Goal: Task Accomplishment & Management: Complete application form

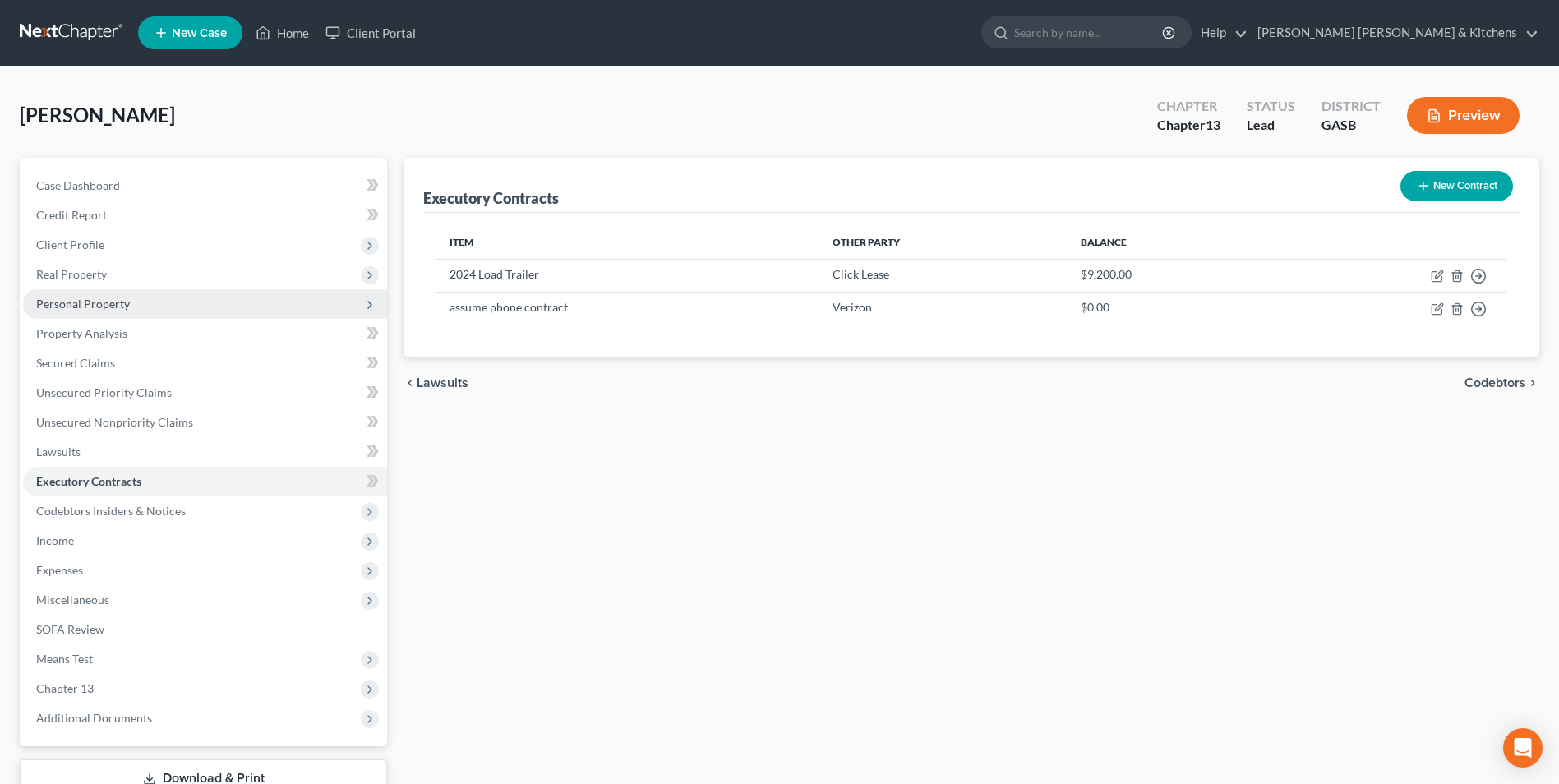
drag, startPoint x: 114, startPoint y: 296, endPoint x: 150, endPoint y: 299, distance: 36.1
click at [114, 296] on span "Personal Property" at bounding box center [83, 303] width 93 height 14
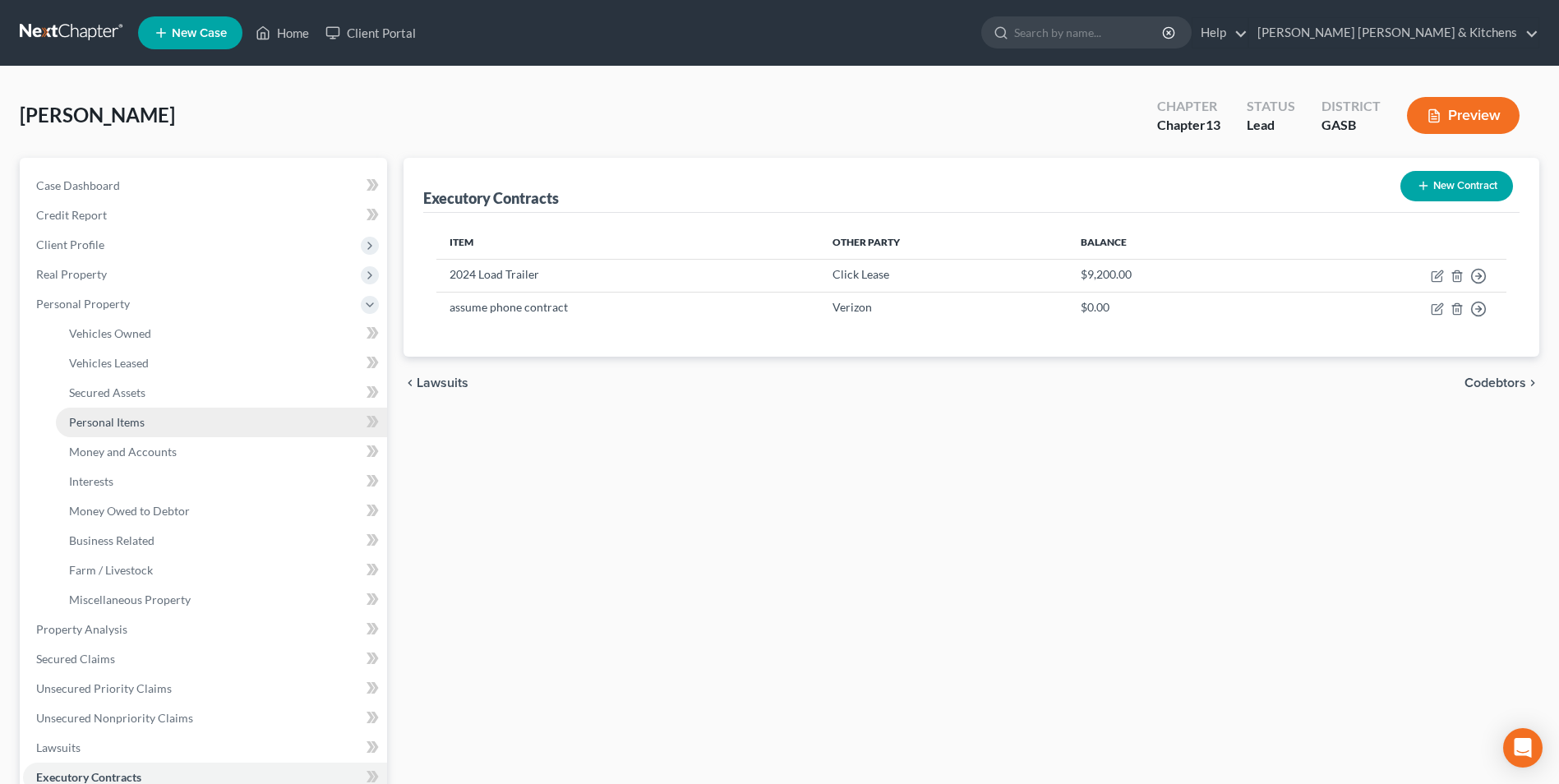
click at [128, 425] on span "Personal Items" at bounding box center [106, 421] width 76 height 14
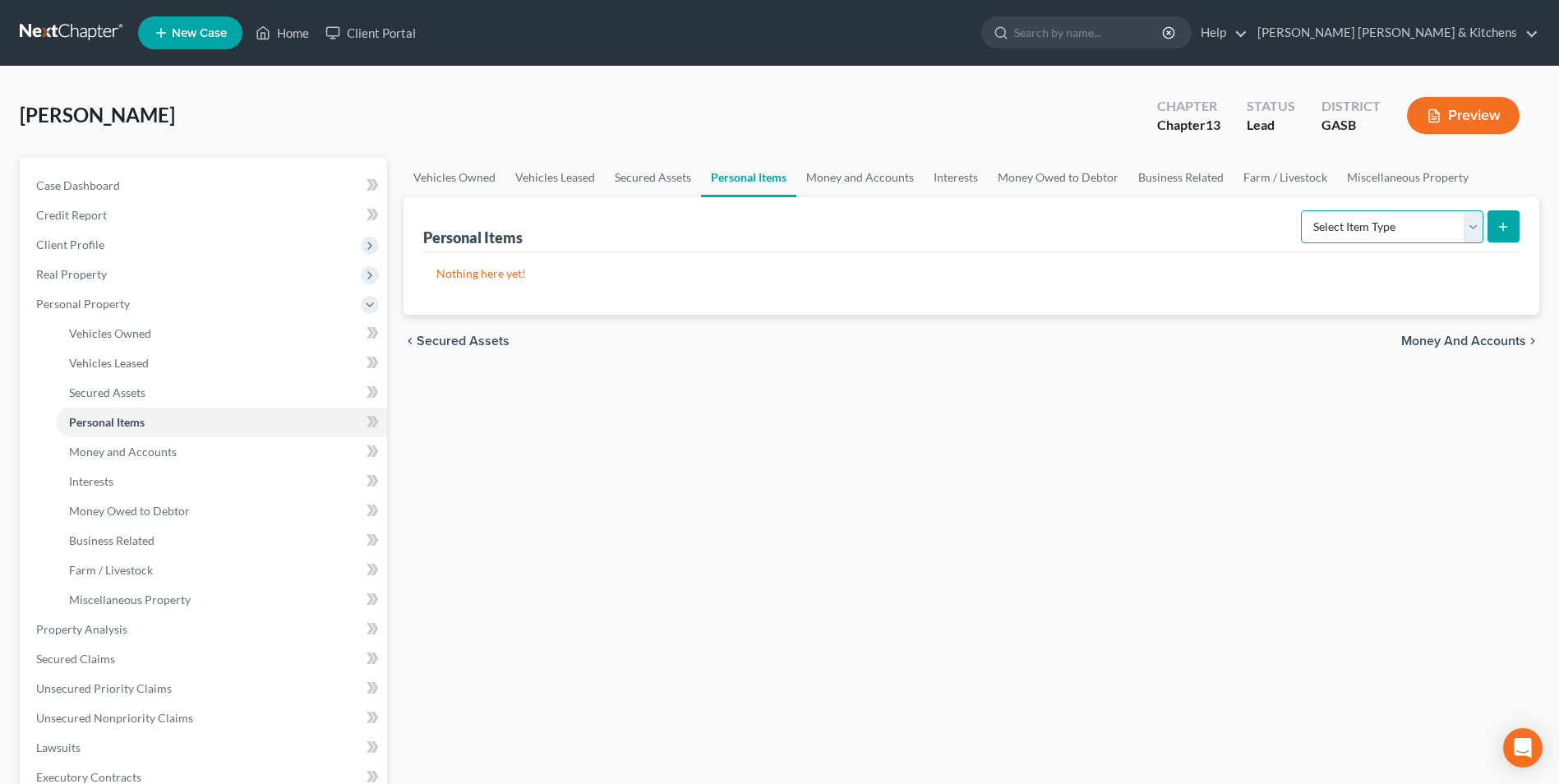
drag, startPoint x: 1345, startPoint y: 227, endPoint x: 1345, endPoint y: 242, distance: 15.0
click at [1345, 227] on select "Select Item Type Clothing Collectibles Of Value Electronics Firearms Household …" at bounding box center [1392, 227] width 183 height 33
select select "clothing"
click at [1303, 211] on select "Select Item Type Clothing Collectibles Of Value Electronics Firearms Household …" at bounding box center [1392, 227] width 183 height 33
click at [1503, 238] on button "submit" at bounding box center [1503, 227] width 32 height 32
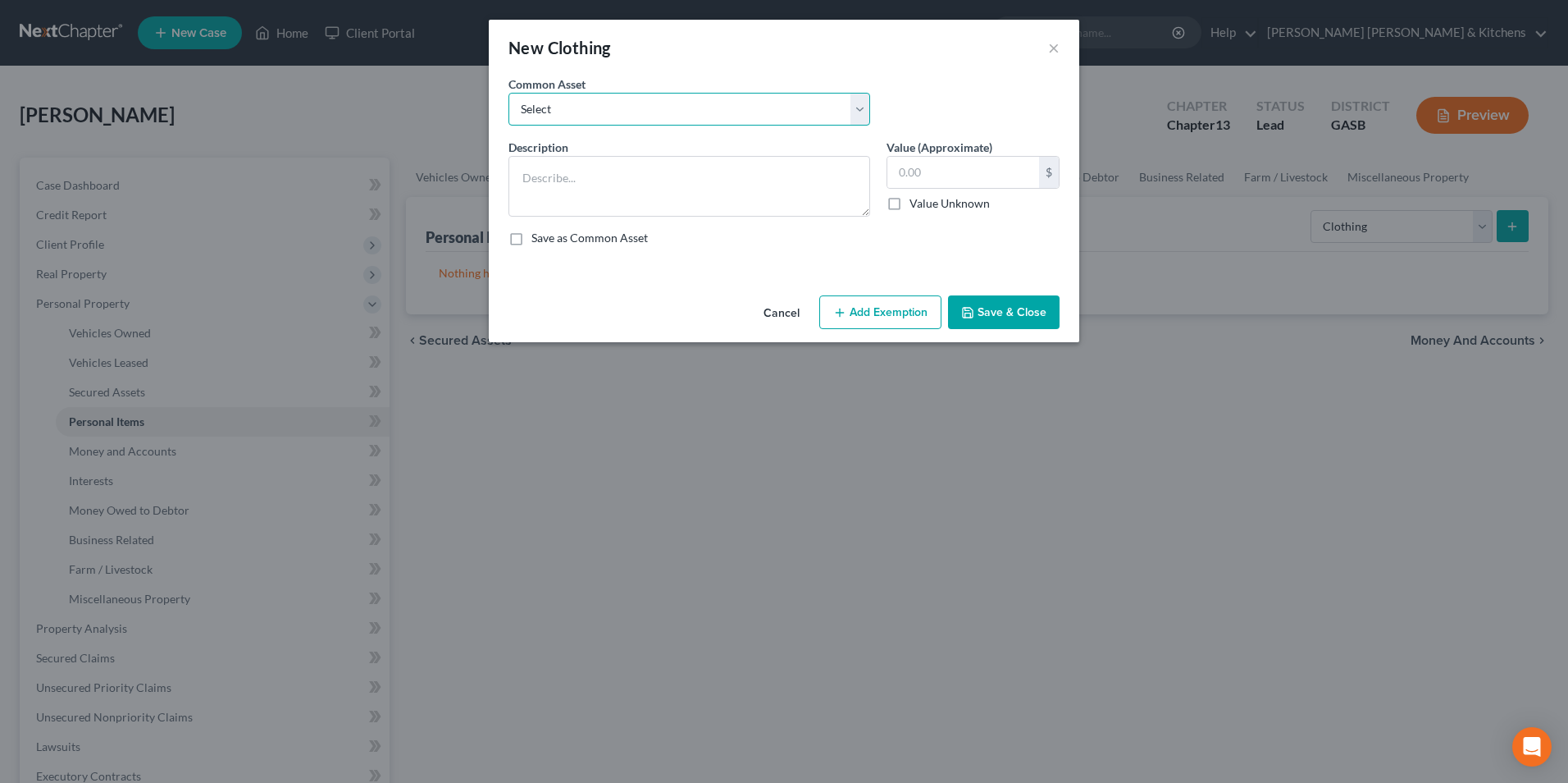
drag, startPoint x: 527, startPoint y: 114, endPoint x: 533, endPoint y: 127, distance: 14.3
click at [529, 113] on select "Select misc wearing apparel on person & at residence" at bounding box center [689, 109] width 362 height 33
select select "0"
click at [508, 93] on select "Select misc wearing apparel on person & at residence" at bounding box center [689, 109] width 362 height 33
type textarea "misc wearing apparel on person & at residence"
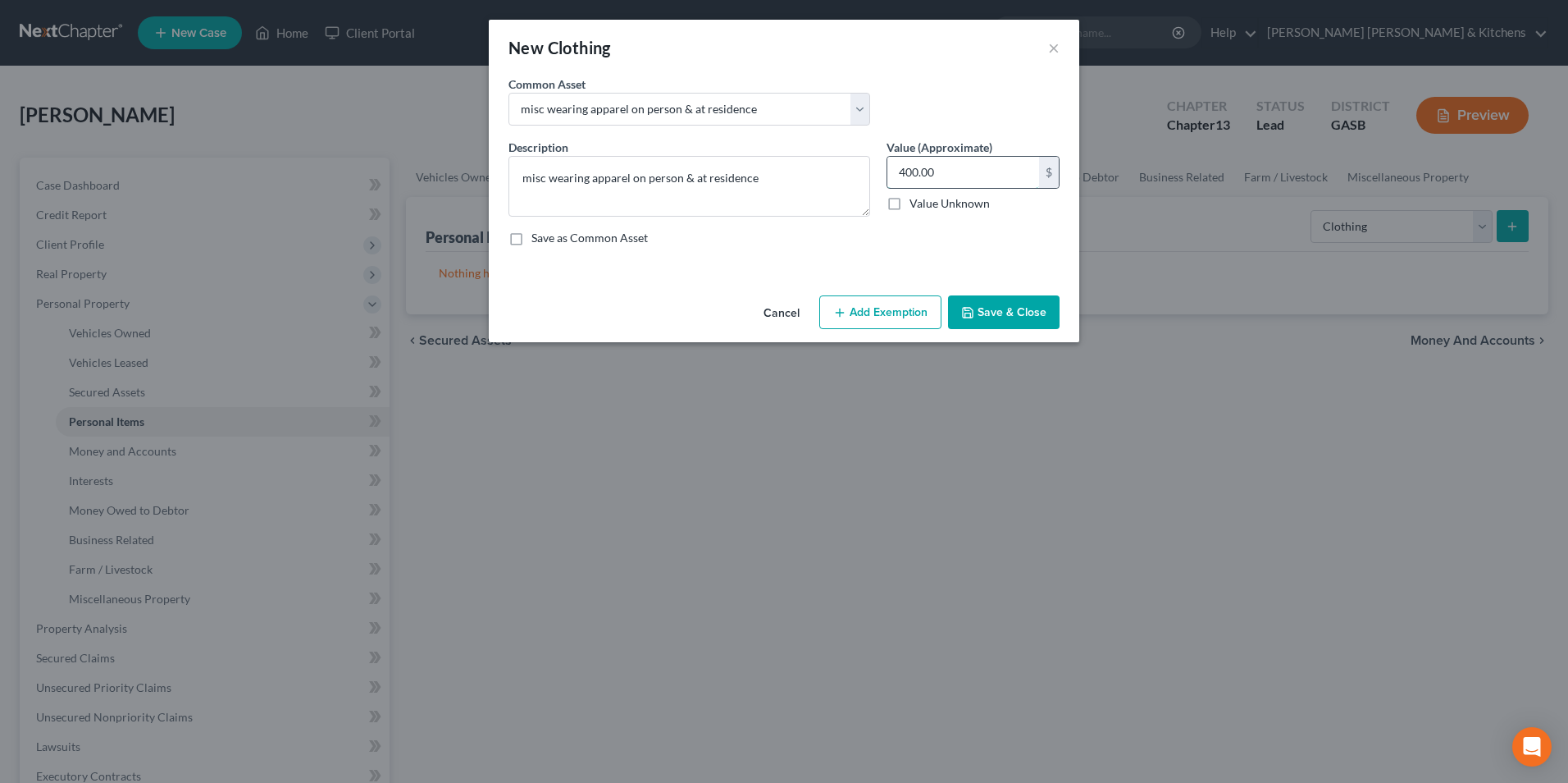
click at [940, 177] on input "400.00" at bounding box center [963, 171] width 152 height 31
type input "2,000"
click at [907, 316] on button "Add Exemption" at bounding box center [879, 312] width 122 height 34
select select "2"
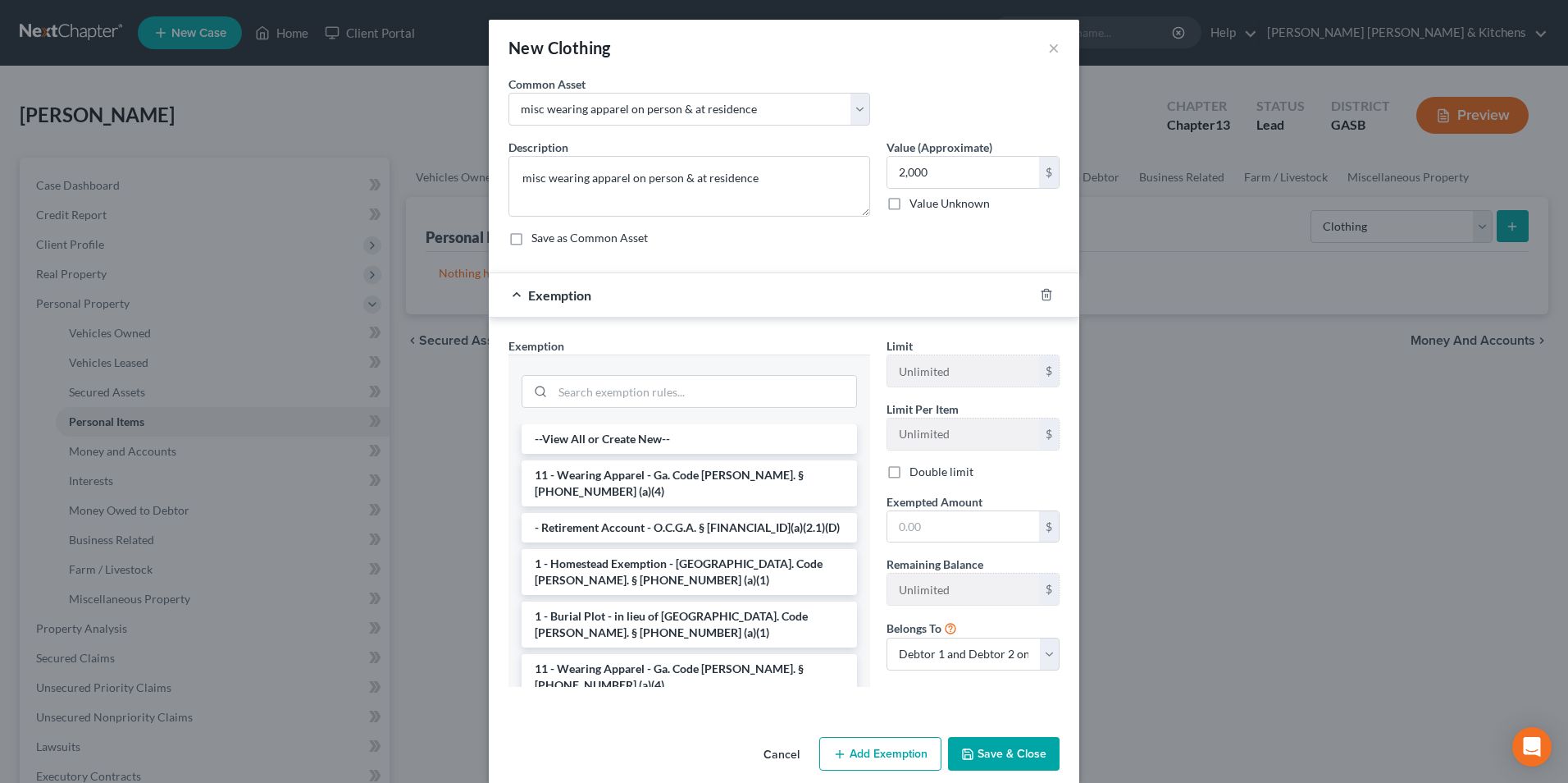
click at [909, 480] on label "Double limit" at bounding box center [941, 472] width 64 height 17
click at [916, 474] on input "Double limit" at bounding box center [920, 468] width 10 height 10
click at [557, 477] on li "11 - Wearing Apparel - Ga. Code Ann. § 44-13-100 (a)(4)" at bounding box center [689, 482] width 335 height 46
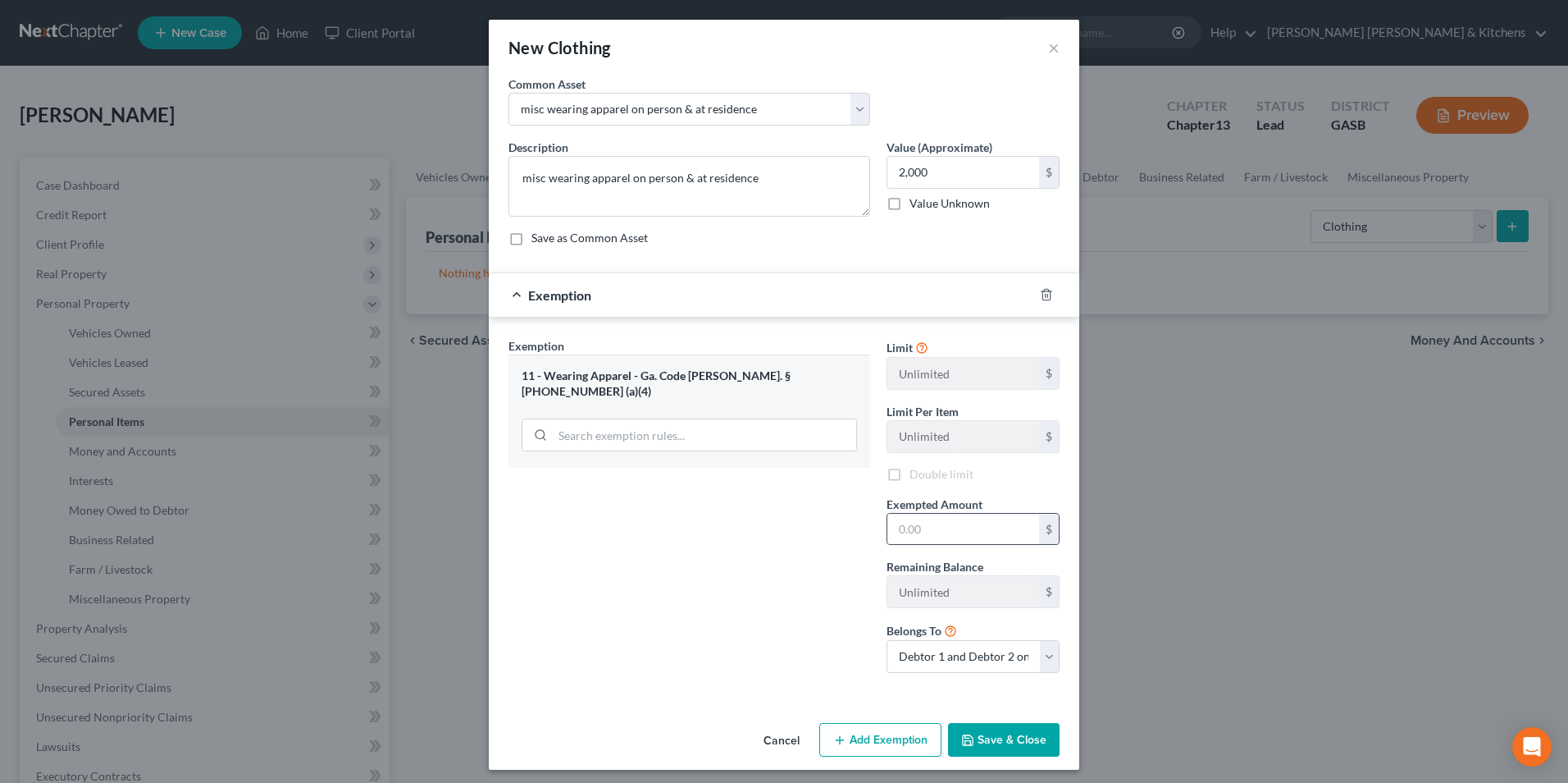
checkbox input "false"
click at [931, 543] on input "text" at bounding box center [963, 529] width 152 height 31
type input "2,000"
click at [909, 474] on label "Double limit" at bounding box center [941, 475] width 64 height 17
click at [916, 474] on input "Double limit" at bounding box center [920, 471] width 10 height 10
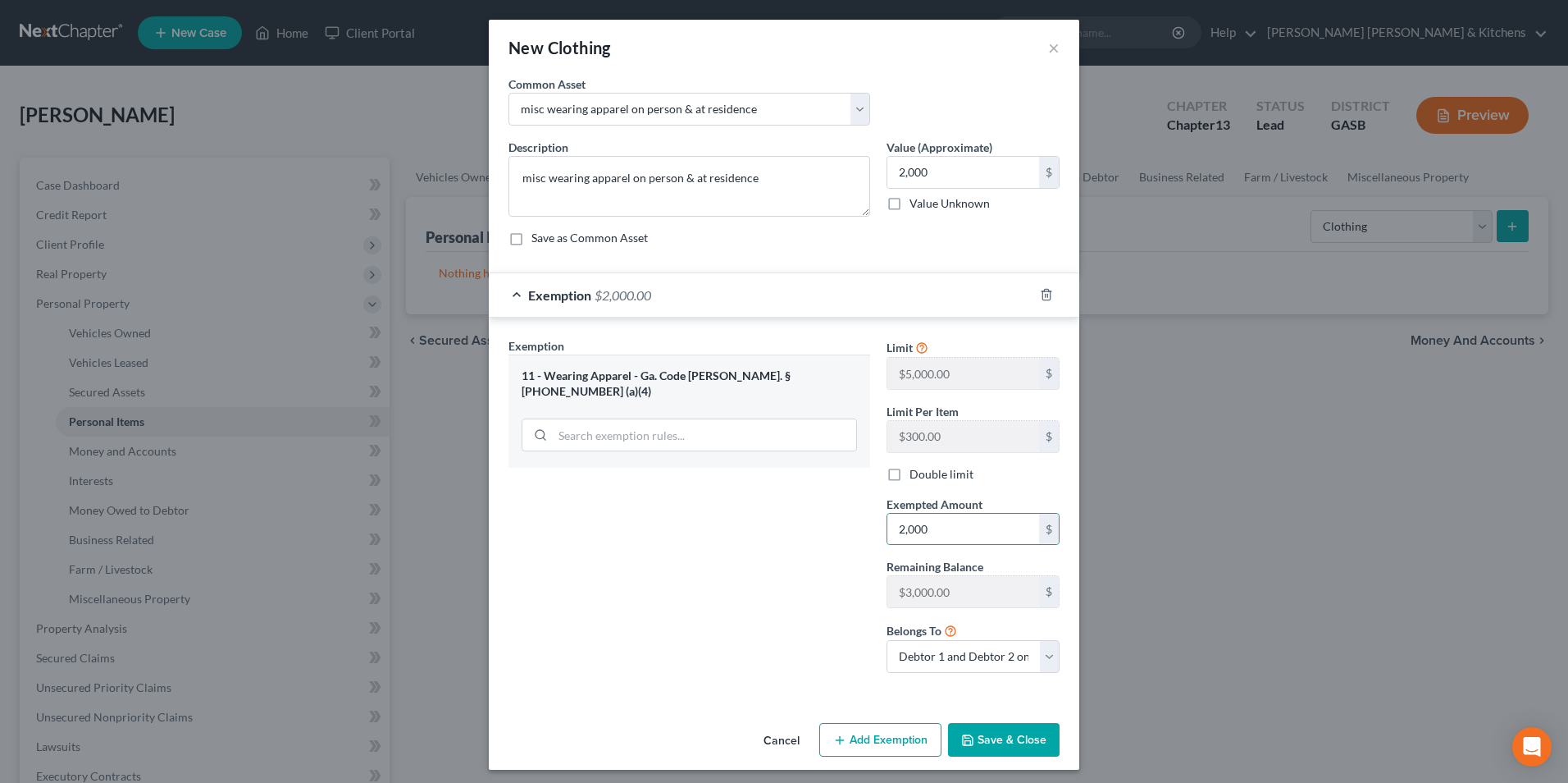
checkbox input "true"
click at [907, 668] on select "Debtor 1 only Debtor 2 only Debtor 1 and Debtor 2 only" at bounding box center [973, 655] width 173 height 33
select select "0"
click at [887, 640] on select "Debtor 1 only Debtor 2 only Debtor 1 and Debtor 2 only" at bounding box center [973, 655] width 173 height 33
click at [991, 747] on button "Save & Close" at bounding box center [1004, 739] width 112 height 34
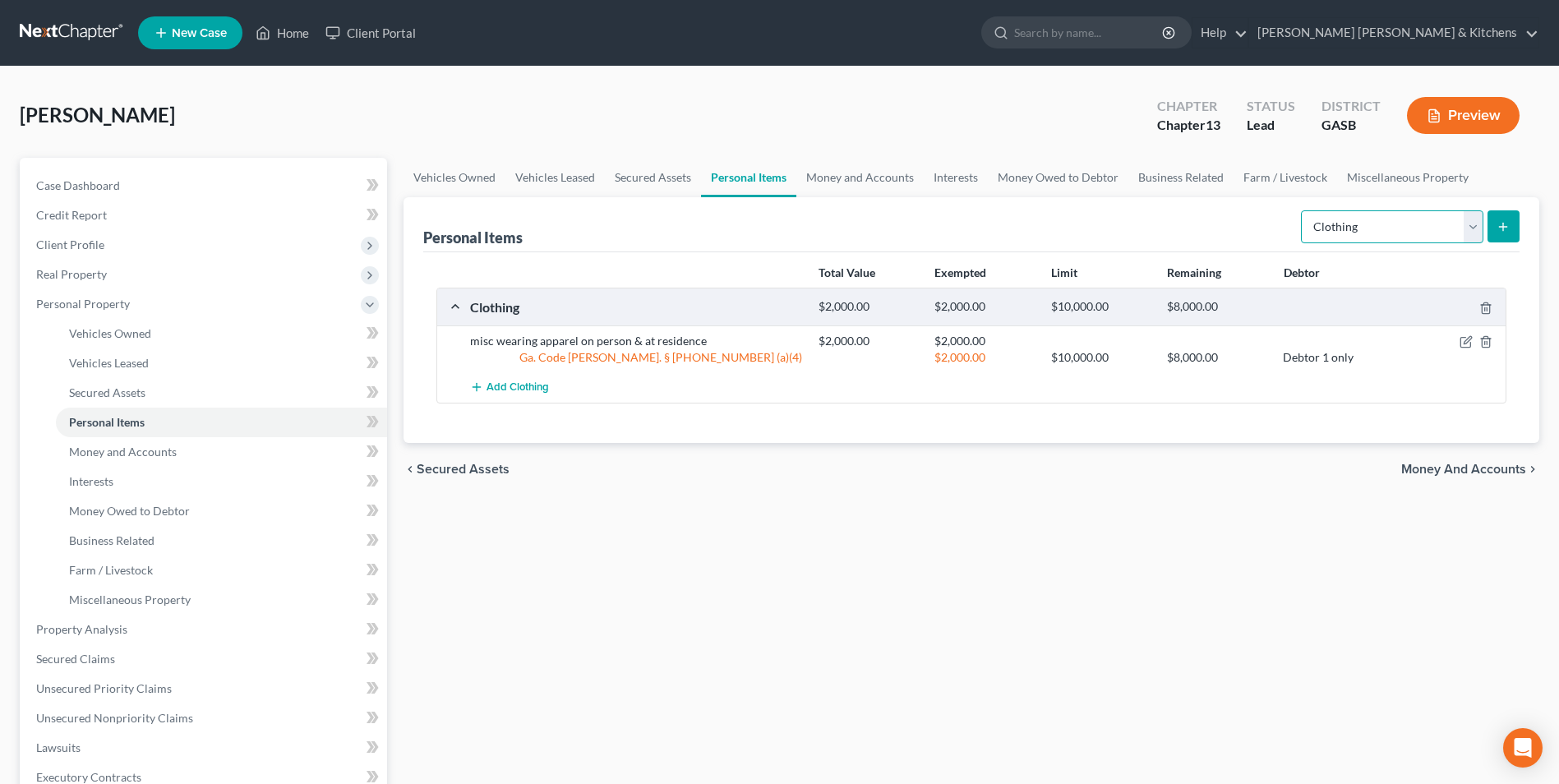
drag, startPoint x: 1373, startPoint y: 226, endPoint x: 1359, endPoint y: 245, distance: 23.6
click at [1373, 226] on select "Select Item Type Clothing Collectibles Of Value Electronics Firearms Household …" at bounding box center [1392, 227] width 183 height 33
select select "electronics"
click at [1303, 211] on select "Select Item Type Clothing Collectibles Of Value Electronics Firearms Household …" at bounding box center [1392, 227] width 183 height 33
click at [1499, 229] on icon "submit" at bounding box center [1503, 227] width 13 height 13
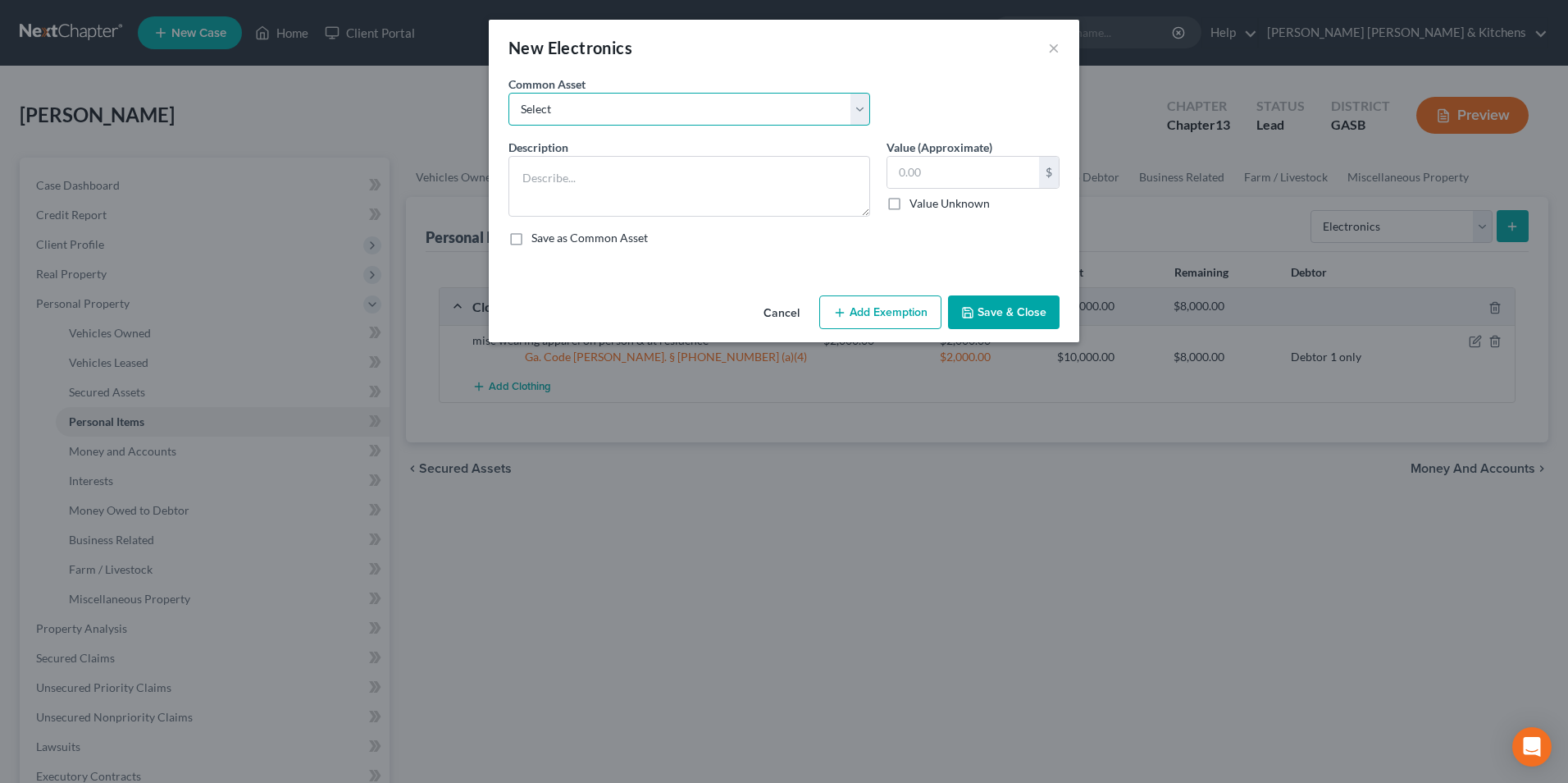
click at [556, 110] on select "Select misc electronics located at residence 1/2 interest w/spouse - misc elect…" at bounding box center [689, 109] width 362 height 33
select select "2"
click at [508, 93] on select "Select misc electronics located at residence 1/2 interest w/spouse - misc elect…" at bounding box center [689, 109] width 362 height 33
type textarea "misc electronics located at residence (no single item value more than $300)"
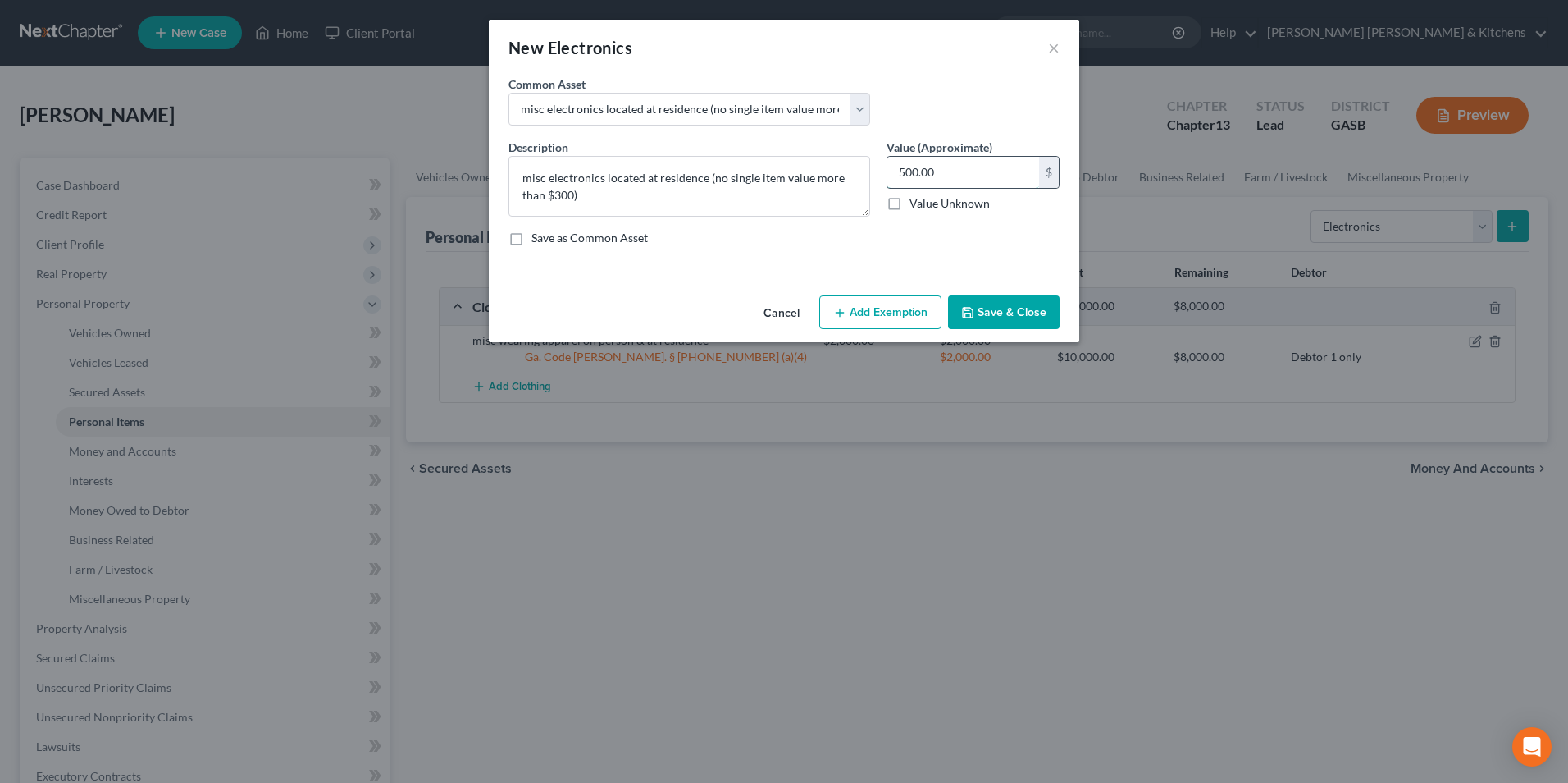
click at [946, 177] on input "500.00" at bounding box center [963, 171] width 152 height 31
type input "1,600"
click at [854, 322] on button "Add Exemption" at bounding box center [879, 312] width 122 height 34
select select "2"
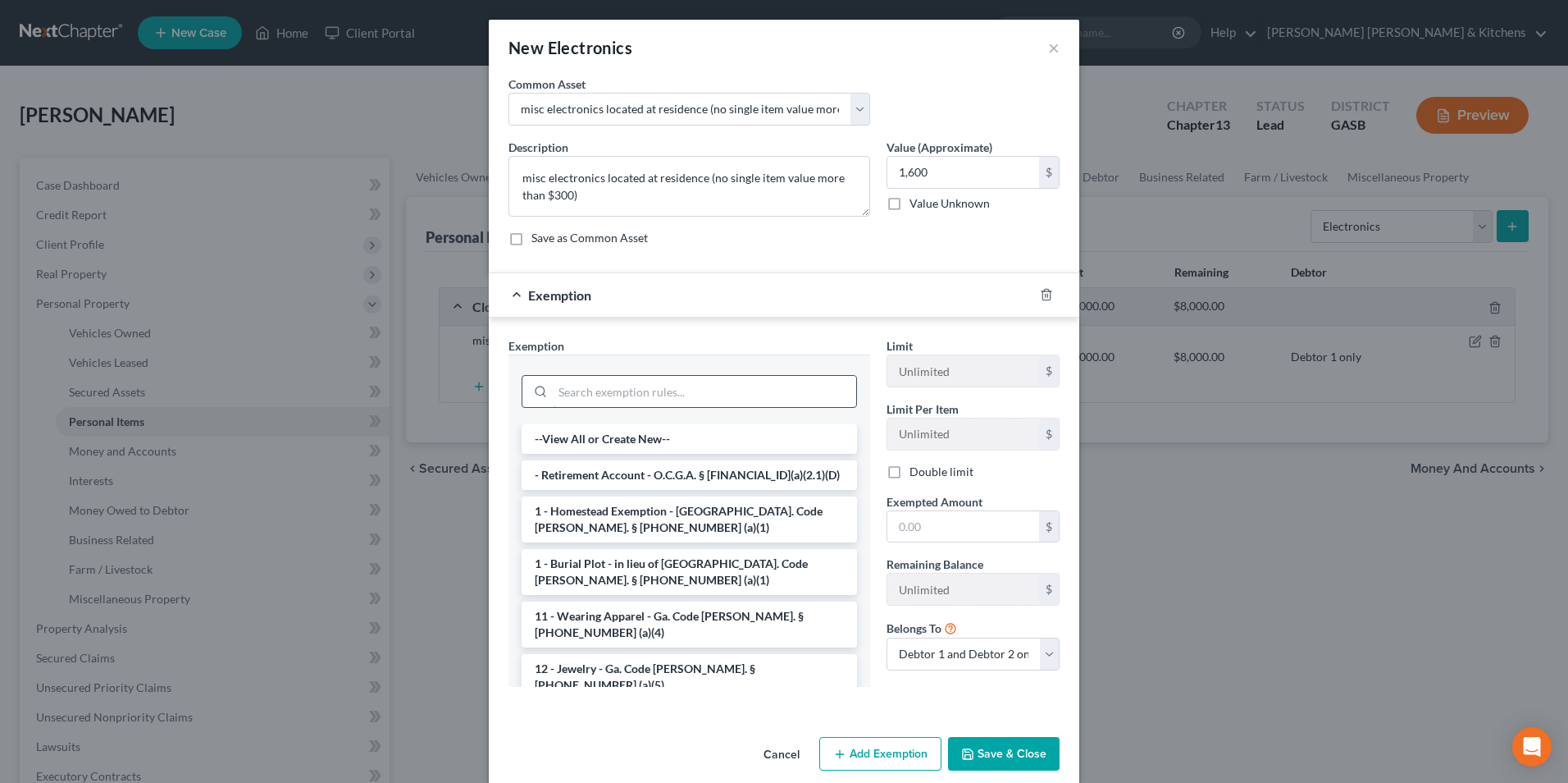
click at [638, 399] on input "search" at bounding box center [704, 391] width 303 height 31
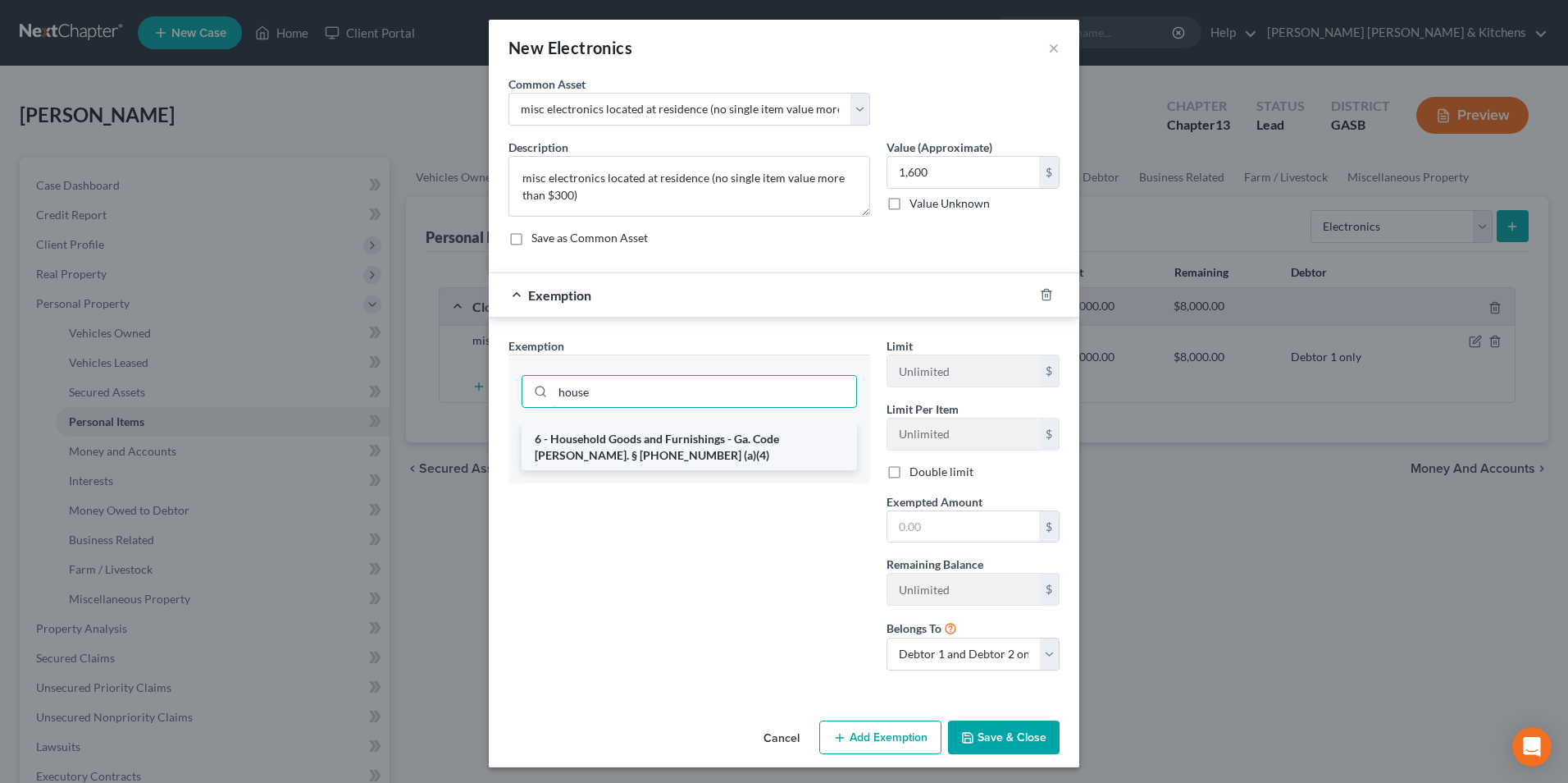
type input "house"
click at [632, 461] on li "6 - Household Goods and Furnishings - Ga. Code Ann. § 44-13-100 (a)(4)" at bounding box center [689, 447] width 335 height 46
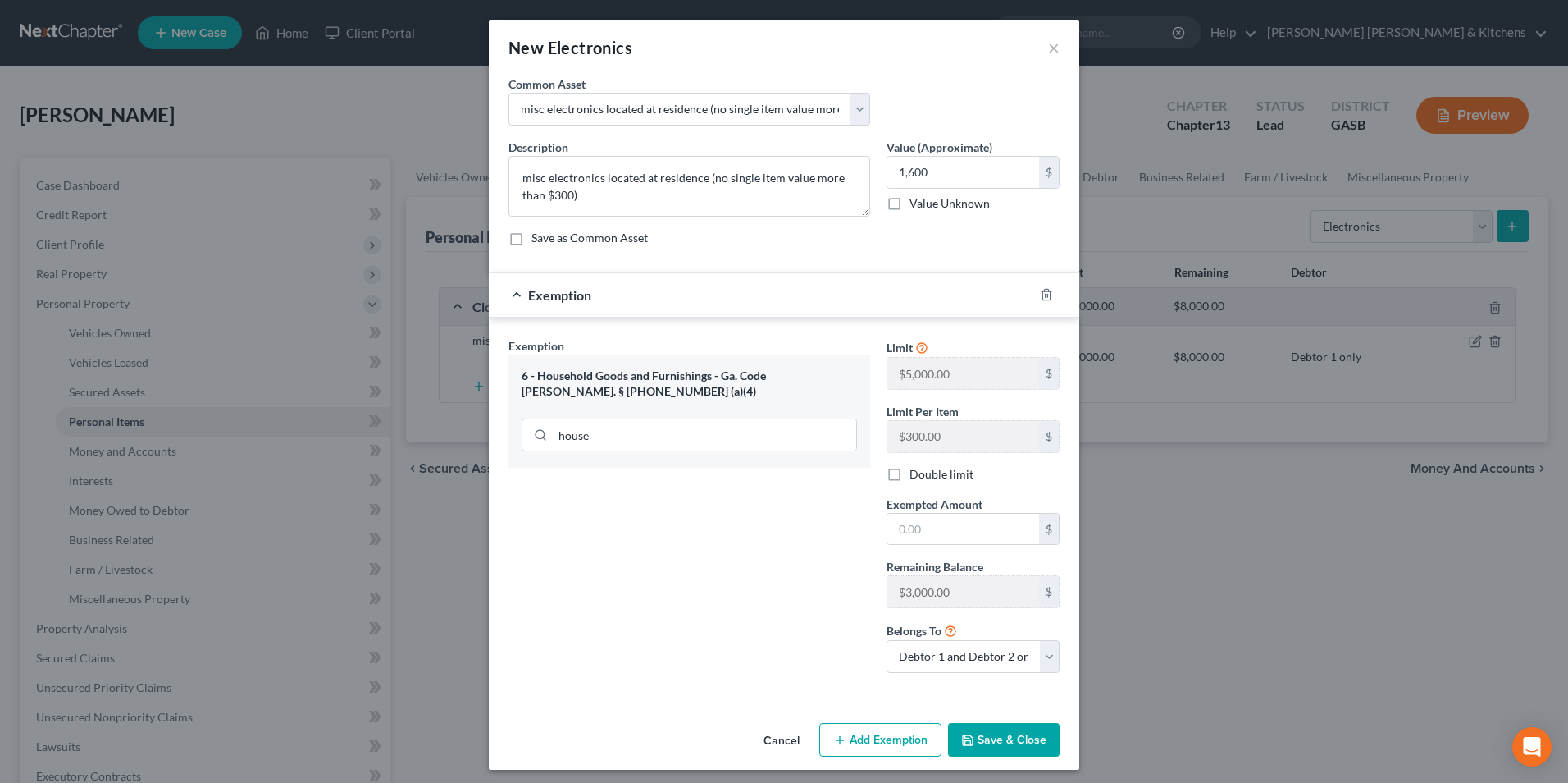
click at [909, 478] on label "Double limit" at bounding box center [941, 475] width 64 height 17
click at [916, 477] on input "Double limit" at bounding box center [920, 471] width 10 height 10
checkbox input "true"
click at [908, 538] on input "text" at bounding box center [963, 529] width 152 height 31
type input "1,600"
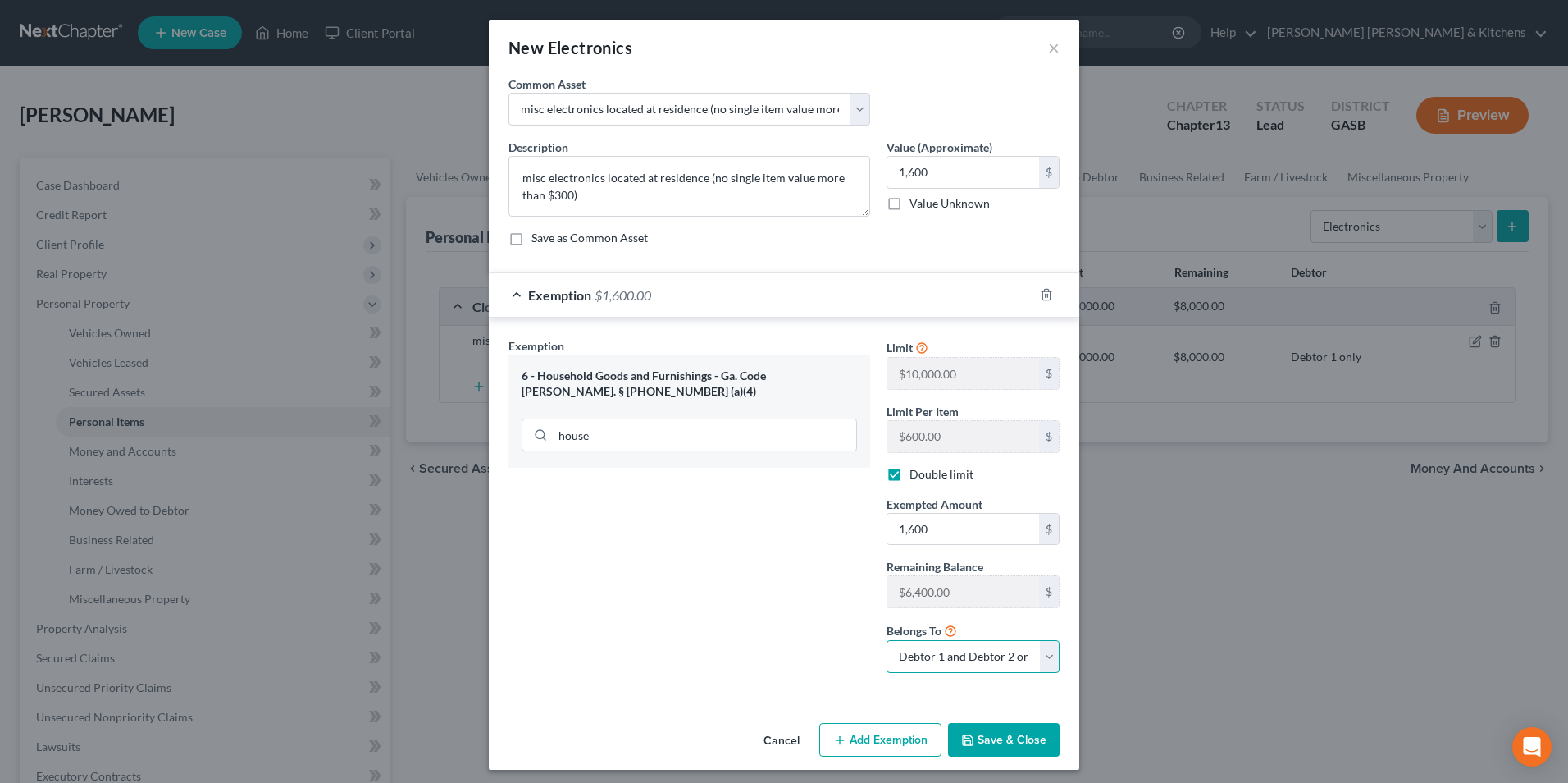
click at [930, 651] on select "Debtor 1 only Debtor 2 only Debtor 1 and Debtor 2 only" at bounding box center [973, 655] width 173 height 33
select select "0"
click at [887, 640] on select "Debtor 1 only Debtor 2 only Debtor 1 and Debtor 2 only" at bounding box center [973, 655] width 173 height 33
click at [984, 751] on button "Save & Close" at bounding box center [1004, 739] width 112 height 34
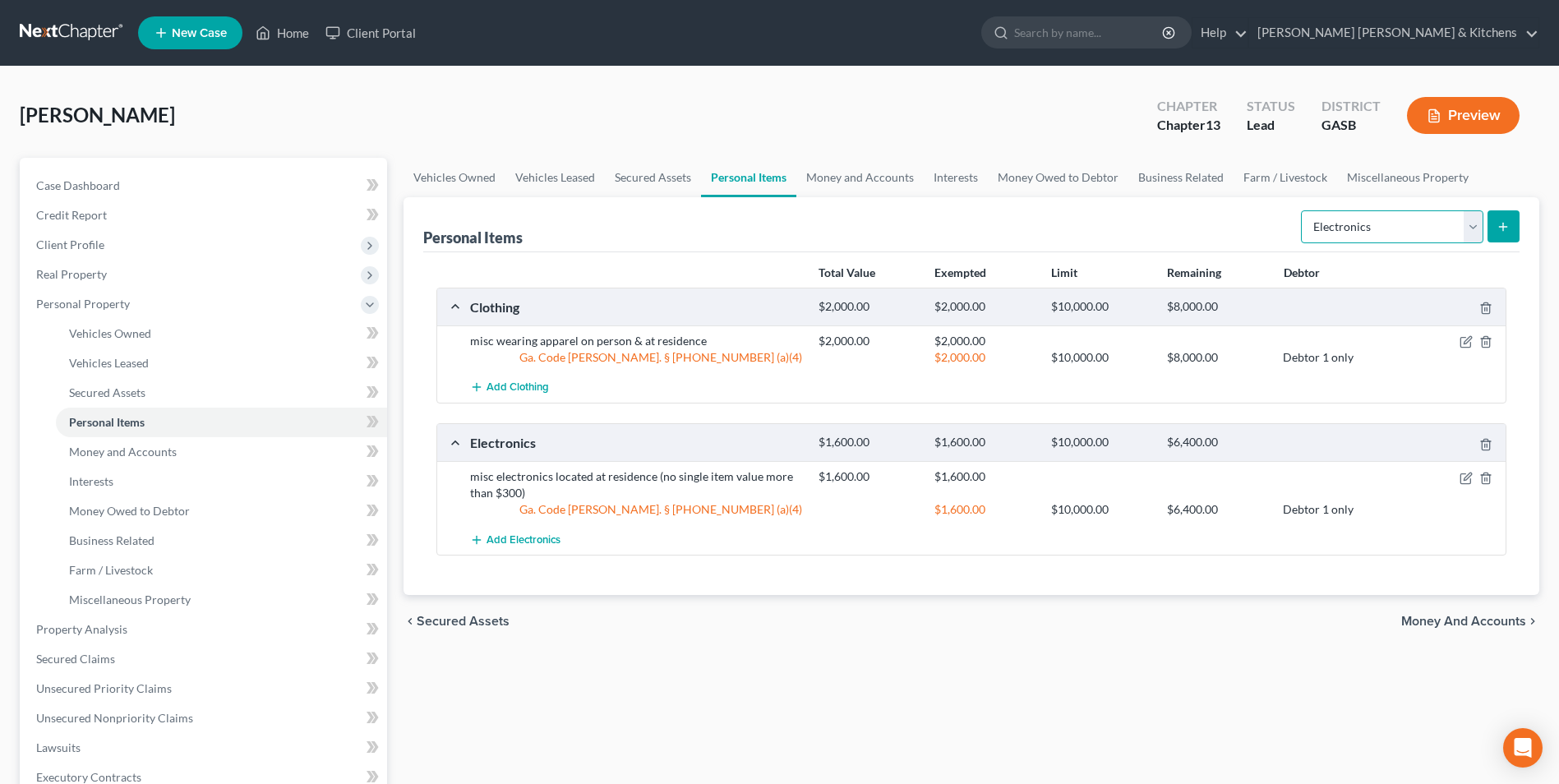
click at [1339, 228] on select "Select Item Type Clothing Collectibles Of Value Electronics Firearms Household …" at bounding box center [1392, 227] width 183 height 33
select select "household_goods"
click at [1303, 211] on select "Select Item Type Clothing Collectibles Of Value Electronics Firearms Household …" at bounding box center [1392, 227] width 183 height 33
click at [1498, 237] on button "submit" at bounding box center [1503, 227] width 32 height 32
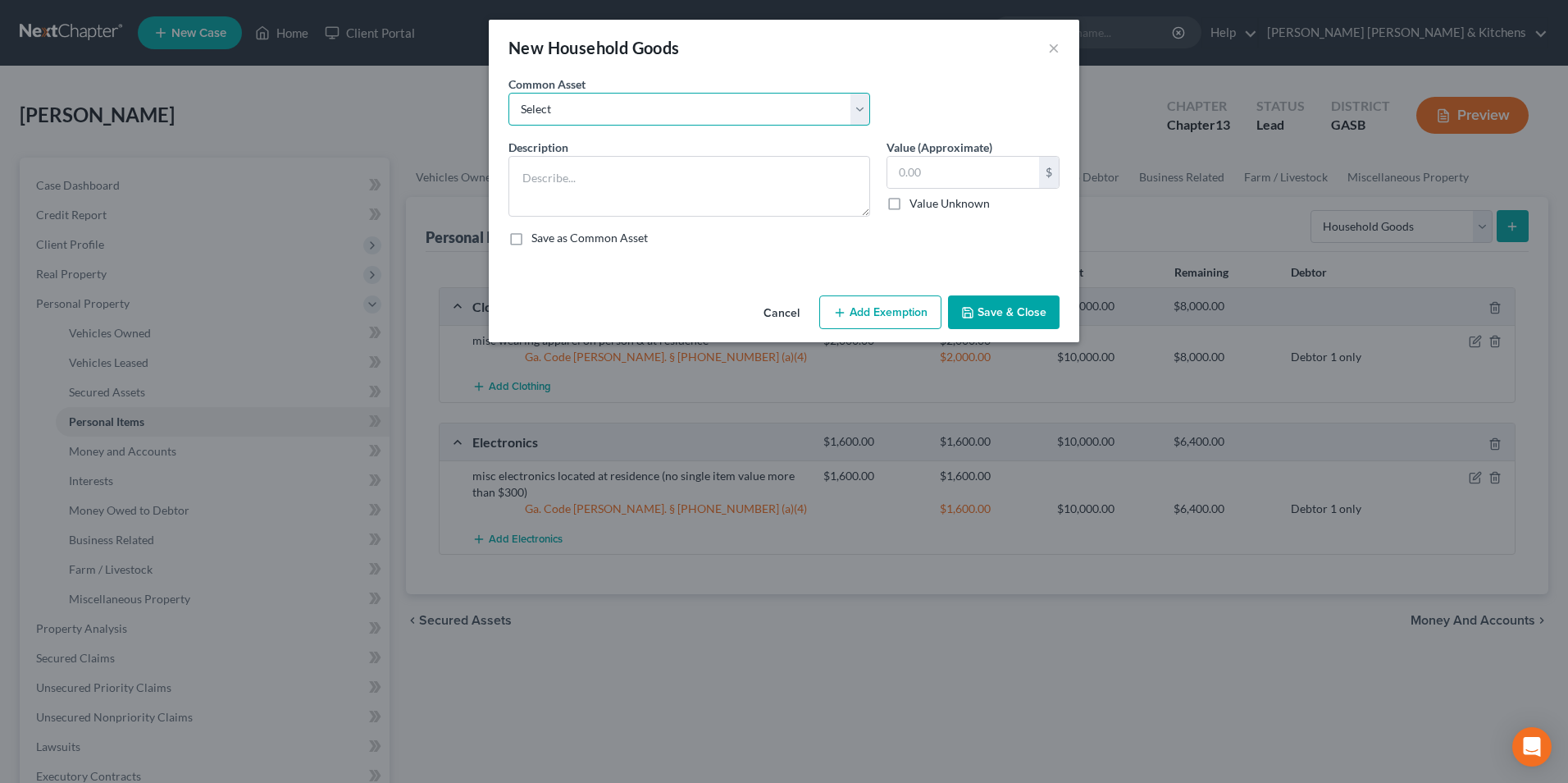
click at [566, 118] on select "Select misc furnishings & appliances at residence misc furnishings & appliances…" at bounding box center [689, 109] width 362 height 33
select select "1"
click at [508, 93] on select "Select misc furnishings & appliances at residence misc furnishings & appliances…" at bounding box center [689, 109] width 362 height 33
type textarea "misc furnishings & appliances at residence (no single item valued over $300)"
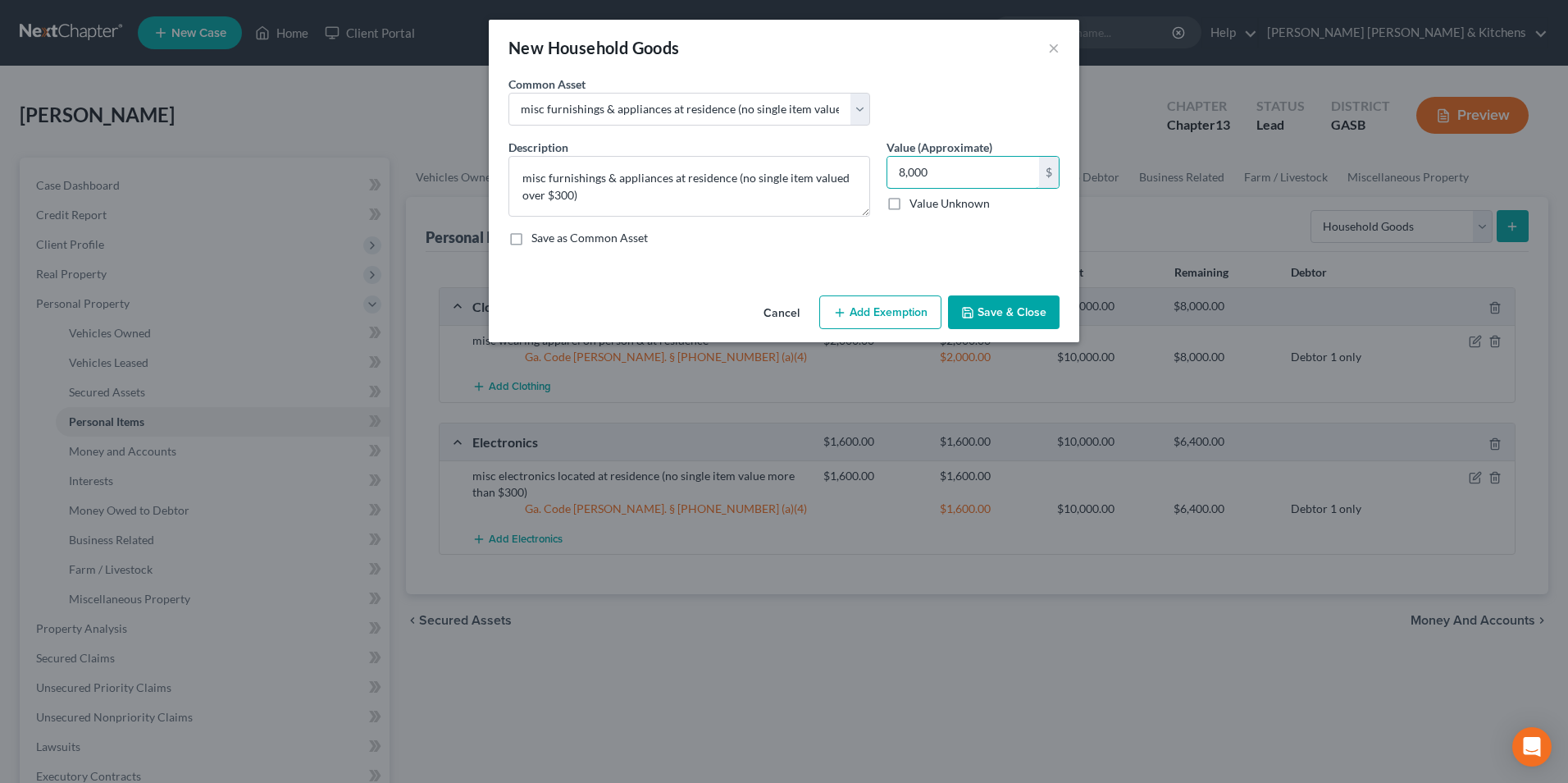
type input "8,000"
click at [924, 321] on button "Add Exemption" at bounding box center [879, 312] width 122 height 34
select select "2"
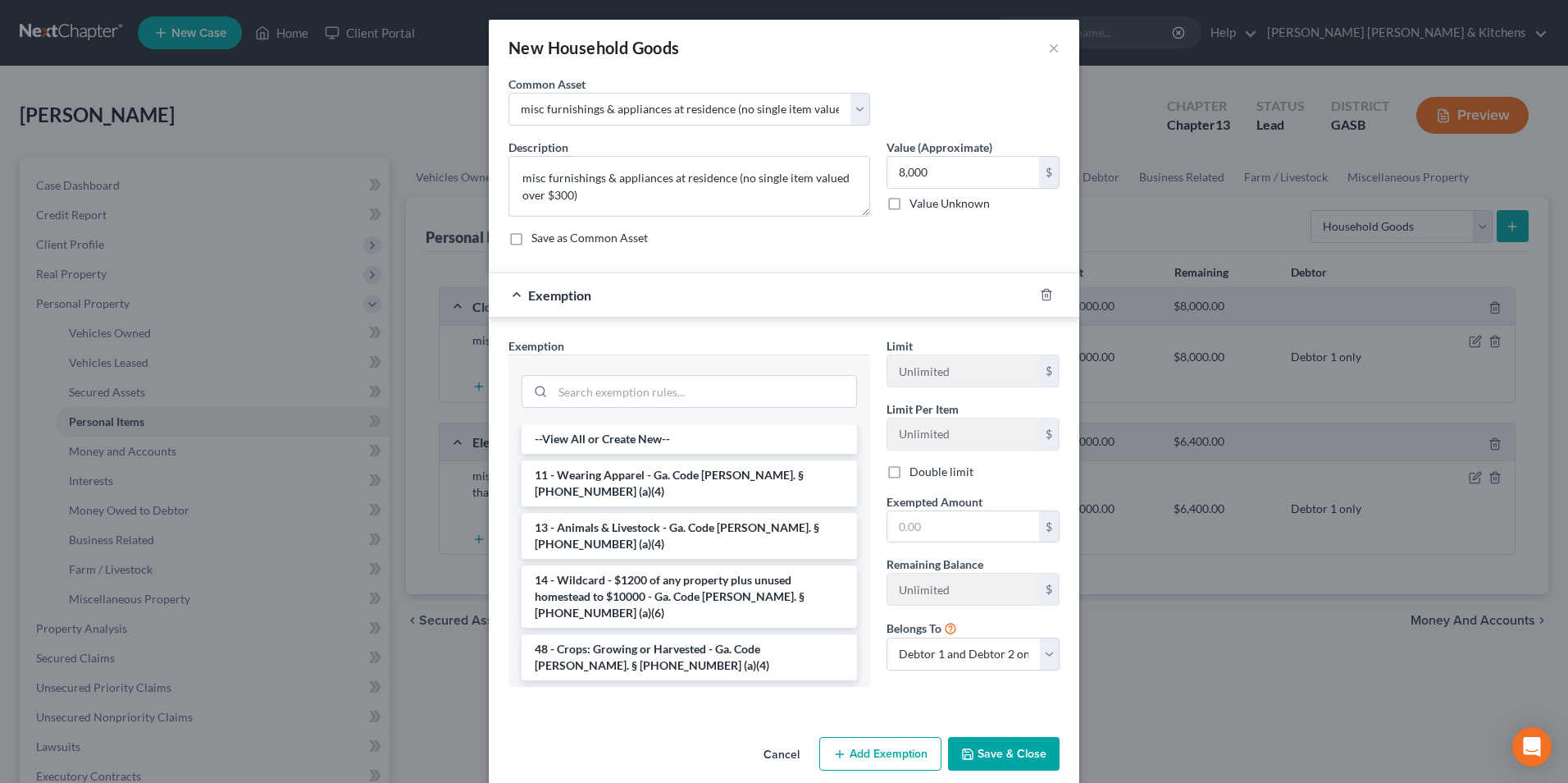
click at [645, 687] on li "6 - Household Goods and Furnishings - Ga. Code Ann. § 44-13-100 (a)(4)" at bounding box center [689, 709] width 335 height 46
checkbox input "true"
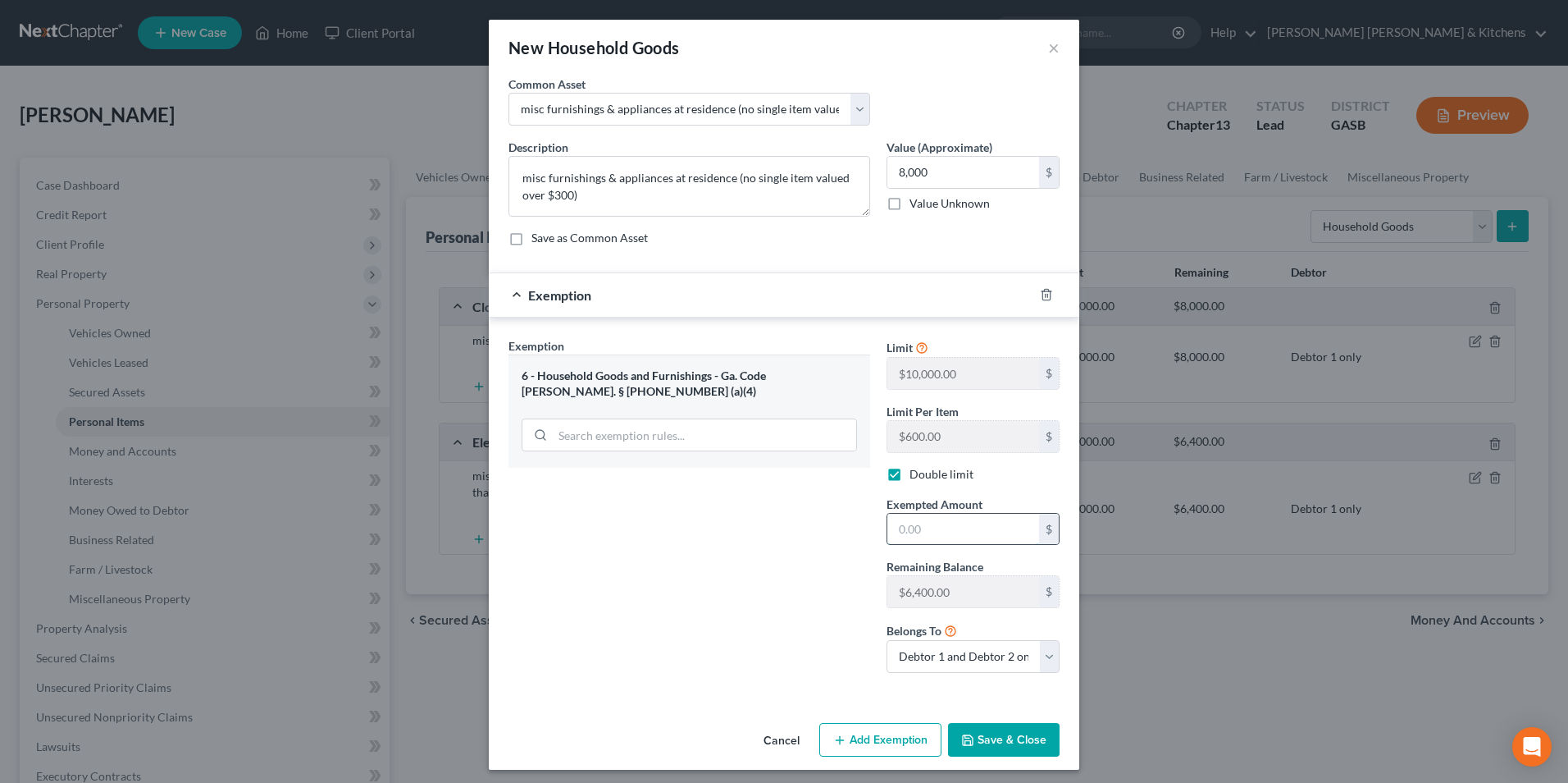
click at [949, 521] on input "text" at bounding box center [963, 529] width 152 height 31
type input "6,400"
click at [950, 658] on select "Debtor 1 only Debtor 2 only Debtor 1 and Debtor 2 only" at bounding box center [973, 655] width 173 height 33
select select "0"
click at [887, 640] on select "Debtor 1 only Debtor 2 only Debtor 1 and Debtor 2 only" at bounding box center [973, 655] width 173 height 33
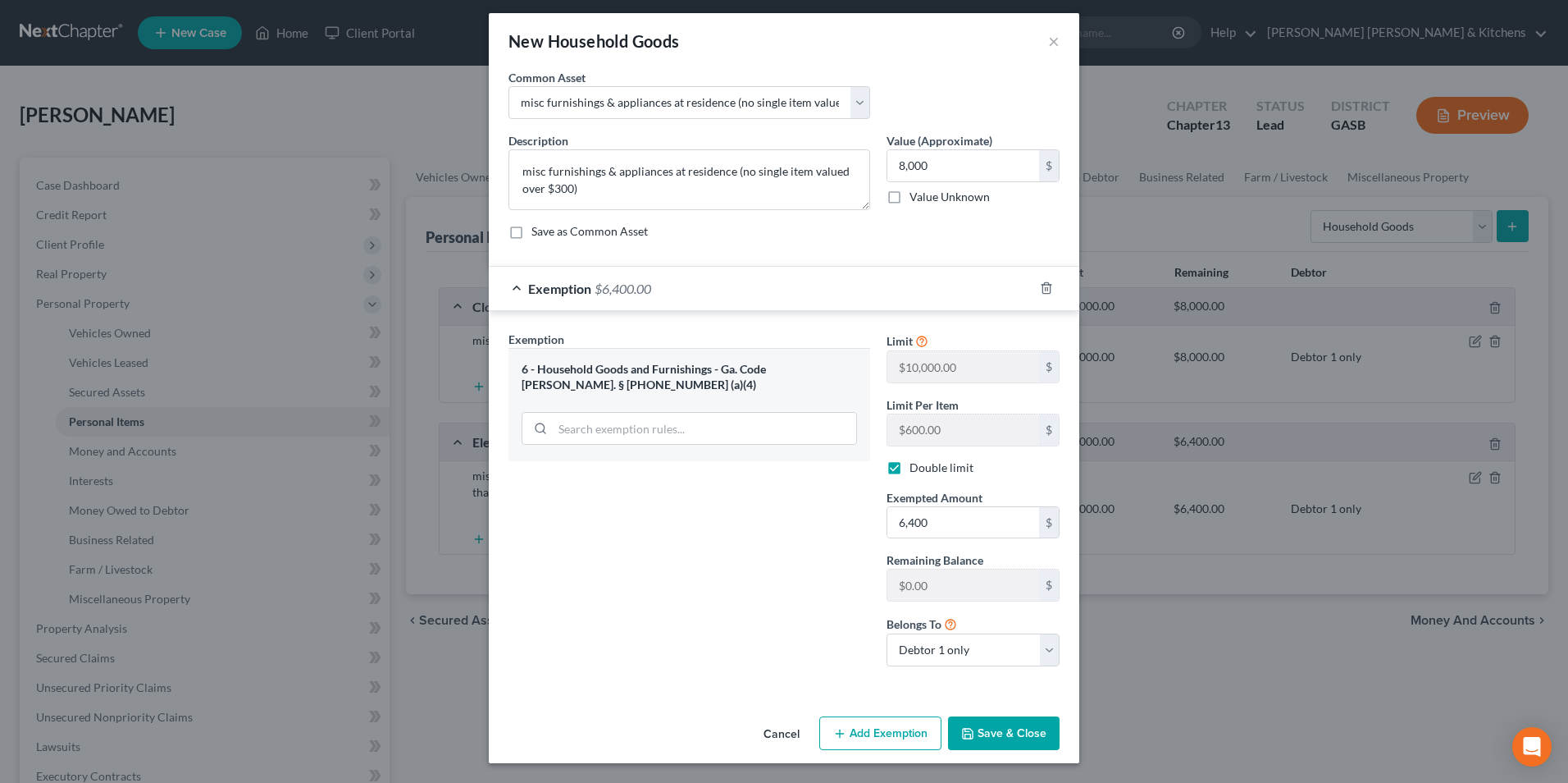
click at [898, 730] on button "Add Exemption" at bounding box center [879, 733] width 122 height 34
select select "2"
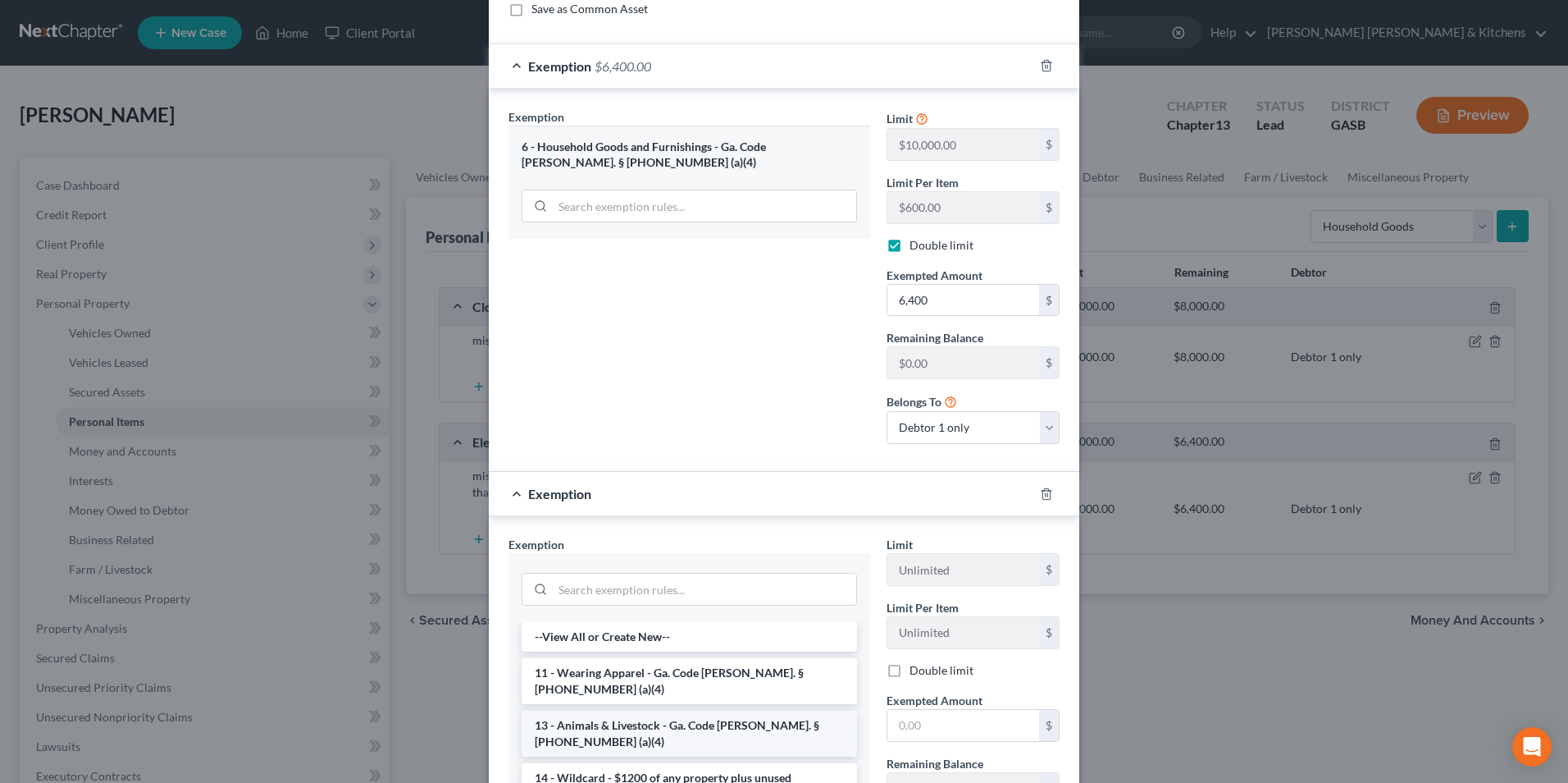
scroll to position [252, 0]
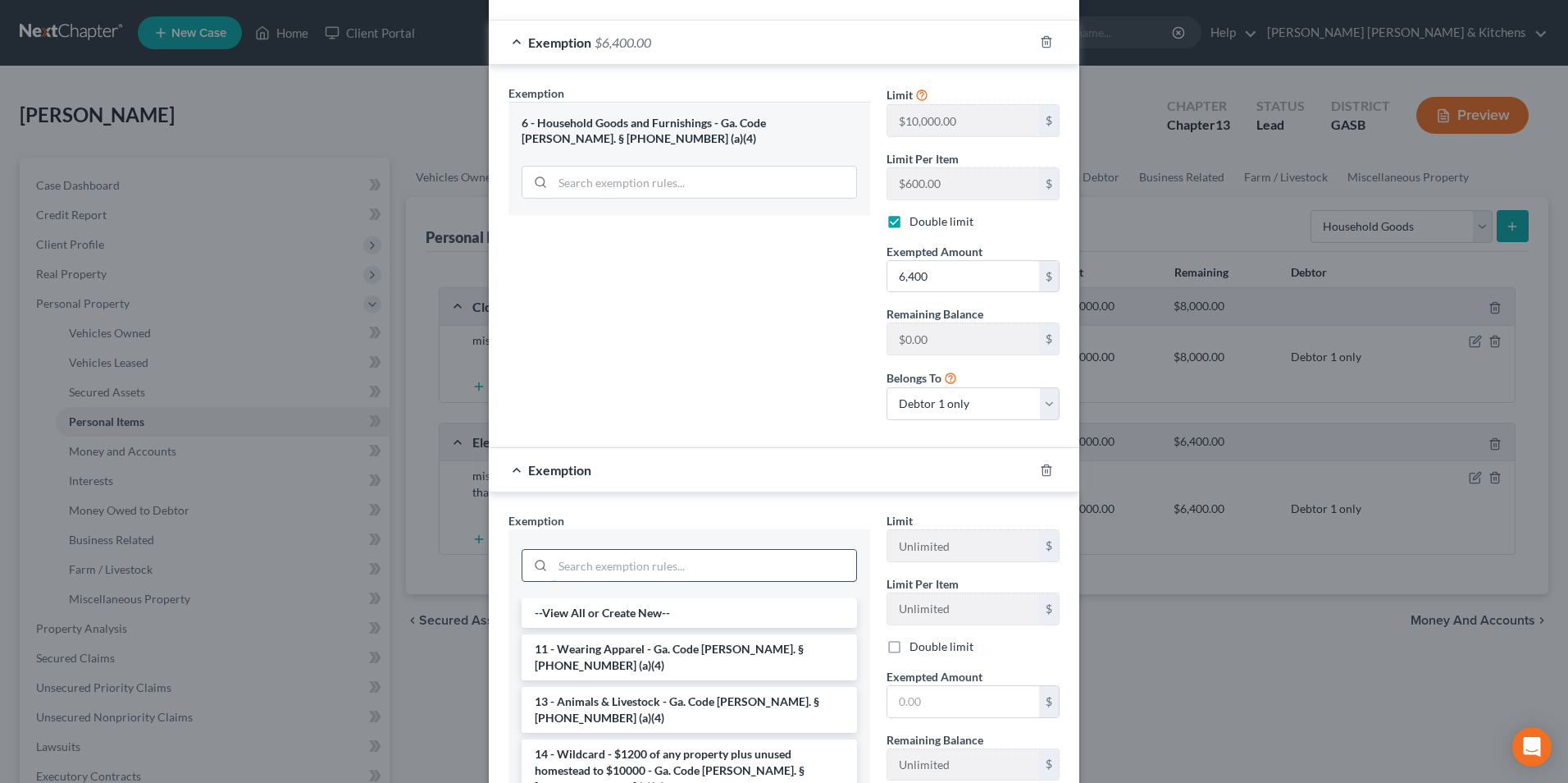
click at [611, 575] on input "search" at bounding box center [704, 564] width 303 height 31
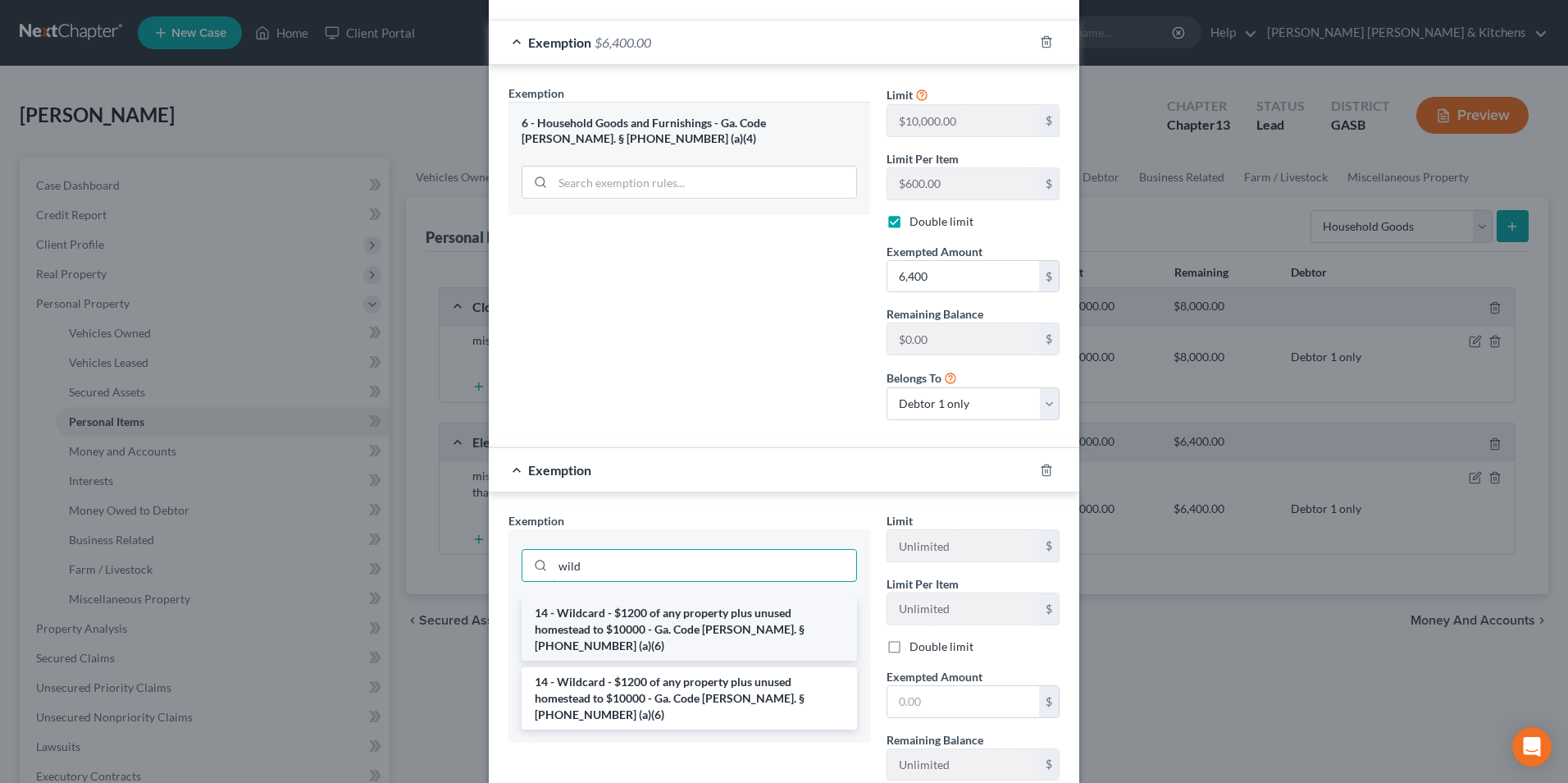
type input "wild"
click at [625, 618] on li "14 - Wildcard - $1200 of any property plus unused homestead to $10000 - Ga. Cod…" at bounding box center [689, 628] width 335 height 62
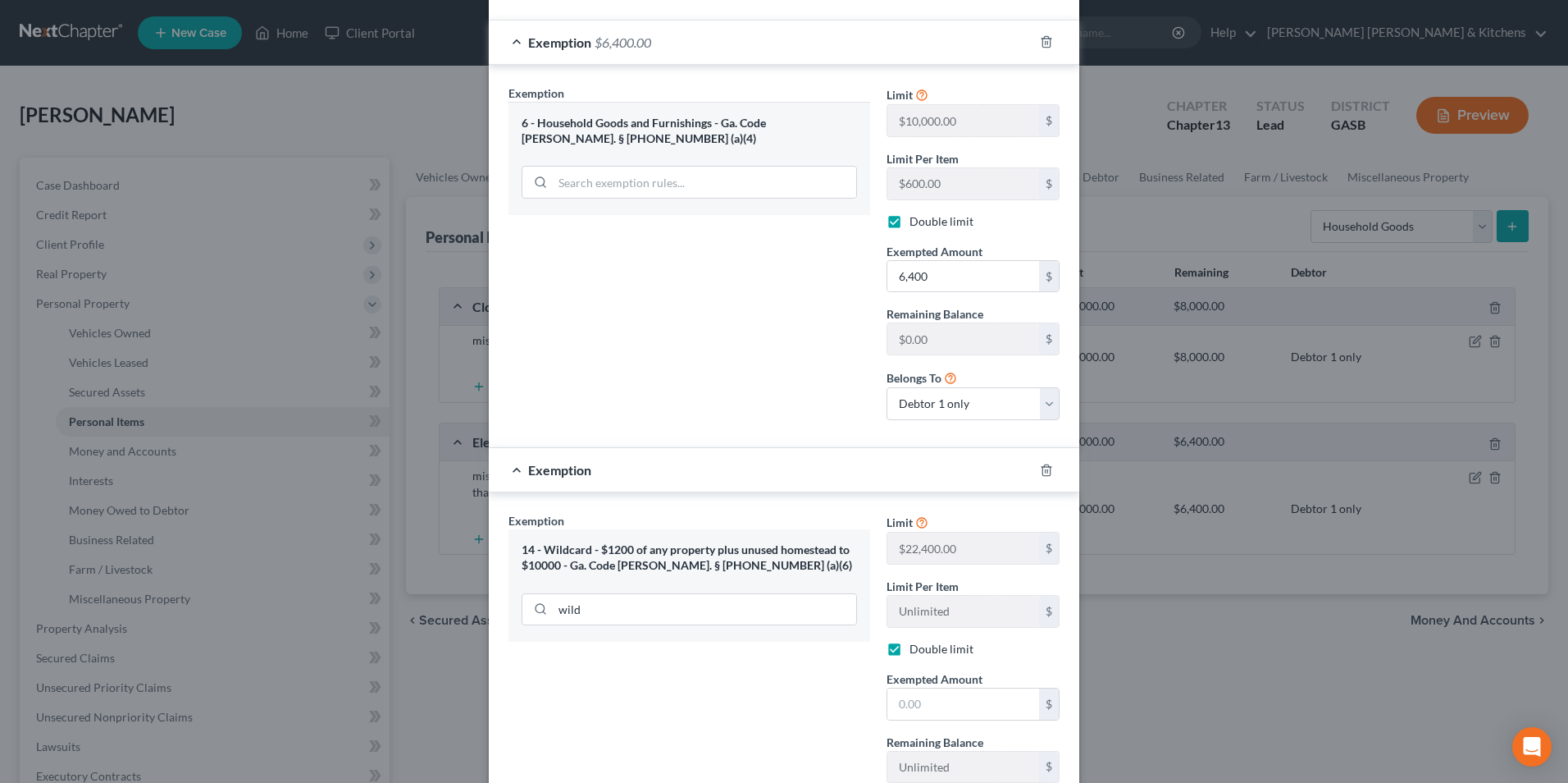
checkbox input "true"
click at [915, 710] on input "text" at bounding box center [963, 703] width 152 height 31
type input "1,600"
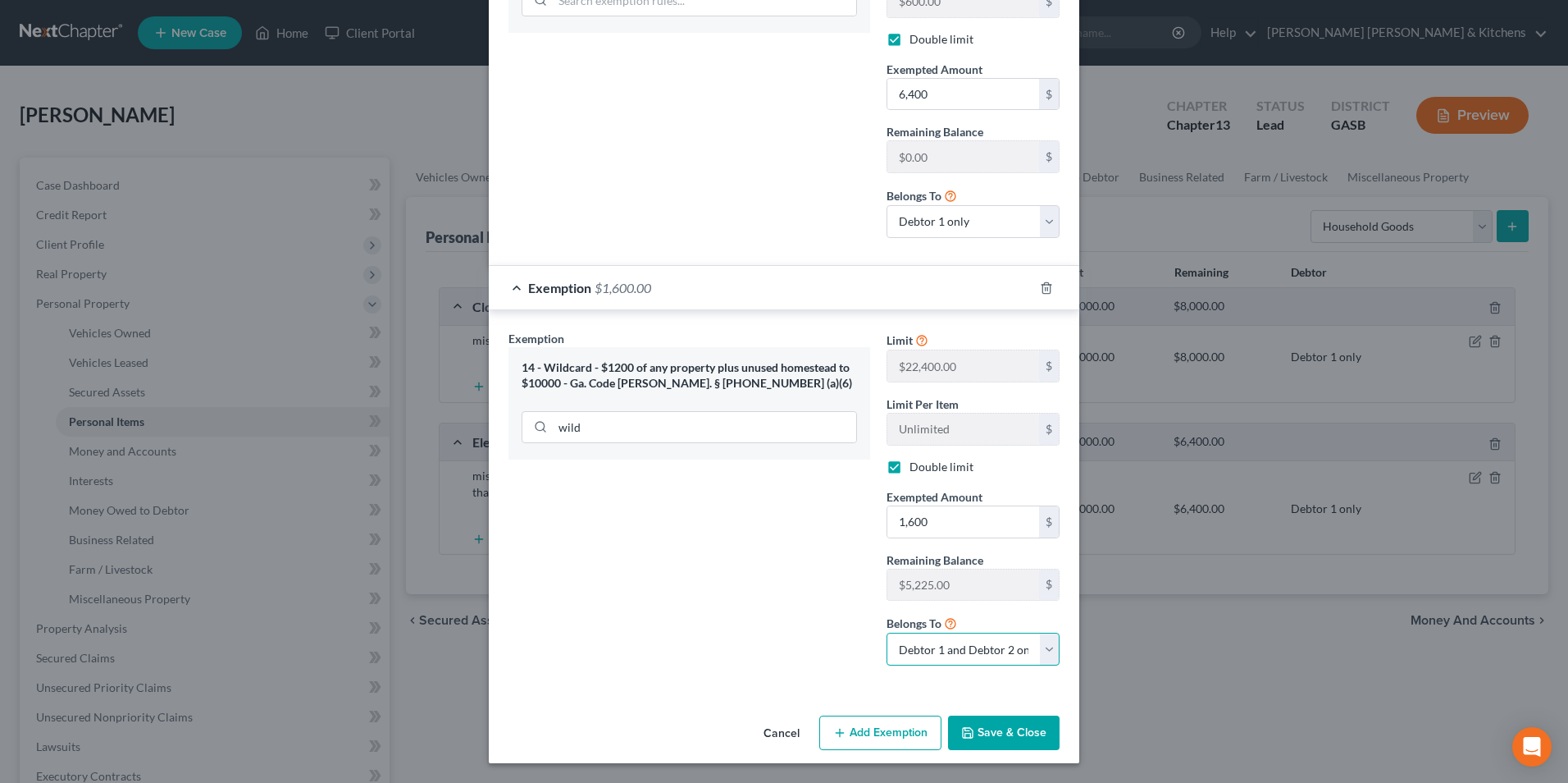
click at [936, 653] on select "Debtor 1 only Debtor 2 only Debtor 1 and Debtor 2 only" at bounding box center [973, 648] width 173 height 33
select select "0"
click at [887, 632] on select "Debtor 1 only Debtor 2 only Debtor 1 and Debtor 2 only" at bounding box center [973, 648] width 173 height 33
click at [971, 739] on button "Save & Close" at bounding box center [1004, 732] width 112 height 34
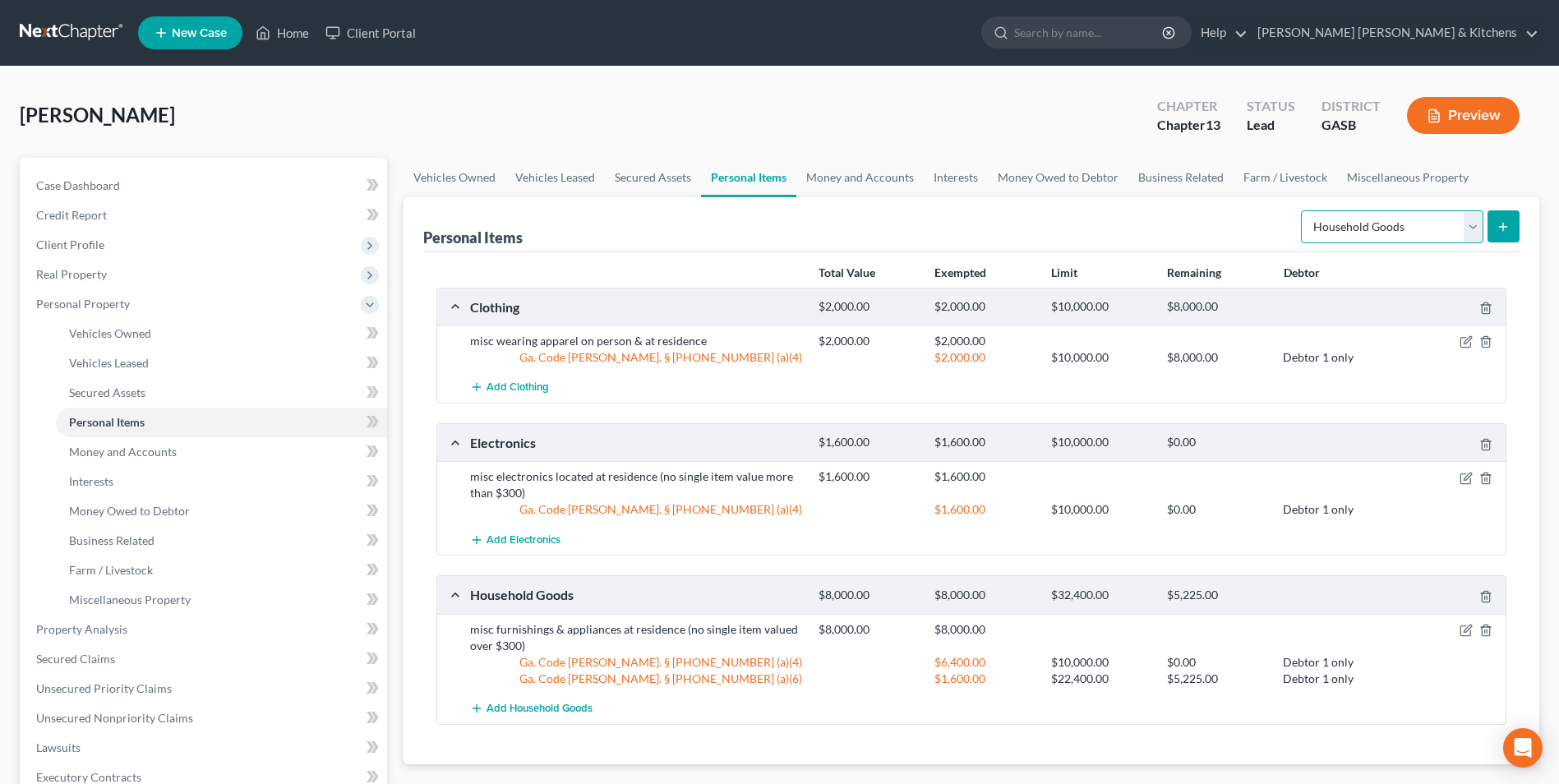
drag, startPoint x: 1395, startPoint y: 218, endPoint x: 1394, endPoint y: 237, distance: 19.0
click at [1395, 218] on select "Select Item Type Clothing Collectibles Of Value Electronics Firearms Household …" at bounding box center [1392, 227] width 183 height 33
select select "jewelry"
click at [1303, 211] on select "Select Item Type Clothing Collectibles Of Value Electronics Firearms Household …" at bounding box center [1392, 227] width 183 height 33
click at [1501, 218] on button "submit" at bounding box center [1503, 227] width 32 height 32
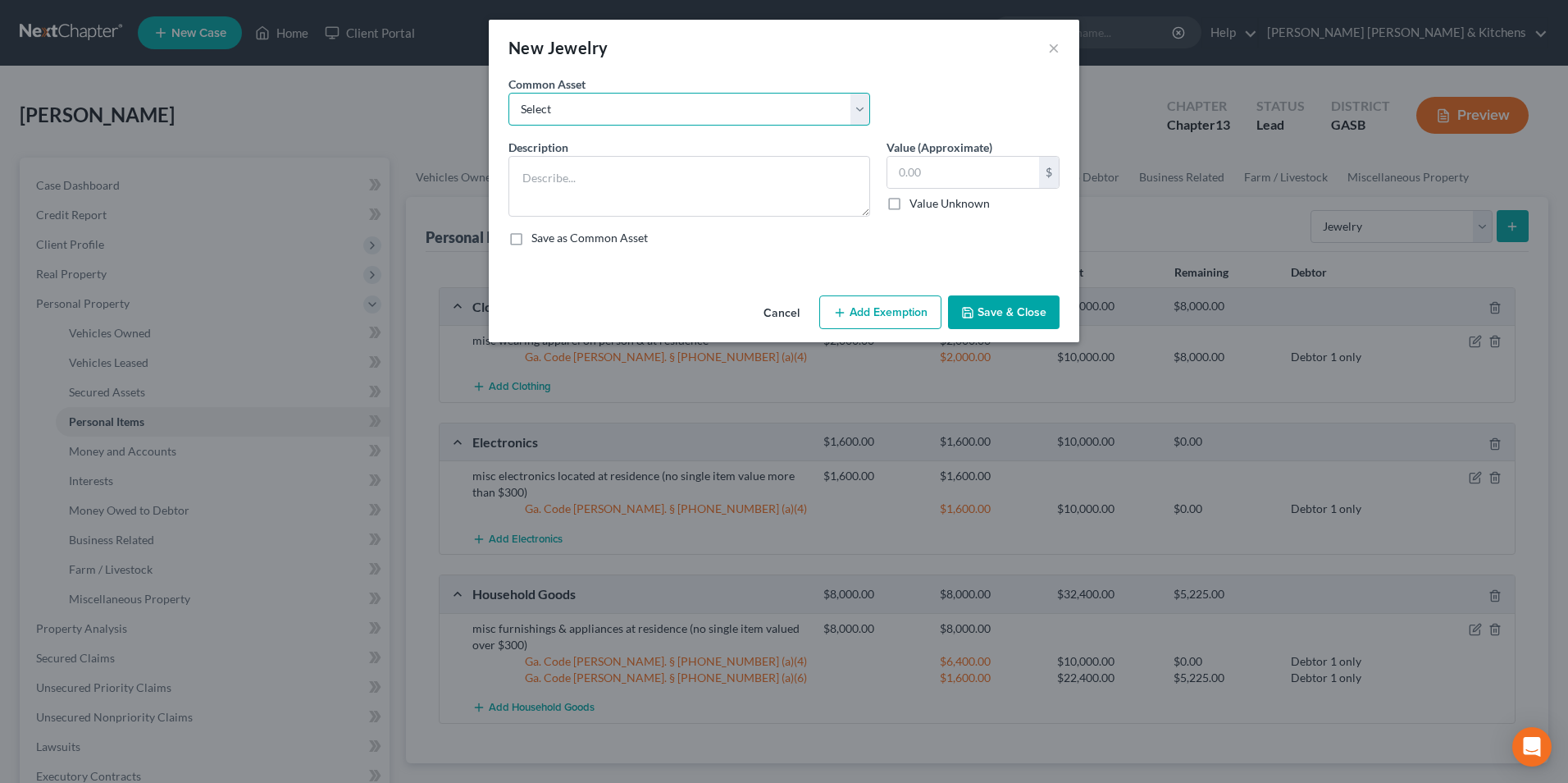
click at [566, 115] on select "Select misc jewelry on person & at residence" at bounding box center [689, 109] width 362 height 33
select select "0"
click at [508, 93] on select "Select misc jewelry on person & at residence" at bounding box center [689, 109] width 362 height 33
type textarea "misc jewelry on person & at residence"
type input "100.00"
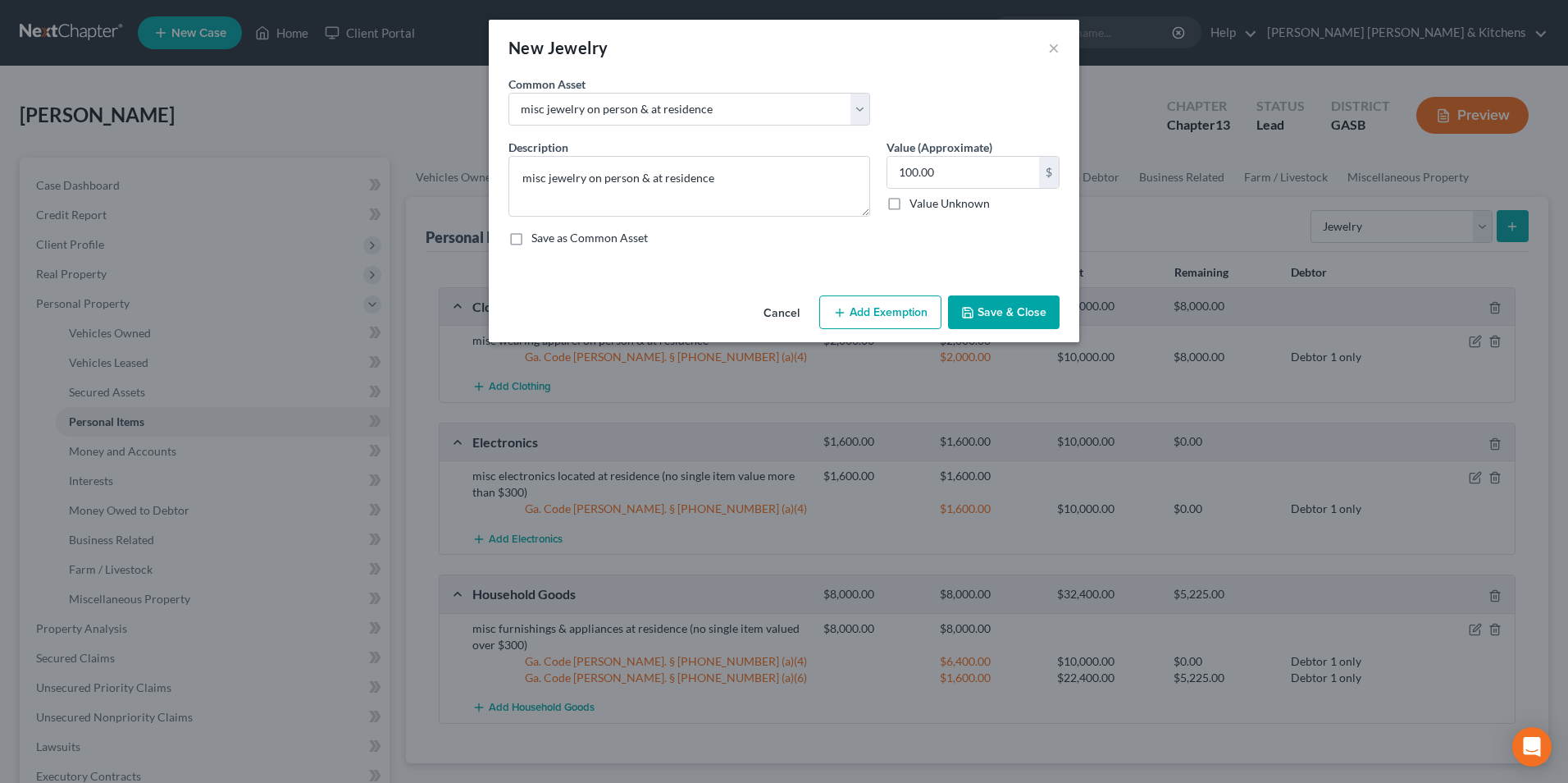
click at [909, 321] on button "Add Exemption" at bounding box center [879, 312] width 122 height 34
select select "2"
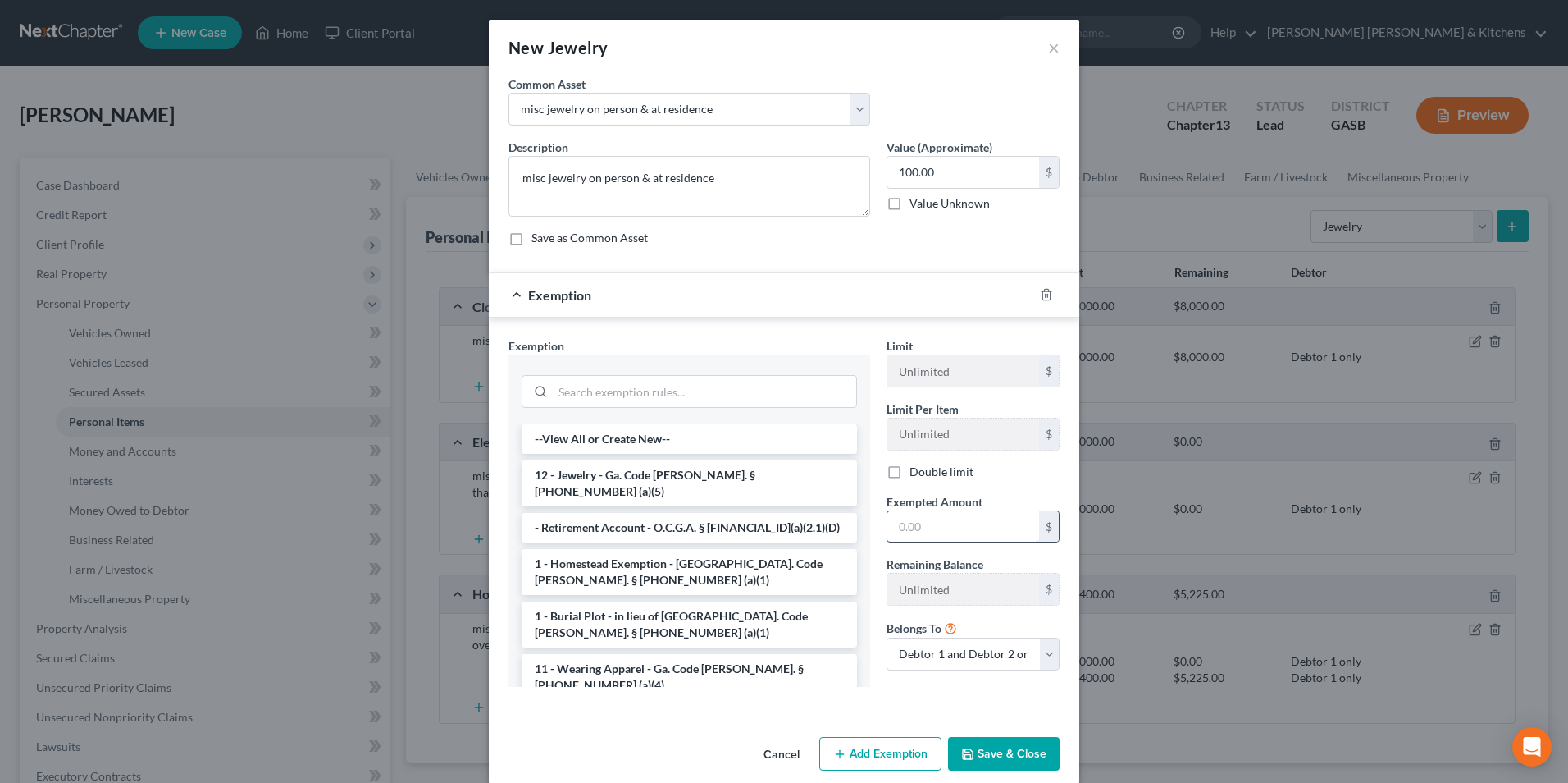
click at [693, 476] on li "12 - Jewelry - Ga. Code Ann. § 44-13-100 (a)(5)" at bounding box center [689, 482] width 335 height 46
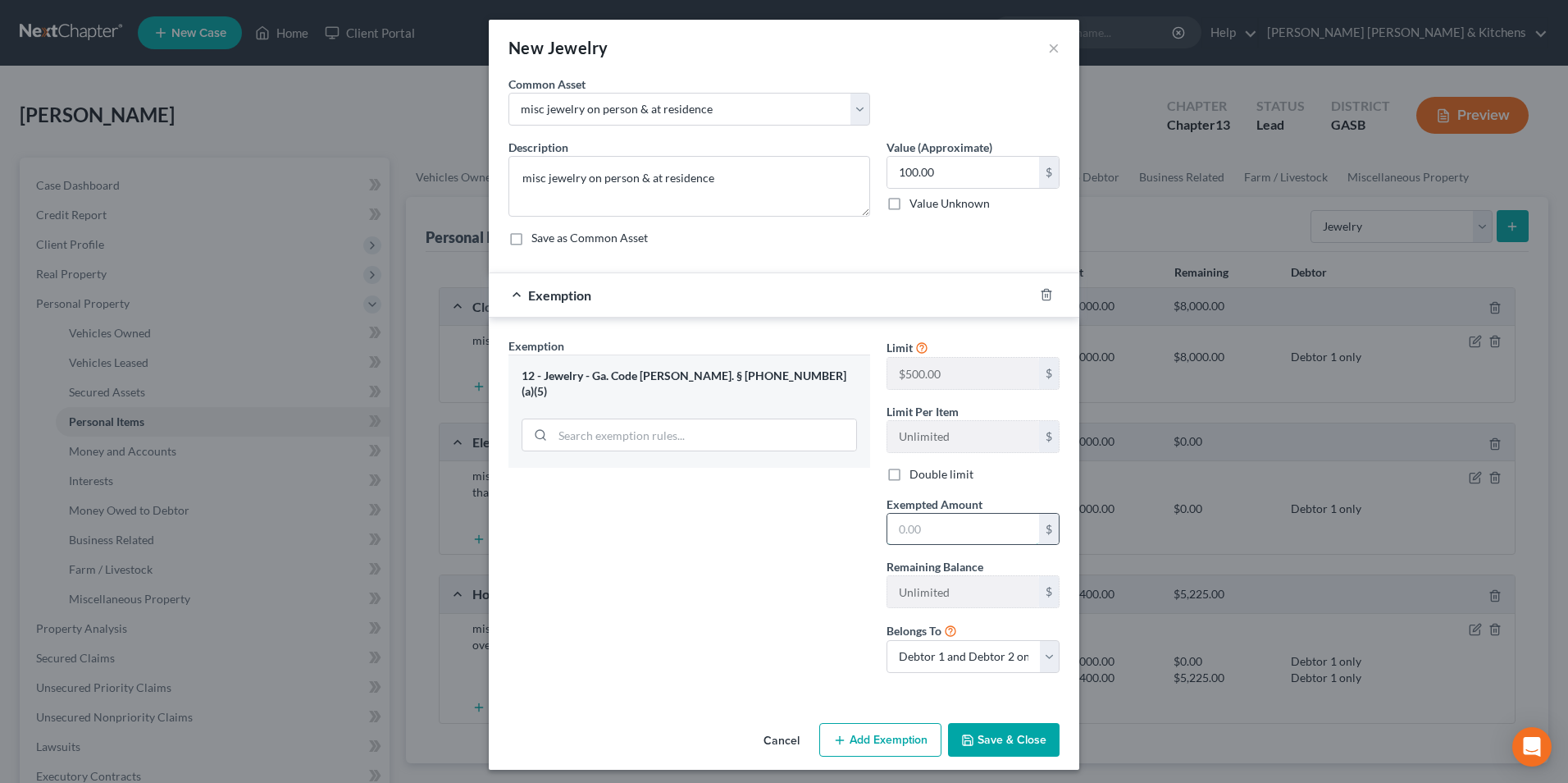
click at [903, 521] on input "text" at bounding box center [963, 529] width 152 height 31
type input "100"
drag, startPoint x: 922, startPoint y: 663, endPoint x: 922, endPoint y: 674, distance: 11.0
click at [922, 663] on select "Debtor 1 only Debtor 2 only Debtor 1 and Debtor 2 only" at bounding box center [973, 655] width 173 height 33
select select "0"
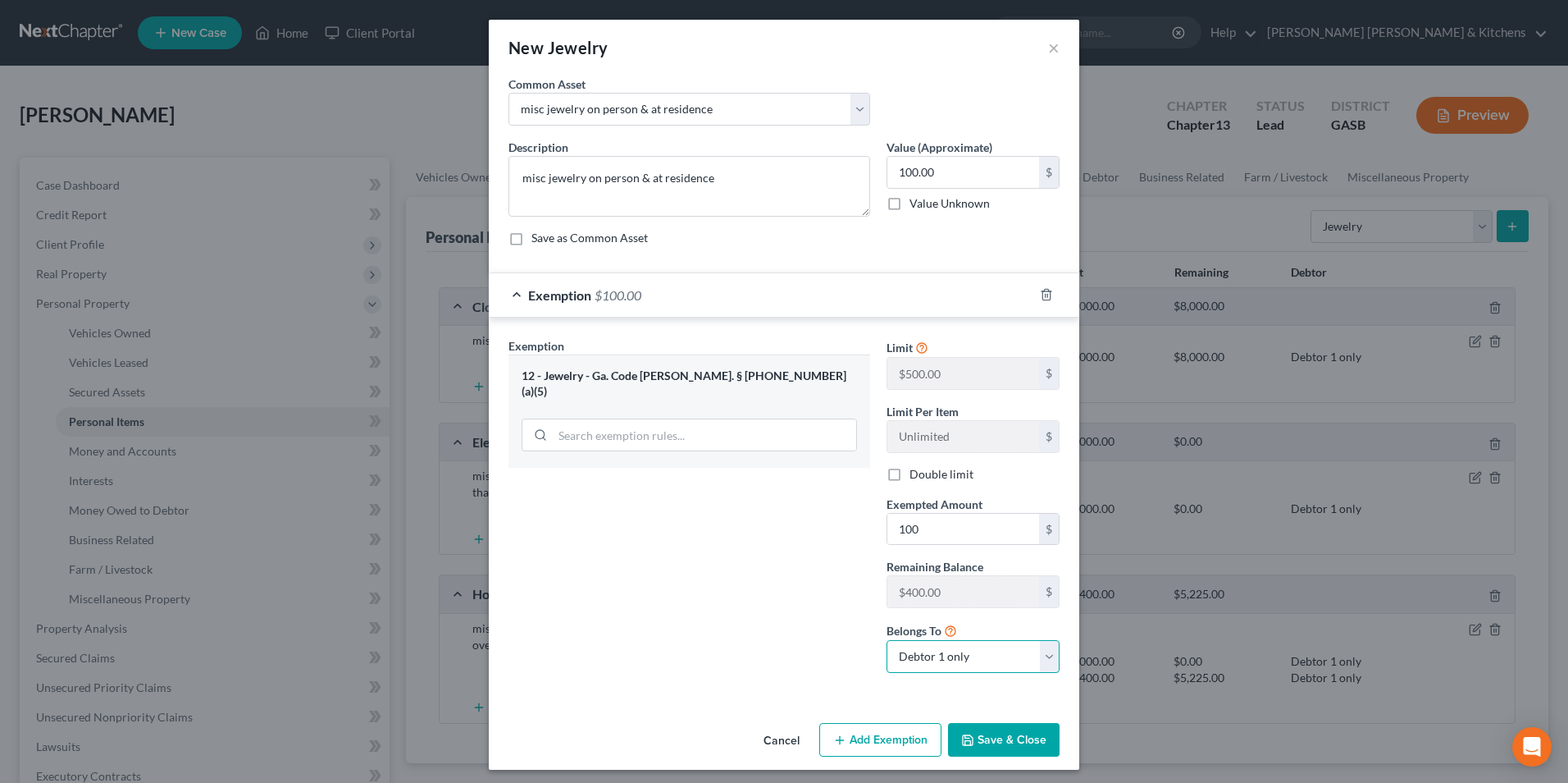
click at [887, 640] on select "Debtor 1 only Debtor 2 only Debtor 1 and Debtor 2 only" at bounding box center [973, 655] width 173 height 33
click at [965, 742] on icon "button" at bounding box center [968, 740] width 13 height 13
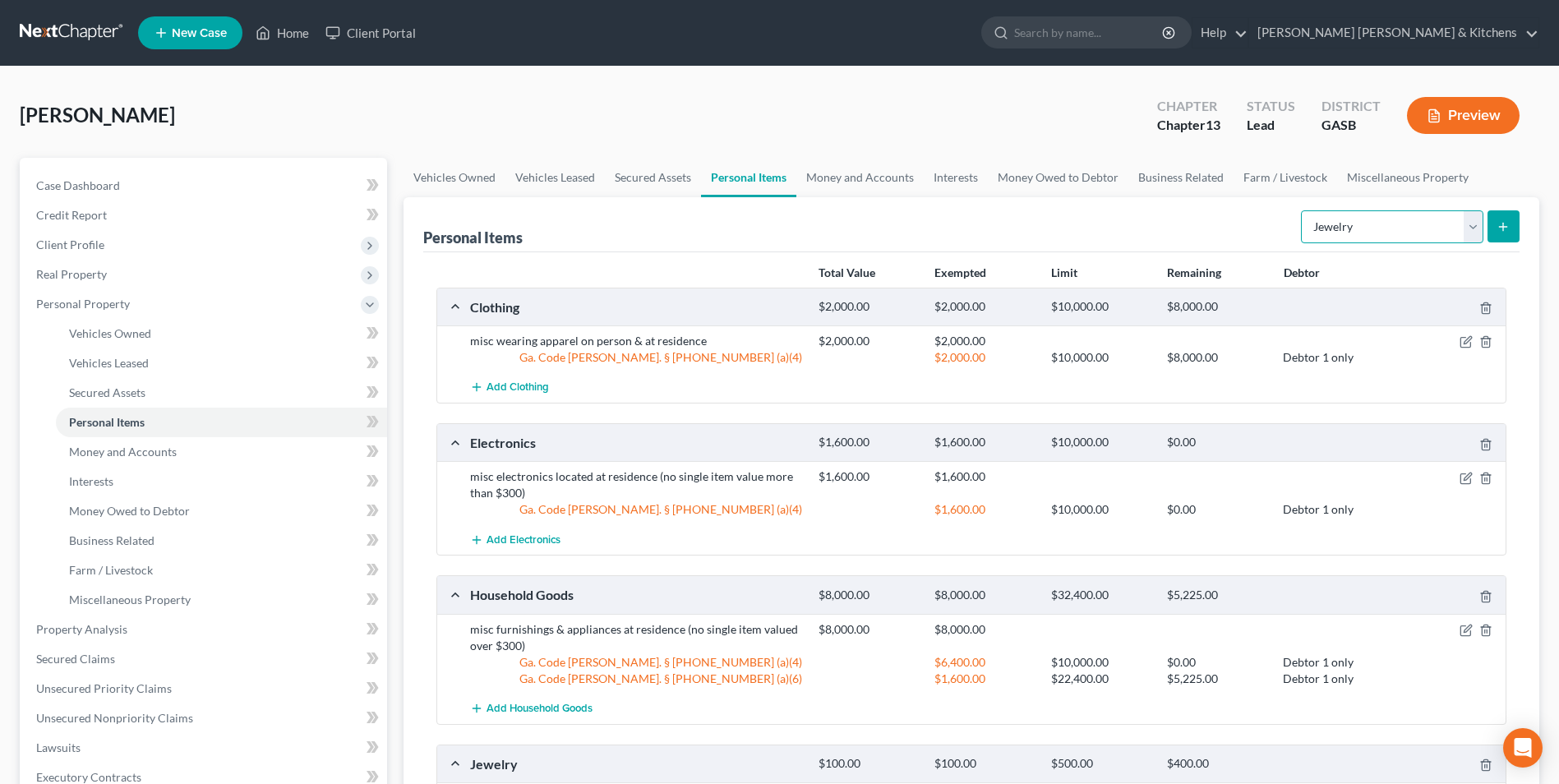
click at [1345, 236] on select "Select Item Type Clothing Collectibles Of Value Electronics Firearms Household …" at bounding box center [1392, 227] width 183 height 33
select select "sports_and_hobby_equipment"
click at [1303, 211] on select "Select Item Type Clothing Collectibles Of Value Electronics Firearms Household …" at bounding box center [1392, 227] width 183 height 33
click at [1505, 236] on button "submit" at bounding box center [1503, 227] width 32 height 32
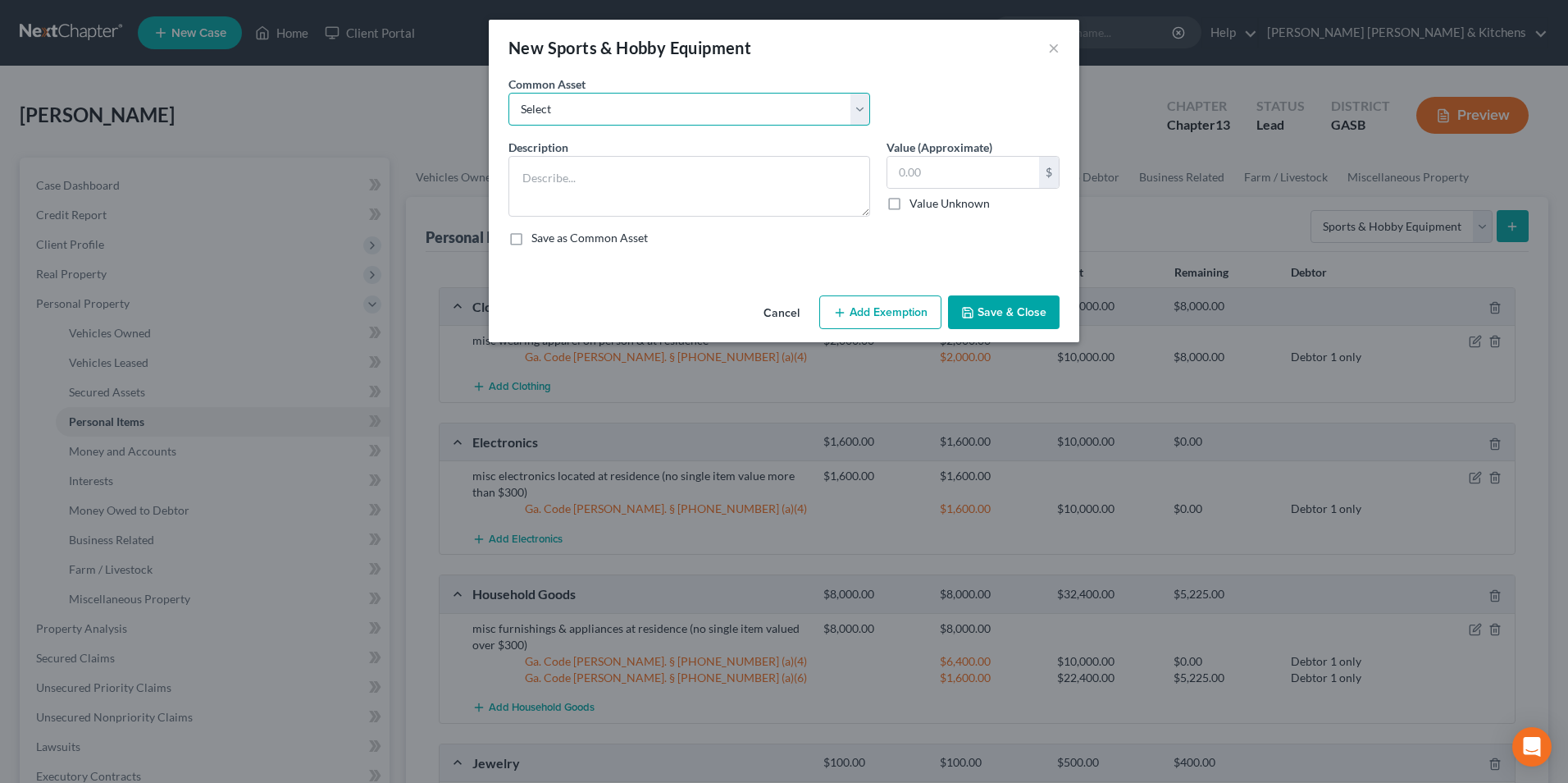
drag, startPoint x: 579, startPoint y: 115, endPoint x: 575, endPoint y: 128, distance: 13.6
click at [579, 115] on select "Select misc items located at residence" at bounding box center [689, 109] width 362 height 33
select select "0"
click at [508, 93] on select "Select misc items located at residence" at bounding box center [689, 109] width 362 height 33
type textarea "misc items located at residence"
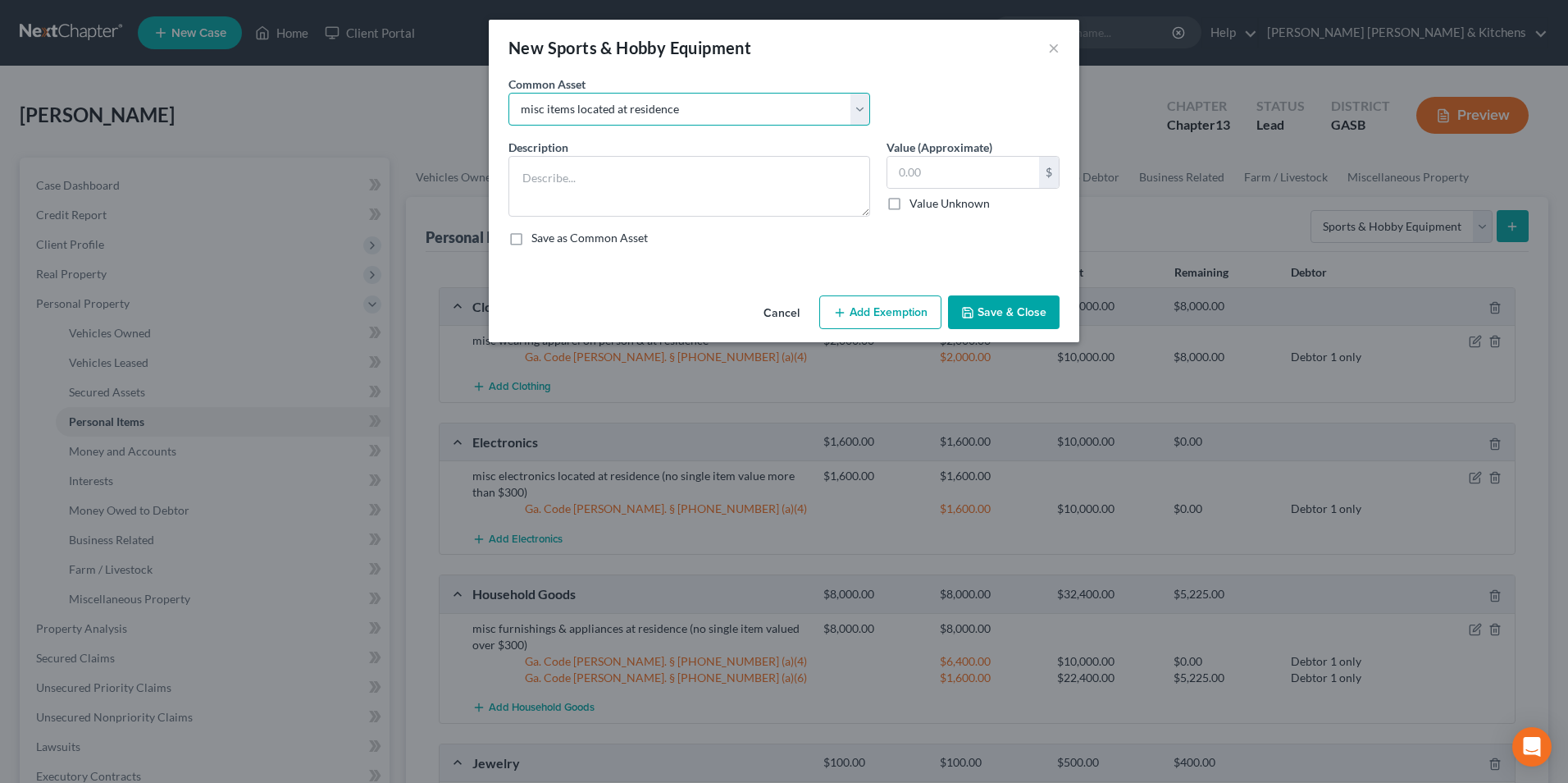
type input "100.00"
click at [893, 315] on button "Add Exemption" at bounding box center [879, 312] width 122 height 34
select select "2"
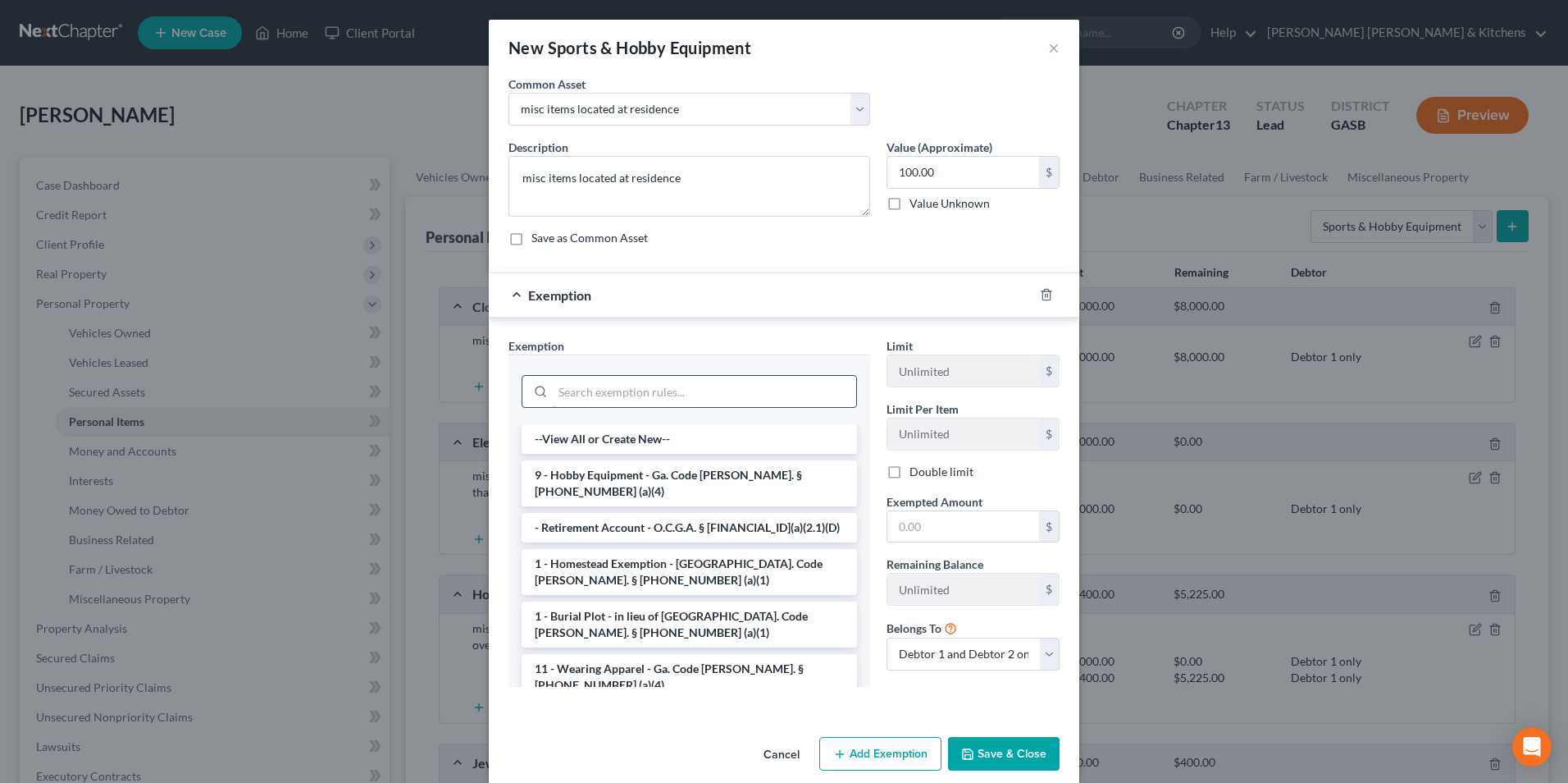
click at [600, 384] on input "search" at bounding box center [704, 391] width 303 height 31
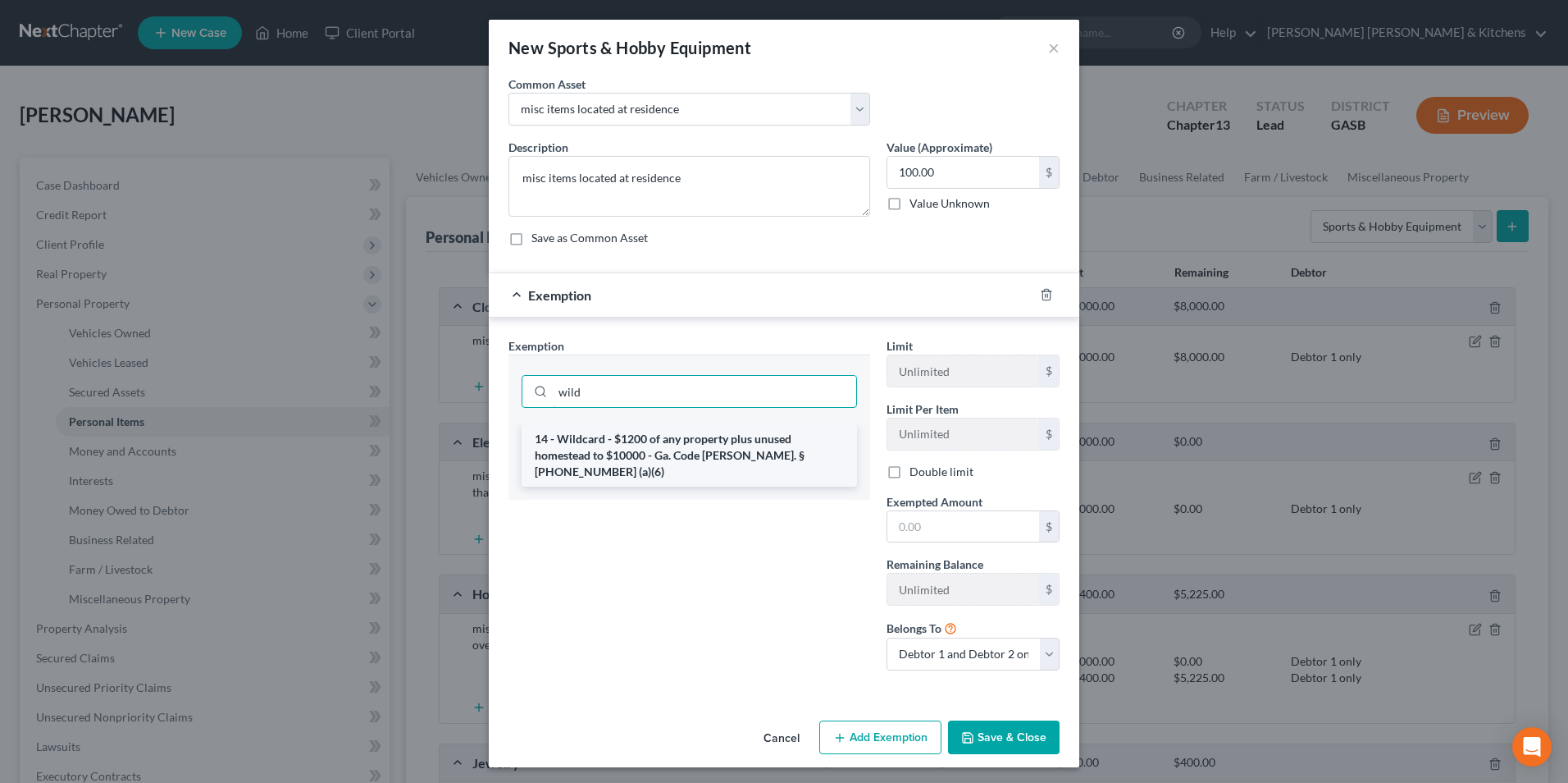
type input "wild"
click at [578, 438] on li "14 - Wildcard - $1200 of any property plus unused homestead to $10000 - Ga. Cod…" at bounding box center [689, 455] width 335 height 62
checkbox input "true"
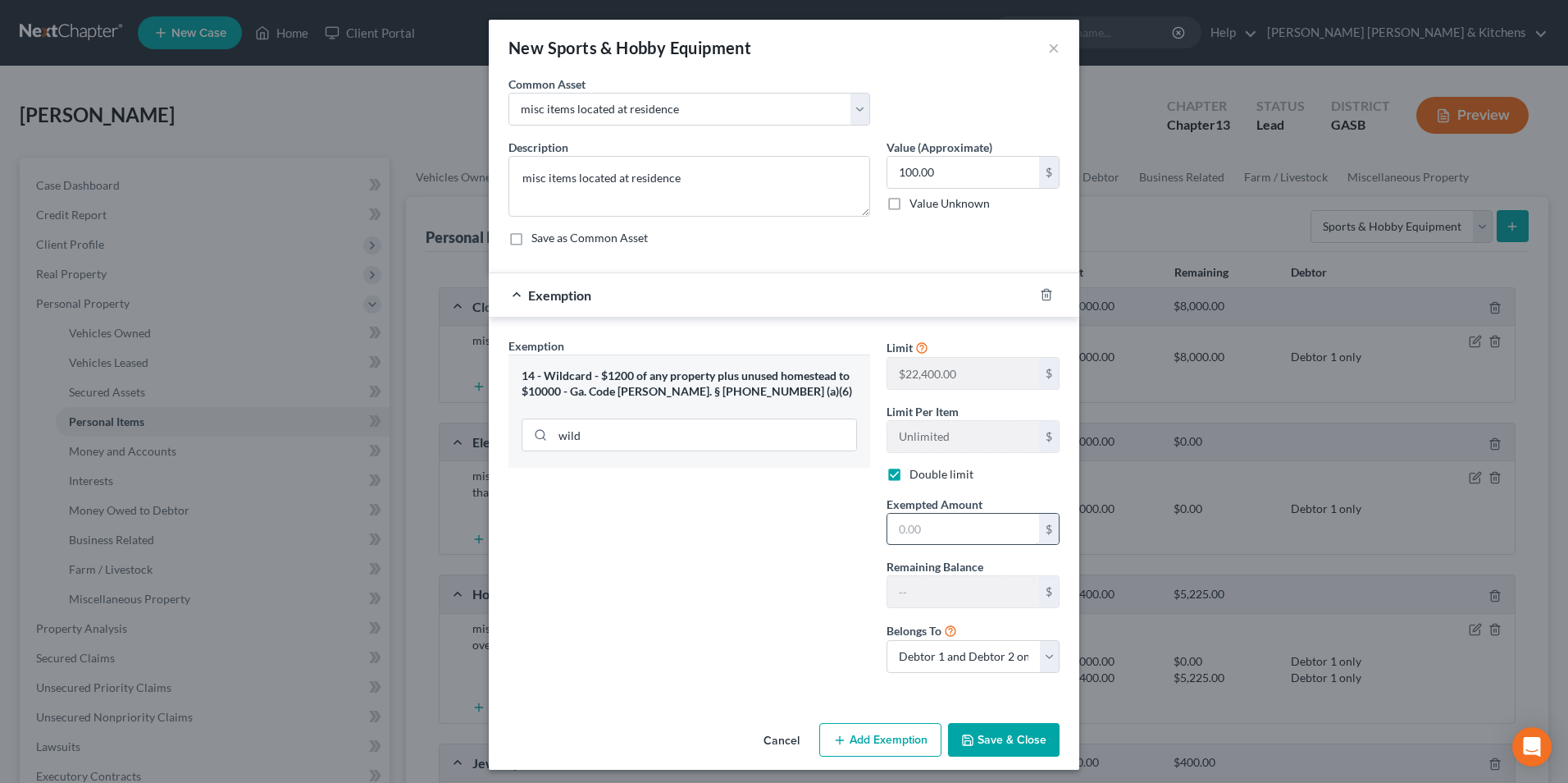
click at [934, 532] on input "text" at bounding box center [963, 529] width 152 height 31
type input "100"
drag, startPoint x: 949, startPoint y: 651, endPoint x: 948, endPoint y: 665, distance: 14.0
click at [949, 651] on select "Debtor 1 only Debtor 2 only Debtor 1 and Debtor 2 only" at bounding box center [973, 655] width 173 height 33
select select "0"
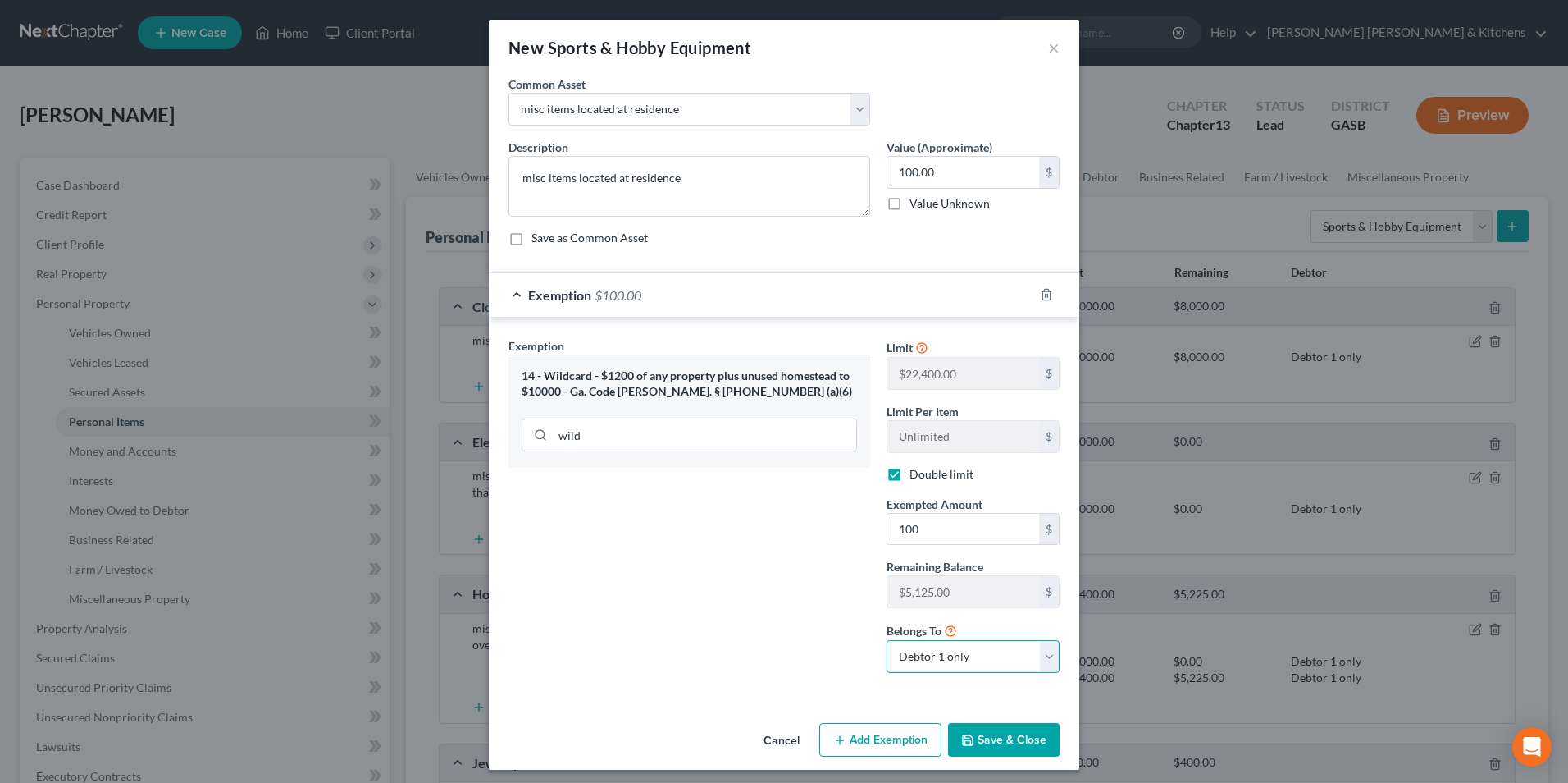
click at [887, 640] on select "Debtor 1 only Debtor 2 only Debtor 1 and Debtor 2 only" at bounding box center [973, 655] width 173 height 33
click at [1012, 752] on button "Save & Close" at bounding box center [1004, 739] width 112 height 34
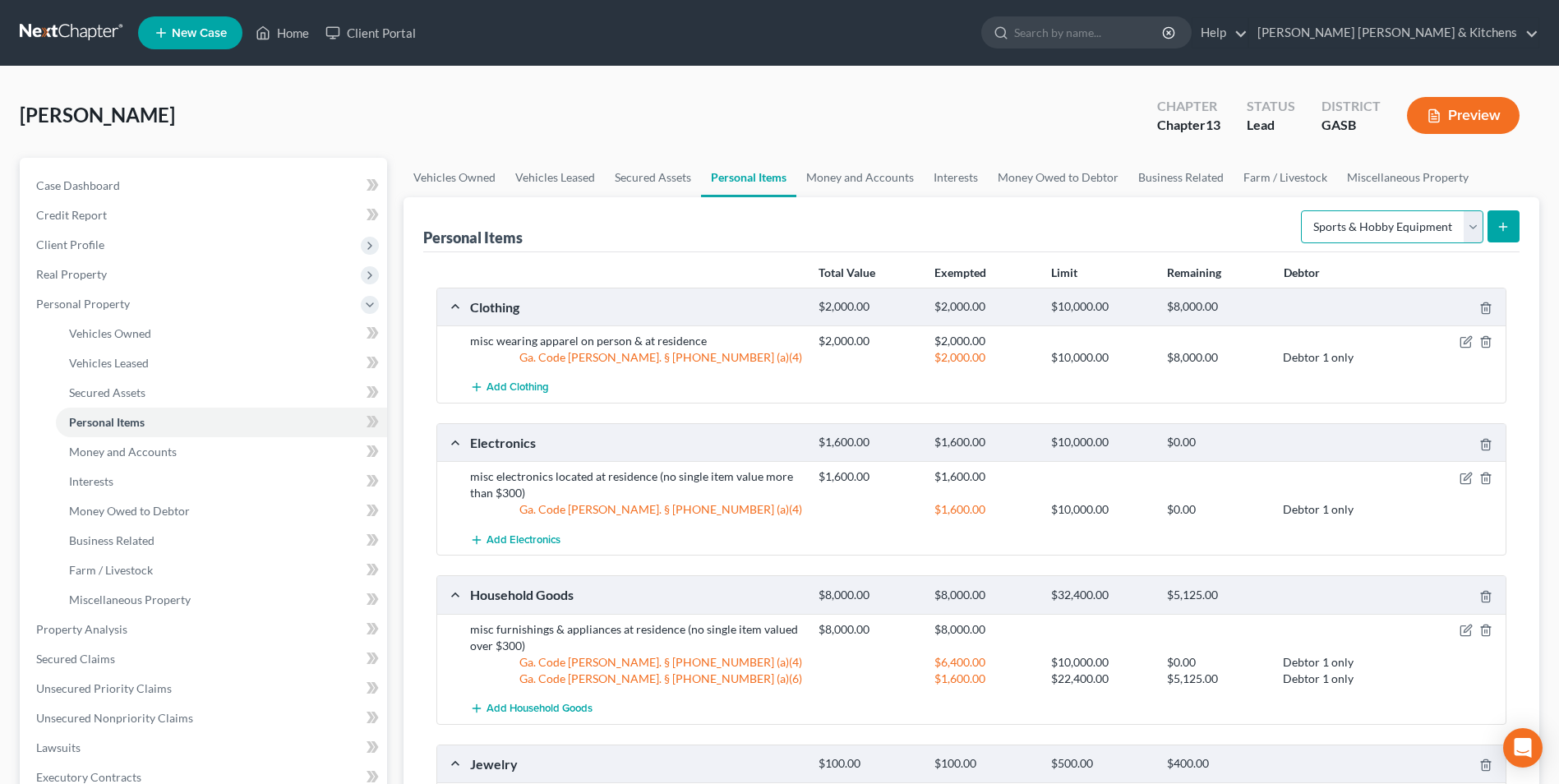
click at [1330, 224] on select "Select Item Type Clothing Collectibles Of Value Electronics Firearms Household …" at bounding box center [1392, 227] width 183 height 33
select select "pets"
click at [1303, 211] on select "Select Item Type Clothing Collectibles Of Value Electronics Firearms Household …" at bounding box center [1392, 227] width 183 height 33
click at [1483, 232] on form "Select Item Type Clothing Collectibles Of Value Electronics Firearms Household …" at bounding box center [1410, 227] width 218 height 34
click at [1510, 230] on icon "submit" at bounding box center [1503, 227] width 13 height 13
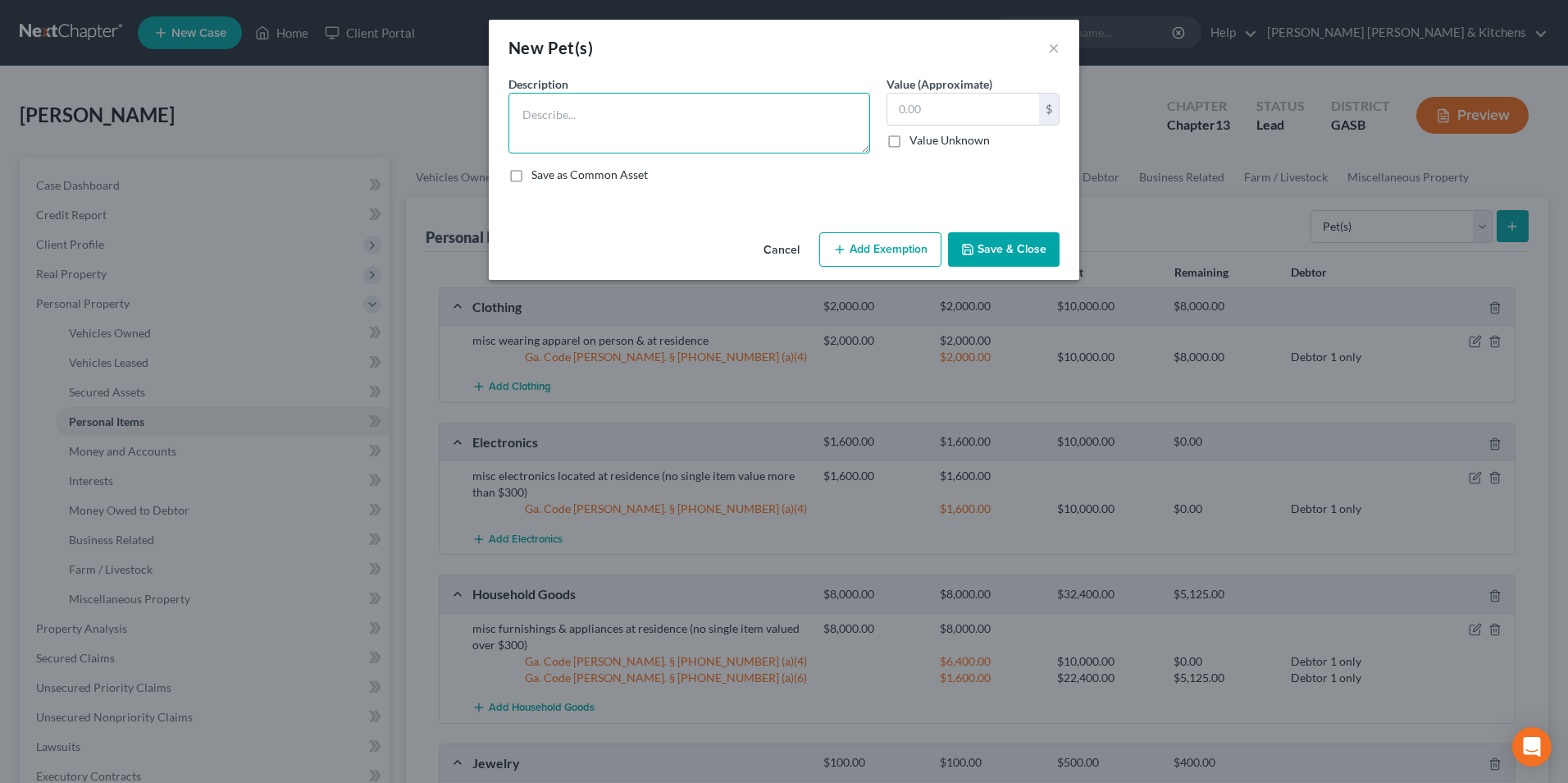
click at [618, 132] on textarea at bounding box center [689, 123] width 362 height 61
type textarea "horse & donkey"
type input "100"
click at [851, 249] on button "Add Exemption" at bounding box center [879, 249] width 122 height 34
select select "2"
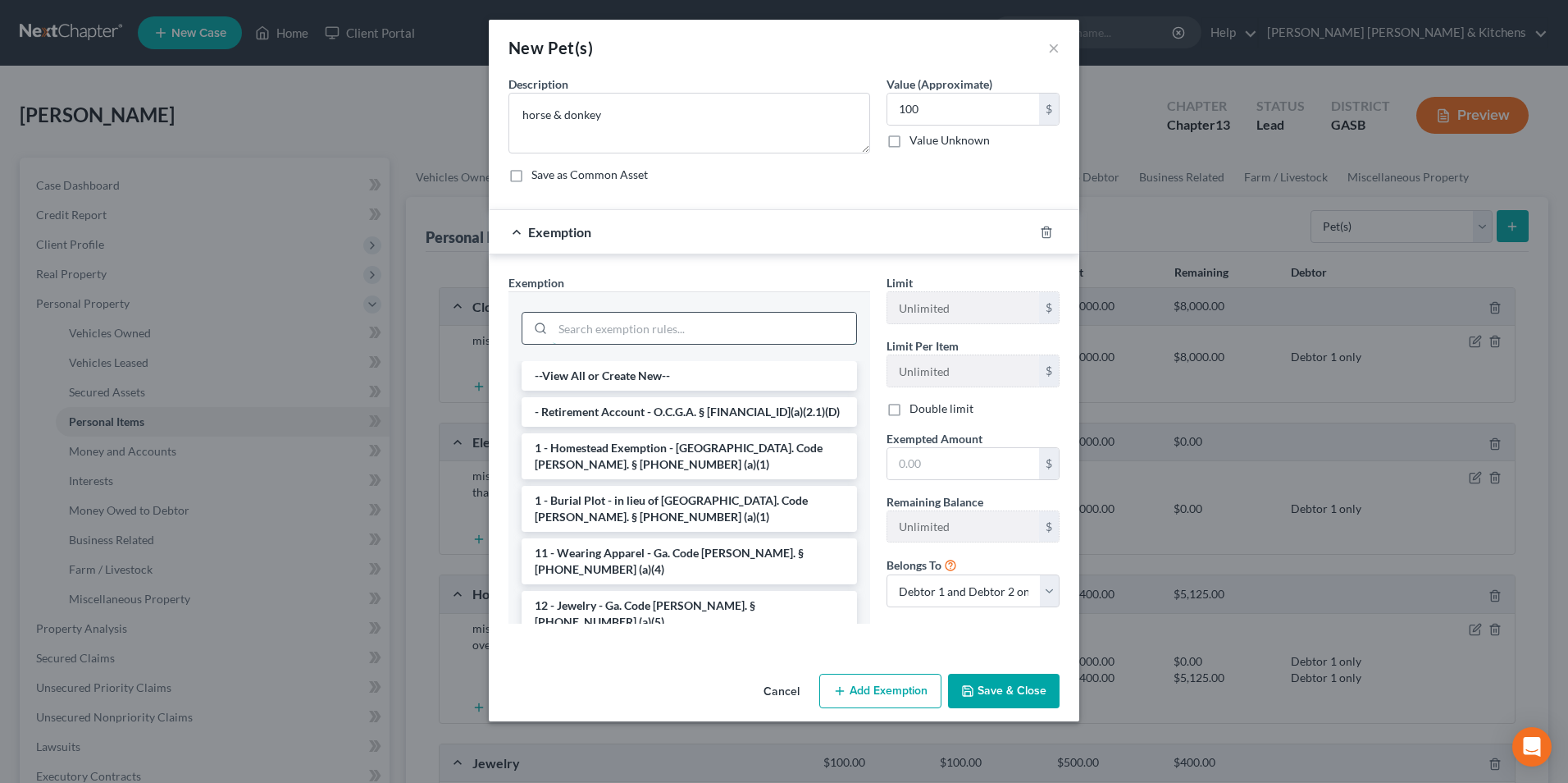
click at [687, 324] on input "search" at bounding box center [704, 328] width 303 height 31
type input "i"
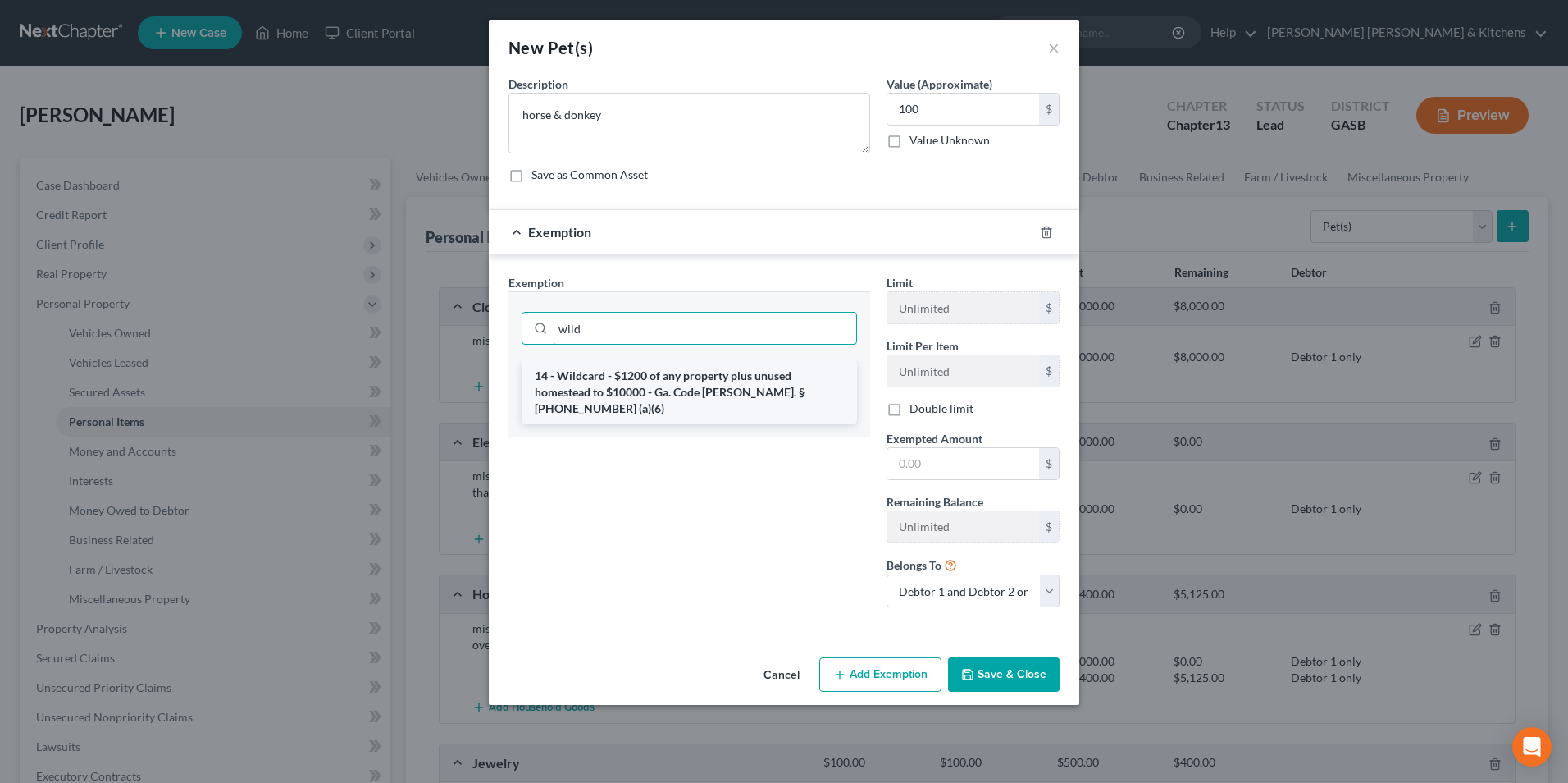
type input "wild"
click at [682, 385] on li "14 - Wildcard - $1200 of any property plus unused homestead to $10000 - Ga. Cod…" at bounding box center [689, 392] width 335 height 62
checkbox input "true"
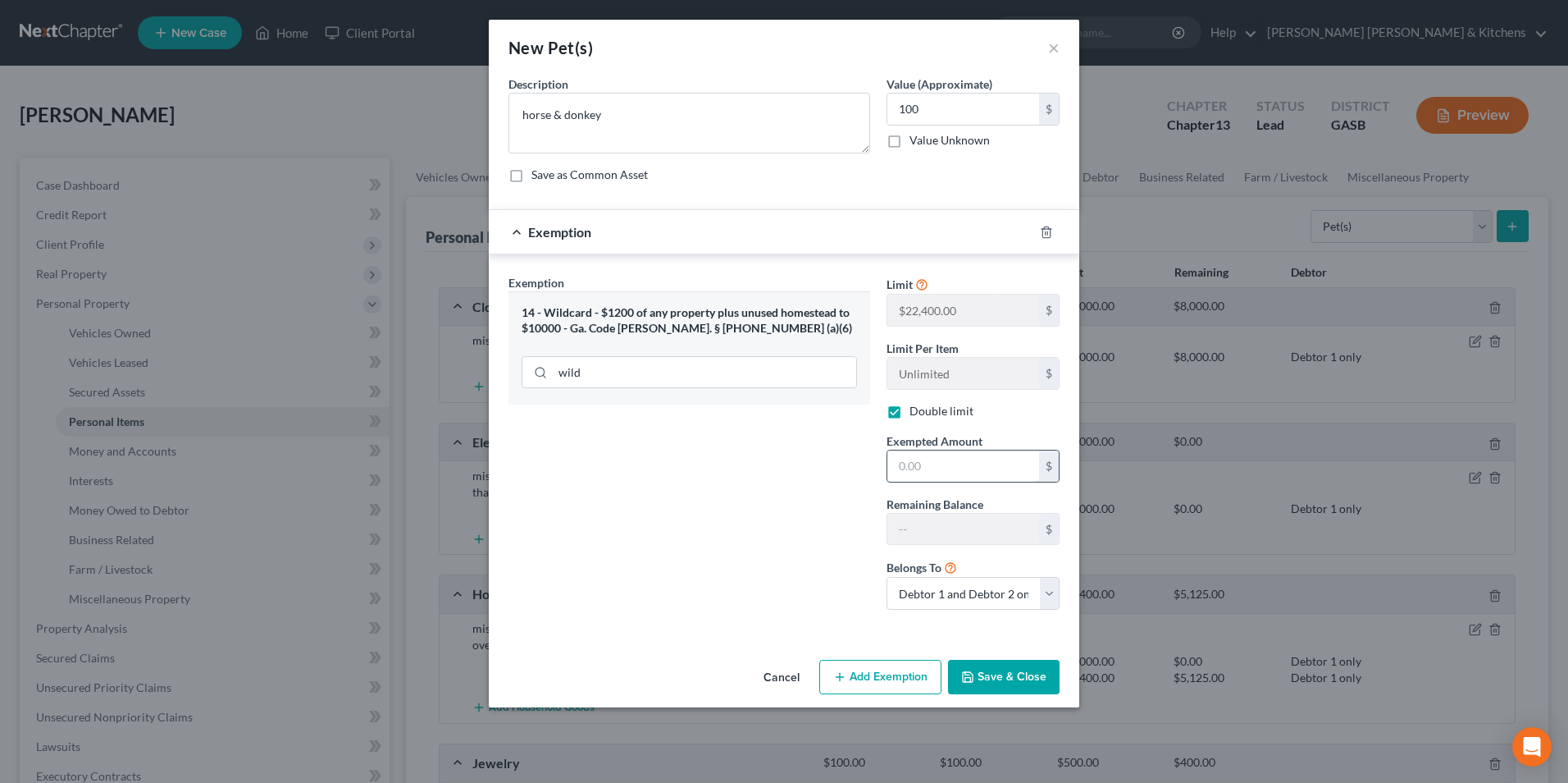
click at [911, 458] on input "text" at bounding box center [963, 466] width 152 height 31
type input "100"
drag, startPoint x: 905, startPoint y: 583, endPoint x: 912, endPoint y: 598, distance: 16.6
click at [905, 583] on select "Debtor 1 only Debtor 2 only Debtor 1 and Debtor 2 only" at bounding box center [973, 593] width 173 height 33
select select "0"
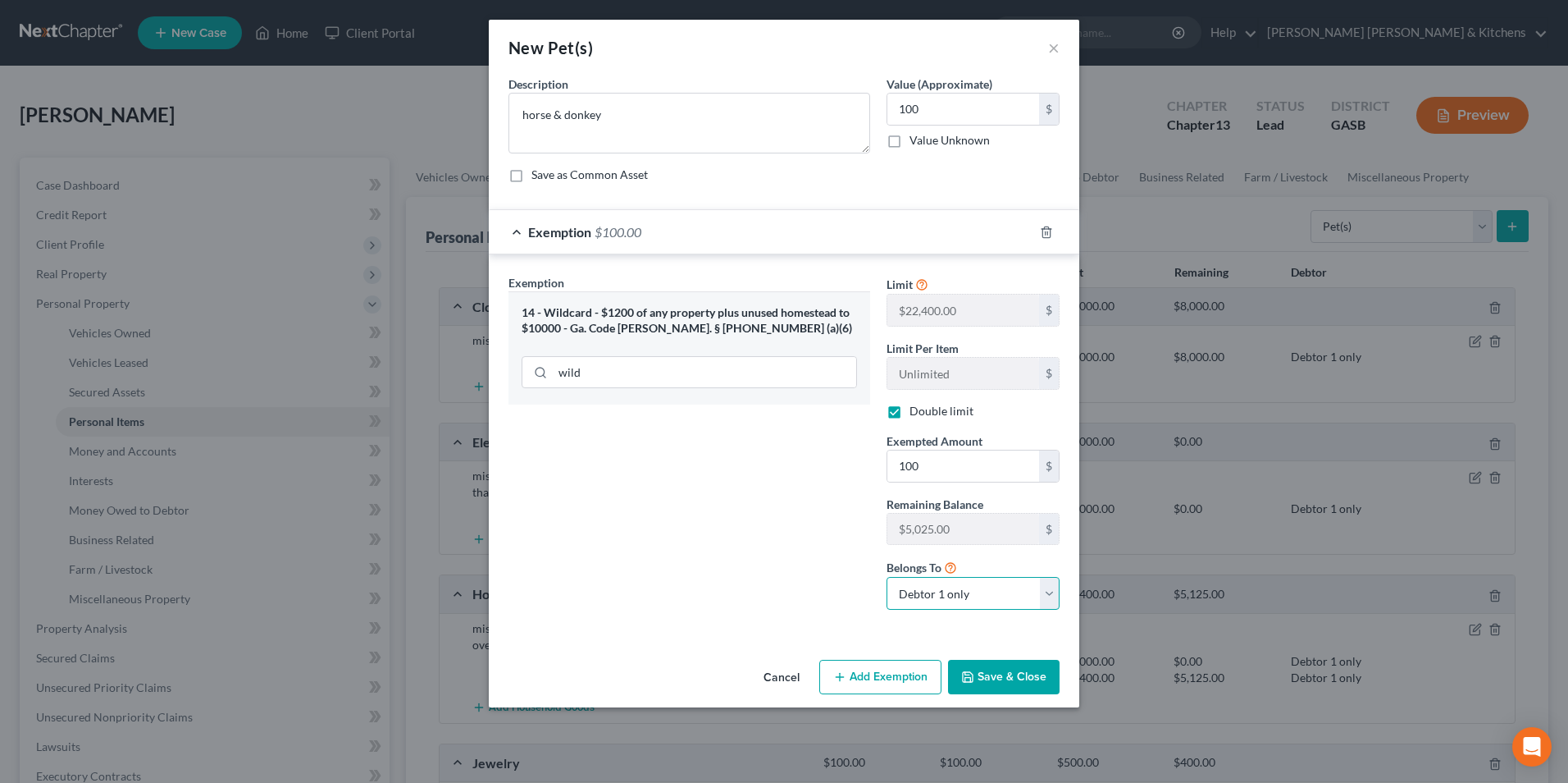
click at [887, 577] on select "Debtor 1 only Debtor 2 only Debtor 1 and Debtor 2 only" at bounding box center [973, 593] width 173 height 33
click at [1008, 687] on button "Save & Close" at bounding box center [1004, 677] width 112 height 34
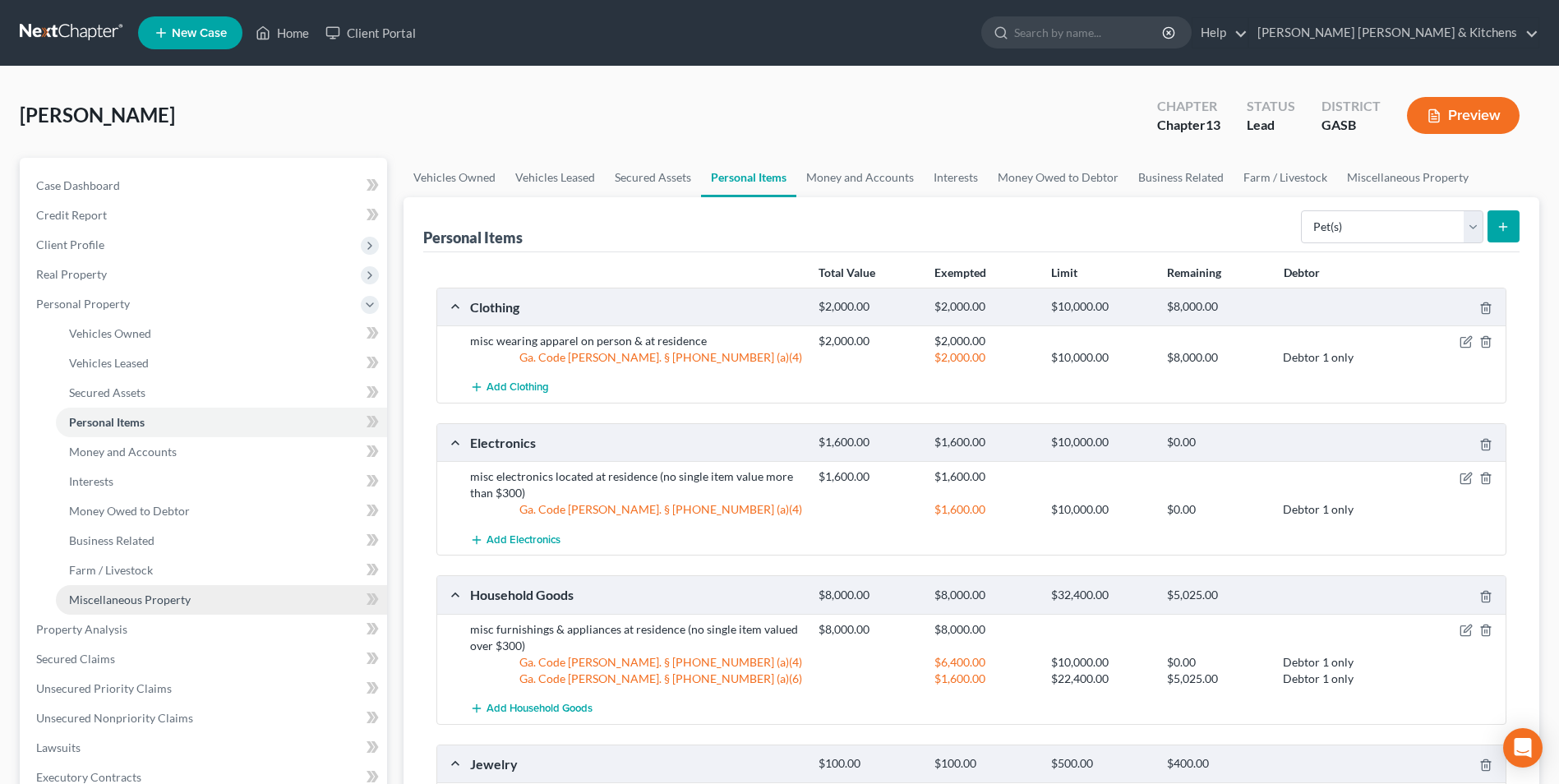
click at [100, 595] on span "Miscellaneous Property" at bounding box center [130, 598] width 121 height 14
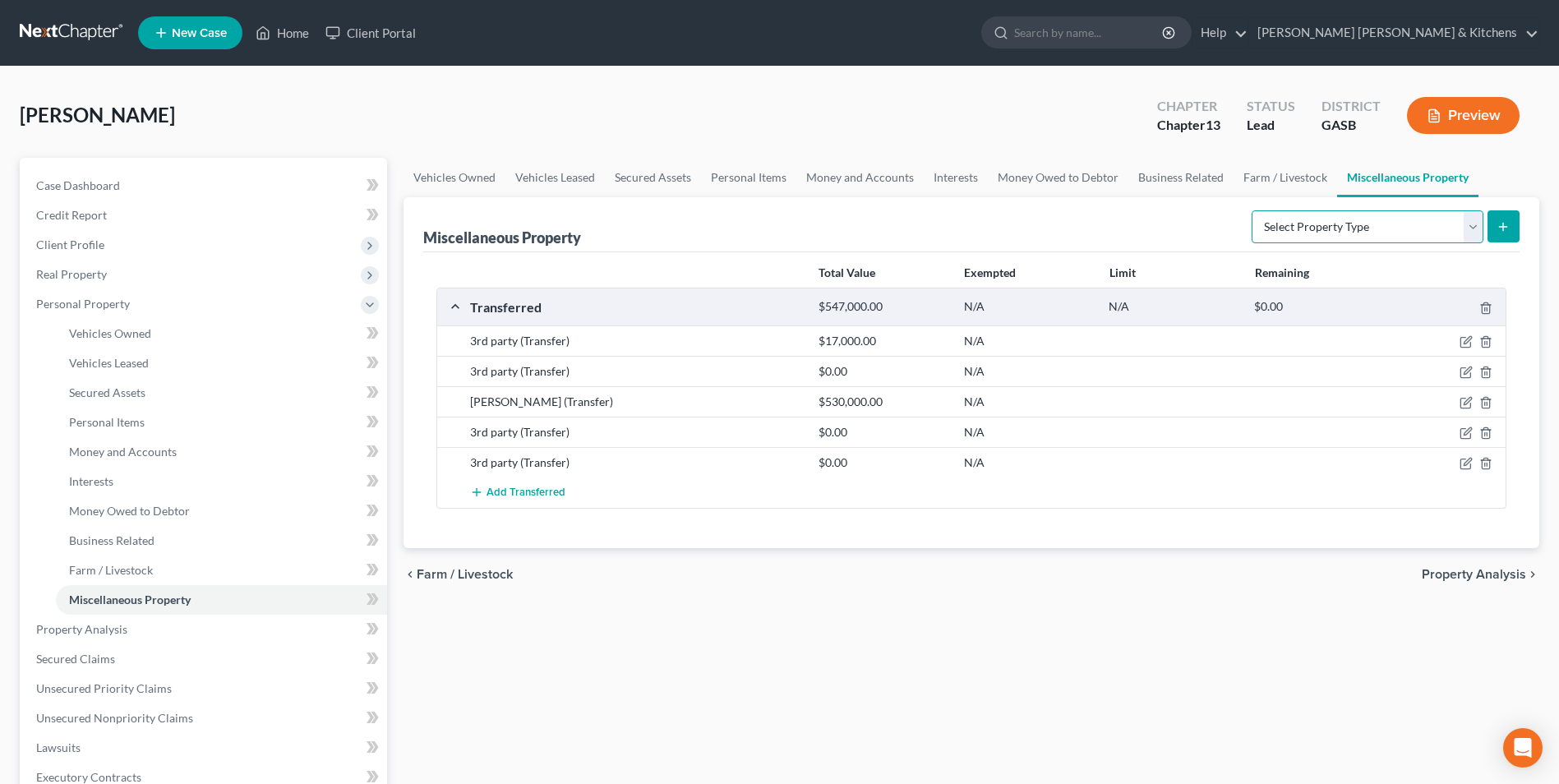
click at [1251, 229] on select "Select Property Type Assigned for Creditor Benefit Within 1 Year Holding for An…" at bounding box center [1367, 227] width 232 height 33
select select "not_yet_listed"
click at [1251, 211] on select "Select Property Type Assigned for Creditor Benefit Within 1 Year Holding for An…" at bounding box center [1367, 227] width 232 height 33
click at [1498, 232] on icon "submit" at bounding box center [1503, 227] width 13 height 13
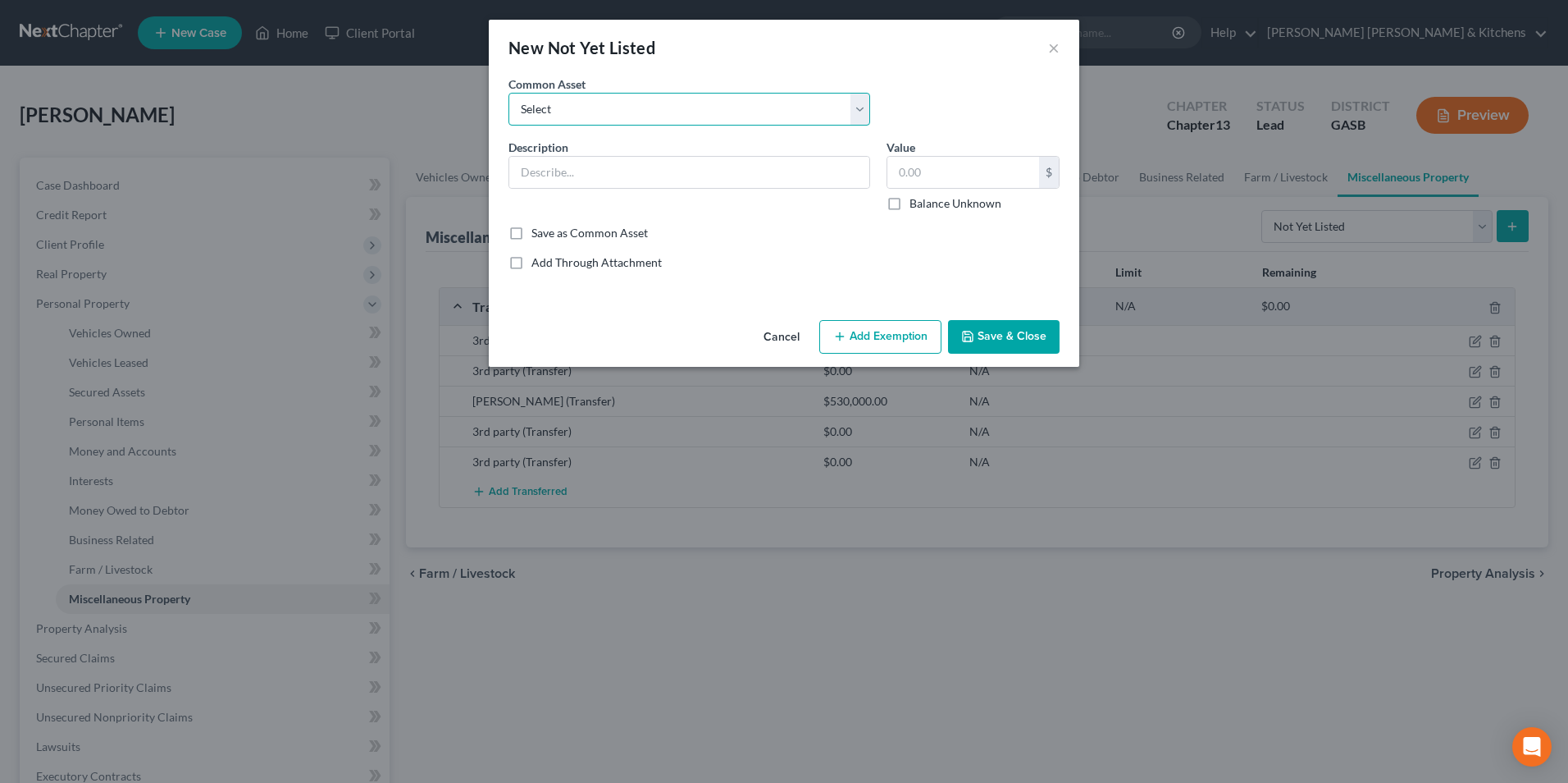
click at [557, 110] on select "Select 2 acres that mobile home sits on mower, household/yard tools 1/2 interes…" at bounding box center [689, 109] width 362 height 33
select select "1"
click at [508, 93] on select "Select 2 acres that mobile home sits on mower, household/yard tools 1/2 interes…" at bounding box center [689, 109] width 362 height 33
type input "mower, household/yard tools"
type input "300.00"
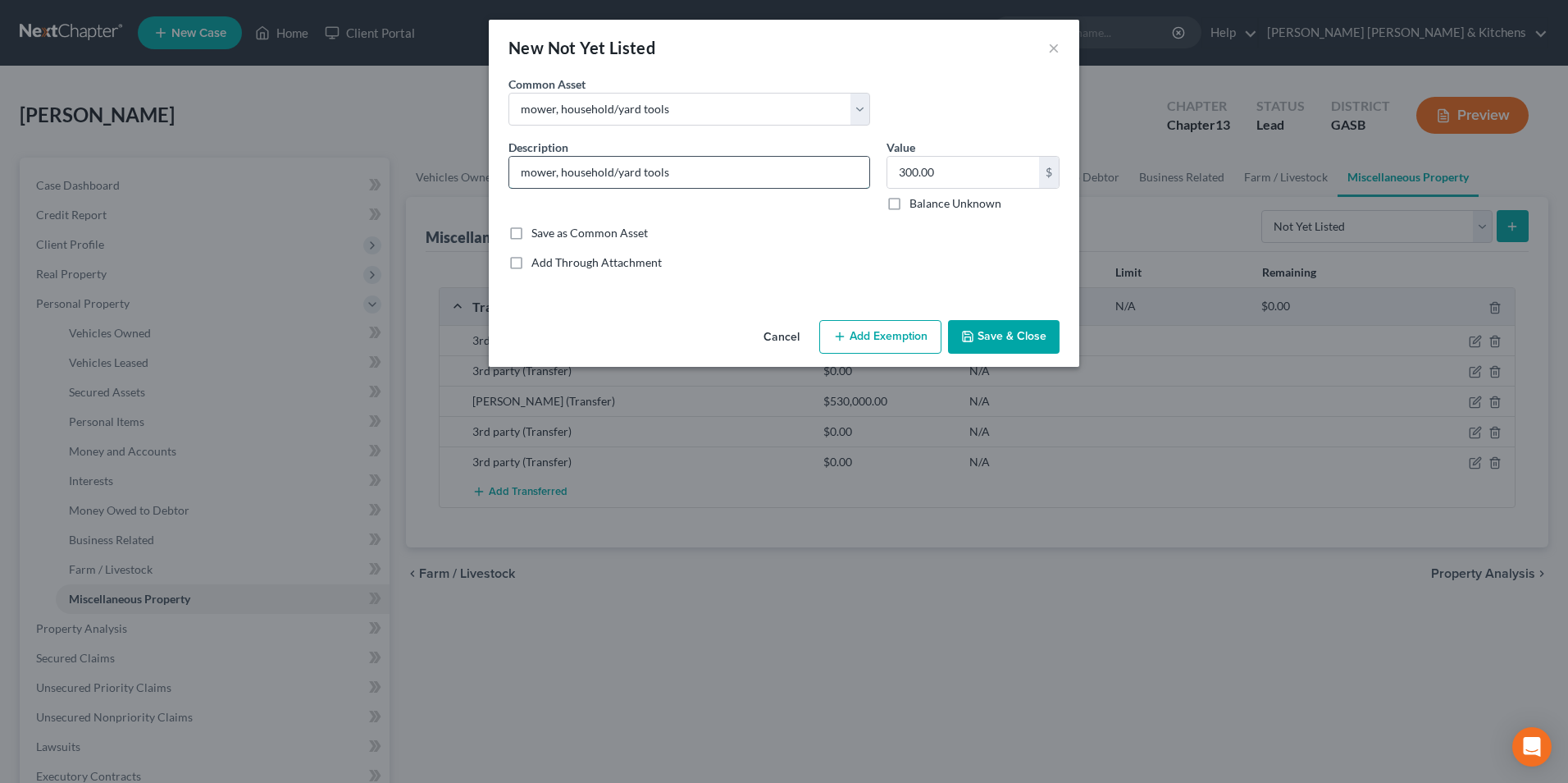
click at [517, 174] on input "mower, household/yard tools" at bounding box center [689, 171] width 360 height 31
type input "riding mower, household/yard tools"
type input "4,000"
click at [854, 343] on button "Add Exemption" at bounding box center [879, 337] width 122 height 34
select select "2"
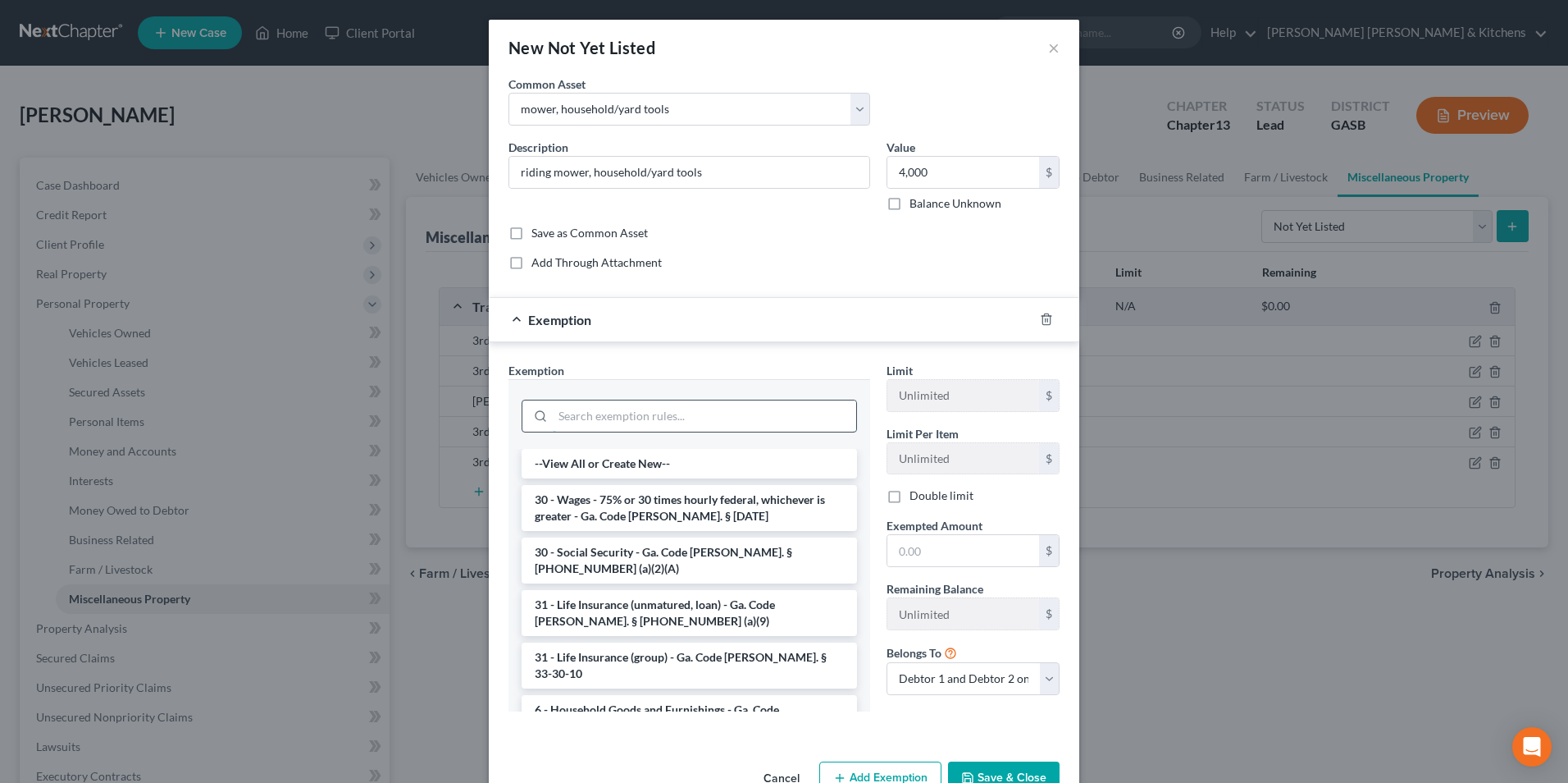
click at [744, 416] on input "search" at bounding box center [704, 415] width 303 height 31
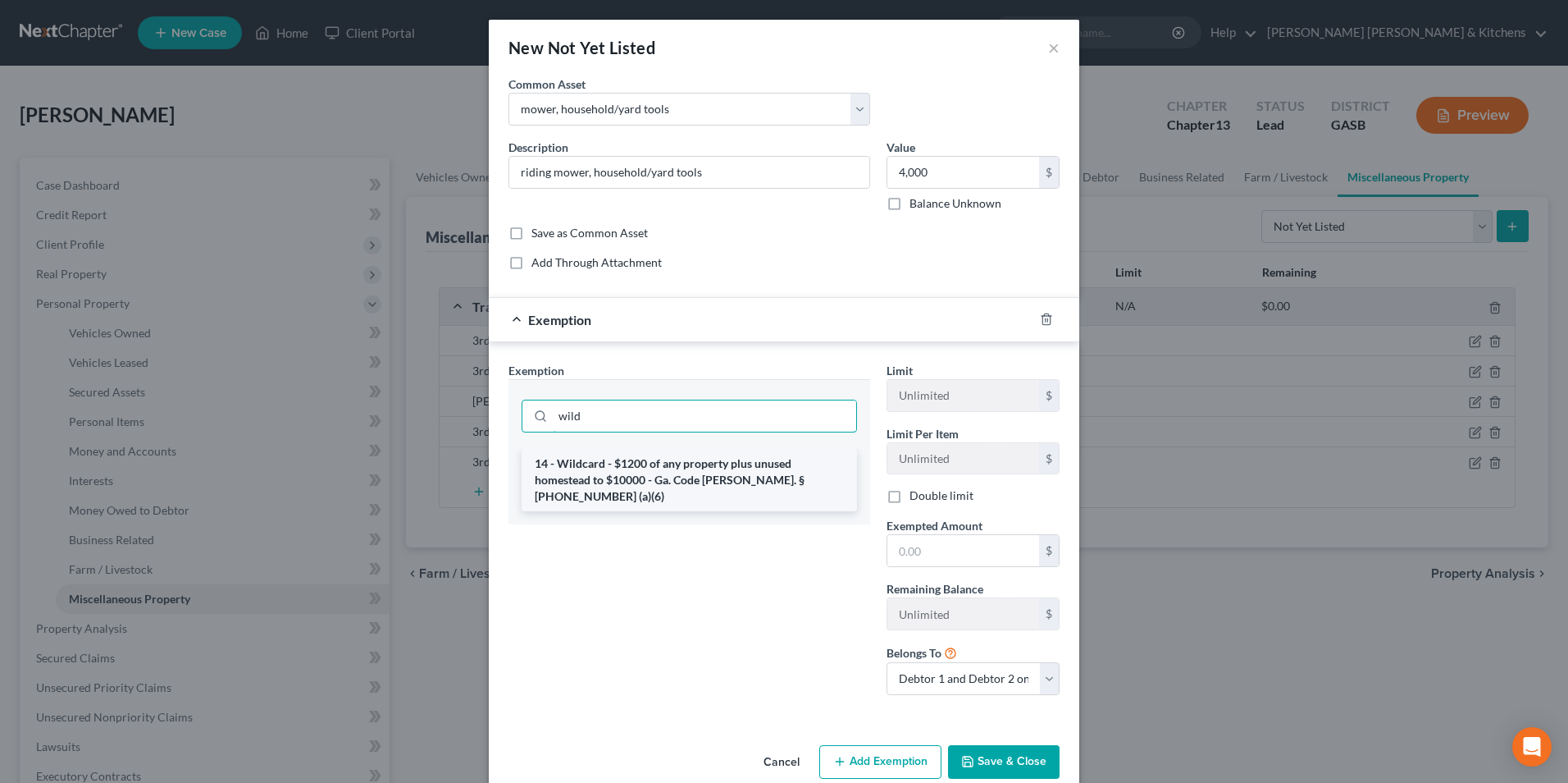
type input "wild"
click at [744, 469] on li "14 - Wildcard - $1200 of any property plus unused homestead to $10000 - Ga. Cod…" at bounding box center [689, 479] width 335 height 62
checkbox input "true"
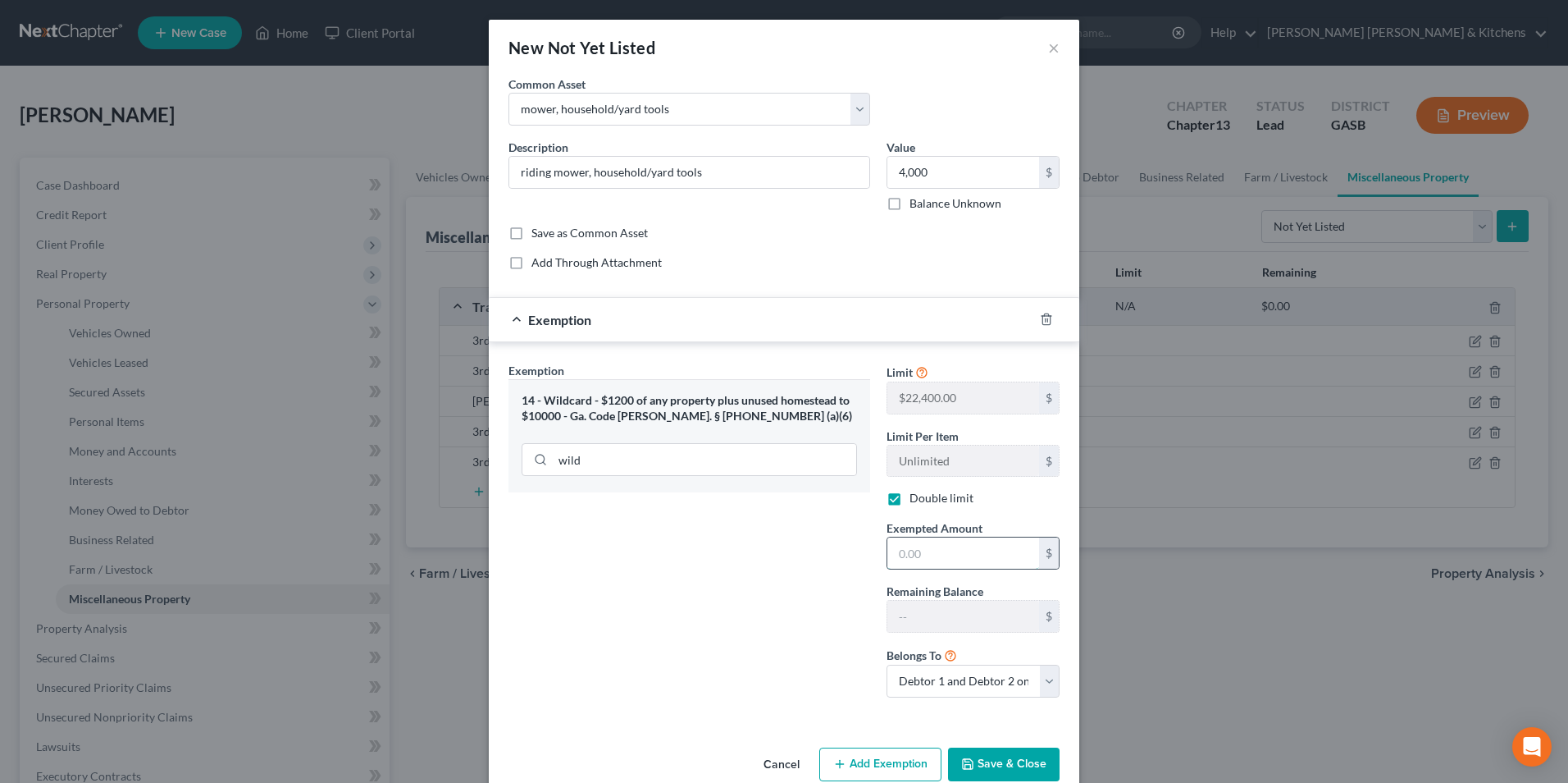
drag, startPoint x: 913, startPoint y: 556, endPoint x: 908, endPoint y: 543, distance: 13.9
click at [913, 556] on input "text" at bounding box center [963, 552] width 152 height 31
type input "4,000"
drag, startPoint x: 904, startPoint y: 678, endPoint x: 915, endPoint y: 700, distance: 24.6
click at [904, 678] on select "Debtor 1 only Debtor 2 only Debtor 1 and Debtor 2 only" at bounding box center [973, 681] width 173 height 33
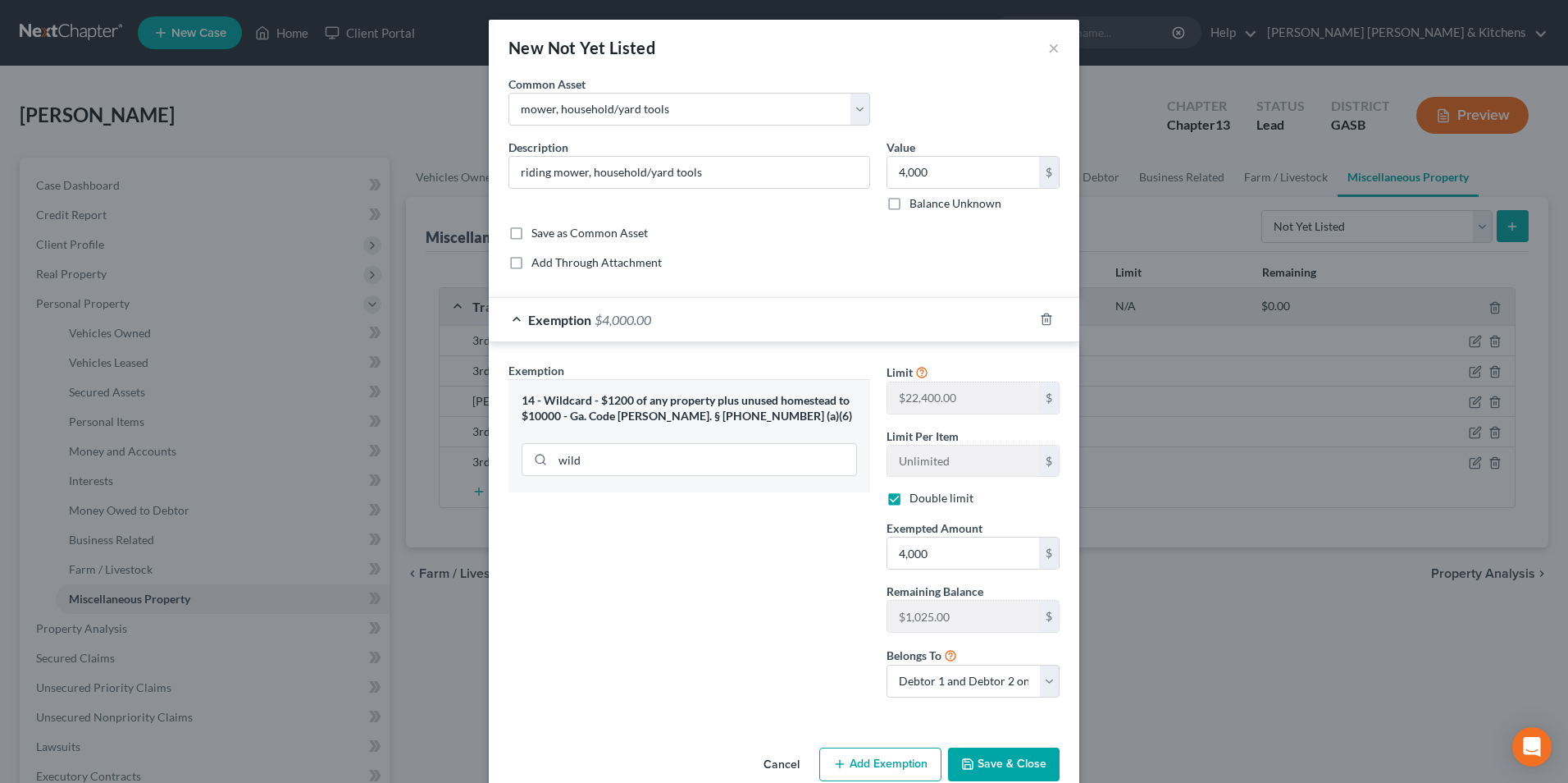
click at [915, 700] on div "Limit $22,400.00 $ Limit Per Item Unlimited $ Double limit Exempted Amount * 4,…" at bounding box center [973, 536] width 190 height 349
drag, startPoint x: 915, startPoint y: 687, endPoint x: 918, endPoint y: 699, distance: 12.4
click at [918, 699] on div "Limit $22,400.00 $ Limit Per Item Unlimited $ Double limit Exempted Amount * 4,…" at bounding box center [973, 536] width 190 height 349
select select "0"
click at [887, 665] on select "Debtor 1 only Debtor 2 only Debtor 1 and Debtor 2 only" at bounding box center [973, 681] width 173 height 33
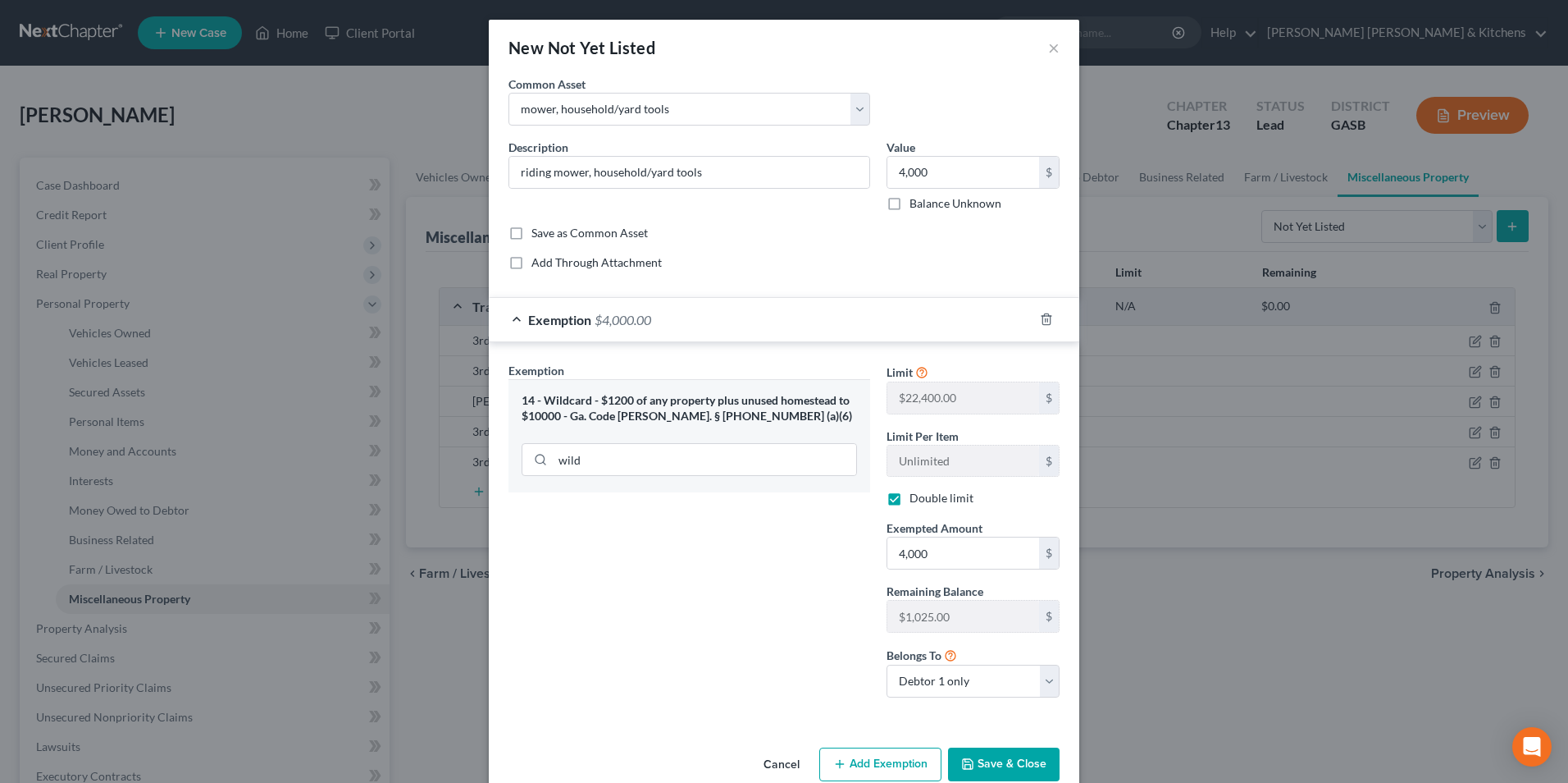
click at [987, 767] on button "Save & Close" at bounding box center [1004, 764] width 112 height 34
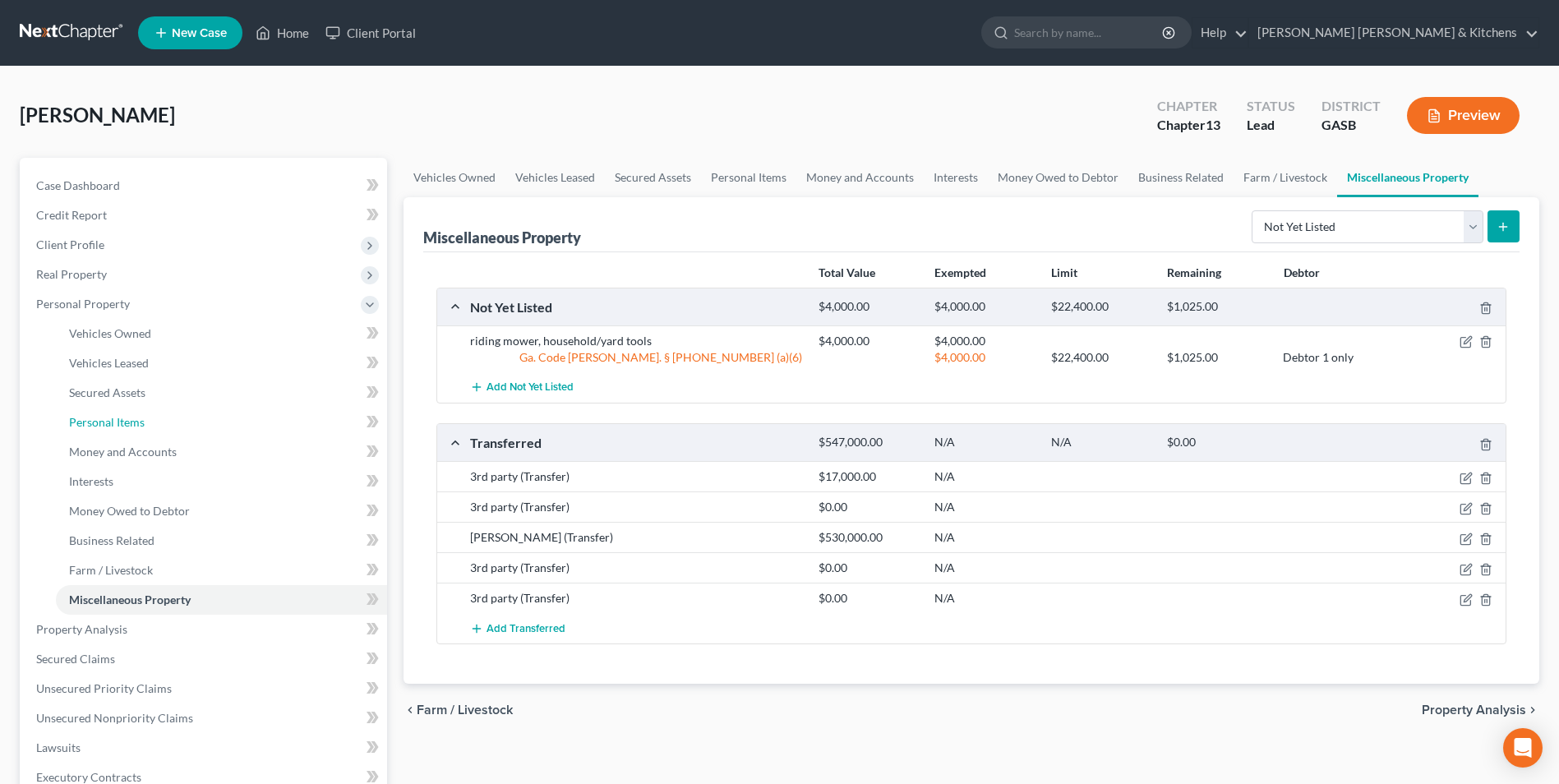
drag, startPoint x: 99, startPoint y: 427, endPoint x: 367, endPoint y: 433, distance: 268.1
click at [99, 427] on span "Personal Items" at bounding box center [106, 421] width 76 height 14
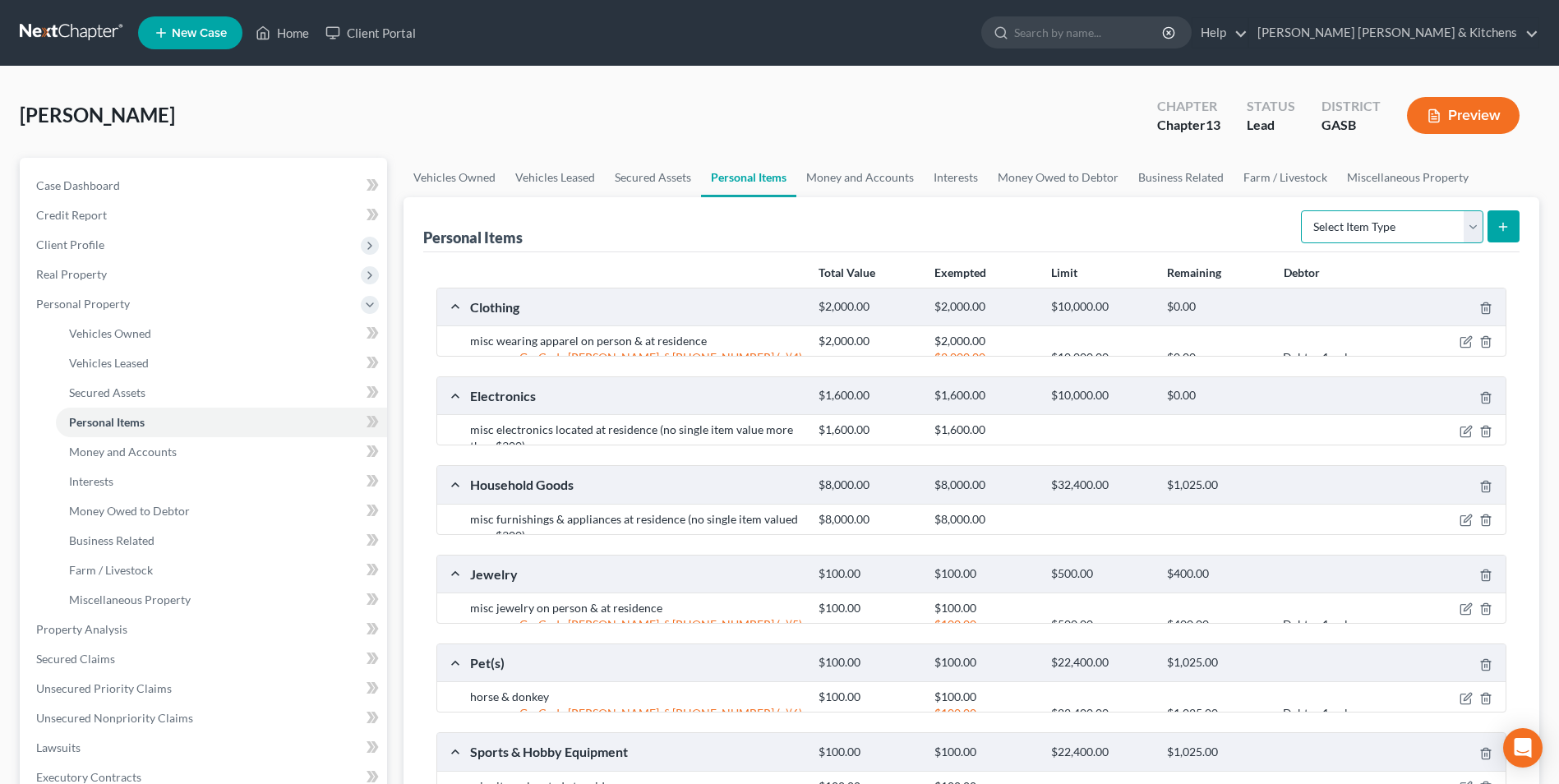
click at [1353, 221] on select "Select Item Type Clothing Collectibles Of Value Electronics Firearms Household …" at bounding box center [1392, 227] width 183 height 33
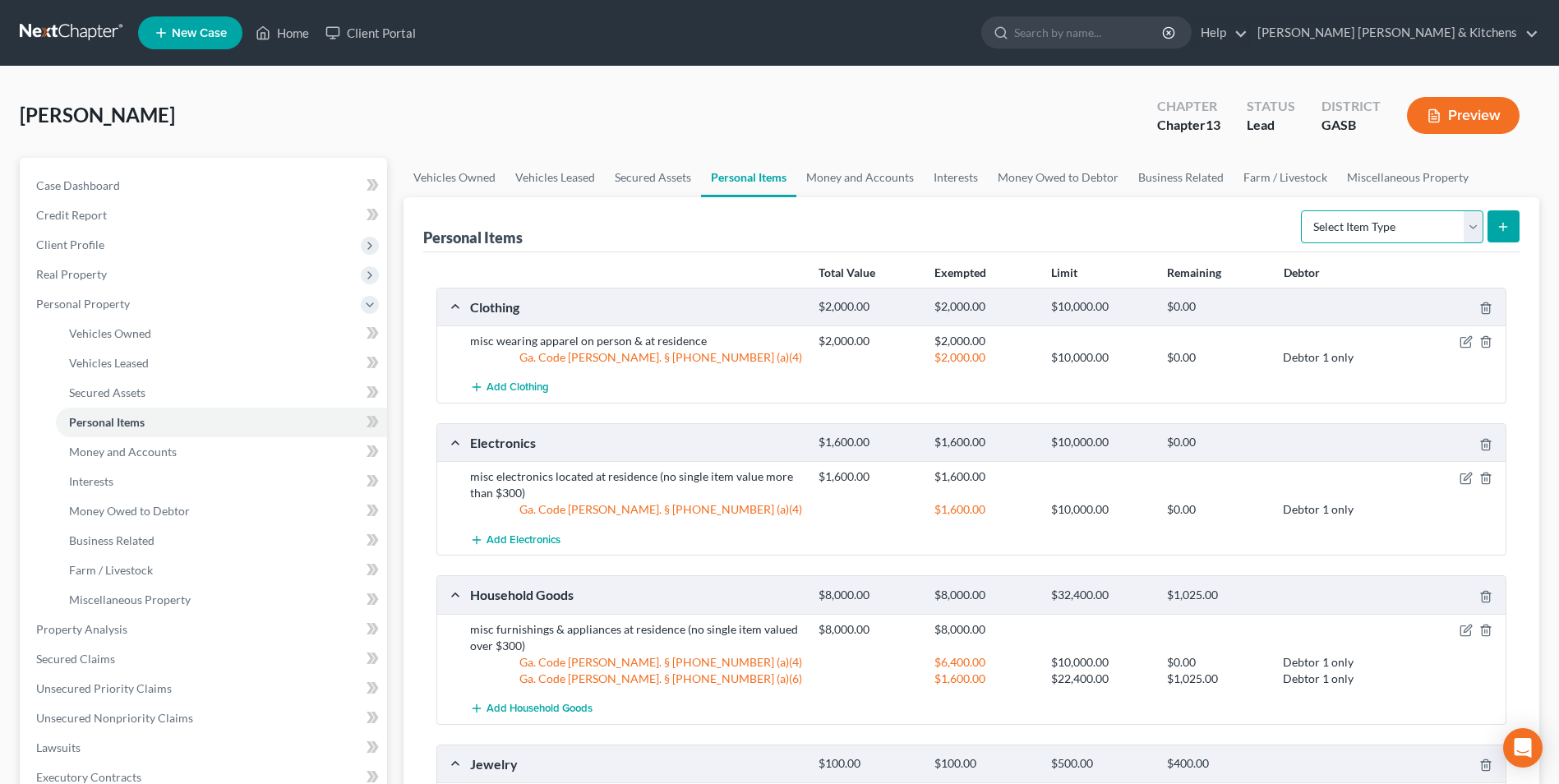
select select "firearms"
click at [1303, 211] on select "Select Item Type Clothing Collectibles Of Value Electronics Firearms Household …" at bounding box center [1392, 227] width 183 height 33
click at [1496, 220] on button "submit" at bounding box center [1503, 227] width 32 height 32
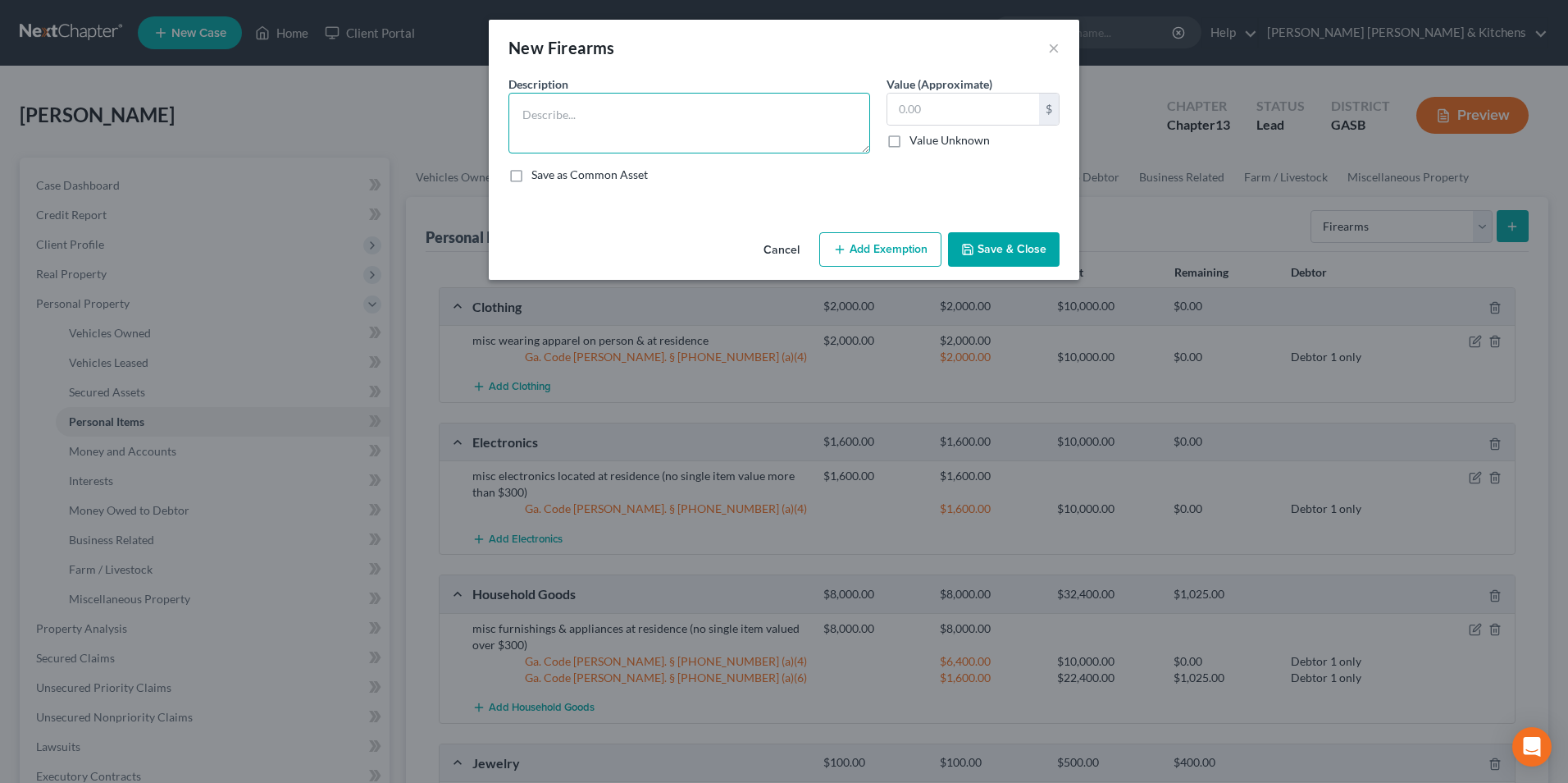
click at [667, 114] on textarea at bounding box center [689, 123] width 362 height 61
type textarea "shotgun $100; 22 rifle $100; 22 pistol $100"
type input "300"
click at [883, 261] on button "Add Exemption" at bounding box center [879, 249] width 122 height 34
select select "2"
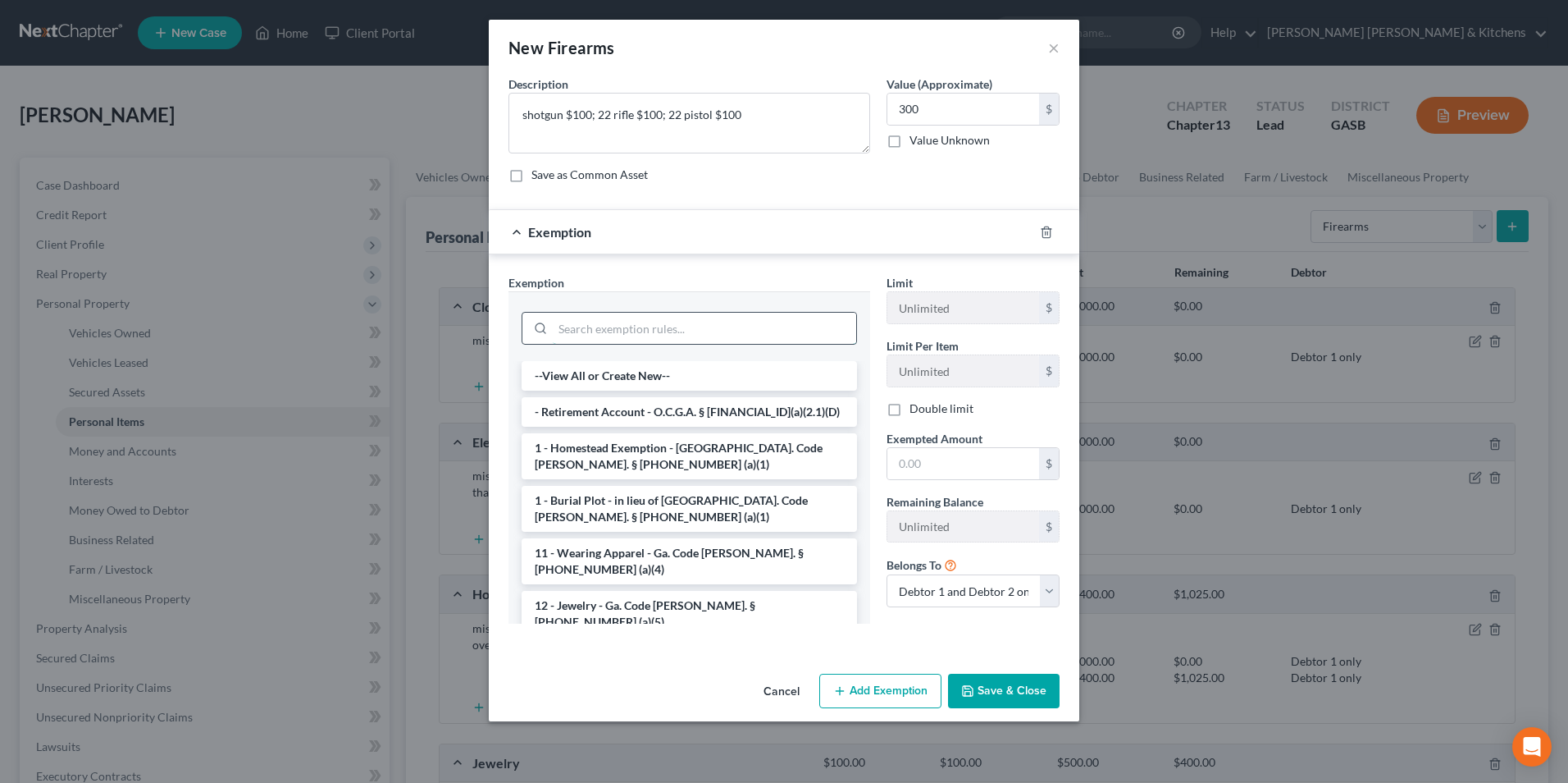
click at [727, 331] on input "search" at bounding box center [704, 328] width 303 height 31
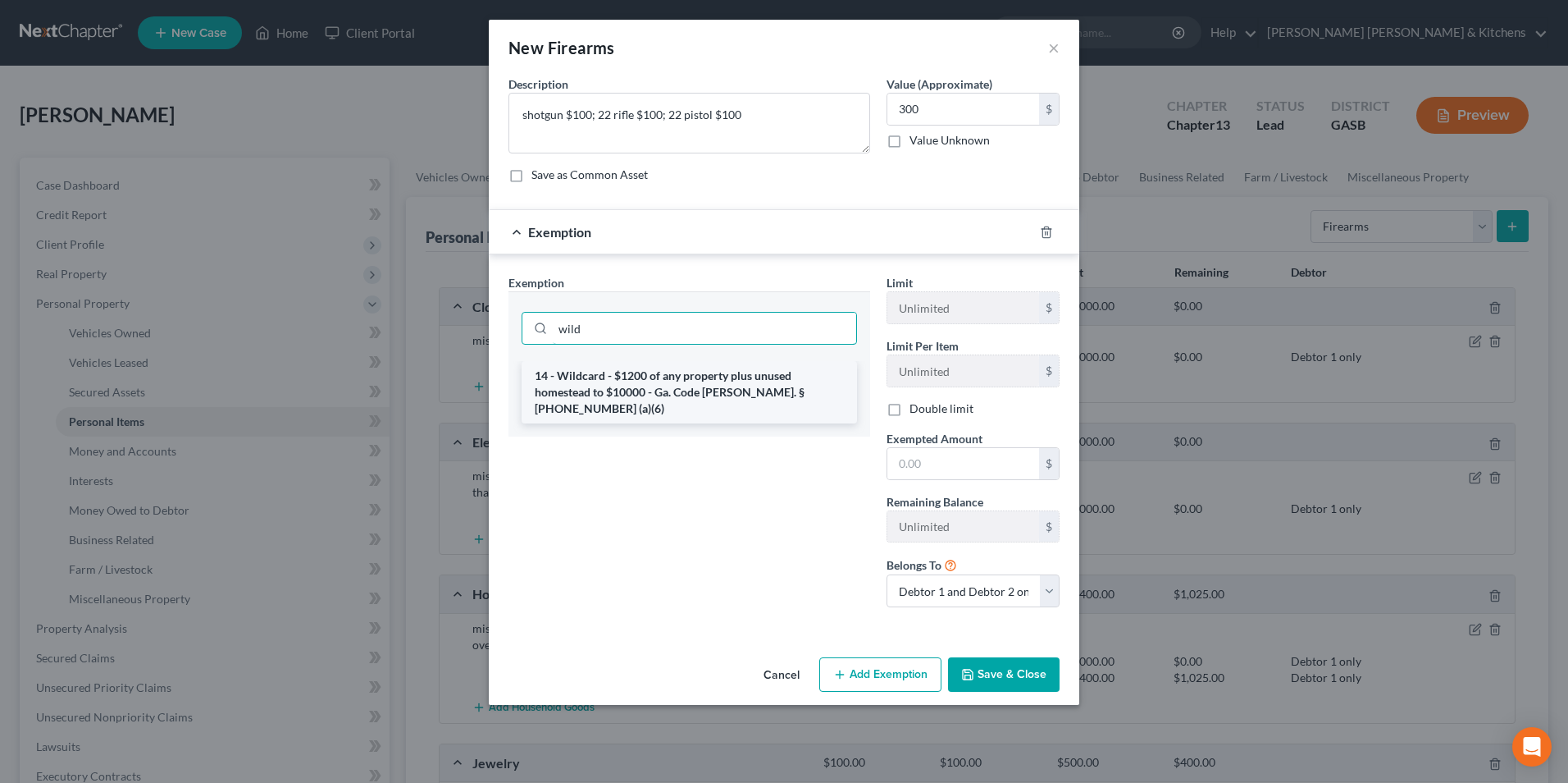
type input "wild"
click at [713, 390] on li "14 - Wildcard - $1200 of any property plus unused homestead to $10000 - Ga. Cod…" at bounding box center [689, 392] width 335 height 62
checkbox input "true"
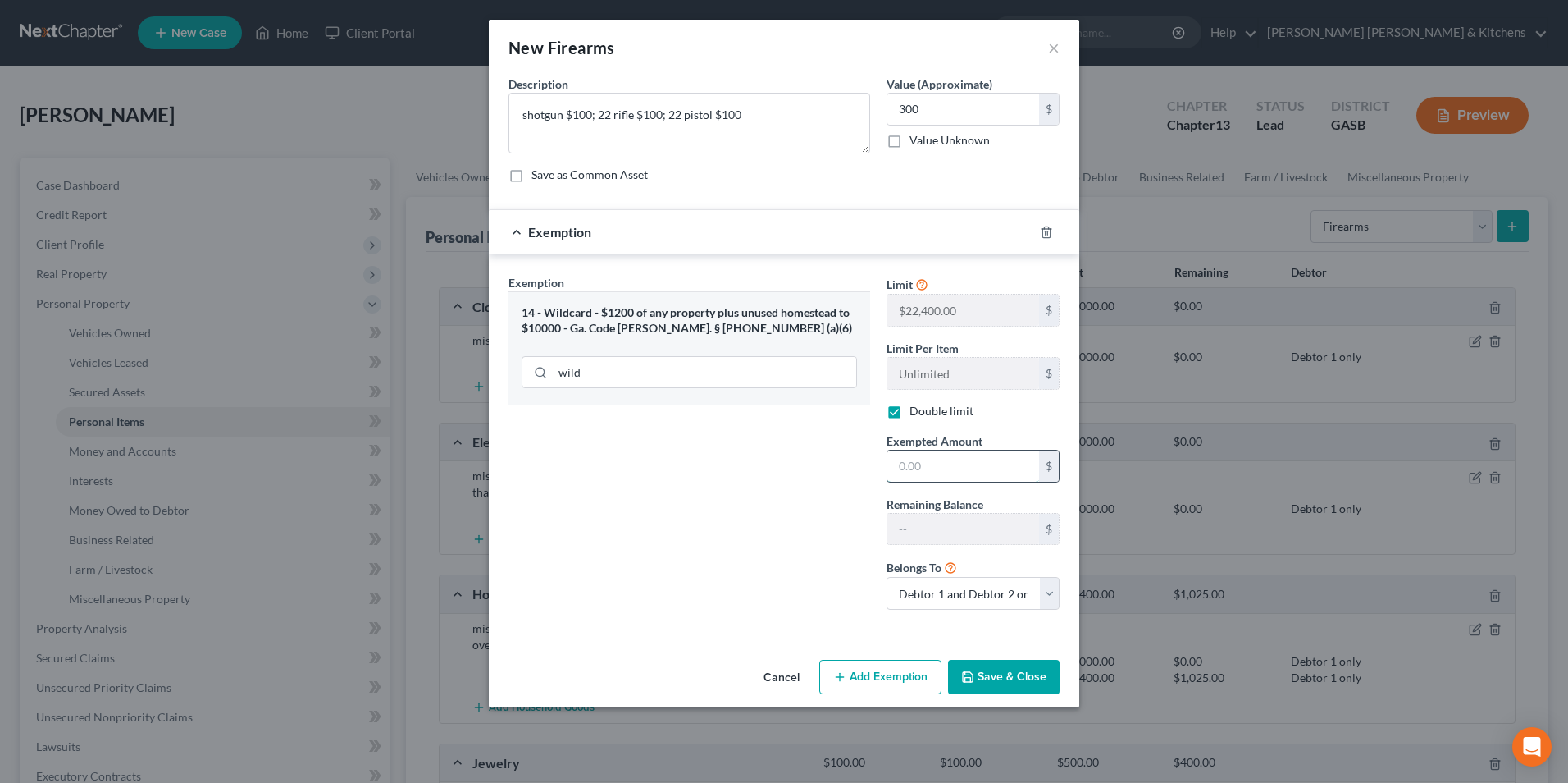
click at [916, 472] on input "text" at bounding box center [963, 466] width 152 height 31
type input "100"
click at [904, 605] on select "Debtor 1 only Debtor 2 only Debtor 1 and Debtor 2 only" at bounding box center [973, 593] width 173 height 33
select select "0"
click at [887, 577] on select "Debtor 1 only Debtor 2 only Debtor 1 and Debtor 2 only" at bounding box center [973, 593] width 173 height 33
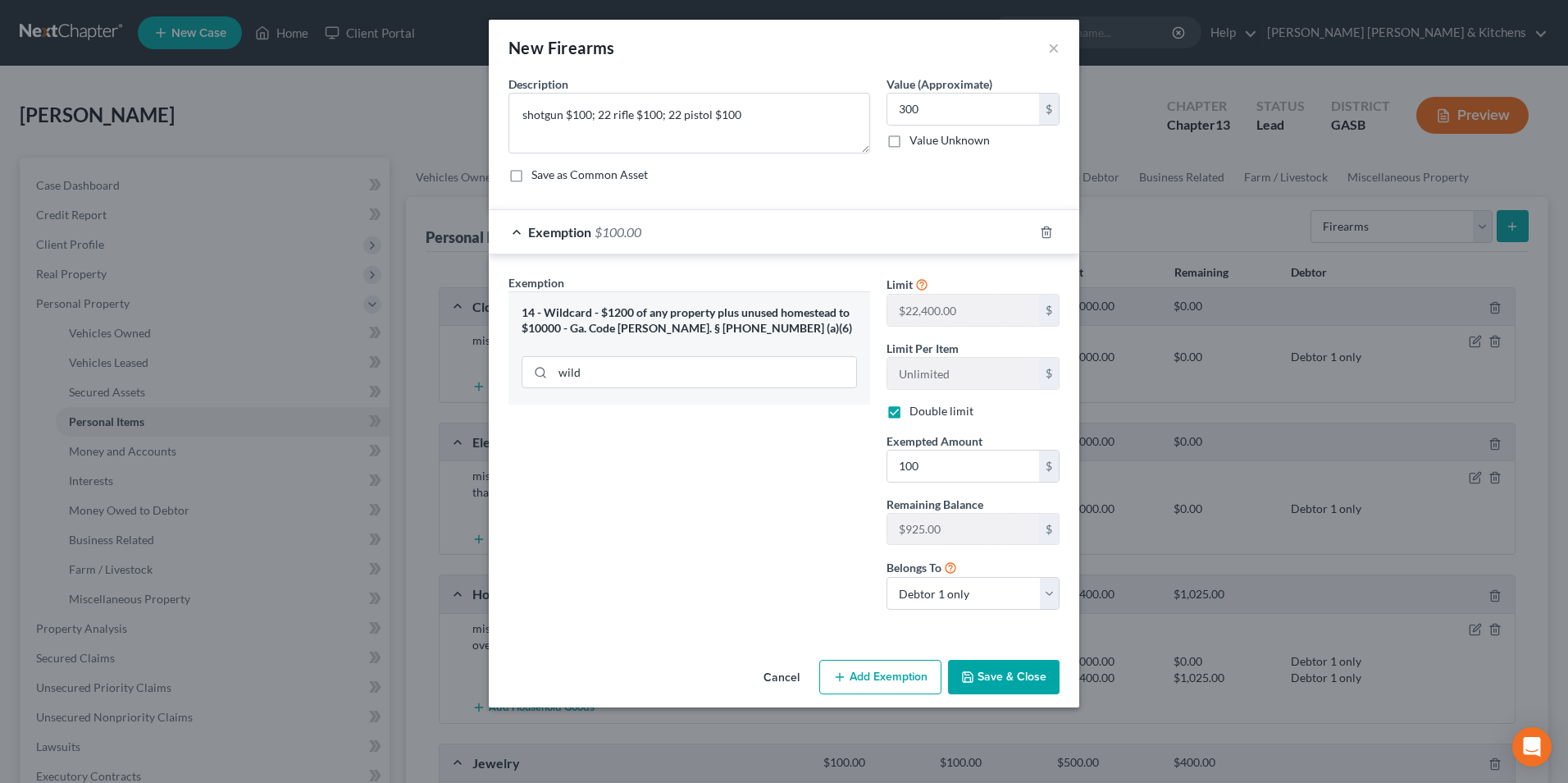
click at [1003, 669] on button "Save & Close" at bounding box center [1004, 677] width 112 height 34
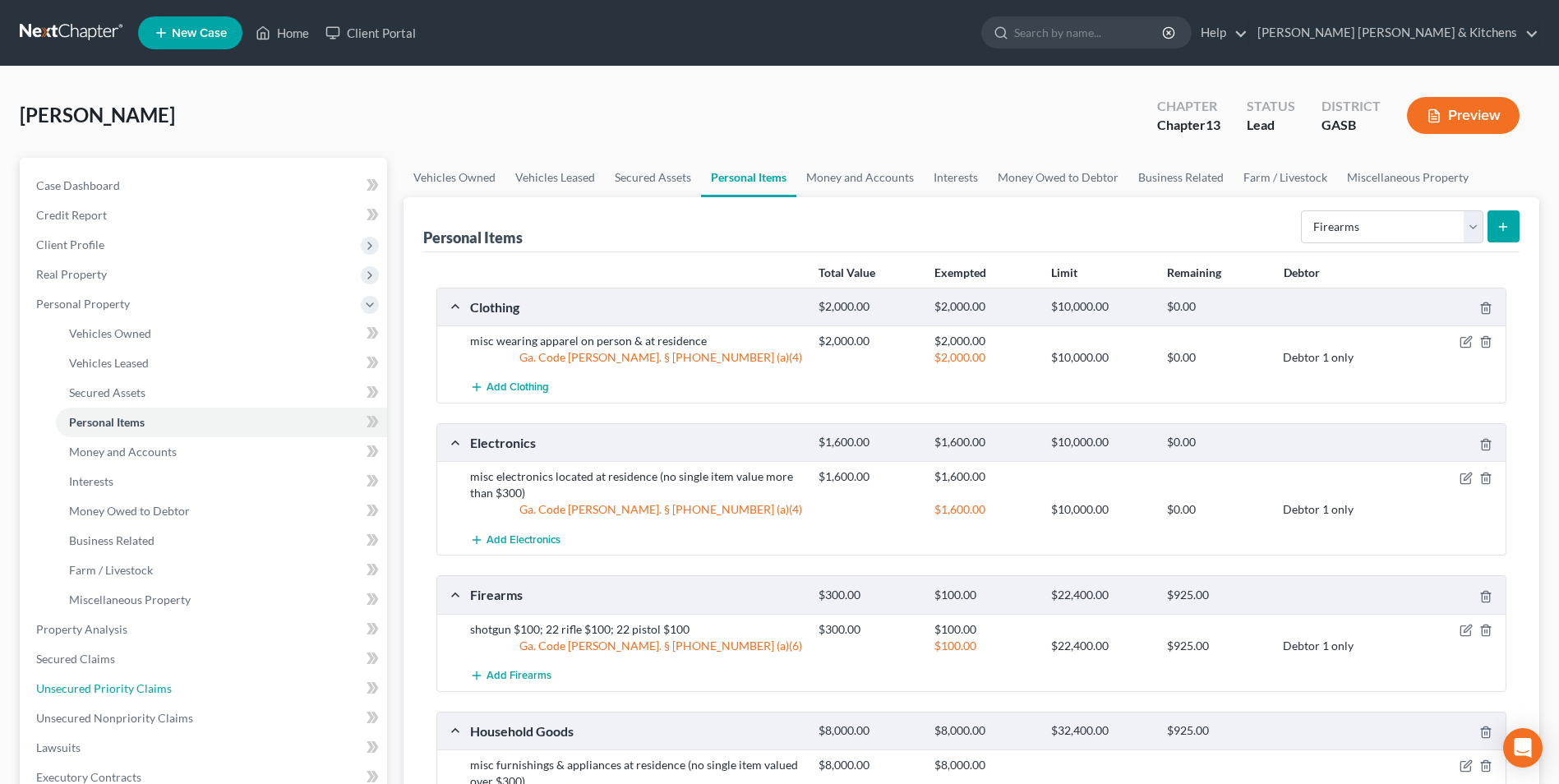
drag, startPoint x: 74, startPoint y: 693, endPoint x: 674, endPoint y: 500, distance: 630.3
click at [74, 693] on span "Unsecured Priority Claims" at bounding box center [103, 688] width 135 height 14
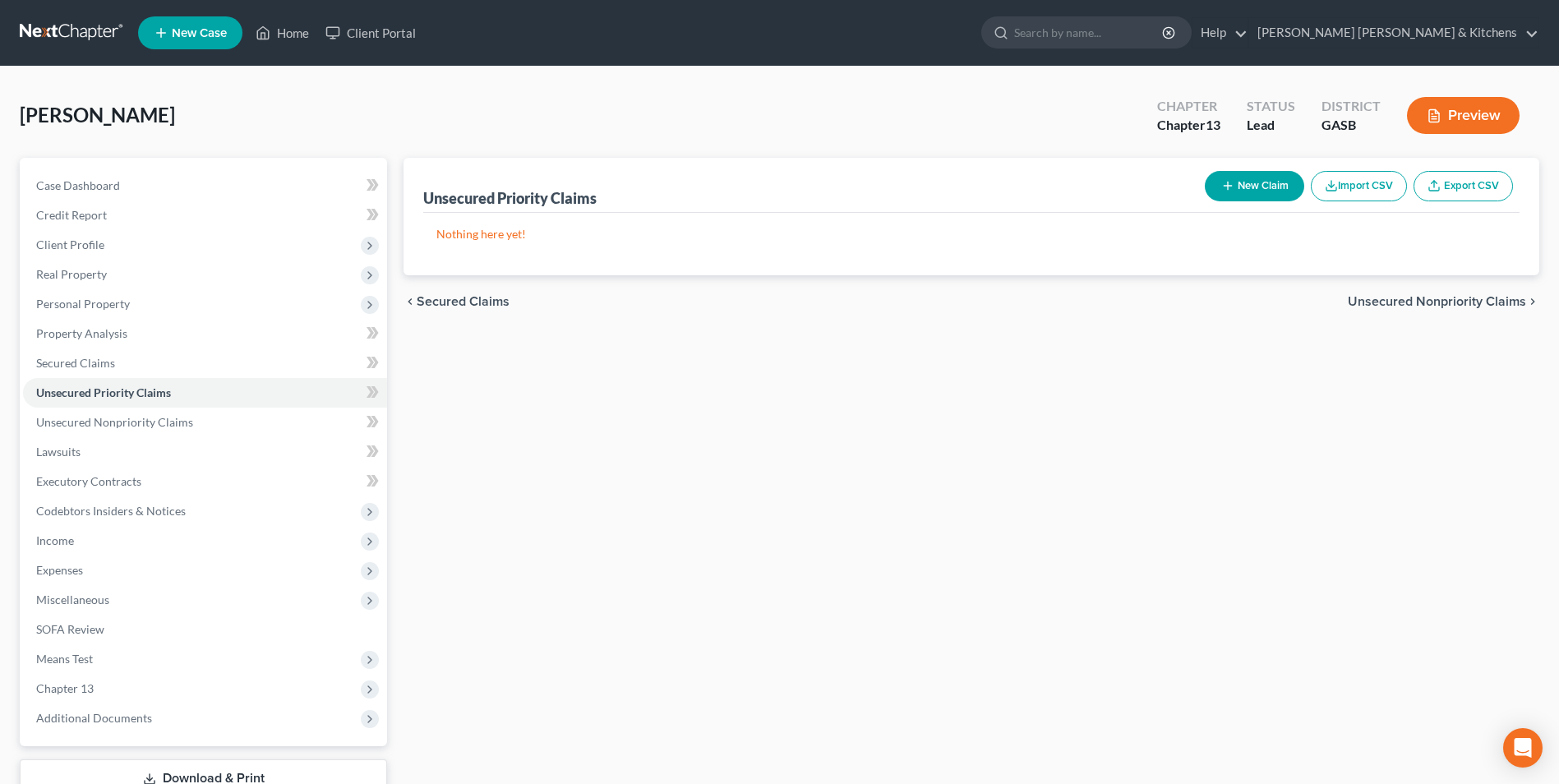
click at [1220, 189] on button "New Claim" at bounding box center [1254, 186] width 100 height 31
select select "2"
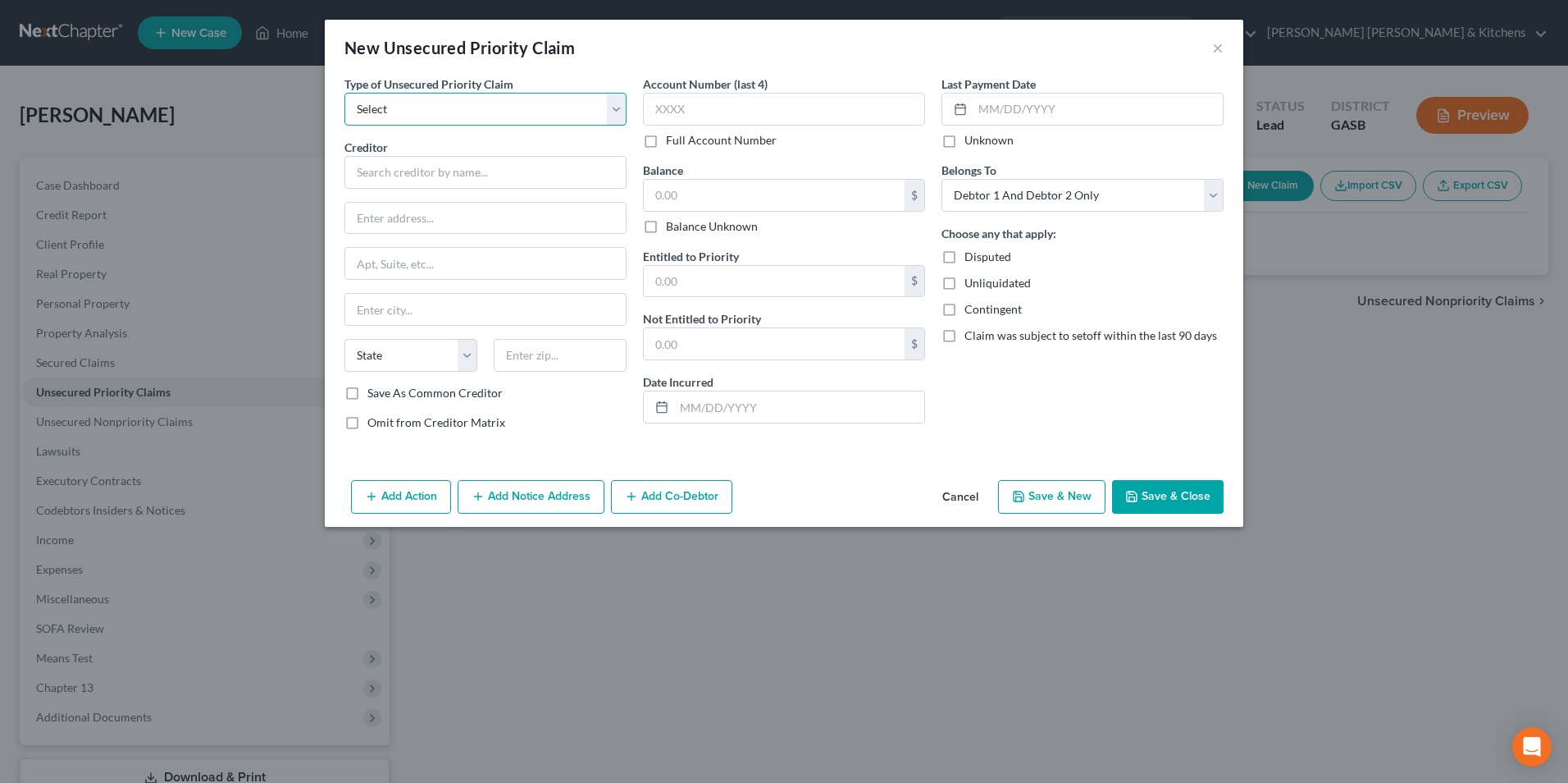
click at [435, 120] on select "Select Taxes & Other Government Units Domestic Support Obligations Extensions o…" at bounding box center [485, 109] width 282 height 33
select select "0"
click at [344, 93] on select "Select Taxes & Other Government Units Domestic Support Obligations Extensions o…" at bounding box center [485, 109] width 282 height 33
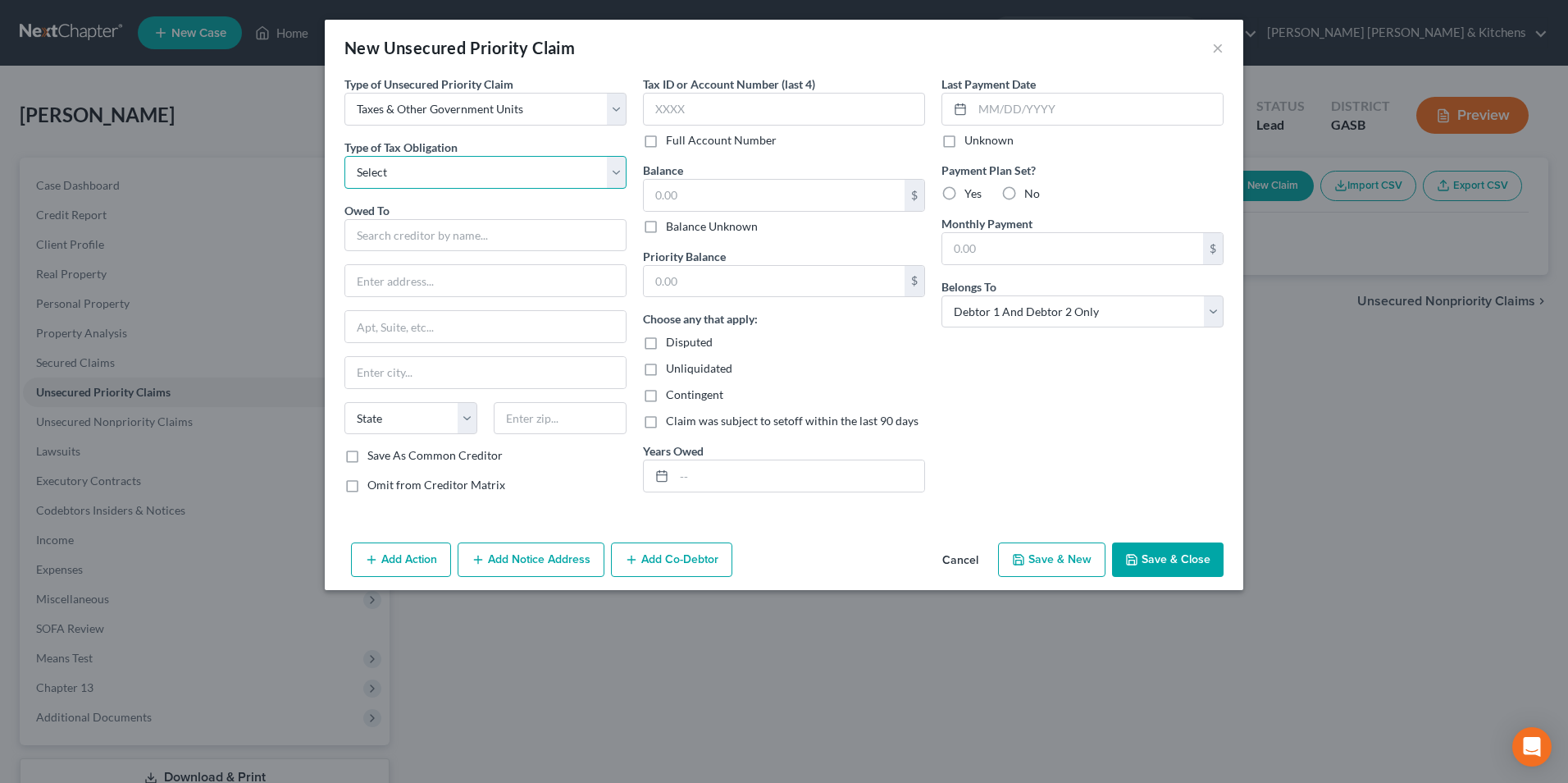
click at [423, 181] on select "Select Federal City State Franchise Tax Board Other" at bounding box center [485, 171] width 282 height 33
select select "4"
click at [344, 155] on select "Select Federal City State Franchise Tax Board Other" at bounding box center [485, 171] width 282 height 33
click at [395, 243] on input "text" at bounding box center [485, 235] width 282 height 33
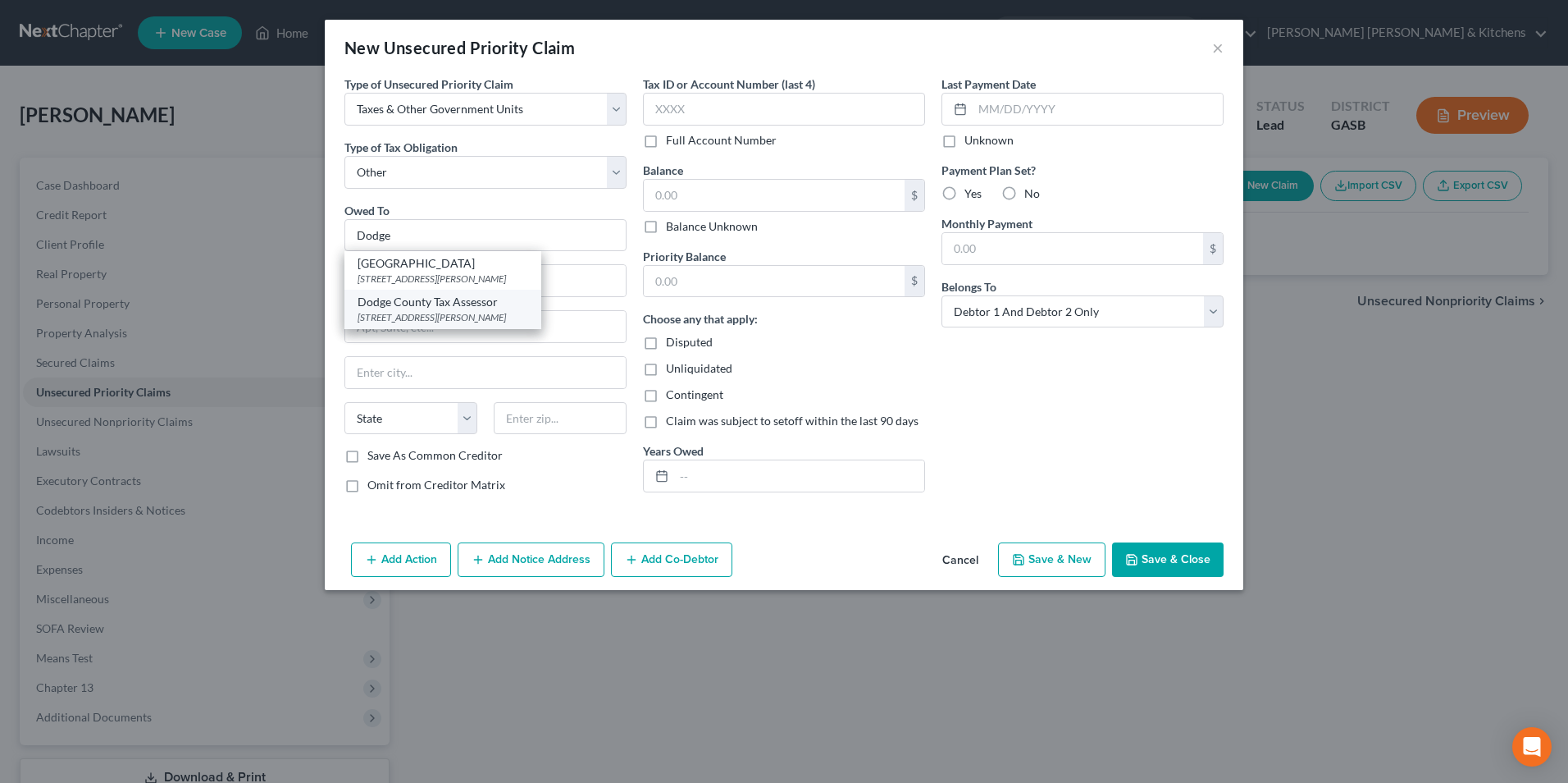
click at [406, 318] on div "5018 Courthouse Cir # 201, Eastman, GA 31023" at bounding box center [442, 317] width 170 height 14
type input "Dodge County Tax Assessor"
type input "5018 Courthouse Cir # 201"
type input "Eastman"
select select "10"
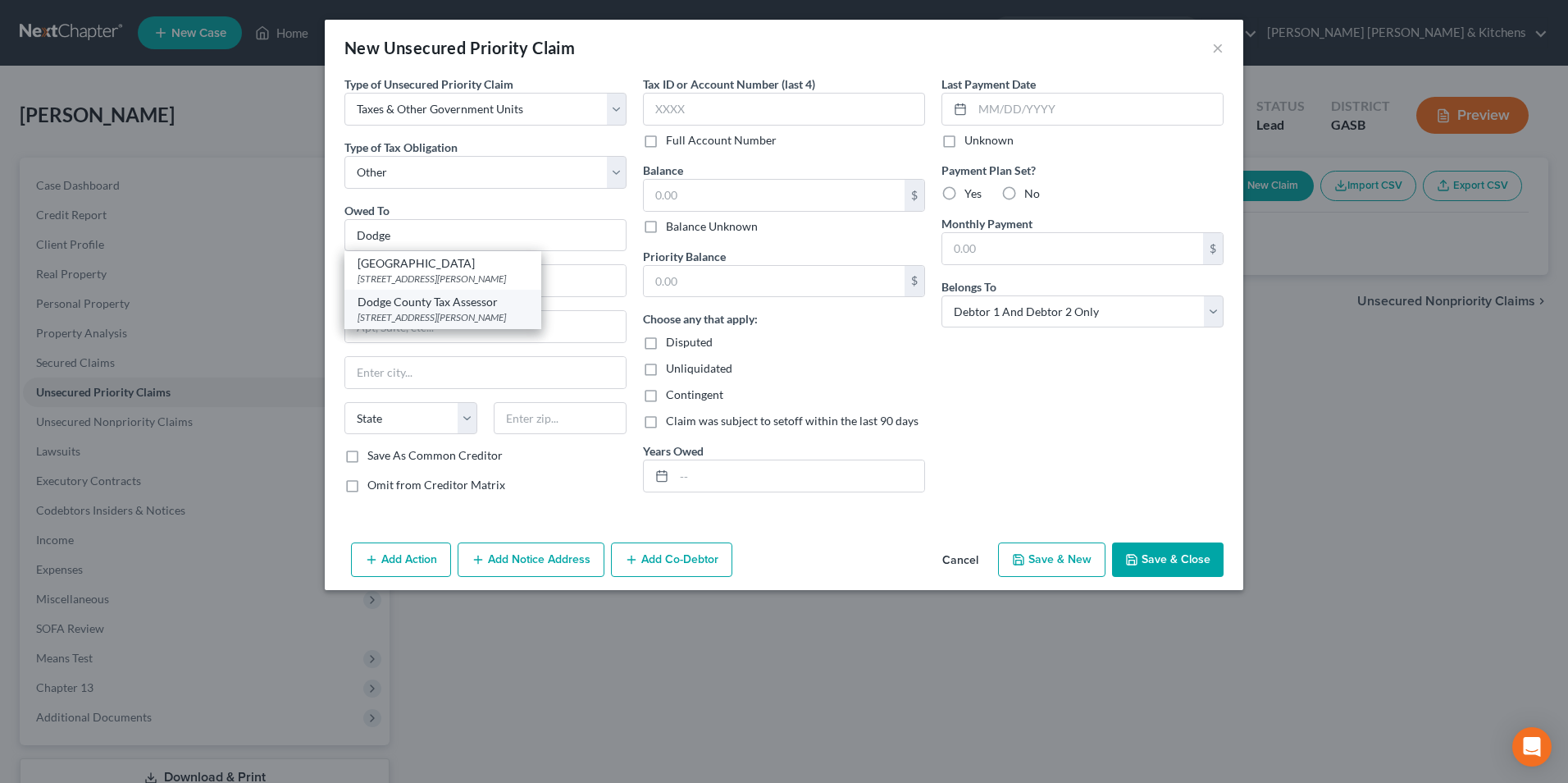
type input "31023"
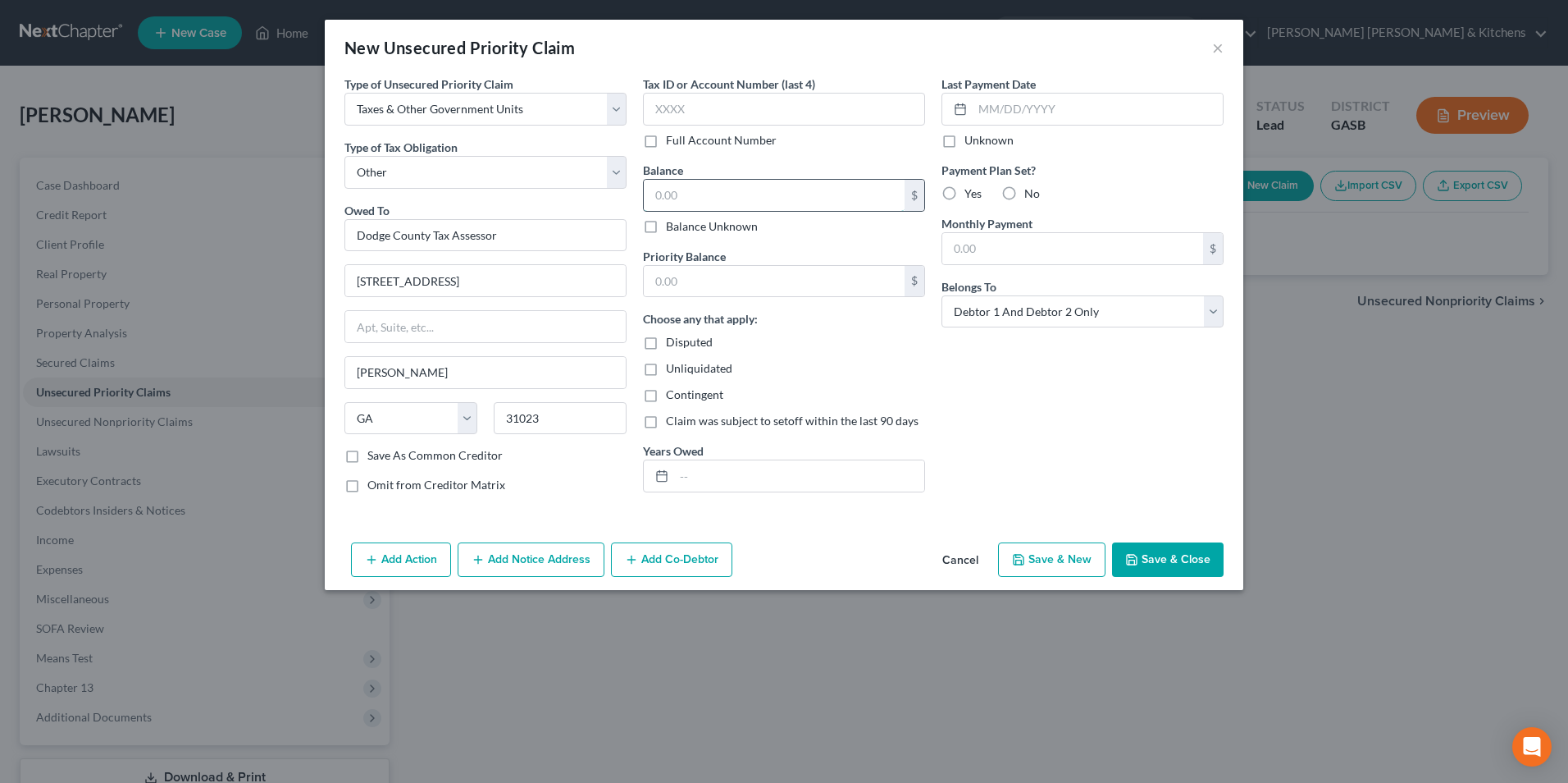
click at [680, 201] on input "text" at bounding box center [774, 195] width 261 height 31
type input "764"
click at [1150, 563] on button "Save & Close" at bounding box center [1168, 560] width 112 height 34
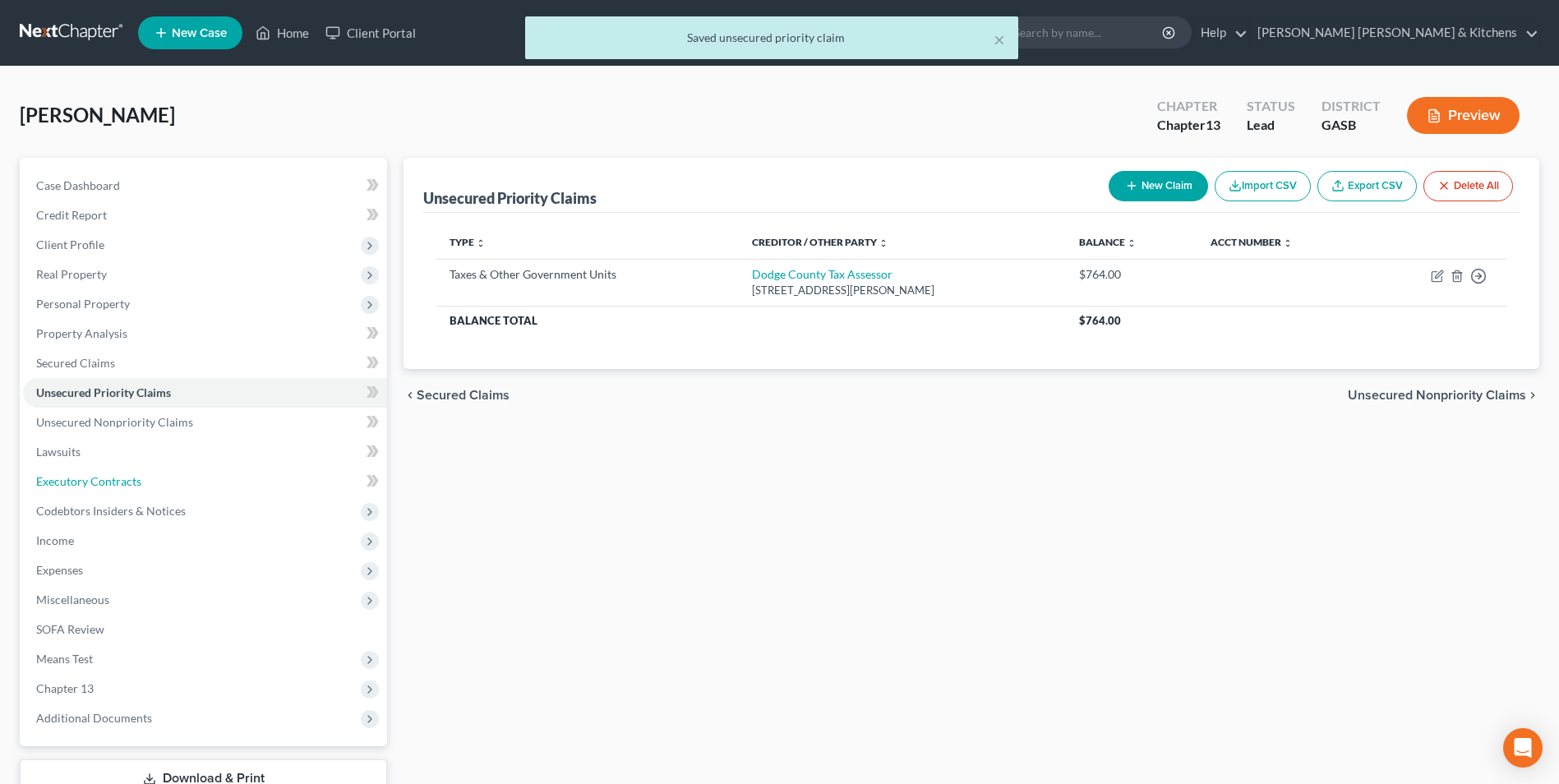
drag, startPoint x: 81, startPoint y: 471, endPoint x: 405, endPoint y: 505, distance: 325.8
click at [81, 471] on link "Executory Contracts" at bounding box center [205, 482] width 364 height 30
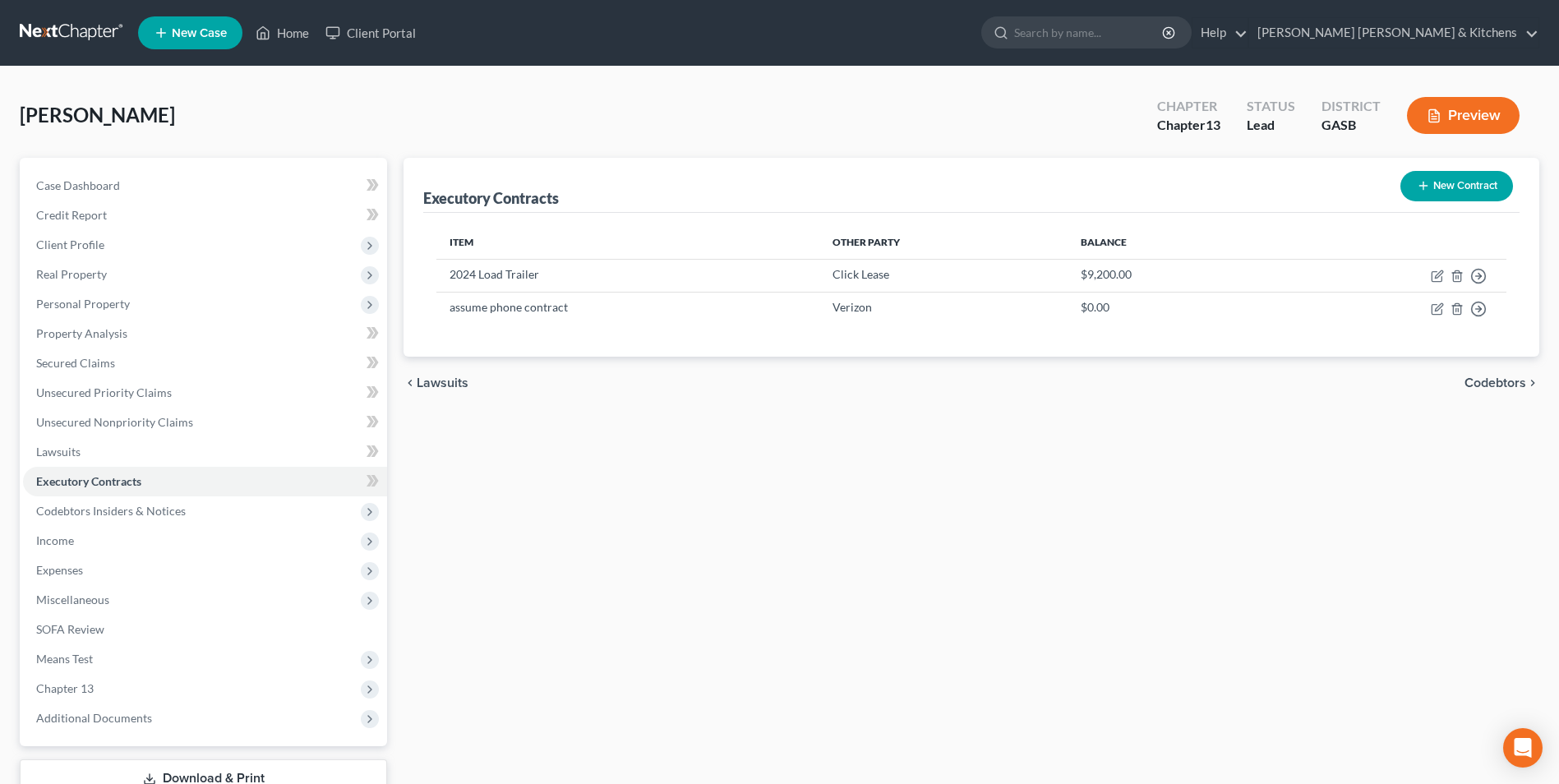
click at [1441, 187] on button "New Contract" at bounding box center [1456, 186] width 113 height 31
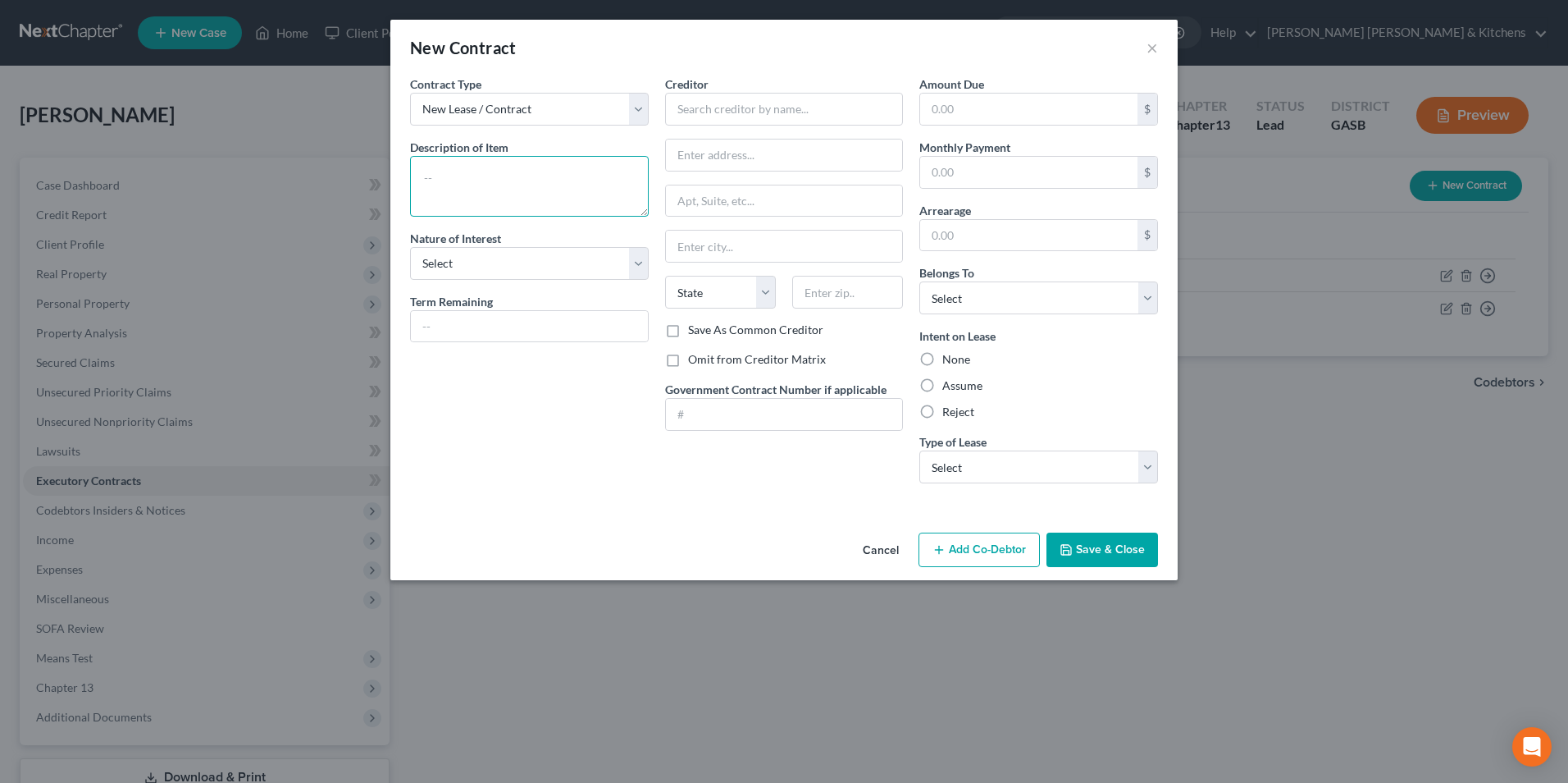
click at [583, 182] on textarea at bounding box center [529, 185] width 238 height 61
type textarea "assume rent to own - balance approx $2500"
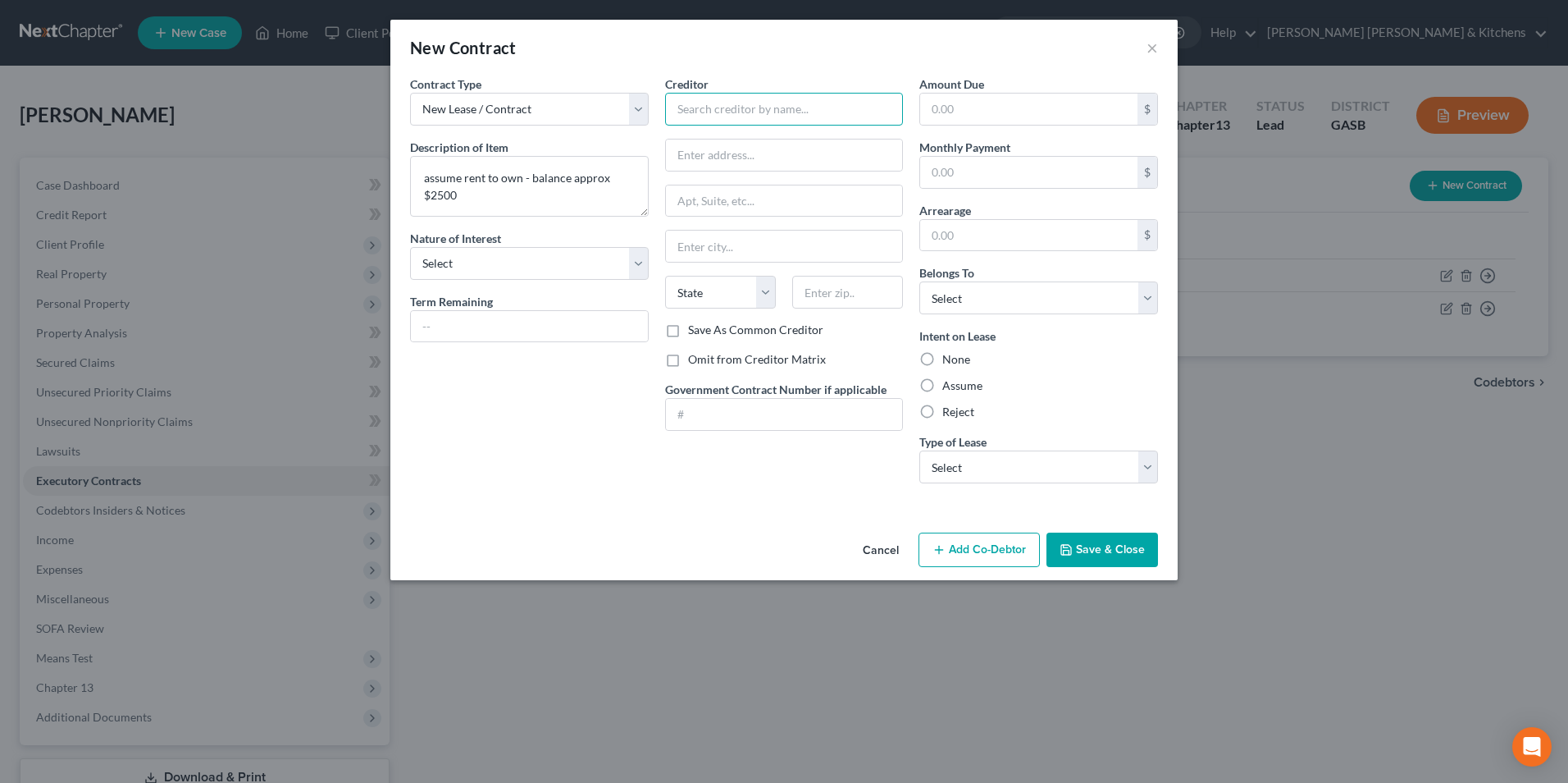
click at [728, 116] on input "text" at bounding box center [784, 109] width 238 height 33
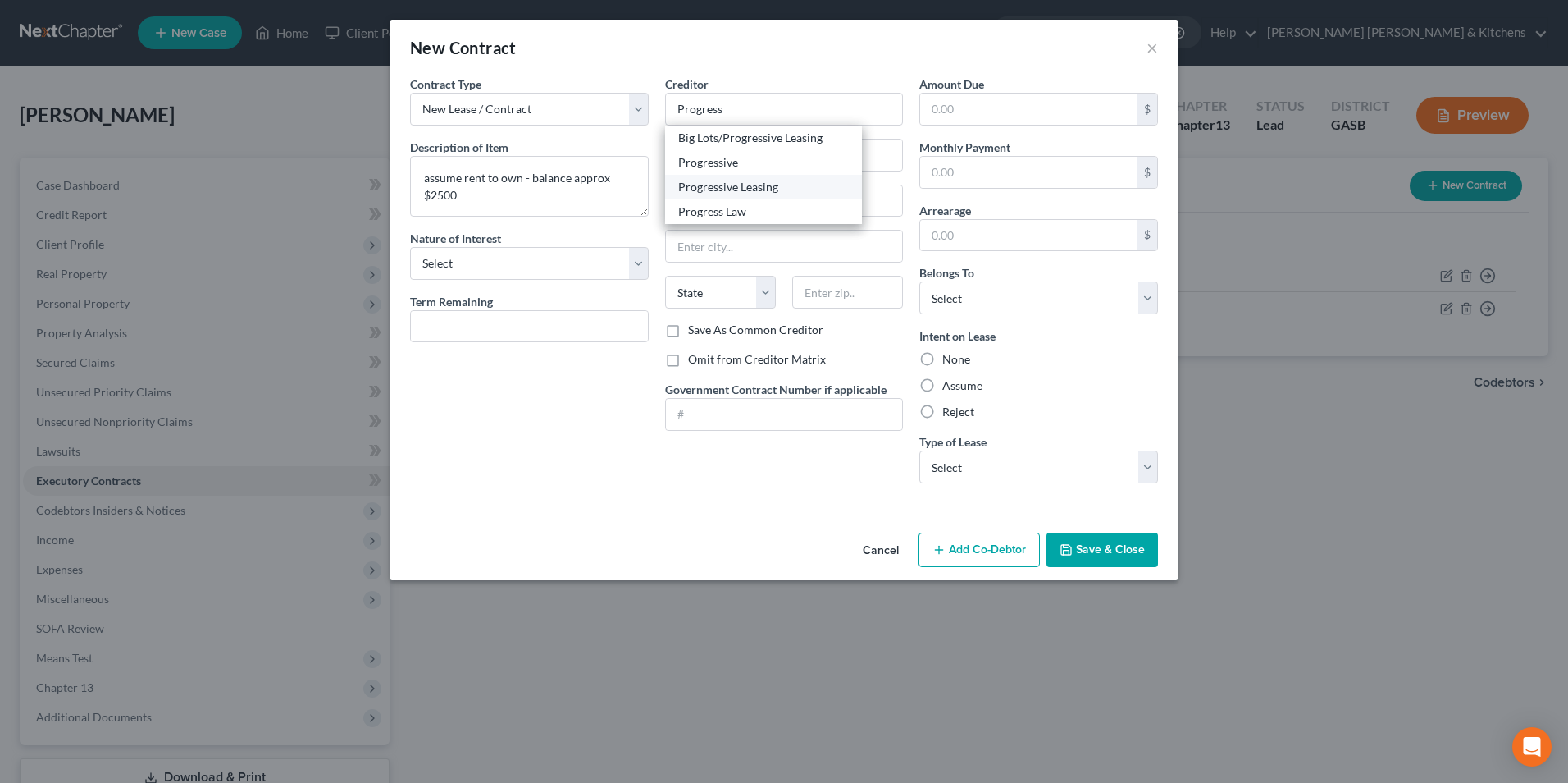
click at [728, 196] on div "Progressive Leasing" at bounding box center [763, 187] width 196 height 24
type input "Progressive Leasing"
type input "[STREET_ADDRESS]"
type input "[PERSON_NAME]"
select select "46"
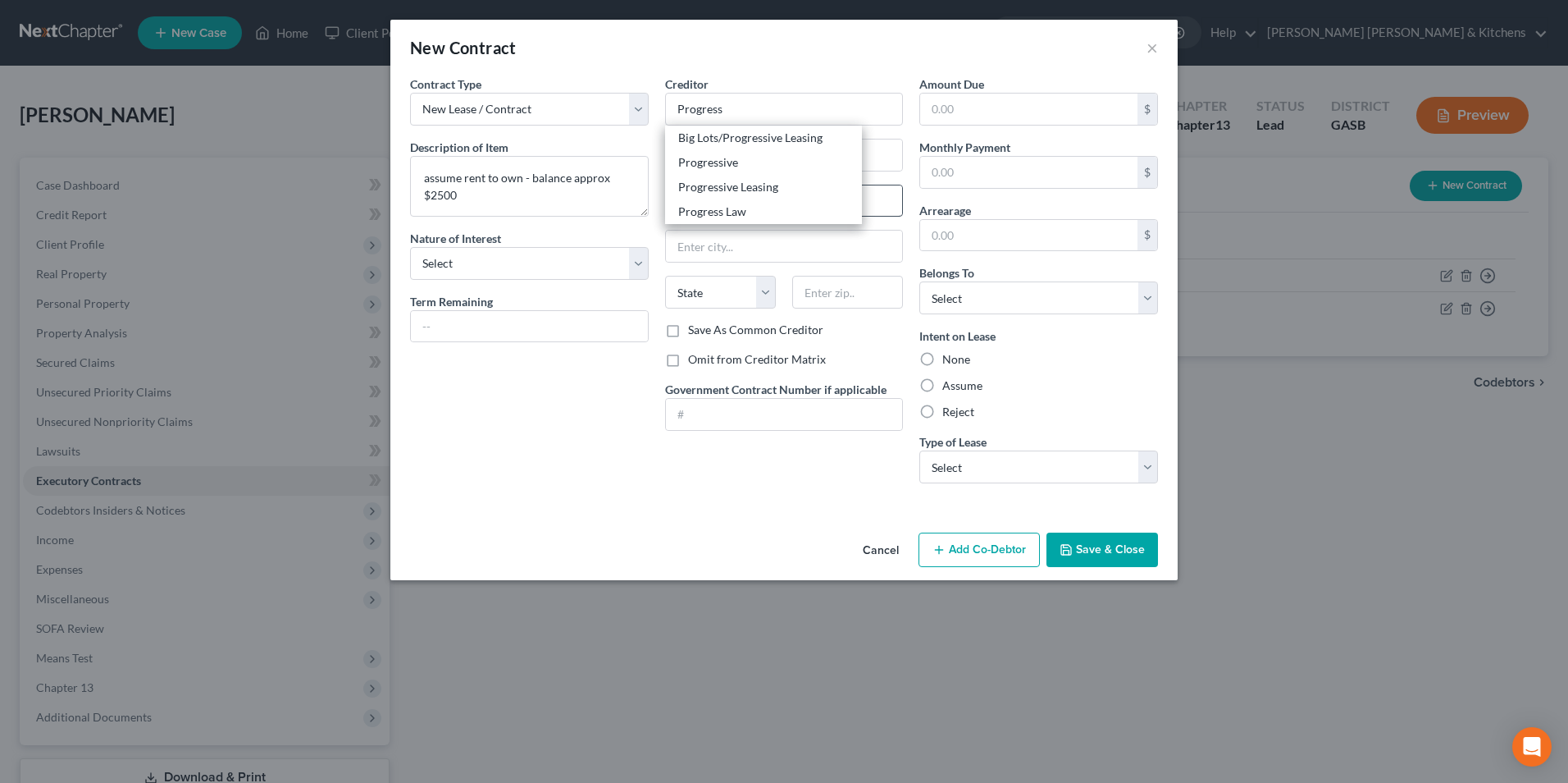
type input "84020"
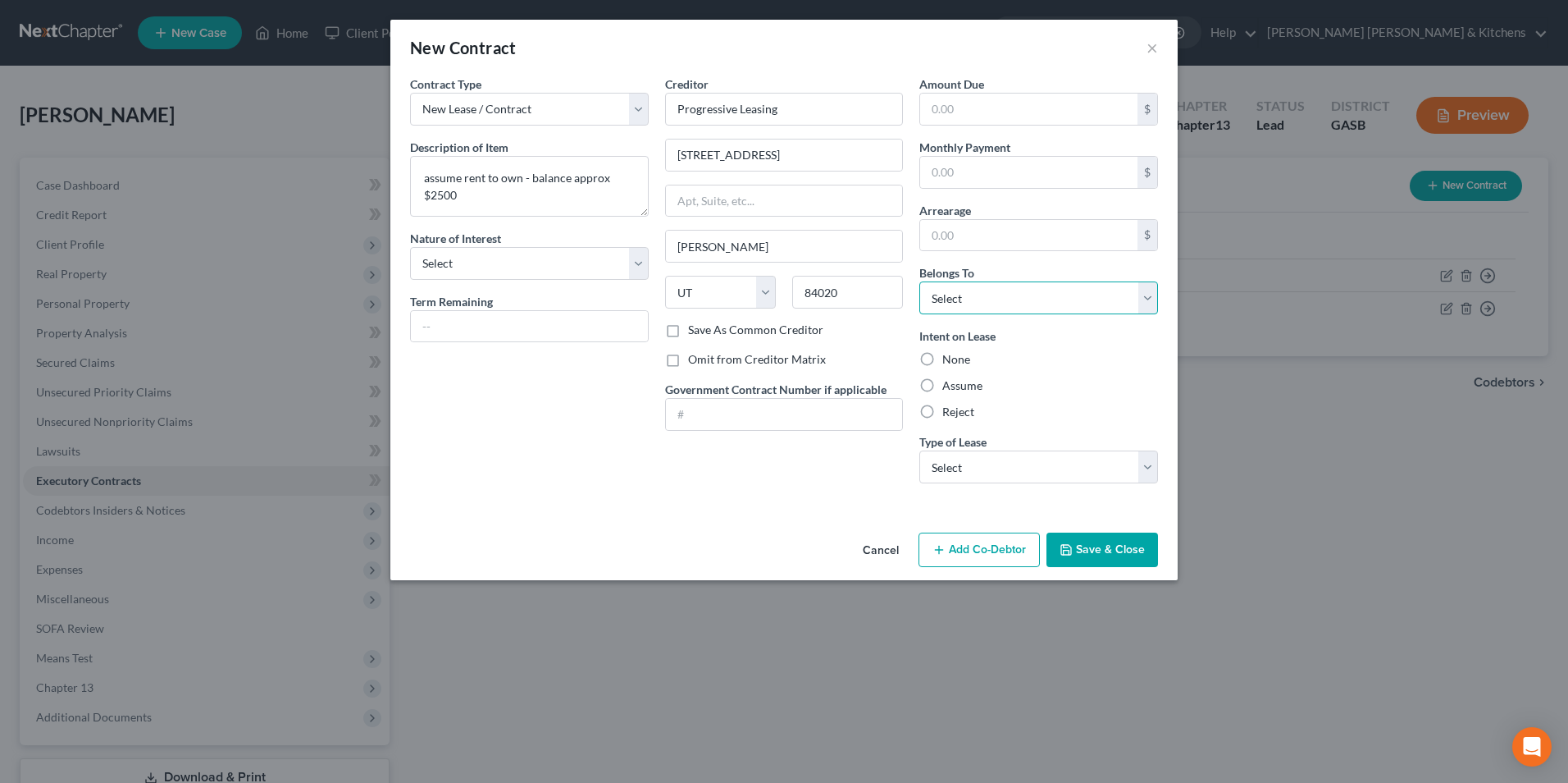
click at [978, 307] on select "Select Debtor 1 Only Debtor 2 Only Debtor 1 And Debtor 2 Only At Least One Of T…" at bounding box center [1039, 297] width 238 height 33
select select "0"
click at [919, 281] on select "Select Debtor 1 Only Debtor 2 Only Debtor 1 And Debtor 2 Only At Least One Of T…" at bounding box center [1039, 297] width 238 height 33
click at [943, 384] on label "Assume" at bounding box center [962, 385] width 40 height 17
click at [949, 384] on input "Assume" at bounding box center [954, 382] width 10 height 10
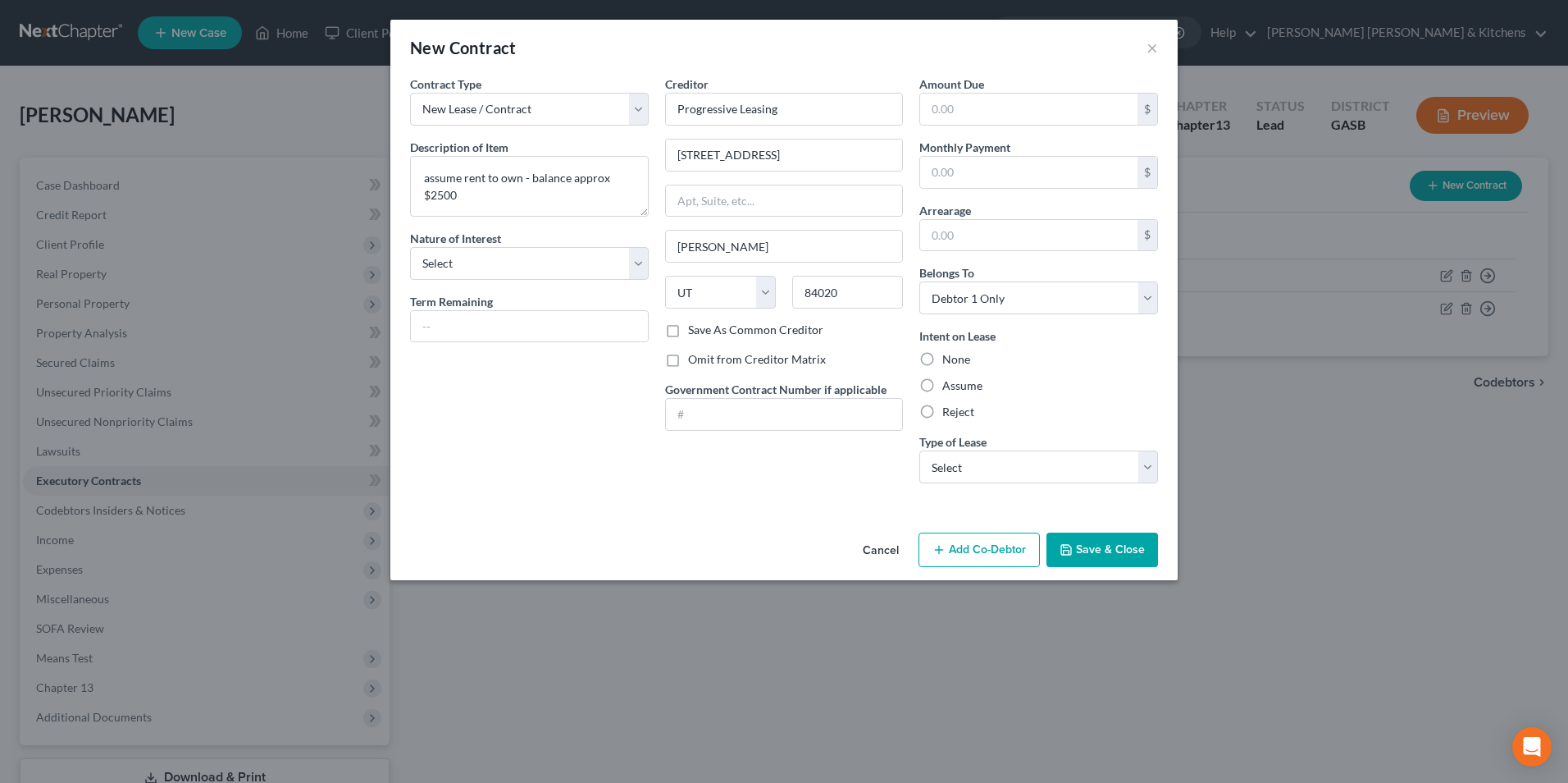
radio input "true"
drag, startPoint x: 937, startPoint y: 457, endPoint x: 937, endPoint y: 483, distance: 26.0
click at [937, 457] on select "Select Real Estate Car Other" at bounding box center [1039, 466] width 238 height 33
select select "2"
click at [919, 451] on select "Select Real Estate Car Other" at bounding box center [1039, 466] width 238 height 33
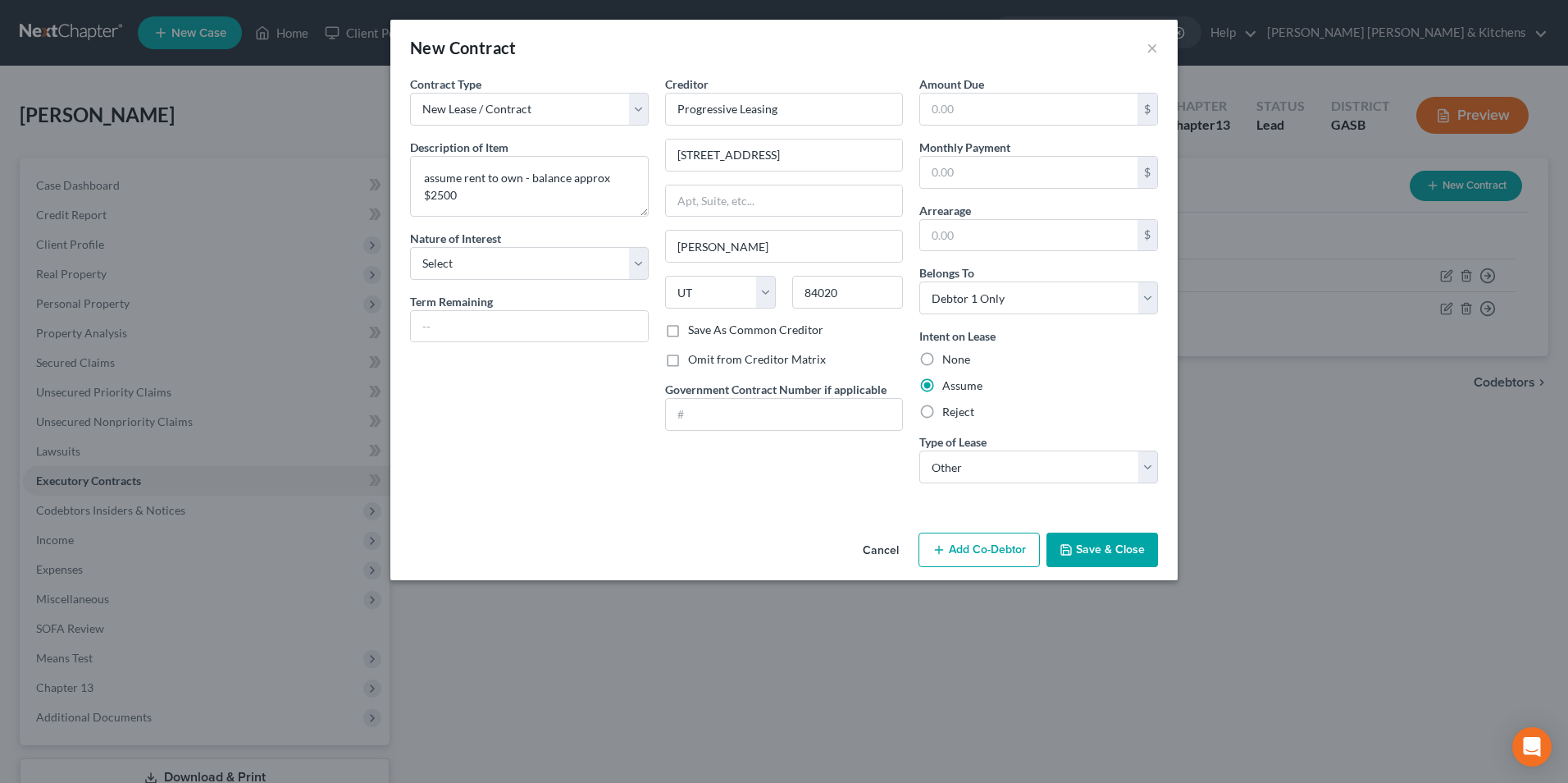
click at [1122, 560] on button "Save & Close" at bounding box center [1102, 549] width 112 height 34
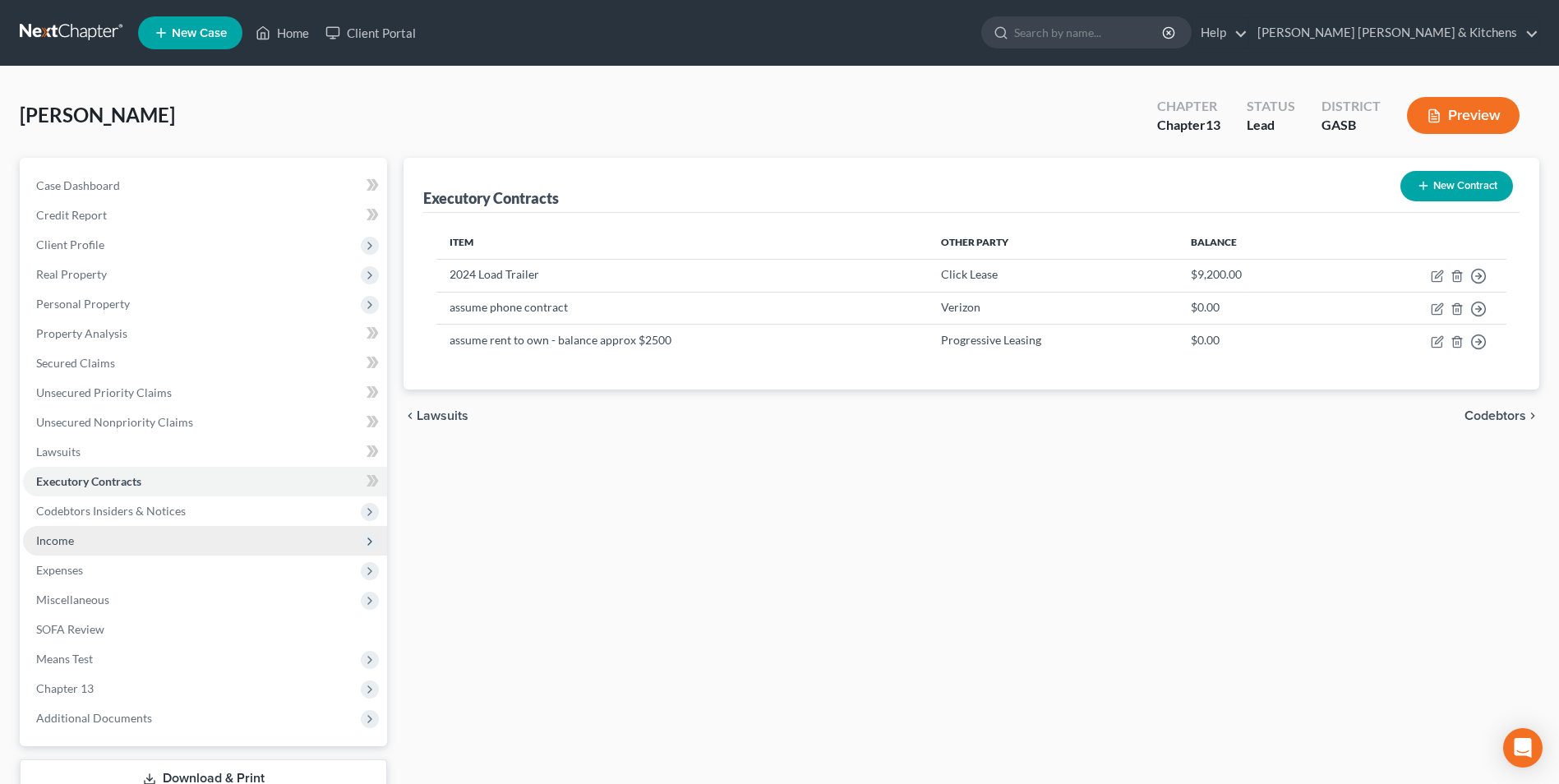
click at [70, 537] on span "Income" at bounding box center [55, 540] width 38 height 14
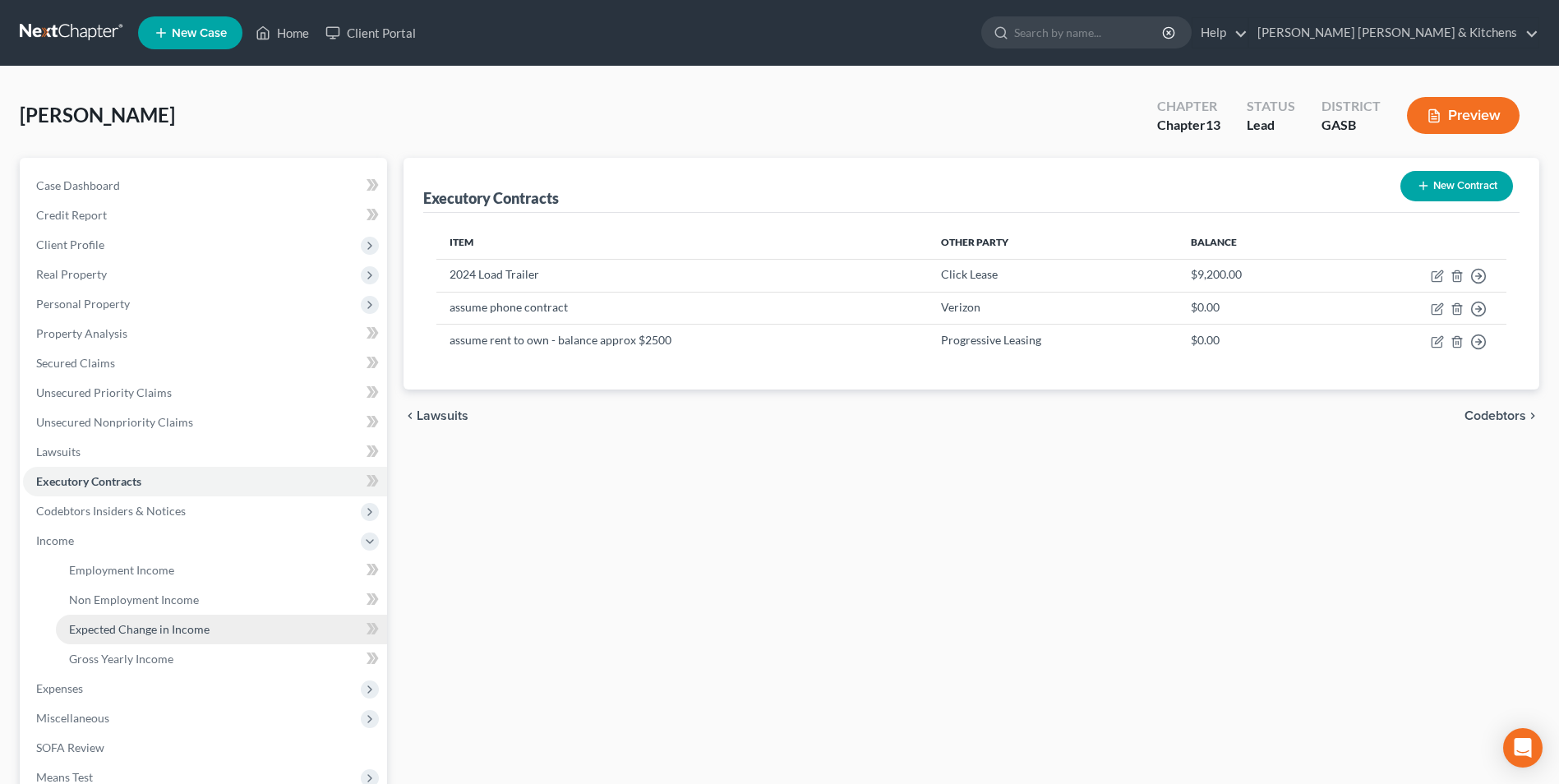
click at [74, 636] on link "Expected Change in Income" at bounding box center [221, 629] width 331 height 30
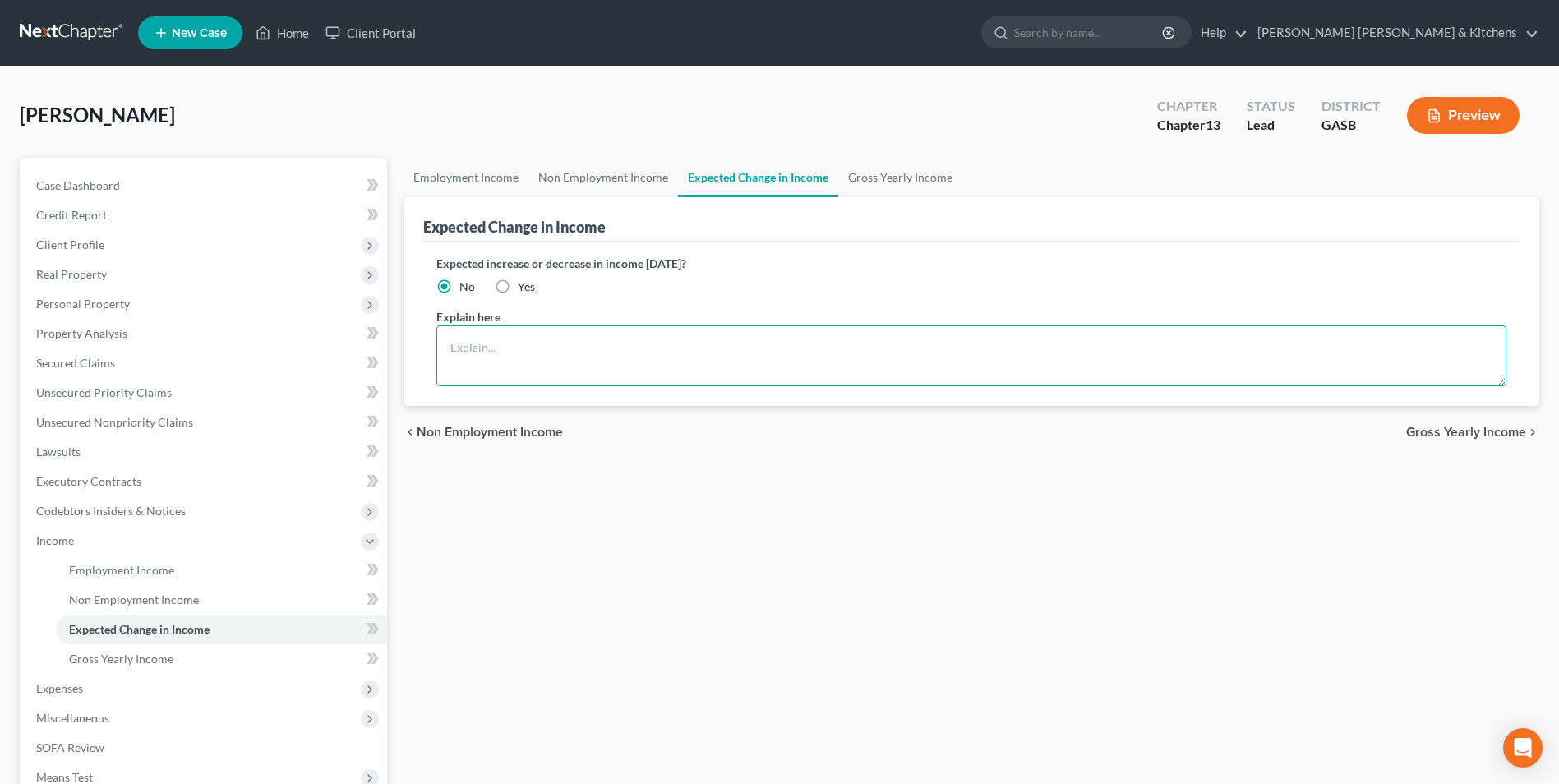
click at [466, 359] on textarea at bounding box center [971, 355] width 1069 height 61
type textarea "husband had to medically retire. Wife had no income from March till July"
drag, startPoint x: 103, startPoint y: 563, endPoint x: 421, endPoint y: 495, distance: 325.2
click at [103, 563] on span "Employment Income" at bounding box center [121, 570] width 105 height 14
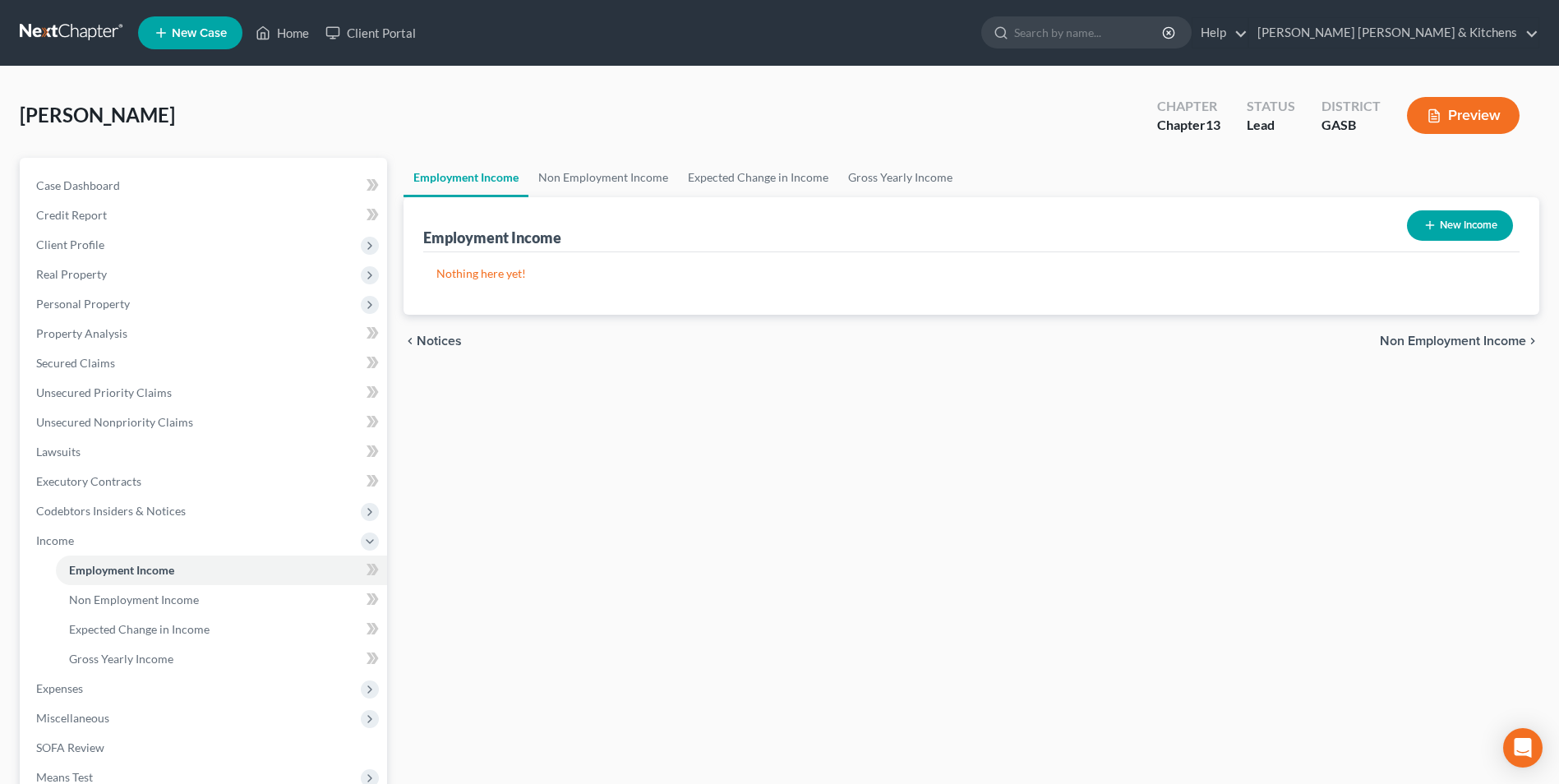
click at [1436, 229] on button "New Income" at bounding box center [1460, 226] width 106 height 31
select select "0"
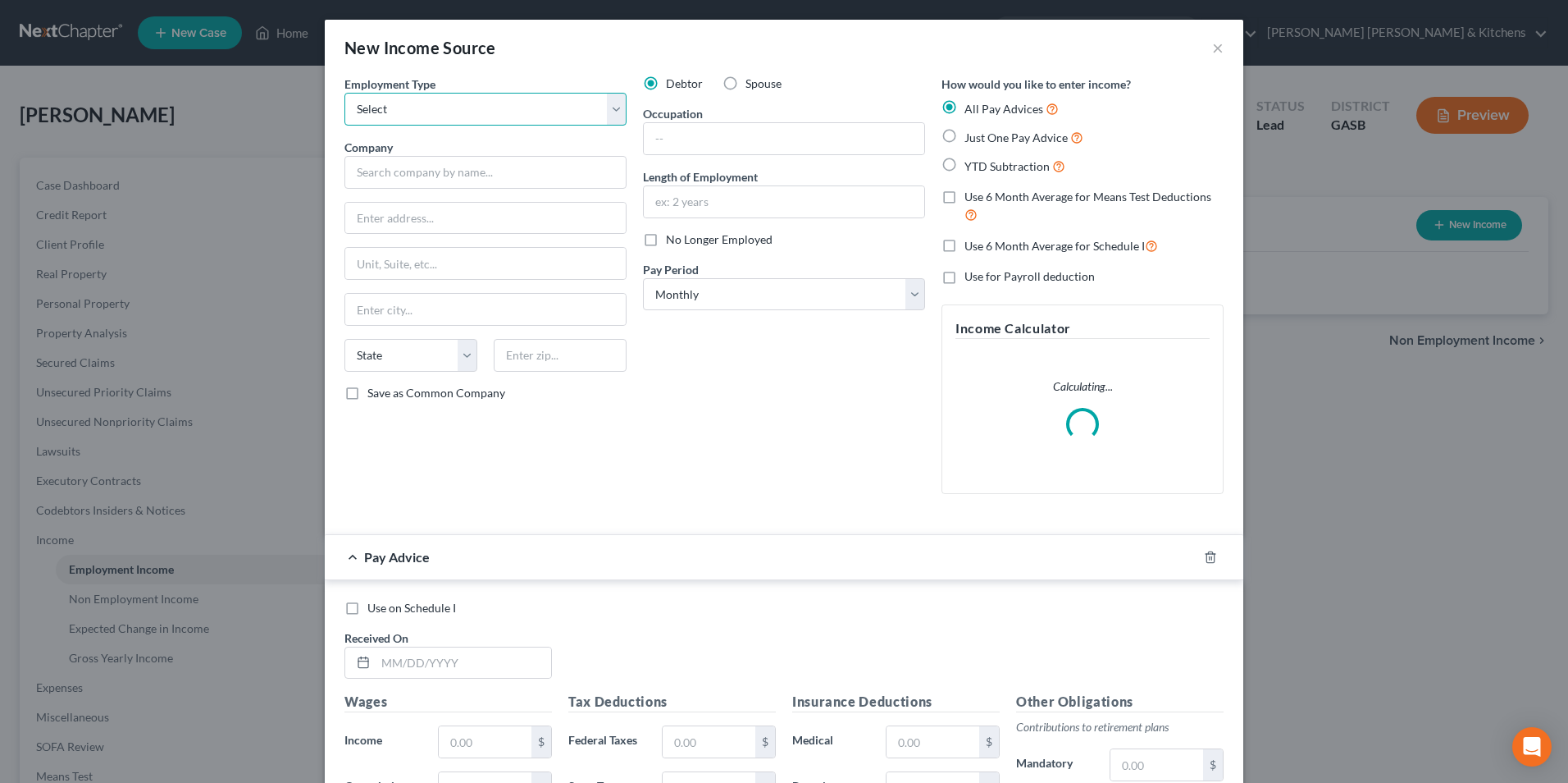
drag, startPoint x: 427, startPoint y: 117, endPoint x: 423, endPoint y: 127, distance: 10.8
click at [427, 117] on select "Select Full or Part Time Employment Self Employment" at bounding box center [485, 109] width 282 height 33
select select "0"
click at [344, 93] on select "Select Full or Part Time Employment Self Employment" at bounding box center [485, 109] width 282 height 33
click at [666, 241] on label "No Longer Employed" at bounding box center [719, 240] width 107 height 17
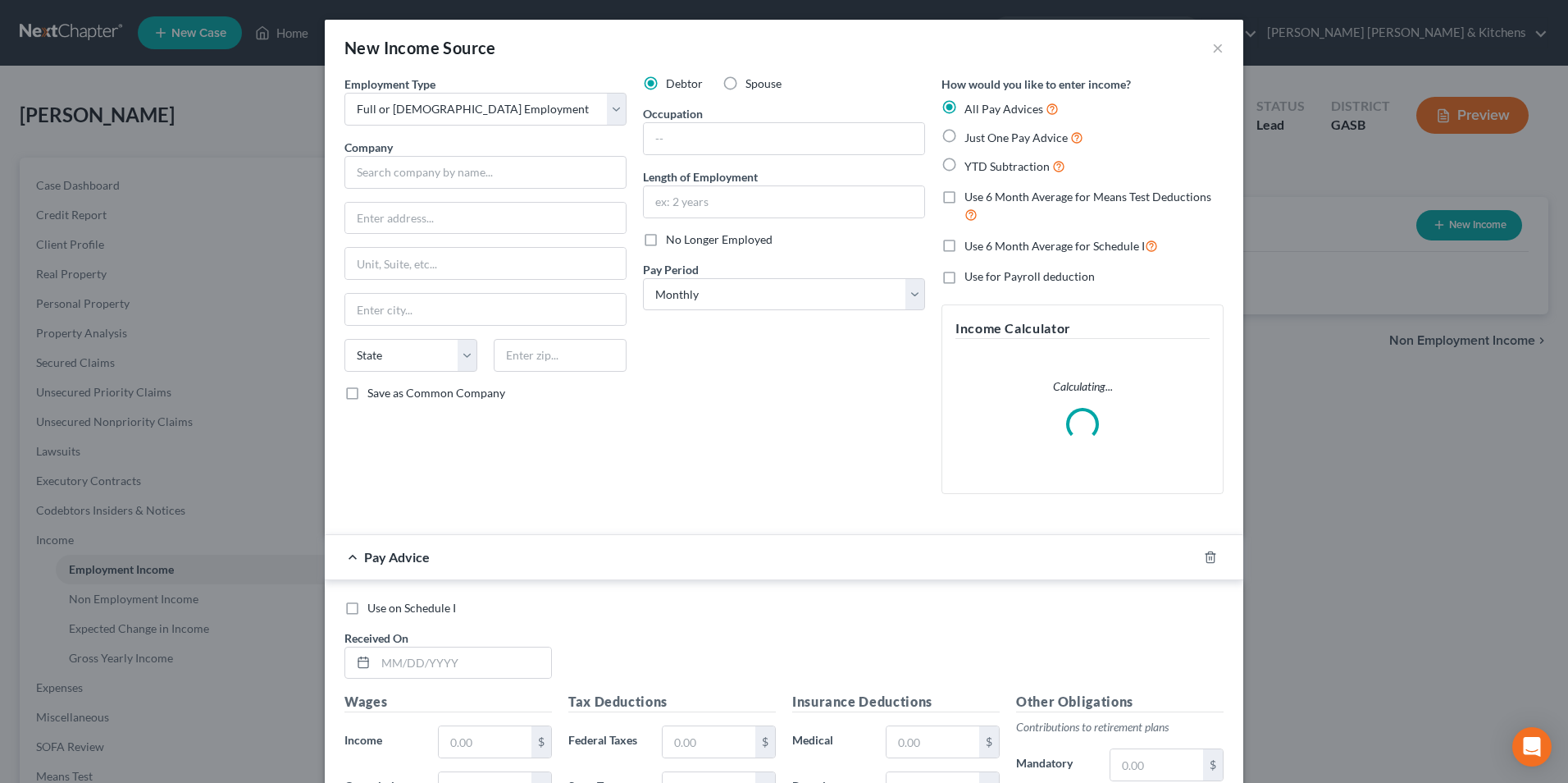
click at [673, 241] on input "No Longer Employed" at bounding box center [677, 236] width 10 height 10
checkbox input "true"
click at [423, 185] on input "text" at bounding box center [485, 171] width 282 height 33
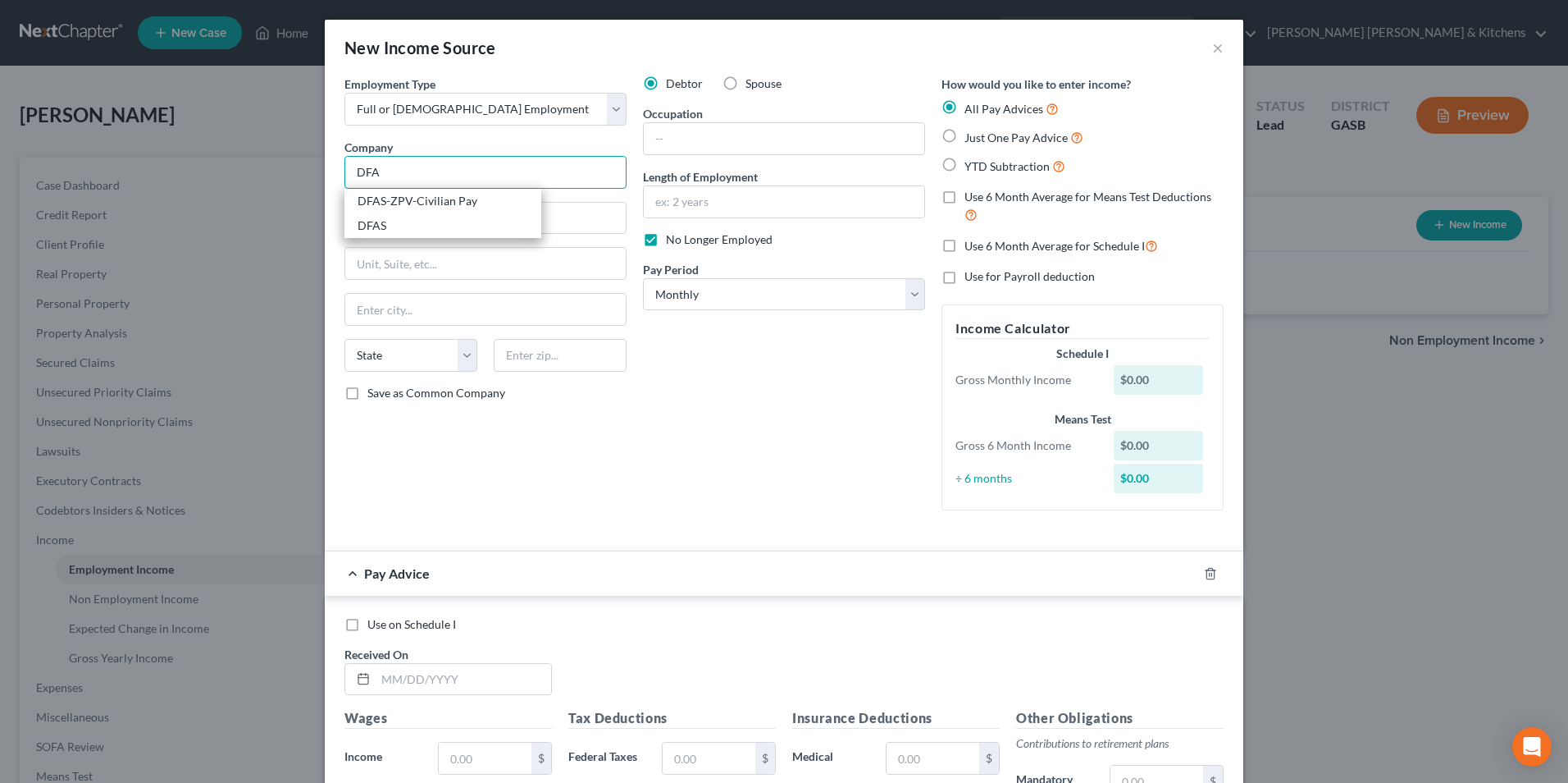
type input "DFAS"
type input "1240 East 9th Street"
type input "Room 1907"
type input "Cleveland"
select select "36"
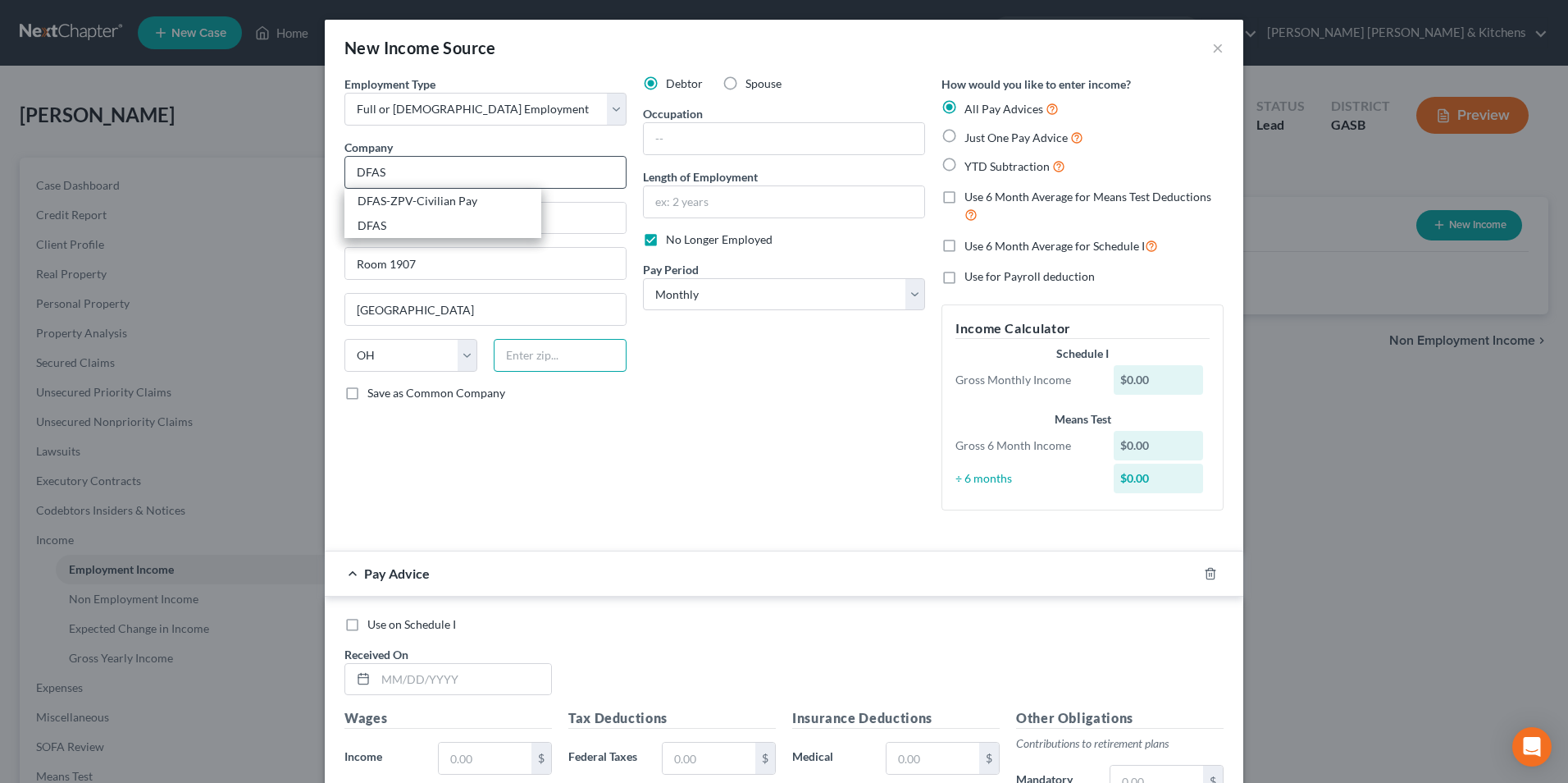
type input "44199"
click at [964, 141] on label "Just One Pay Advice" at bounding box center [1024, 137] width 119 height 19
click at [971, 139] on input "Just One Pay Advice" at bounding box center [975, 132] width 10 height 10
radio input "true"
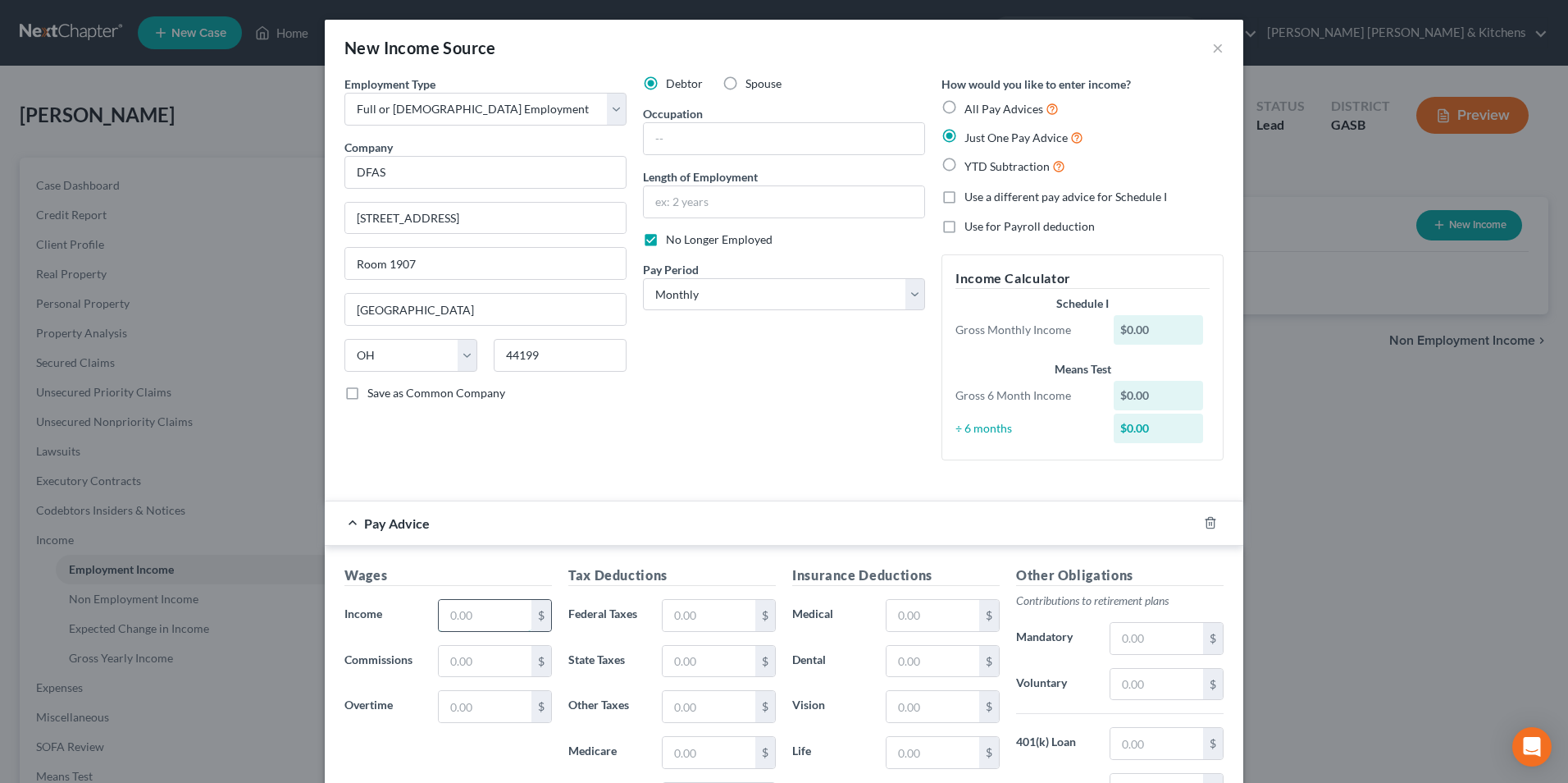
click at [473, 620] on input "text" at bounding box center [485, 614] width 93 height 31
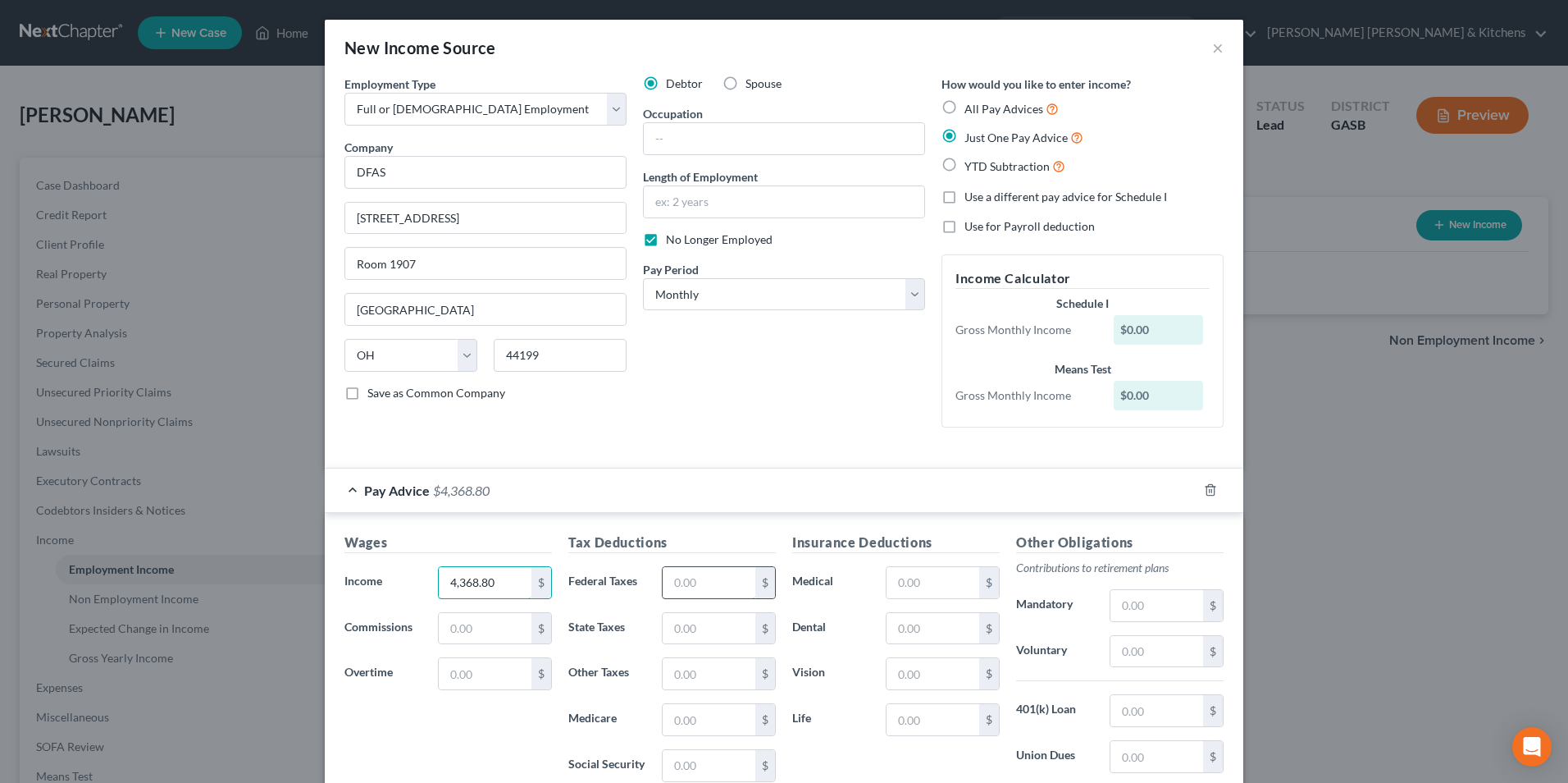
type input "4,368.80"
click at [679, 595] on input "text" at bounding box center [709, 582] width 93 height 31
type input "845.56"
click at [901, 585] on input "text" at bounding box center [933, 582] width 93 height 31
type input "95.97"
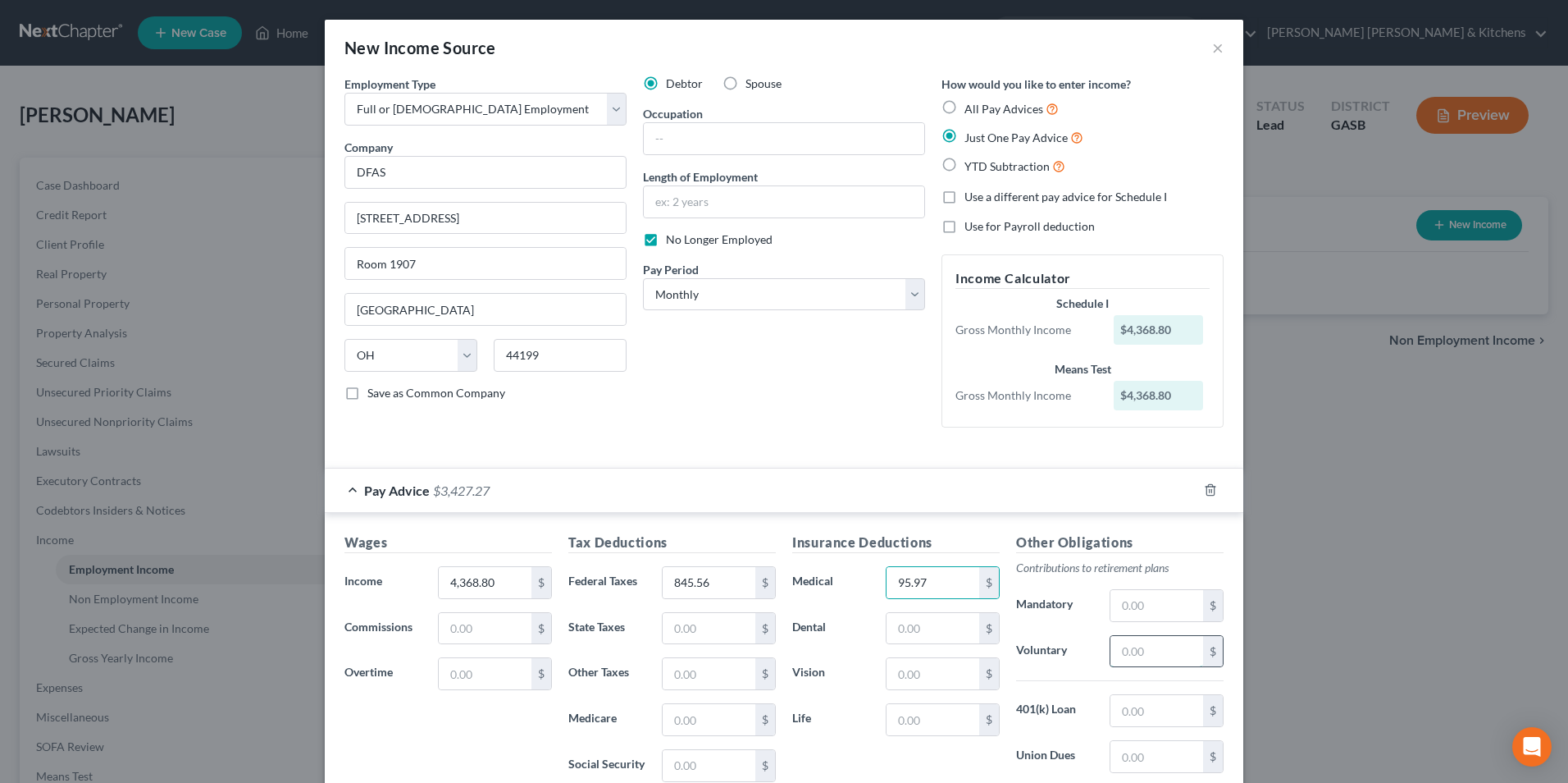
click at [1144, 653] on input "text" at bounding box center [1157, 651] width 93 height 31
type input "253.35"
type input "184.42"
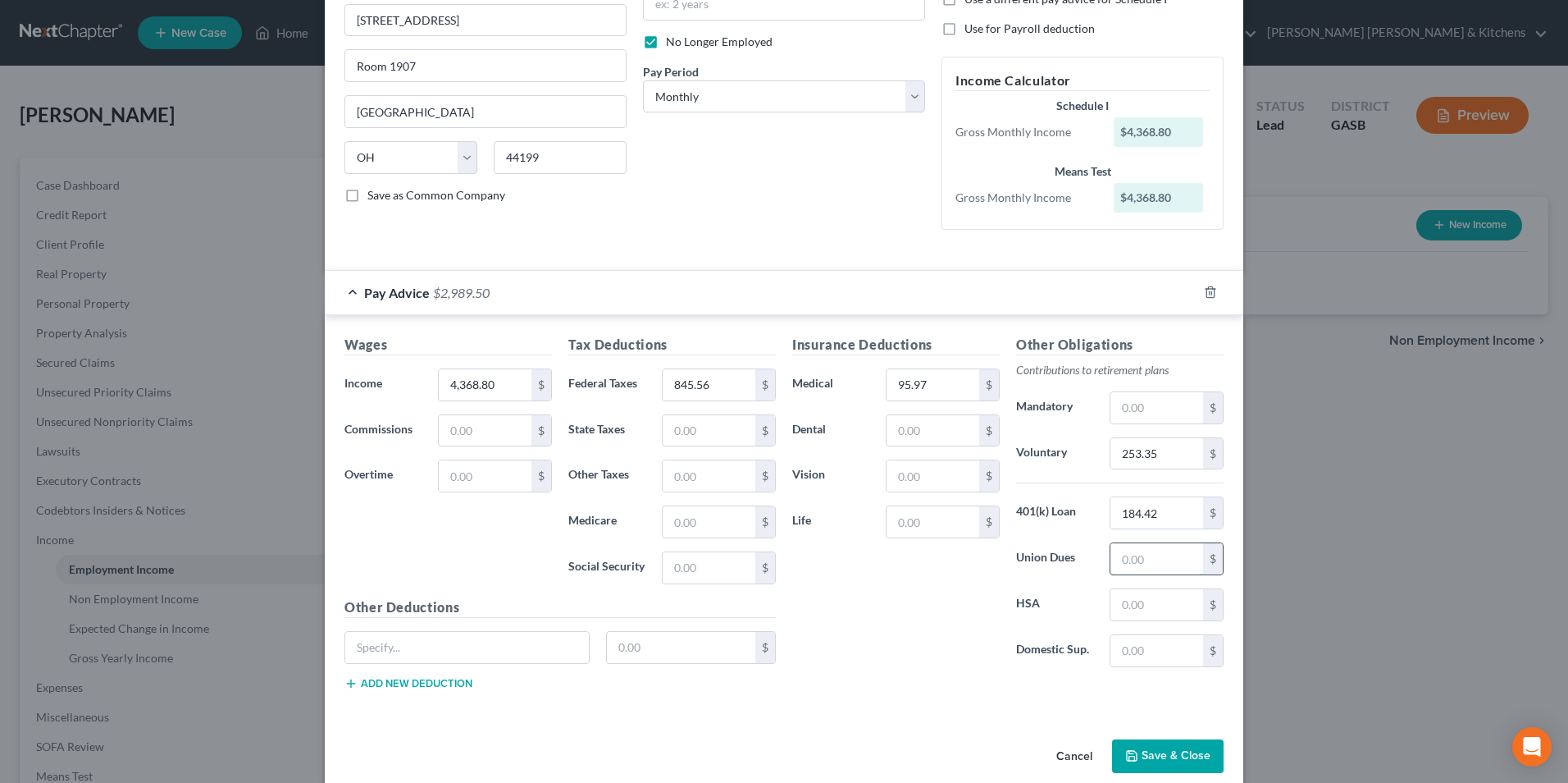
scroll to position [221, 0]
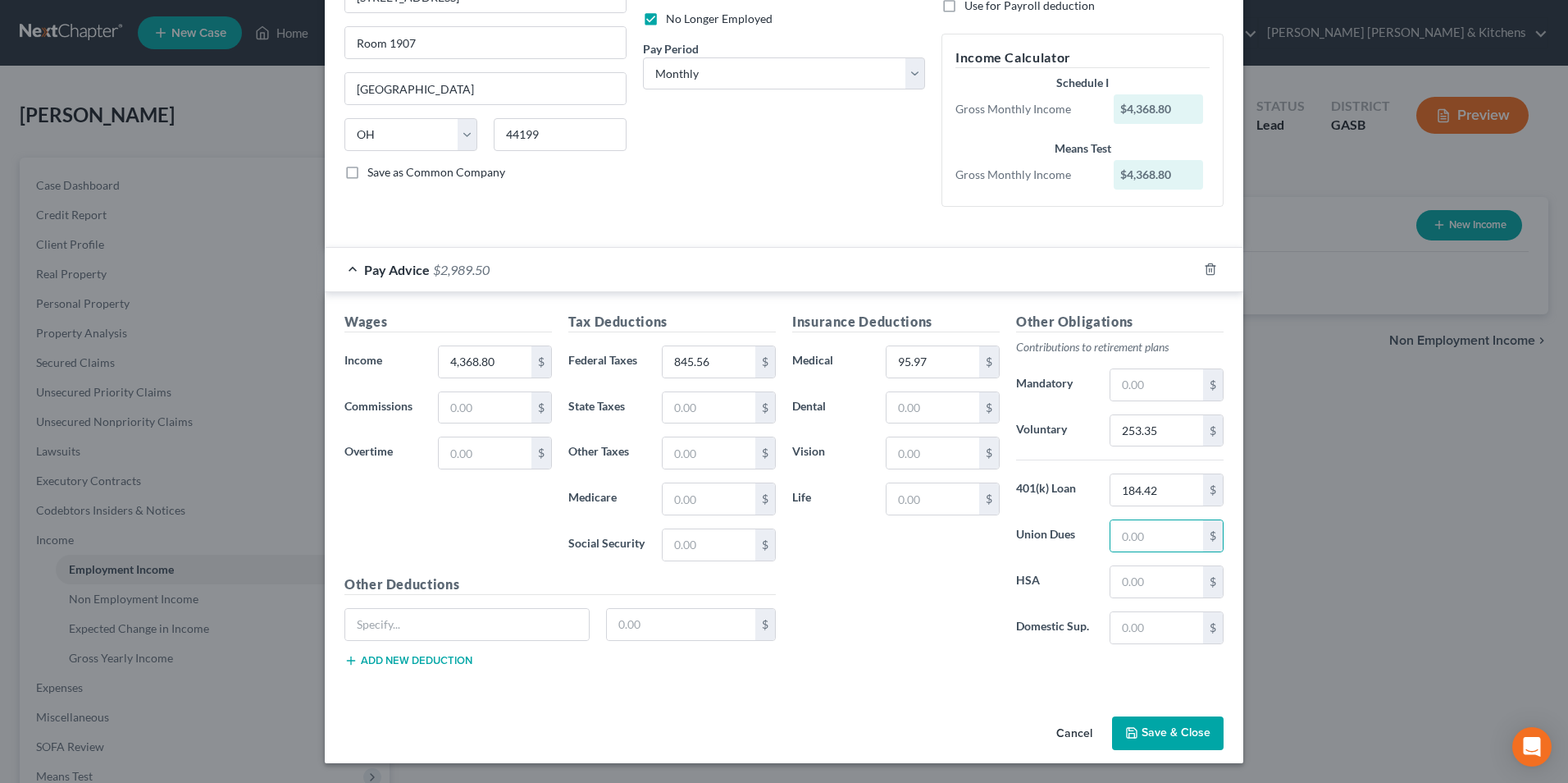
click at [1178, 736] on button "Save & Close" at bounding box center [1168, 733] width 112 height 34
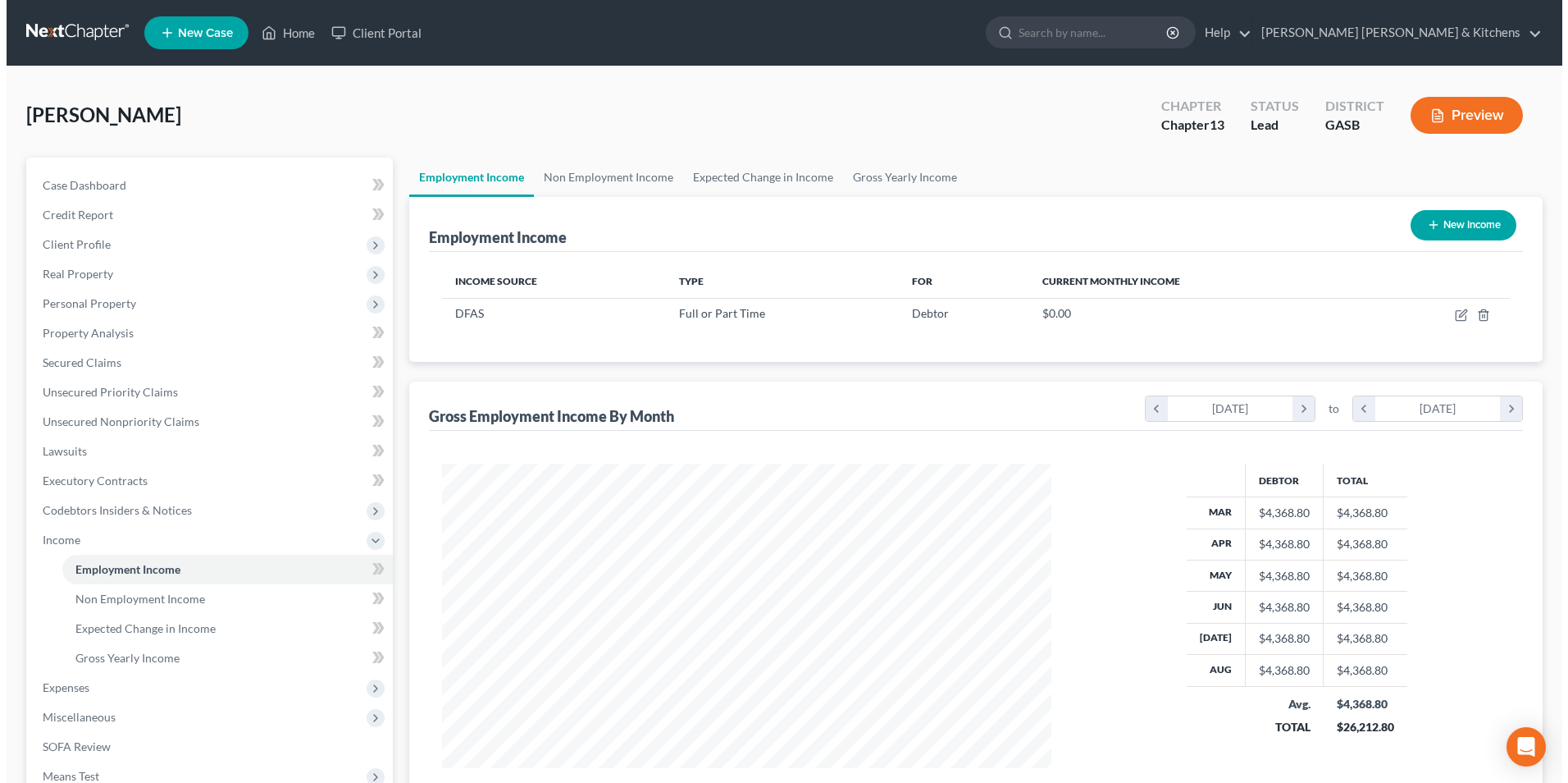
scroll to position [820161, 819409]
click at [1466, 114] on button "Preview" at bounding box center [1460, 115] width 113 height 37
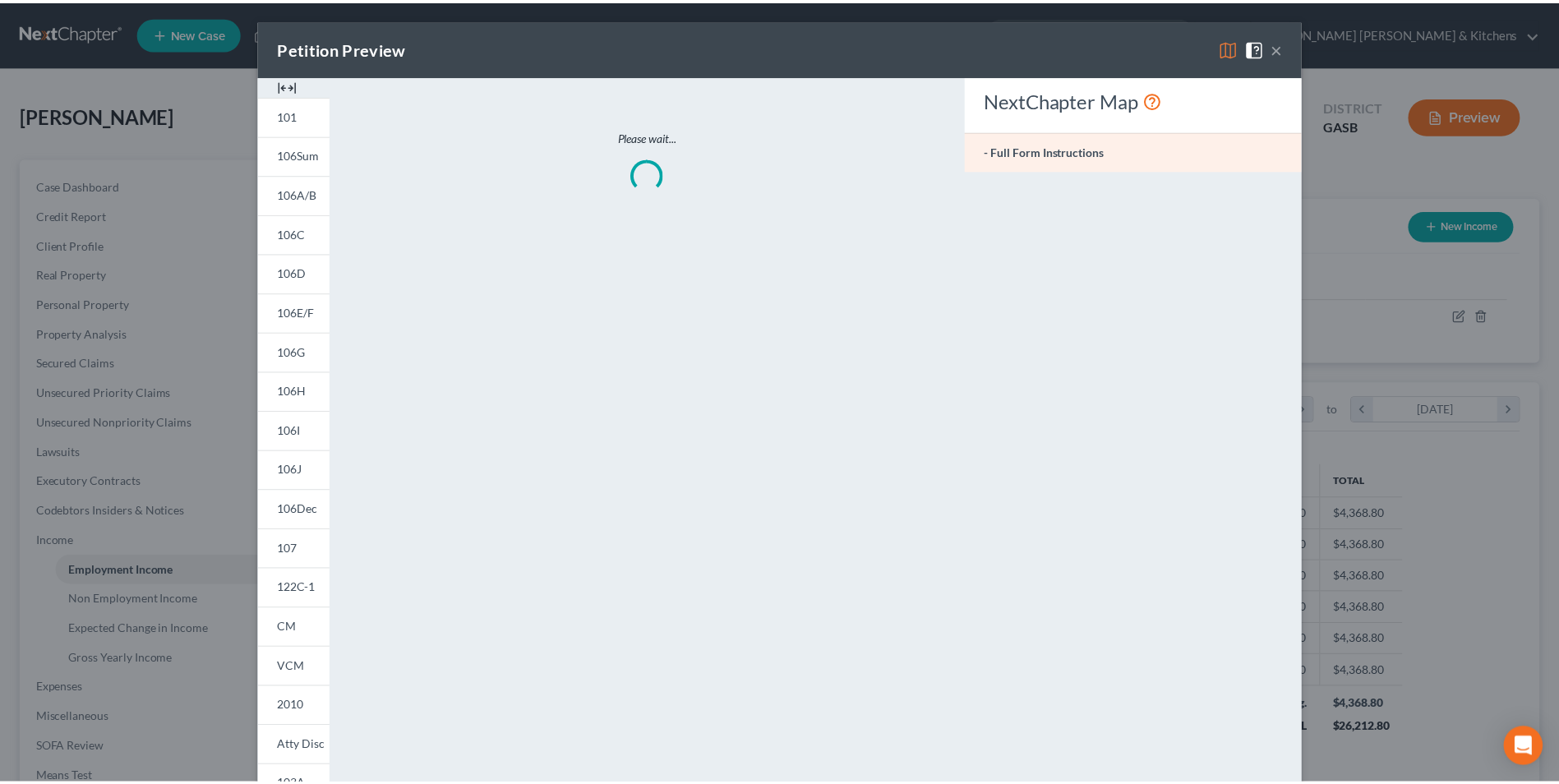
scroll to position [308, 649]
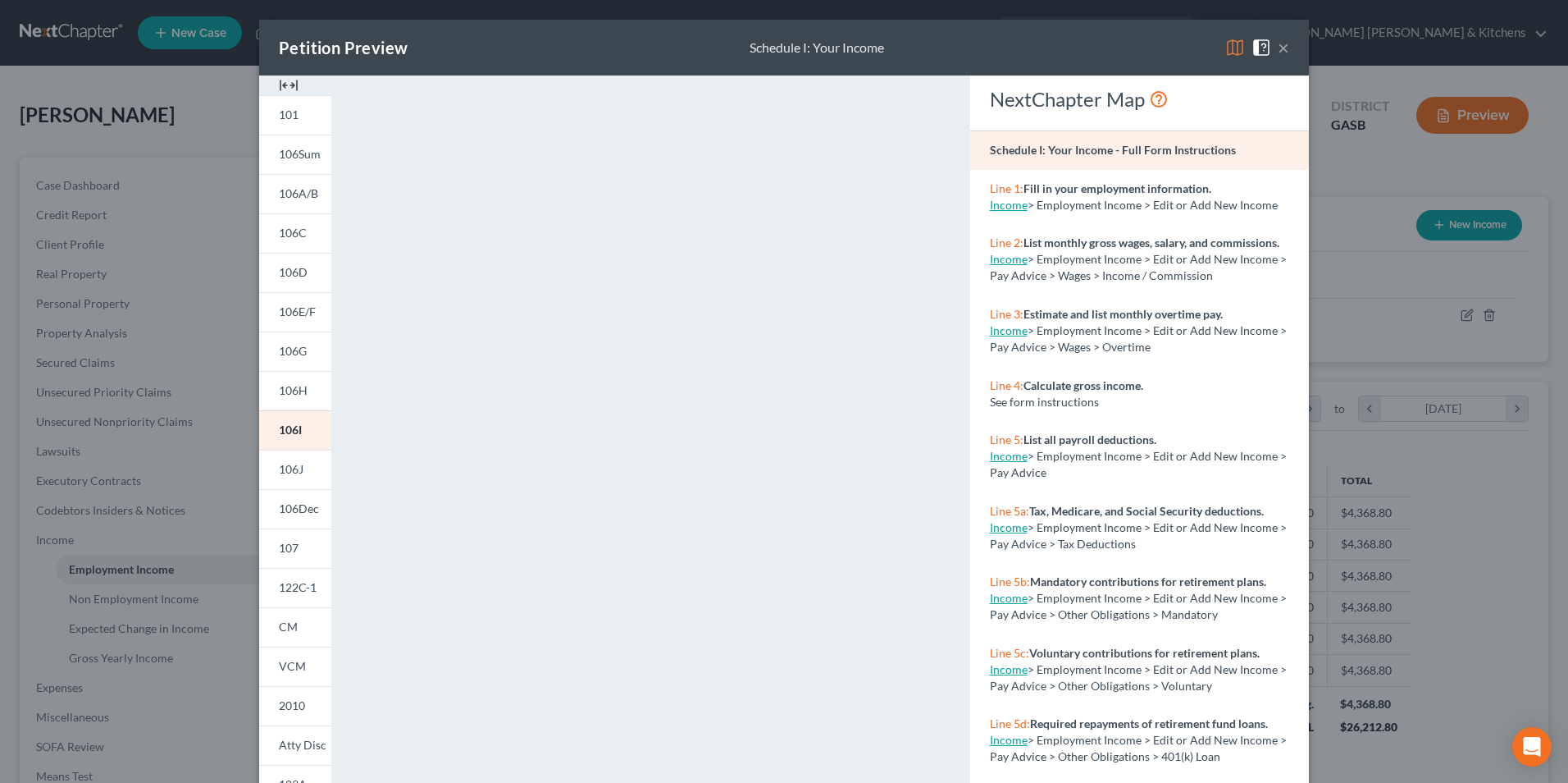
drag, startPoint x: 1346, startPoint y: 262, endPoint x: 1332, endPoint y: 293, distance: 34.0
click at [1346, 262] on div "Petition Preview Schedule I: Your Income × 101 106Sum 106A/B 106C 106D 106E/F 1…" at bounding box center [784, 391] width 1568 height 783
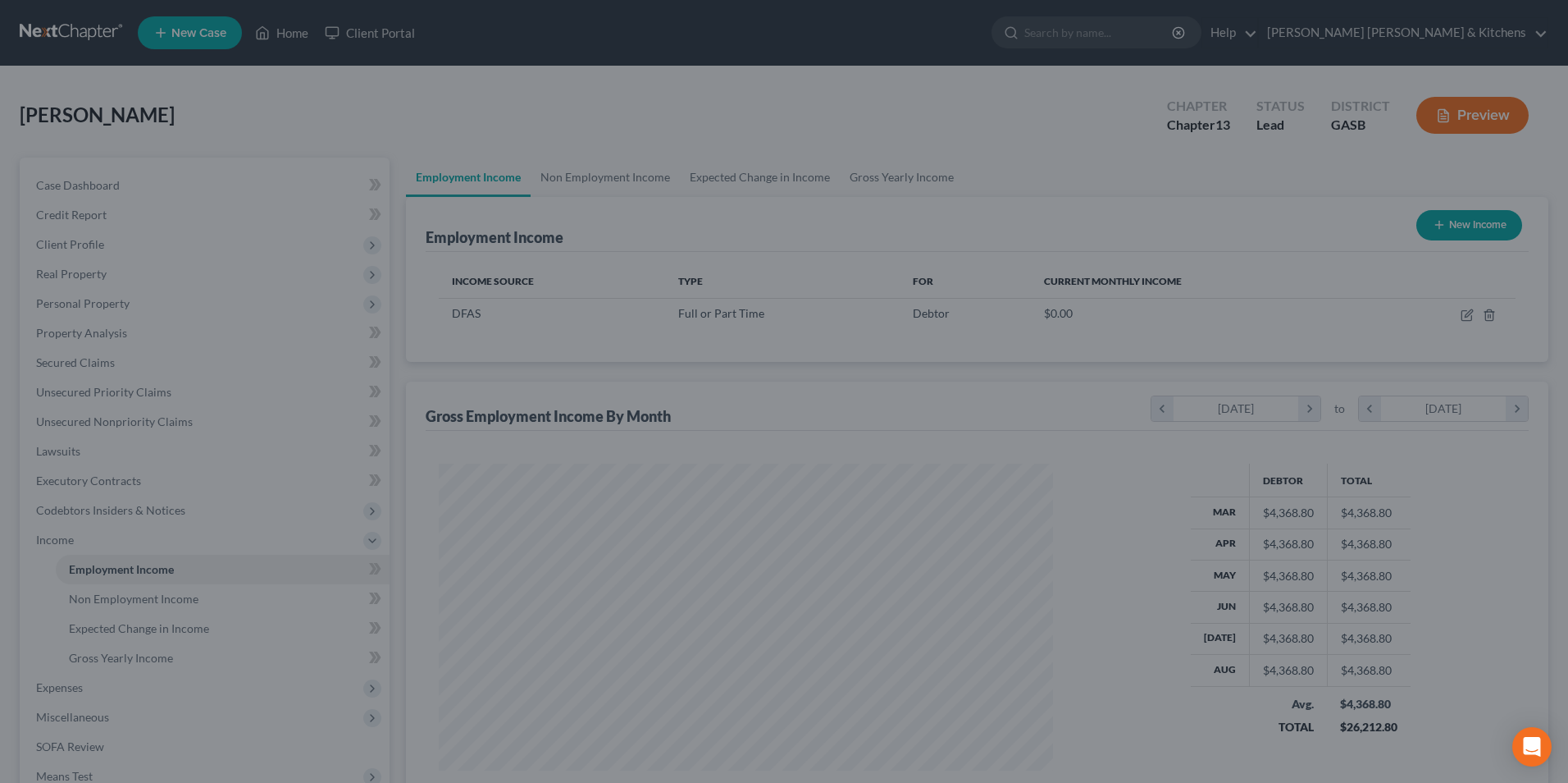
scroll to position [820161, 819409]
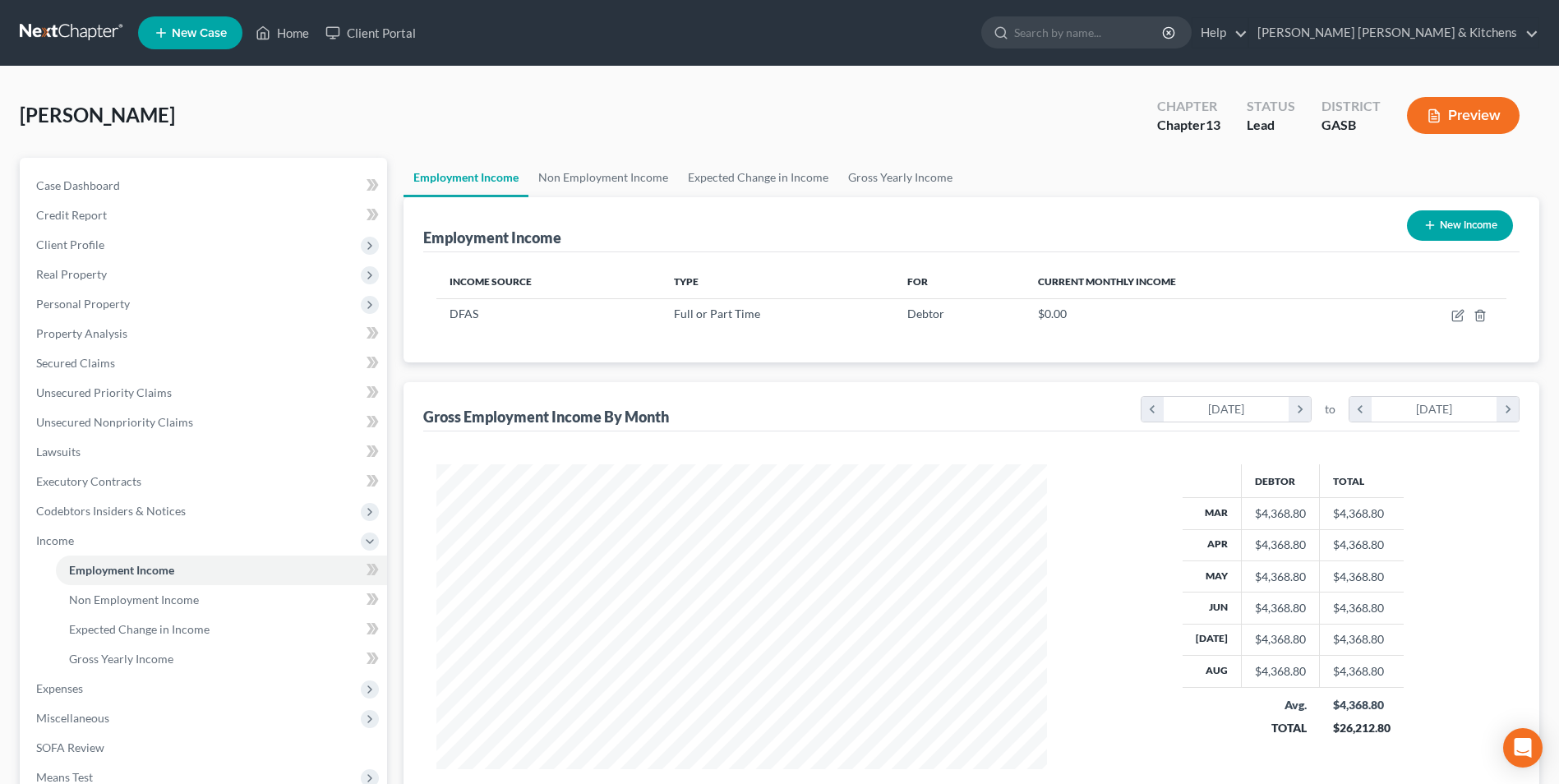
click at [1445, 229] on button "New Income" at bounding box center [1460, 226] width 106 height 31
select select "0"
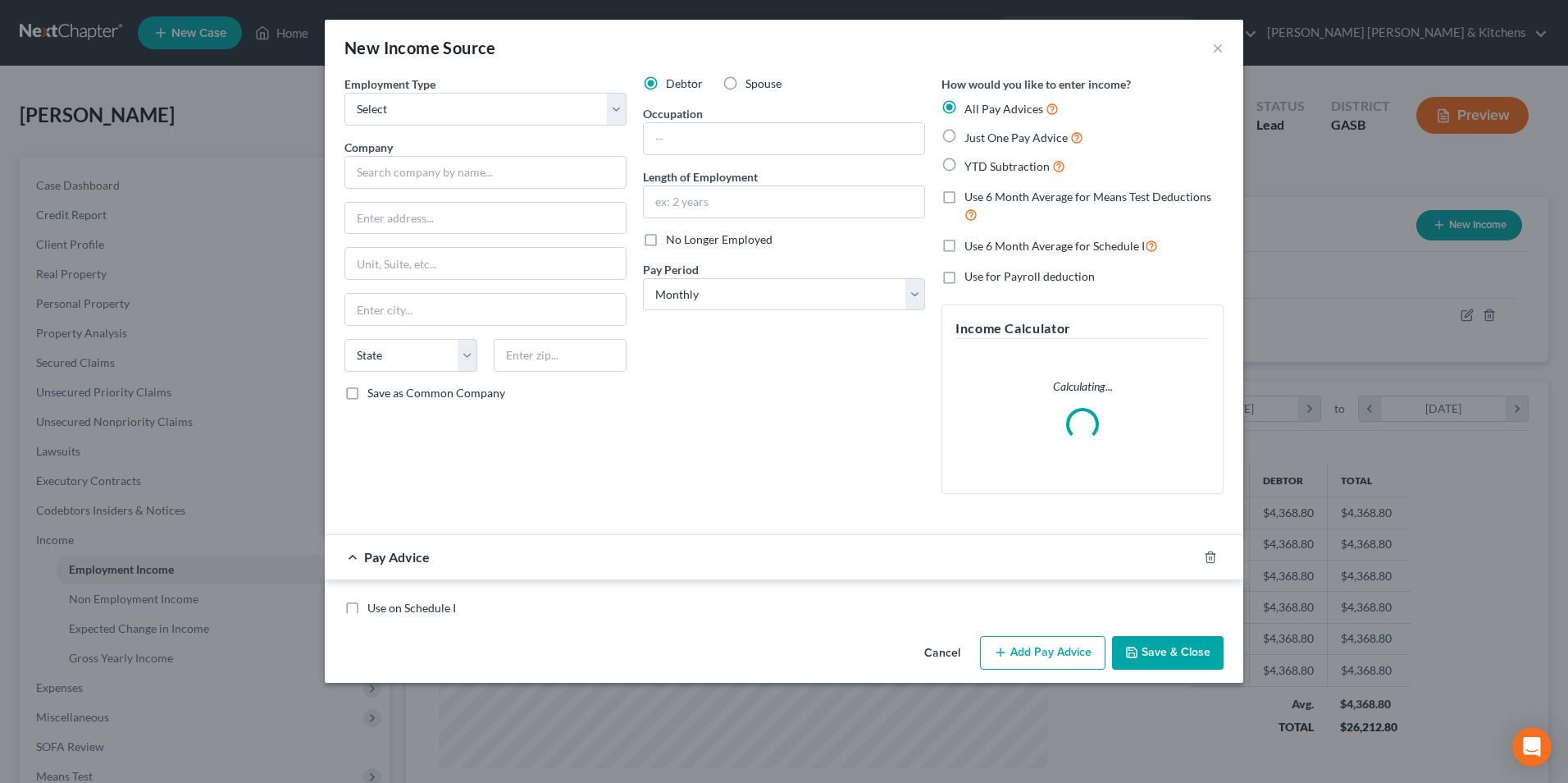
scroll to position [307, 648]
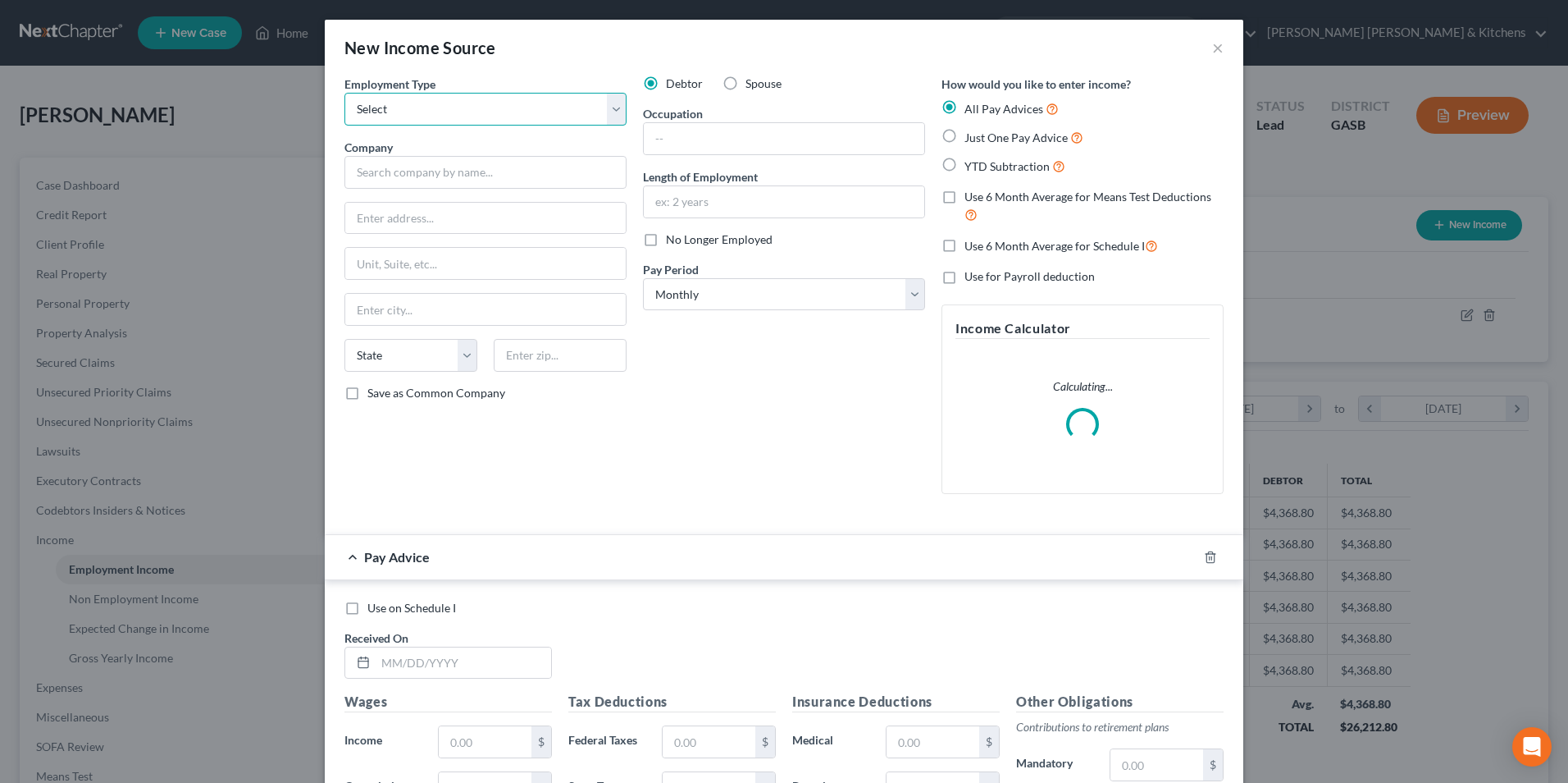
click at [402, 119] on select "Select Full or Part Time Employment Self Employment" at bounding box center [485, 109] width 282 height 33
select select "0"
click at [344, 93] on select "Select Full or Part Time Employment Self Employment" at bounding box center [485, 109] width 282 height 33
drag, startPoint x: 407, startPoint y: 175, endPoint x: 402, endPoint y: 98, distance: 77.2
click at [407, 175] on input "text" at bounding box center [485, 171] width 282 height 33
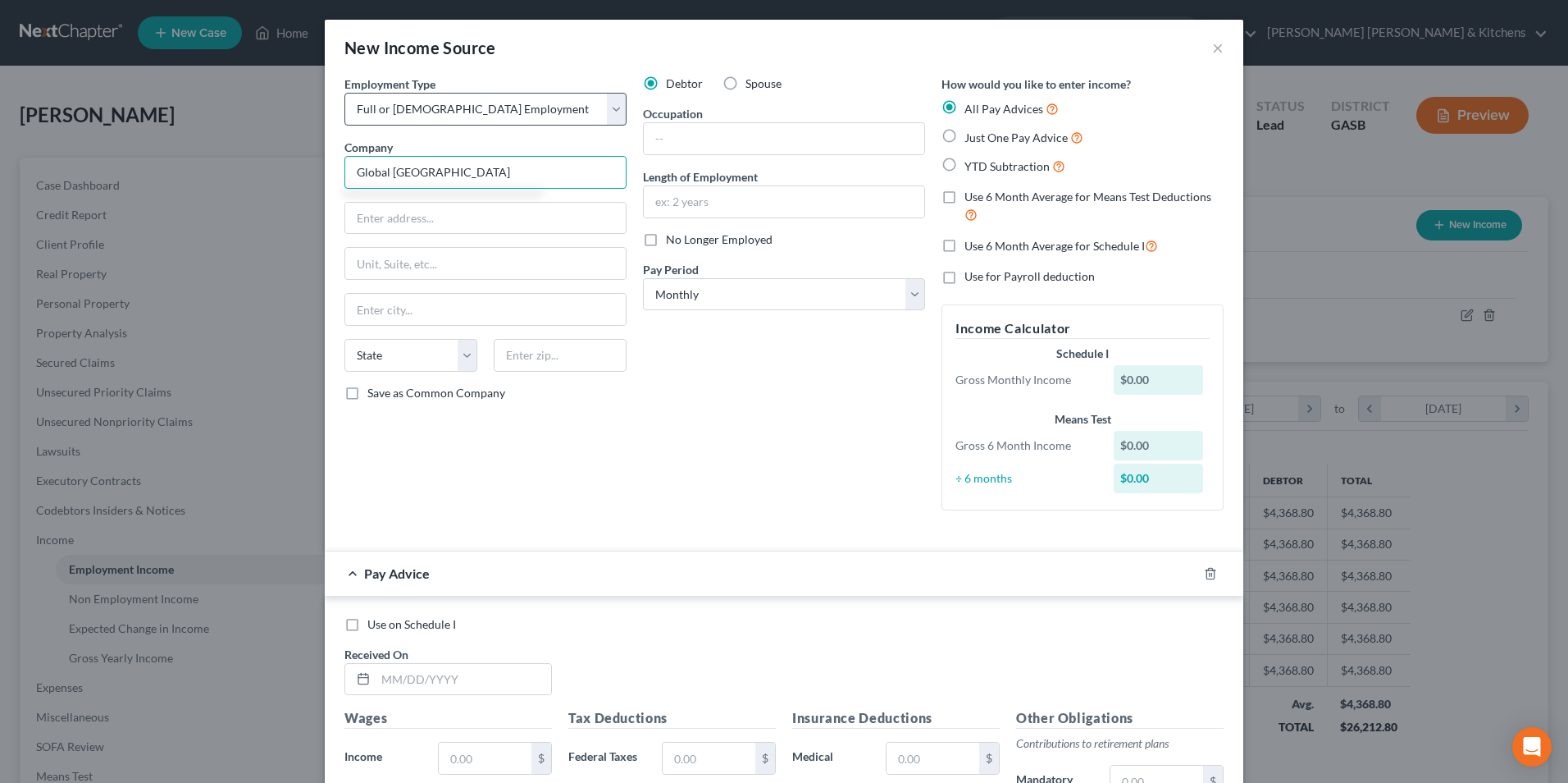
type input "Global [GEOGRAPHIC_DATA]"
type input "[STREET_ADDRESS]"
type input "31001"
type input "[GEOGRAPHIC_DATA]"
select select "10"
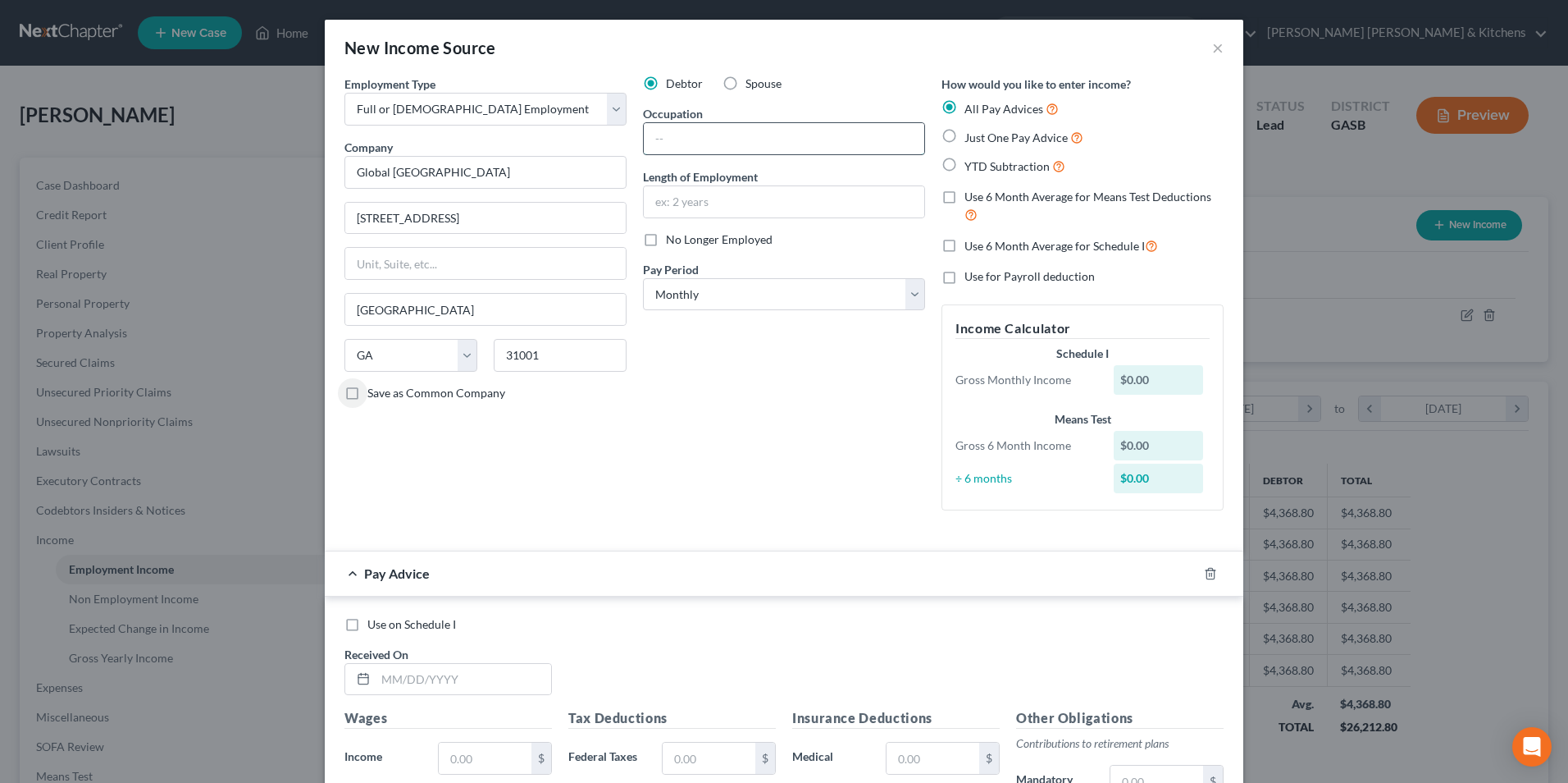
click at [687, 145] on input "text" at bounding box center [784, 138] width 280 height 31
type input "RN"
click at [964, 160] on label "YTD Subtraction" at bounding box center [1014, 166] width 101 height 19
drag, startPoint x: 946, startPoint y: 161, endPoint x: 887, endPoint y: 493, distance: 337.2
click at [964, 170] on label "YTD Subtraction" at bounding box center [1014, 166] width 101 height 19
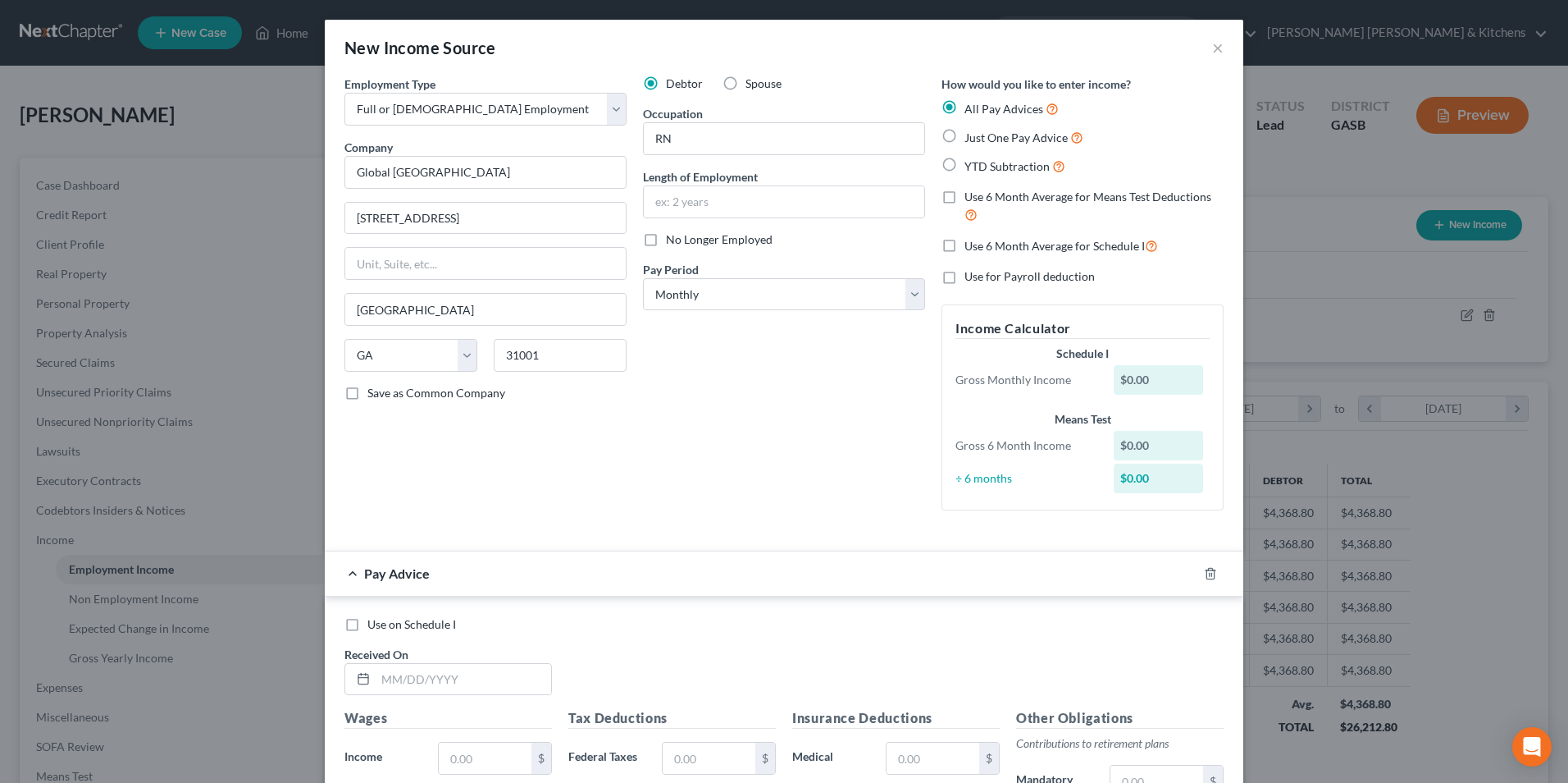
click at [971, 168] on input "YTD Subtraction" at bounding box center [975, 161] width 10 height 10
radio input "true"
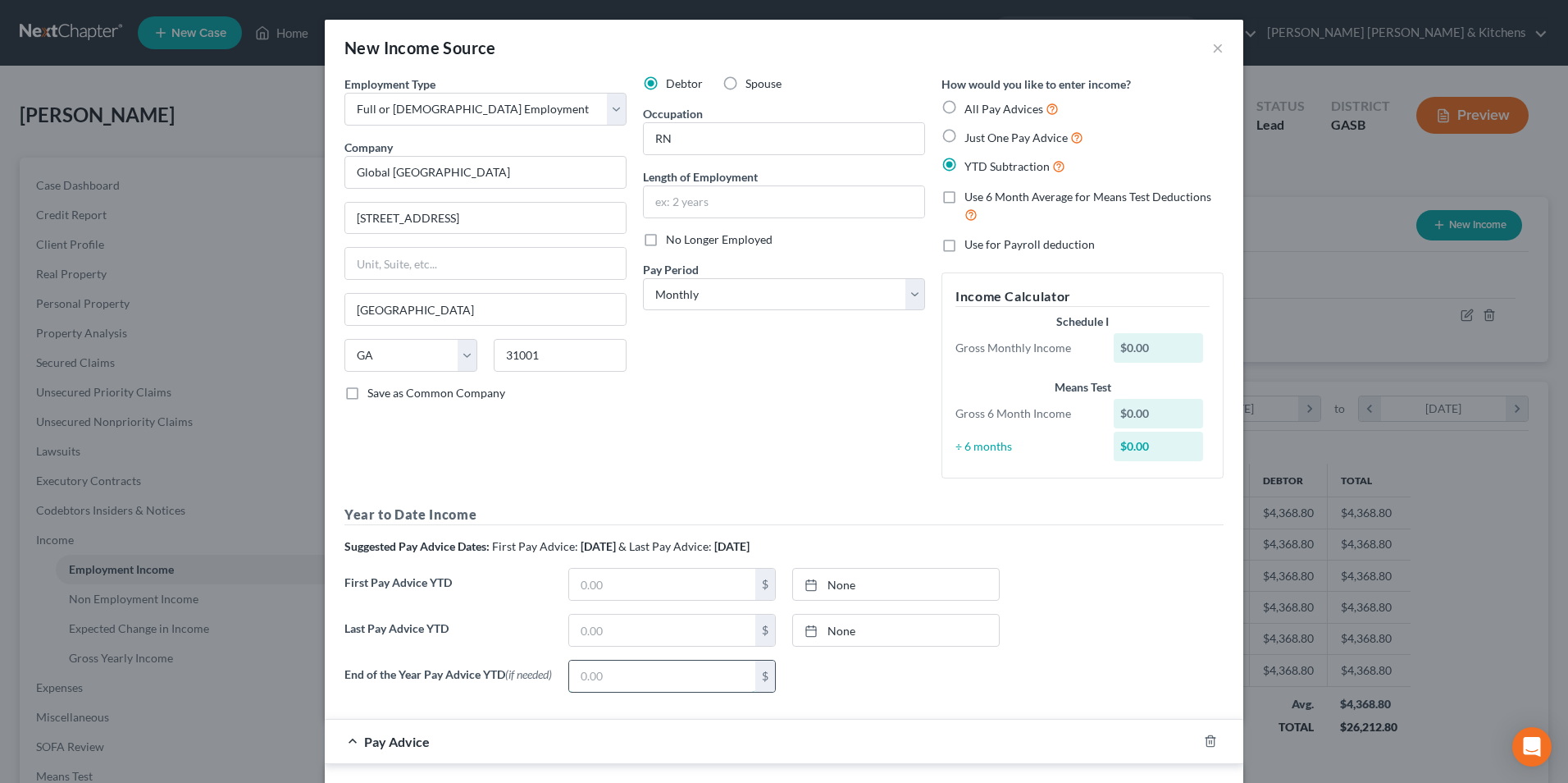
click at [610, 668] on input "text" at bounding box center [663, 675] width 186 height 31
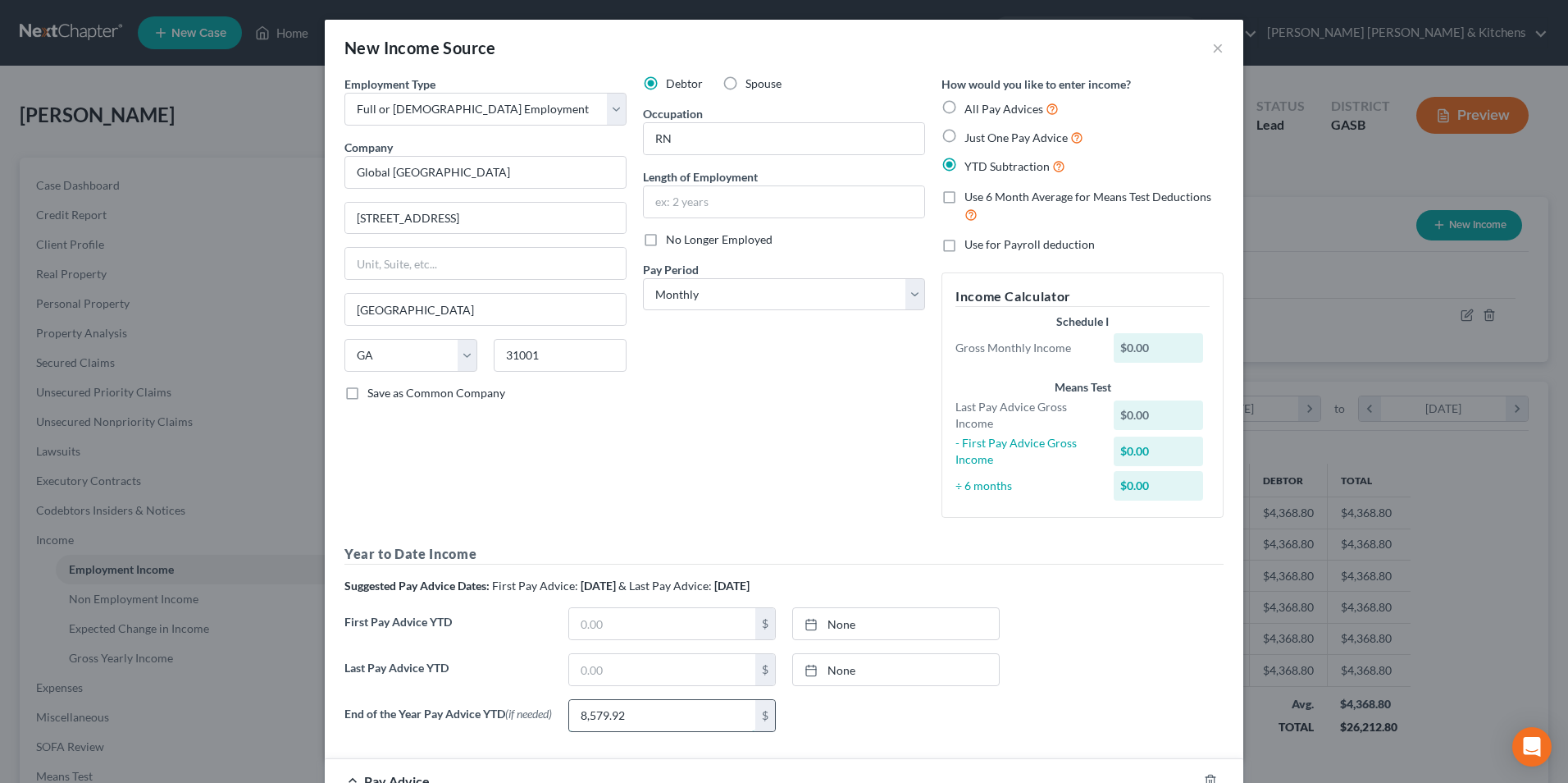
type input "8,579.92"
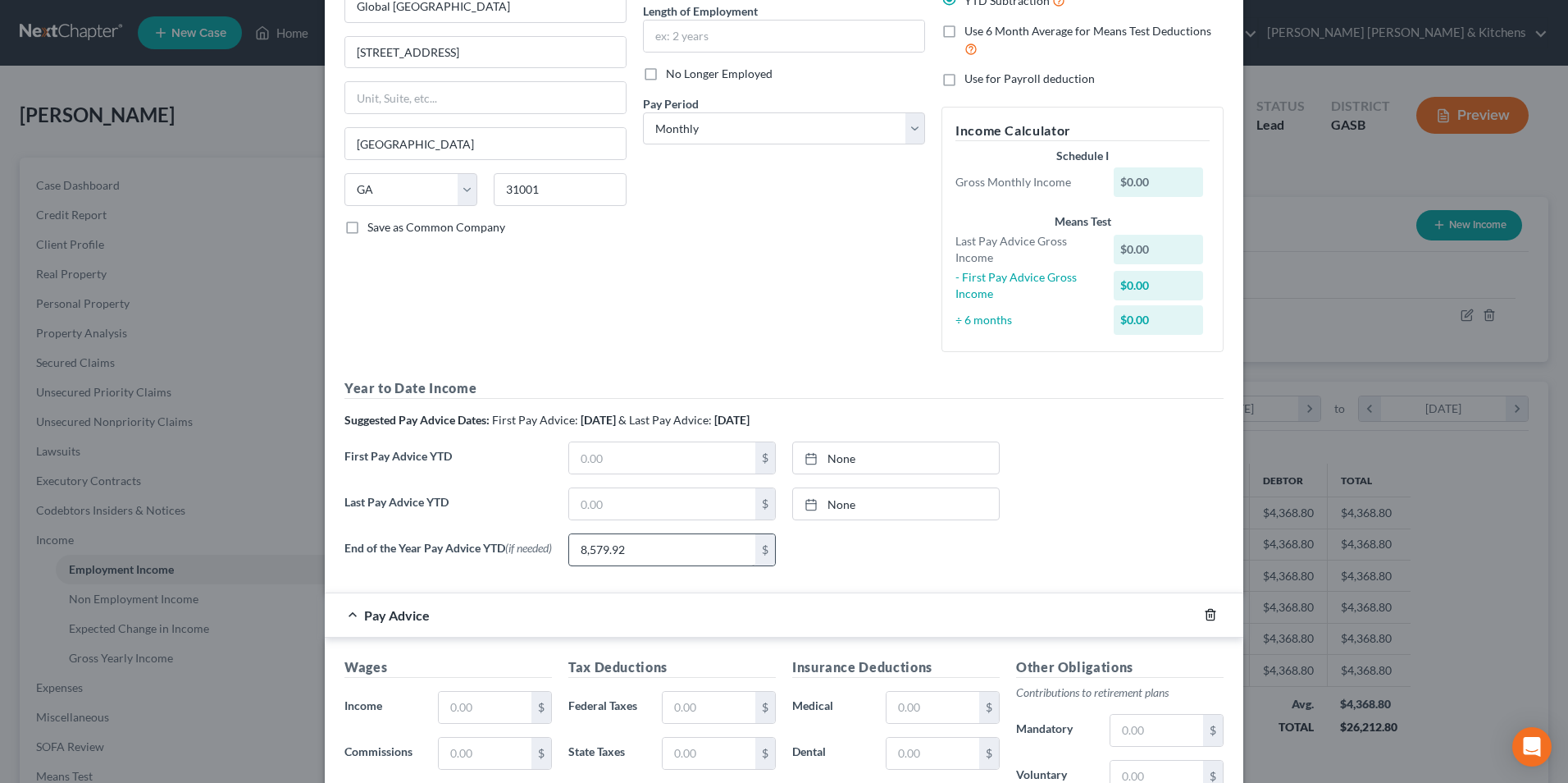
scroll to position [172, 0]
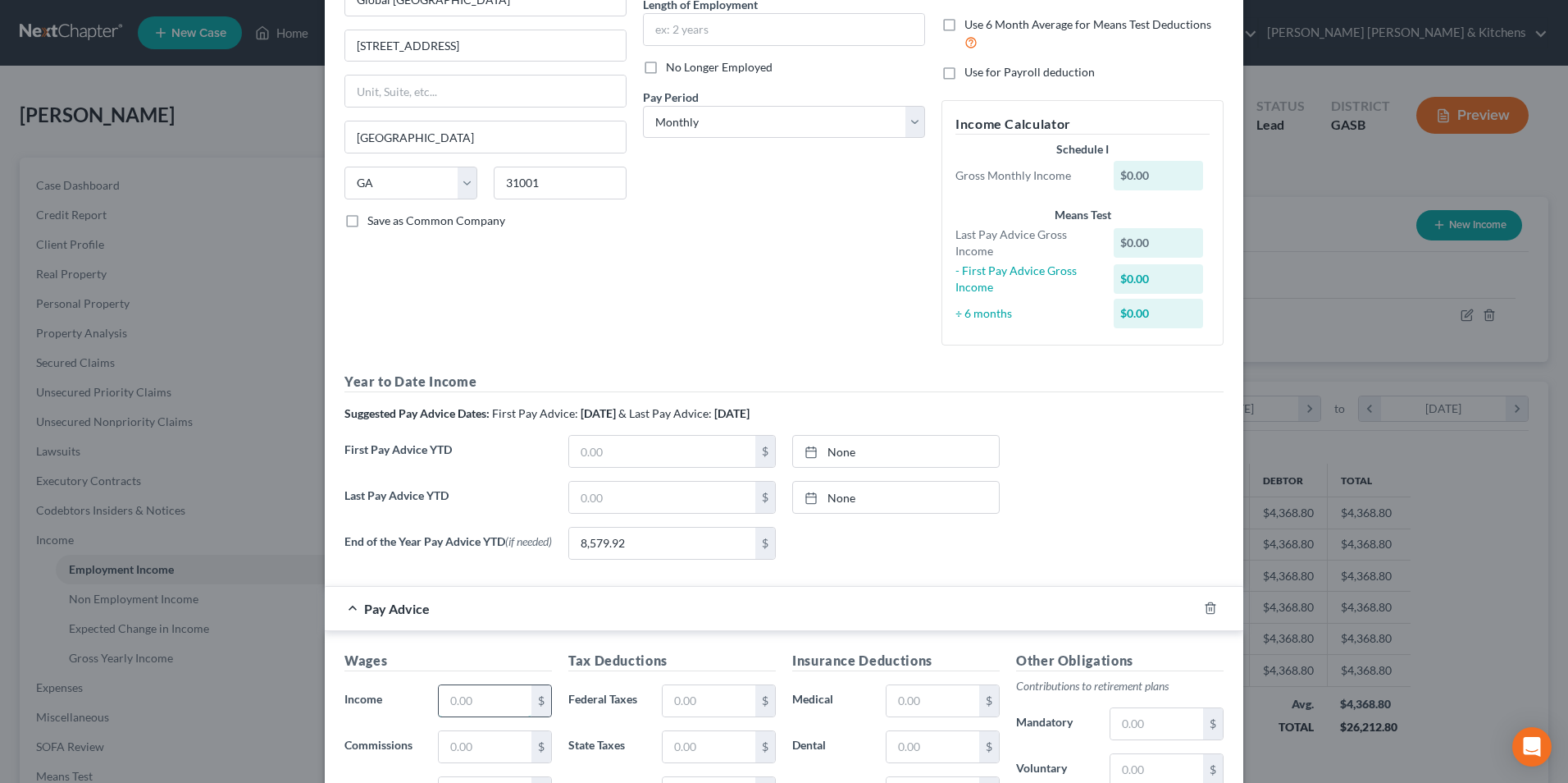
click at [489, 695] on input "text" at bounding box center [485, 700] width 93 height 31
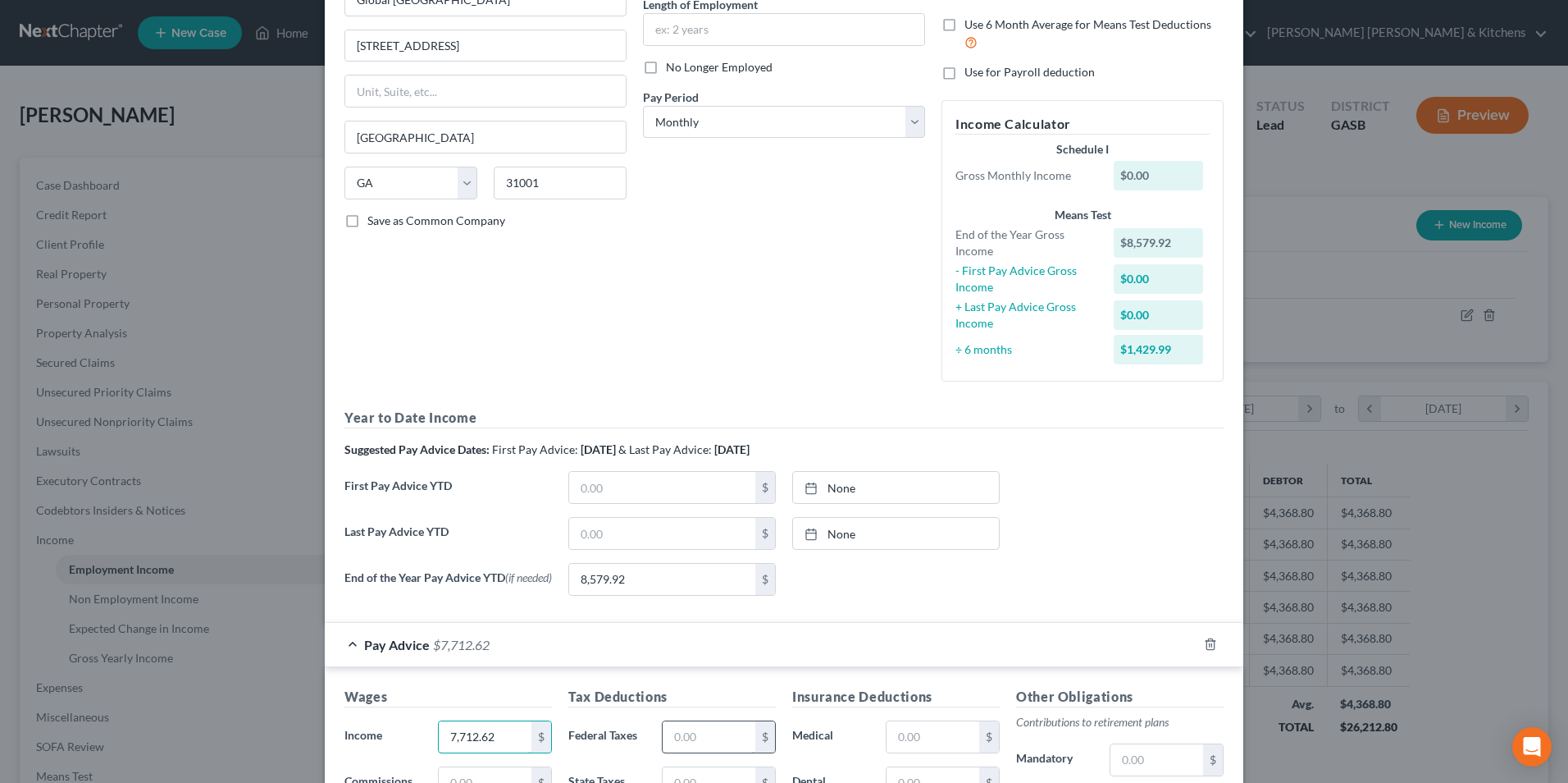
type input "7,712.62"
click at [680, 727] on input "text" at bounding box center [709, 736] width 93 height 31
type input "1,204.97"
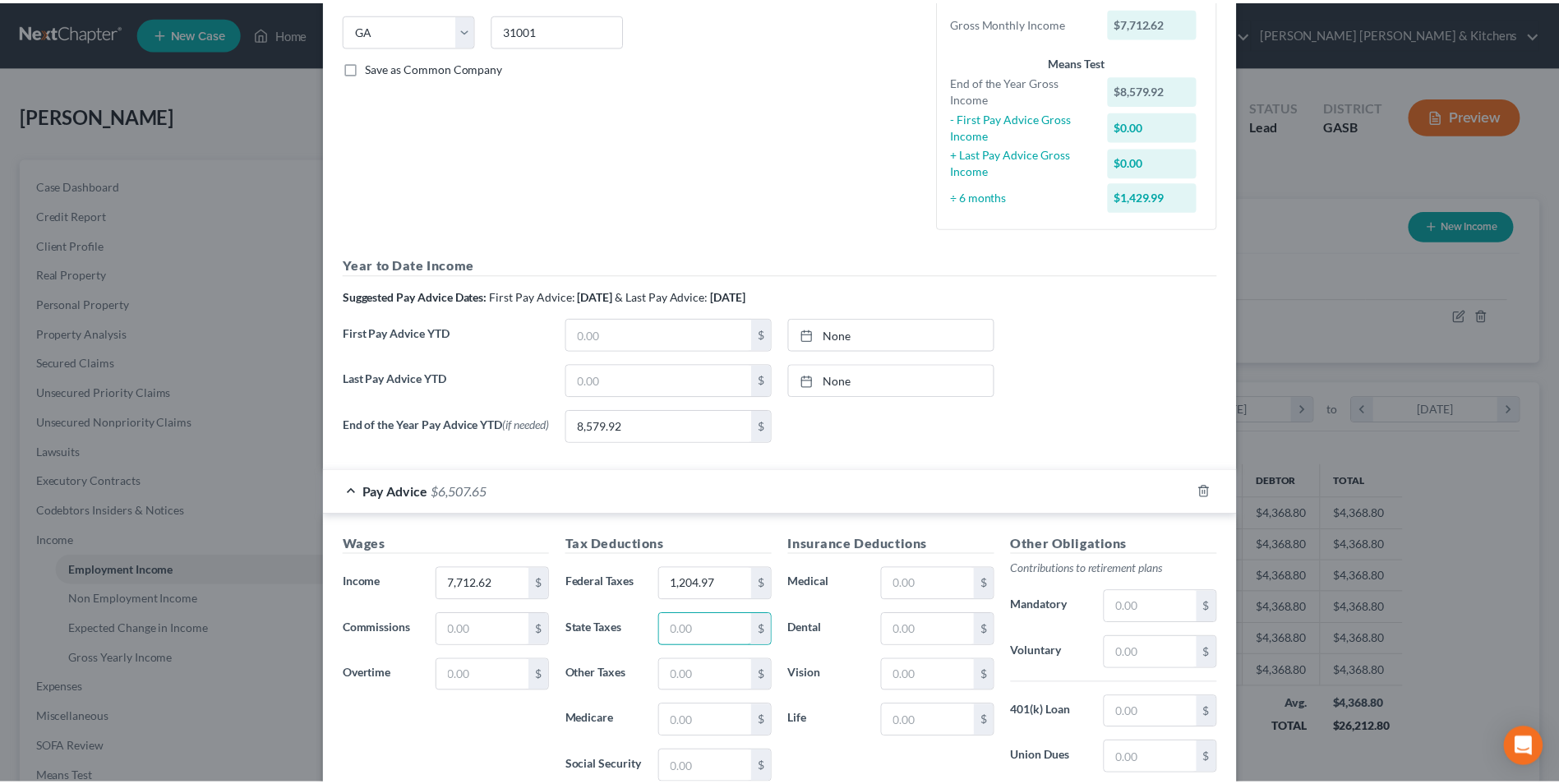
scroll to position [552, 0]
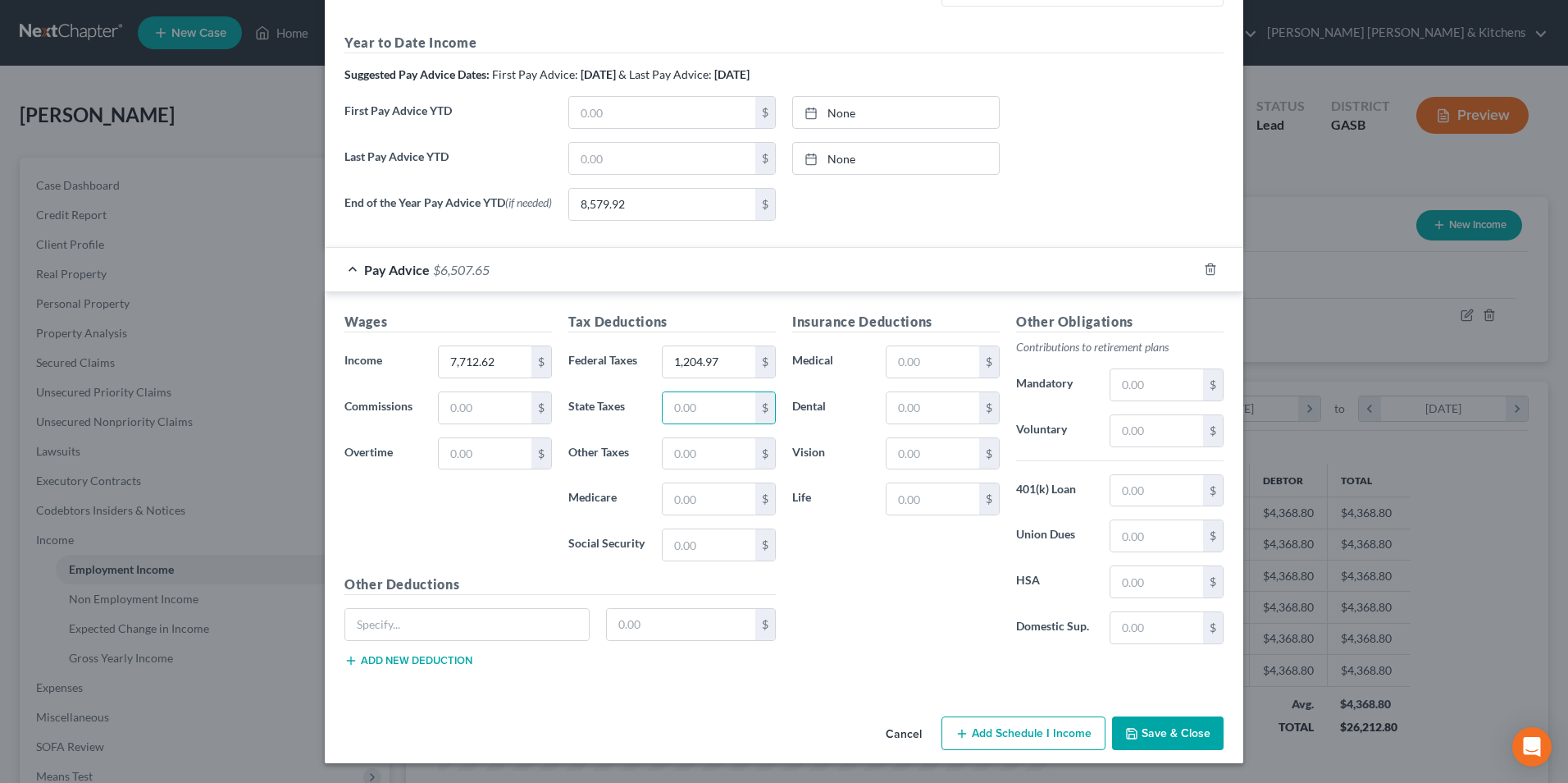
click at [1196, 739] on button "Save & Close" at bounding box center [1168, 733] width 112 height 34
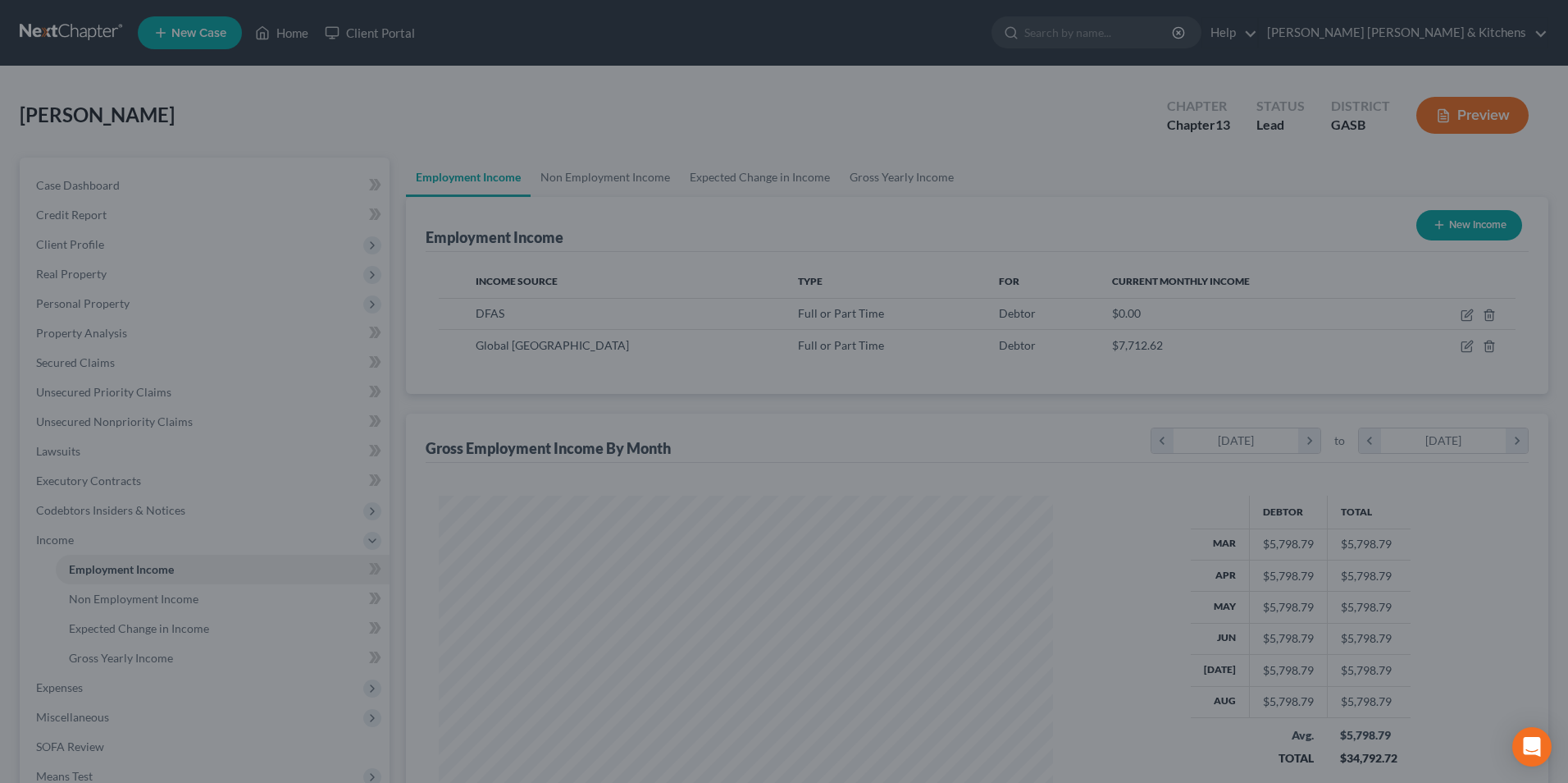
scroll to position [820161, 819409]
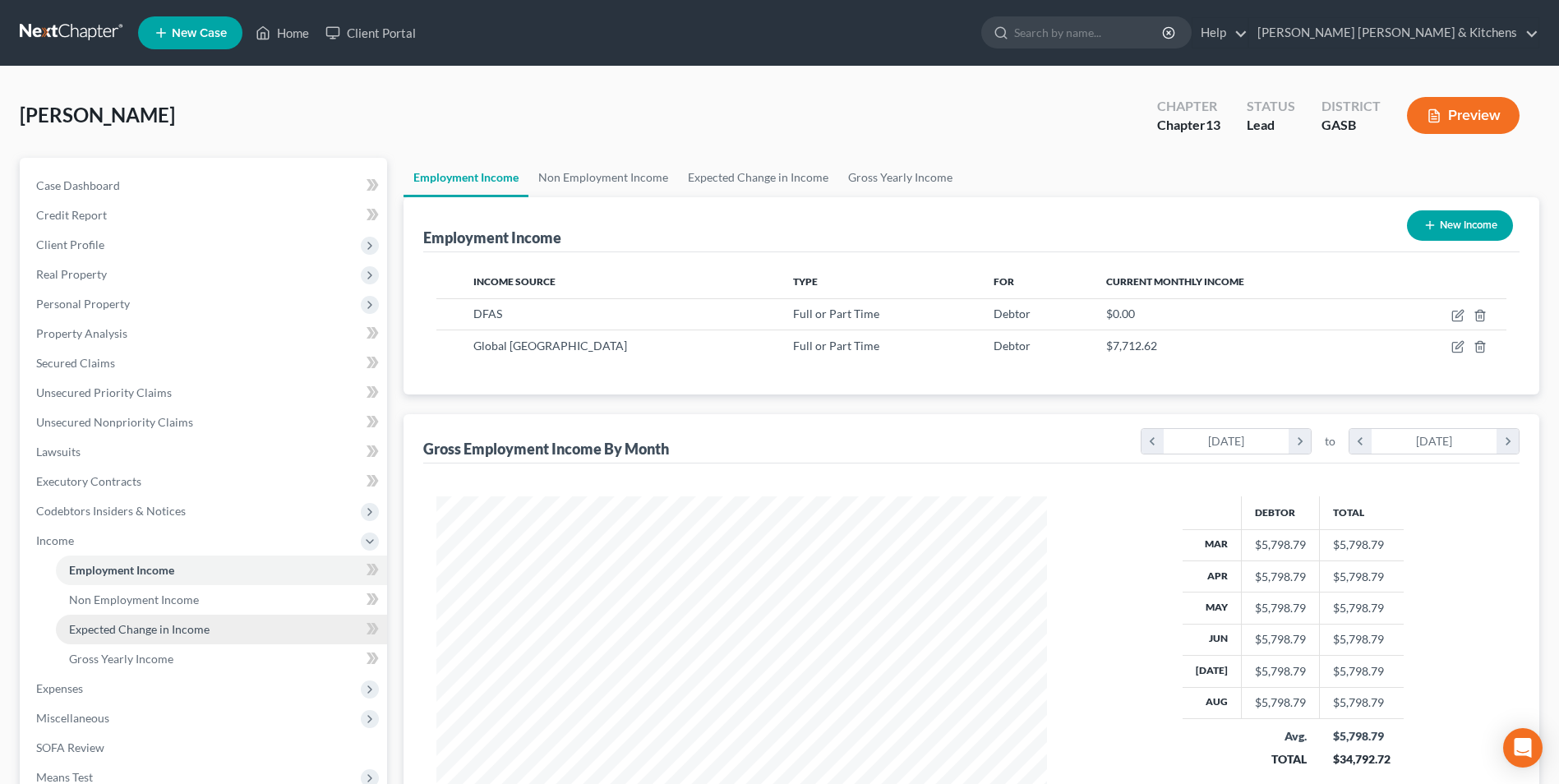
click at [149, 636] on link "Expected Change in Income" at bounding box center [221, 629] width 331 height 30
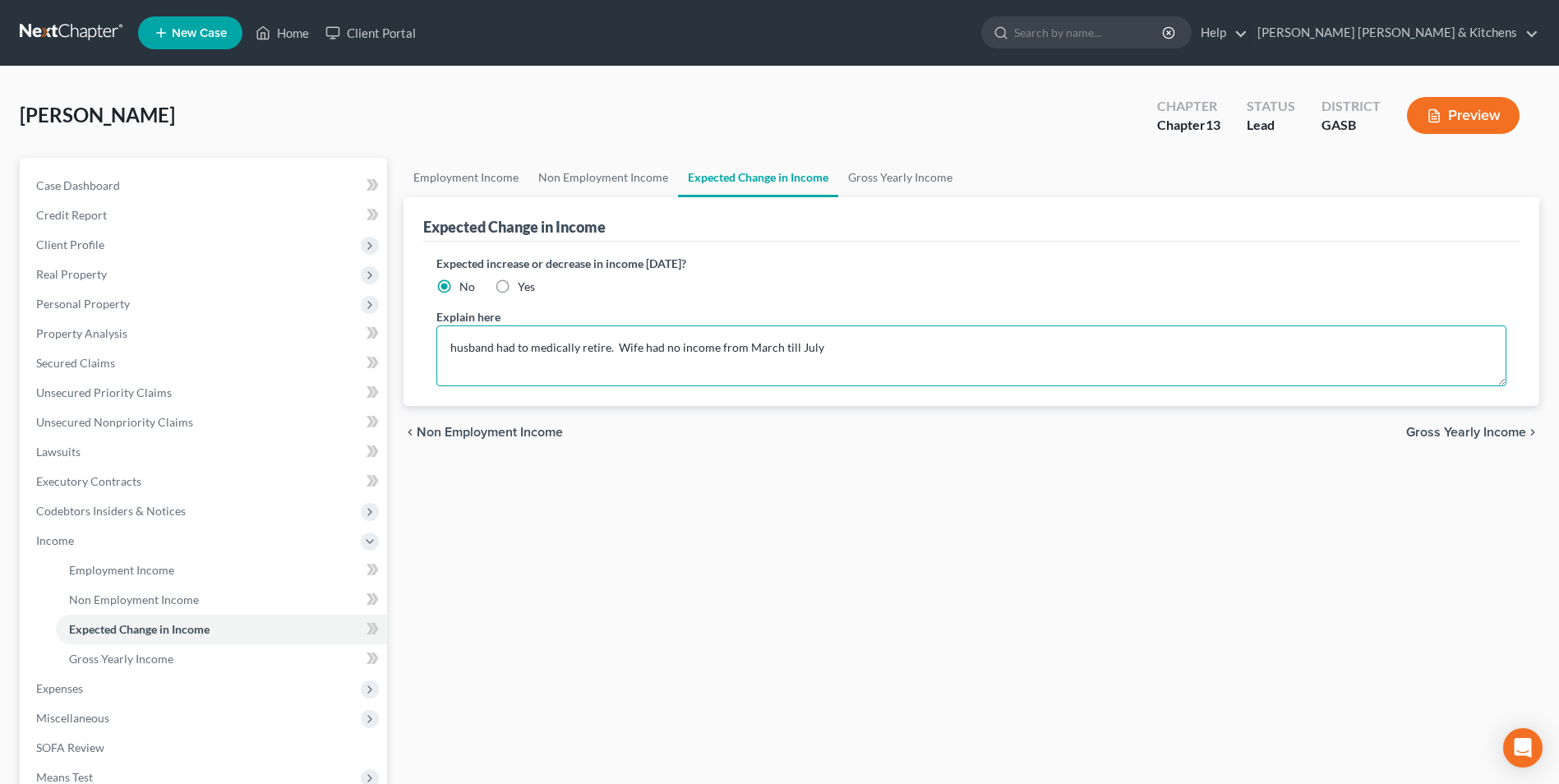
click at [872, 355] on textarea "husband had to medically retire. Wife had no income from March till July" at bounding box center [971, 355] width 1069 height 61
type textarea "husband had to medically retire. Wife had no income from March till July. Wife …"
click at [103, 667] on link "Gross Yearly Income" at bounding box center [221, 659] width 331 height 30
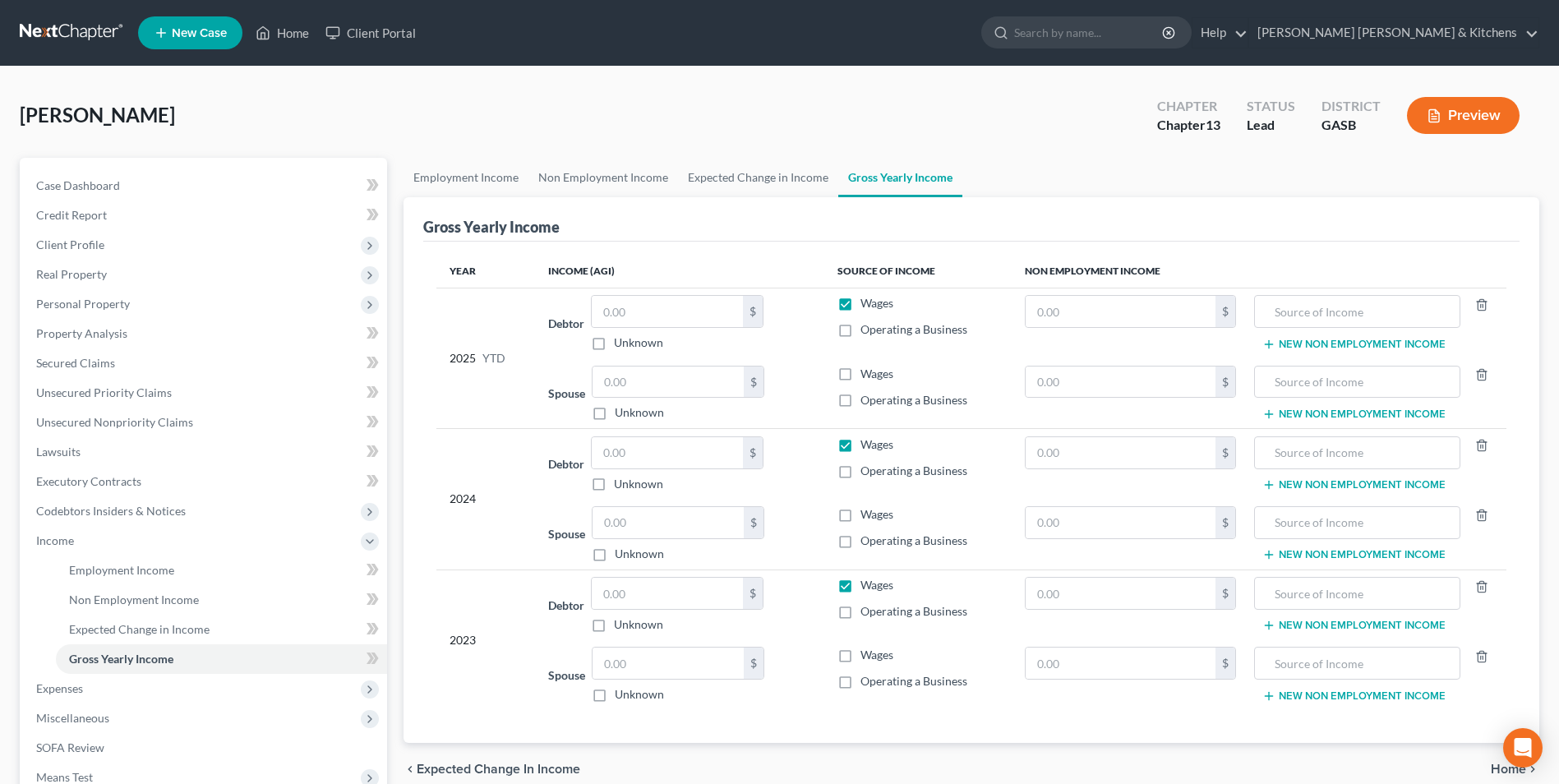
click at [861, 379] on label "Wages" at bounding box center [876, 374] width 33 height 17
click at [867, 377] on input "Wages" at bounding box center [872, 370] width 10 height 10
checkbox input "true"
click at [682, 383] on input "text" at bounding box center [668, 381] width 151 height 31
type input "8,579.92"
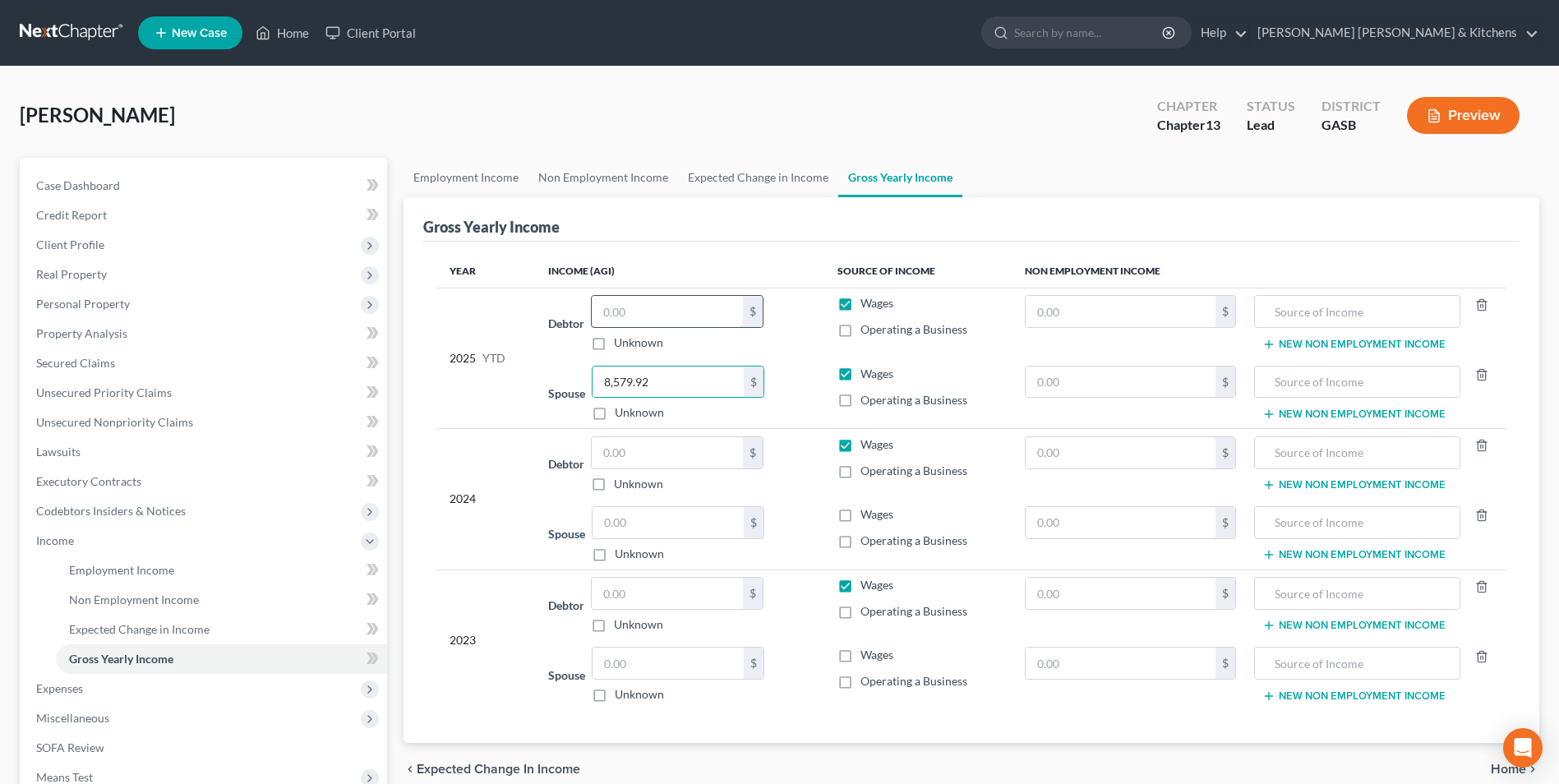
click at [665, 314] on input "text" at bounding box center [667, 310] width 151 height 31
type input "49,779.03"
click at [1141, 314] on input "text" at bounding box center [1121, 310] width 190 height 31
type input "43,146"
click at [1296, 323] on input "text" at bounding box center [1357, 310] width 188 height 31
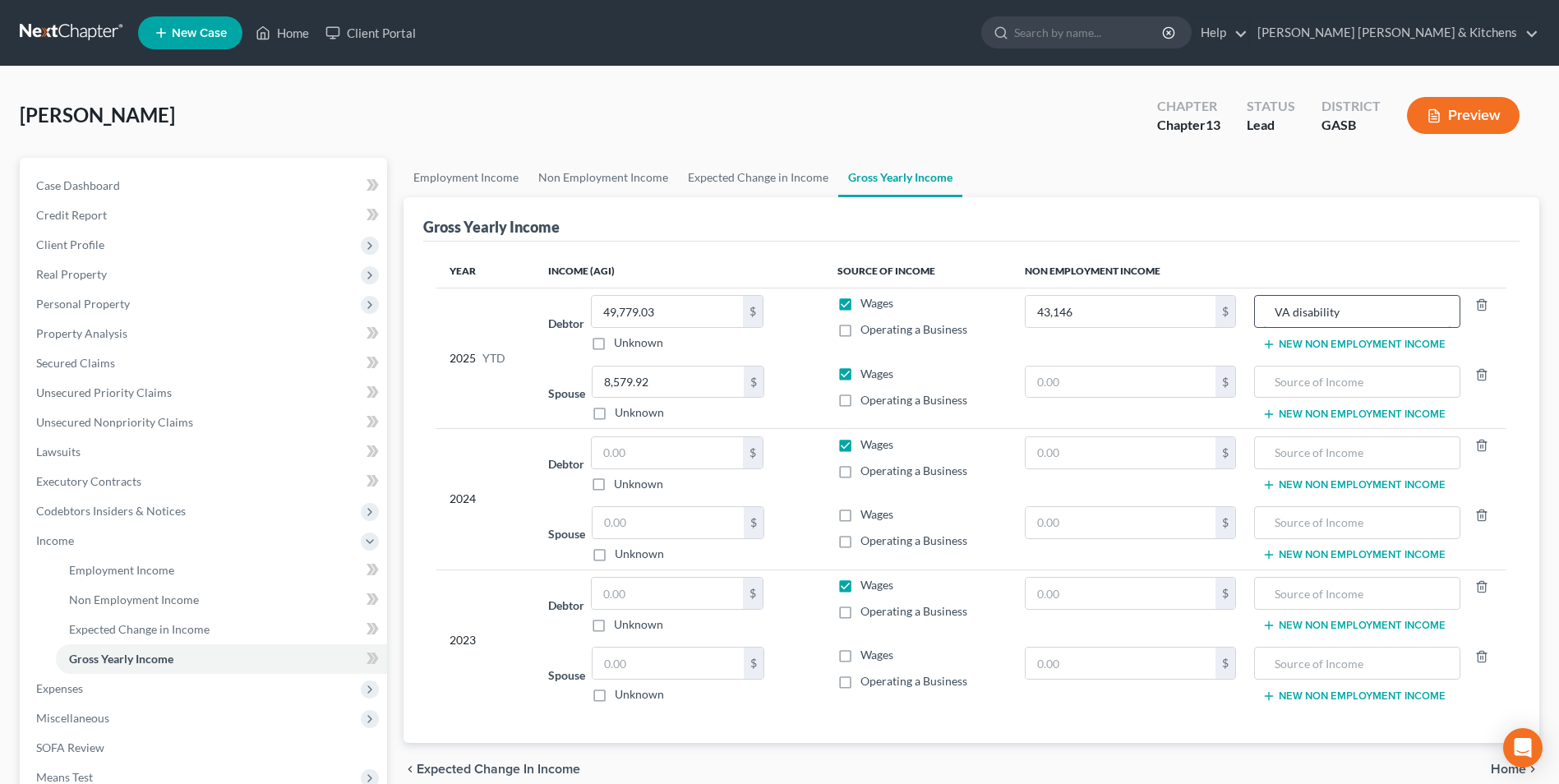
type input "VA disability"
click at [1155, 462] on input "text" at bounding box center [1121, 452] width 190 height 31
type input "57,528"
click at [1289, 453] on input "text" at bounding box center [1357, 452] width 188 height 31
type input "VA disability"
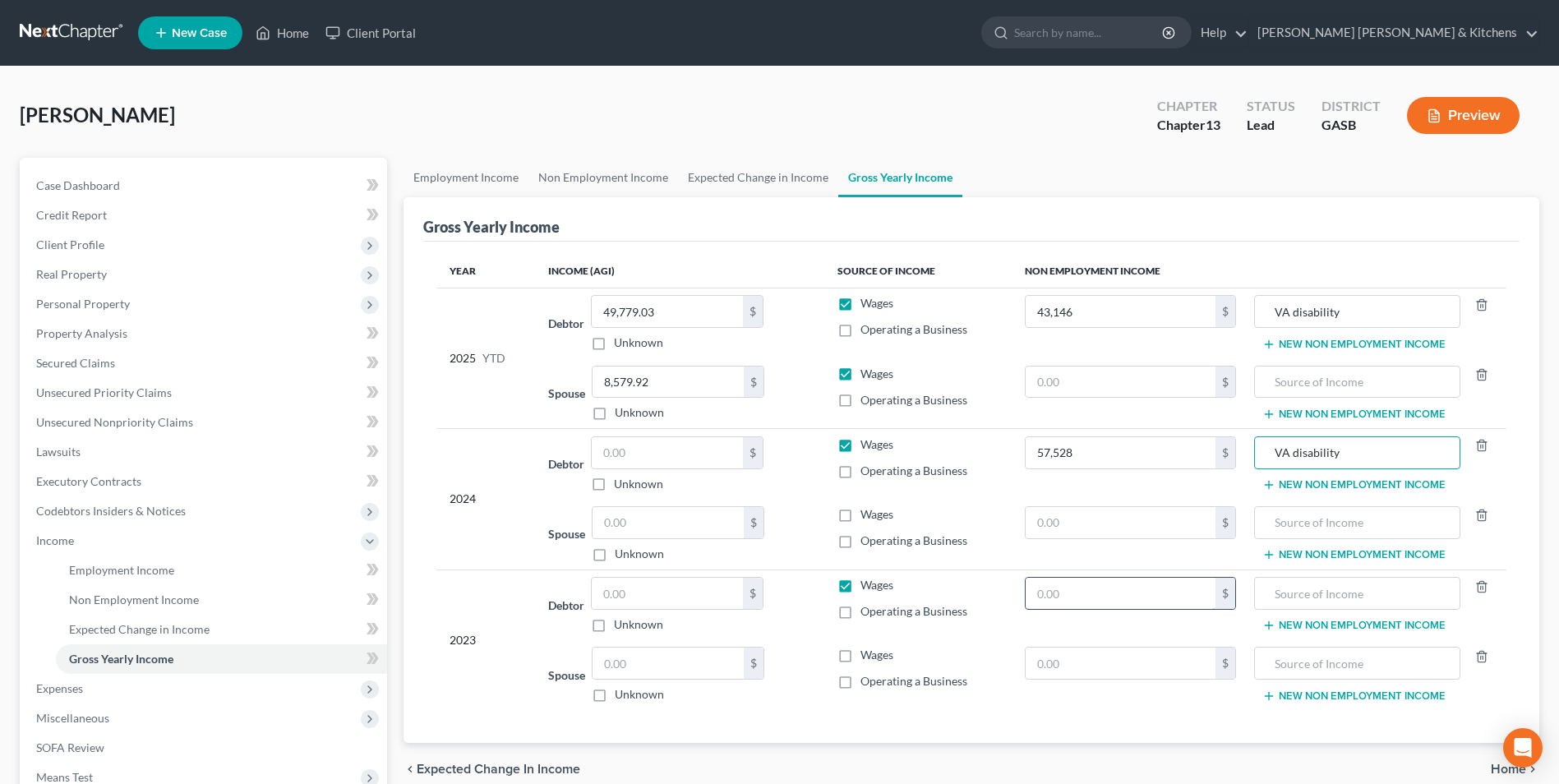
click at [1175, 583] on input "text" at bounding box center [1121, 593] width 190 height 31
type input "57,528"
click at [1266, 596] on input "text" at bounding box center [1357, 593] width 188 height 31
type input "VA disability"
click at [73, 599] on span "Non Employment Income" at bounding box center [133, 598] width 130 height 14
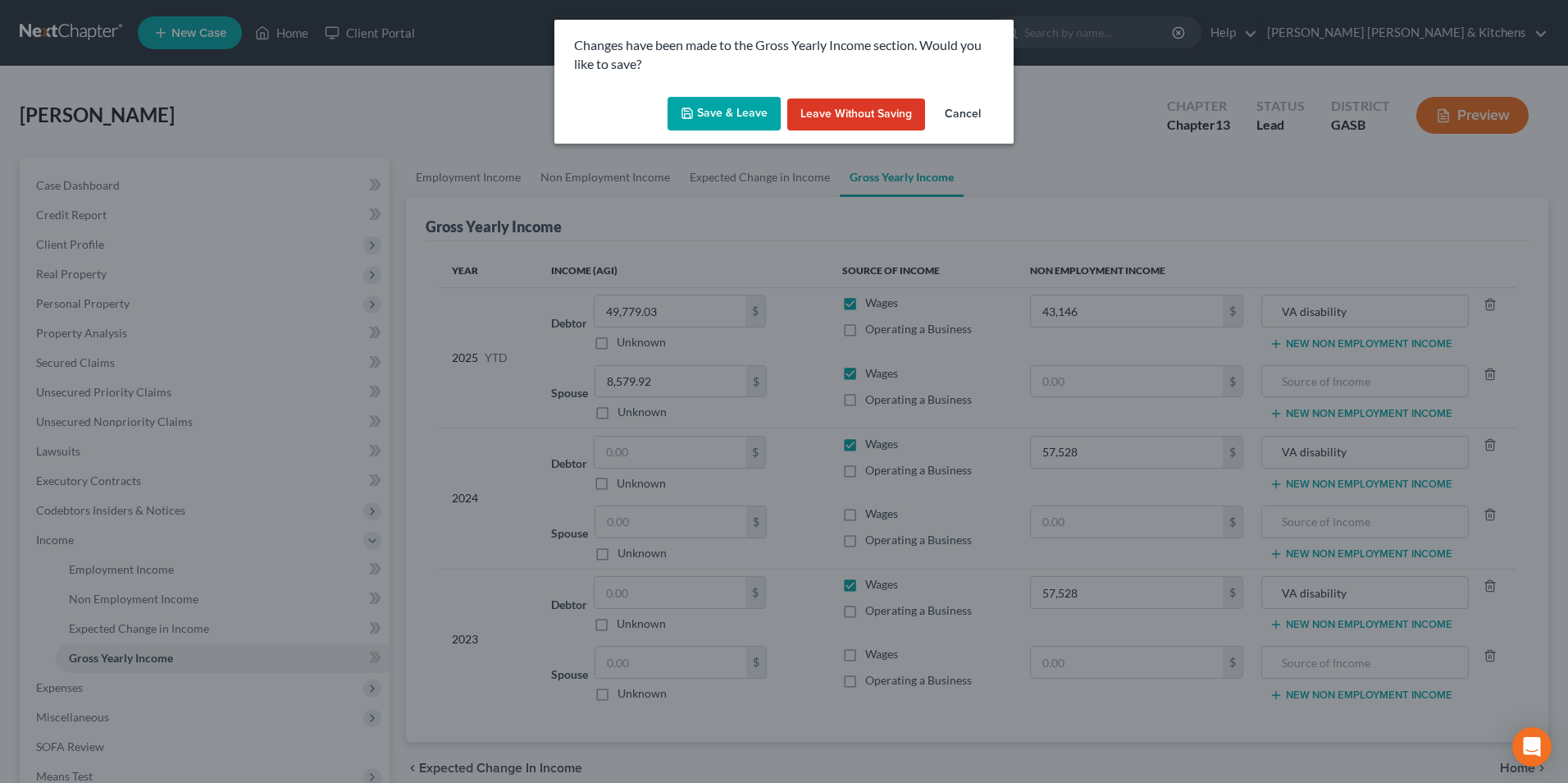
click at [715, 120] on button "Save & Leave" at bounding box center [724, 114] width 114 height 34
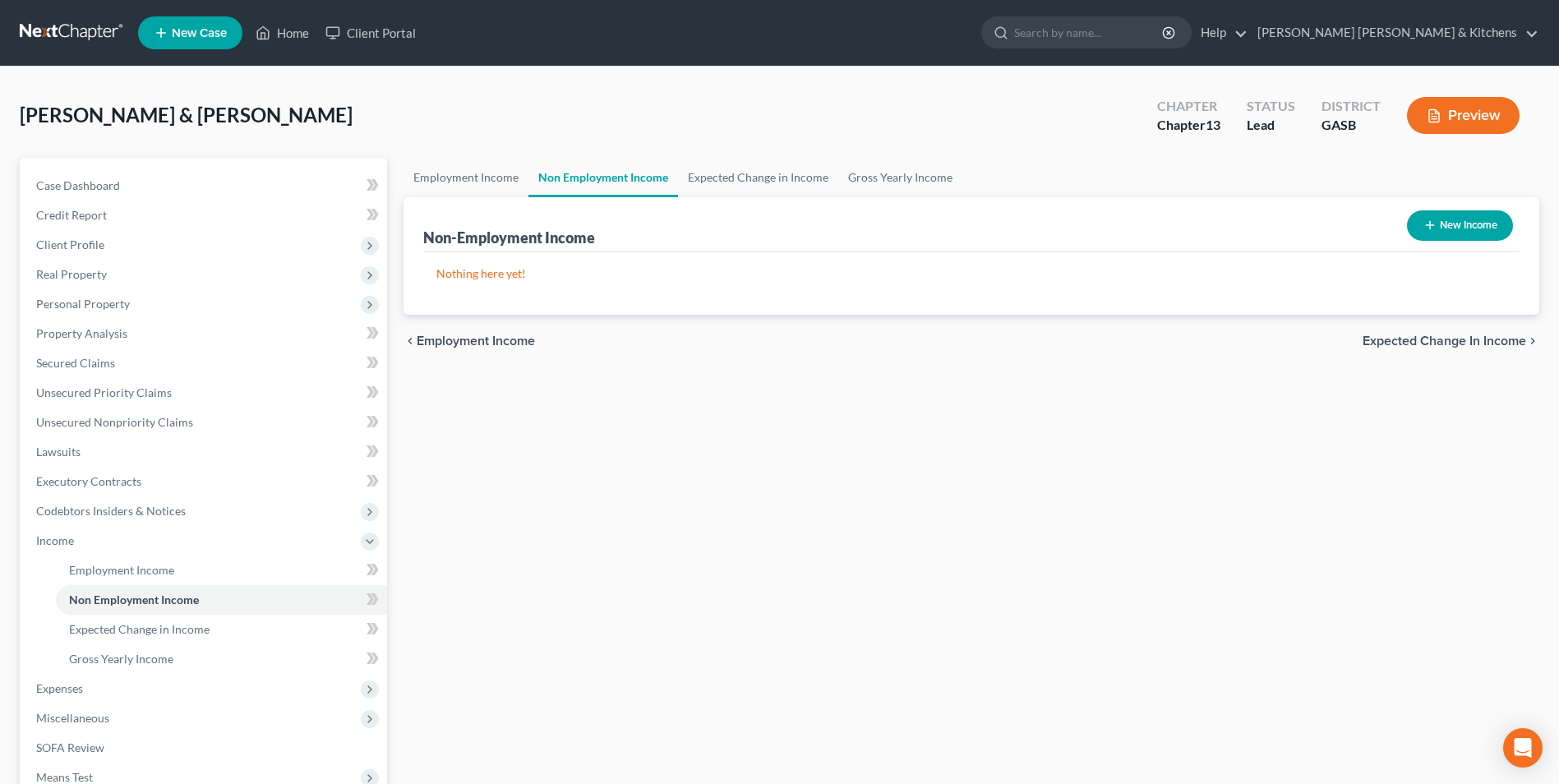
click at [1484, 222] on button "New Income" at bounding box center [1460, 226] width 106 height 31
select select "0"
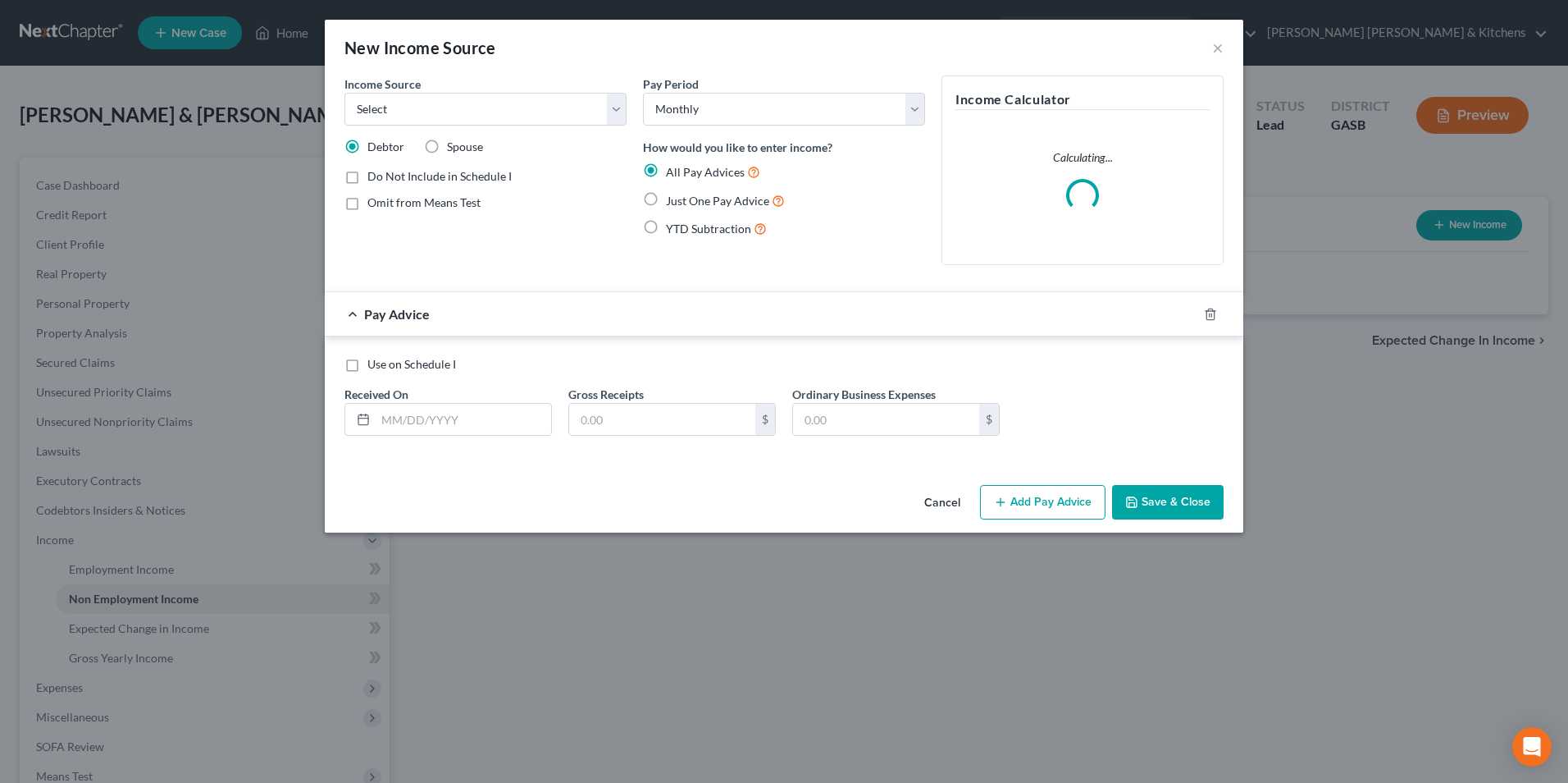
click at [435, 127] on div "Income Source * Select Unemployment Disability (from employer) Pension Retireme…" at bounding box center [485, 177] width 299 height 203
click at [425, 115] on select "Select Unemployment Disability (from employer) Pension Retirement Social Securi…" at bounding box center [485, 109] width 282 height 33
select select "5"
click at [344, 93] on select "Select Unemployment Disability (from employer) Pension Retirement Social Securi…" at bounding box center [485, 109] width 282 height 33
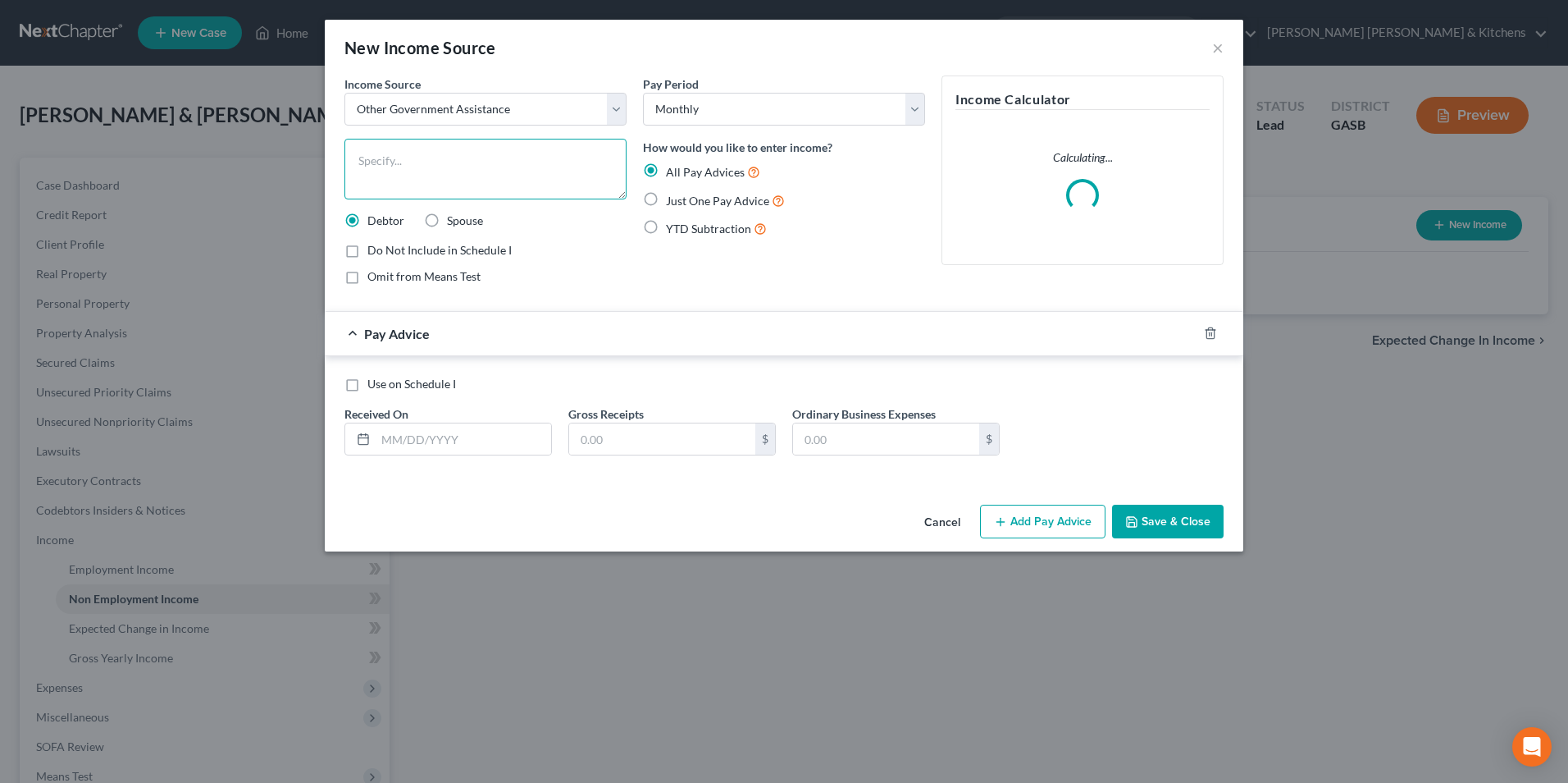
click at [395, 186] on textarea at bounding box center [485, 169] width 282 height 61
type textarea "VA disability (100%)"
click at [368, 273] on label "Omit from Means Test" at bounding box center [424, 277] width 114 height 17
click at [374, 273] on input "Omit from Means Test" at bounding box center [379, 273] width 10 height 10
checkbox input "true"
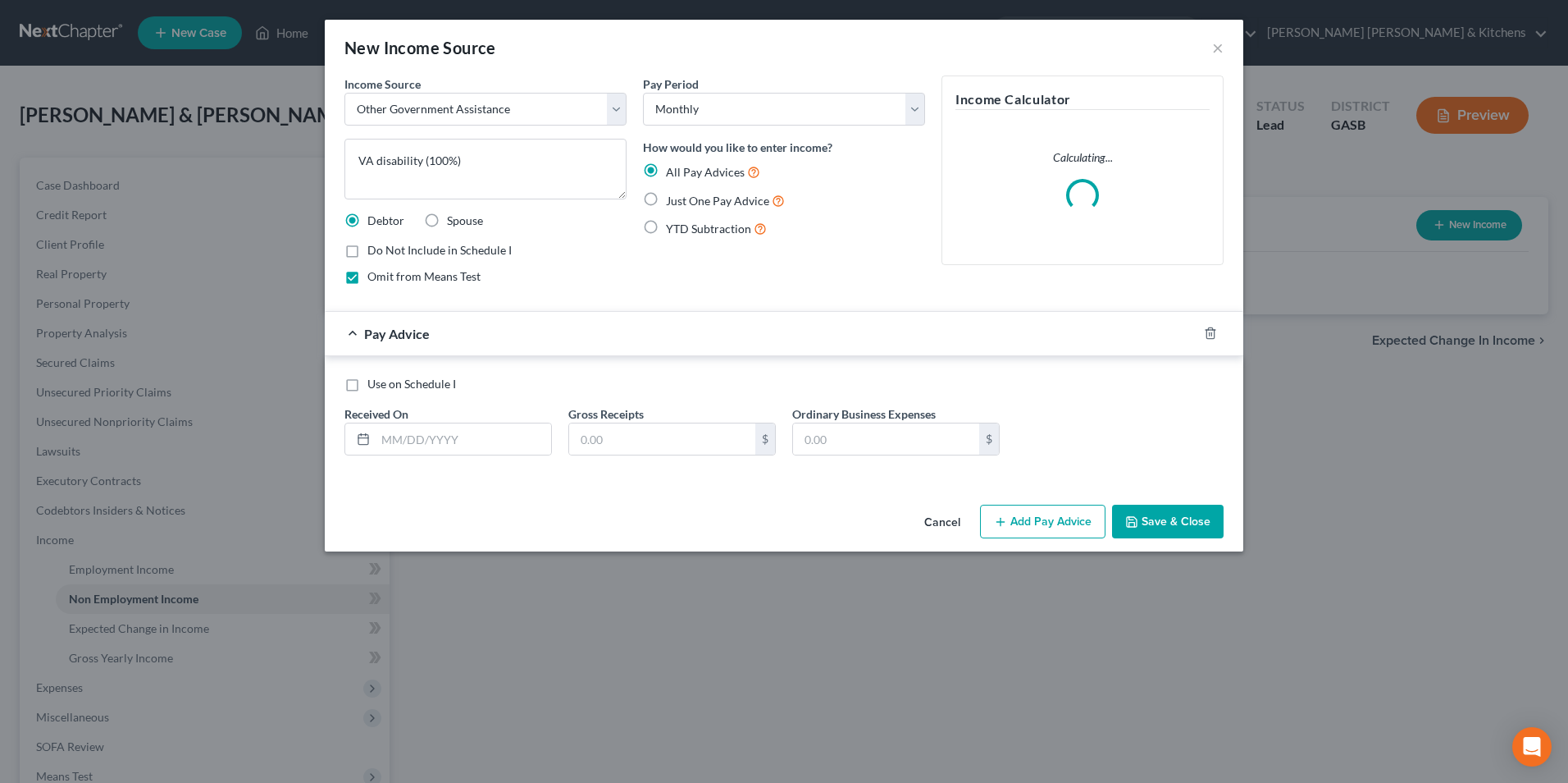
click at [666, 199] on label "Just One Pay Advice" at bounding box center [726, 200] width 119 height 19
click at [673, 199] on input "Just One Pay Advice" at bounding box center [677, 196] width 10 height 10
radio input "true"
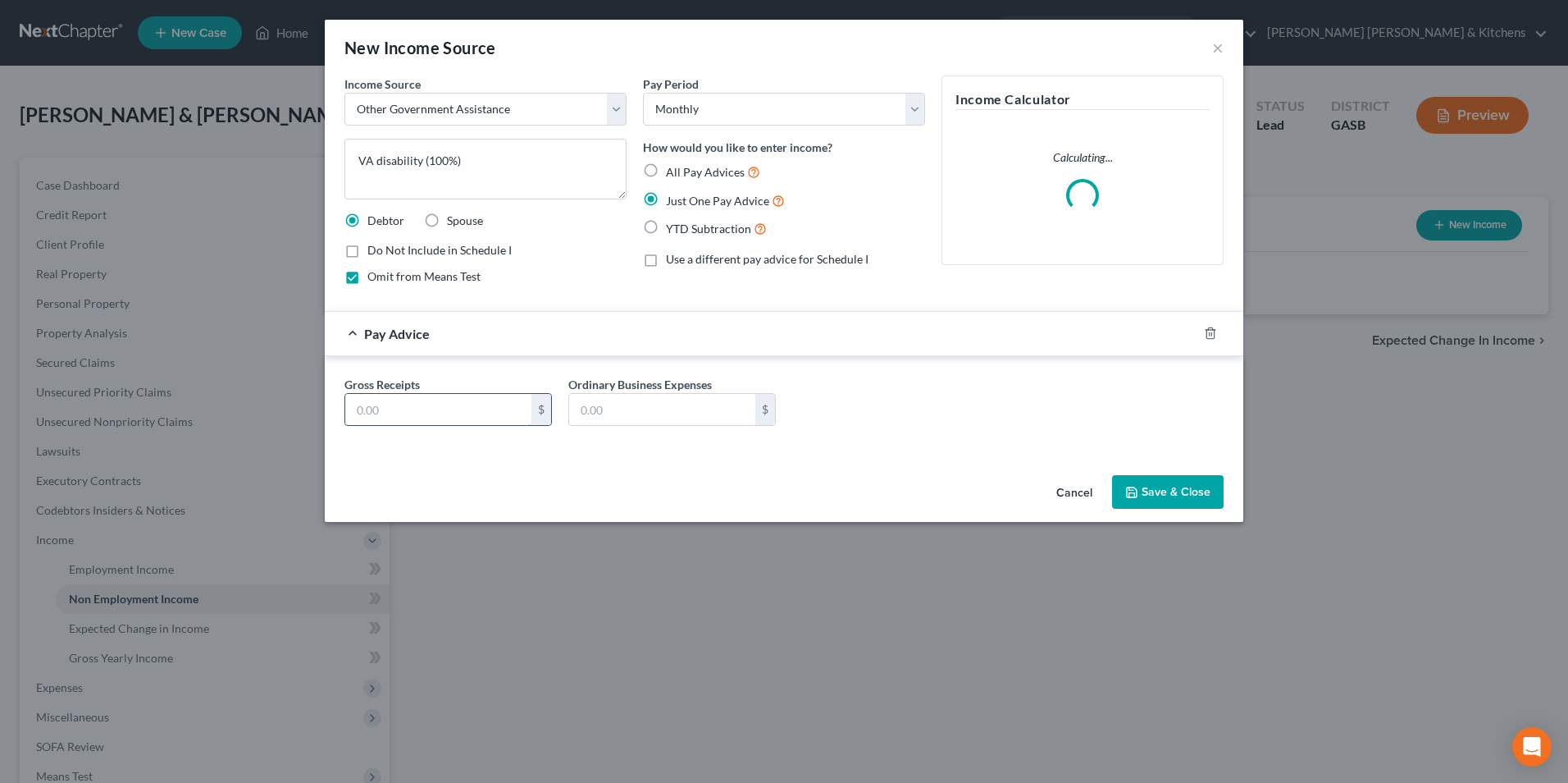
click at [433, 411] on input "text" at bounding box center [438, 409] width 186 height 31
type input "4,794"
type input "0.00"
click at [1178, 499] on button "Save & Close" at bounding box center [1168, 492] width 112 height 34
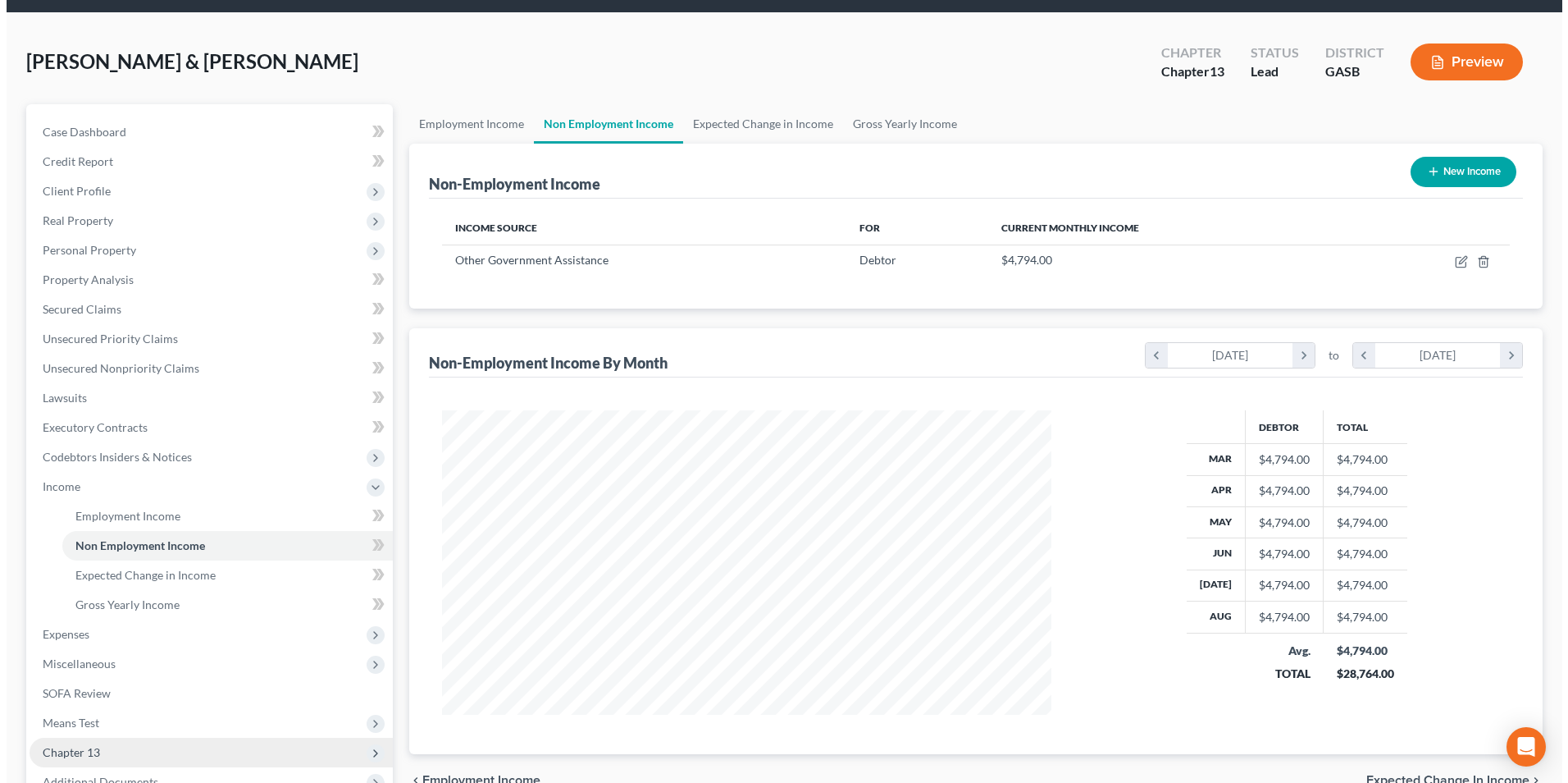
scroll to position [82, 0]
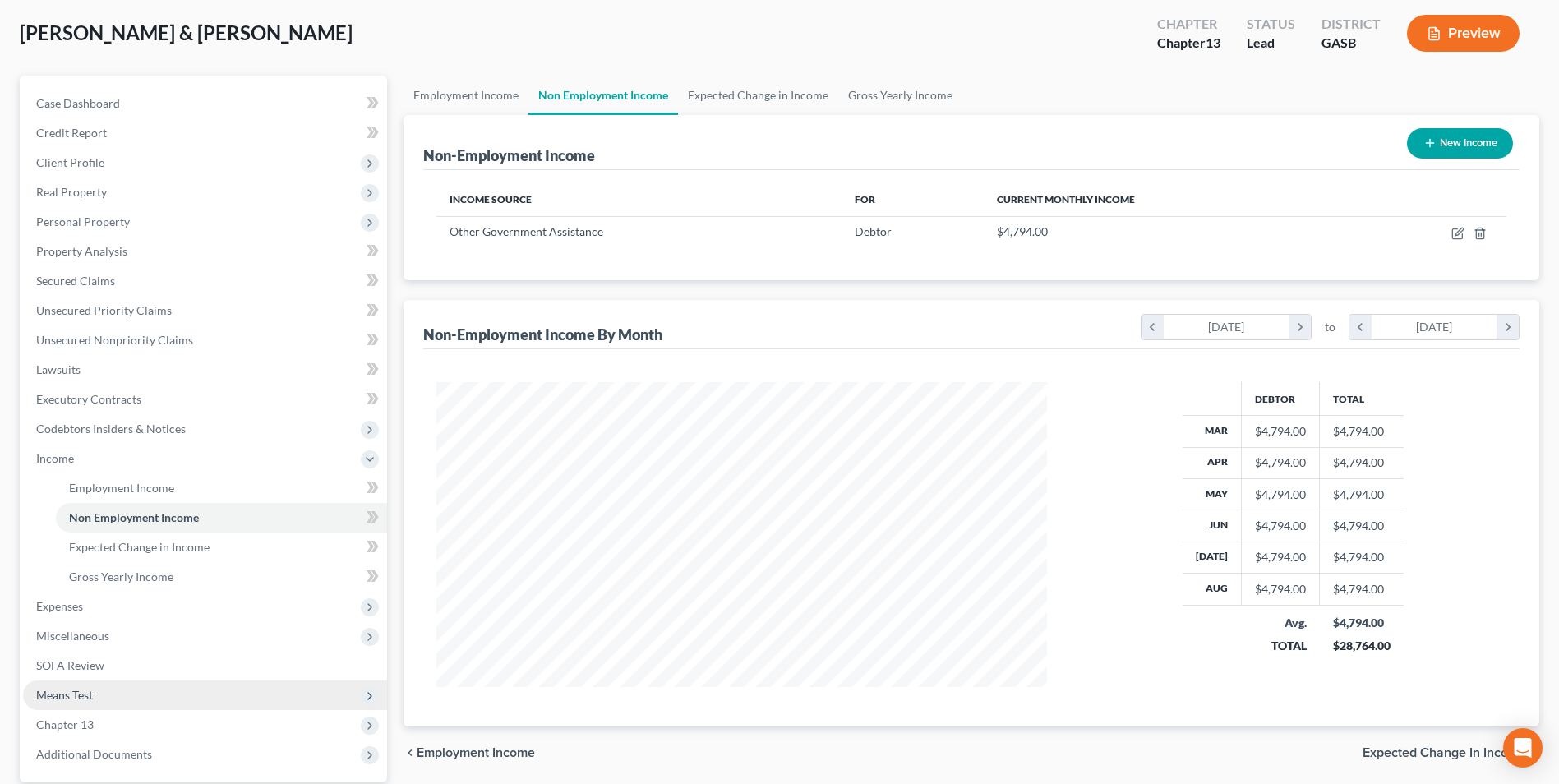
click at [72, 688] on span "Means Test" at bounding box center [64, 695] width 57 height 14
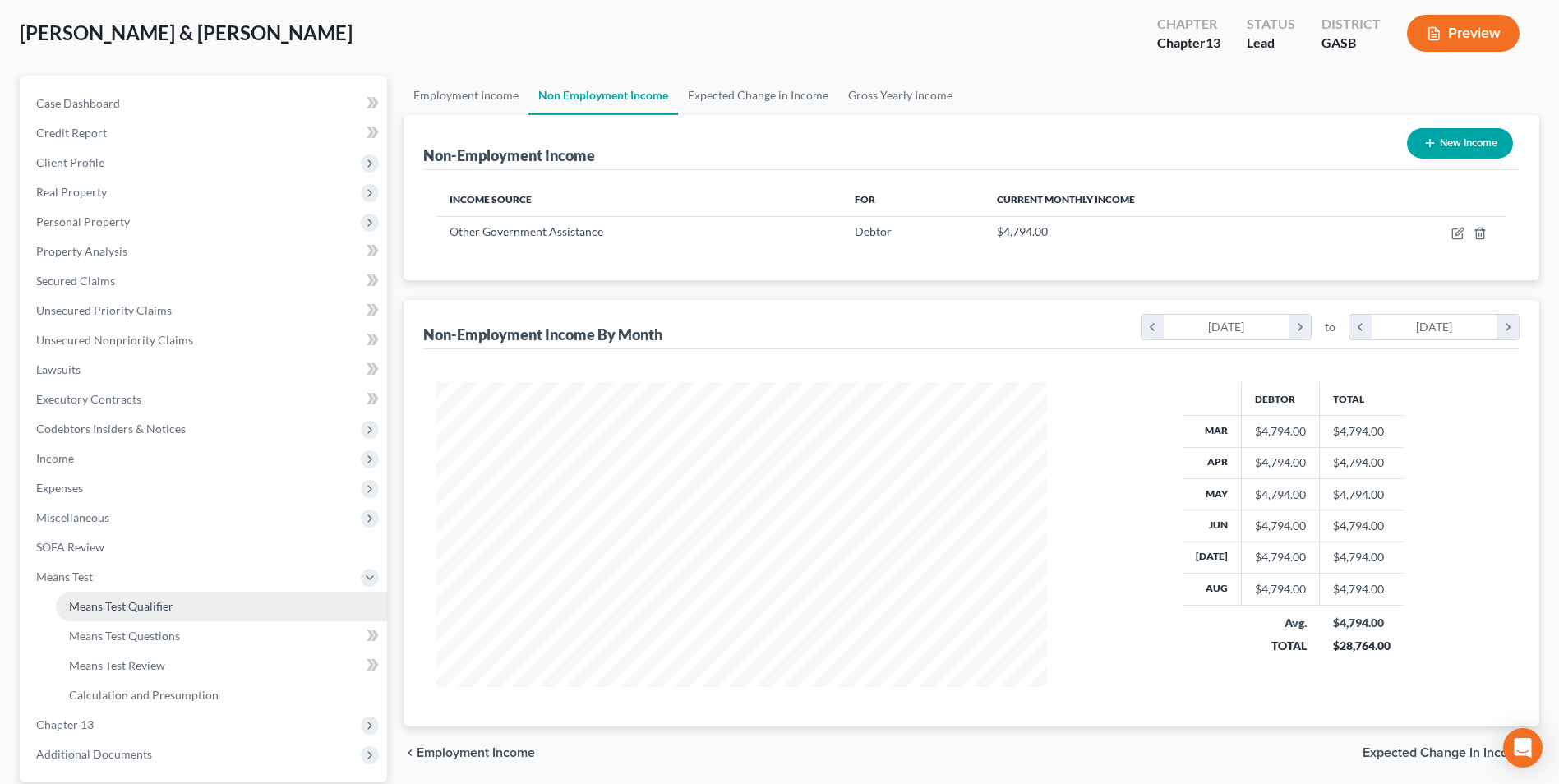
click at [139, 610] on span "Means Test Qualifier" at bounding box center [121, 605] width 104 height 14
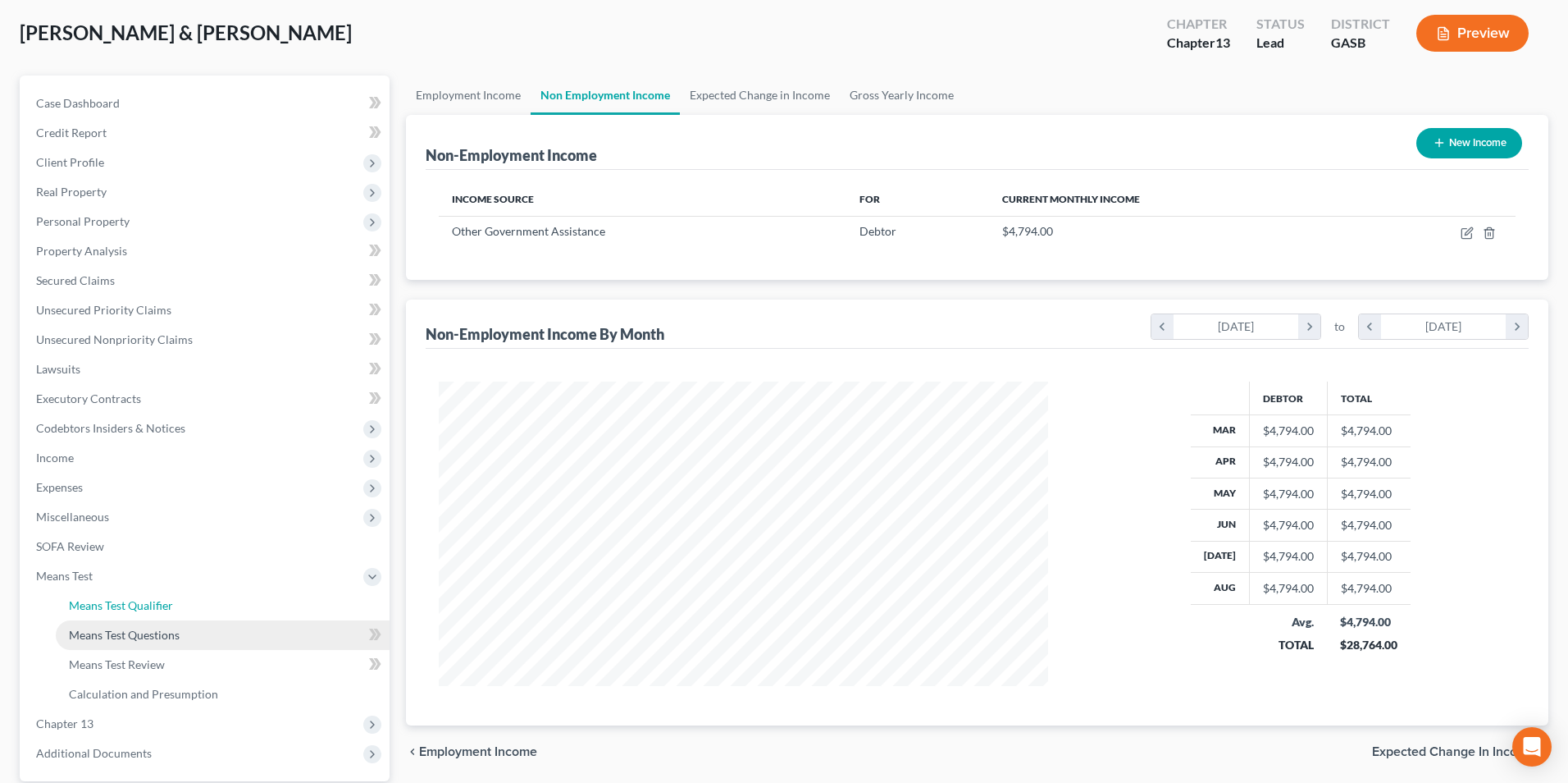
scroll to position [307, 648]
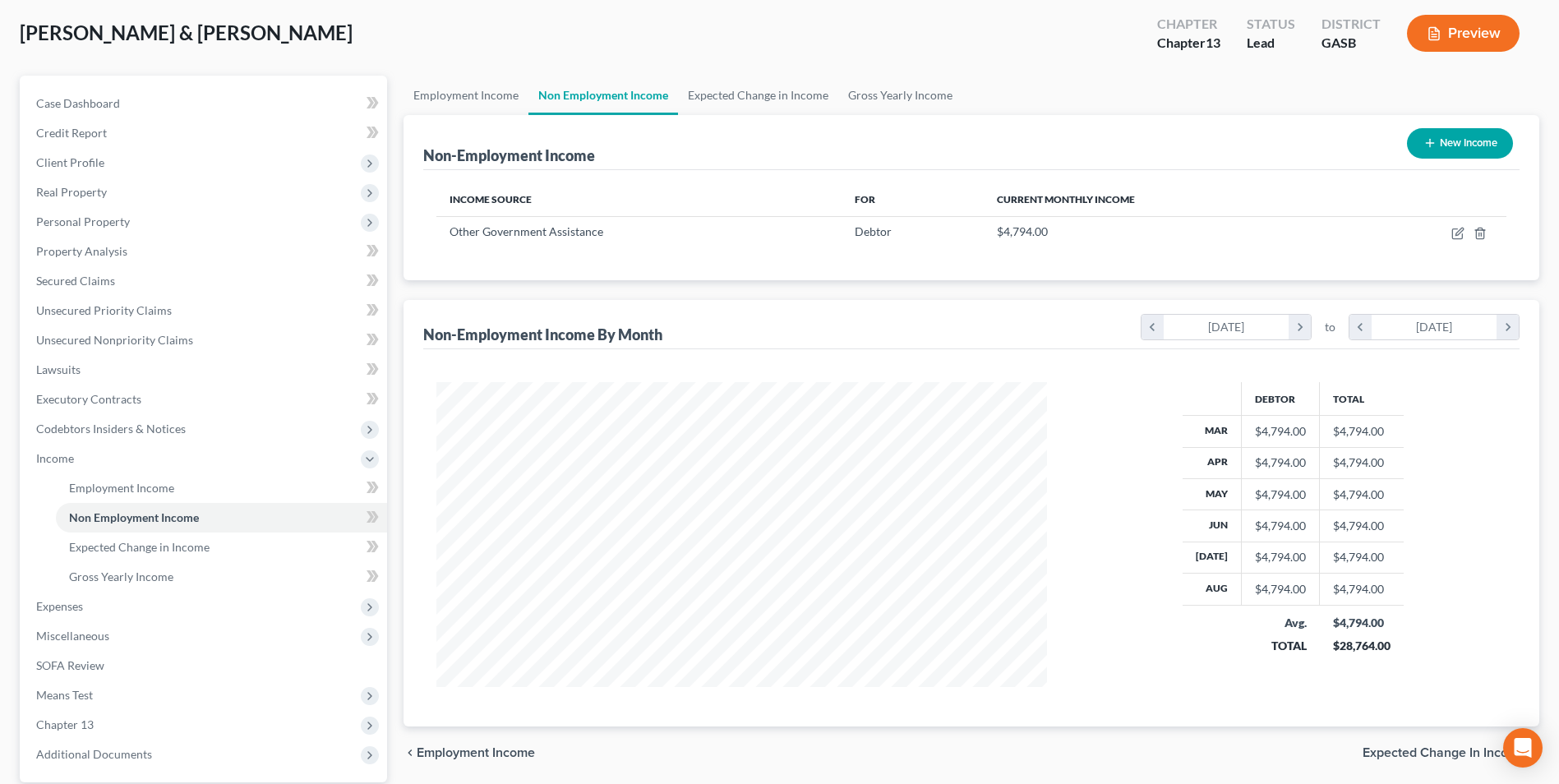
scroll to position [305, 642]
click at [87, 697] on span "Means Test" at bounding box center [64, 695] width 57 height 14
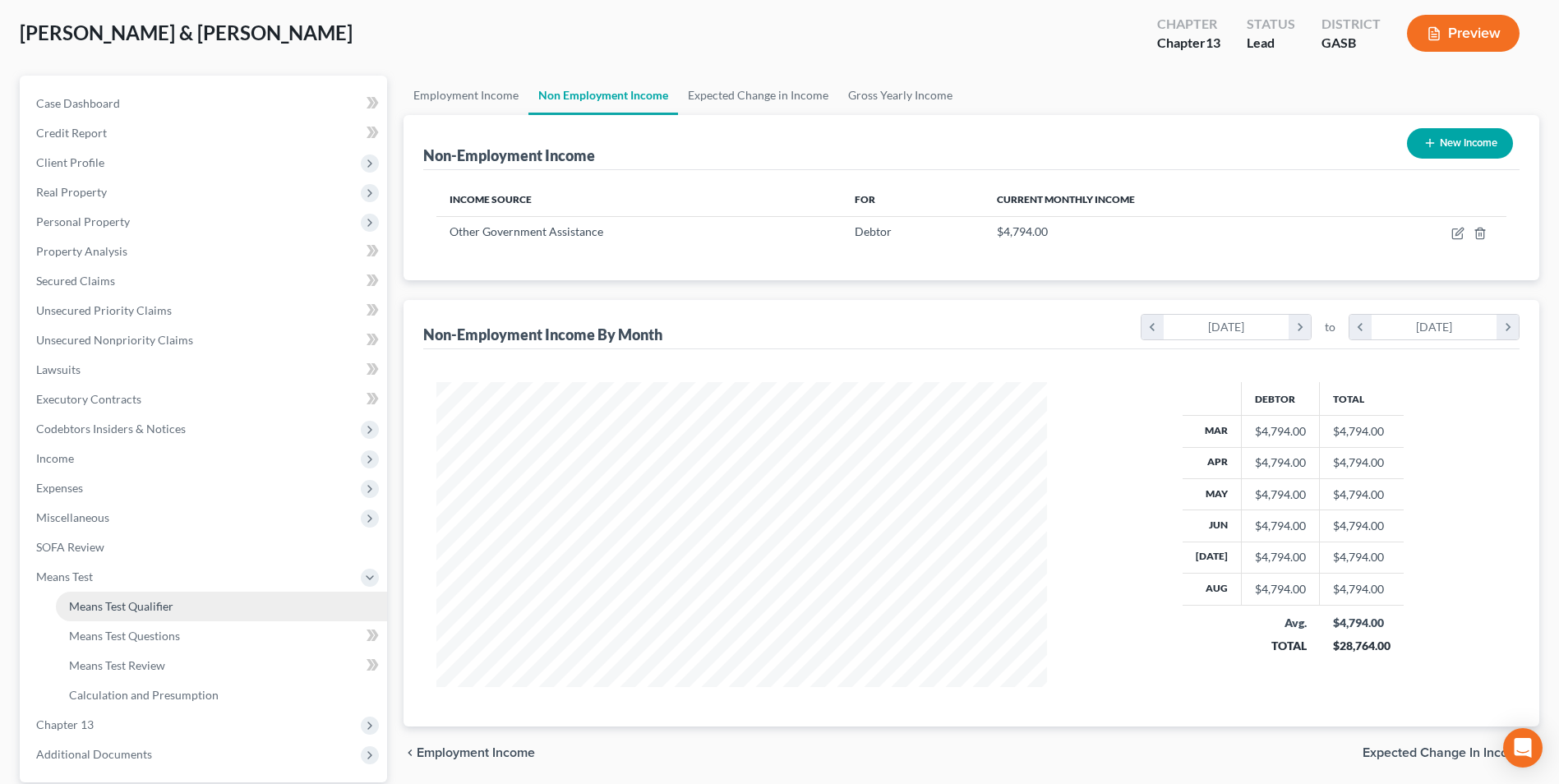
click at [106, 593] on link "Means Test Qualifier" at bounding box center [221, 606] width 331 height 30
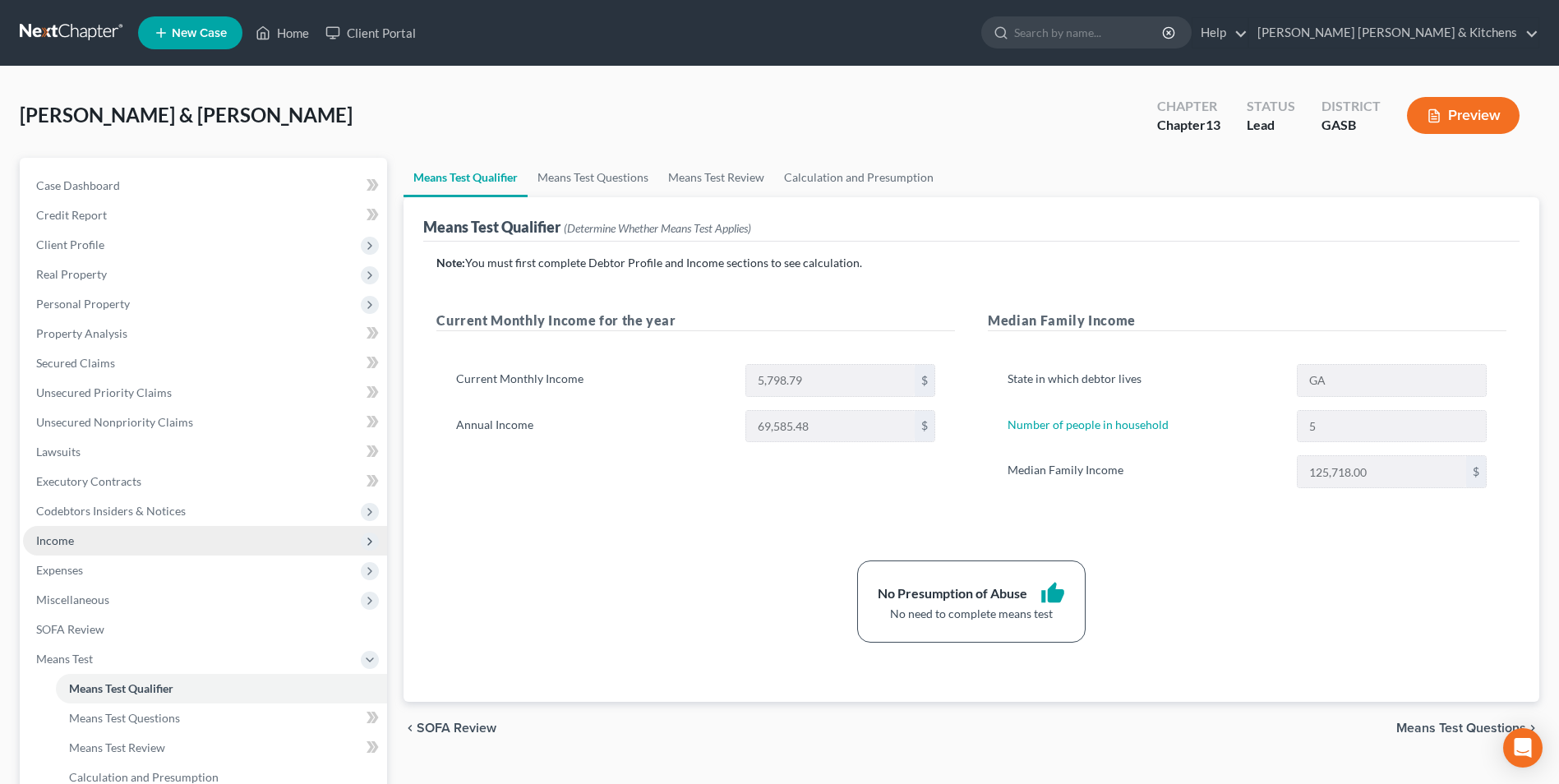
click at [64, 546] on span "Income" at bounding box center [55, 540] width 38 height 14
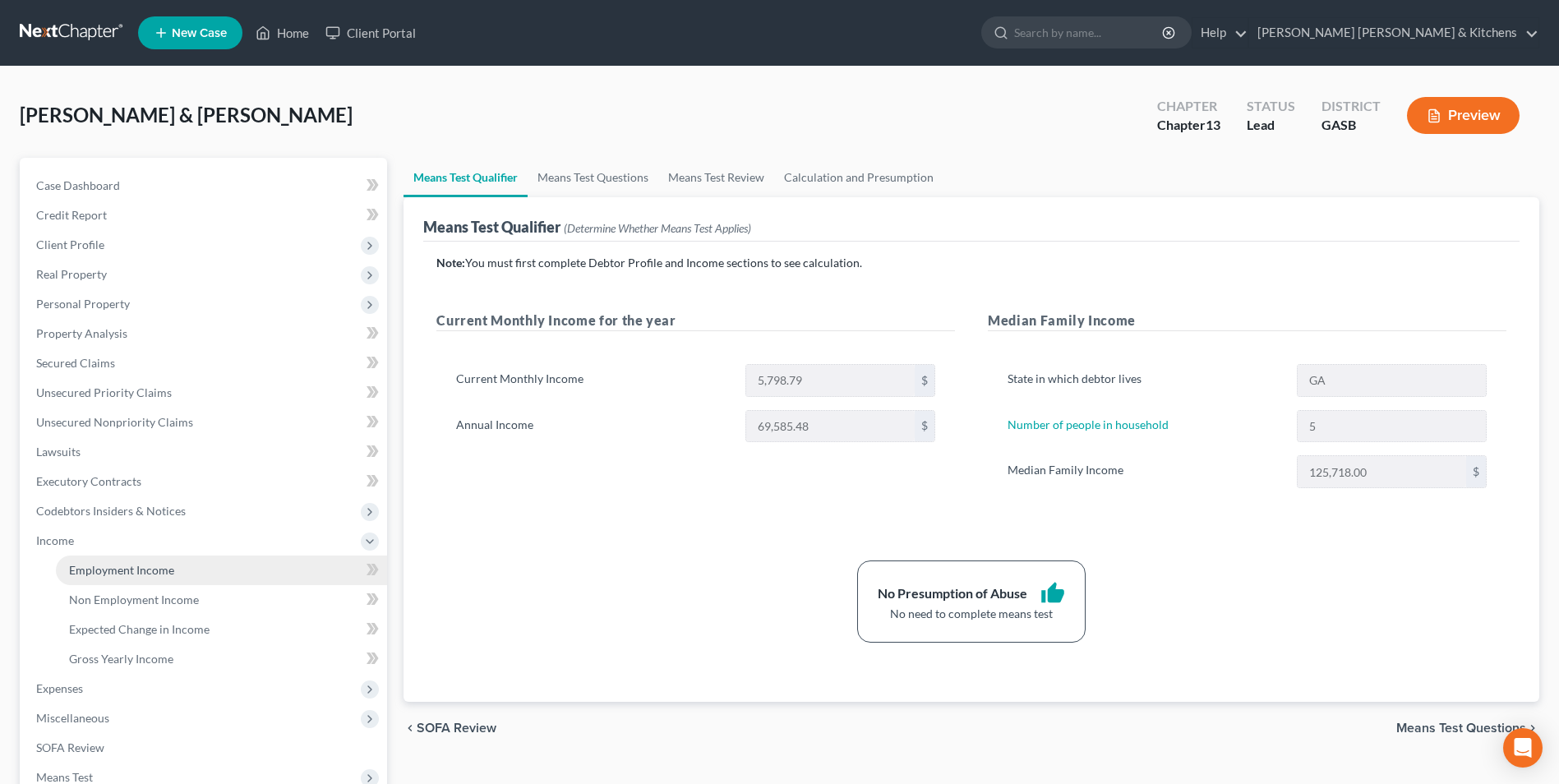
click at [93, 566] on span "Employment Income" at bounding box center [121, 570] width 105 height 14
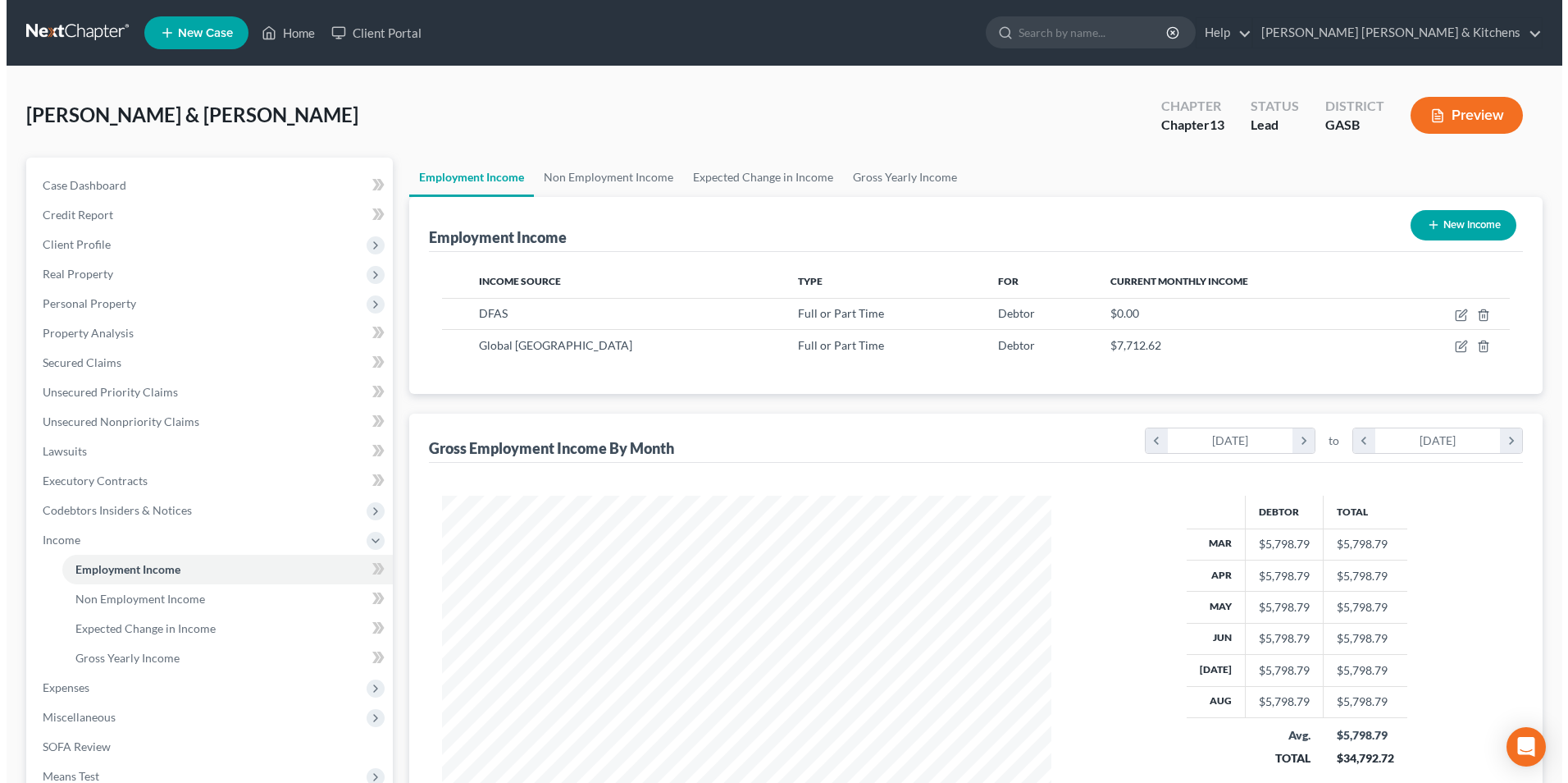
scroll to position [304, 641]
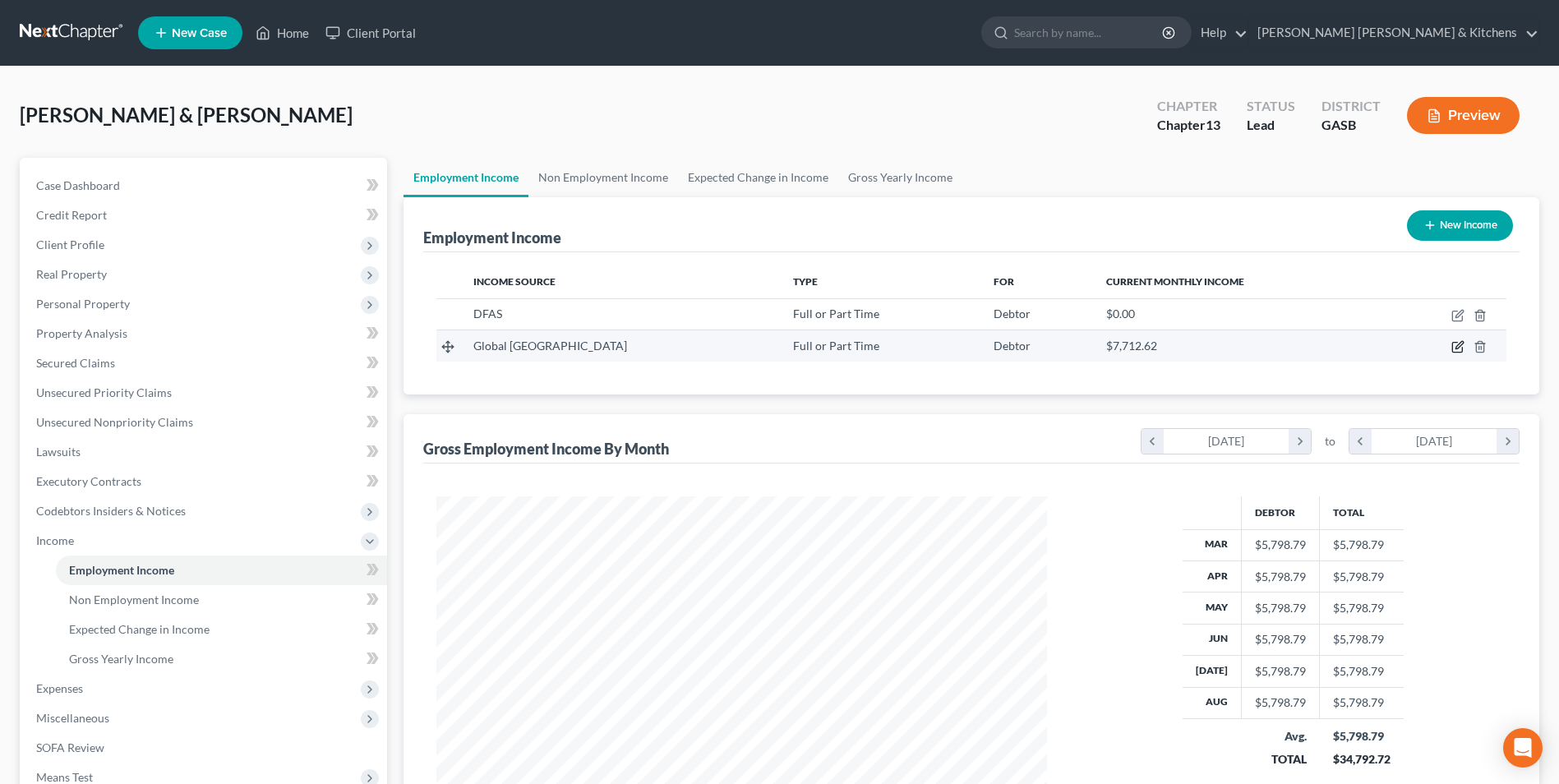
click at [1456, 349] on icon "button" at bounding box center [1457, 347] width 13 height 13
select select "0"
select select "10"
select select "0"
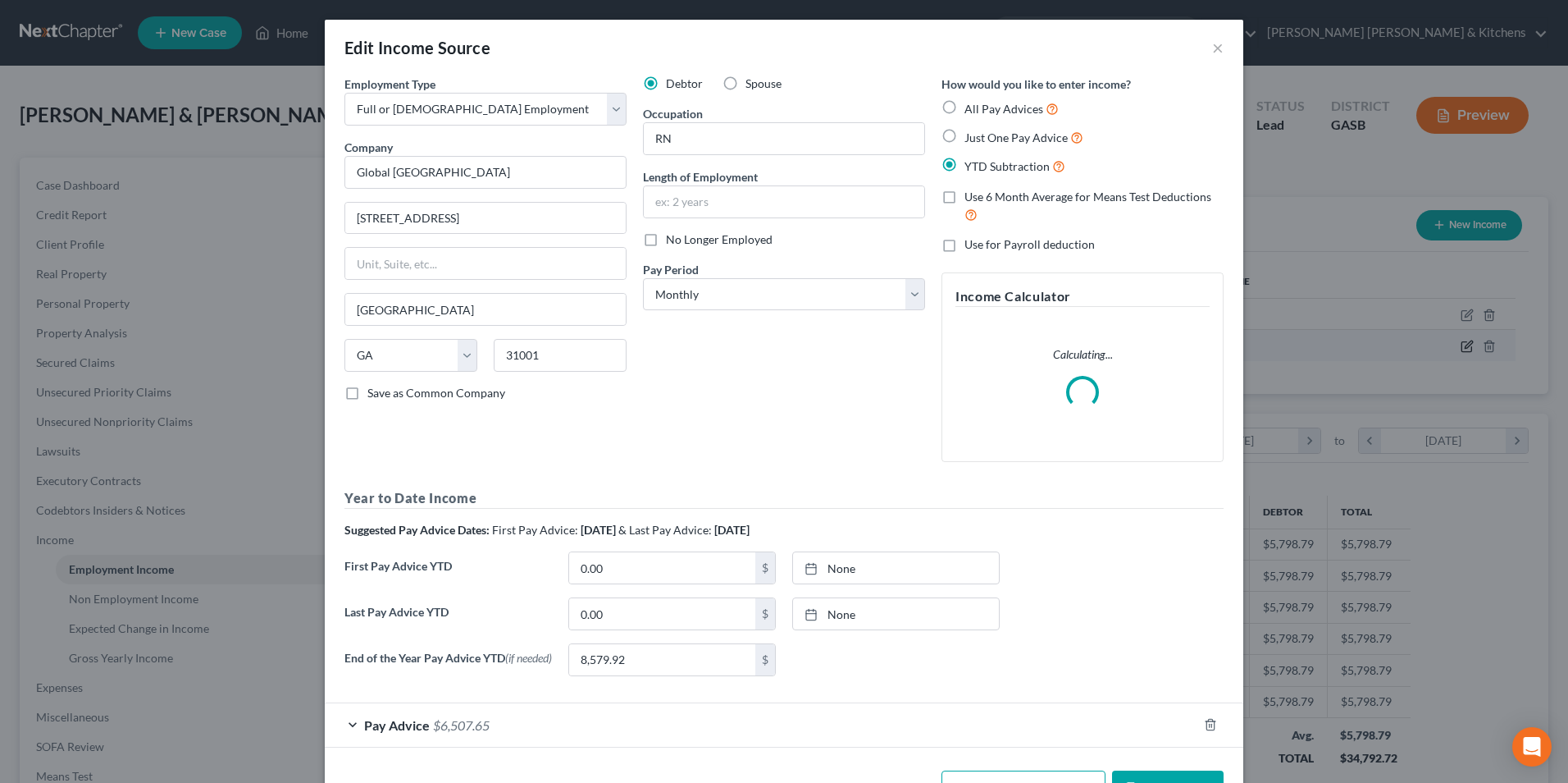
scroll to position [307, 648]
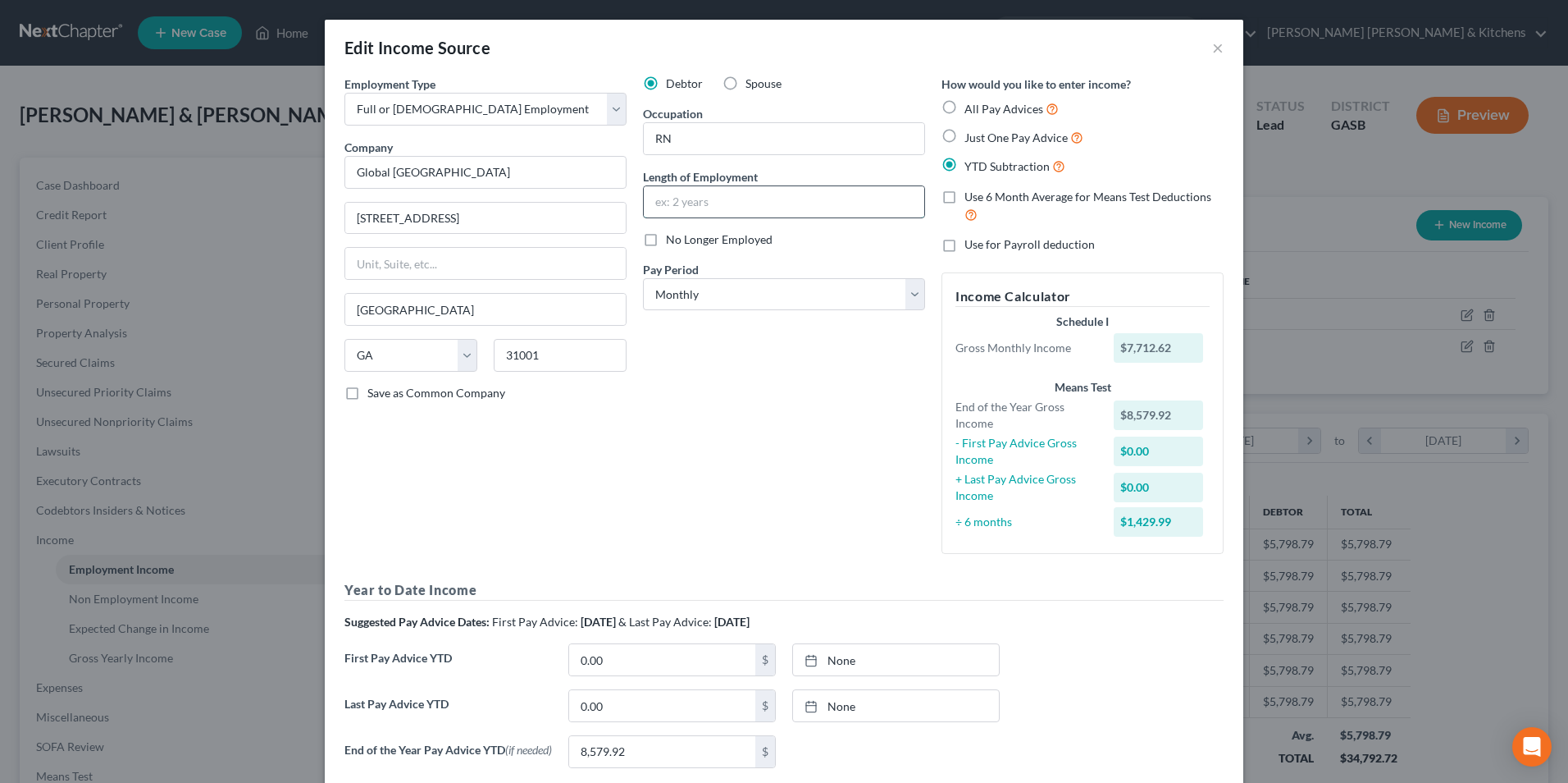
click at [715, 199] on input "text" at bounding box center [784, 201] width 280 height 31
type input "1 month"
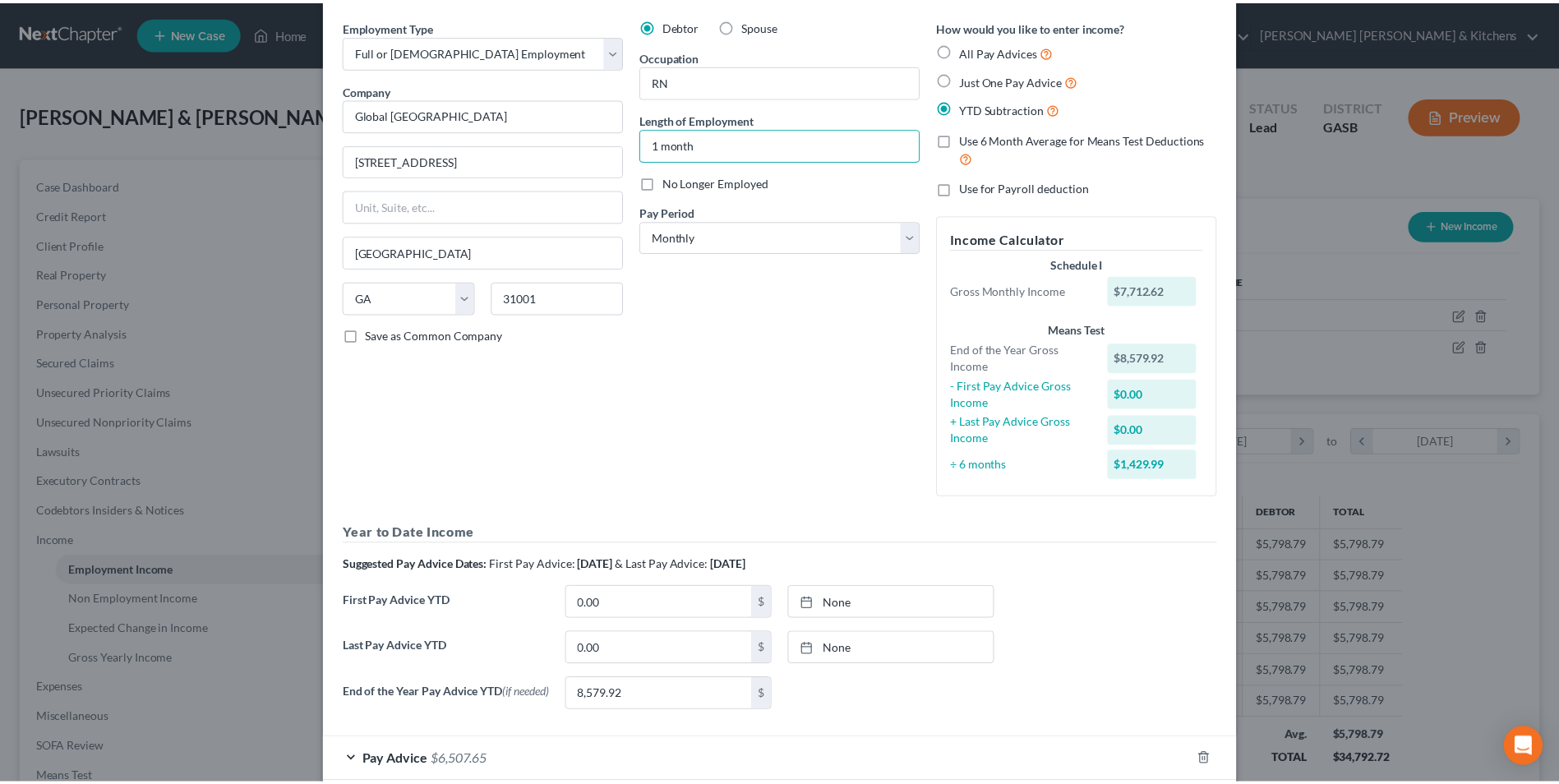
scroll to position [150, 0]
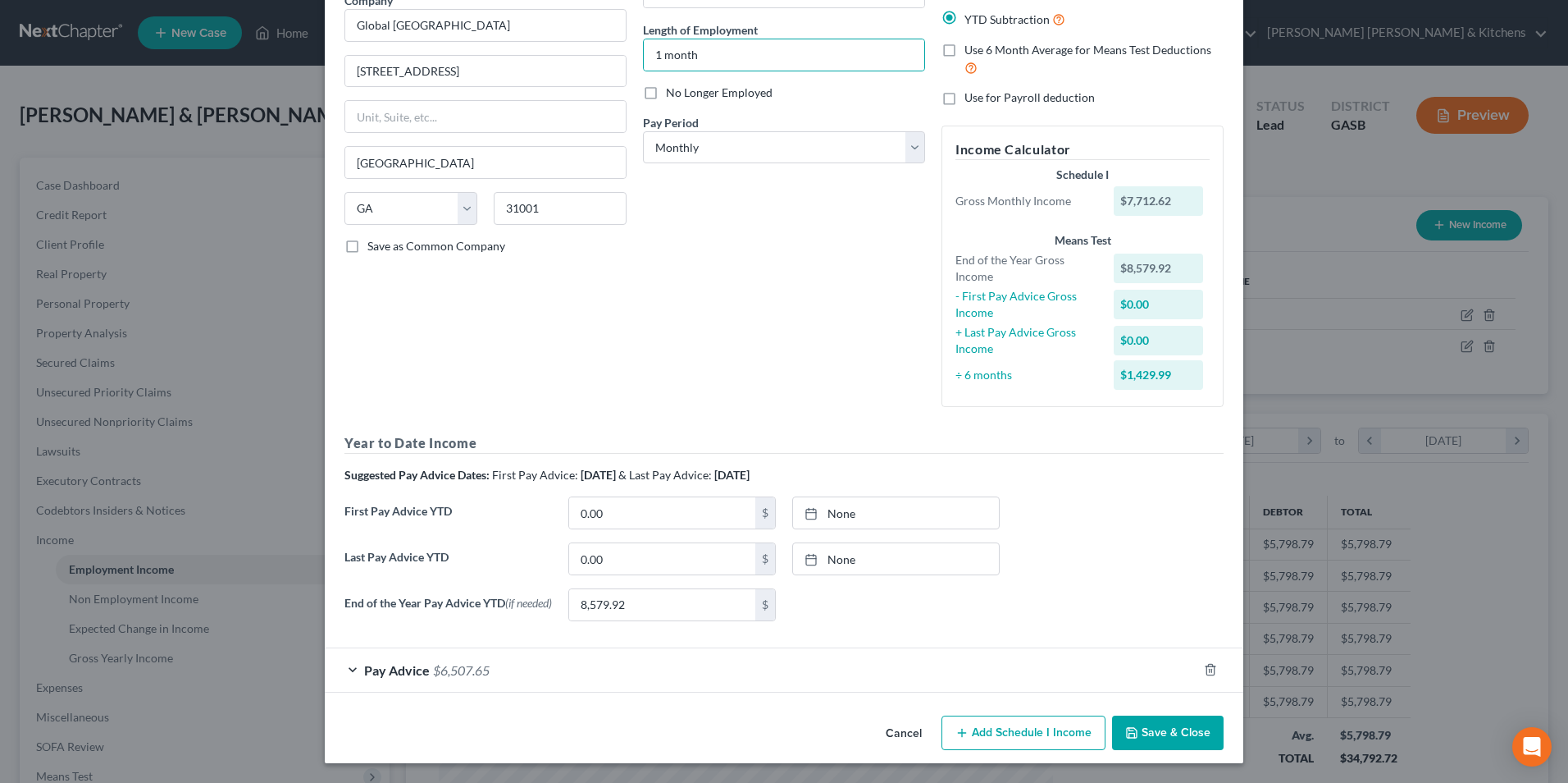
click at [1153, 721] on button "Save & Close" at bounding box center [1168, 732] width 112 height 34
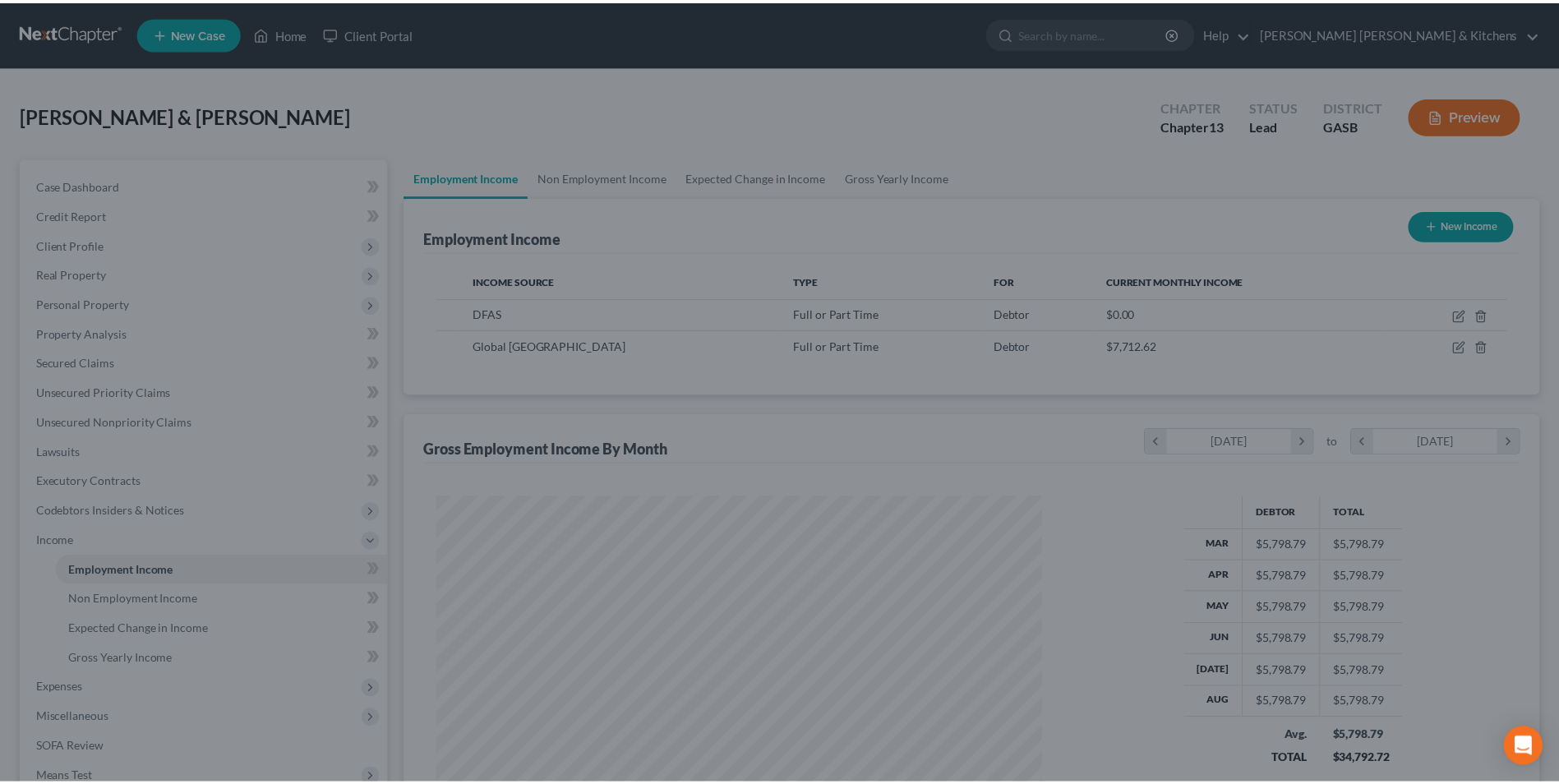
scroll to position [821209, 821040]
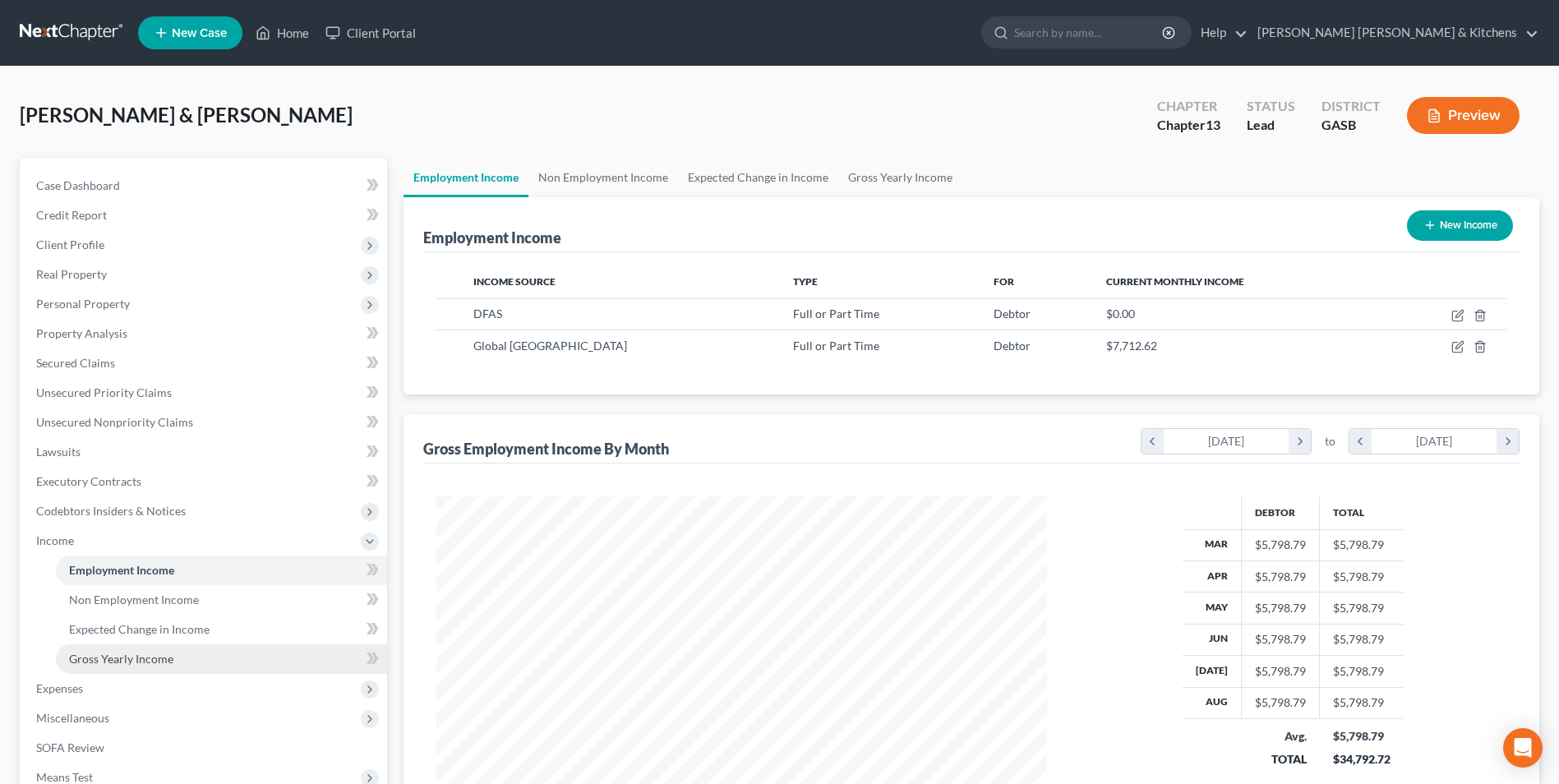
click at [130, 653] on span "Gross Yearly Income" at bounding box center [121, 658] width 104 height 14
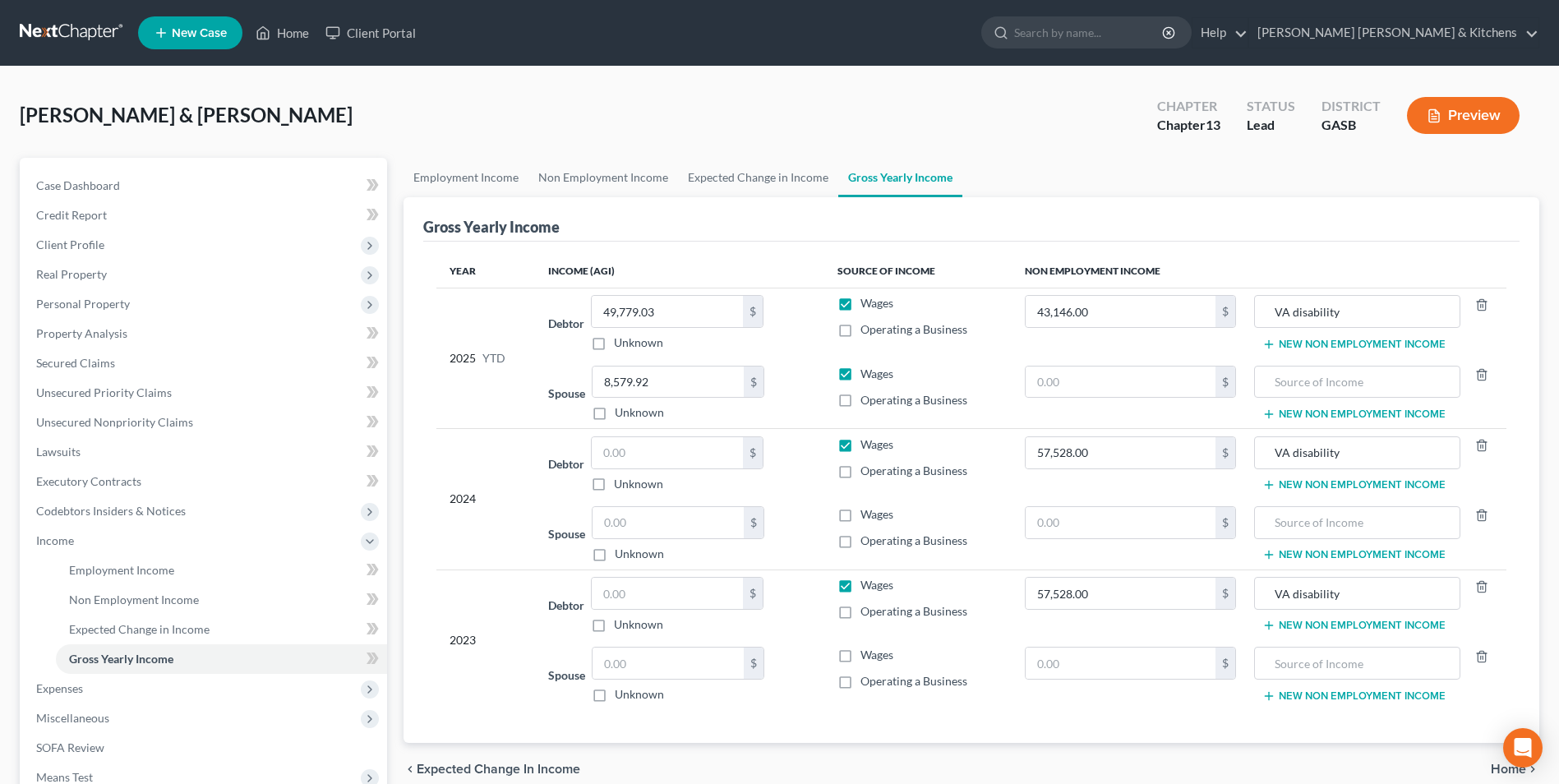
click at [861, 657] on label "Wages" at bounding box center [876, 655] width 33 height 17
click at [867, 657] on input "Wages" at bounding box center [872, 652] width 10 height 10
checkbox input "true"
click at [716, 592] on input "text" at bounding box center [667, 593] width 151 height 31
type input "92,686"
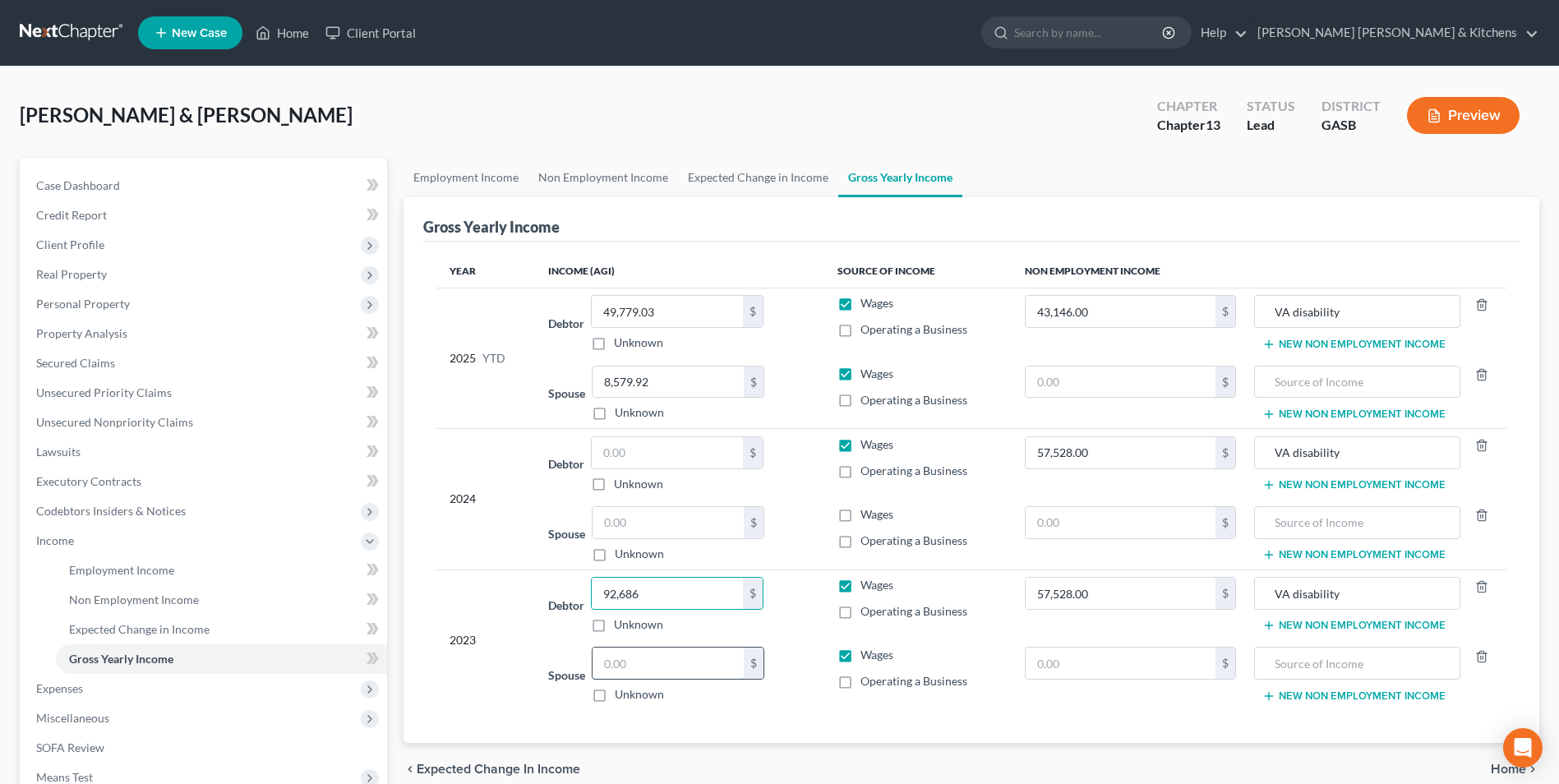
click at [693, 667] on input "text" at bounding box center [668, 662] width 151 height 31
type input "41,022"
click at [861, 516] on label "Wages" at bounding box center [876, 515] width 33 height 17
click at [867, 516] on input "Wages" at bounding box center [872, 511] width 10 height 10
checkbox input "true"
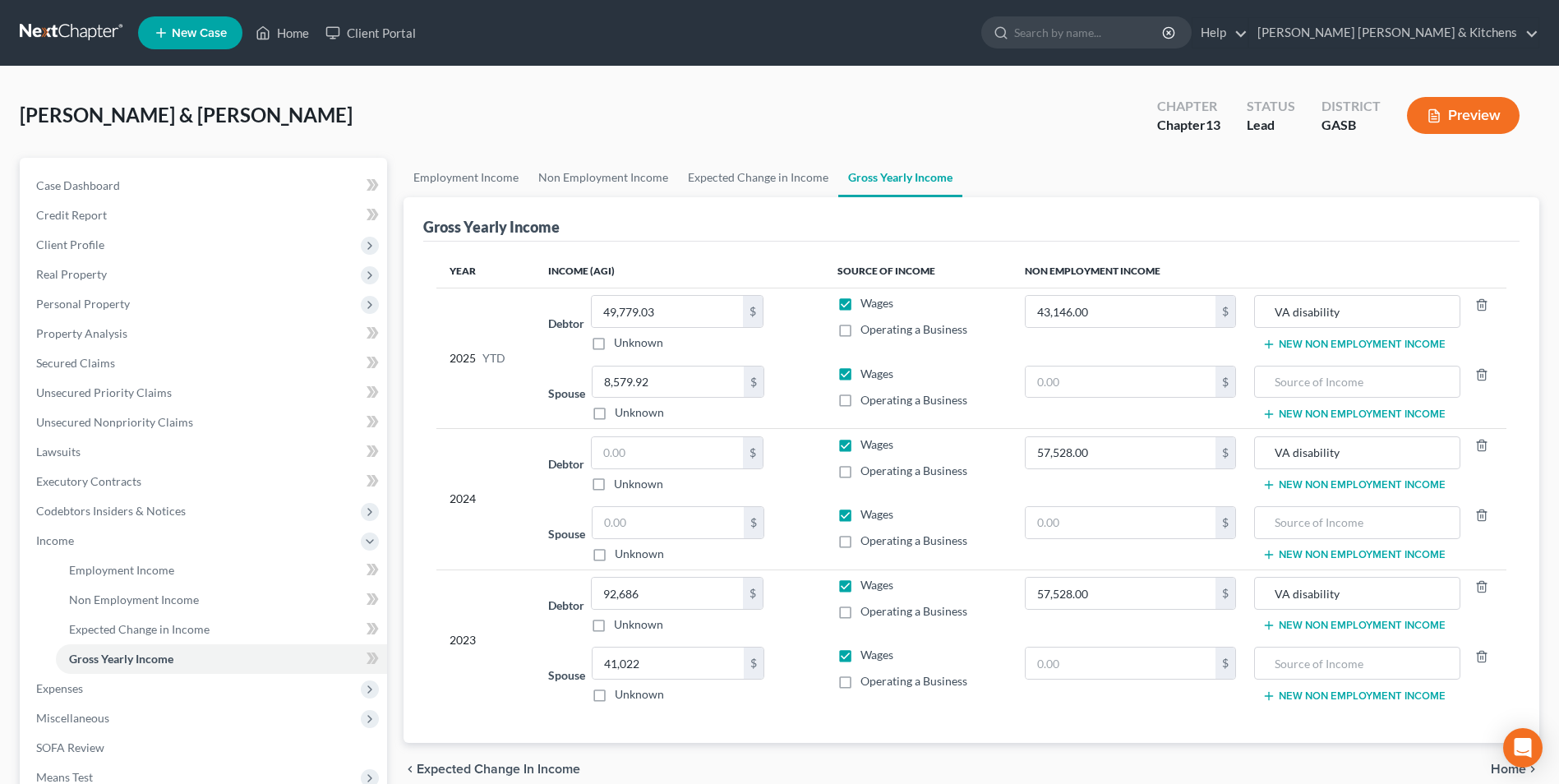
click at [1288, 489] on button "New Non Employment Income" at bounding box center [1354, 485] width 184 height 13
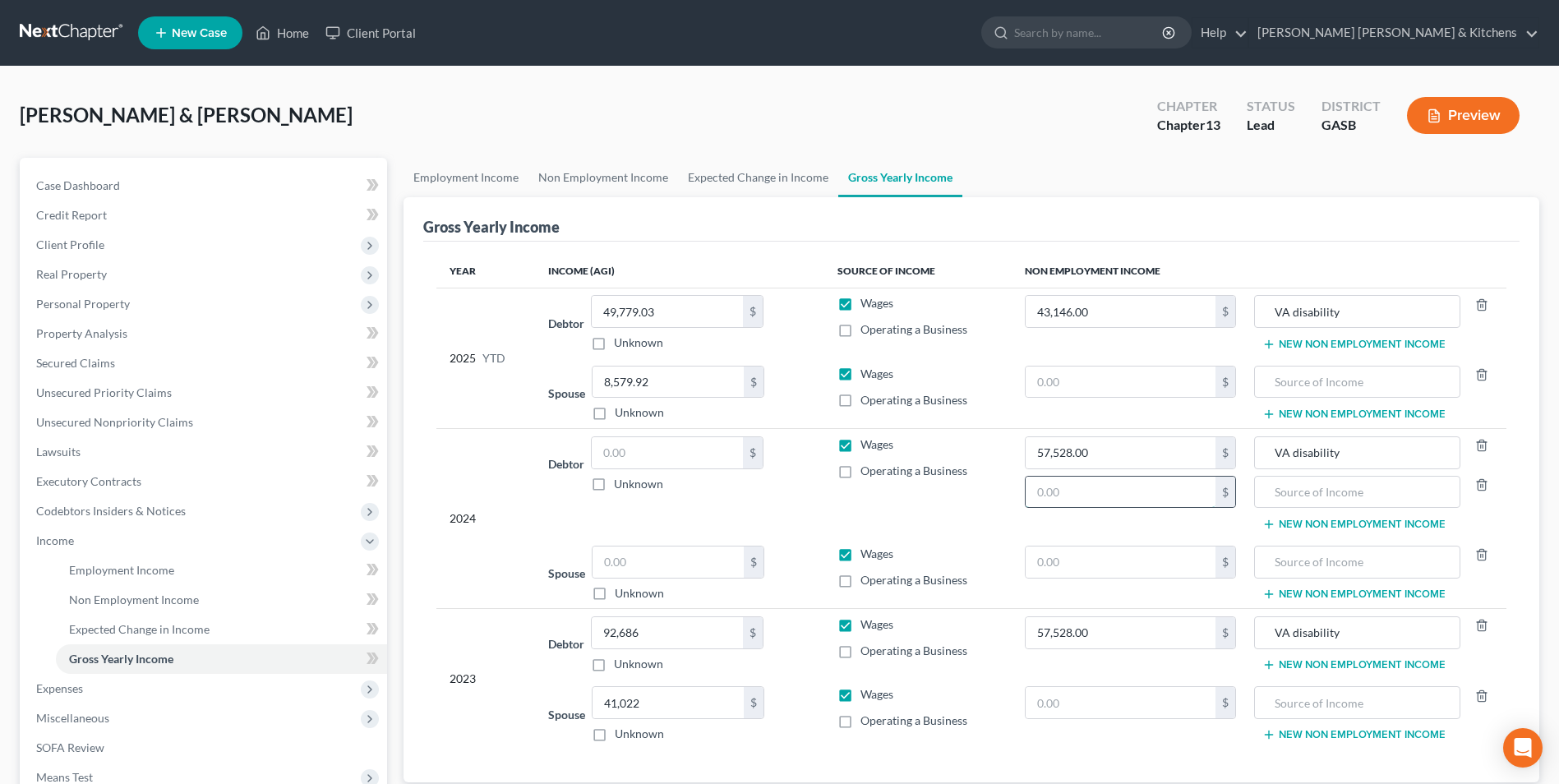
click at [1163, 494] on input "text" at bounding box center [1121, 491] width 190 height 31
type input "5,009"
click at [1358, 500] on input "text" at bounding box center [1357, 491] width 188 height 31
type input "2023 tax refund"
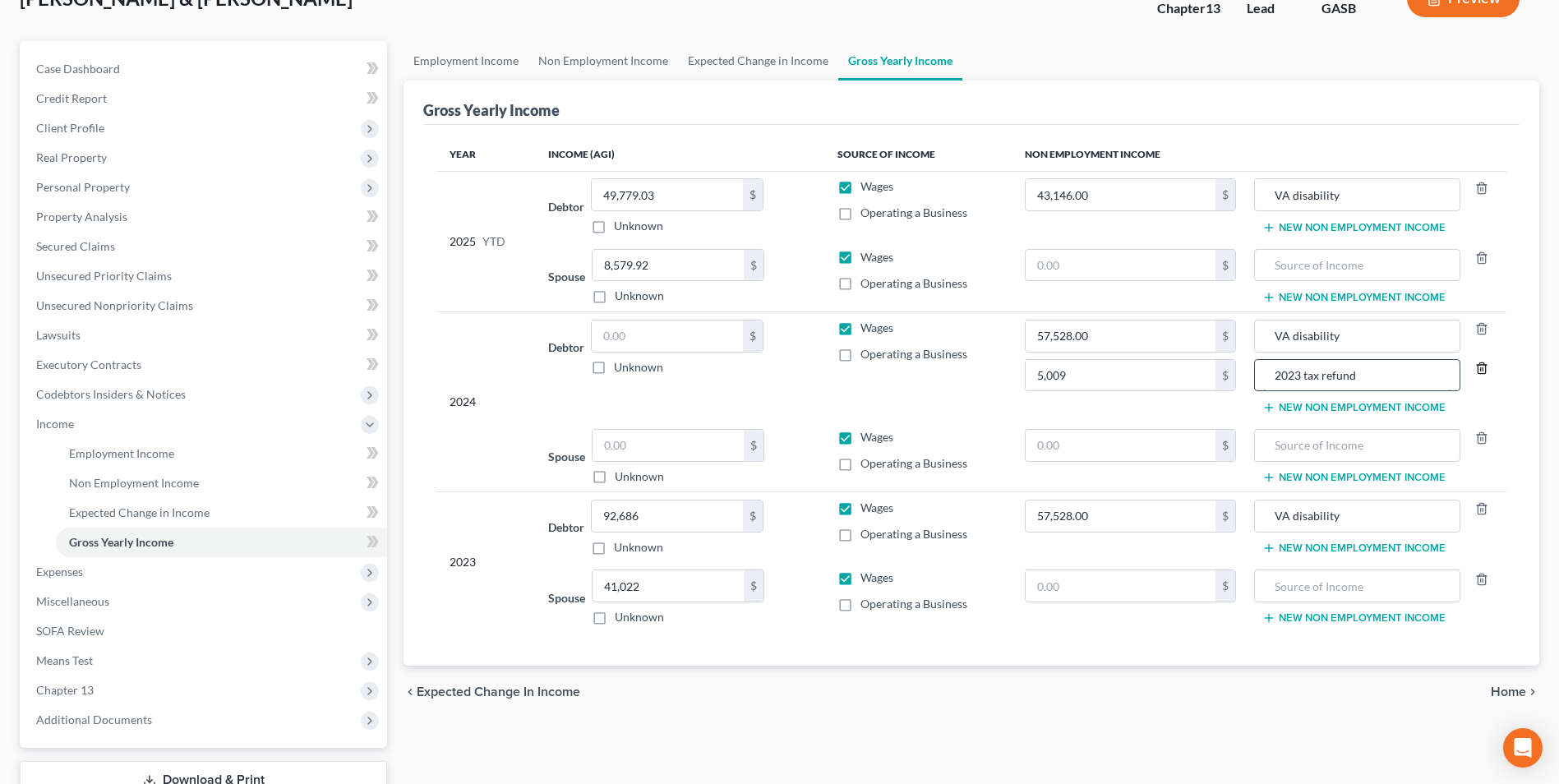
scroll to position [238, 0]
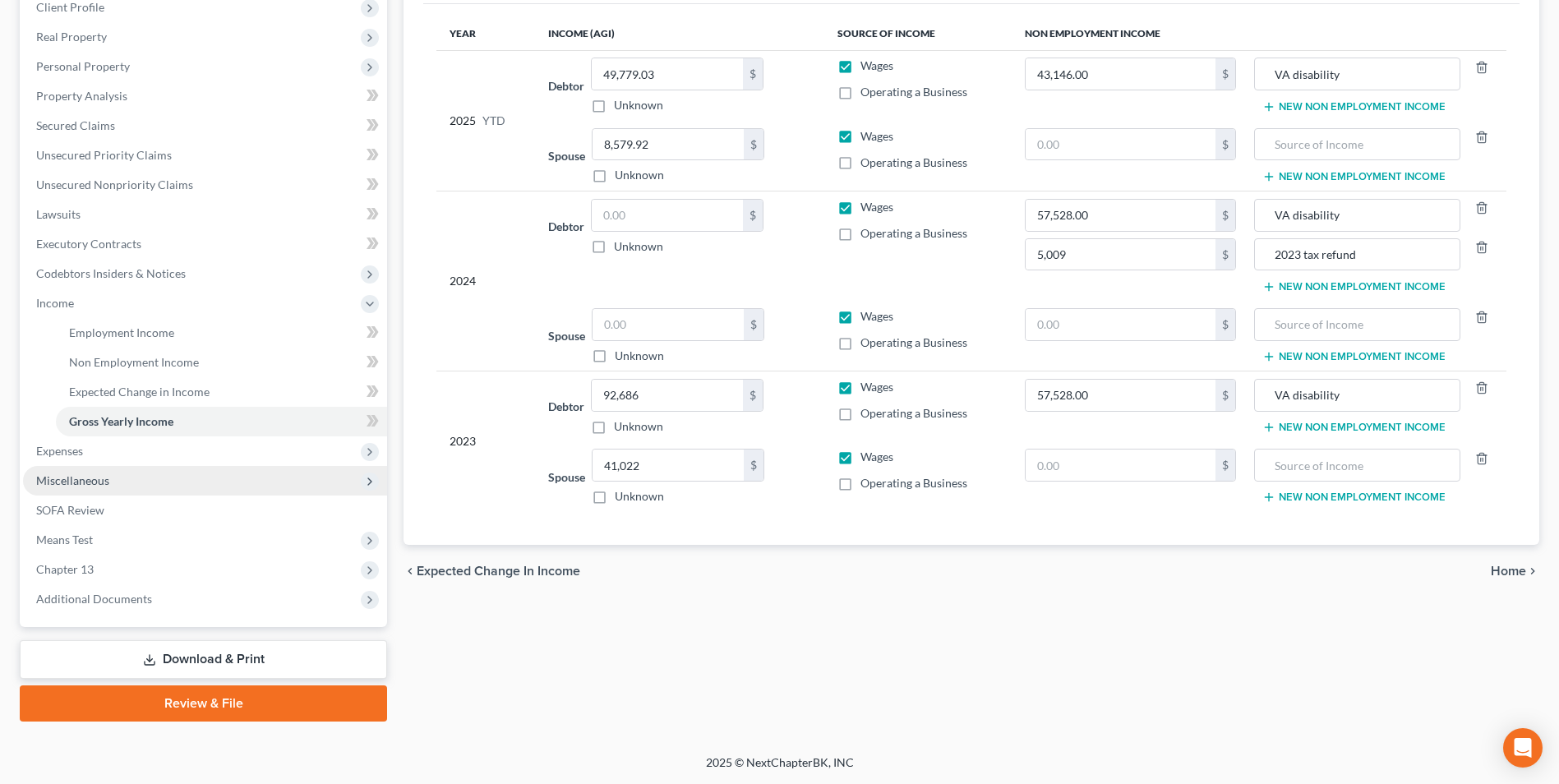
click at [53, 489] on span "Miscellaneous" at bounding box center [205, 481] width 364 height 30
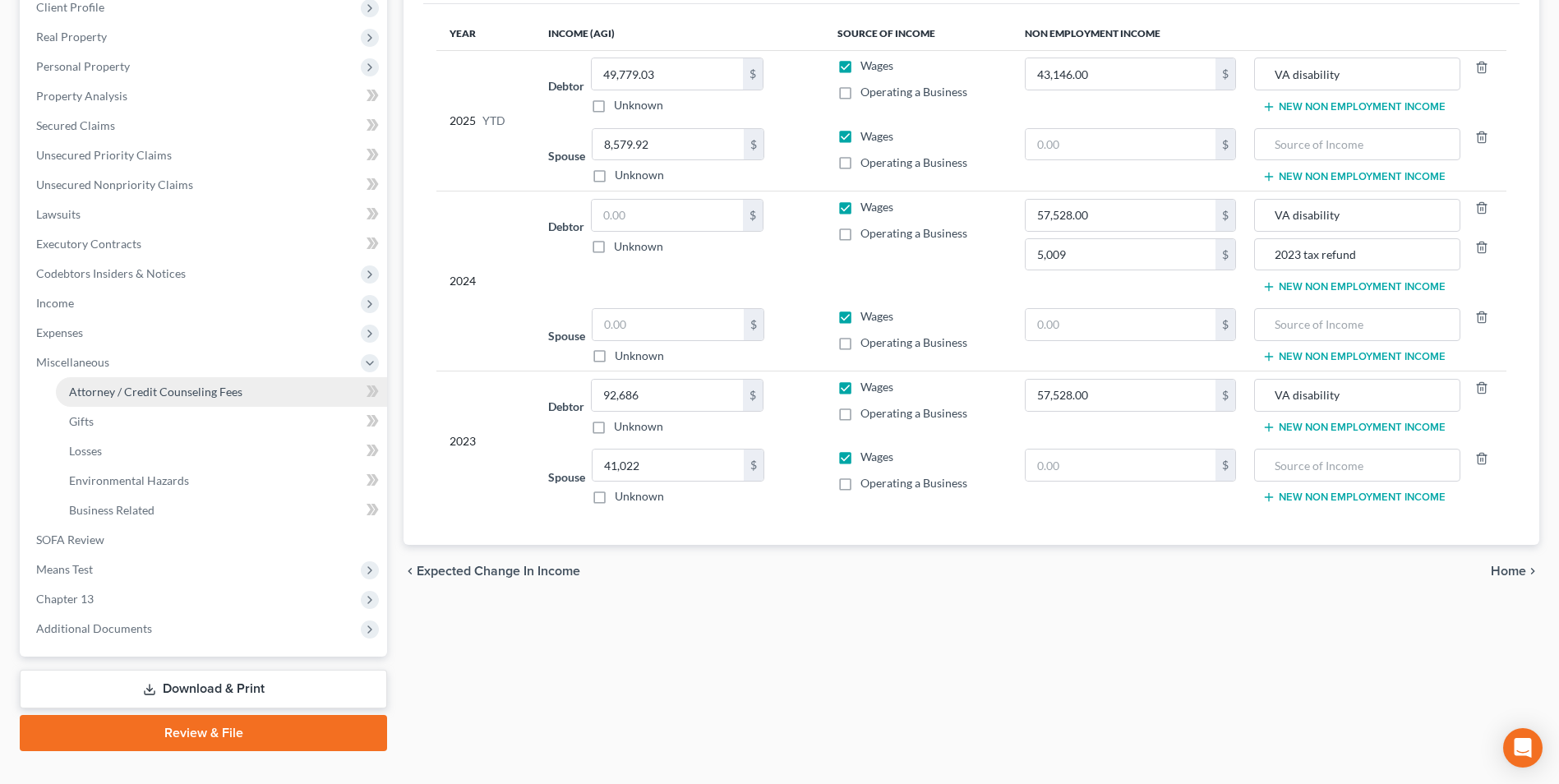
click at [133, 391] on span "Attorney / Credit Counseling Fees" at bounding box center [156, 391] width 173 height 14
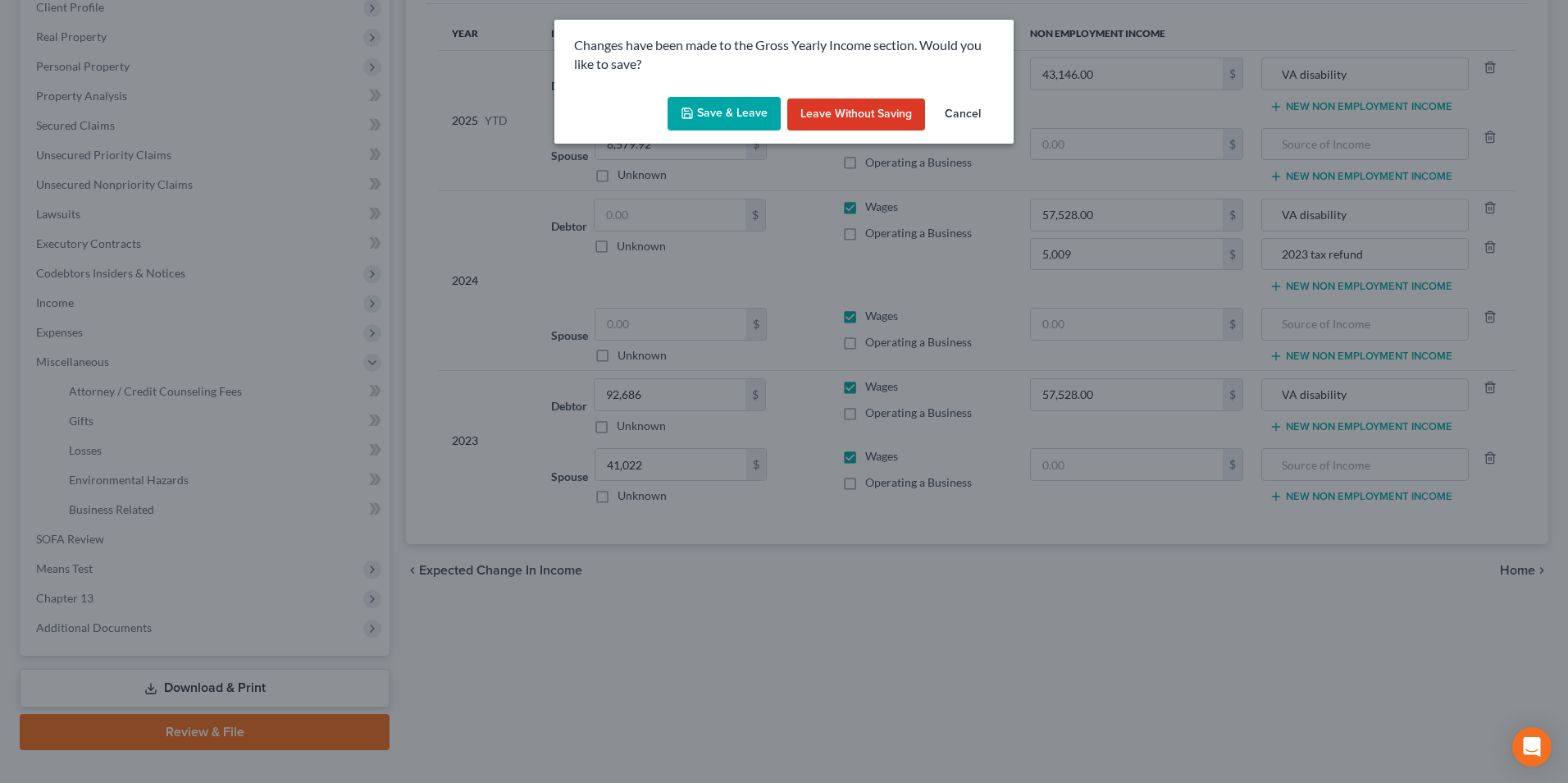
click at [734, 122] on button "Save & Leave" at bounding box center [724, 114] width 114 height 34
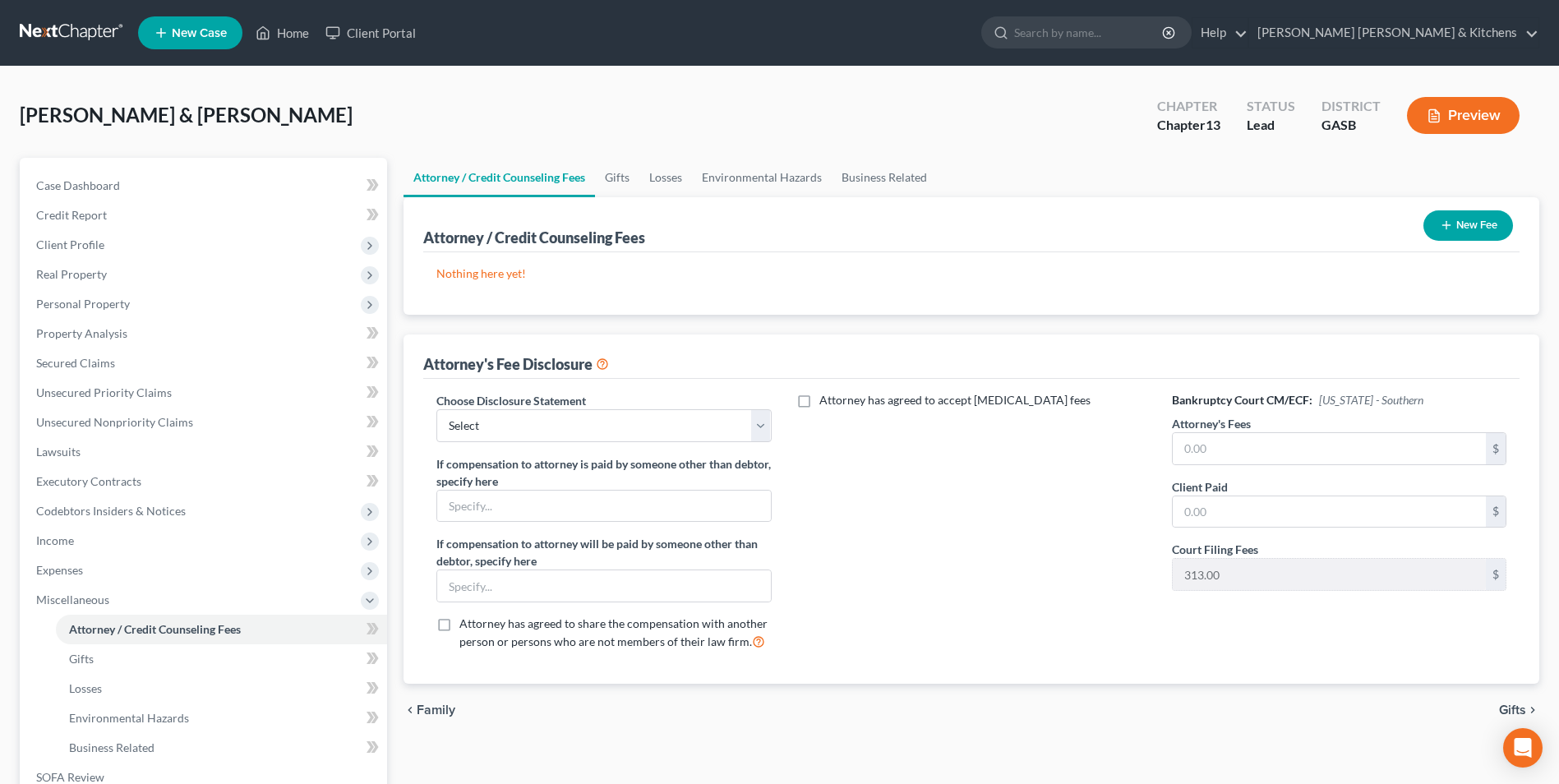
click at [1454, 225] on button "New Fee" at bounding box center [1468, 226] width 90 height 31
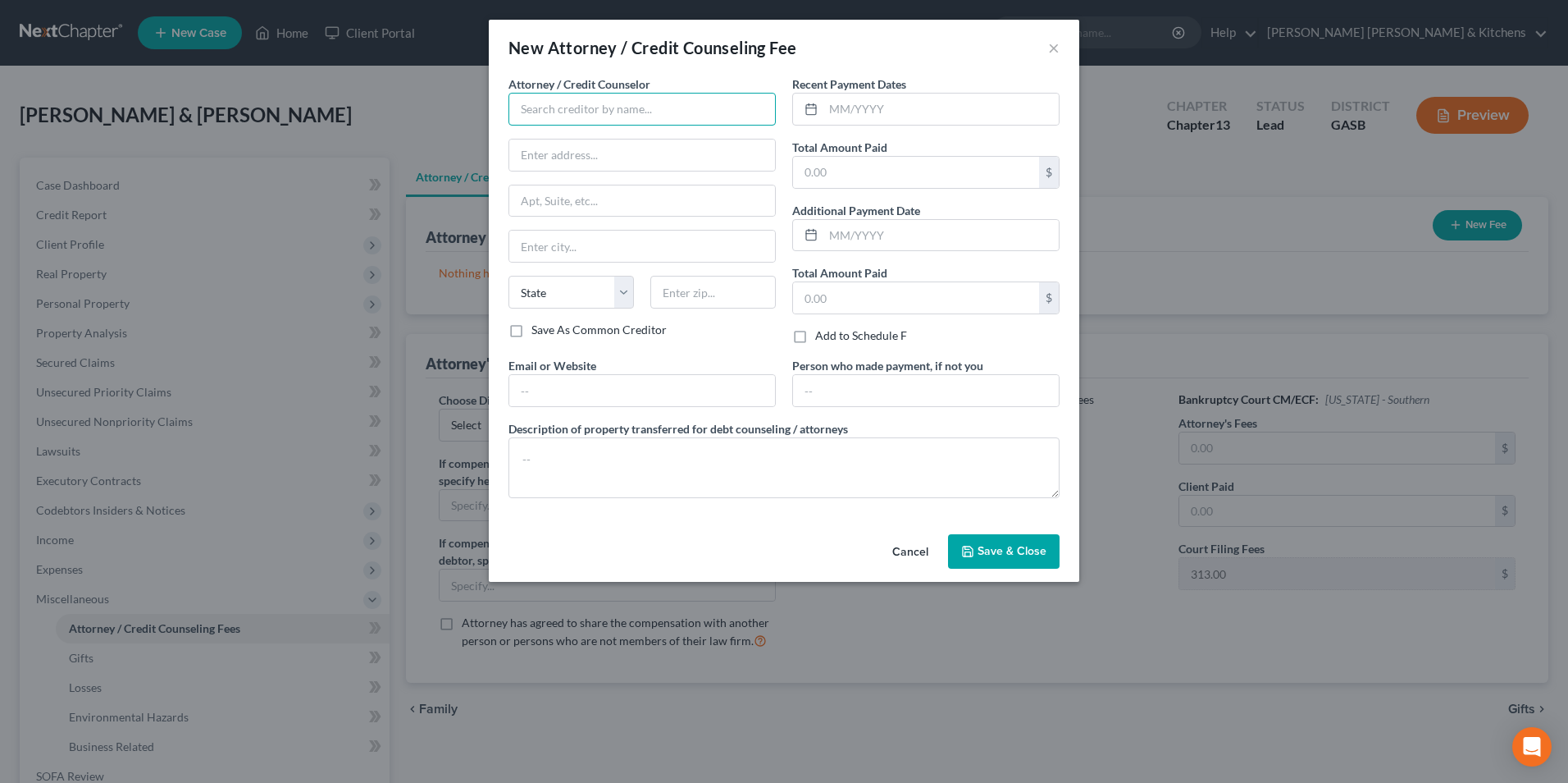
click at [549, 116] on input "text" at bounding box center [641, 109] width 267 height 33
type input "[PERSON_NAME] Credit & Debt Counseling"
type input "online"
click at [829, 183] on input "text" at bounding box center [916, 171] width 246 height 31
type input "25.00"
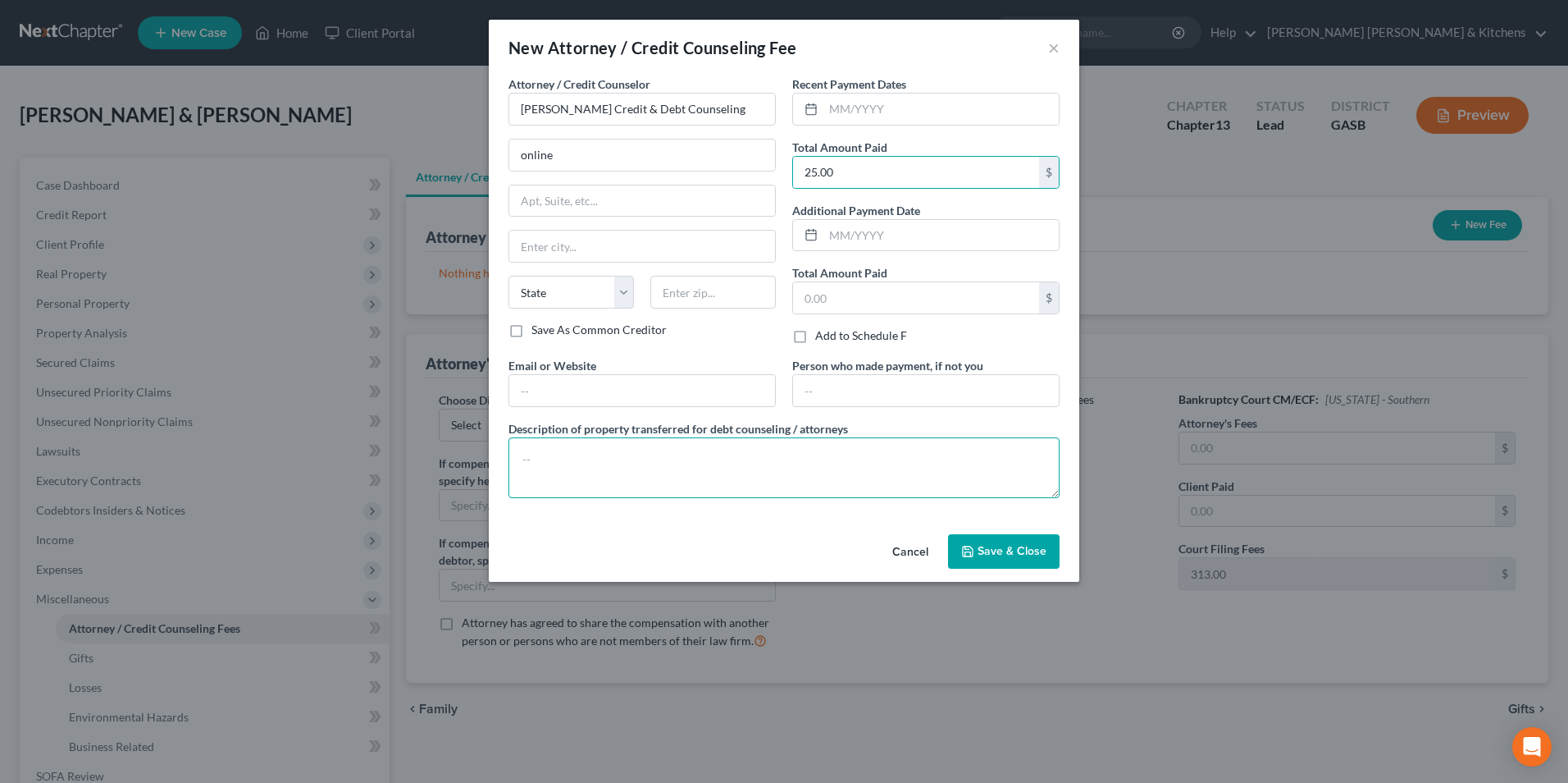
click at [696, 457] on textarea at bounding box center [784, 467] width 551 height 61
type textarea "$25 for pre counseling"
click at [1028, 560] on button "Save & Close" at bounding box center [1004, 551] width 112 height 34
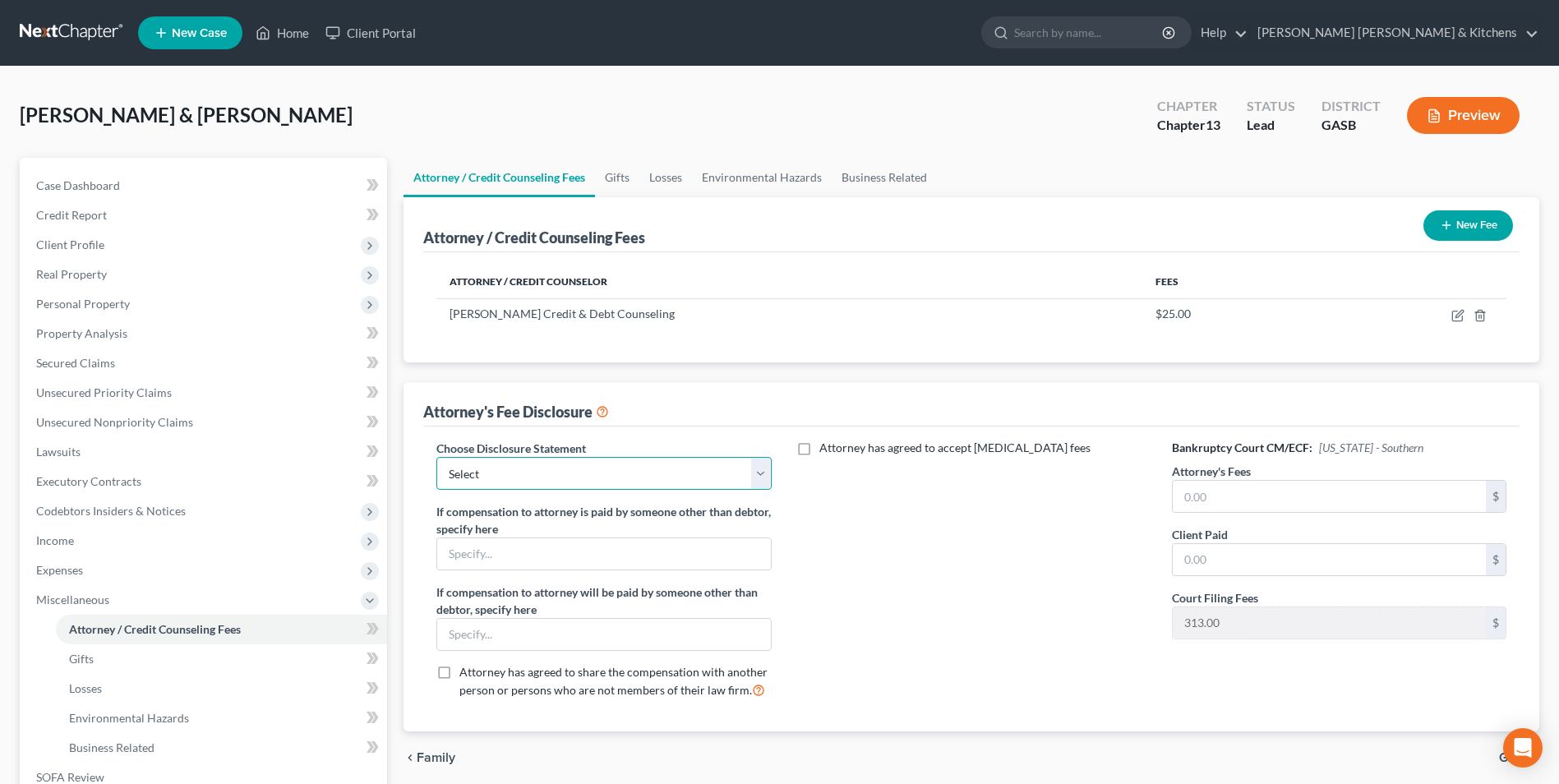
click at [502, 478] on select "Select Disclosure of Compensation of Attorney For Debtors" at bounding box center [603, 473] width 335 height 33
select select "0"
click at [436, 457] on select "Select Disclosure of Compensation of Attorney For Debtors" at bounding box center [603, 473] width 335 height 33
click at [1205, 506] on input "text" at bounding box center [1330, 496] width 313 height 31
type input "4,500.00"
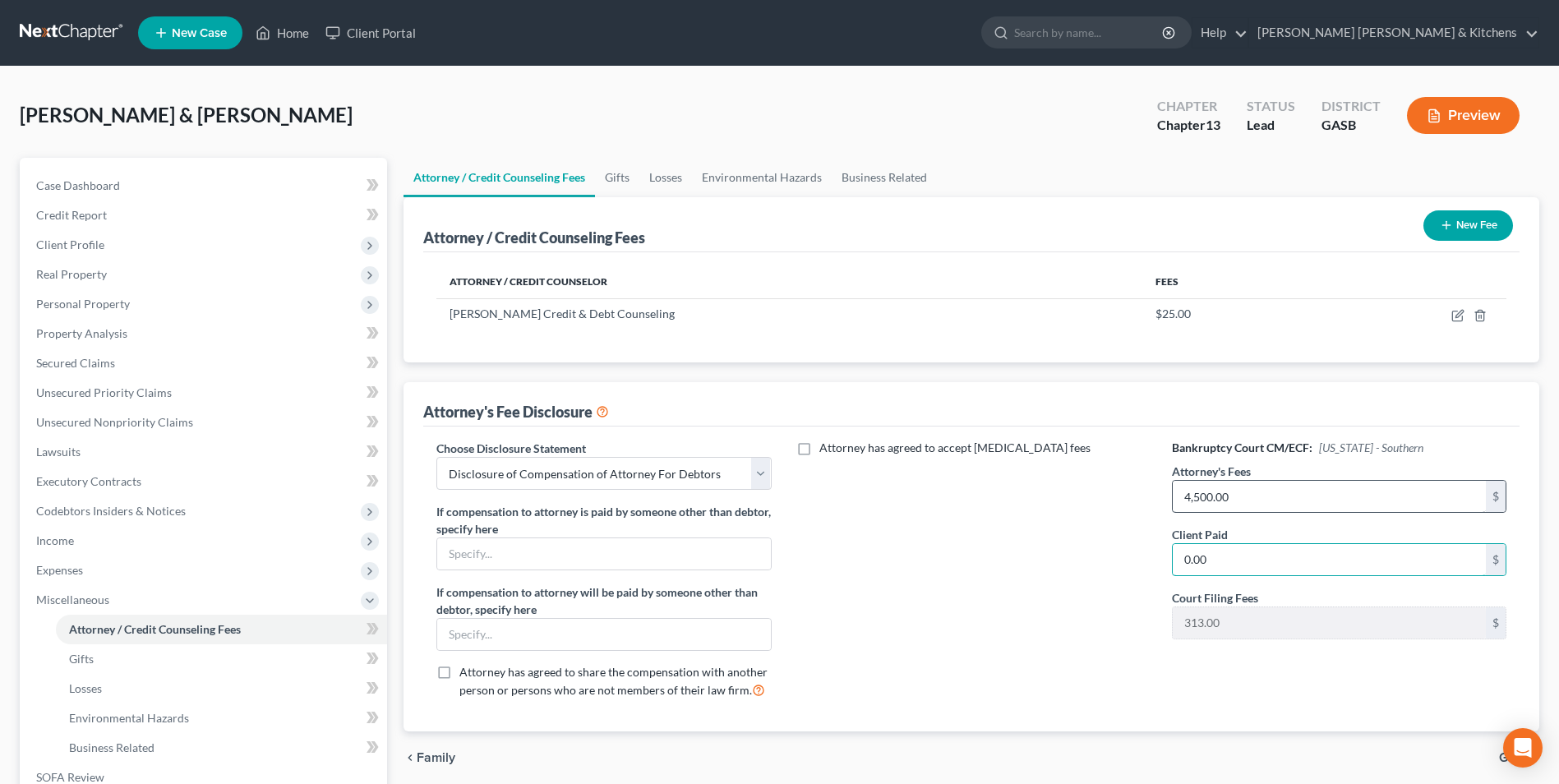
type input "0.00"
click at [67, 537] on span "Income" at bounding box center [55, 540] width 38 height 14
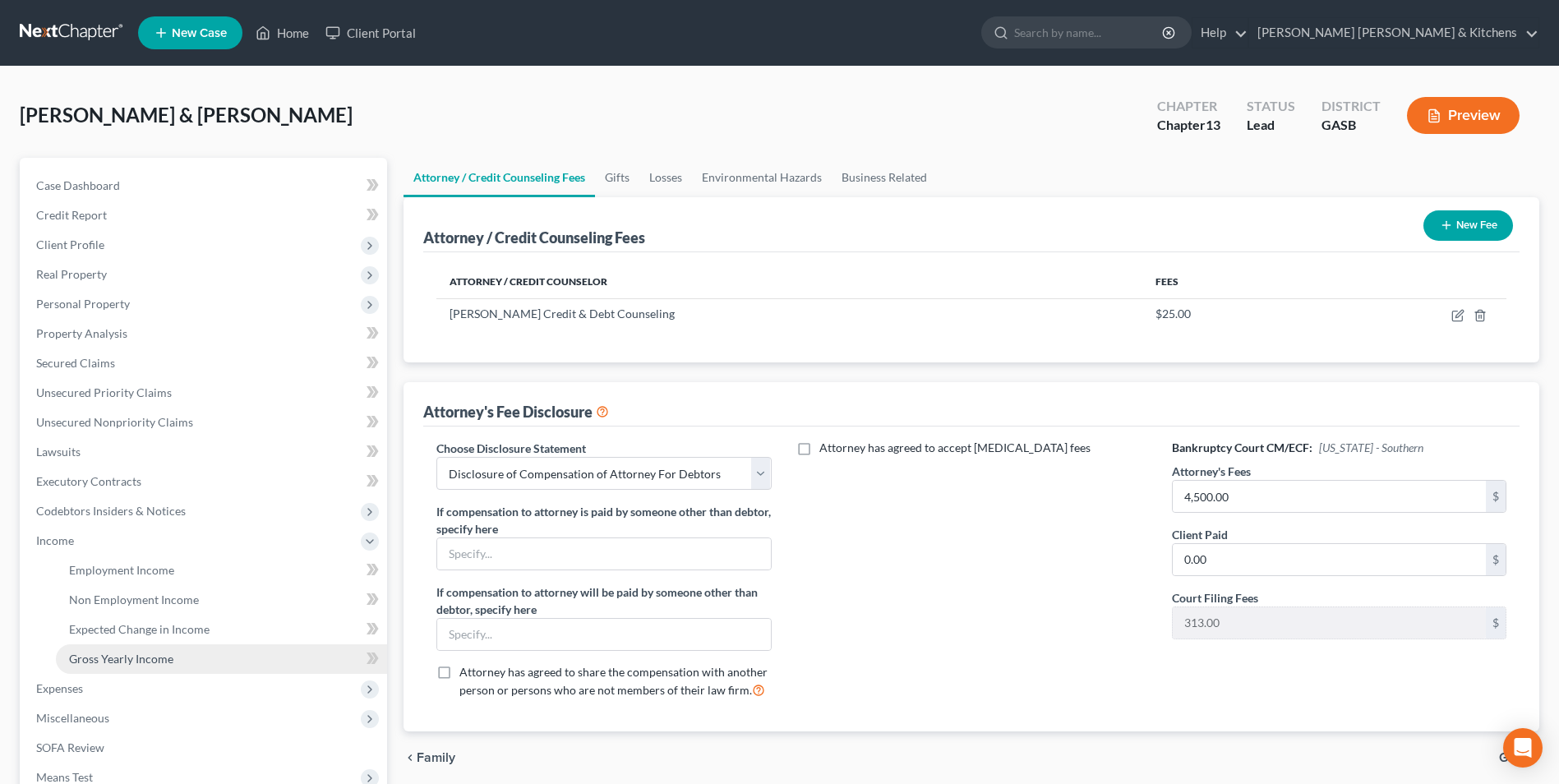
click at [89, 648] on link "Gross Yearly Income" at bounding box center [221, 659] width 331 height 30
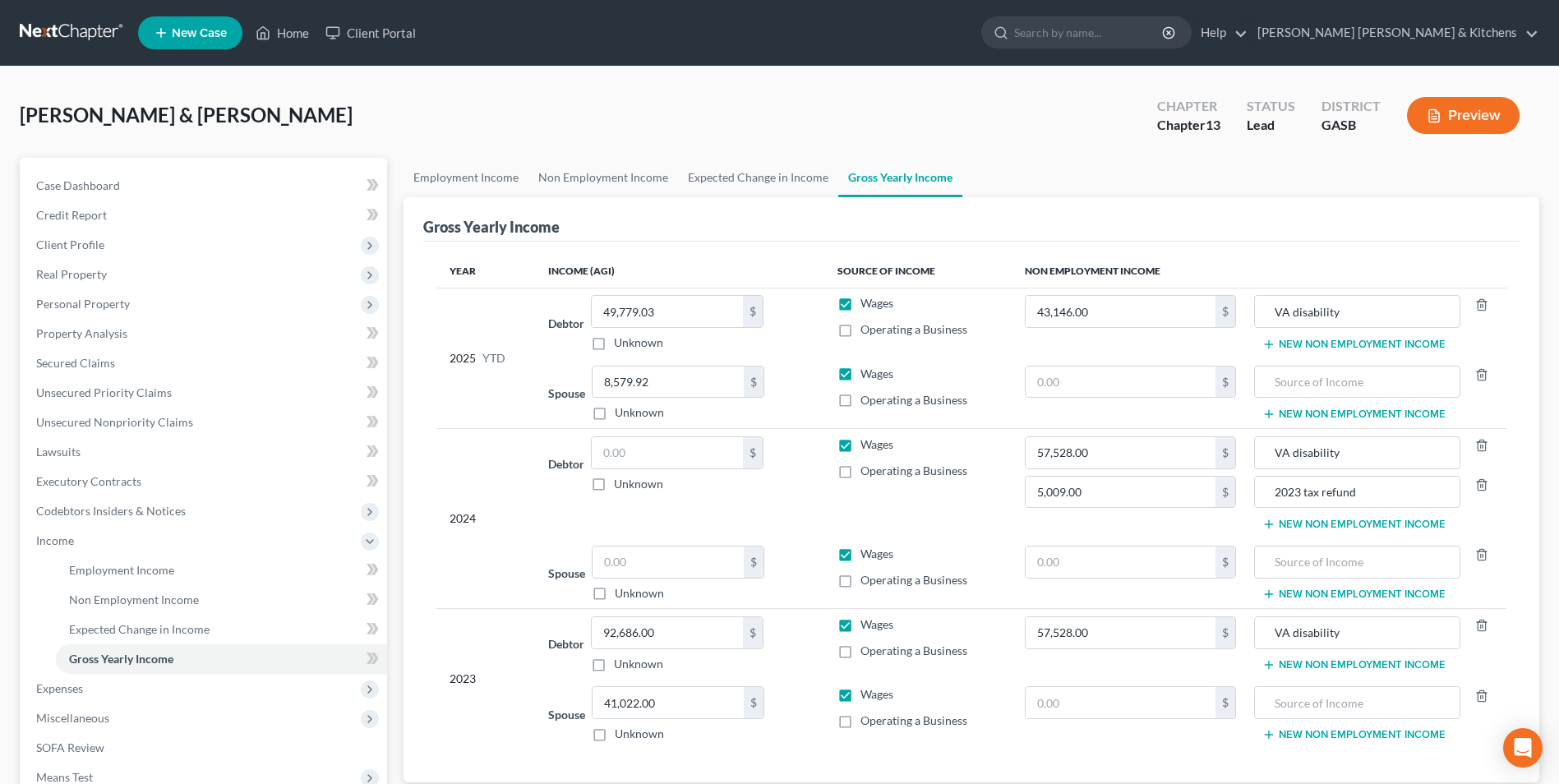
click at [1301, 664] on button "New Non Employment Income" at bounding box center [1354, 665] width 184 height 13
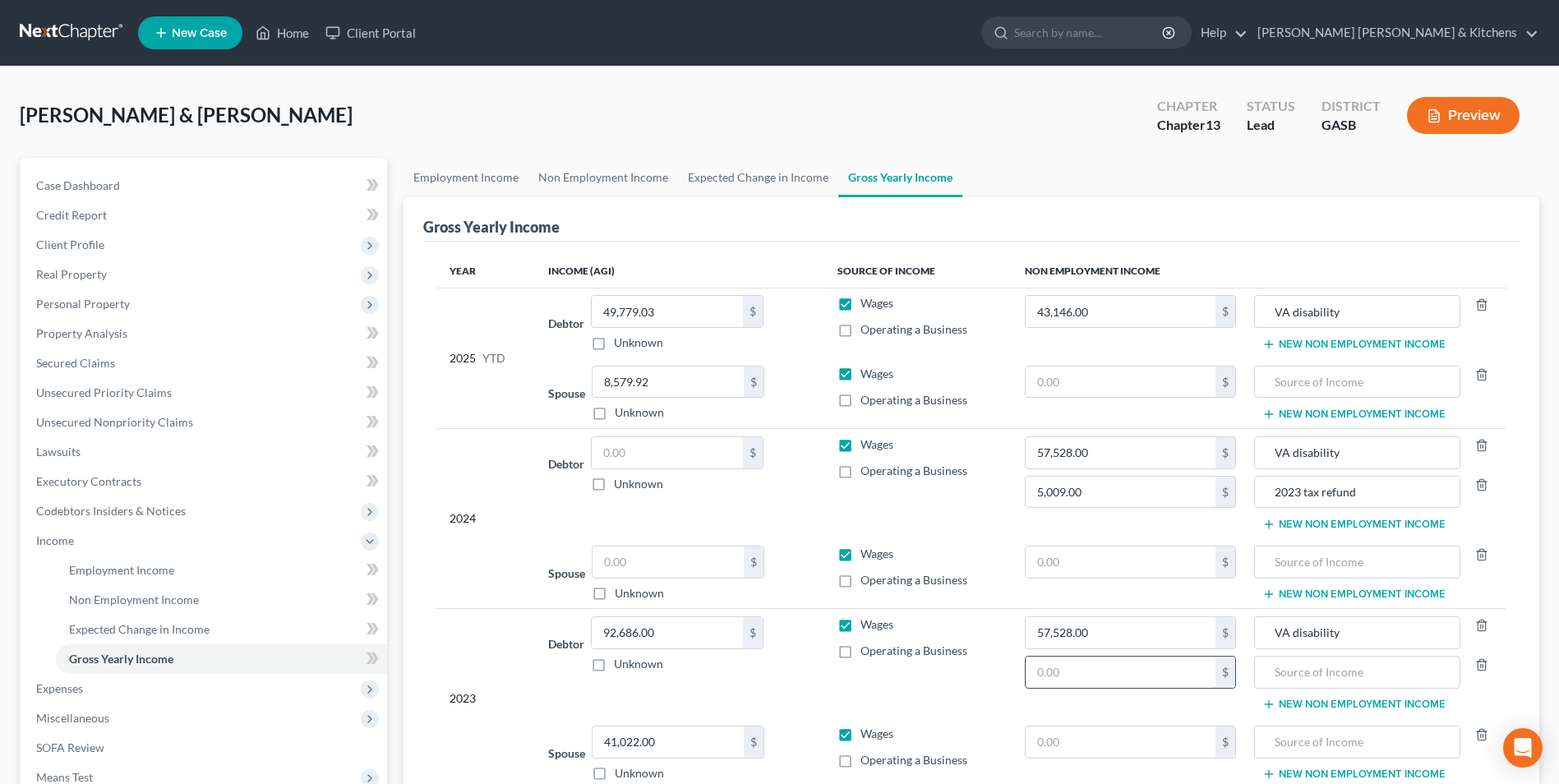
click at [1163, 677] on input "text" at bounding box center [1121, 671] width 190 height 31
type input "991.00"
click at [1304, 669] on input "text" at bounding box center [1357, 671] width 188 height 31
type input "gross receipts for Coastal Prop Insp"
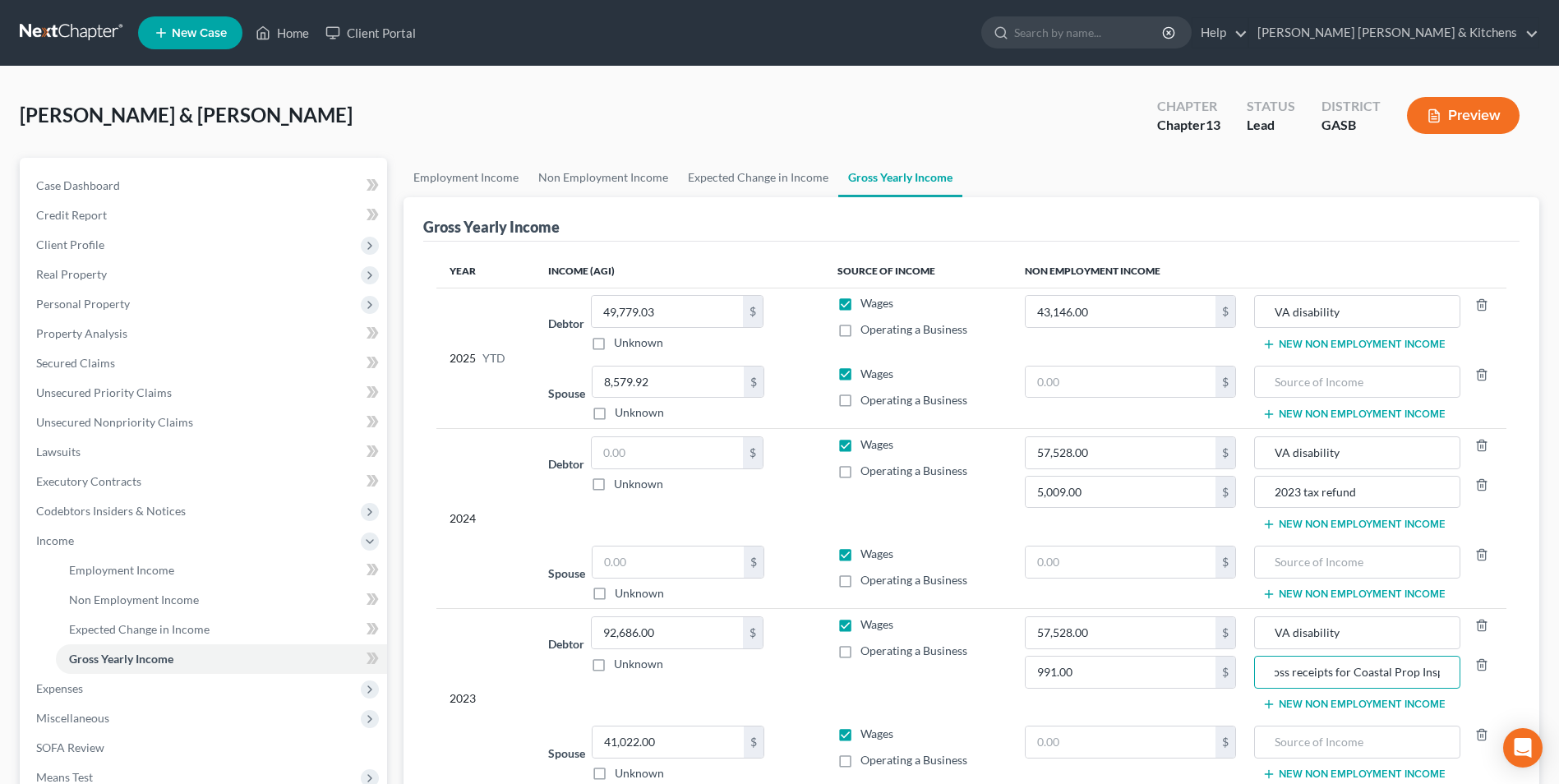
click at [1297, 699] on button "New Non Employment Income" at bounding box center [1354, 704] width 184 height 13
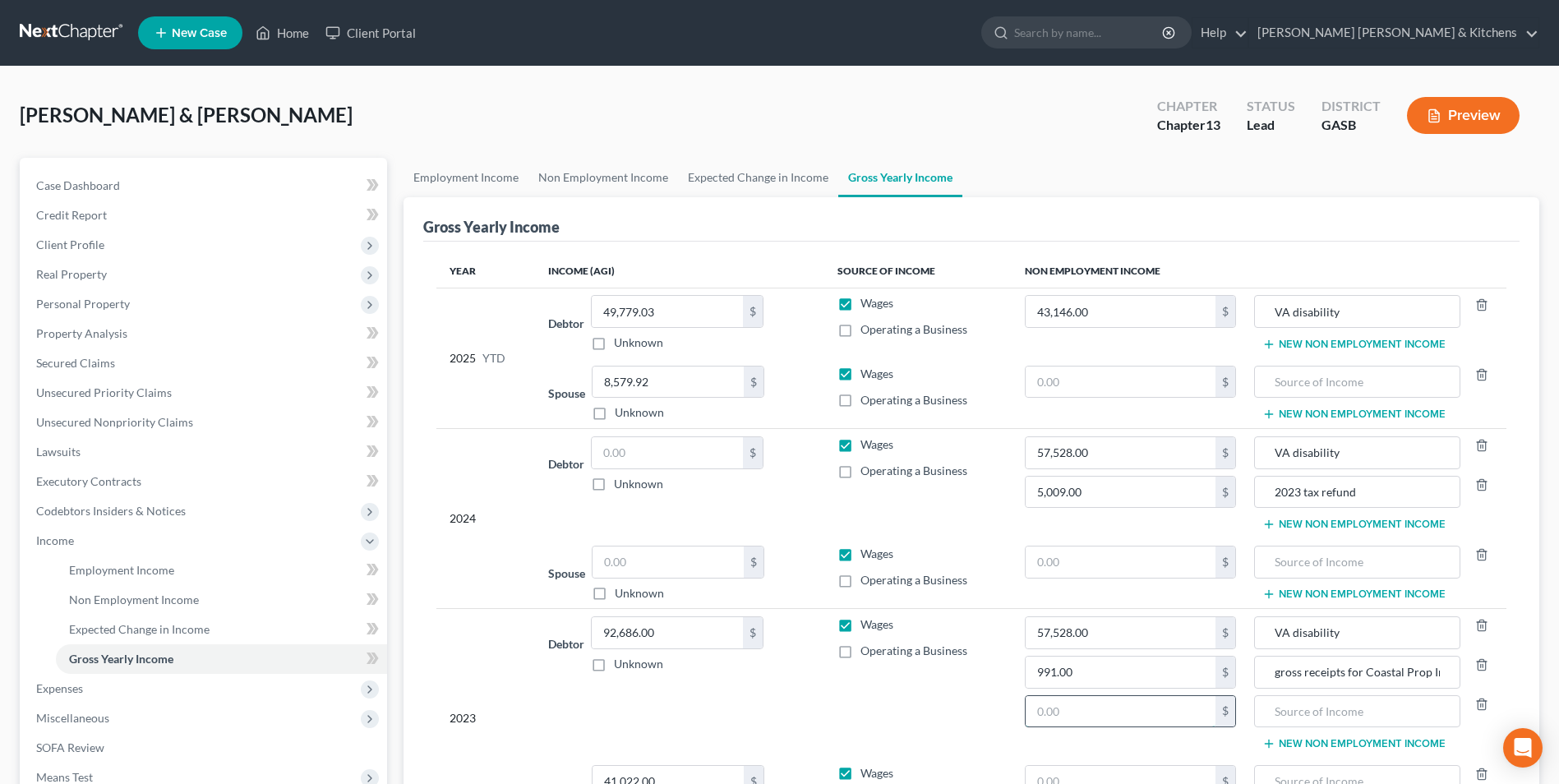
click at [1091, 703] on input "text" at bounding box center [1121, 710] width 190 height 31
type input "595"
click at [1288, 724] on input "text" at bounding box center [1357, 710] width 188 height 31
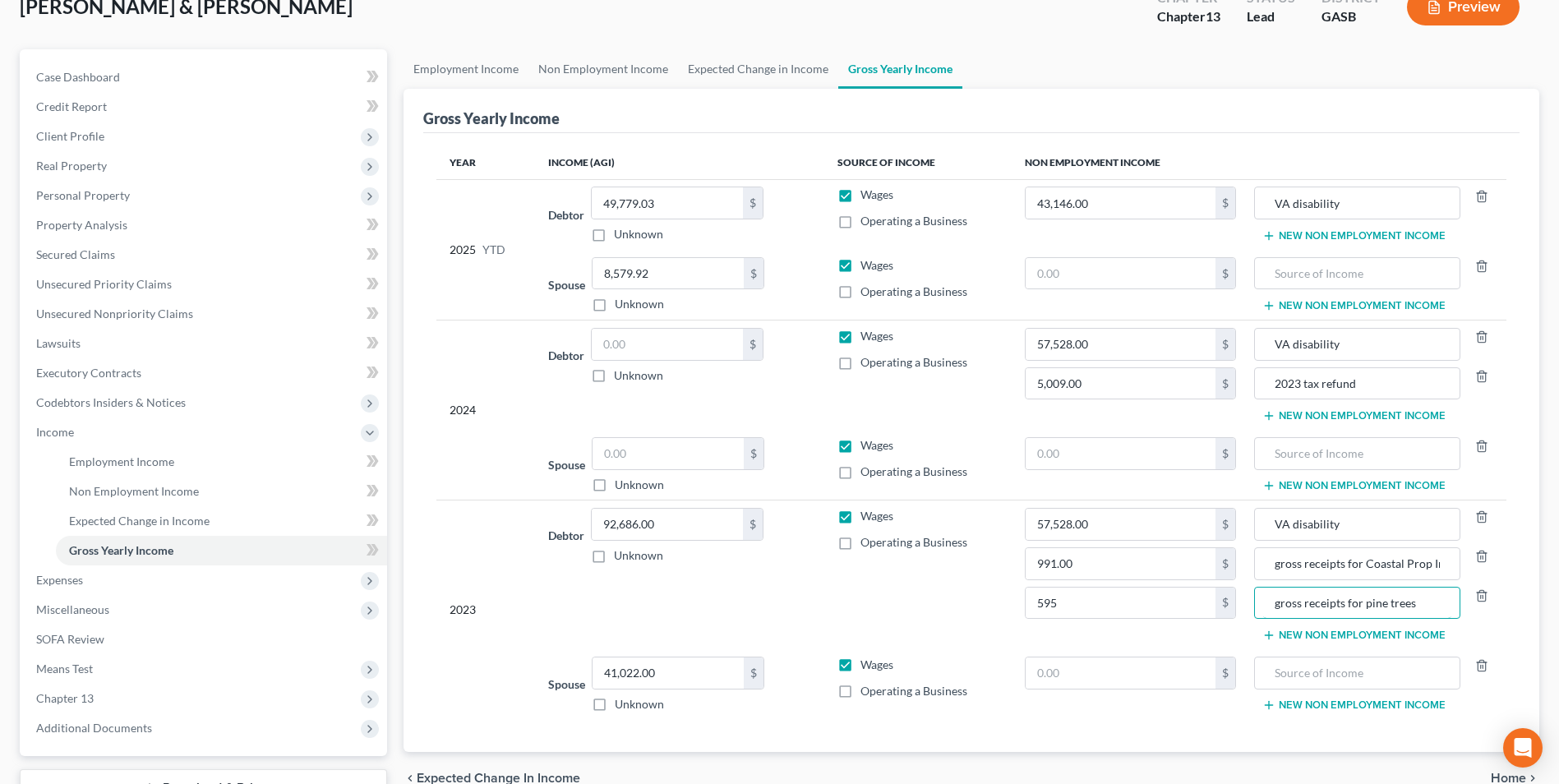
scroll to position [164, 0]
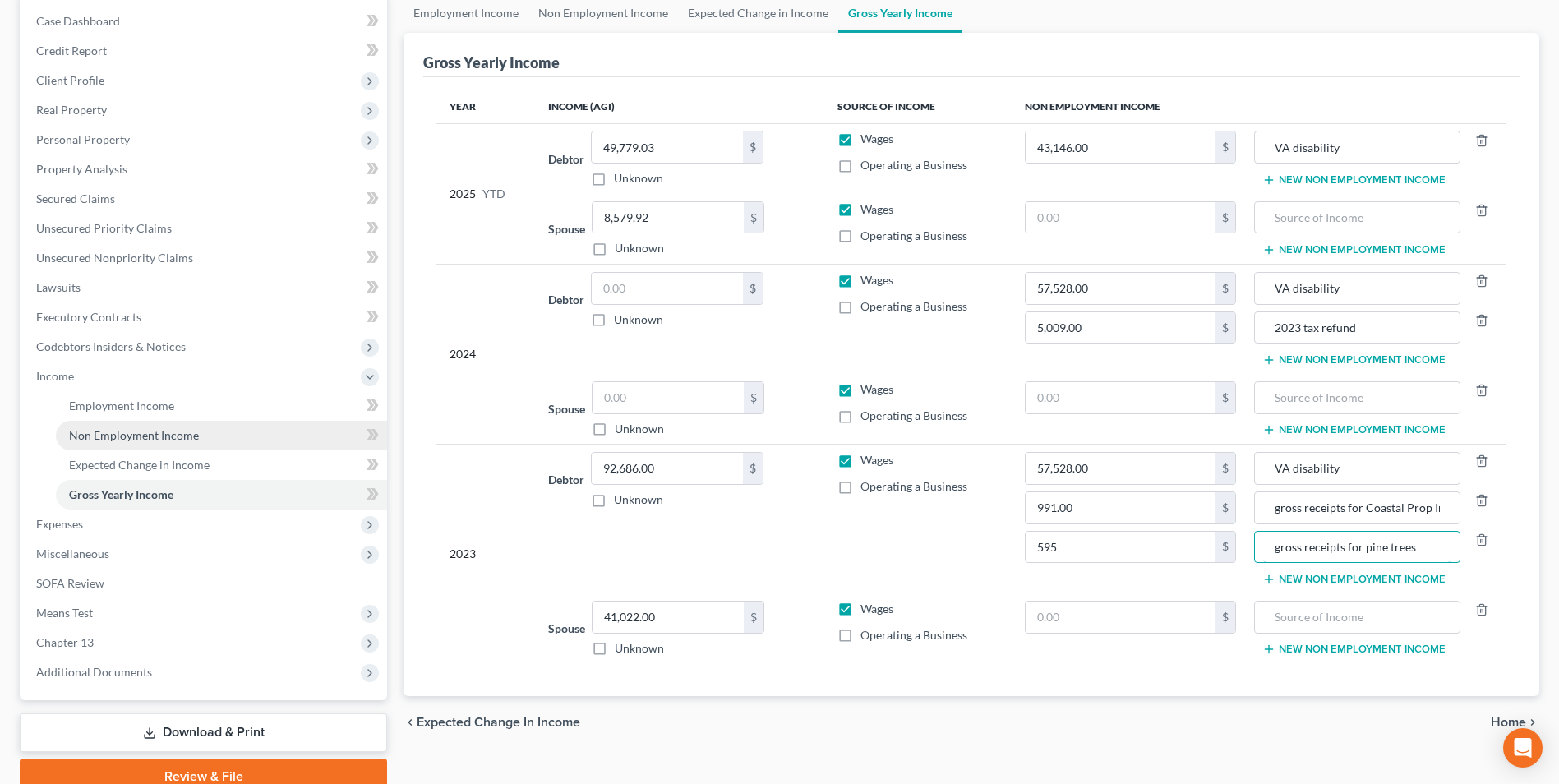
type input "gross receipts for pine trees"
click at [124, 425] on link "Non Employment Income" at bounding box center [221, 435] width 331 height 30
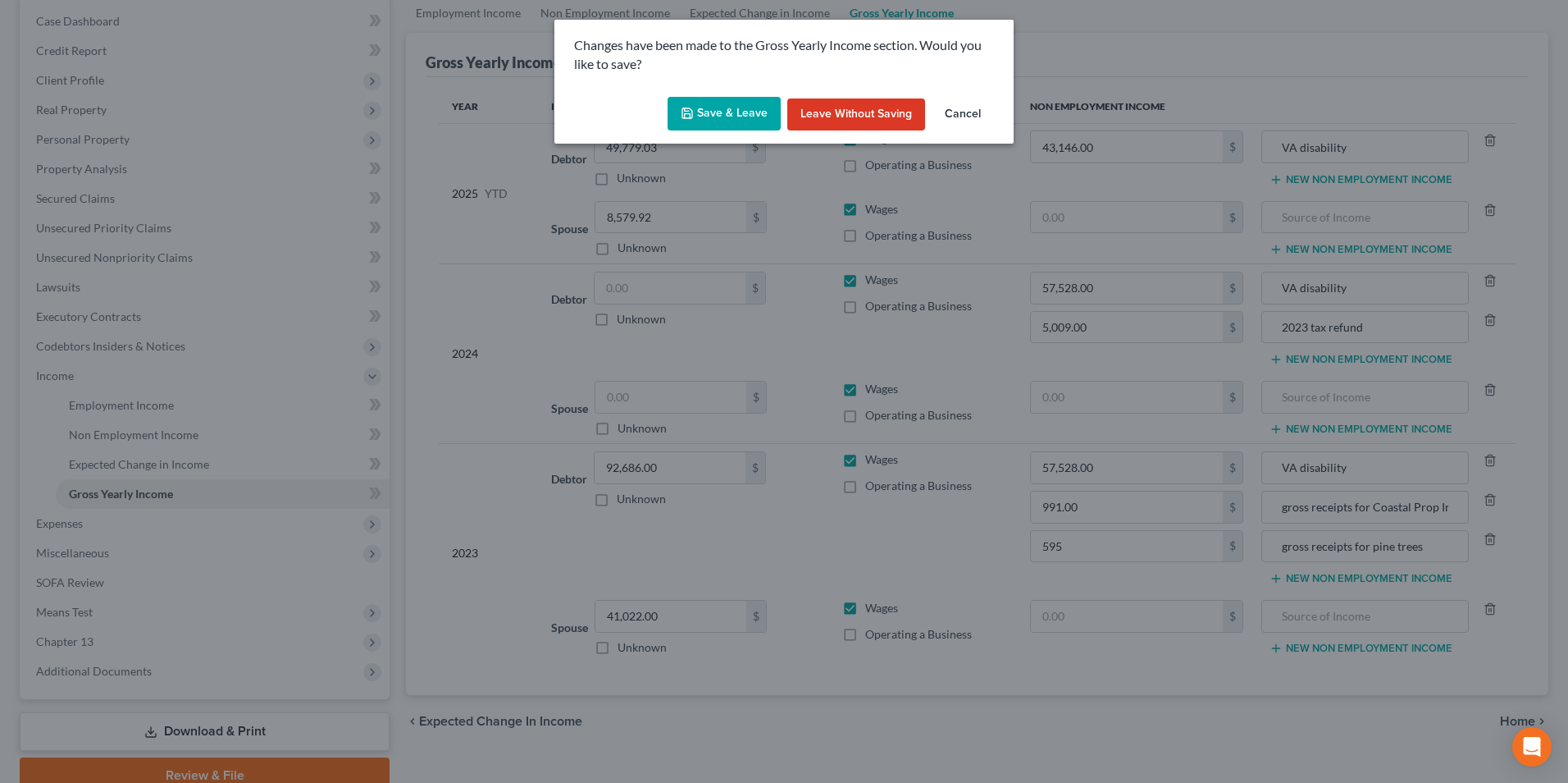
click at [733, 115] on button "Save & Leave" at bounding box center [724, 114] width 114 height 34
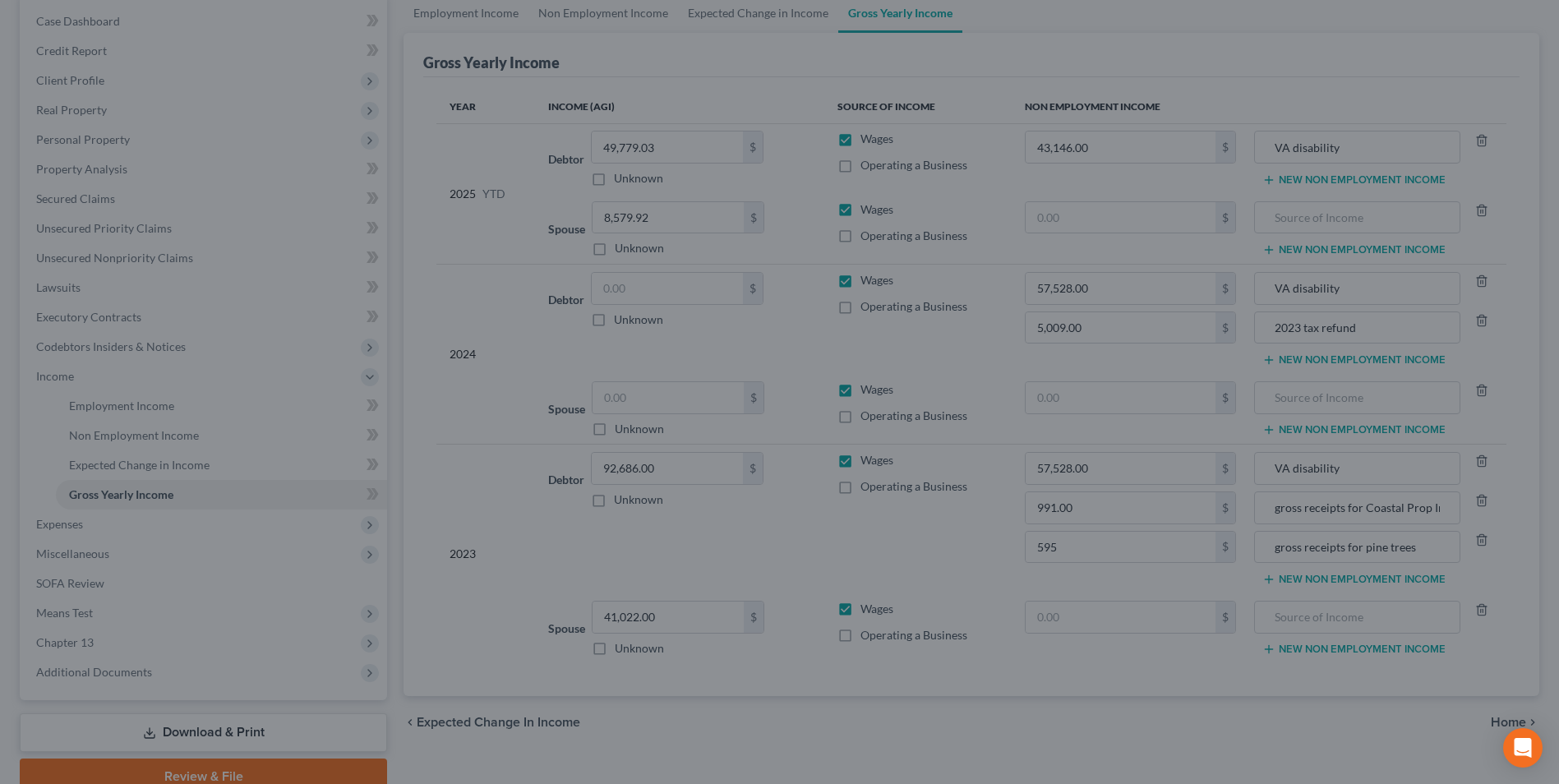
type input "595.00"
type input "gross receipts for pine trees"
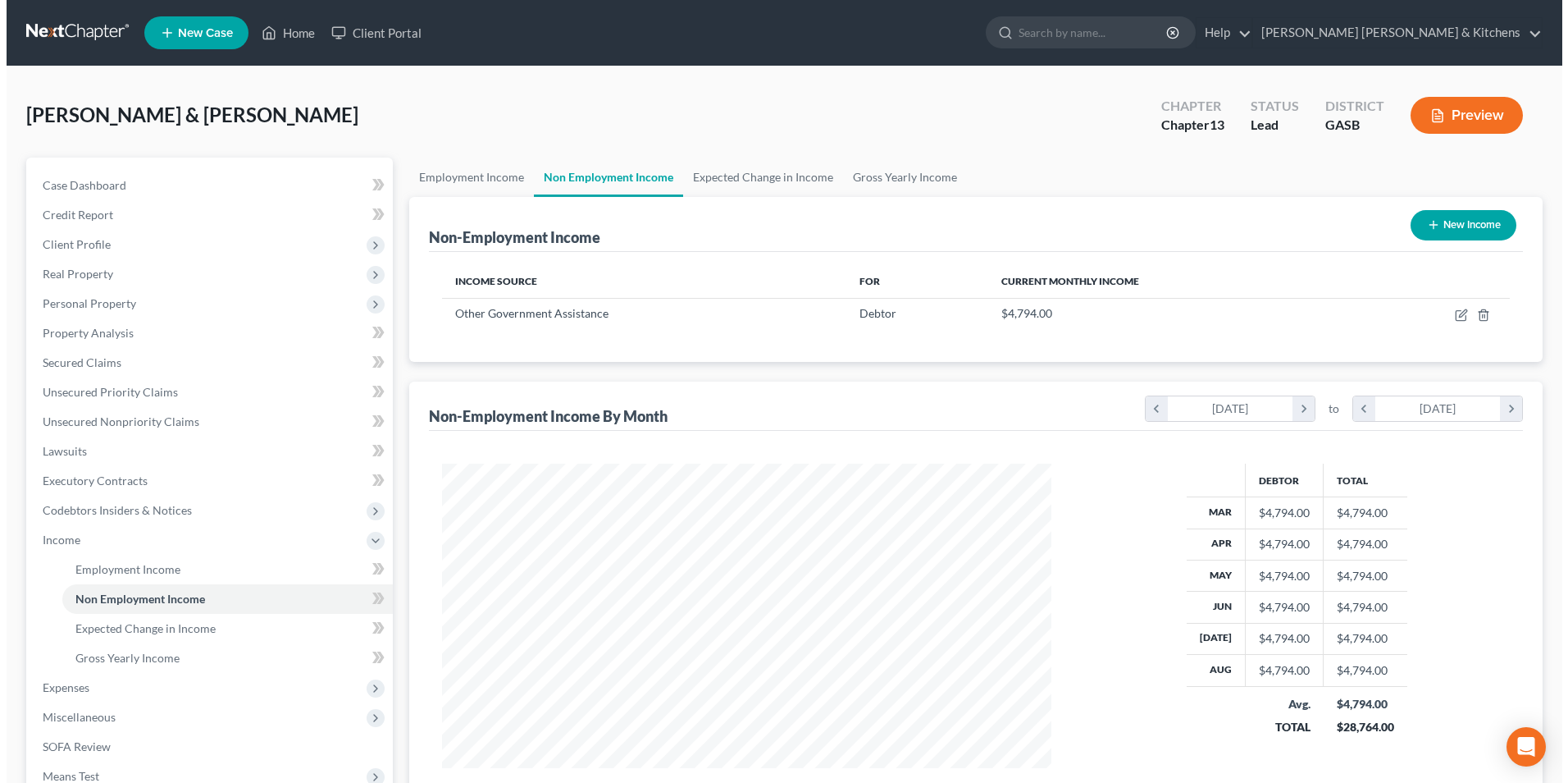
scroll to position [304, 641]
click at [1437, 212] on button "New Income" at bounding box center [1457, 225] width 106 height 31
select select "0"
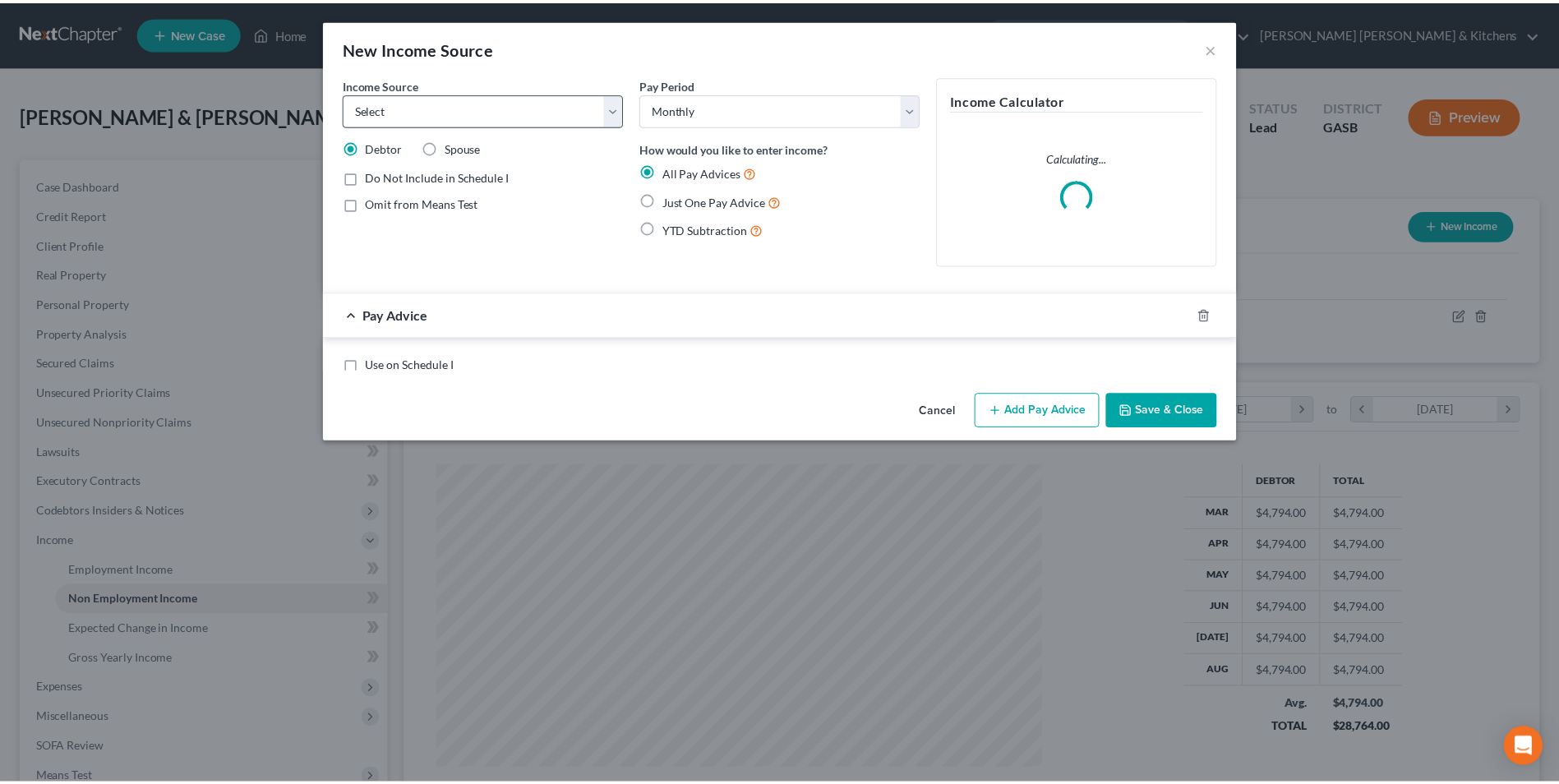
scroll to position [308, 649]
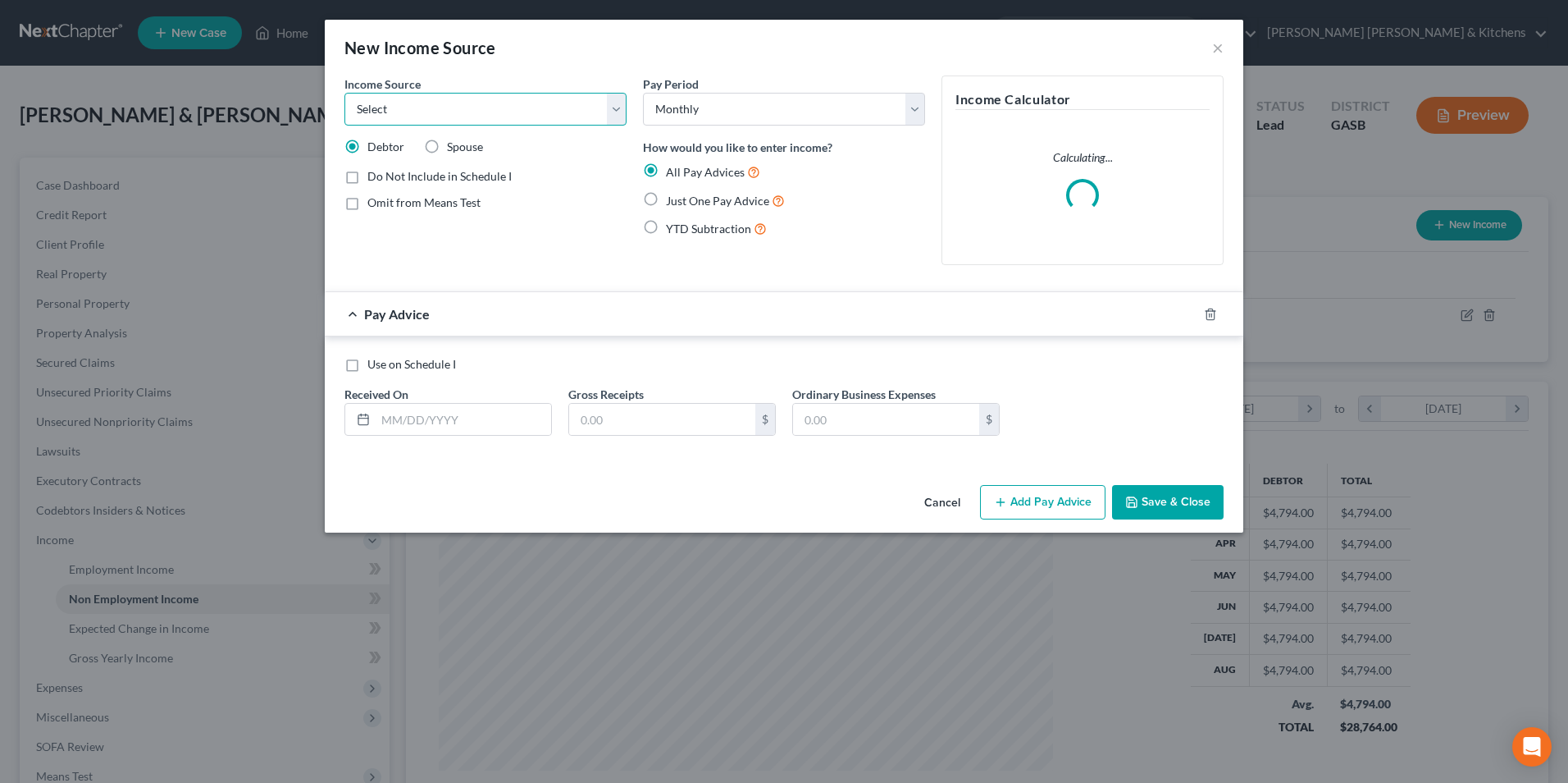
click at [503, 109] on select "Select Unemployment Disability (from employer) Pension Retirement Social Securi…" at bounding box center [485, 109] width 282 height 33
select select "13"
click at [344, 93] on select "Select Unemployment Disability (from employer) Pension Retirement Social Securi…" at bounding box center [485, 109] width 282 height 33
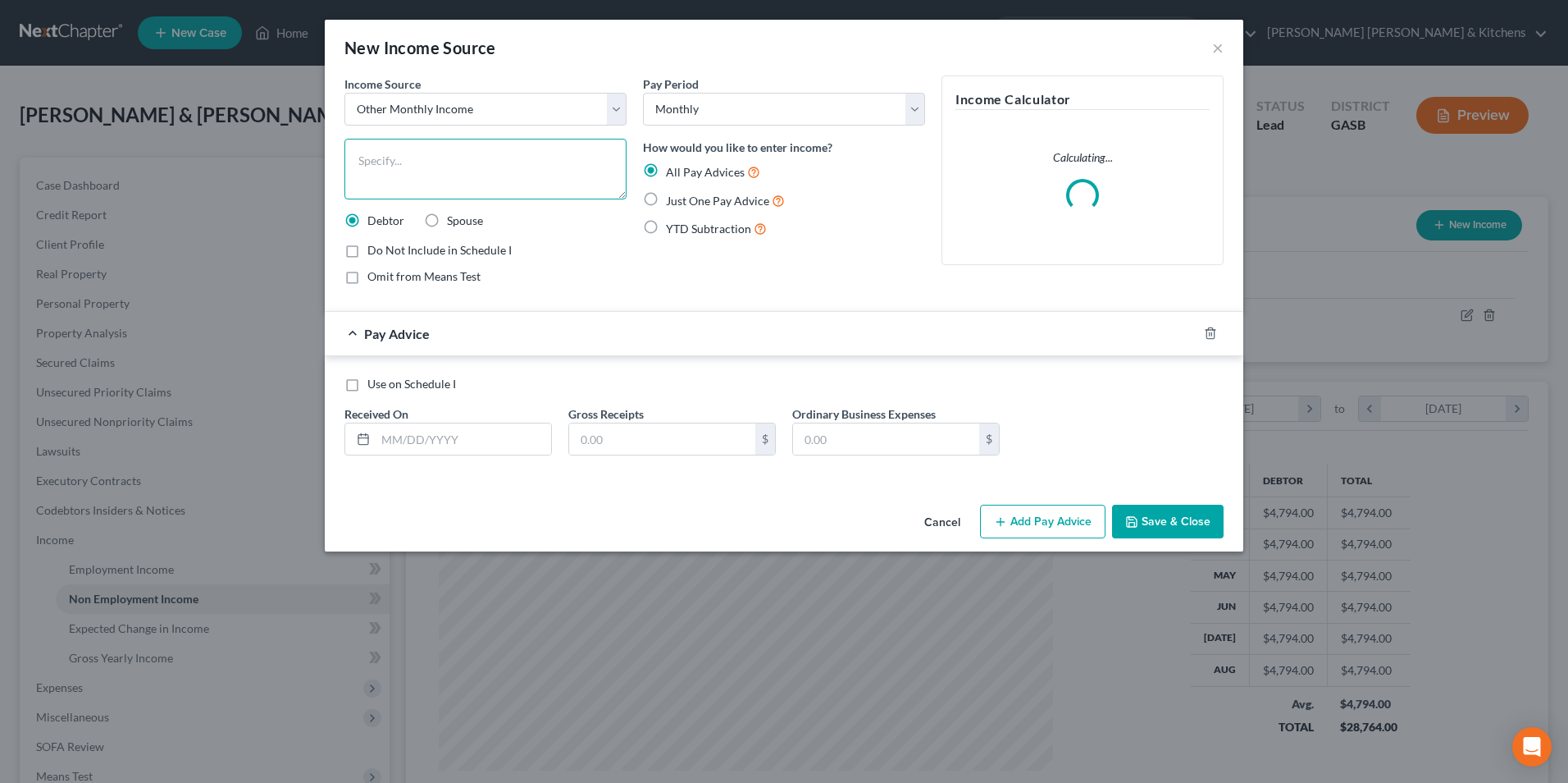
click at [395, 180] on textarea at bounding box center [485, 169] width 282 height 61
type textarea "$ from daughter for rent"
click at [666, 199] on label "Just One Pay Advice" at bounding box center [726, 200] width 119 height 19
click at [673, 199] on input "Just One Pay Advice" at bounding box center [677, 196] width 10 height 10
radio input "true"
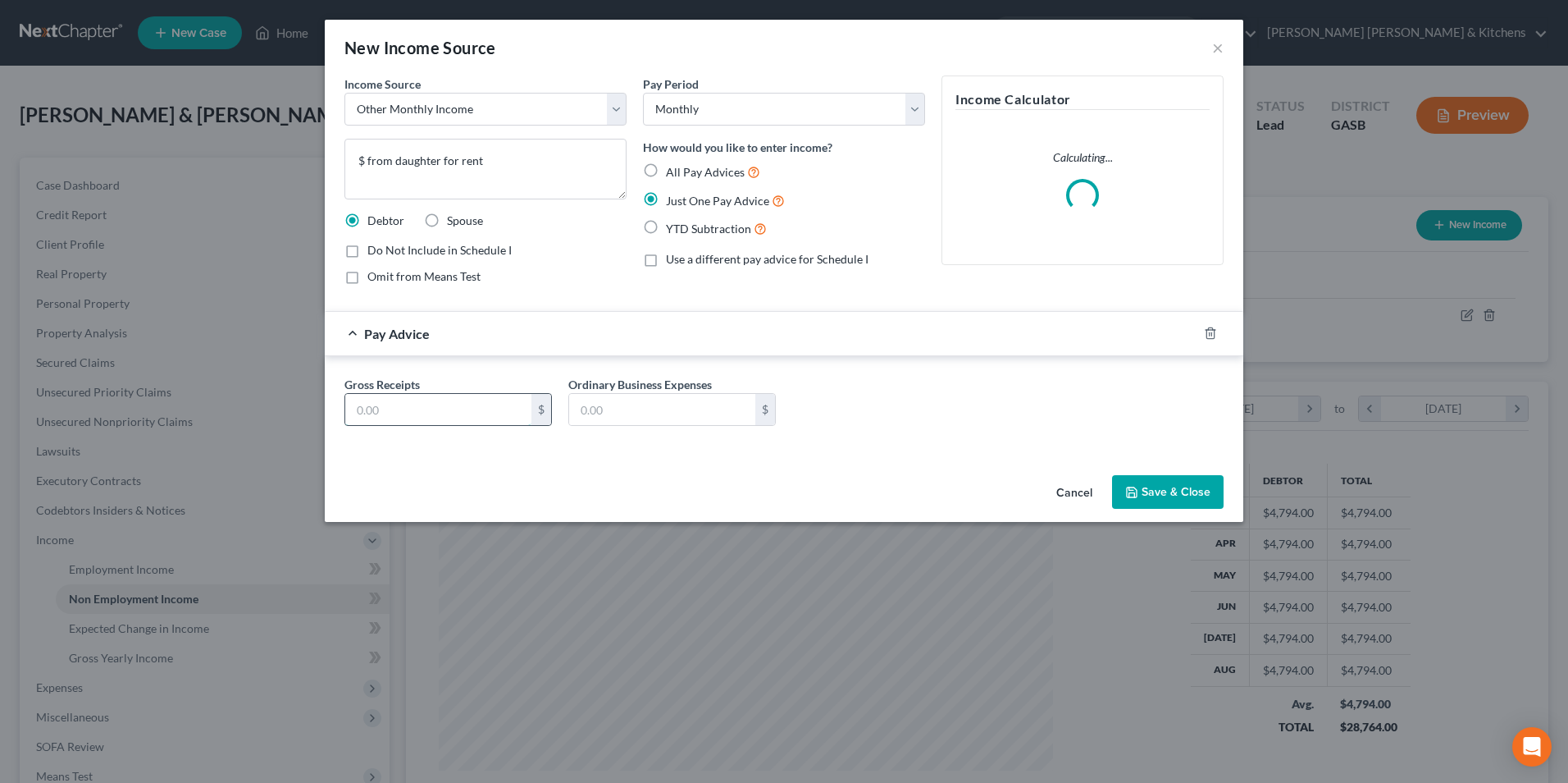
click at [413, 406] on input "text" at bounding box center [438, 409] width 186 height 31
type input "1,000"
type input "0.00"
click at [1136, 493] on icon "button" at bounding box center [1132, 493] width 13 height 13
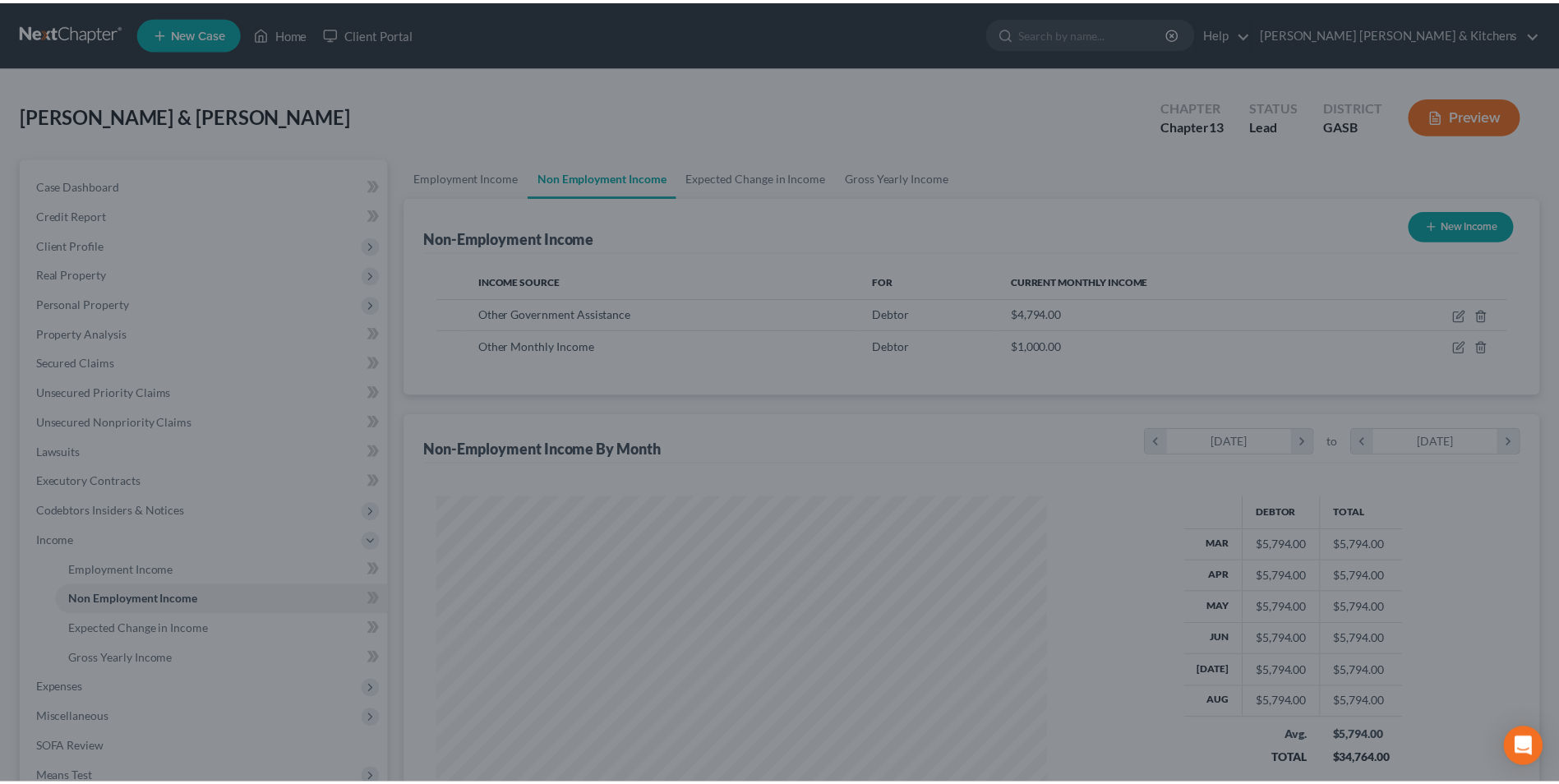
scroll to position [821209, 821040]
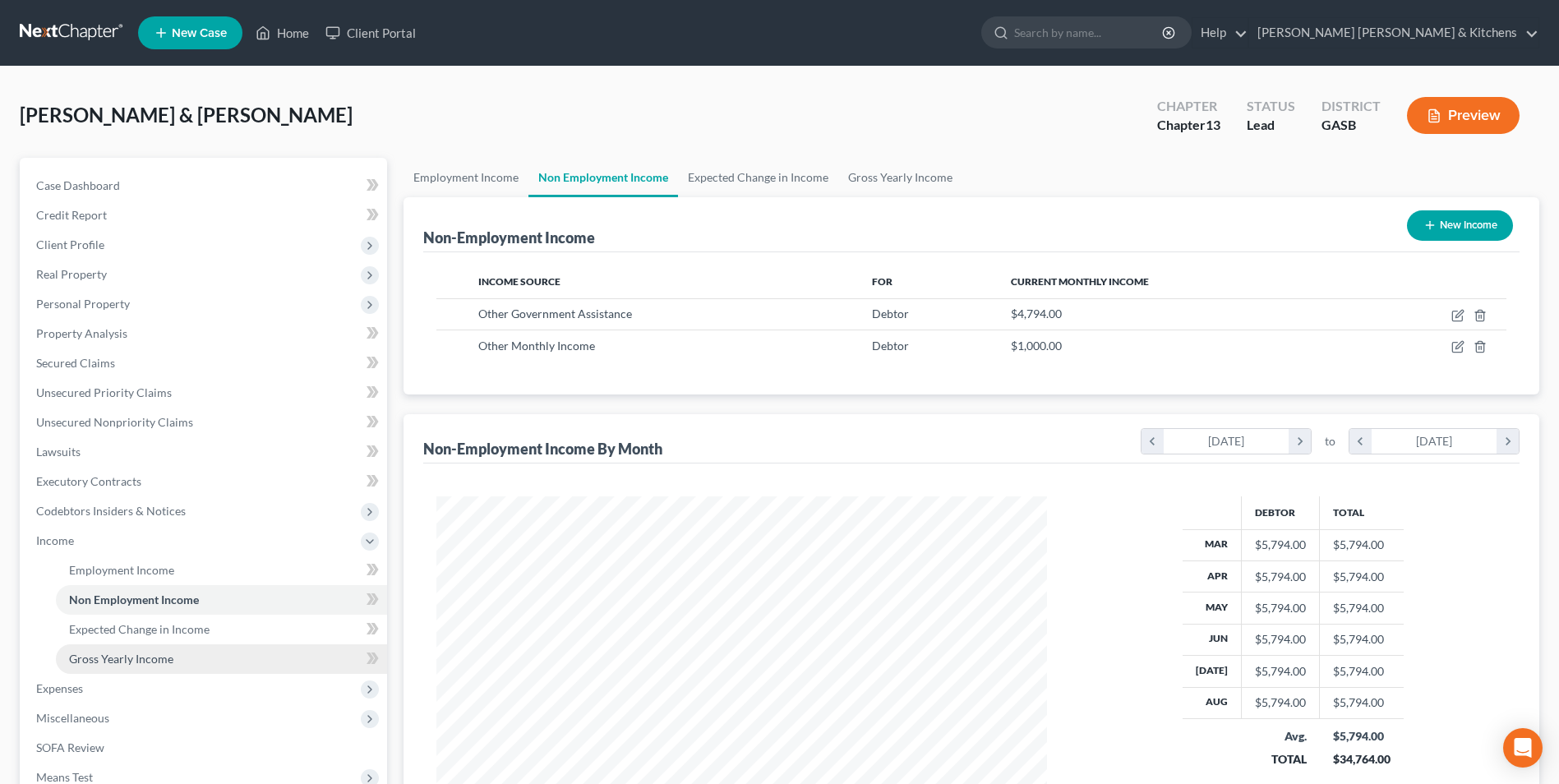
click at [167, 649] on link "Gross Yearly Income" at bounding box center [221, 659] width 331 height 30
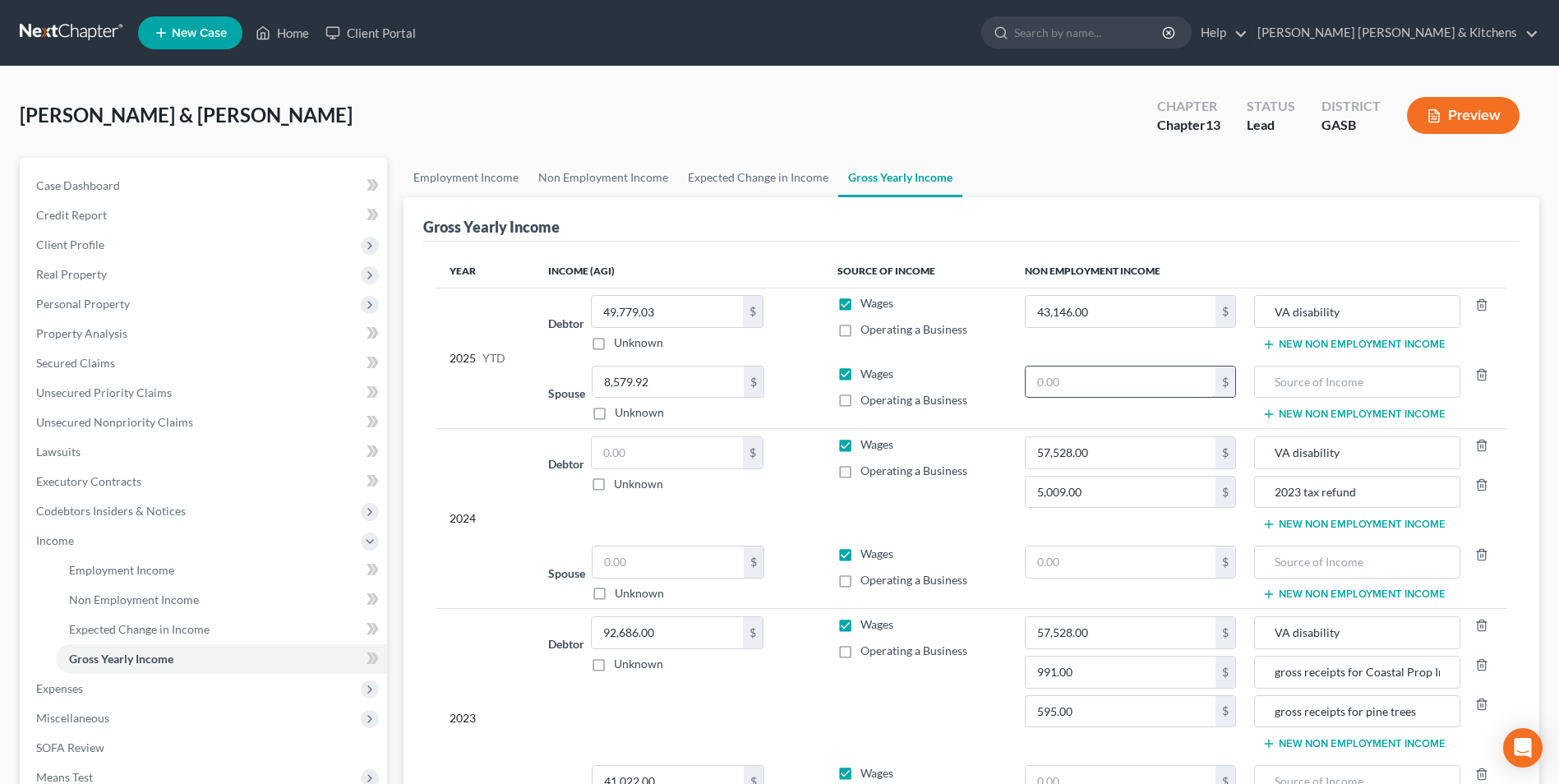
click at [1166, 378] on input "text" at bounding box center [1121, 381] width 190 height 31
click at [1318, 340] on button "New Non Employment Income" at bounding box center [1354, 344] width 184 height 13
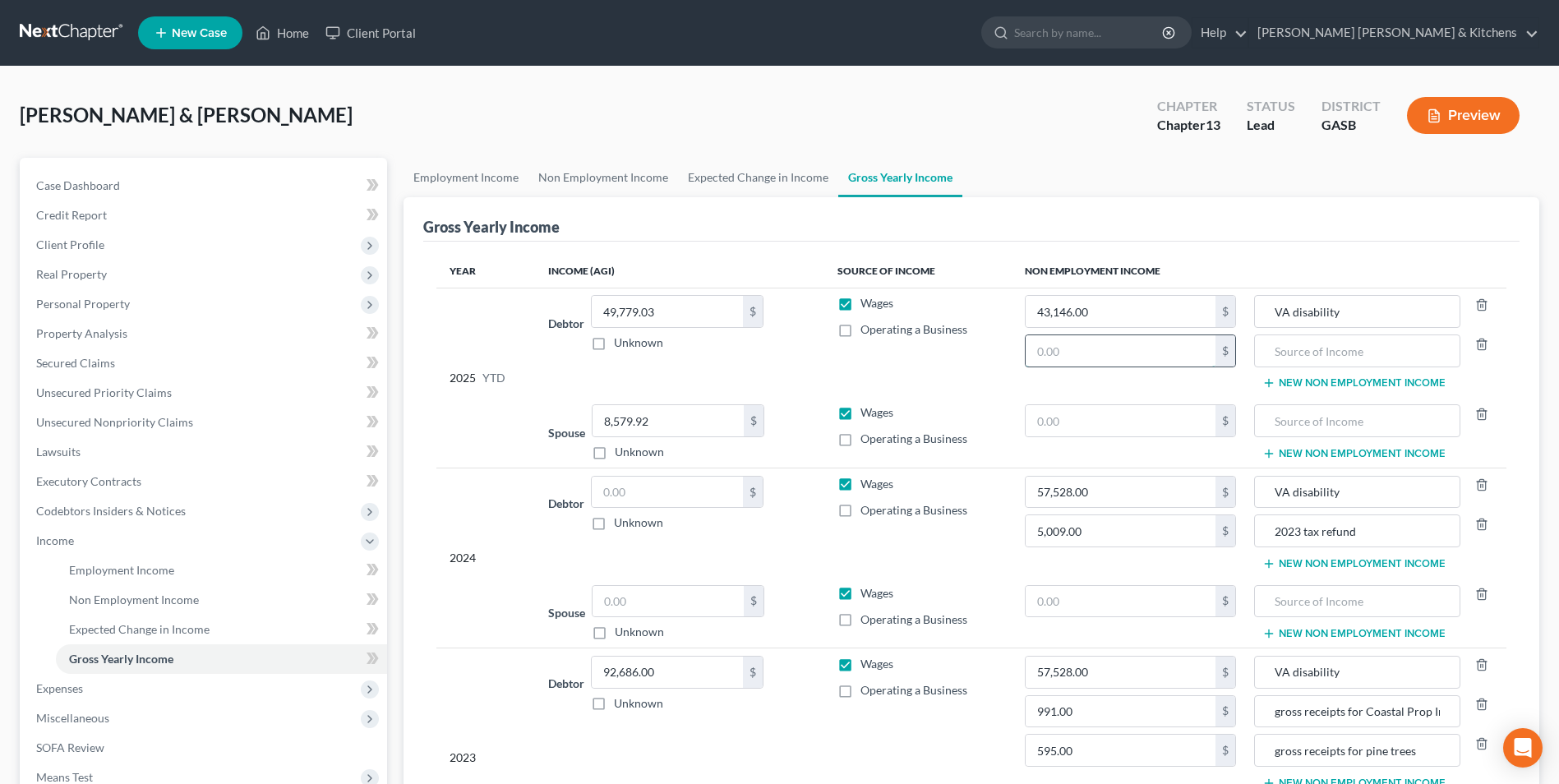
click at [1165, 355] on input "text" at bounding box center [1121, 351] width 190 height 31
type input "9,000"
click at [1331, 349] on input "text" at bounding box center [1357, 351] width 188 height 31
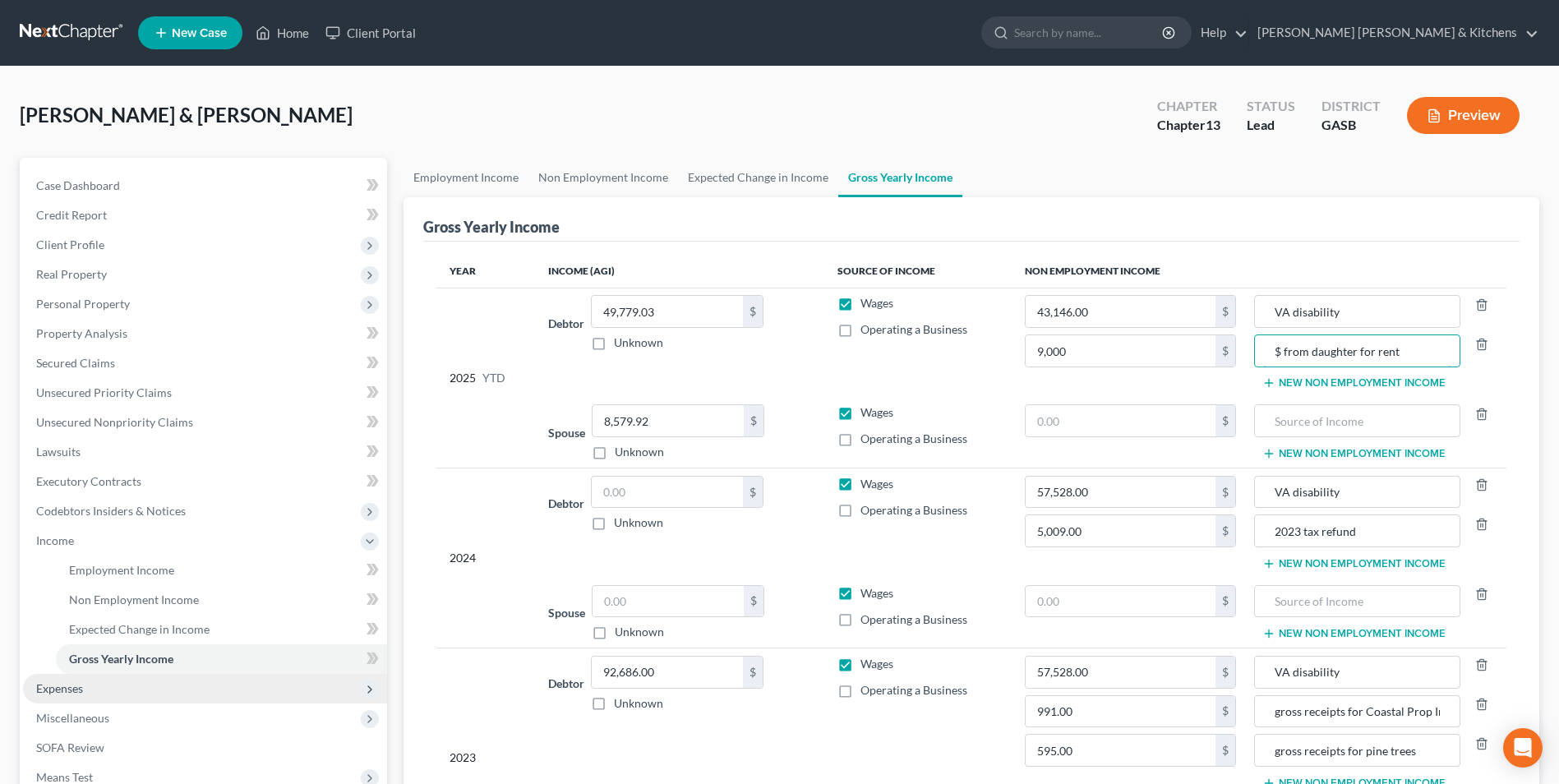
type input "$ from daughter for rent"
click at [54, 685] on span "Expenses" at bounding box center [60, 688] width 47 height 14
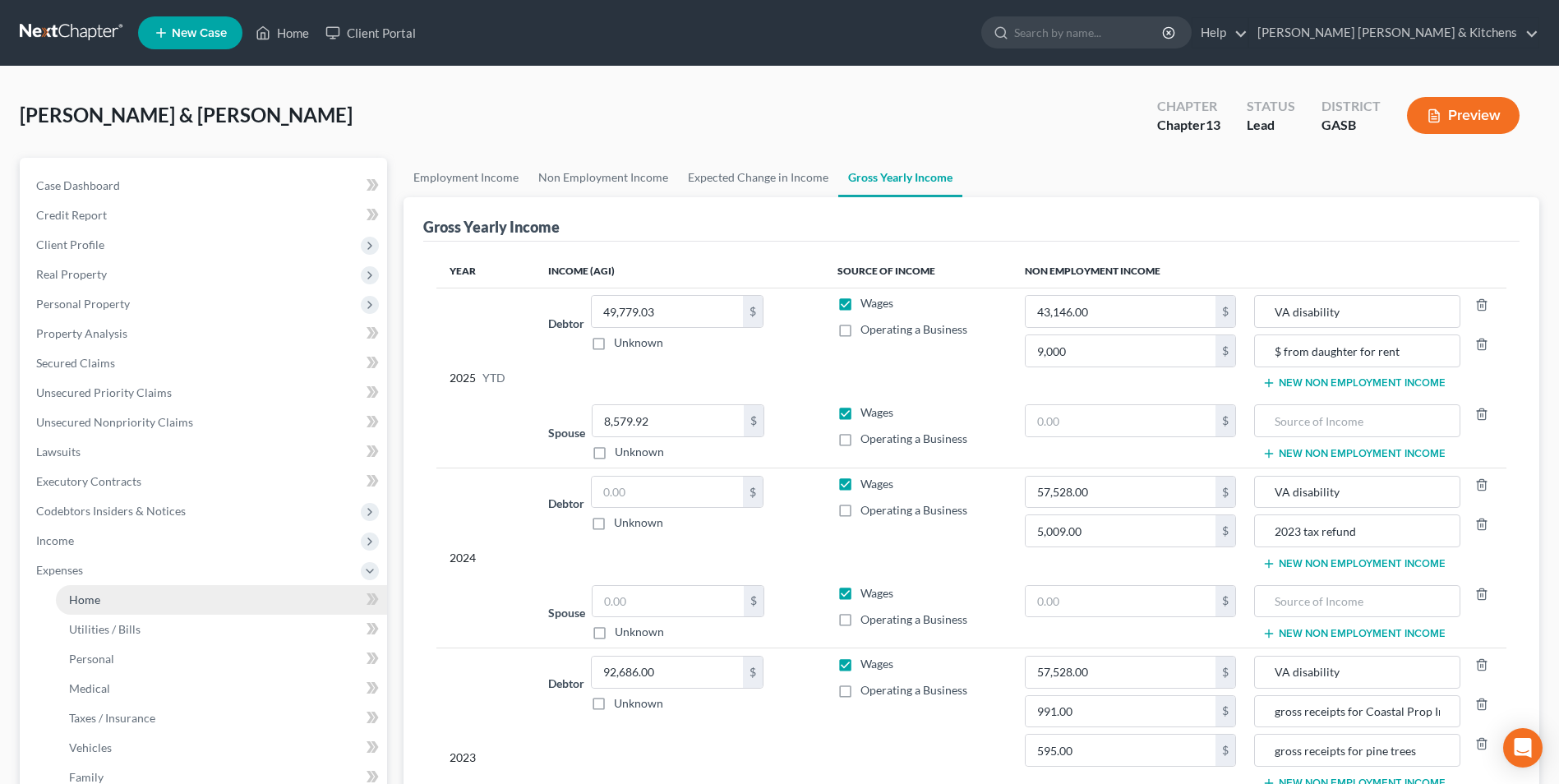
click at [103, 599] on link "Home" at bounding box center [221, 599] width 331 height 30
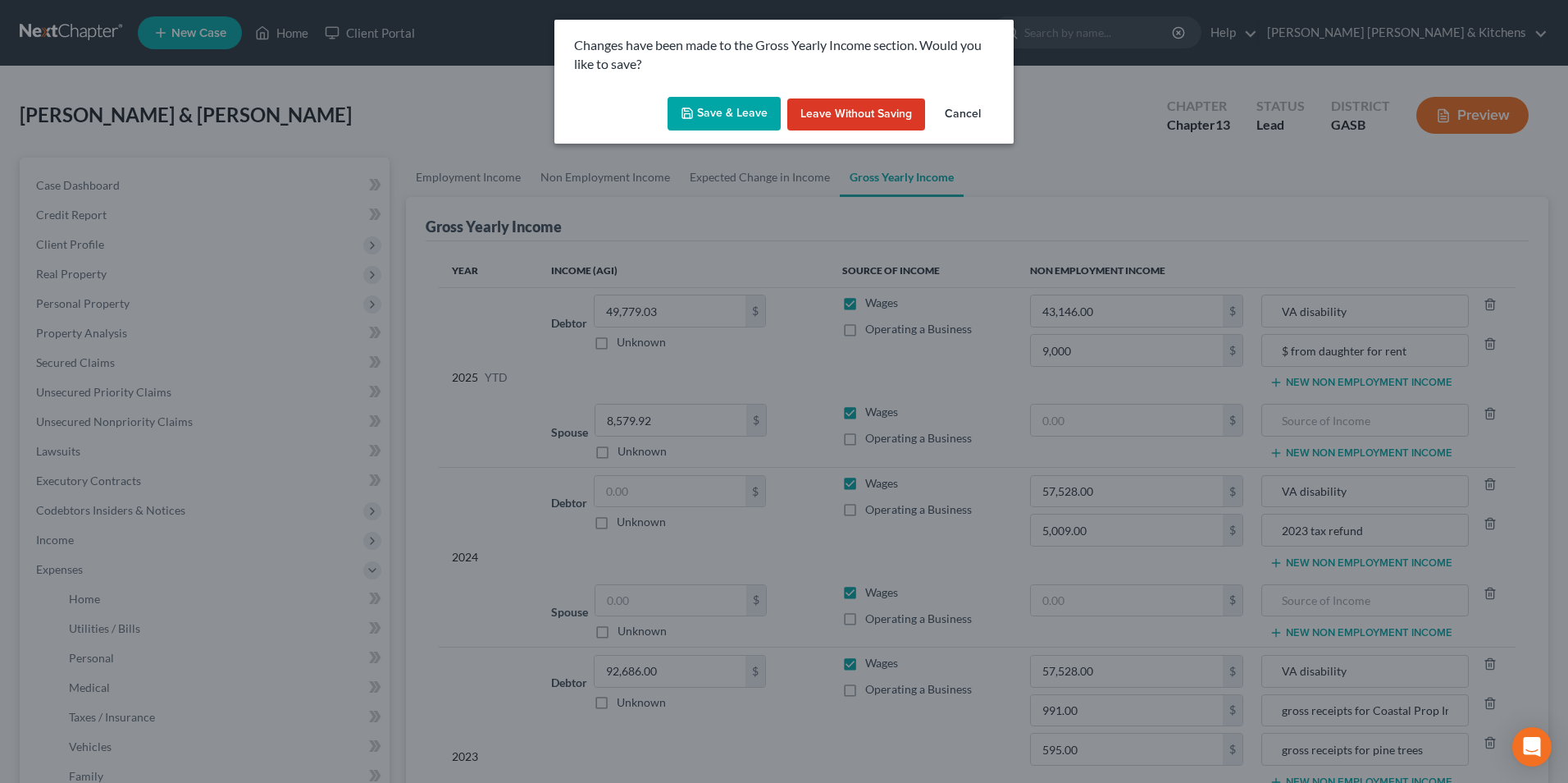
click at [723, 116] on button "Save & Leave" at bounding box center [724, 114] width 114 height 34
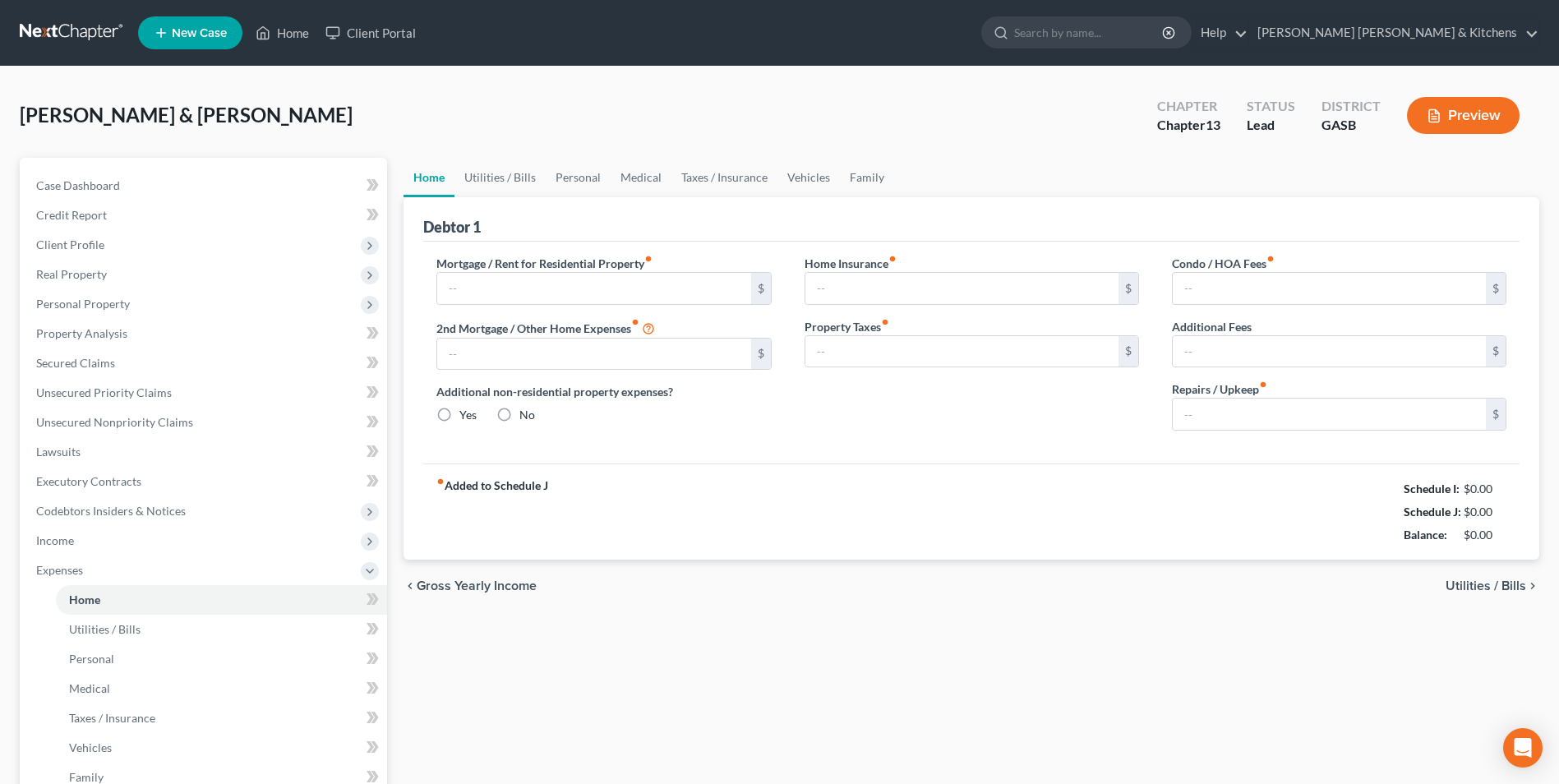
type input "0.00"
radio input "true"
type input "0.00"
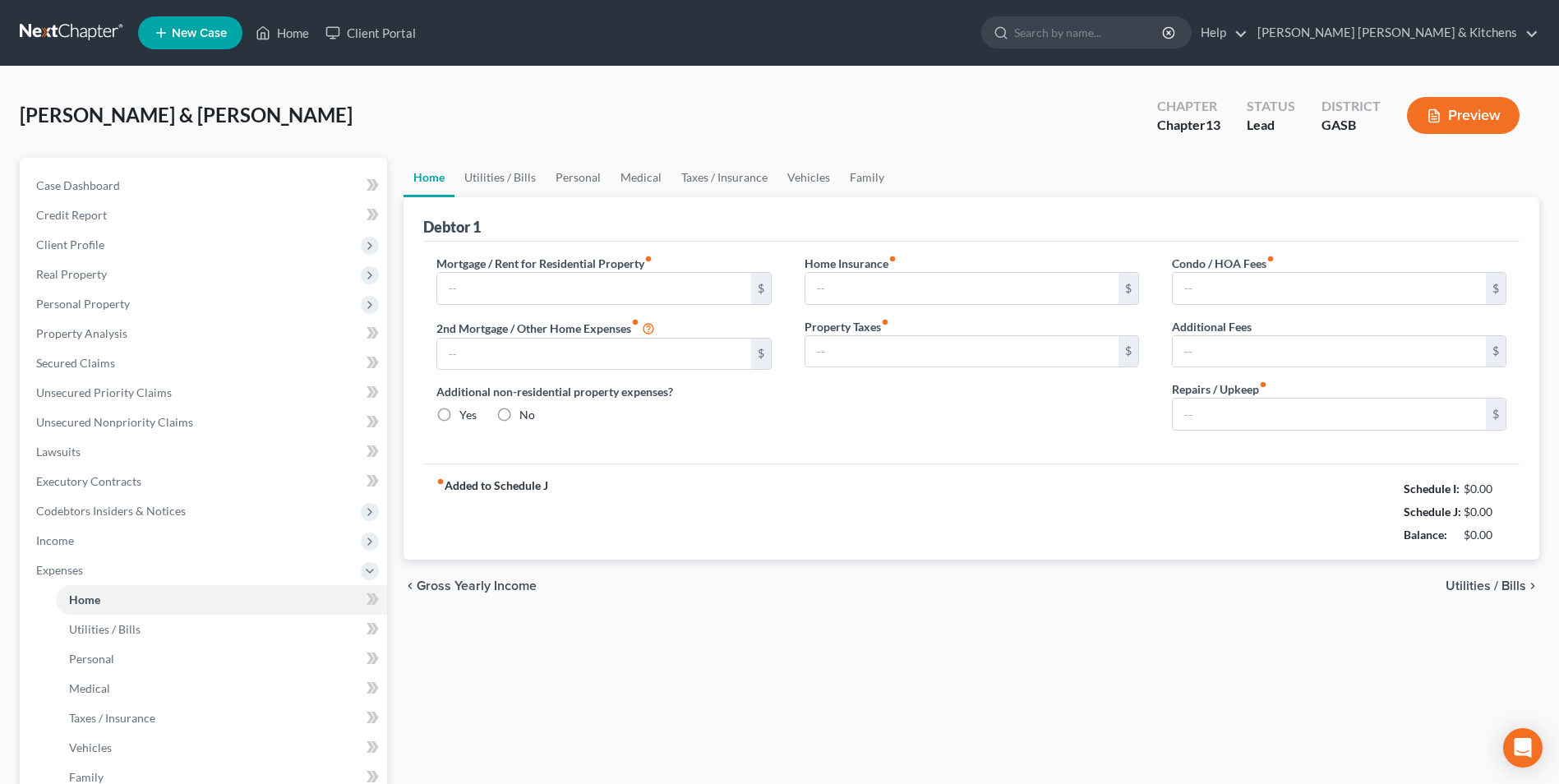
type input "0.00"
click at [608, 295] on input "text" at bounding box center [594, 288] width 313 height 31
type input "3,697"
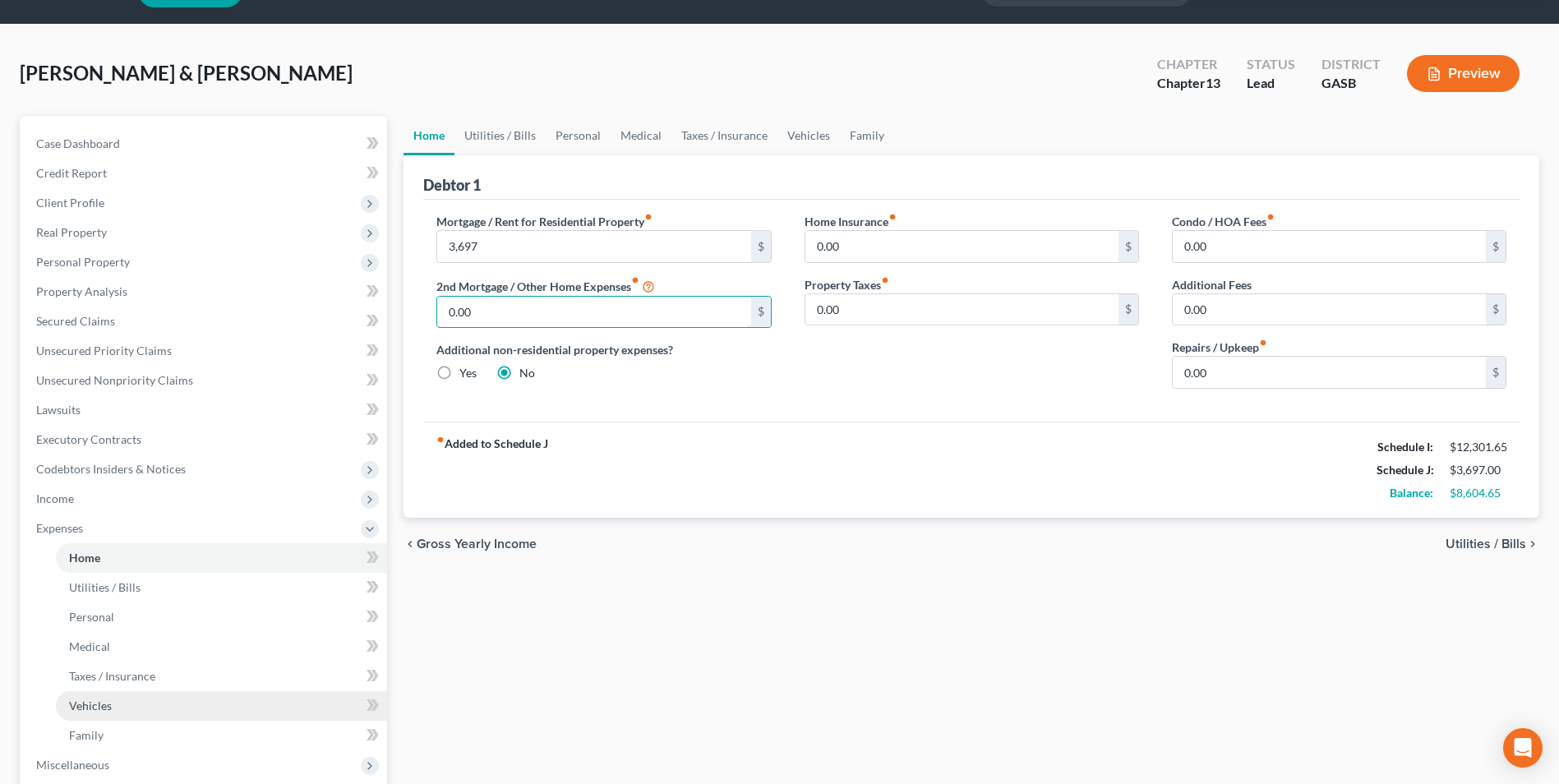
scroll to position [82, 0]
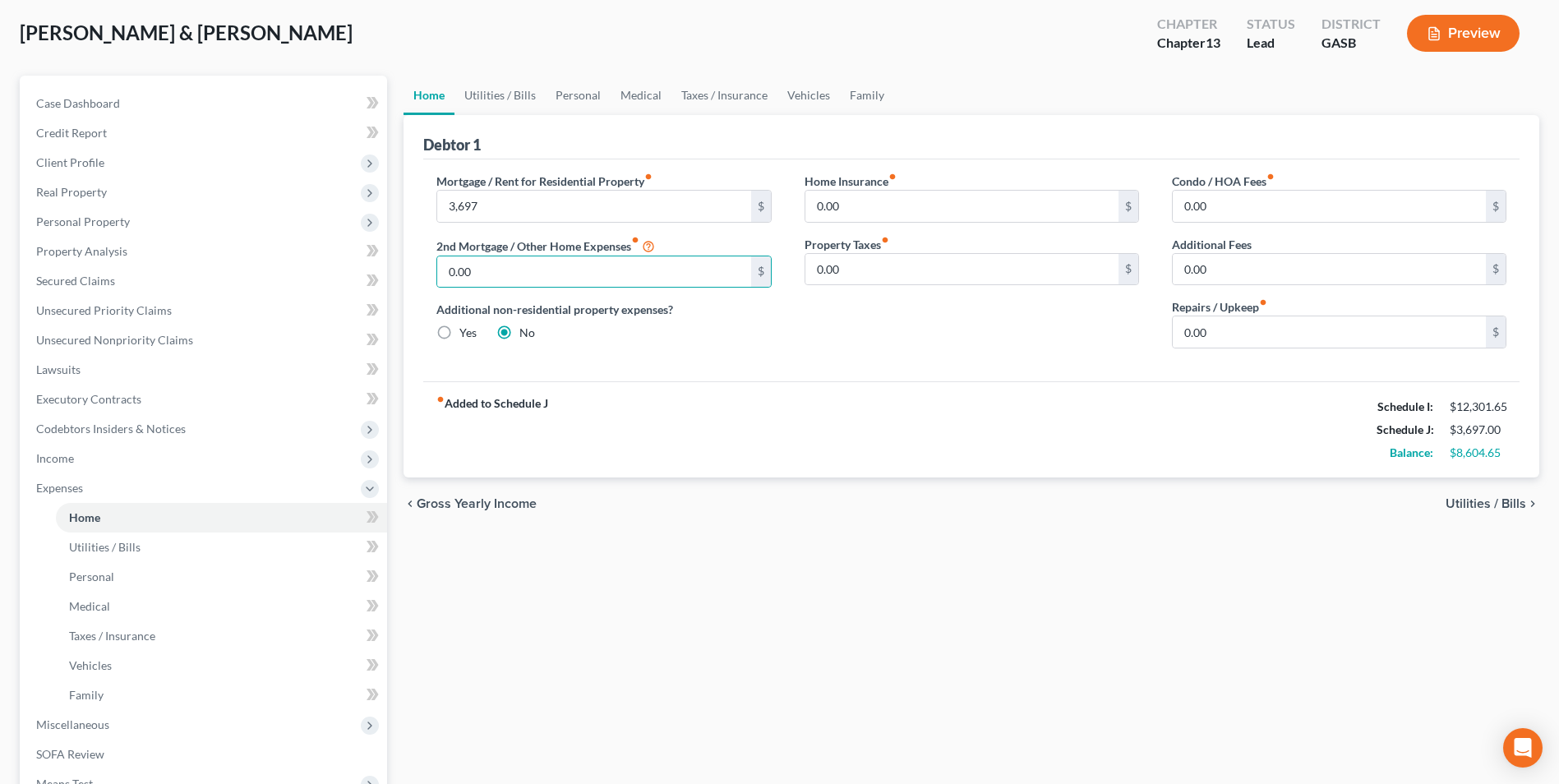
click at [460, 339] on label "Yes" at bounding box center [468, 333] width 18 height 17
click at [466, 336] on input "Yes" at bounding box center [471, 329] width 10 height 10
radio input "true"
radio input "false"
type input "3,697.00"
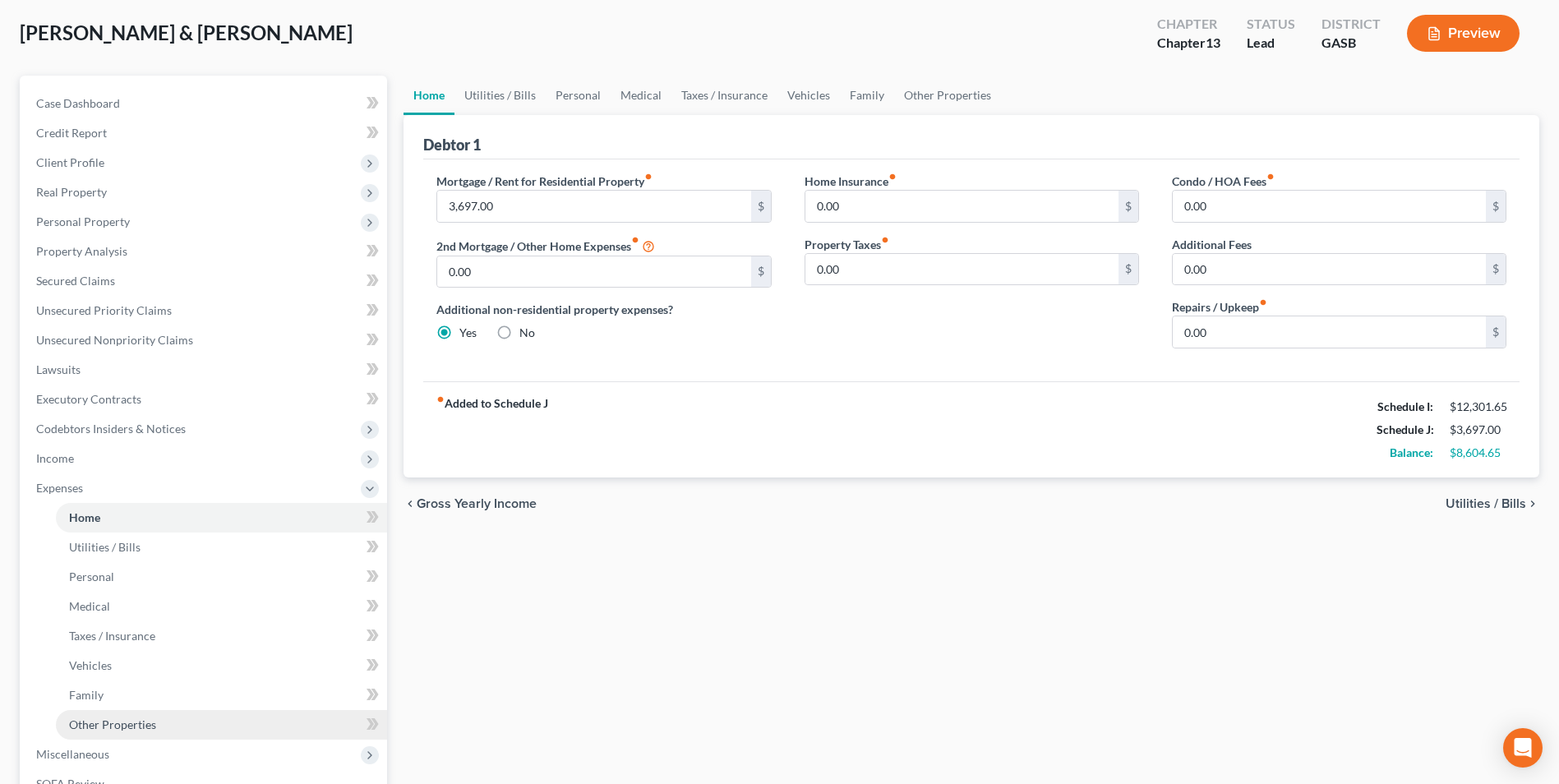
click at [95, 730] on span "Other Properties" at bounding box center [112, 723] width 87 height 14
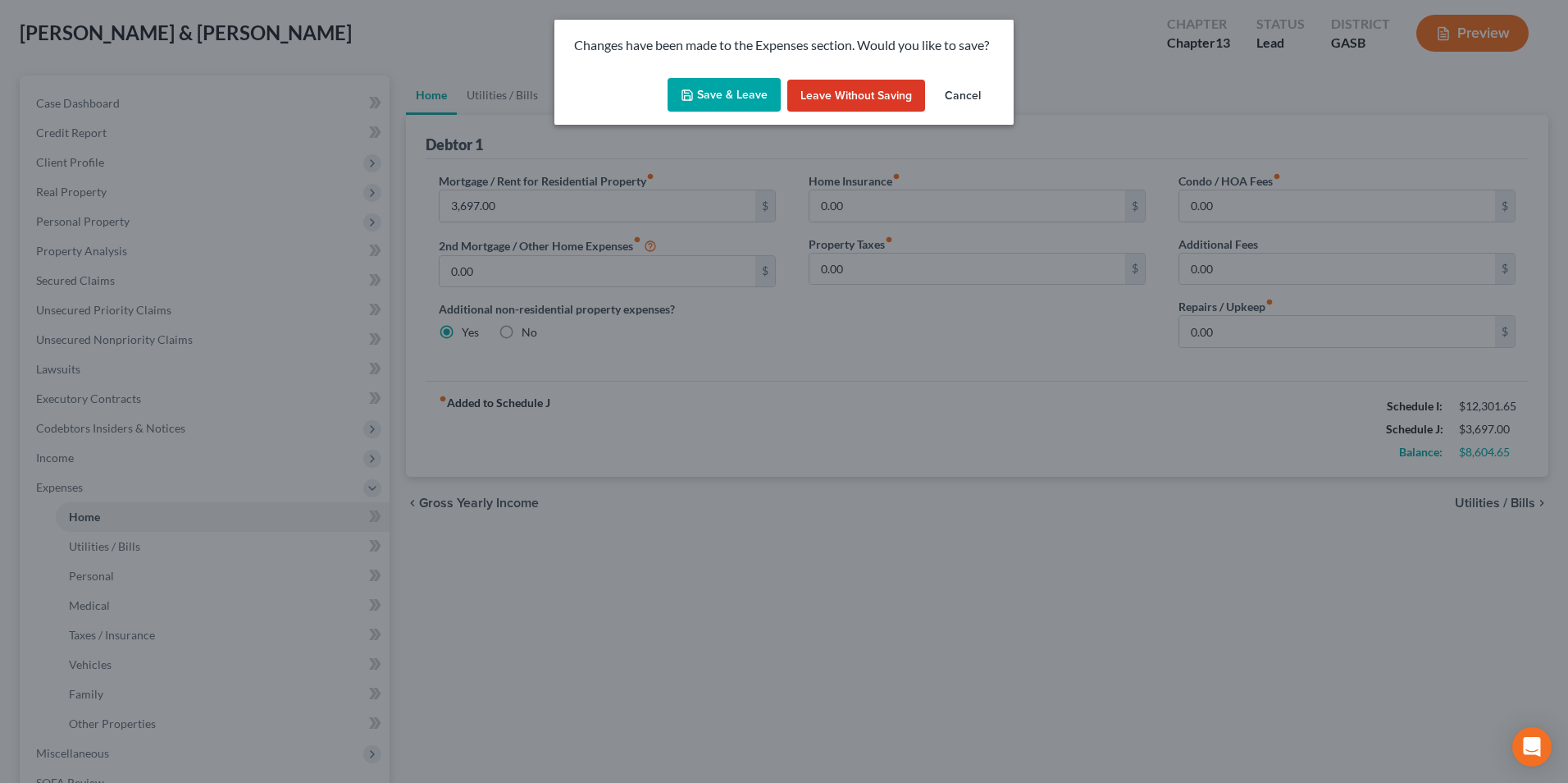
click at [751, 82] on button "Save & Leave" at bounding box center [724, 95] width 114 height 34
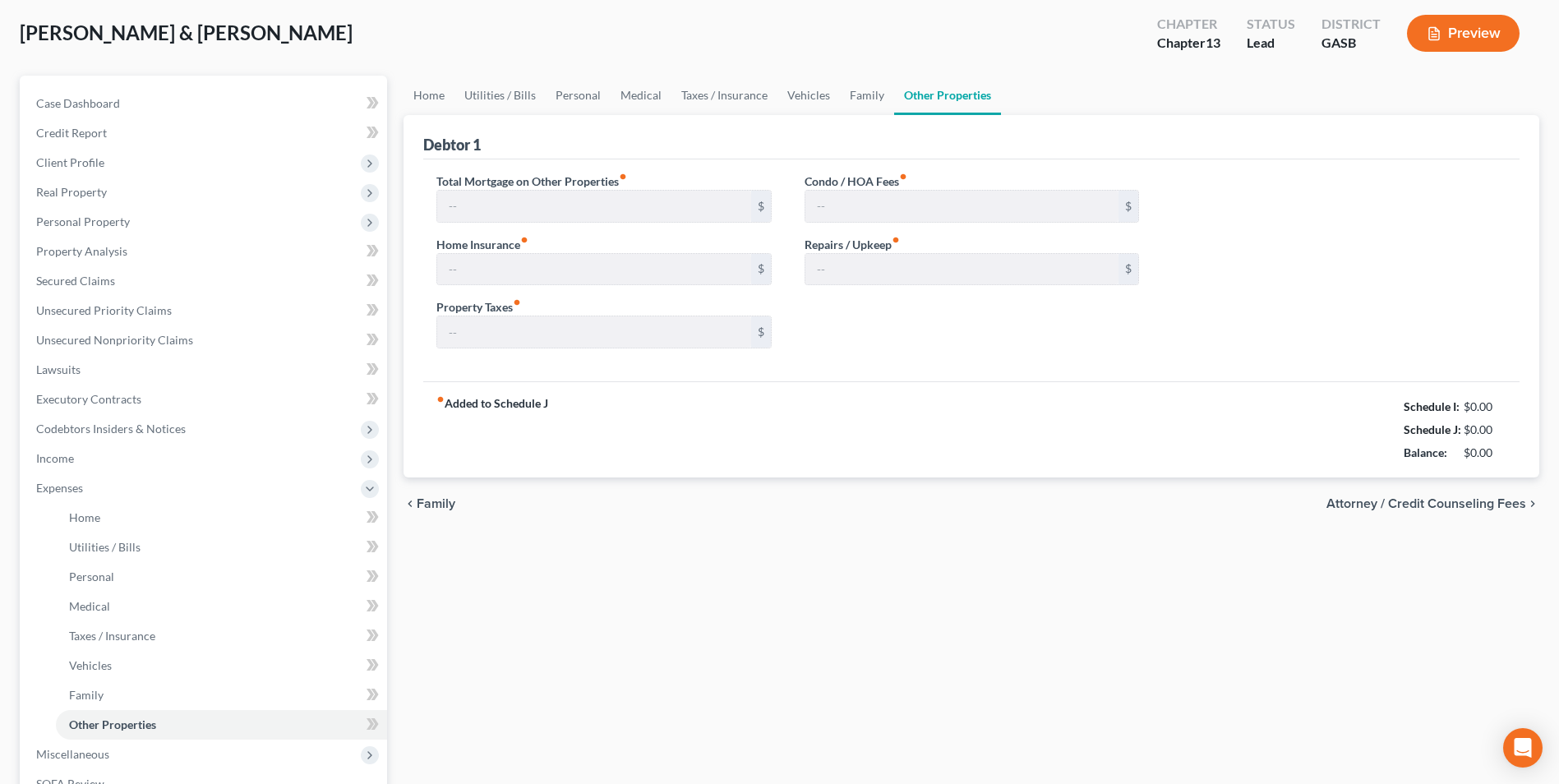
scroll to position [7, 0]
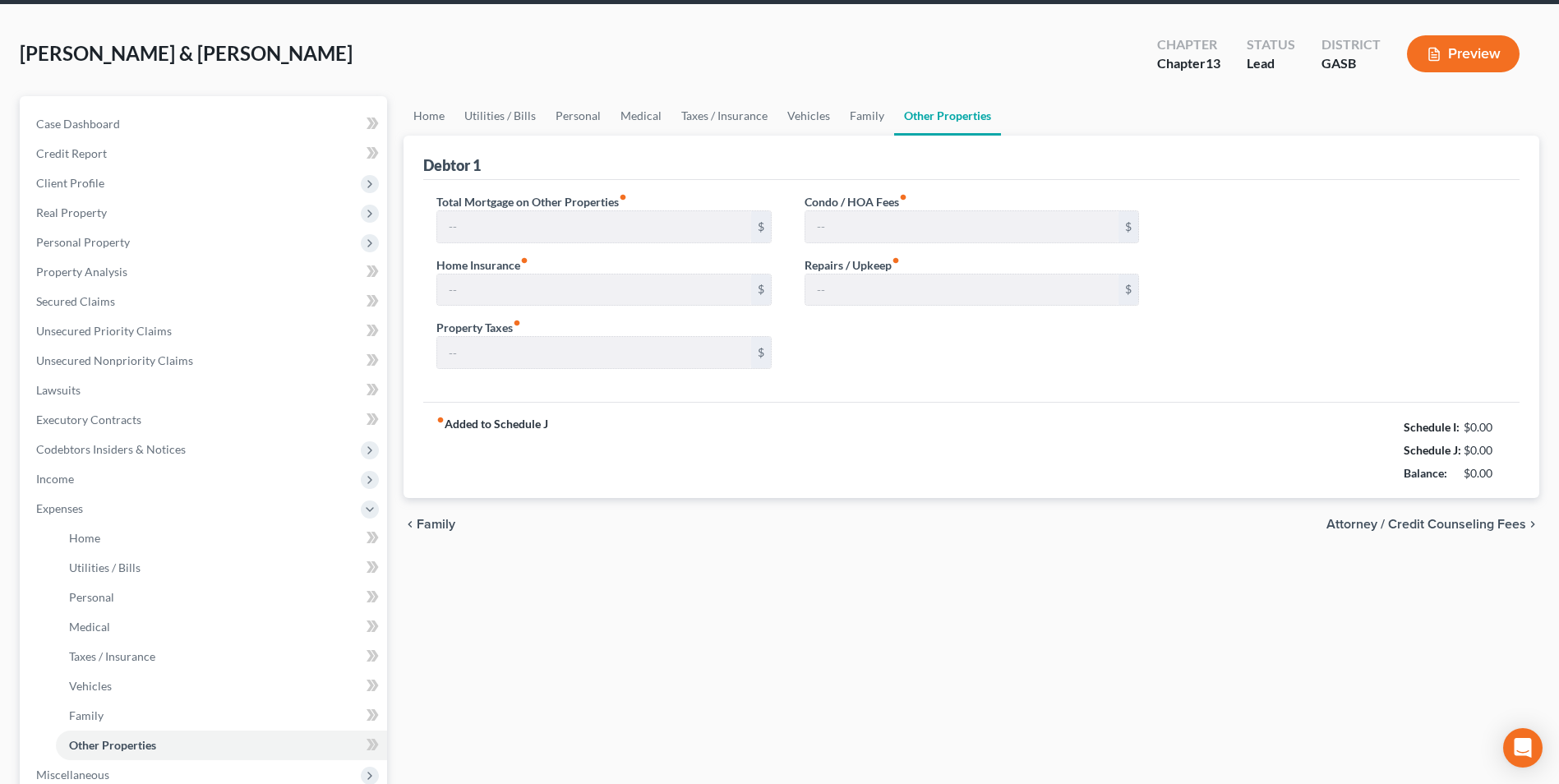
type input "0.00"
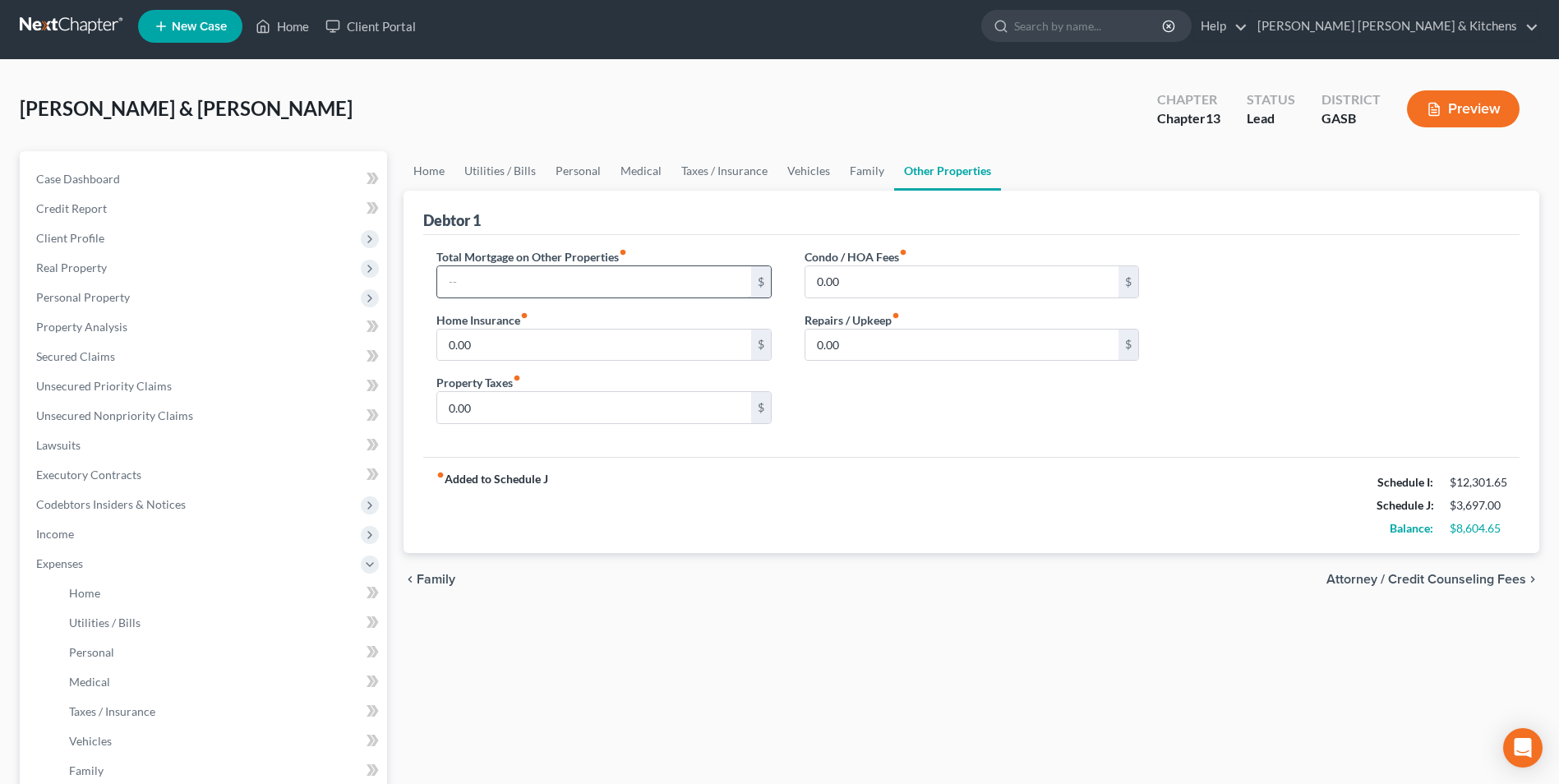
scroll to position [0, 0]
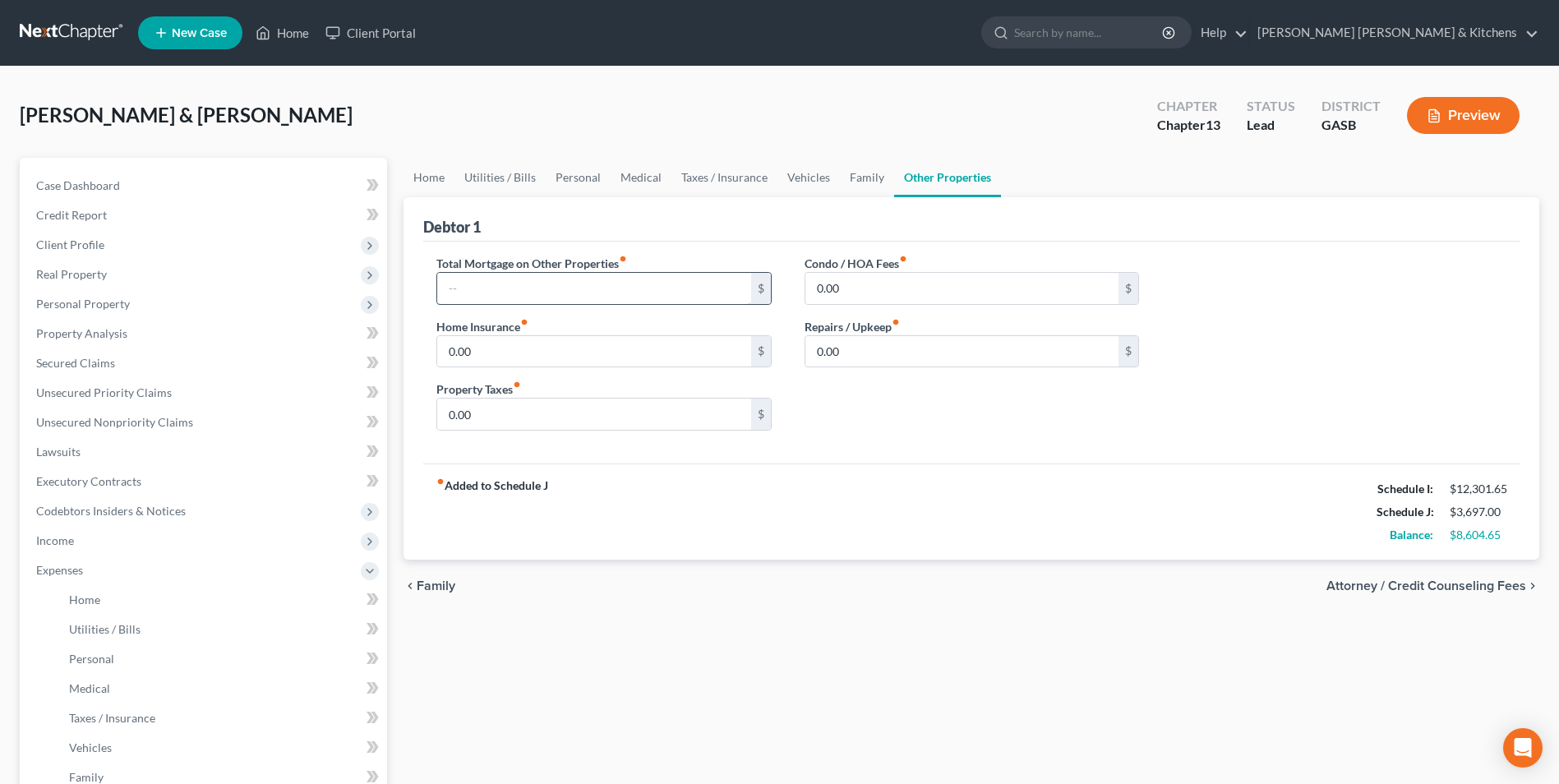
click at [504, 279] on input "text" at bounding box center [594, 288] width 313 height 31
type input "2,023"
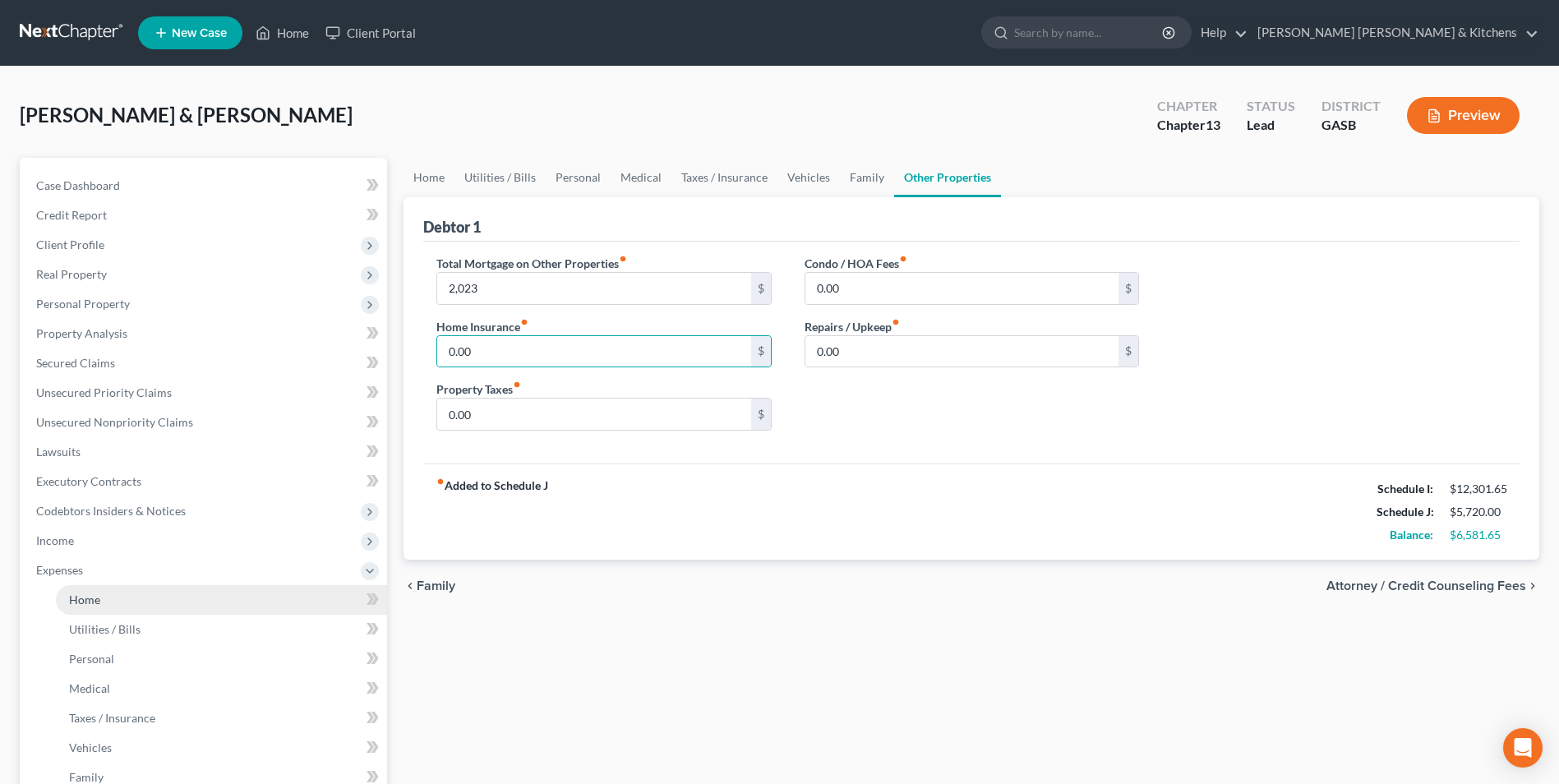
click at [87, 600] on span "Home" at bounding box center [84, 598] width 31 height 14
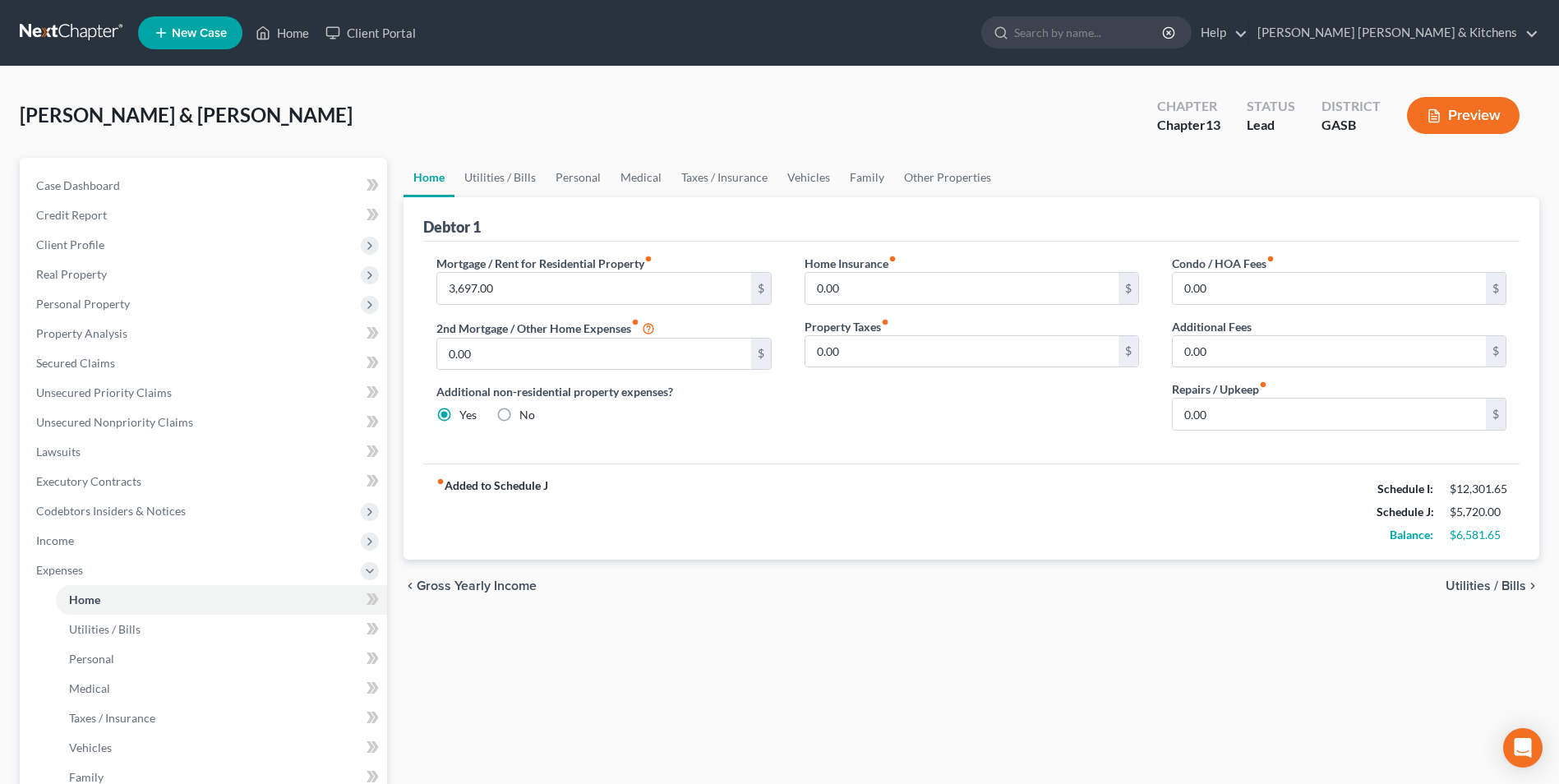
click at [1489, 590] on span "Utilities / Bills" at bounding box center [1485, 585] width 80 height 13
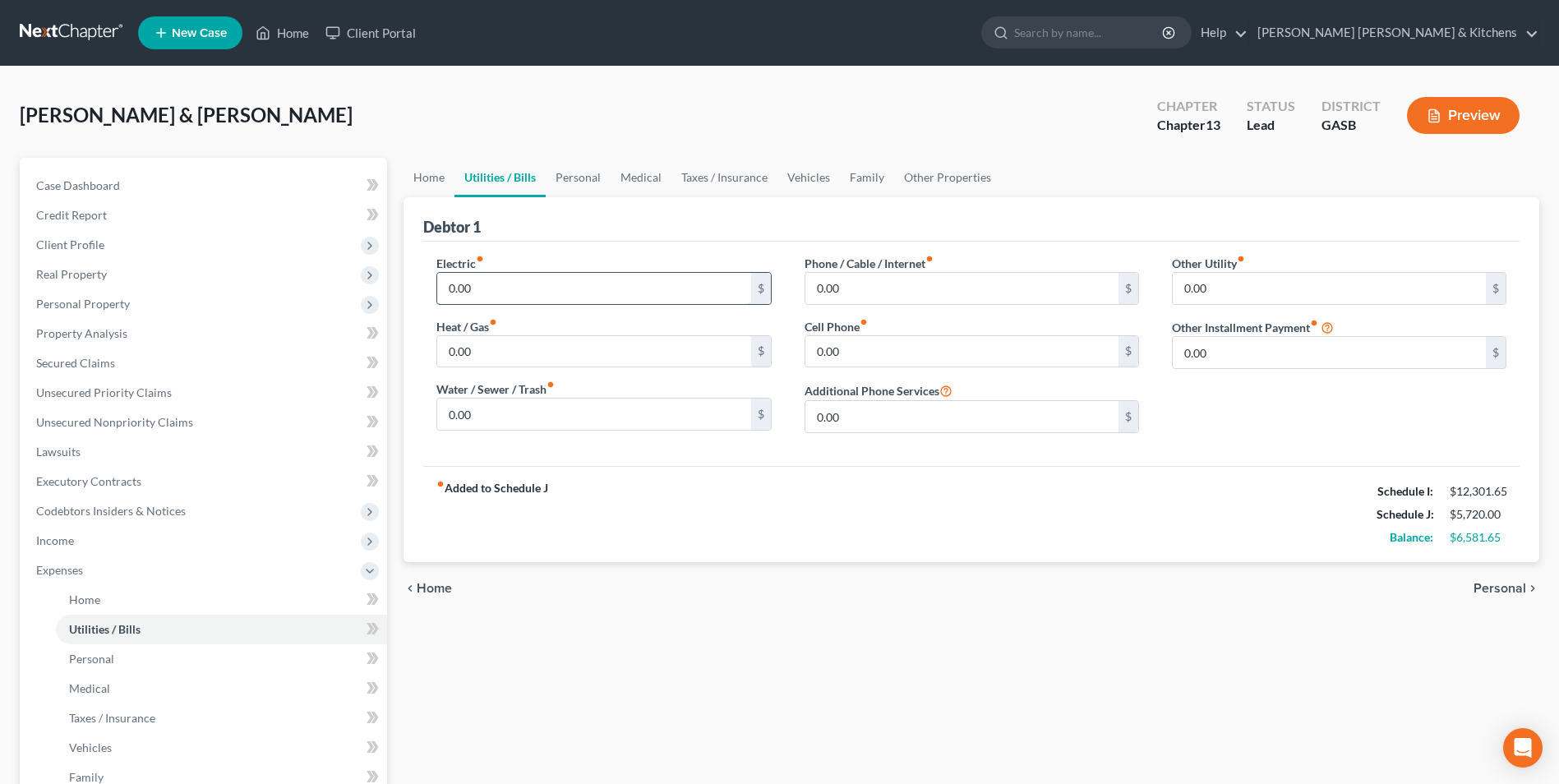
click at [539, 296] on input "0.00" at bounding box center [594, 288] width 313 height 31
type input "700"
type input "60"
type input "230"
click at [79, 605] on span "Home" at bounding box center [84, 598] width 31 height 14
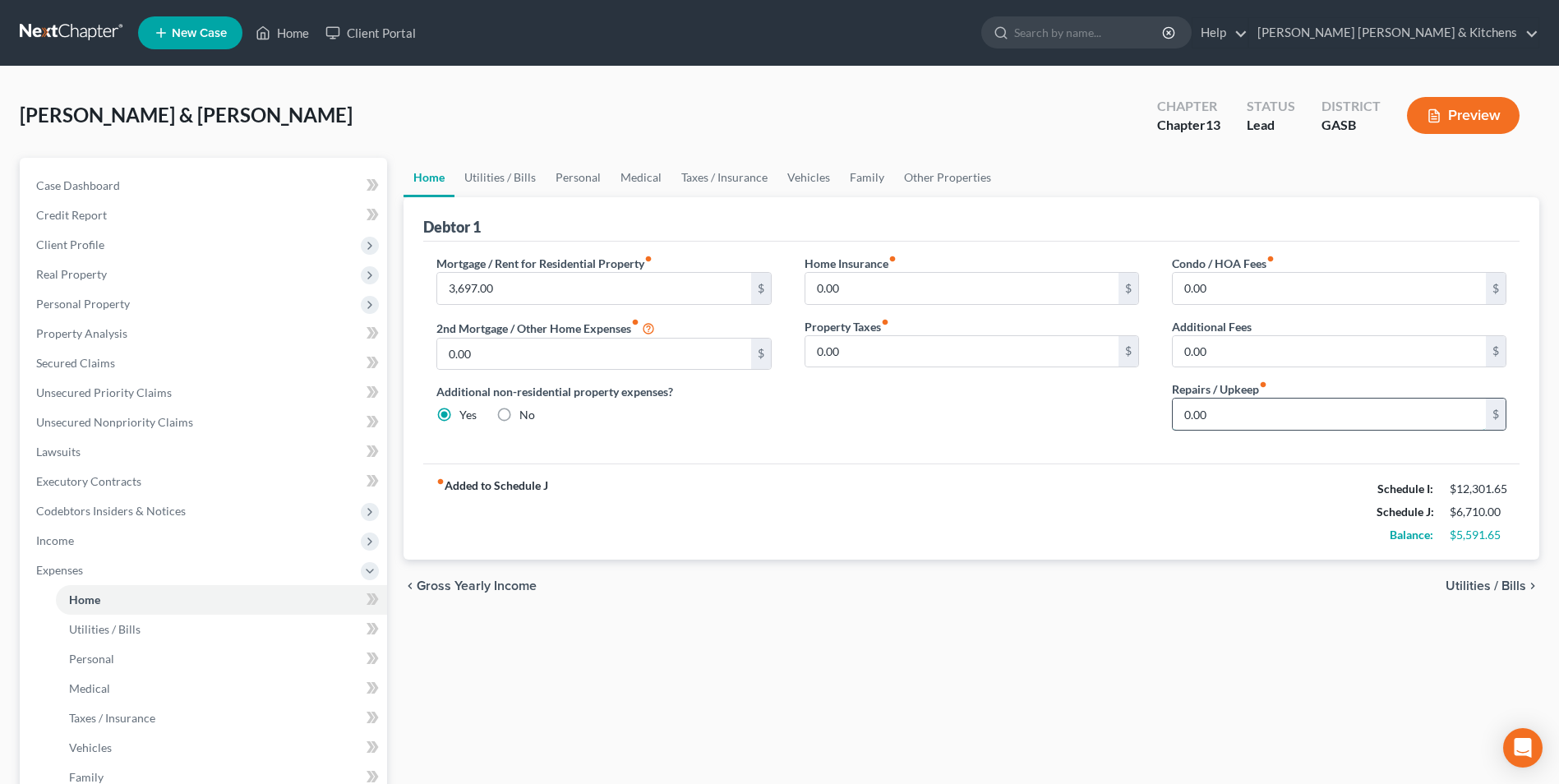
click at [1228, 417] on input "0.00" at bounding box center [1330, 413] width 313 height 31
type input "200"
click at [1489, 591] on span "Utilities / Bills" at bounding box center [1485, 585] width 80 height 13
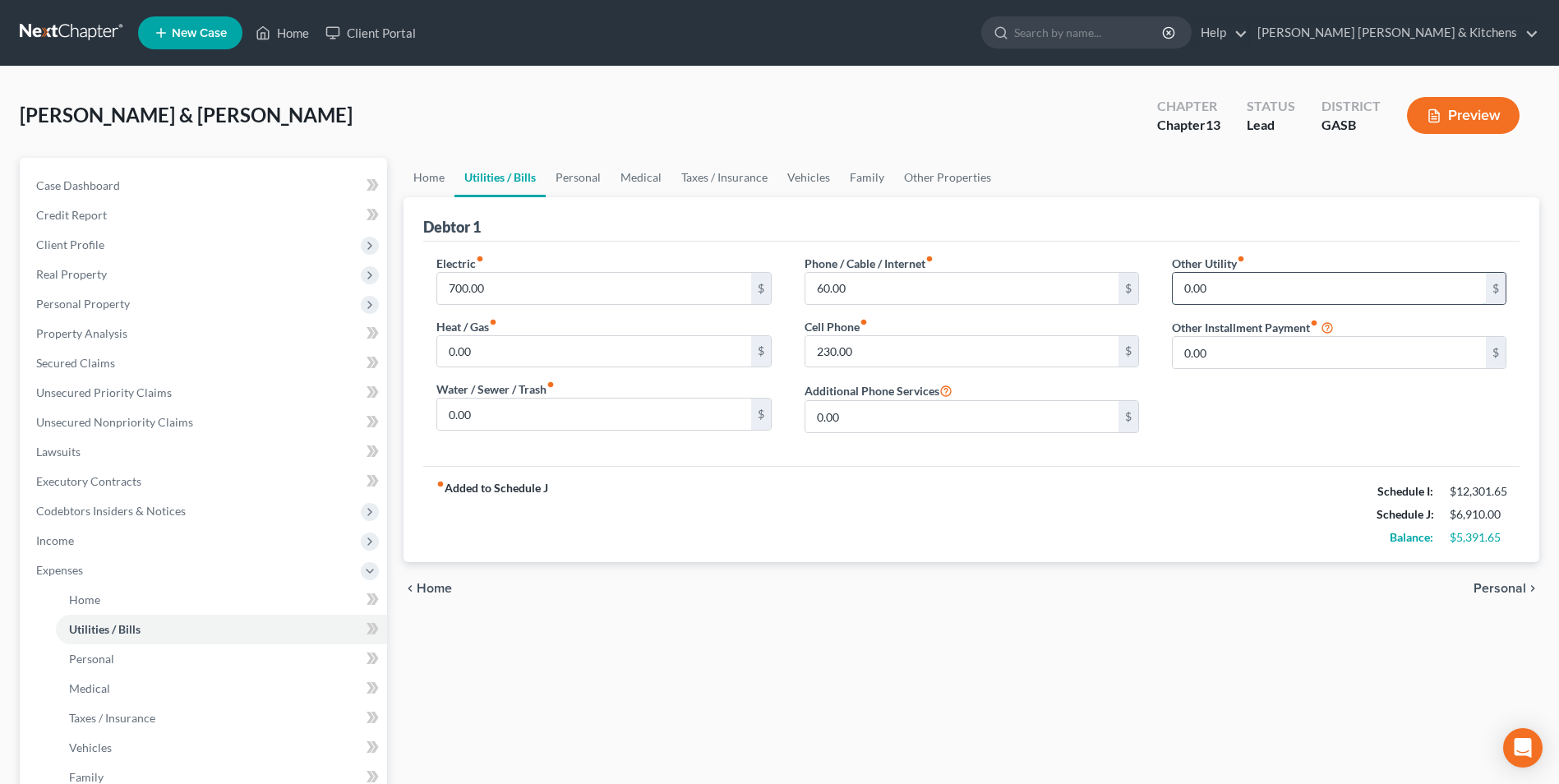
click at [1219, 295] on input "0.00" at bounding box center [1330, 288] width 313 height 31
type input "40"
type input "streaming accts"
click at [1222, 407] on input "0.00" at bounding box center [1330, 398] width 313 height 31
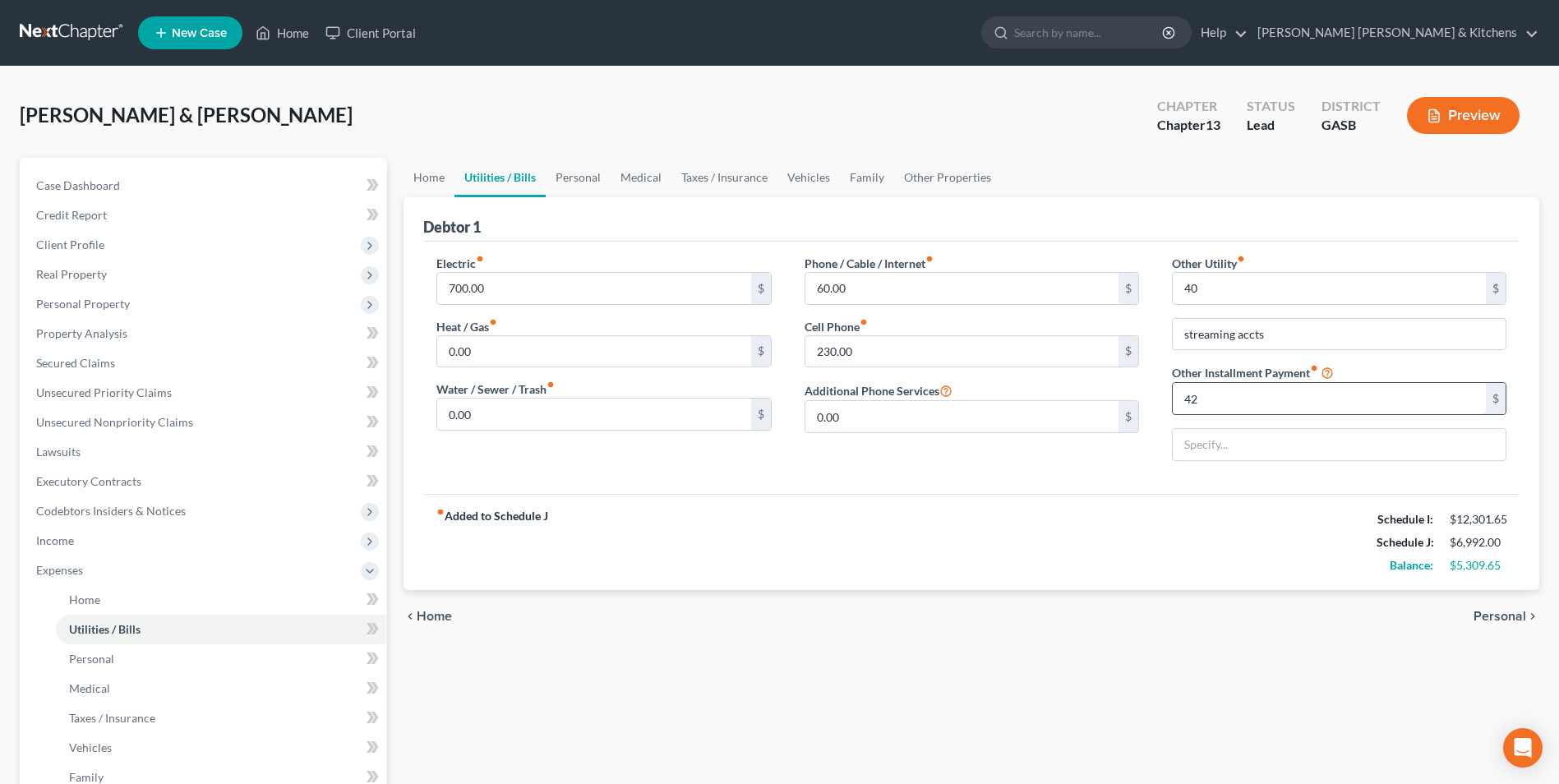
type input "42"
drag, startPoint x: 1290, startPoint y: 449, endPoint x: 1311, endPoint y: 451, distance: 21.1
click at [1311, 451] on input "progressive leasing ($380) prorated" at bounding box center [1339, 444] width 333 height 31
type input "progressive leasing ($2500) prorated"
click at [110, 653] on span "Personal" at bounding box center [91, 658] width 45 height 14
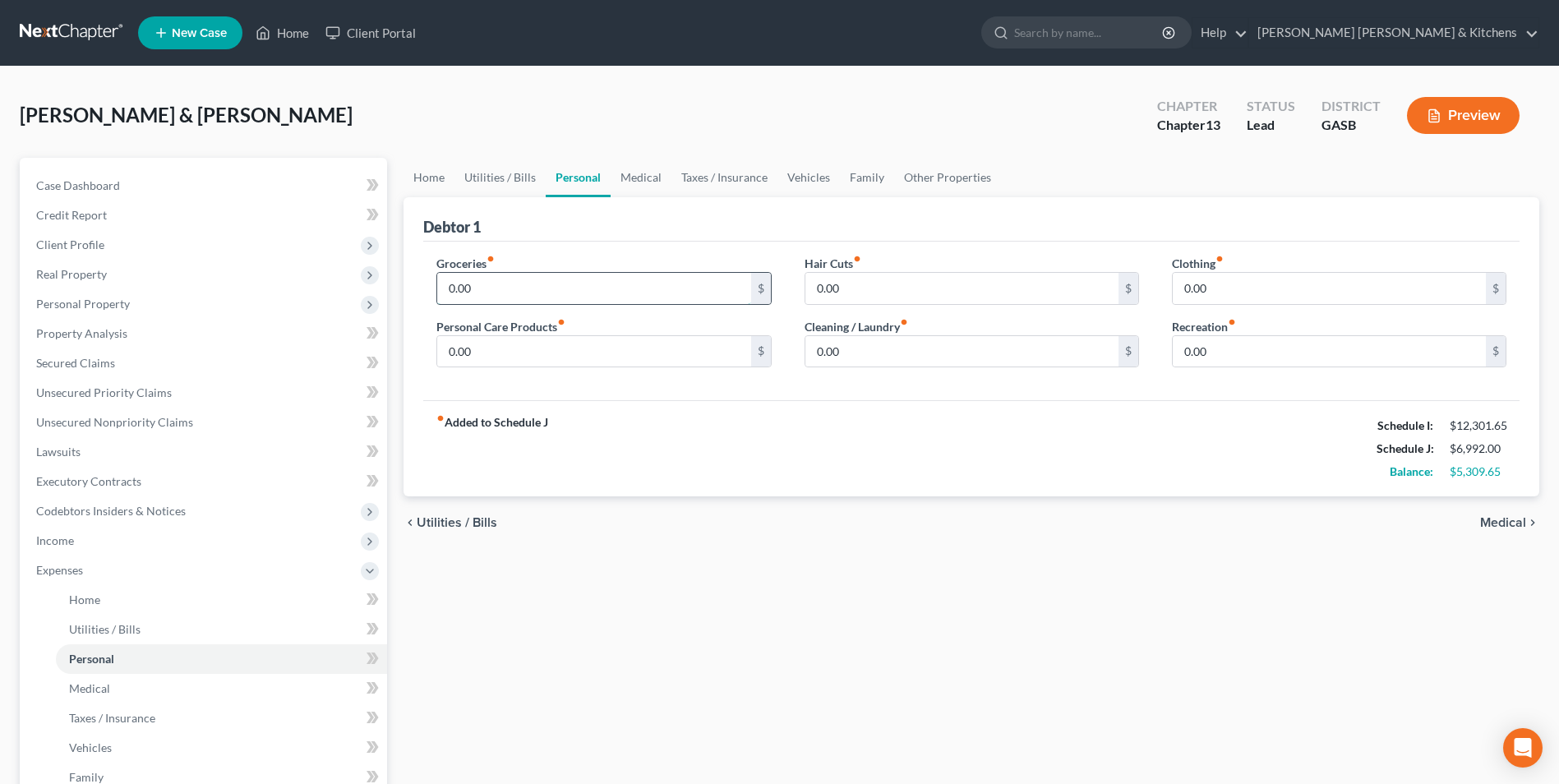
click at [555, 294] on input "0.00" at bounding box center [594, 288] width 313 height 31
type input "2,000"
type input "200"
click at [1496, 526] on span "Medical" at bounding box center [1502, 522] width 46 height 13
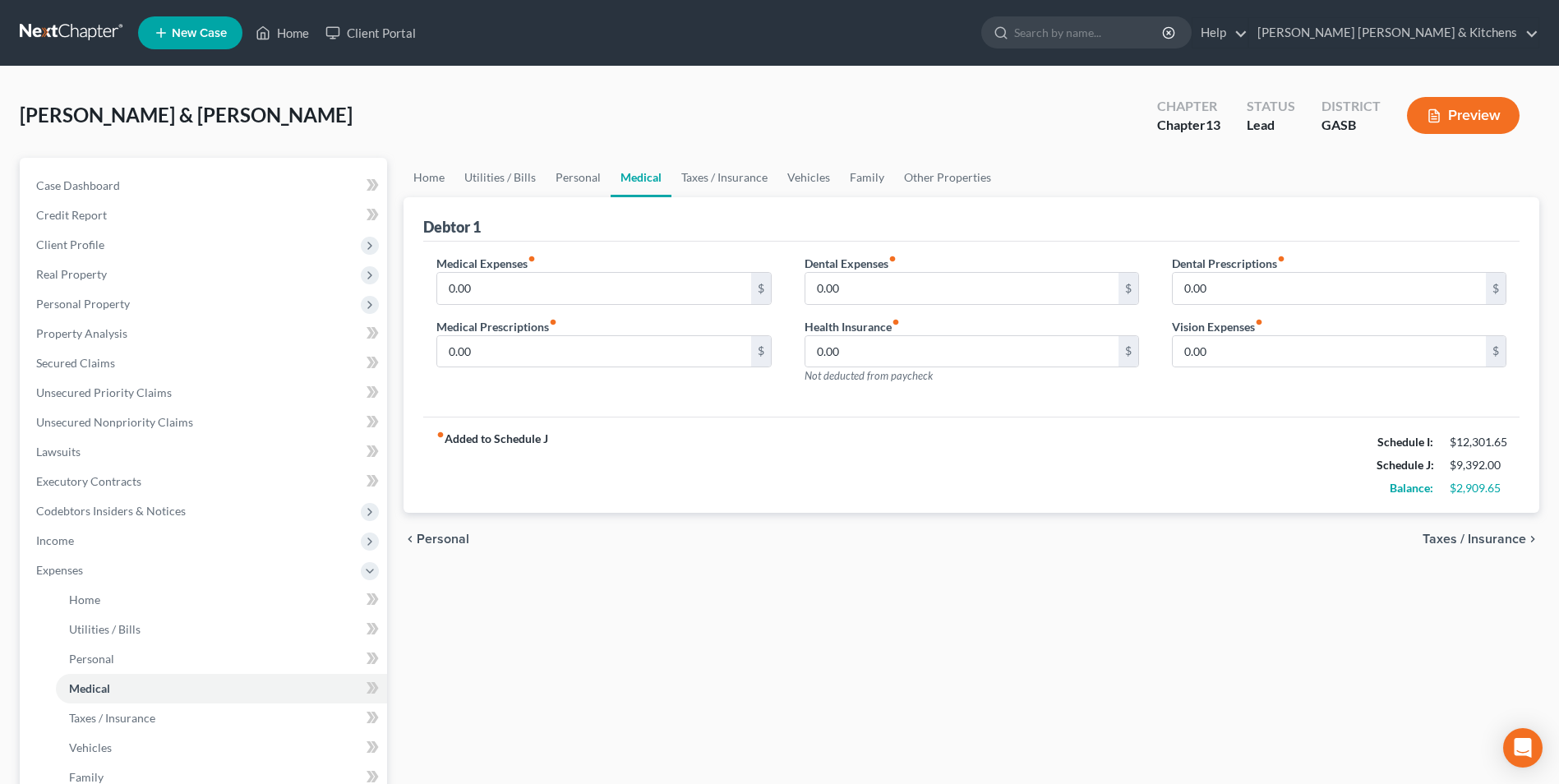
click at [1485, 536] on span "Taxes / Insurance" at bounding box center [1473, 539] width 103 height 13
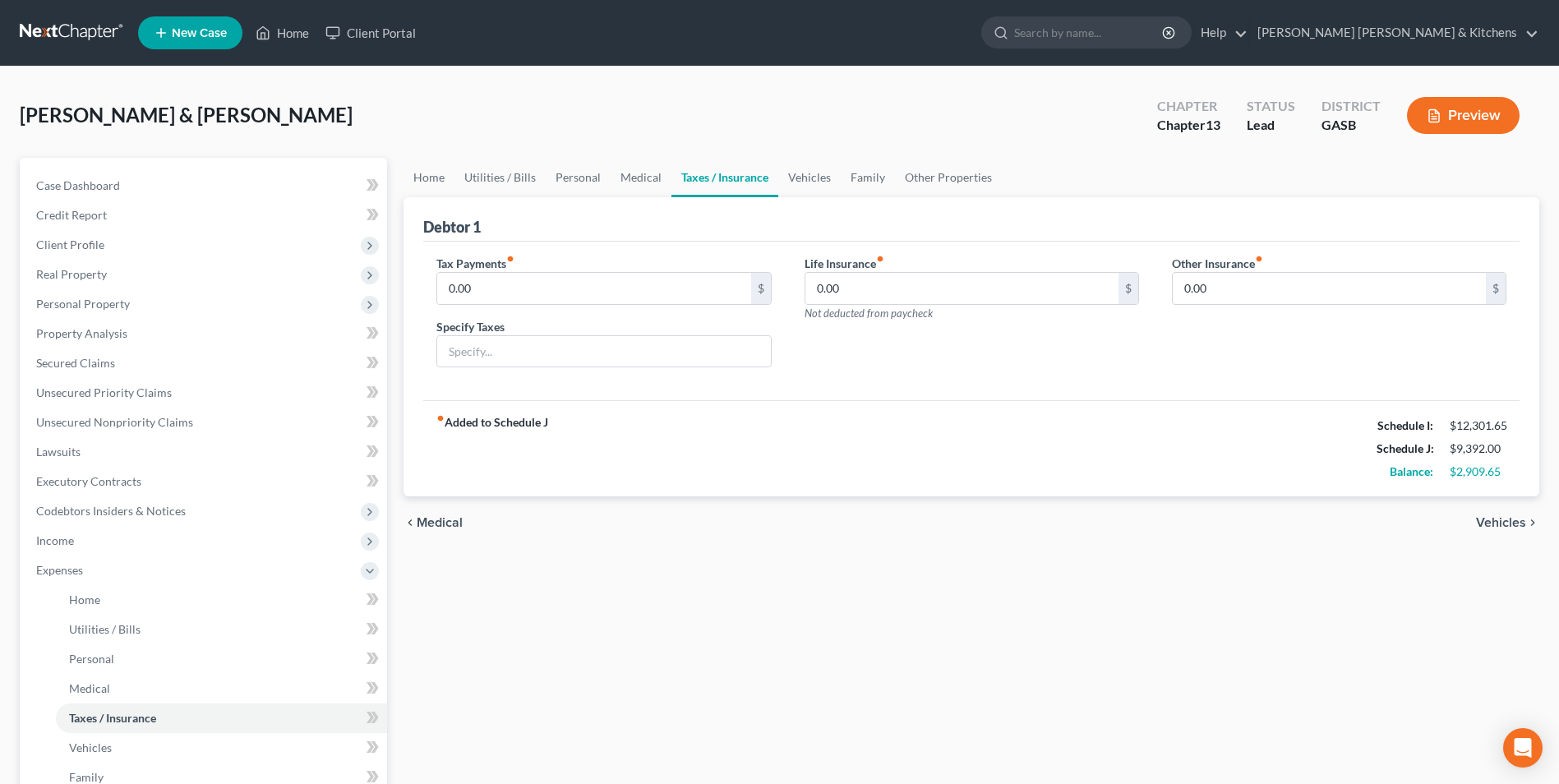
click at [1493, 525] on span "Vehicles" at bounding box center [1501, 522] width 50 height 13
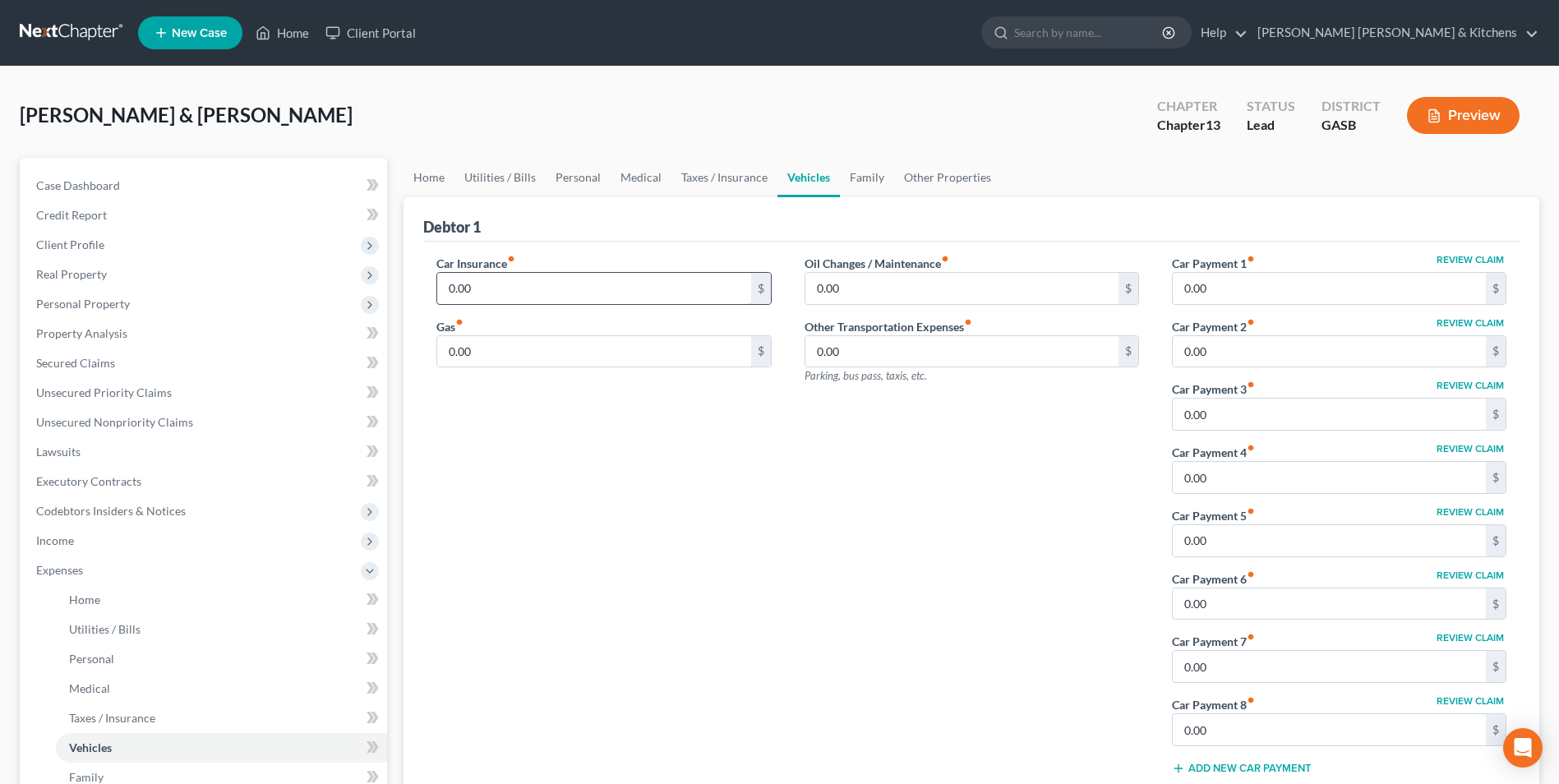
click at [502, 294] on input "0.00" at bounding box center [594, 288] width 313 height 31
type input "1,729.89"
type input "600"
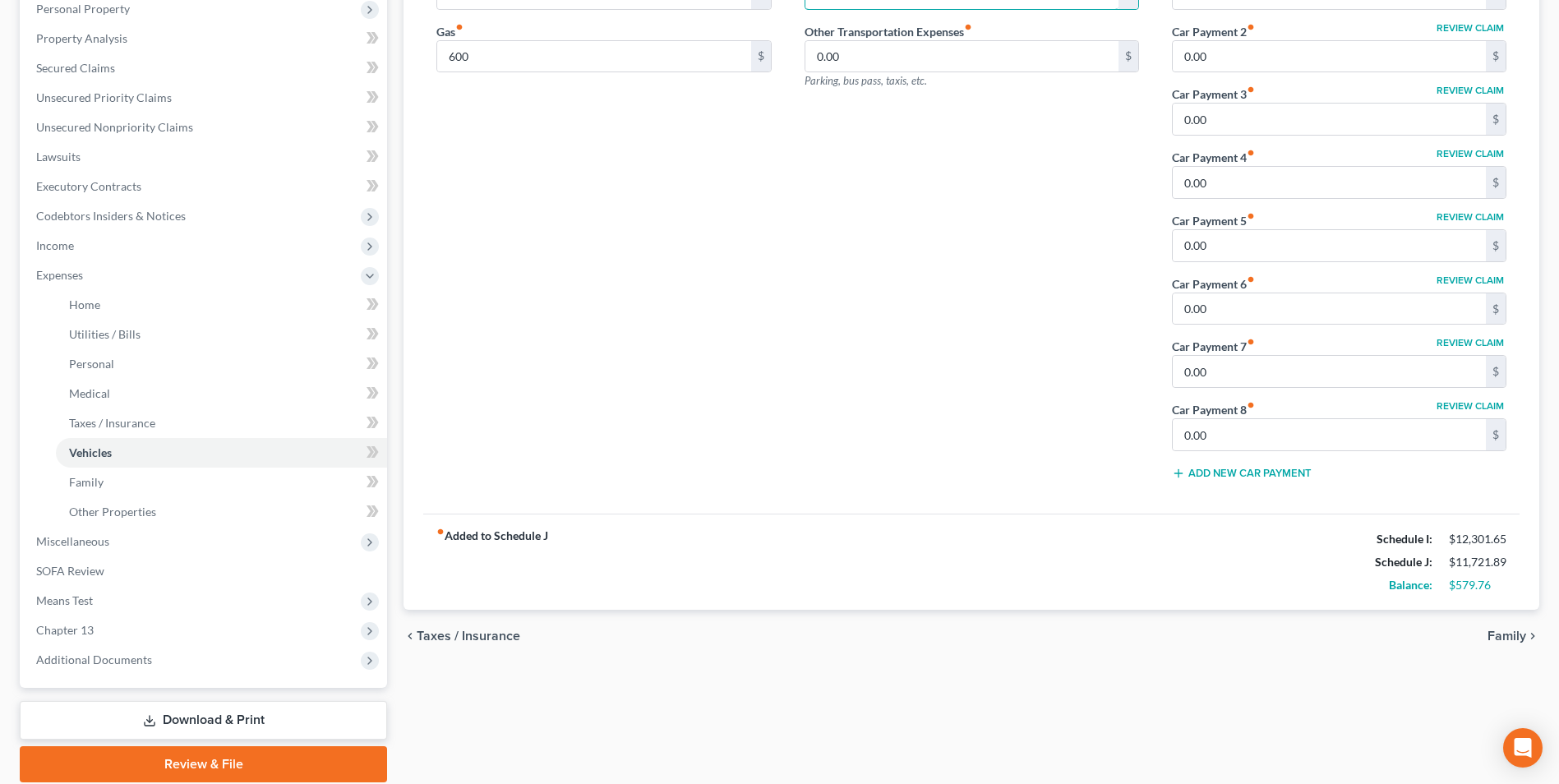
scroll to position [328, 0]
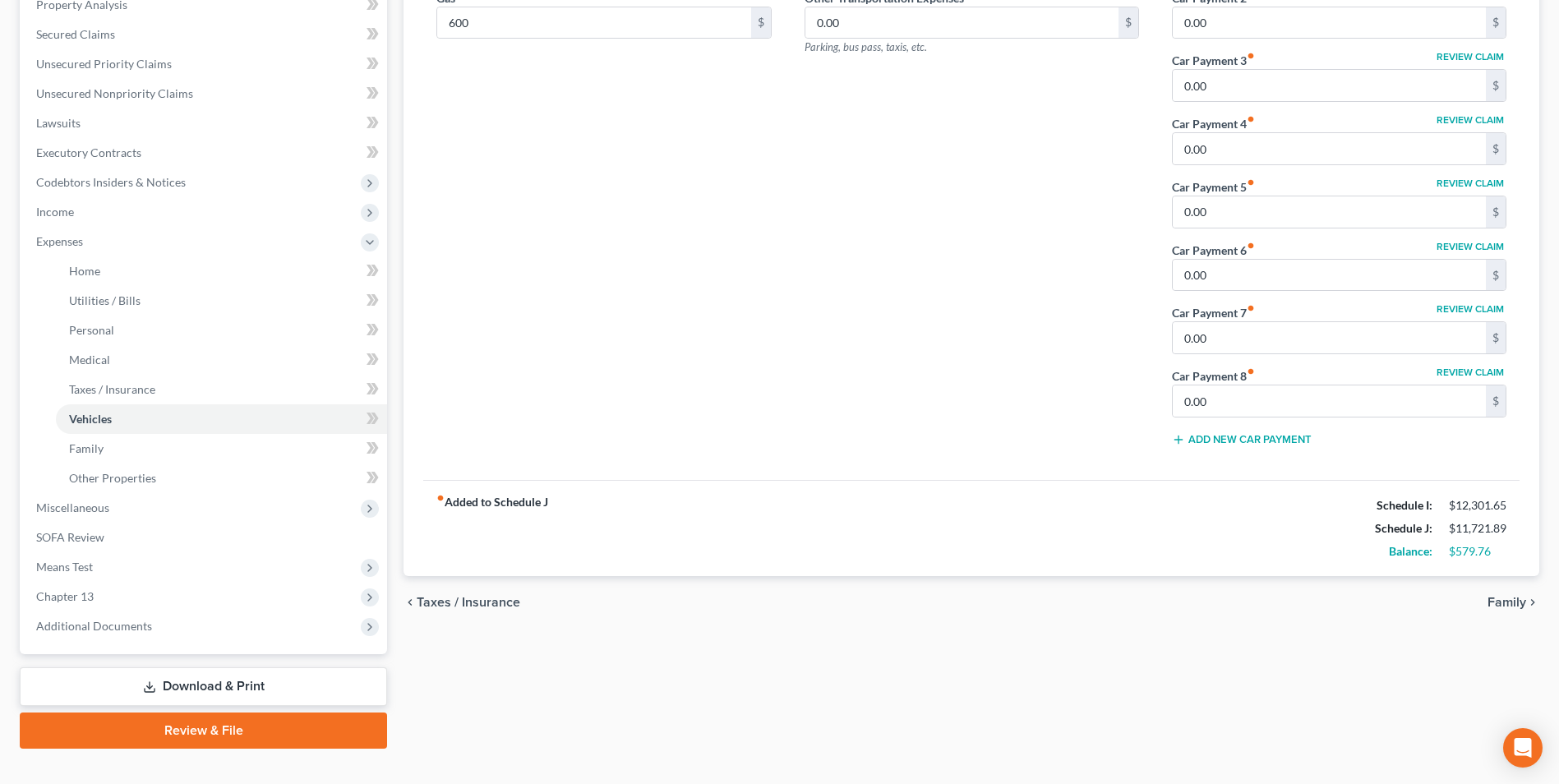
click at [1507, 602] on span "Family" at bounding box center [1506, 602] width 38 height 13
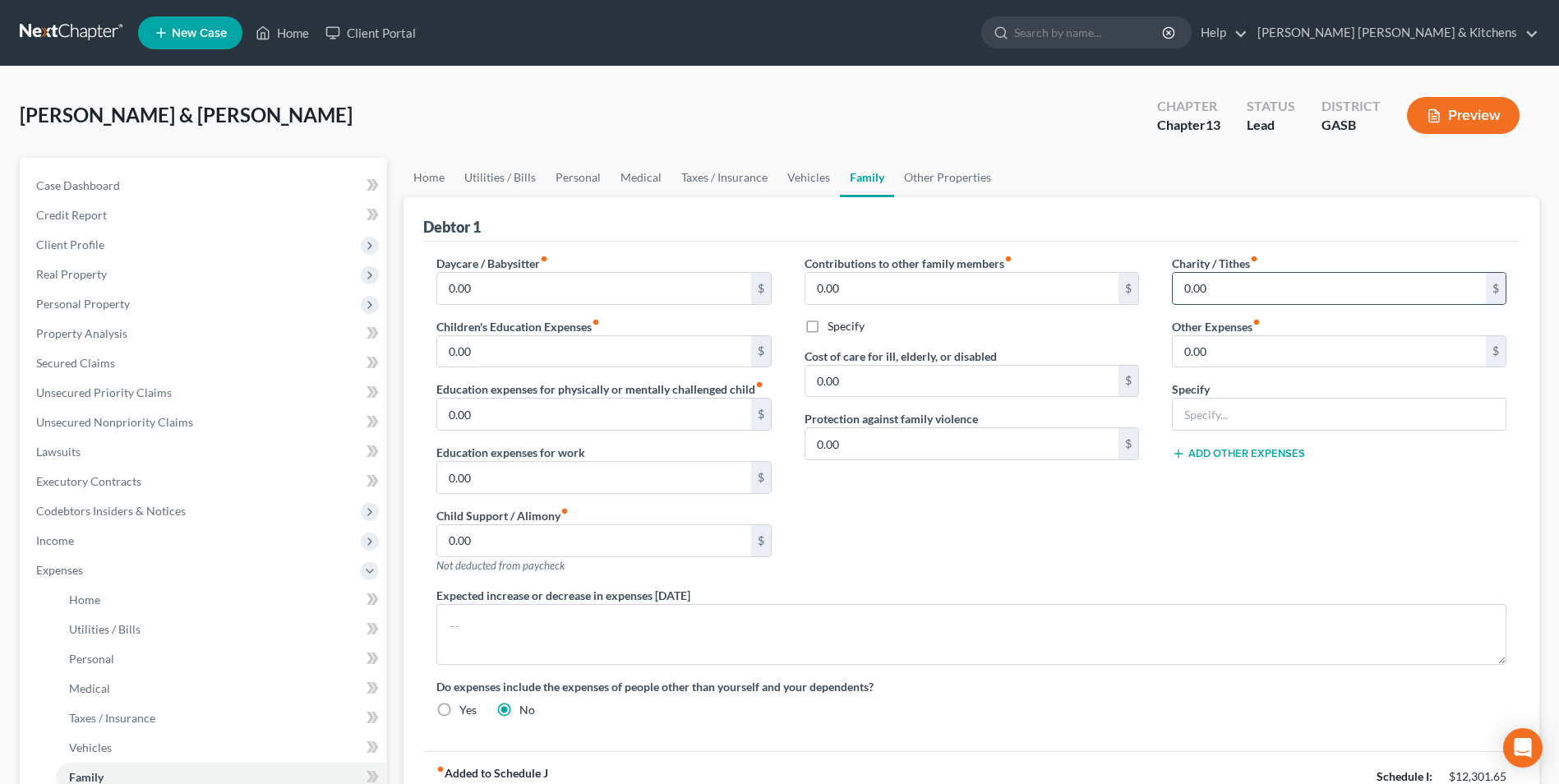
click at [1213, 296] on input "0.00" at bounding box center [1330, 288] width 313 height 31
type input "750"
type input "100"
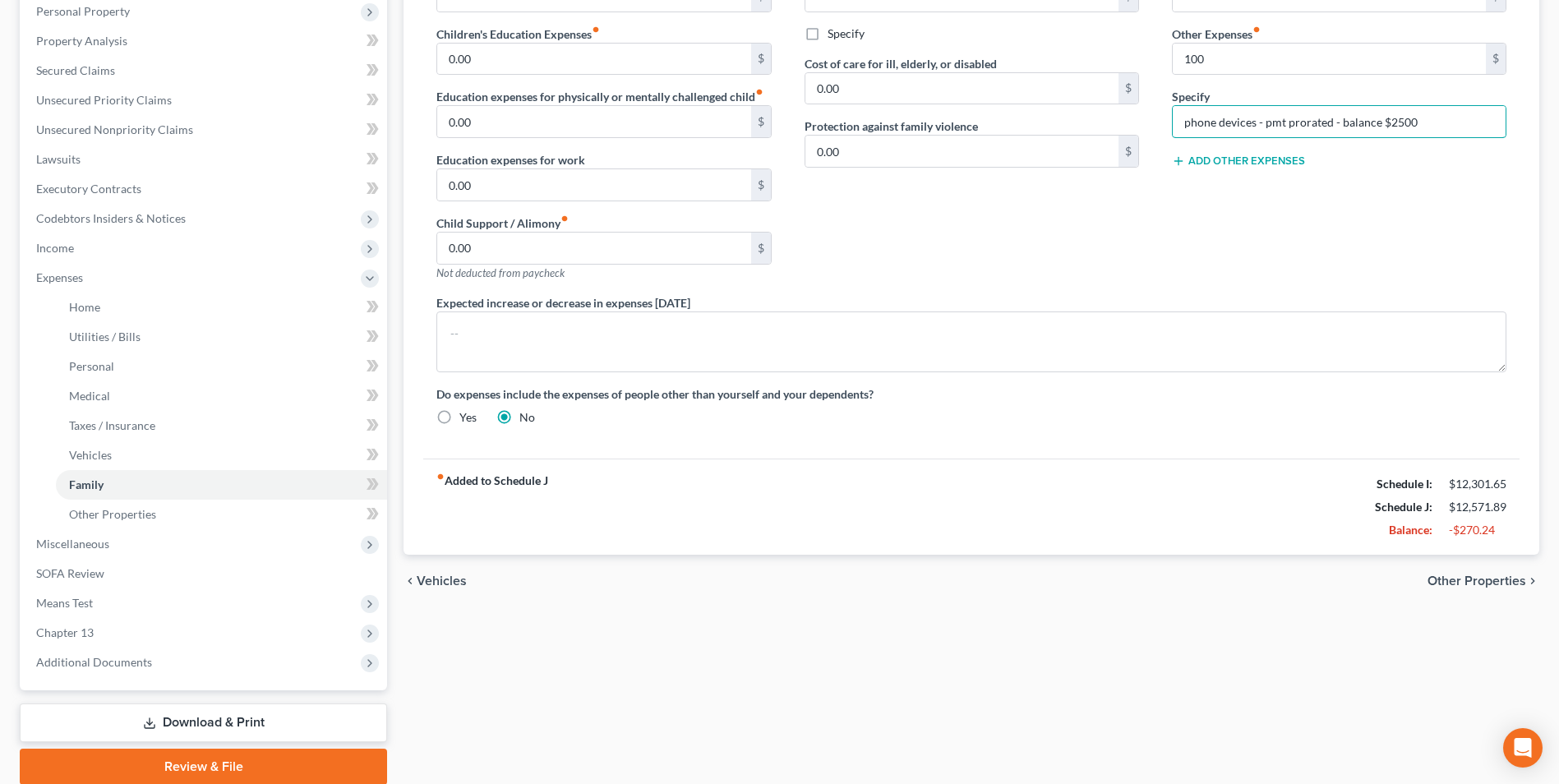
scroll to position [328, 0]
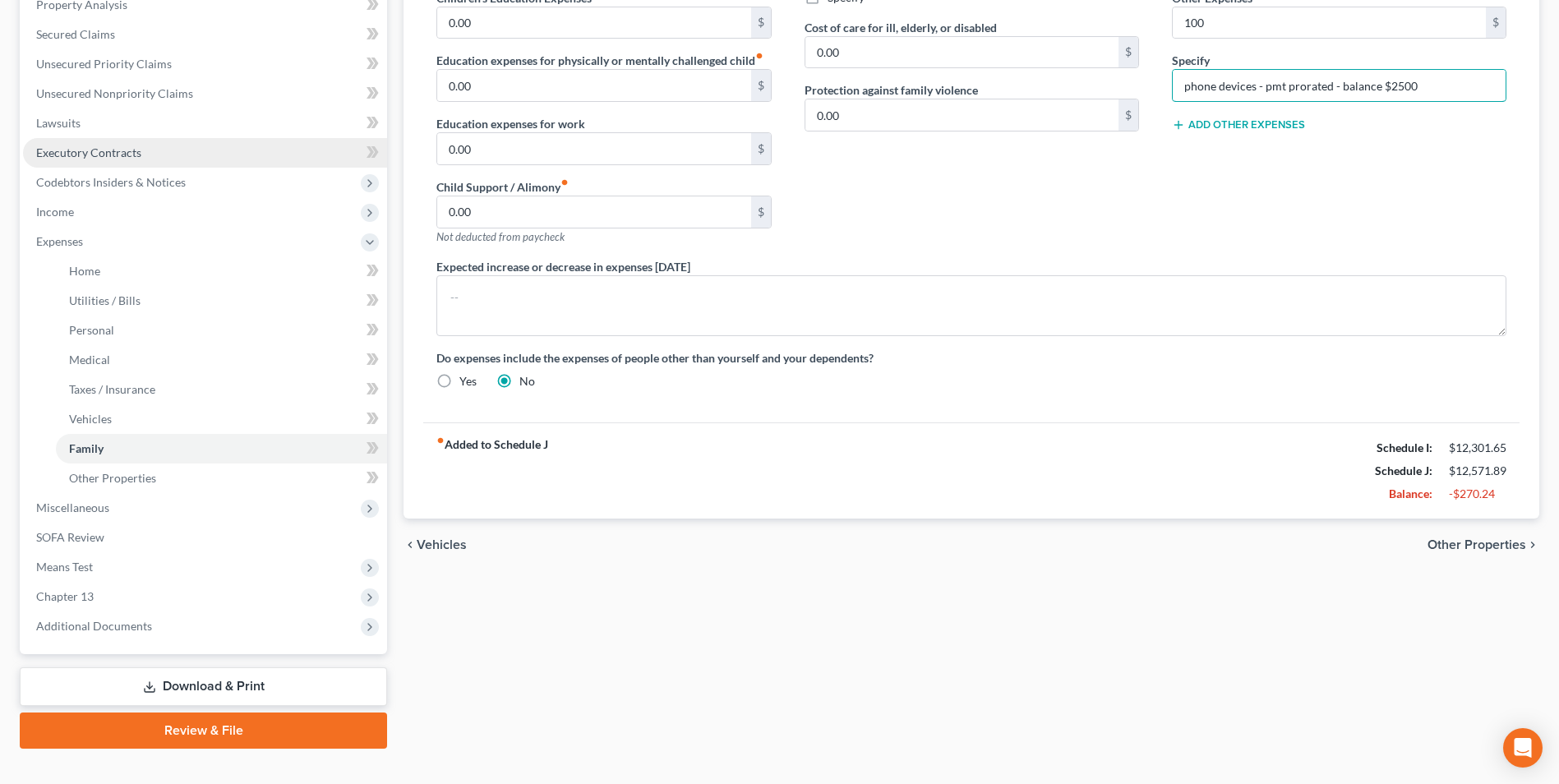
type input "phone devices - pmt prorated - balance $2500"
click at [100, 157] on span "Executory Contracts" at bounding box center [89, 152] width 105 height 14
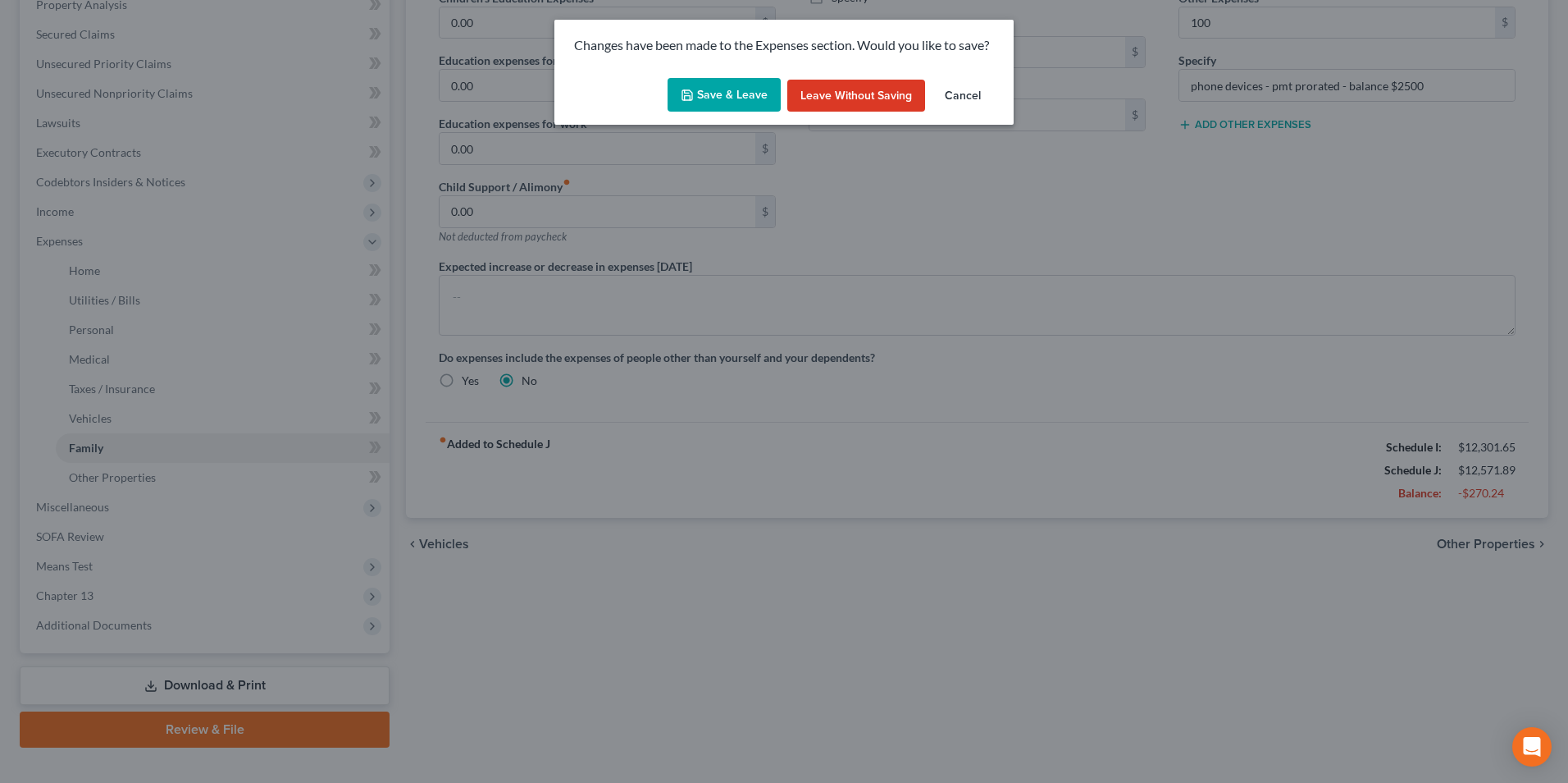
click at [733, 101] on button "Save & Leave" at bounding box center [724, 95] width 114 height 34
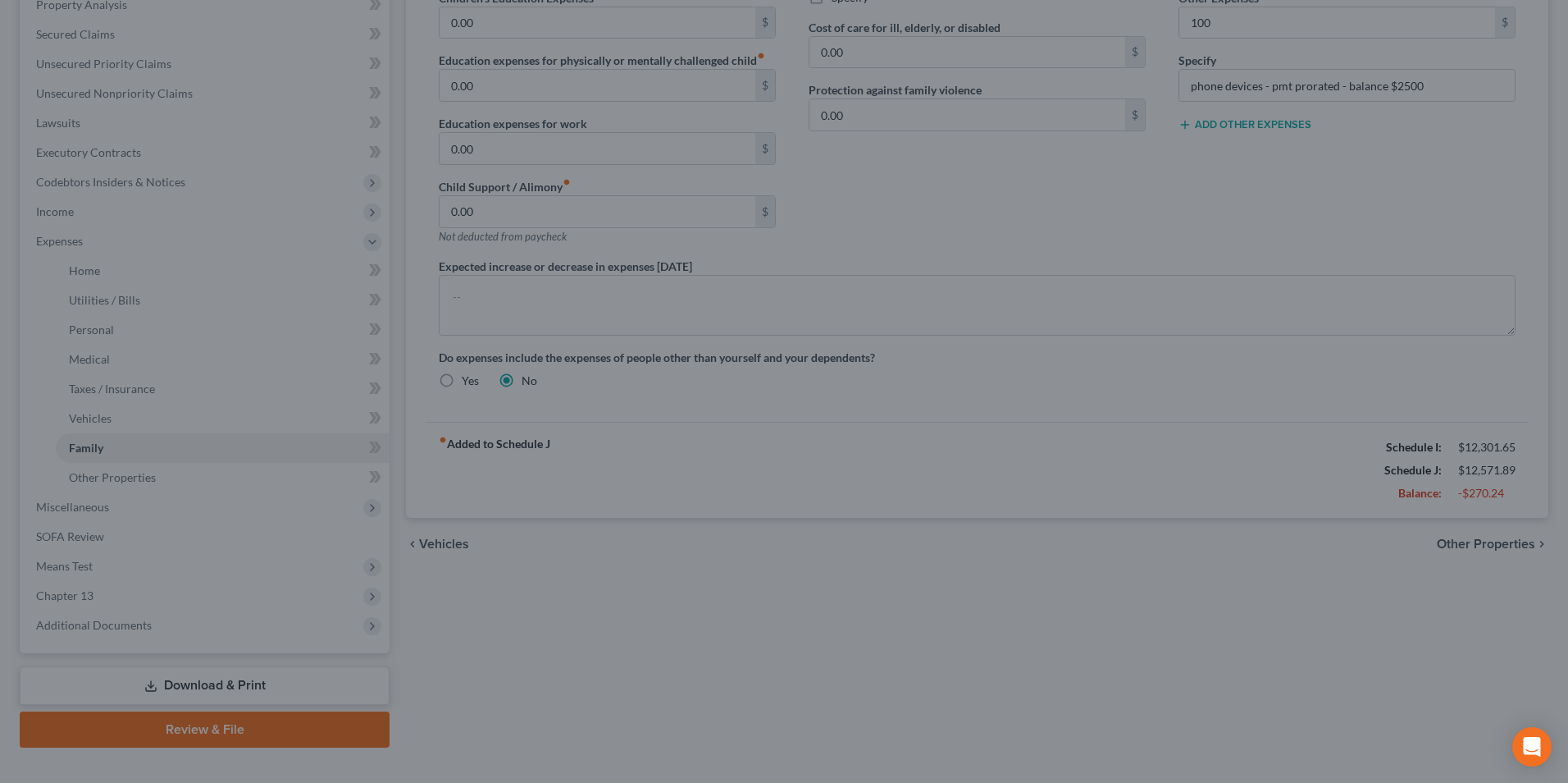
type input "750.00"
type input "100.00"
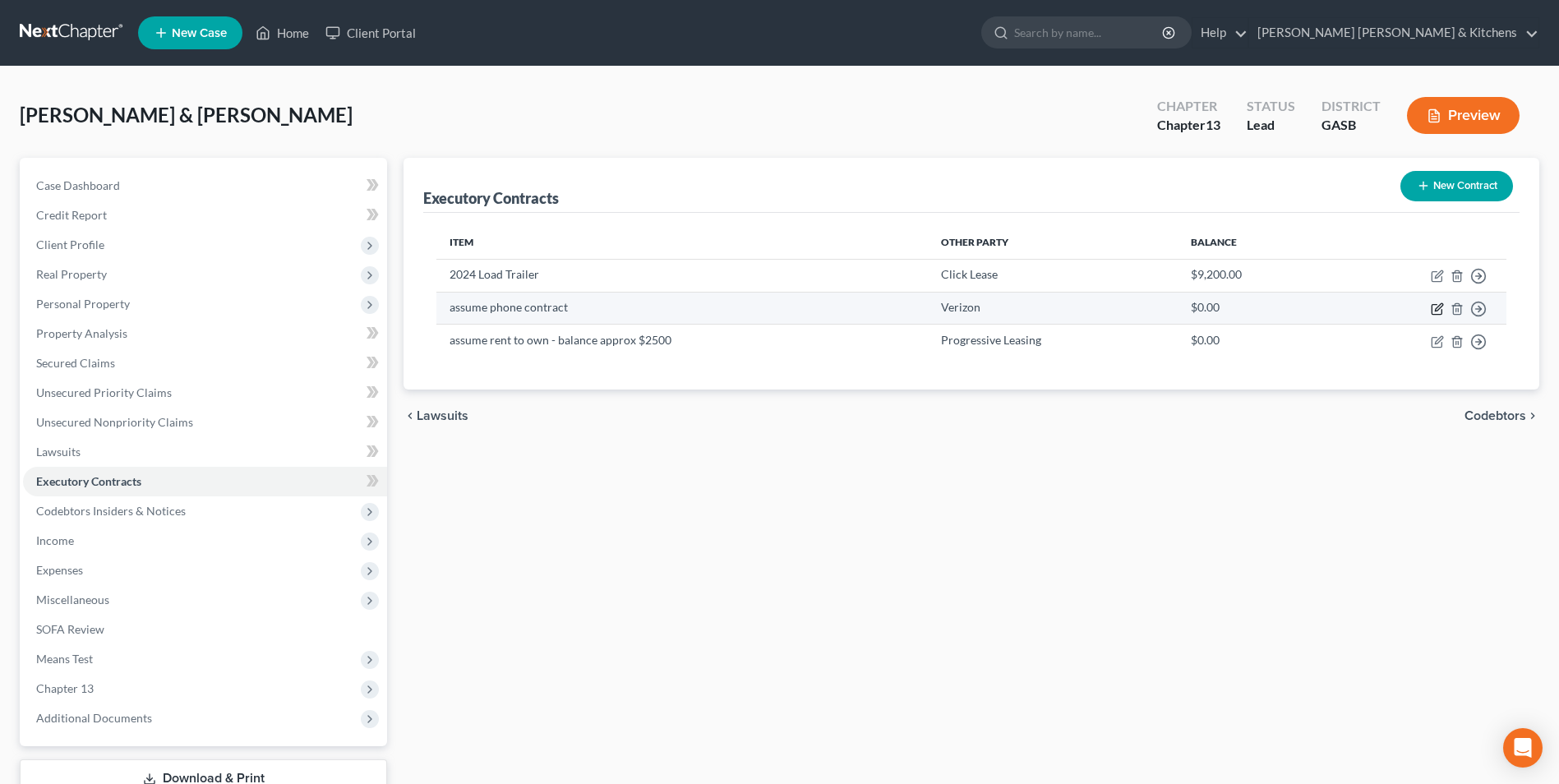
click at [1436, 309] on icon "button" at bounding box center [1439, 307] width 7 height 7
select select "45"
select select "0"
select select "2"
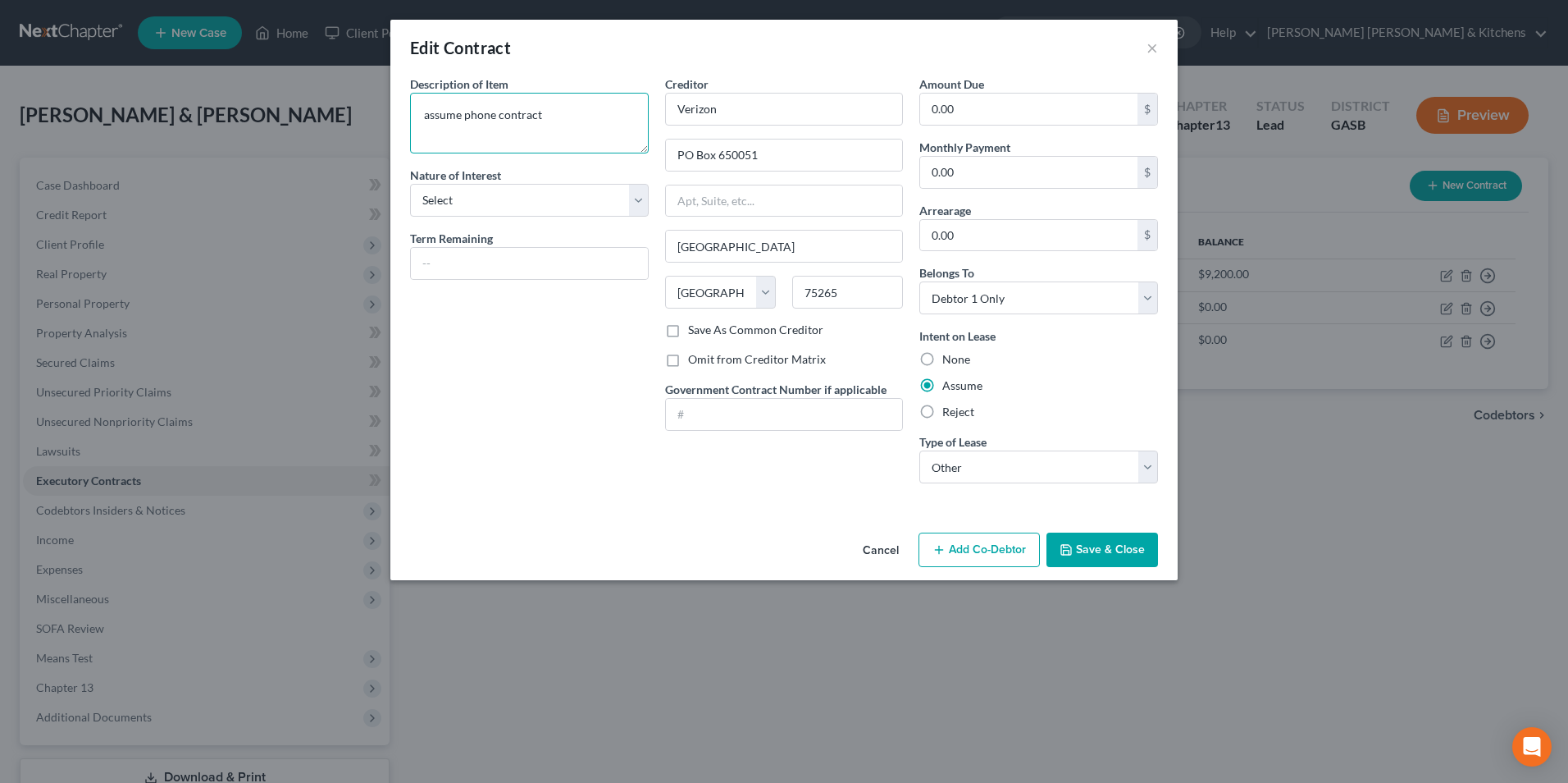
click at [543, 121] on textarea "assume phone contract" at bounding box center [529, 123] width 238 height 61
type textarea "assume phone contract - balance approx $2500"
click at [1139, 550] on button "Save & Close" at bounding box center [1102, 549] width 112 height 34
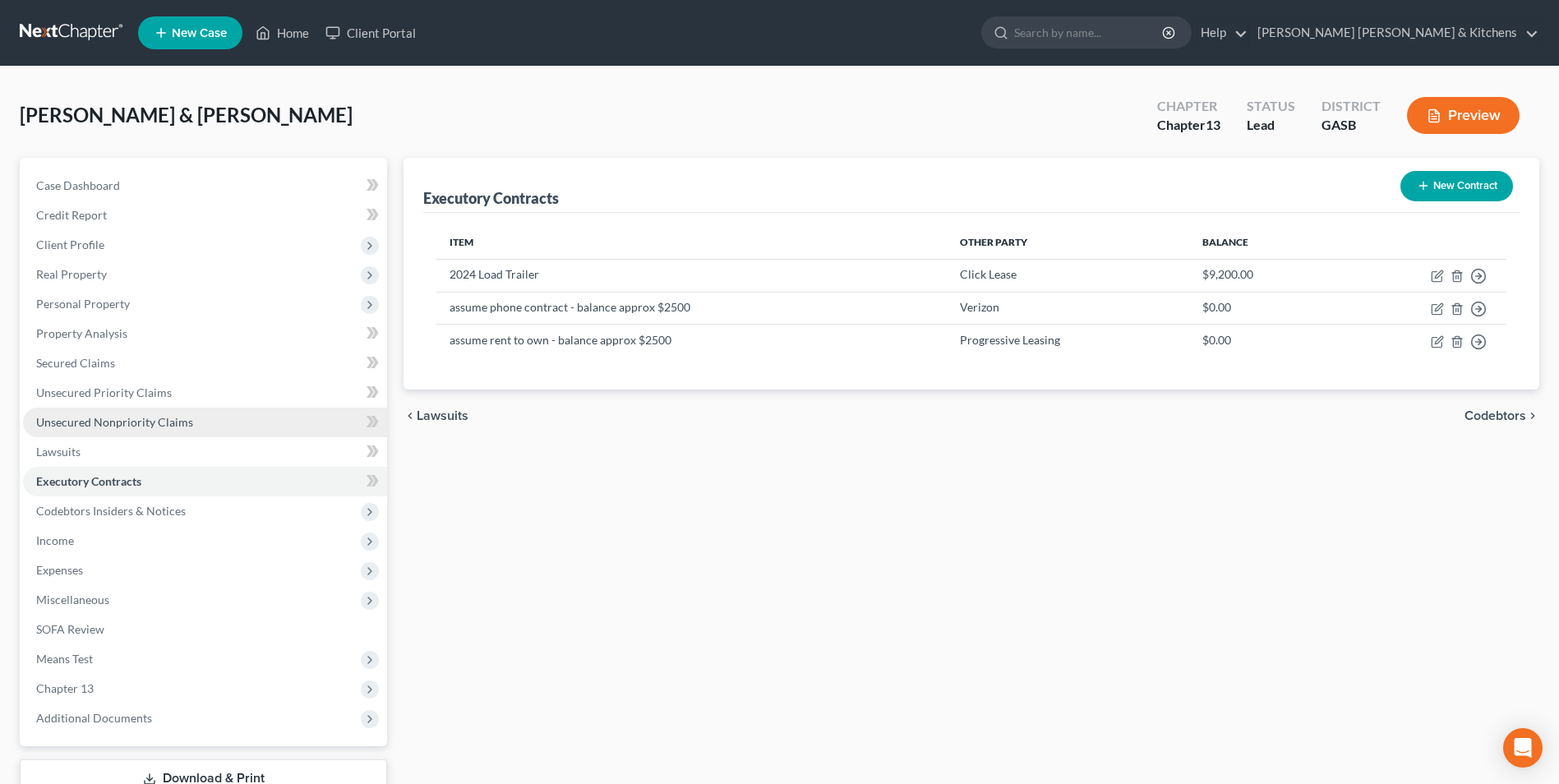
click at [128, 416] on span "Unsecured Nonpriority Claims" at bounding box center [115, 421] width 157 height 14
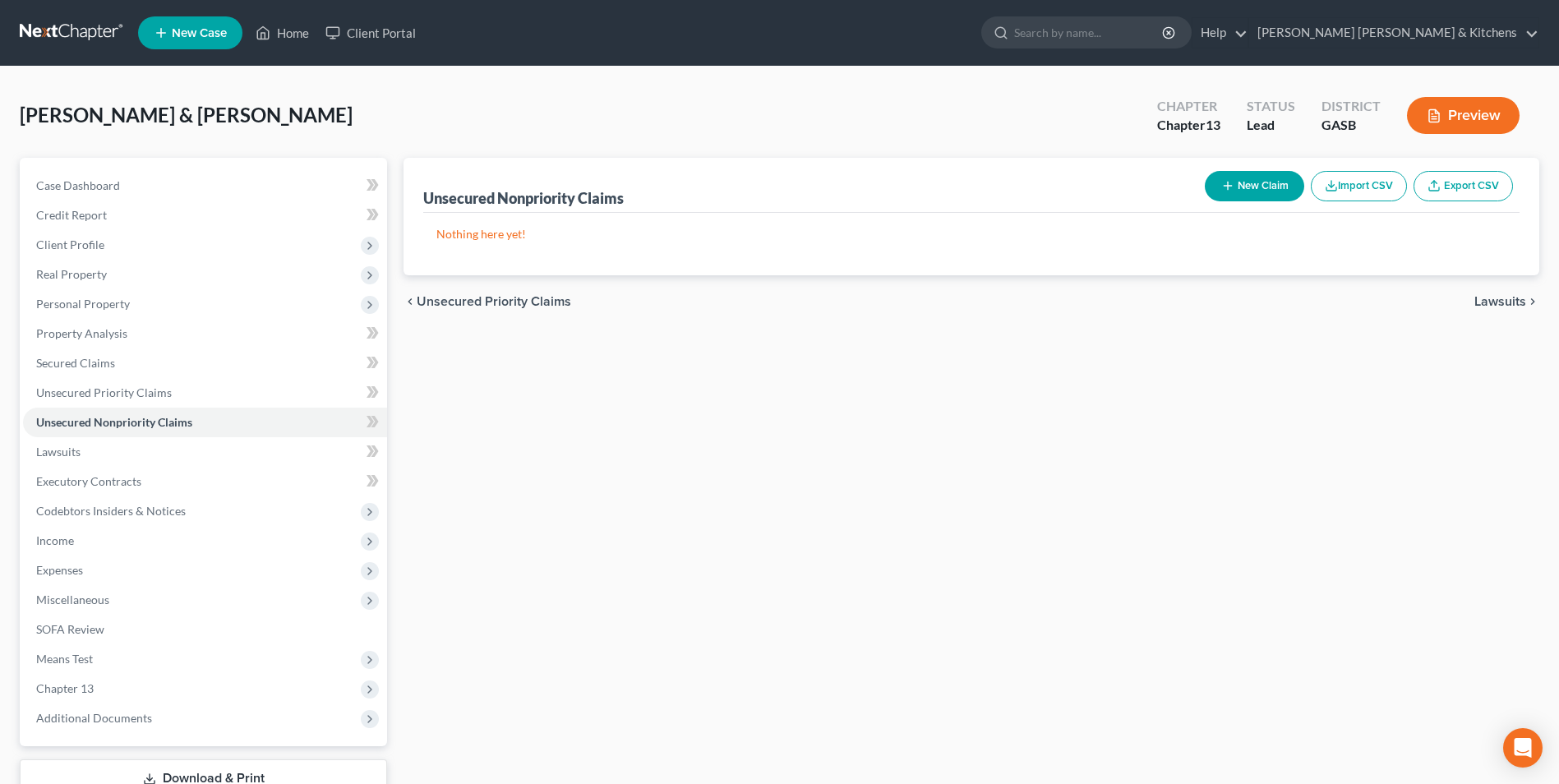
click at [1249, 178] on button "New Claim" at bounding box center [1254, 186] width 100 height 31
select select "2"
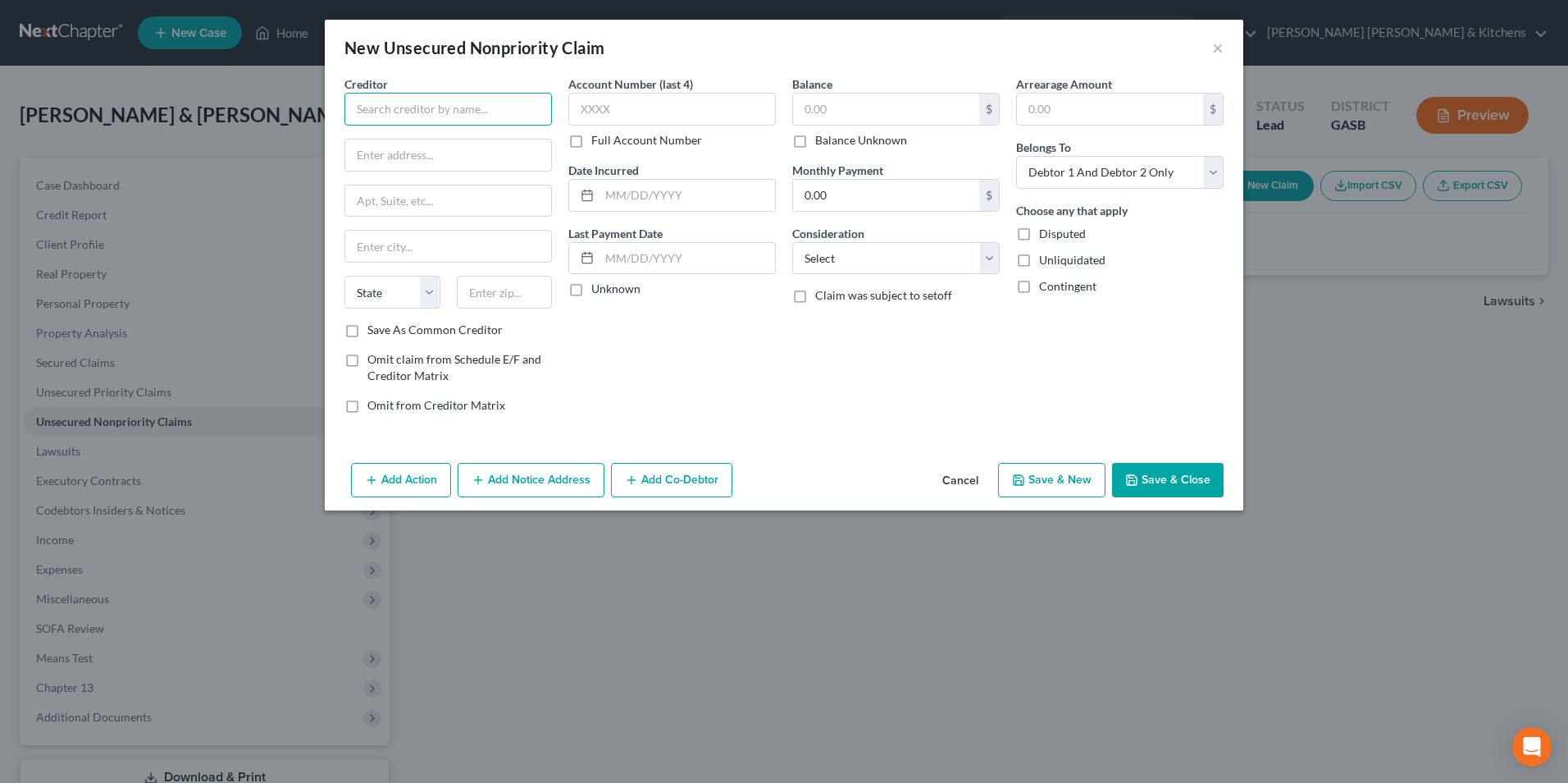
click at [452, 111] on input "text" at bounding box center [448, 109] width 208 height 33
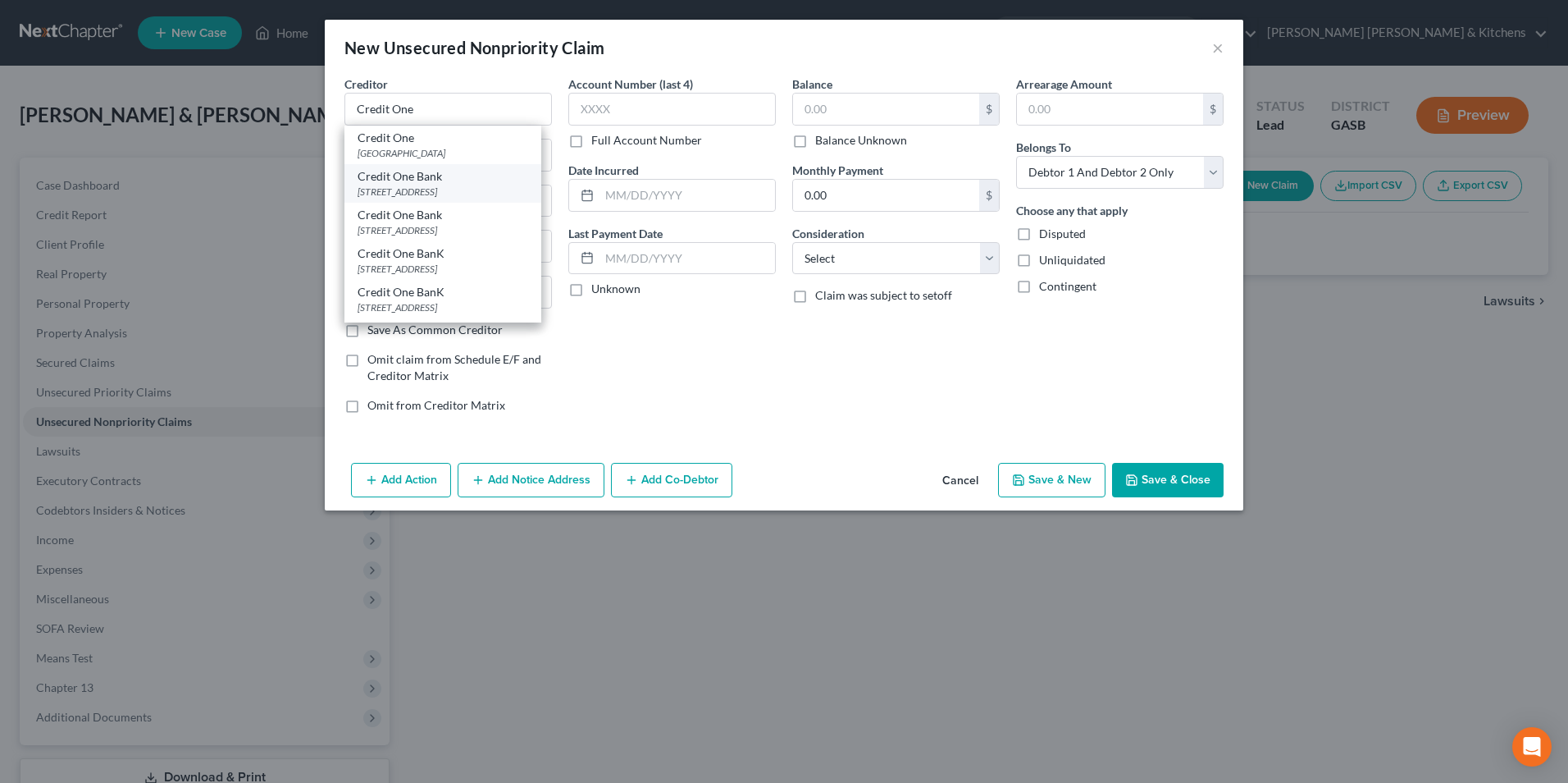
click at [426, 188] on div "[STREET_ADDRESS]" at bounding box center [442, 191] width 170 height 14
type input "Credit One Bank"
type input "PO Box 98873"
type input "[GEOGRAPHIC_DATA]"
select select "31"
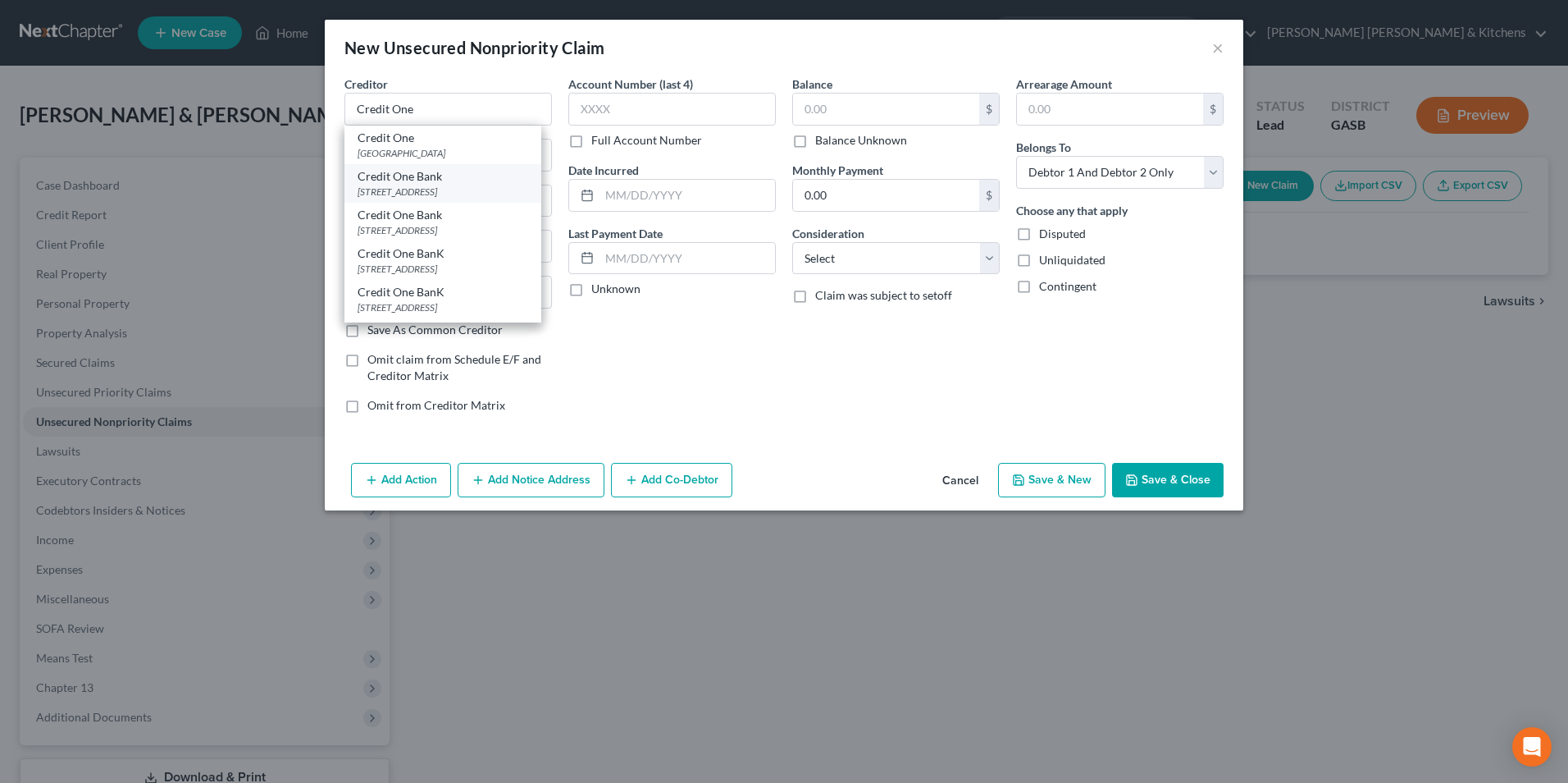
type input "89193"
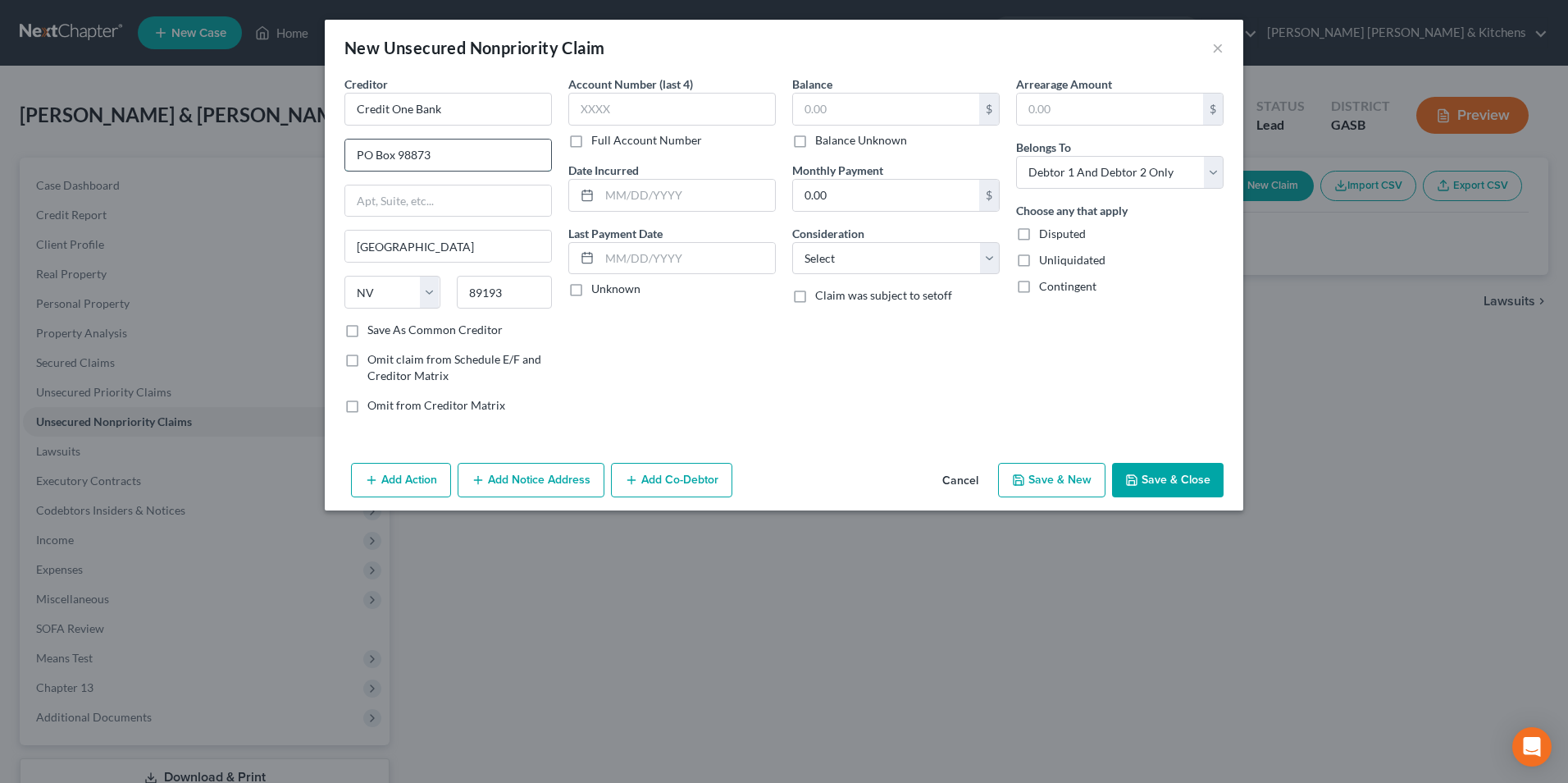
click at [441, 154] on input "PO Box 98873" at bounding box center [448, 155] width 206 height 31
type input "PO Box 98872"
click at [643, 88] on label "Account Number (last 4)" at bounding box center [631, 84] width 125 height 18
click at [651, 114] on input "text" at bounding box center [672, 109] width 208 height 33
click at [652, 183] on input "text" at bounding box center [687, 195] width 176 height 31
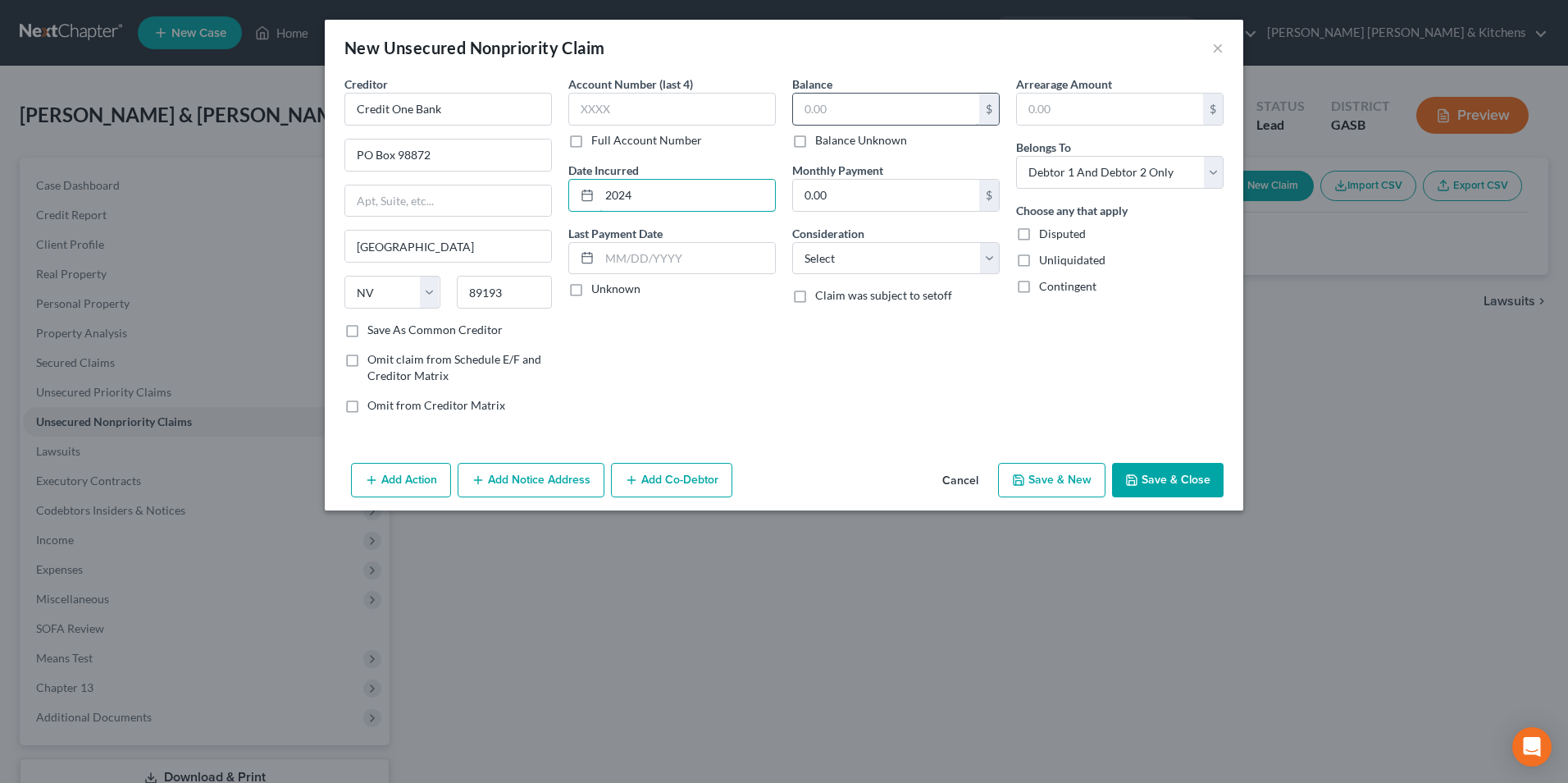
type input "2024"
click at [833, 115] on input "text" at bounding box center [886, 108] width 186 height 31
type input "917"
drag, startPoint x: 1095, startPoint y: 173, endPoint x: 1097, endPoint y: 191, distance: 18.1
click at [1096, 175] on select "Select Debtor 1 Only Debtor 2 Only Debtor 1 And Debtor 2 Only At Least One Of T…" at bounding box center [1119, 171] width 208 height 33
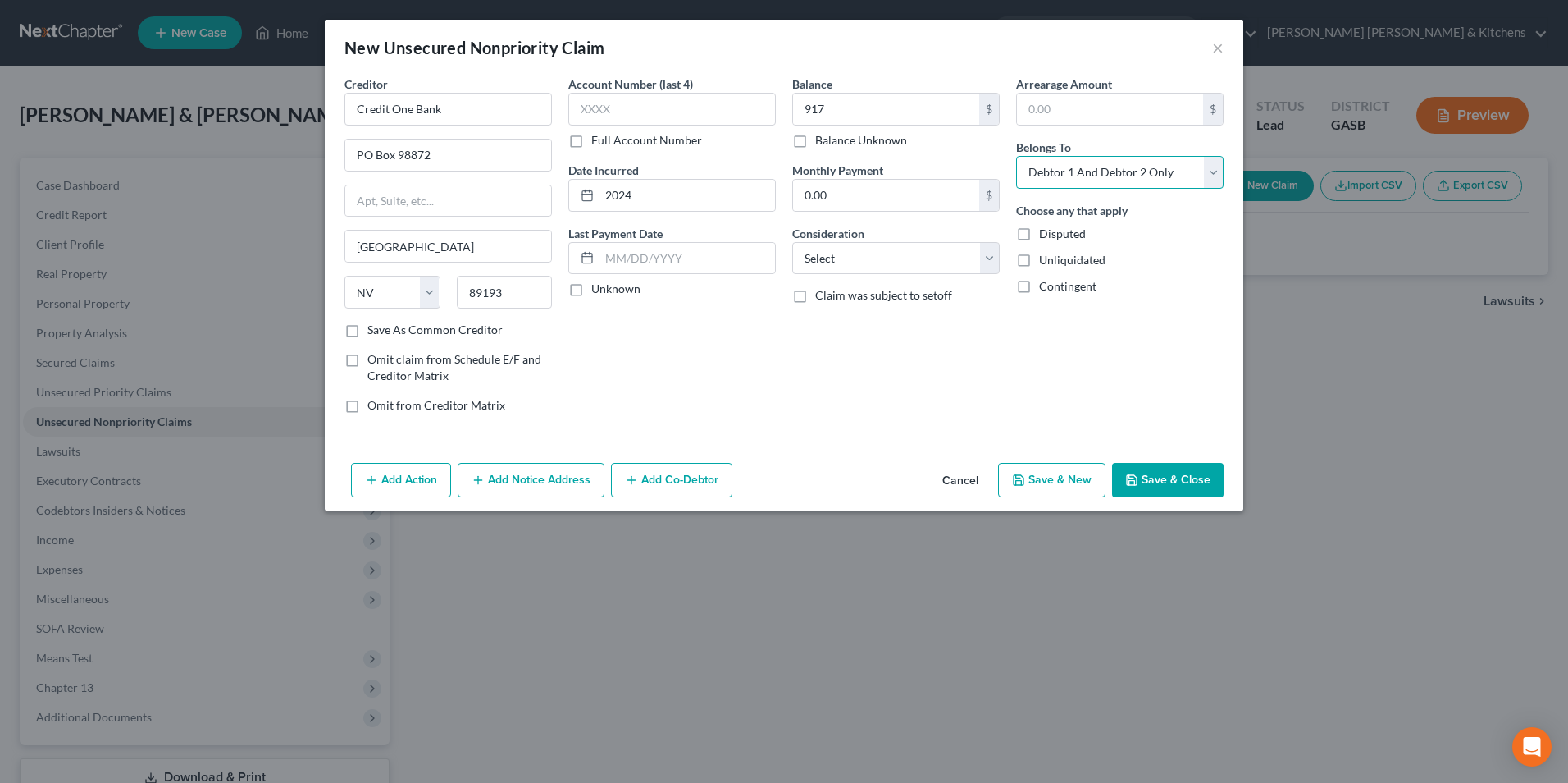
select select "1"
click at [1016, 155] on select "Select Debtor 1 Only Debtor 2 Only Debtor 1 And Debtor 2 Only At Least One Of T…" at bounding box center [1119, 171] width 208 height 33
click at [1061, 482] on button "Save & New" at bounding box center [1051, 479] width 107 height 34
select select "2"
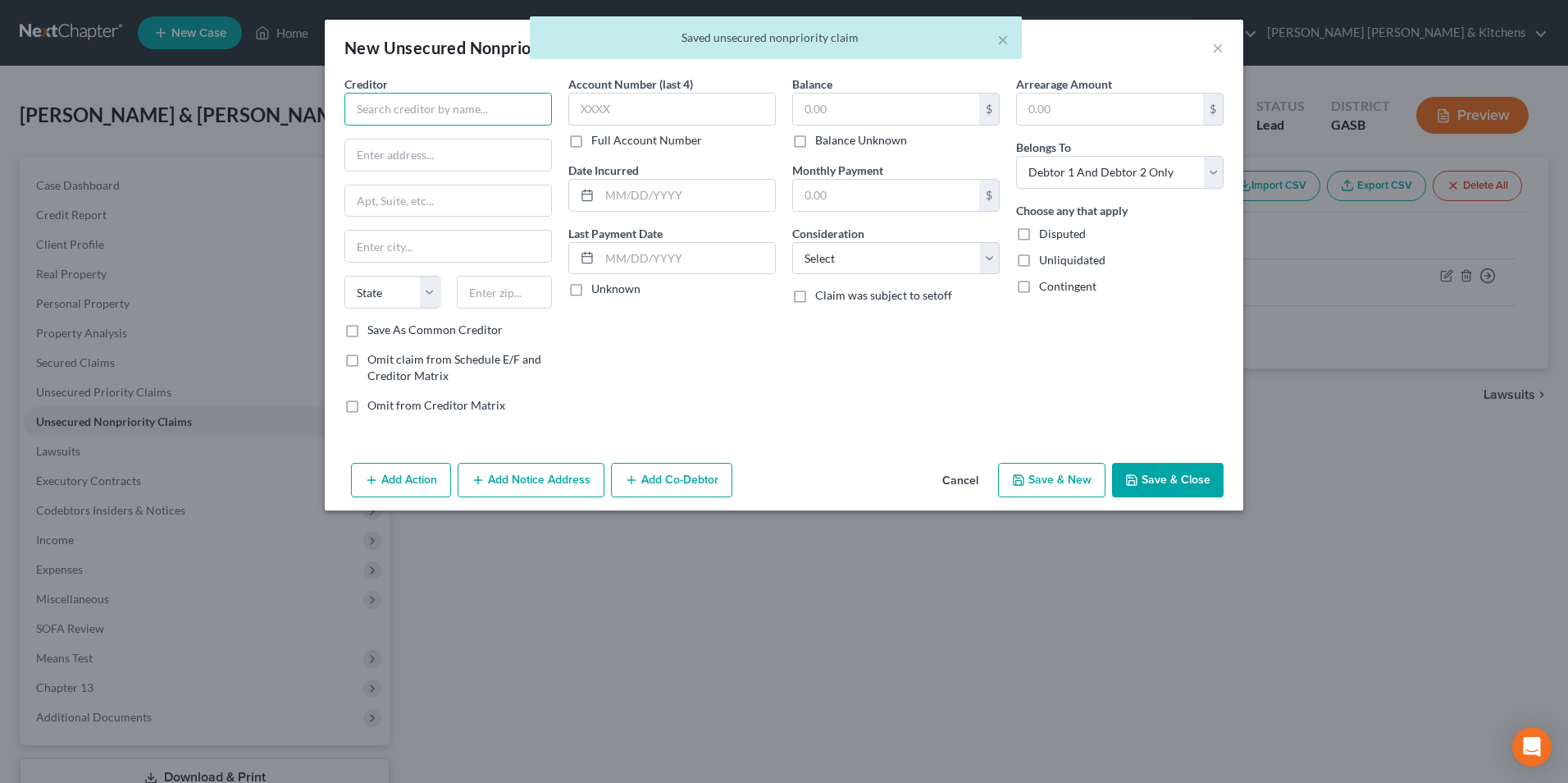
click at [468, 112] on input "text" at bounding box center [448, 109] width 208 height 33
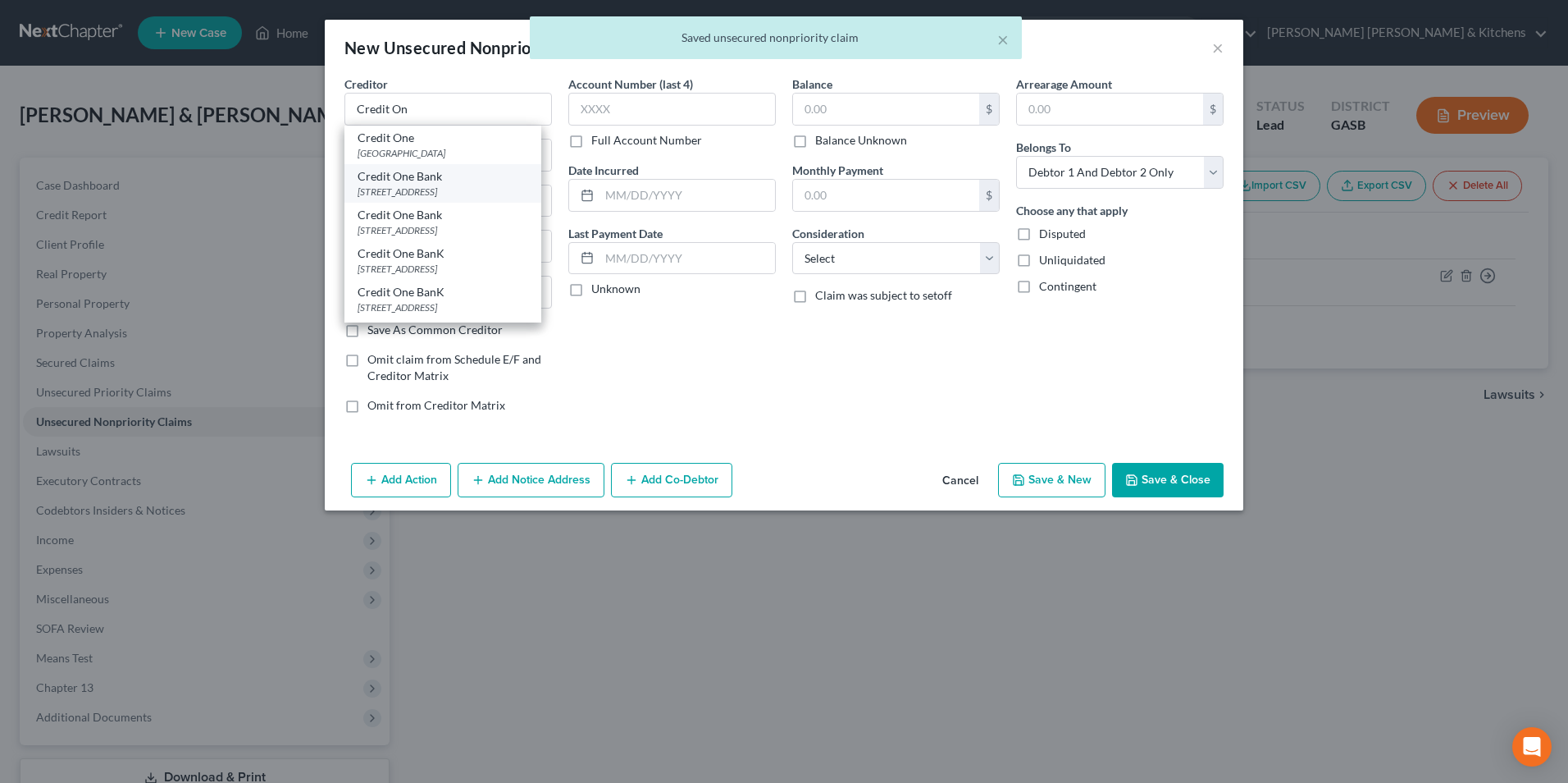
click at [433, 186] on div "[STREET_ADDRESS]" at bounding box center [442, 191] width 170 height 14
type input "Credit One Bank"
type input "PO Box 98873"
type input "[GEOGRAPHIC_DATA]"
select select "31"
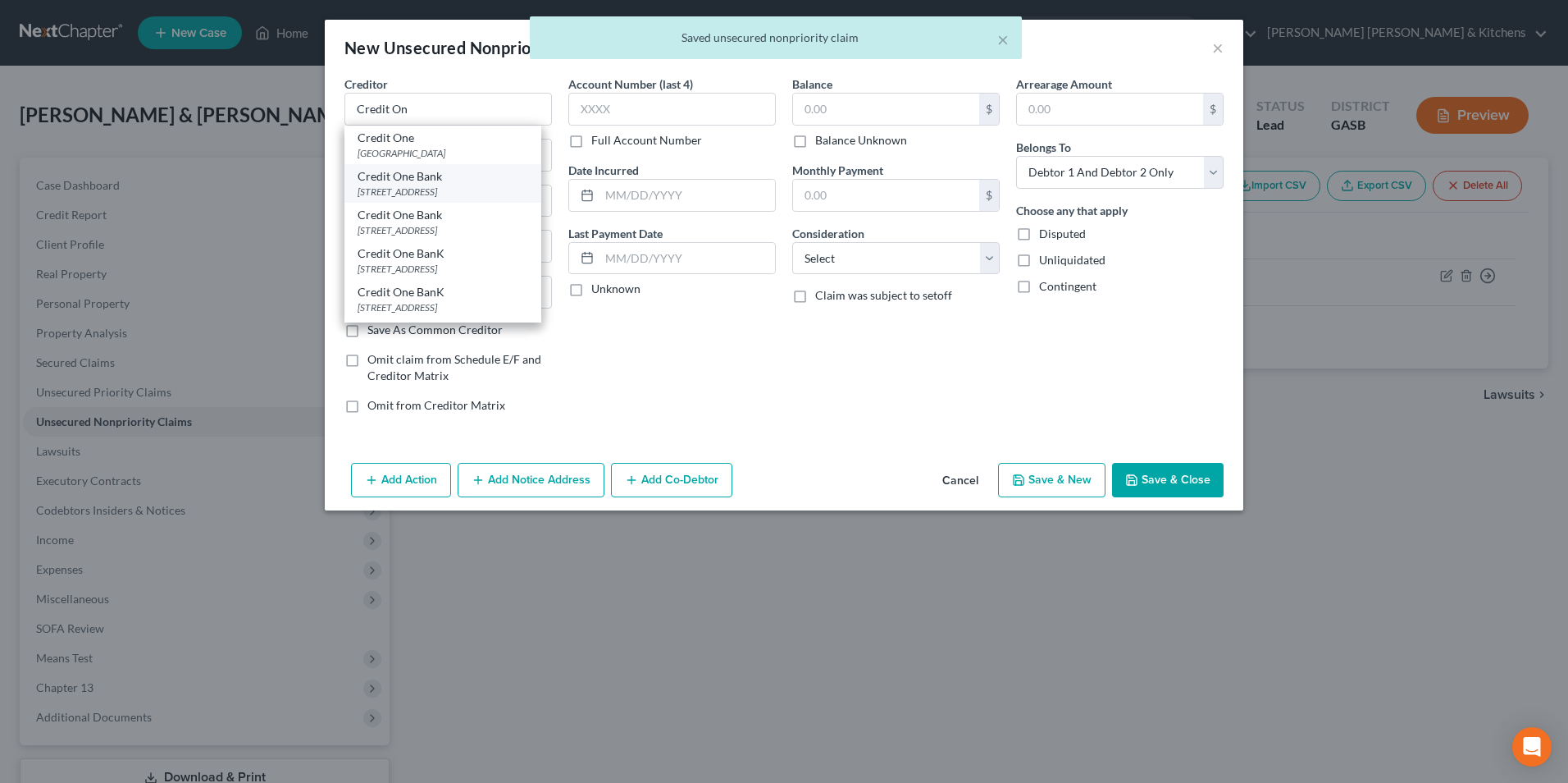
type input "89193"
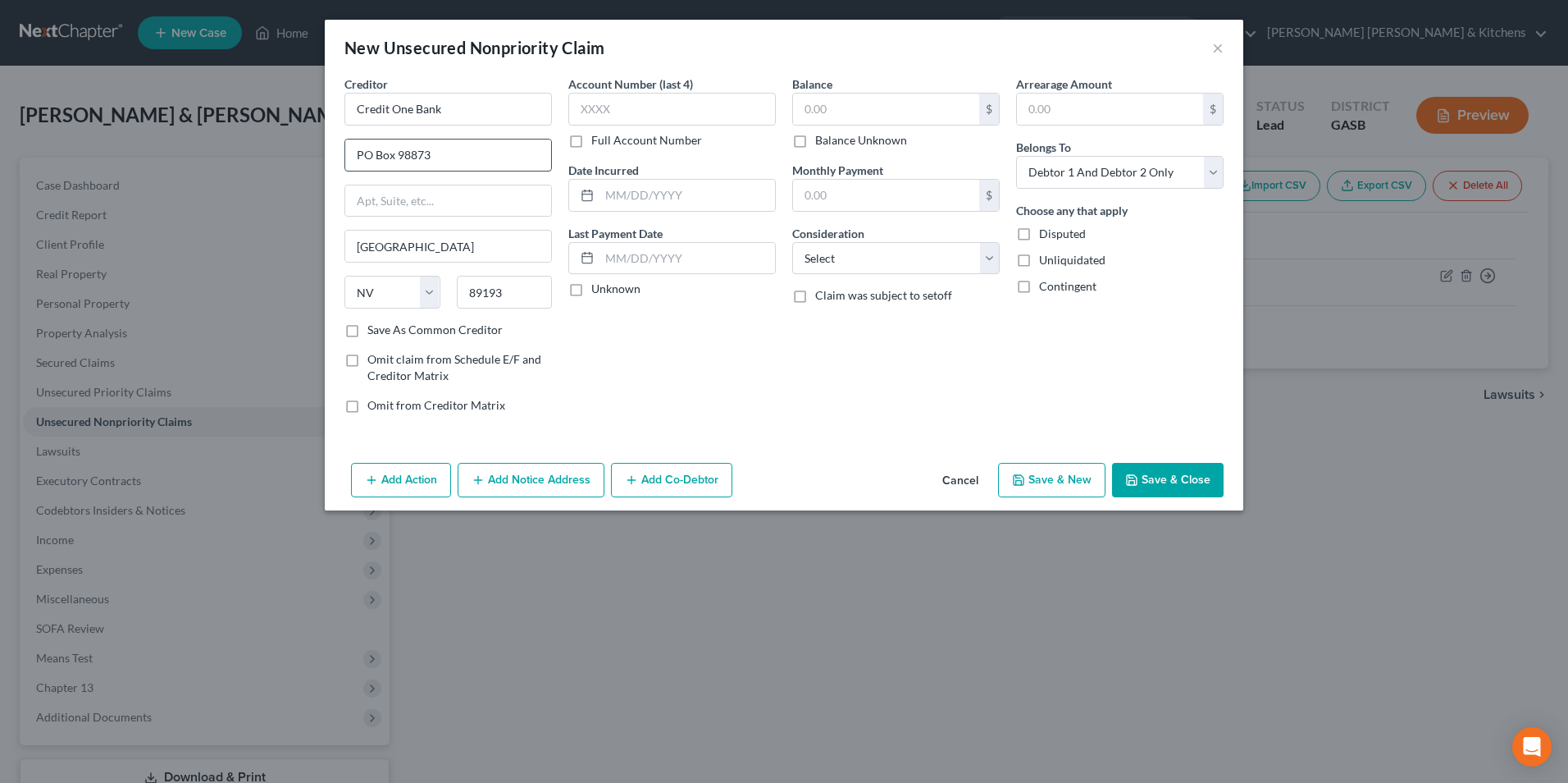
click at [439, 162] on input "PO Box 98873" at bounding box center [448, 155] width 206 height 31
type input "PO Box 98872"
click at [638, 228] on label "Last Payment Date" at bounding box center [615, 233] width 94 height 18
click at [644, 209] on input "text" at bounding box center [687, 195] width 176 height 31
type input "2023"
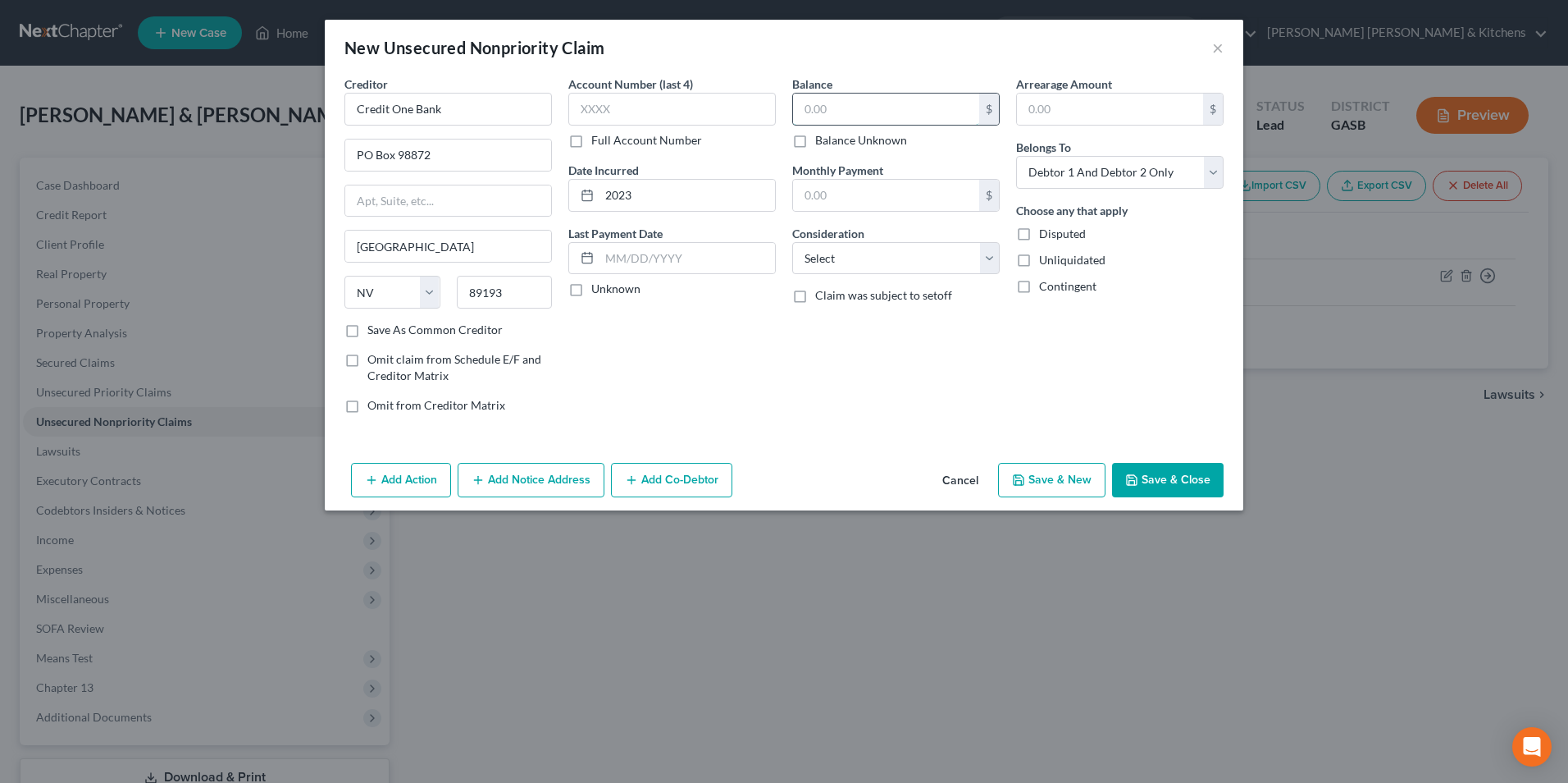
click at [861, 105] on input "text" at bounding box center [886, 108] width 186 height 31
type input "2,395"
drag, startPoint x: 875, startPoint y: 252, endPoint x: 875, endPoint y: 274, distance: 22.0
click at [875, 252] on select "Select Cable / Satellite Services Collection Agency Credit Card Debt Debt Couns…" at bounding box center [895, 258] width 208 height 33
select select "2"
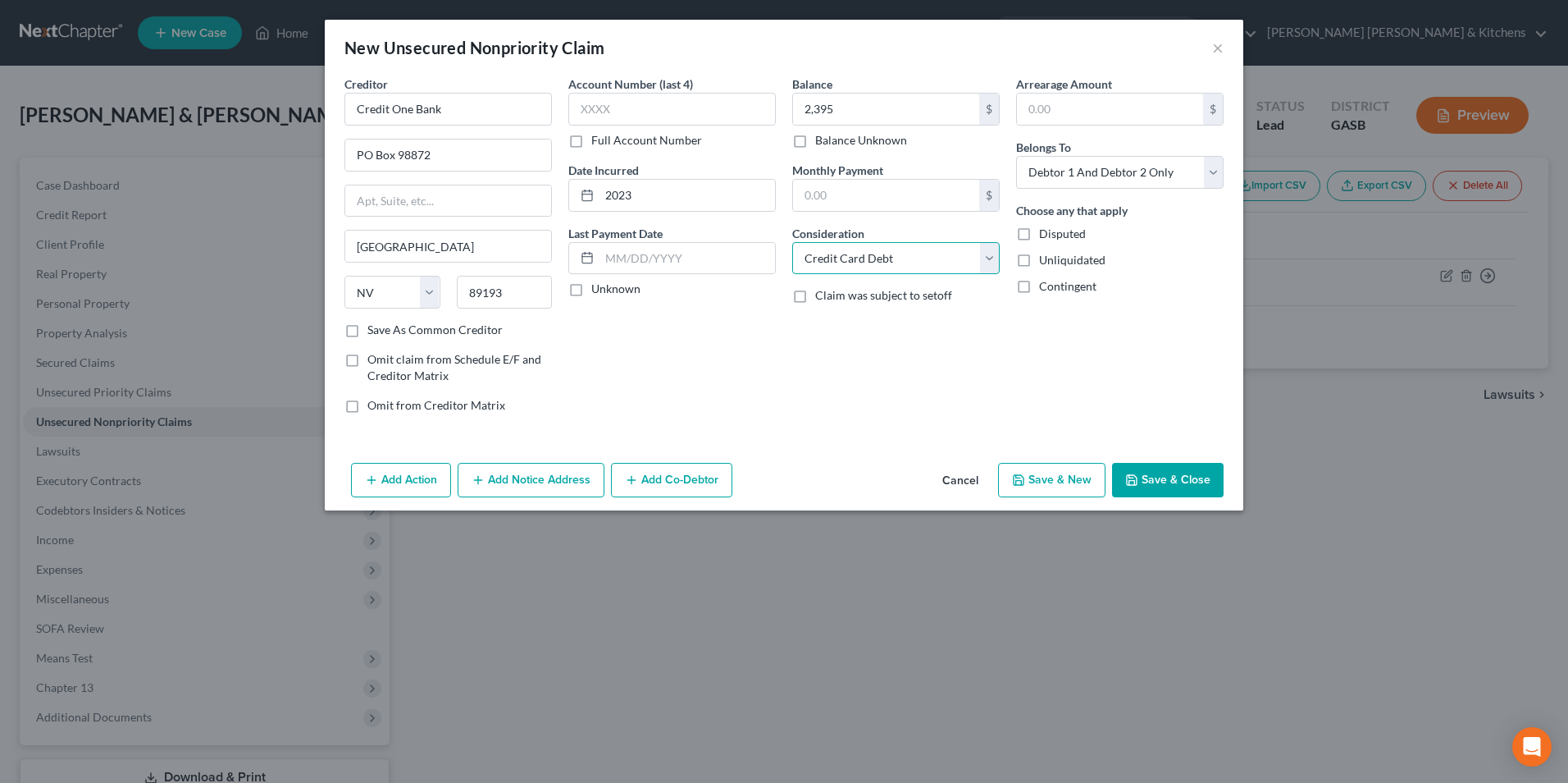
click at [792, 242] on select "Select Cable / Satellite Services Collection Agency Credit Card Debt Debt Couns…" at bounding box center [895, 258] width 208 height 33
click at [1055, 167] on select "Select Debtor 1 Only Debtor 2 Only Debtor 1 And Debtor 2 Only At Least One Of T…" at bounding box center [1119, 171] width 208 height 33
select select "1"
click at [1016, 155] on select "Select Debtor 1 Only Debtor 2 Only Debtor 1 And Debtor 2 Only At Least One Of T…" at bounding box center [1119, 171] width 208 height 33
click at [1085, 479] on button "Save & New" at bounding box center [1051, 479] width 107 height 34
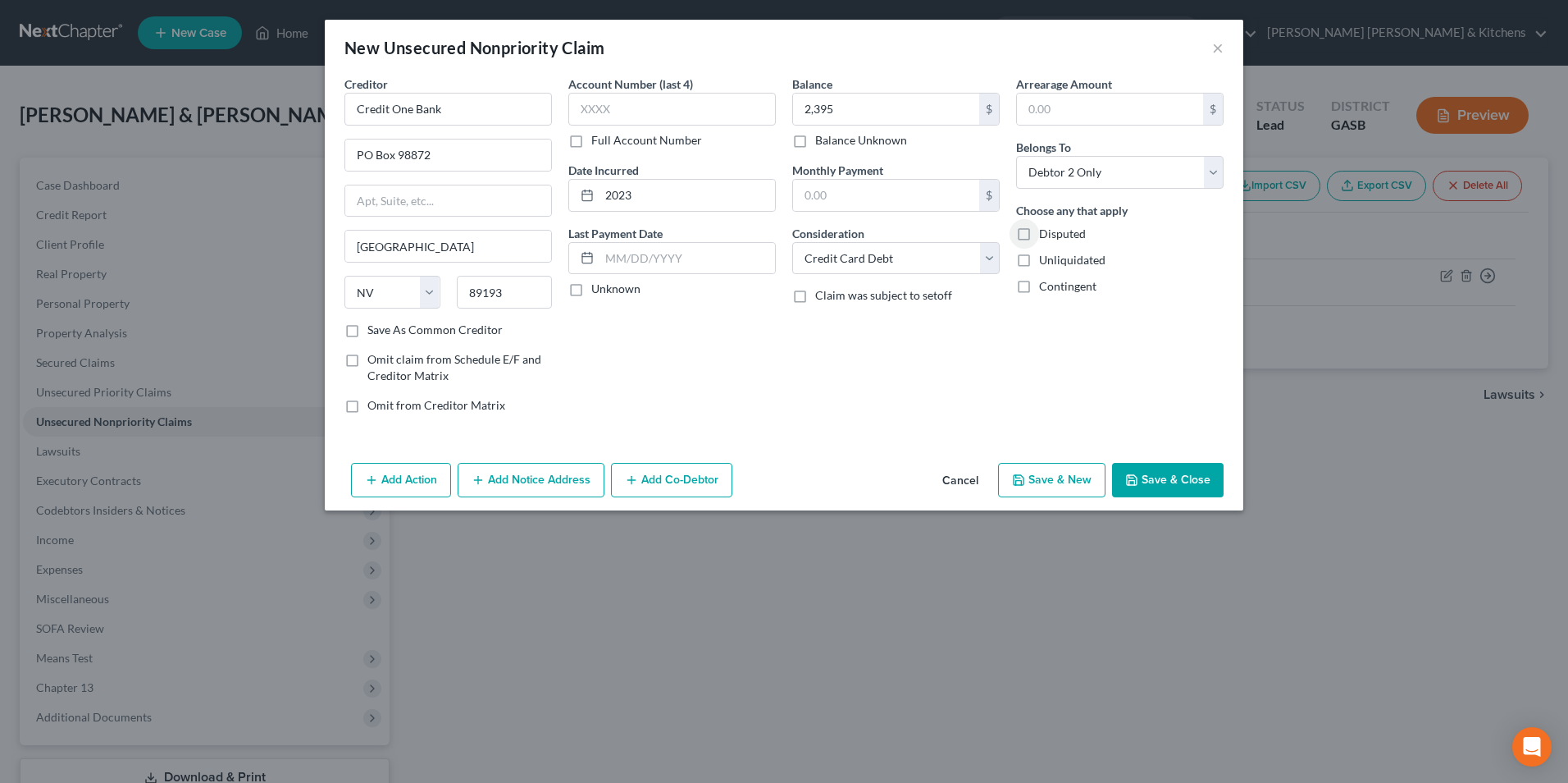
select select "2"
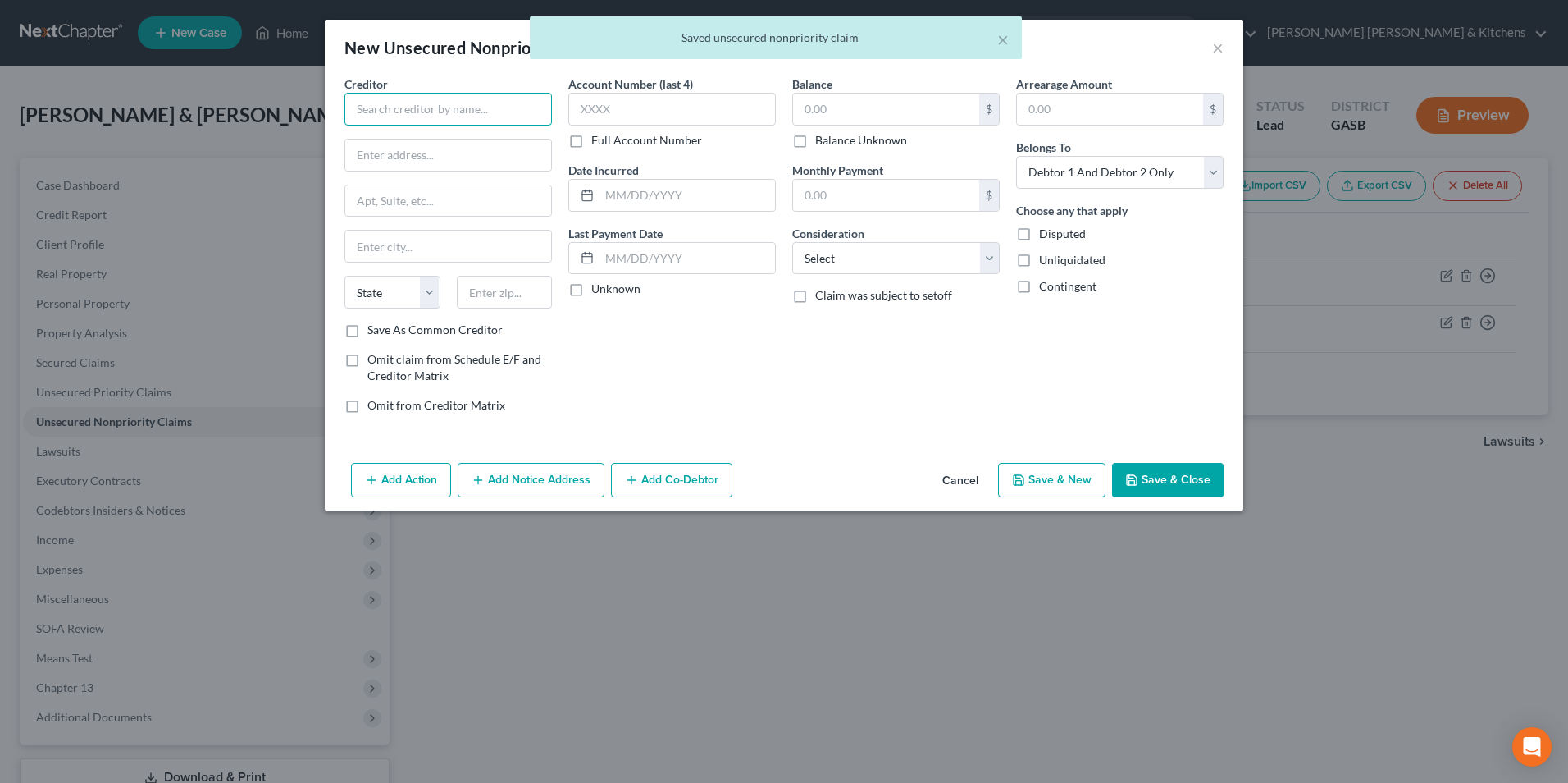
click at [467, 115] on input "text" at bounding box center [448, 109] width 208 height 33
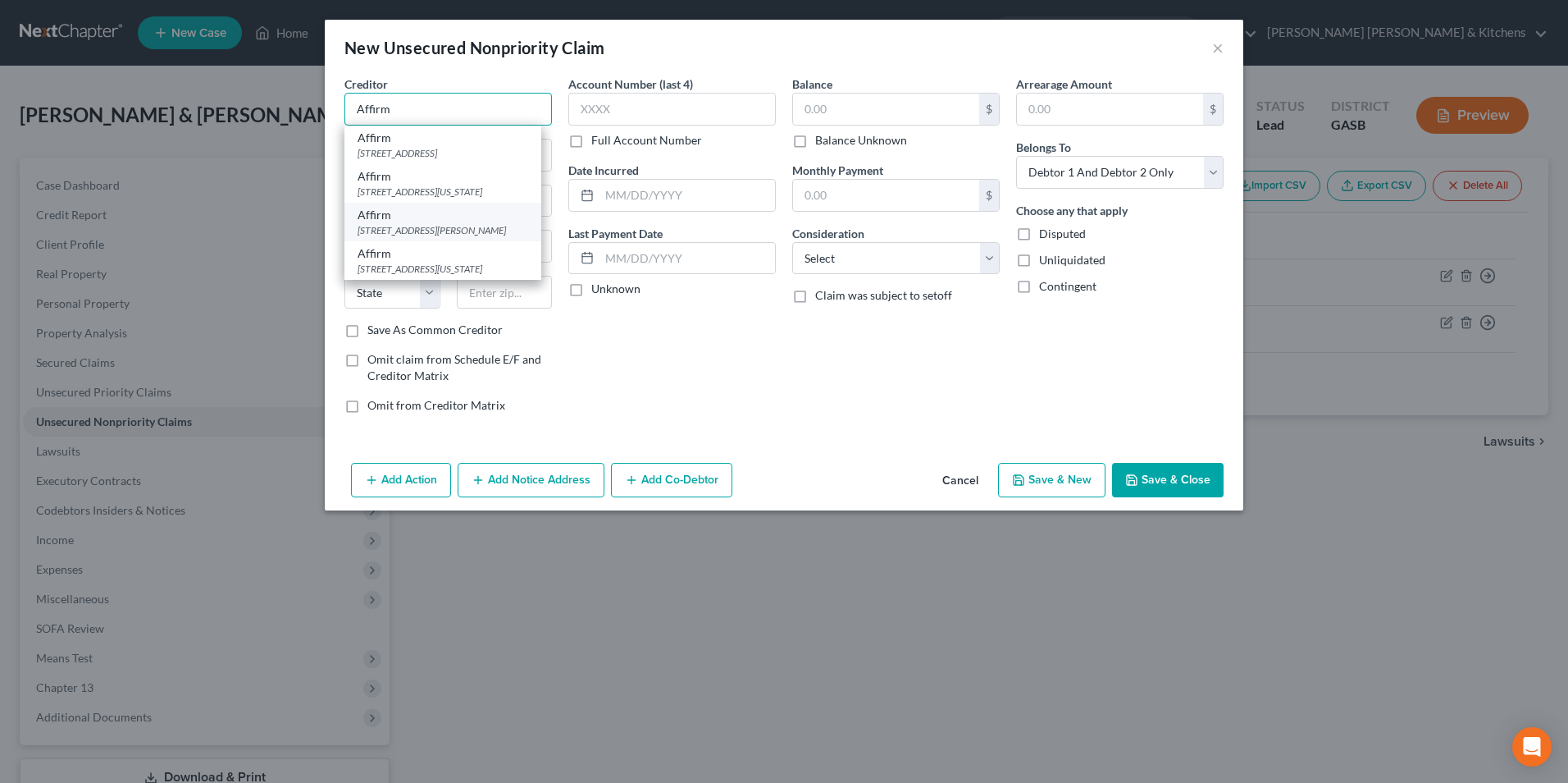
type input "Affirm"
click at [446, 237] on div "[STREET_ADDRESS][PERSON_NAME]" at bounding box center [442, 230] width 170 height 14
type input "[STREET_ADDRESS][PERSON_NAME]"
type input "4th Floor"
type input "[GEOGRAPHIC_DATA]"
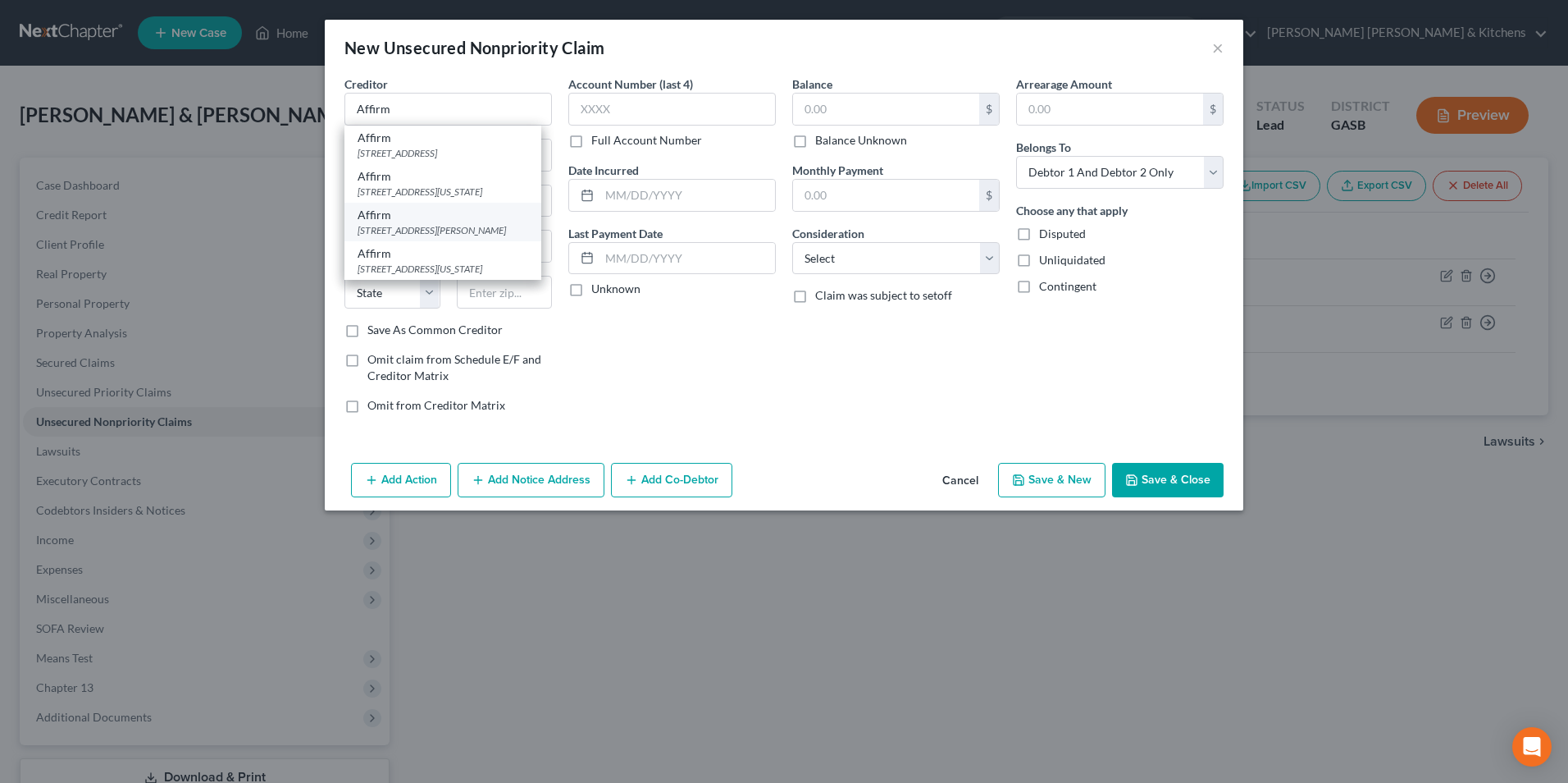
select select "39"
type input "15212"
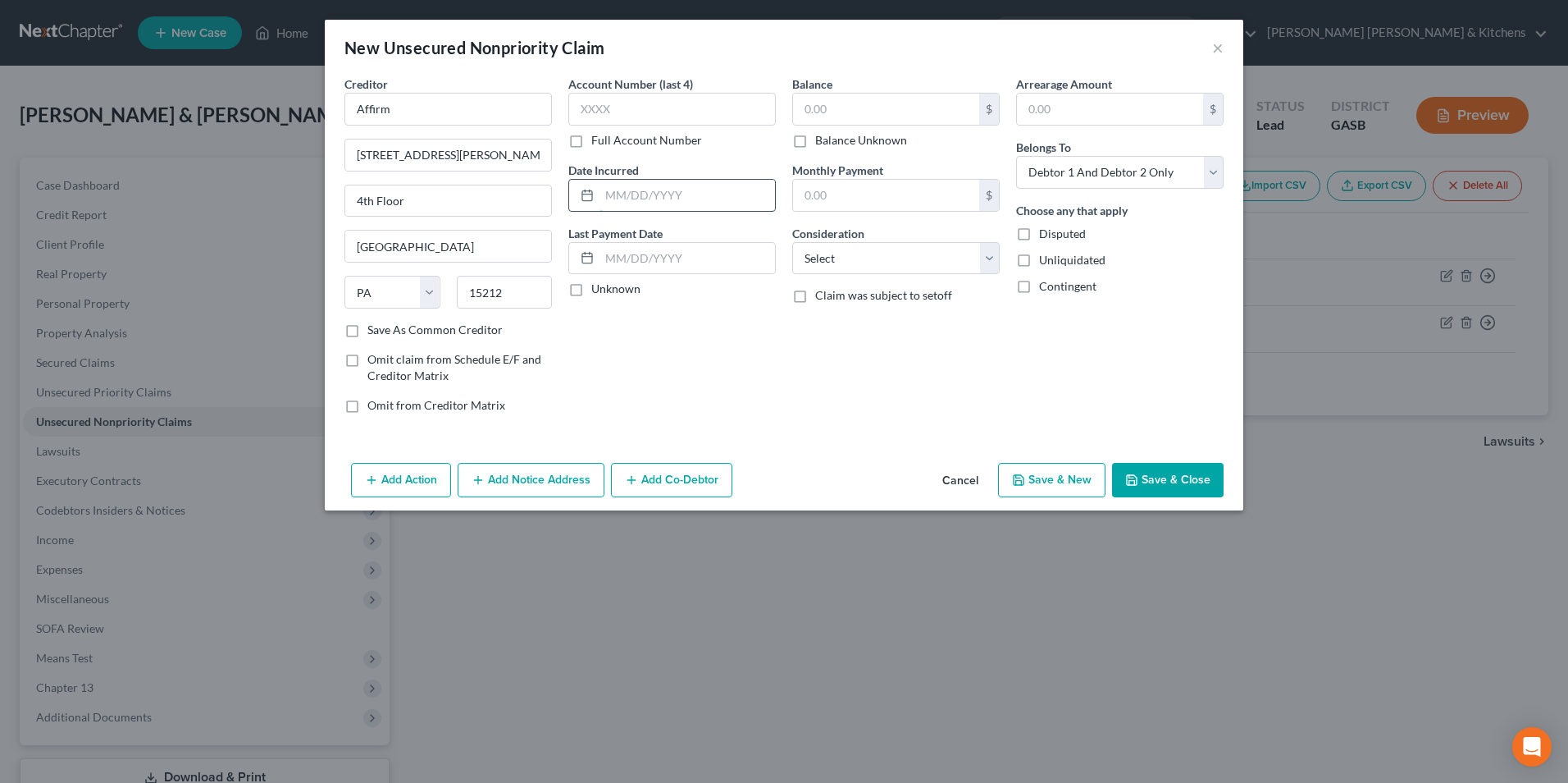
click at [646, 187] on input "text" at bounding box center [687, 195] width 176 height 31
type input "2"
type input "07/2025"
click at [818, 102] on input "text" at bounding box center [886, 108] width 186 height 31
type input "309"
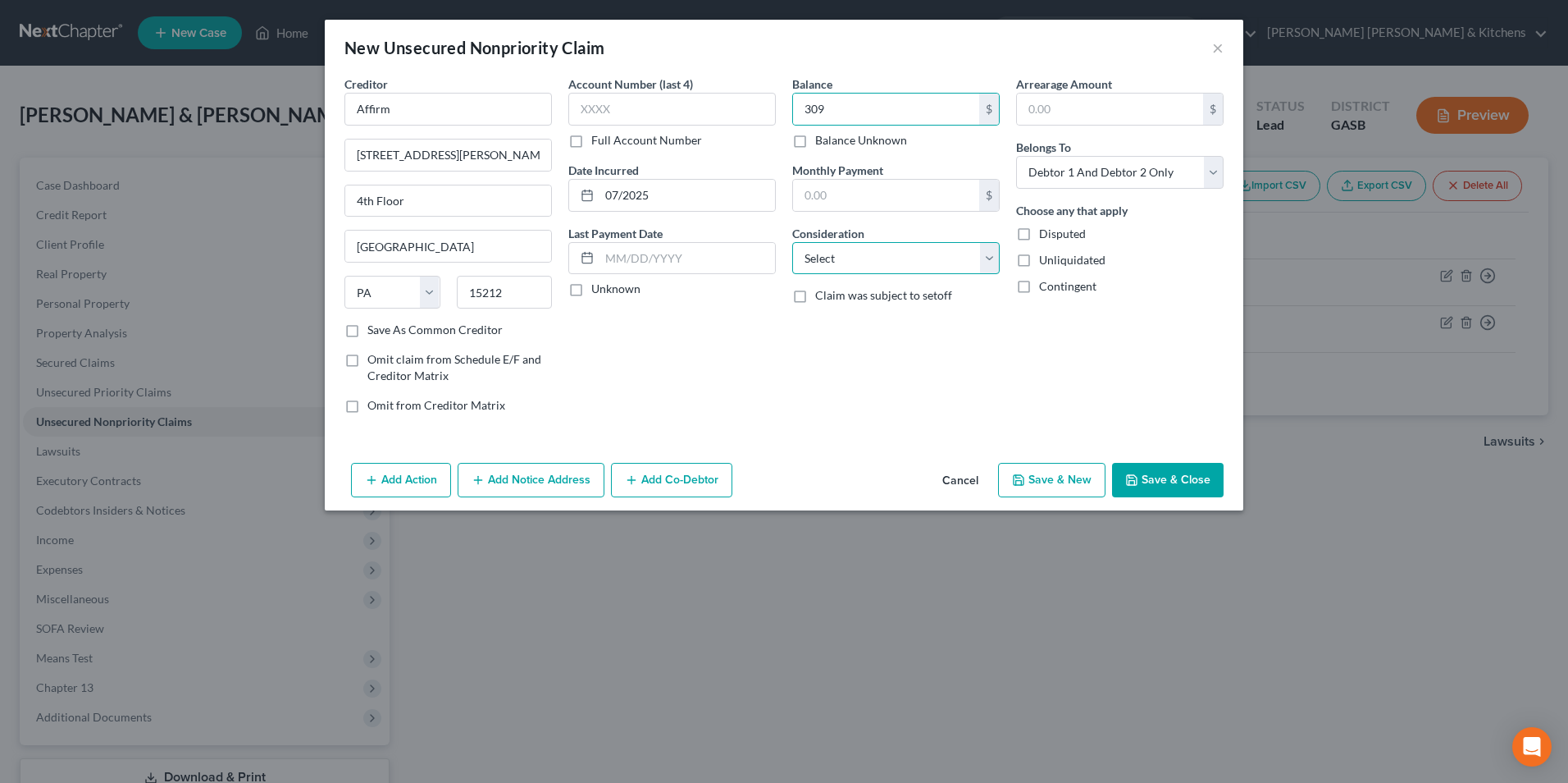
click at [855, 261] on select "Select Cable / Satellite Services Collection Agency Credit Card Debt Debt Couns…" at bounding box center [895, 258] width 208 height 33
select select "2"
click at [792, 242] on select "Select Cable / Satellite Services Collection Agency Credit Card Debt Debt Couns…" at bounding box center [895, 258] width 208 height 33
click at [1037, 184] on select "Select Debtor 1 Only Debtor 2 Only Debtor 1 And Debtor 2 Only At Least One Of T…" at bounding box center [1119, 171] width 208 height 33
select select "1"
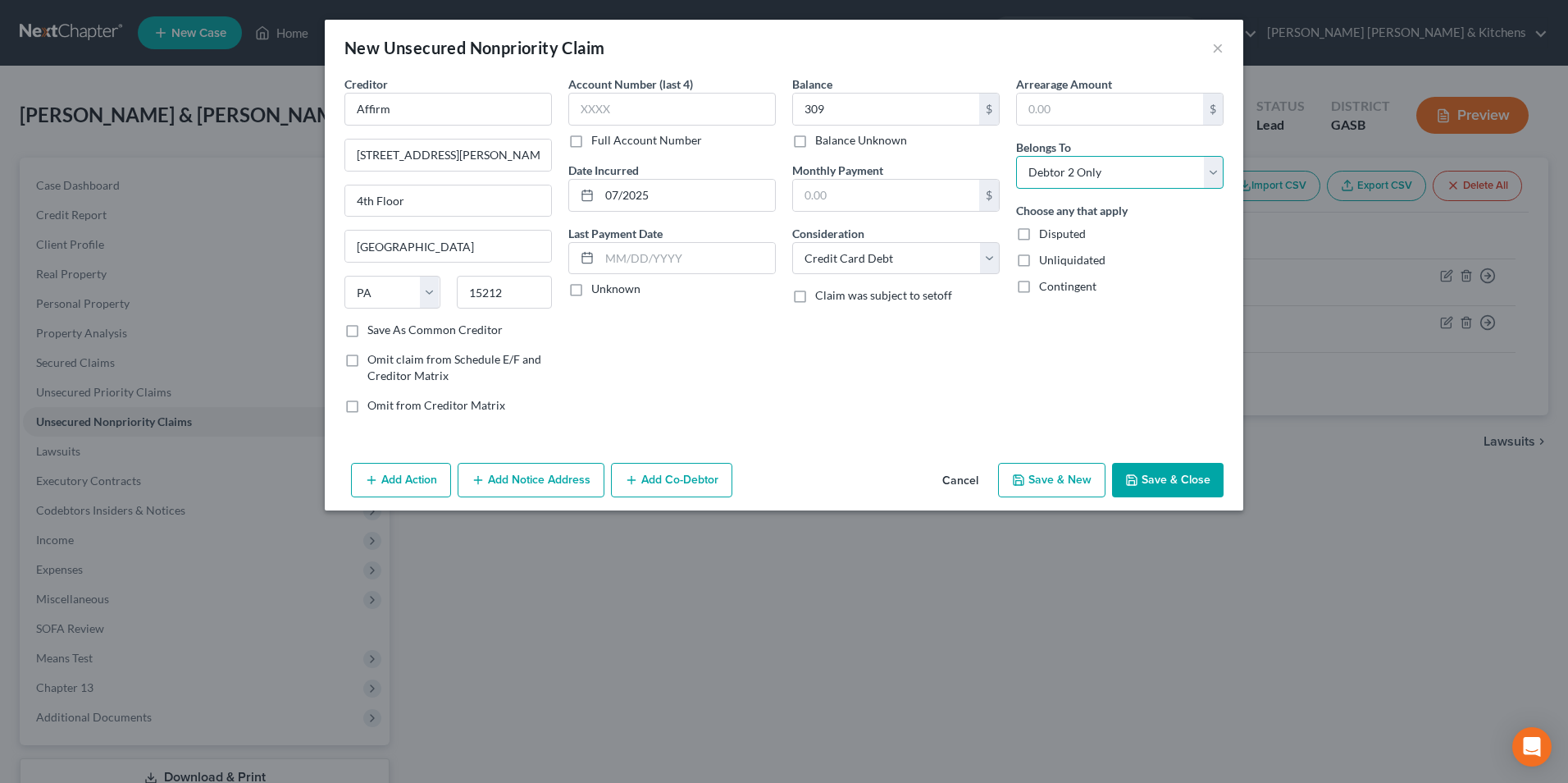
click at [1016, 155] on select "Select Debtor 1 Only Debtor 2 Only Debtor 1 And Debtor 2 Only At Least One Of T…" at bounding box center [1119, 171] width 208 height 33
click at [1191, 485] on button "Save & Close" at bounding box center [1168, 479] width 112 height 34
type input "309.00"
type input "0.00"
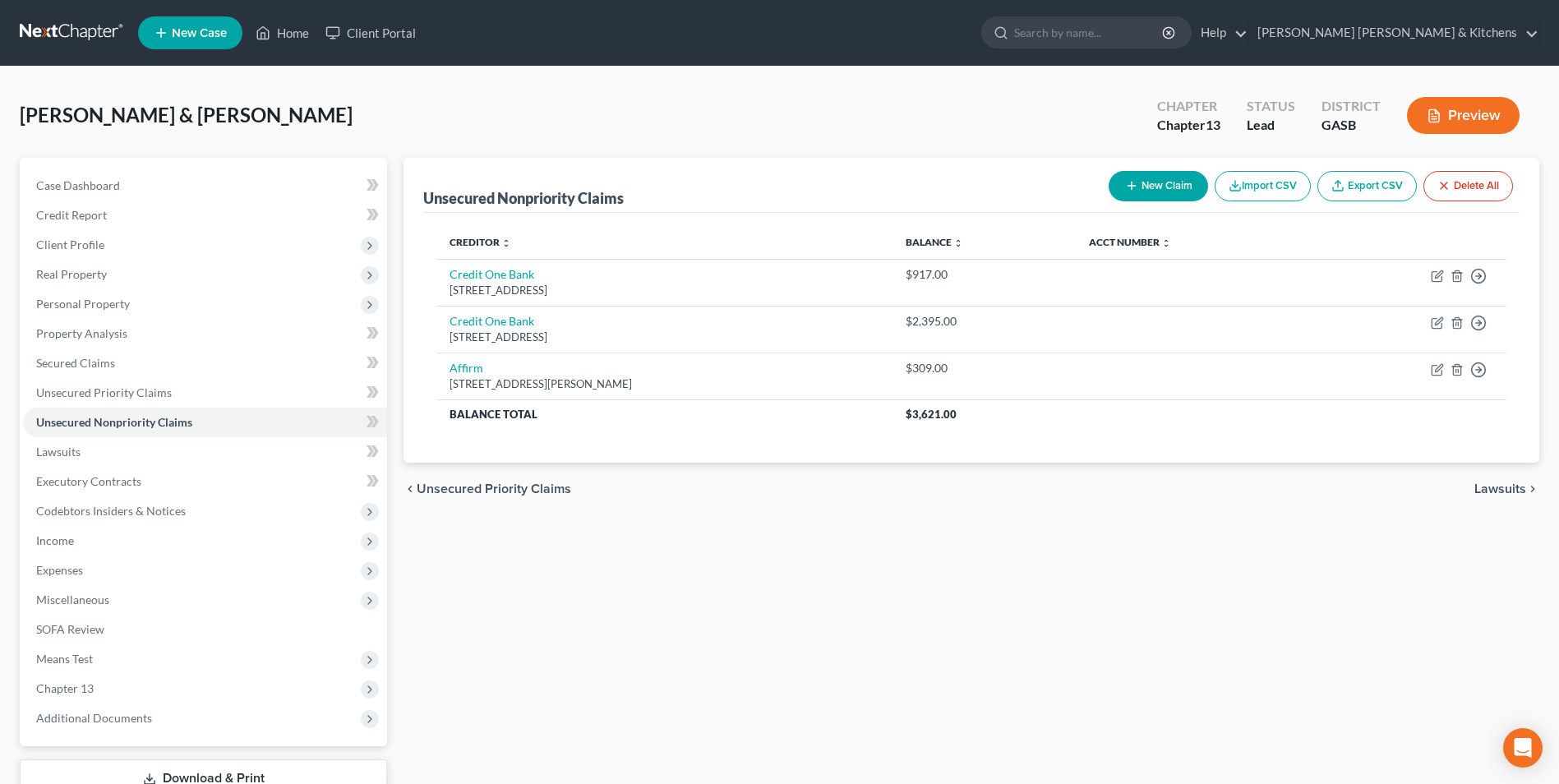
click at [1139, 195] on button "New Claim" at bounding box center [1158, 186] width 100 height 31
select select "2"
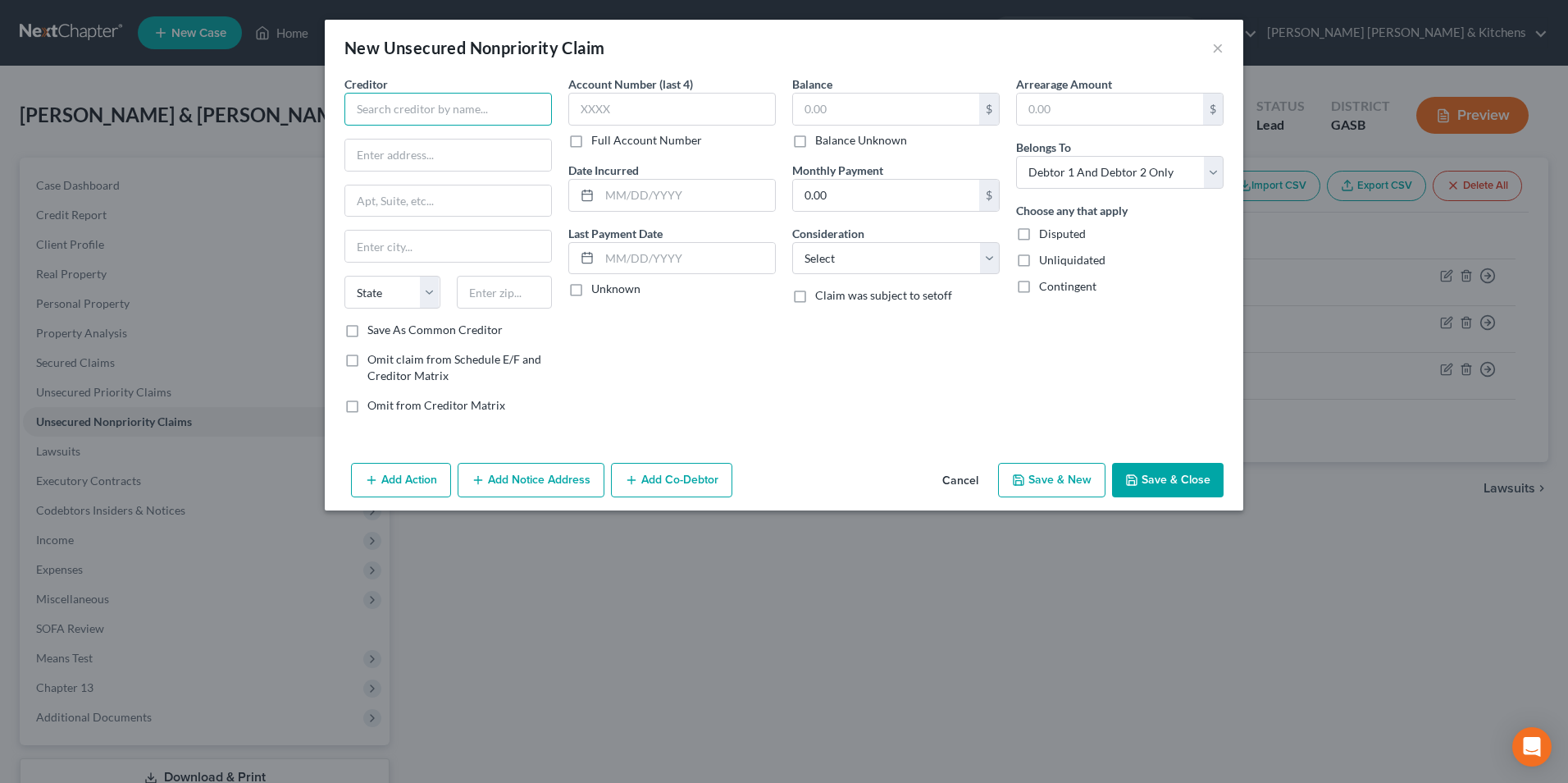
click at [520, 114] on input "text" at bounding box center [448, 109] width 208 height 33
click at [487, 156] on div "[GEOGRAPHIC_DATA]" at bounding box center [442, 153] width 170 height 14
type input "AAFES"
type input "PO Box 650410"
type input "[GEOGRAPHIC_DATA]"
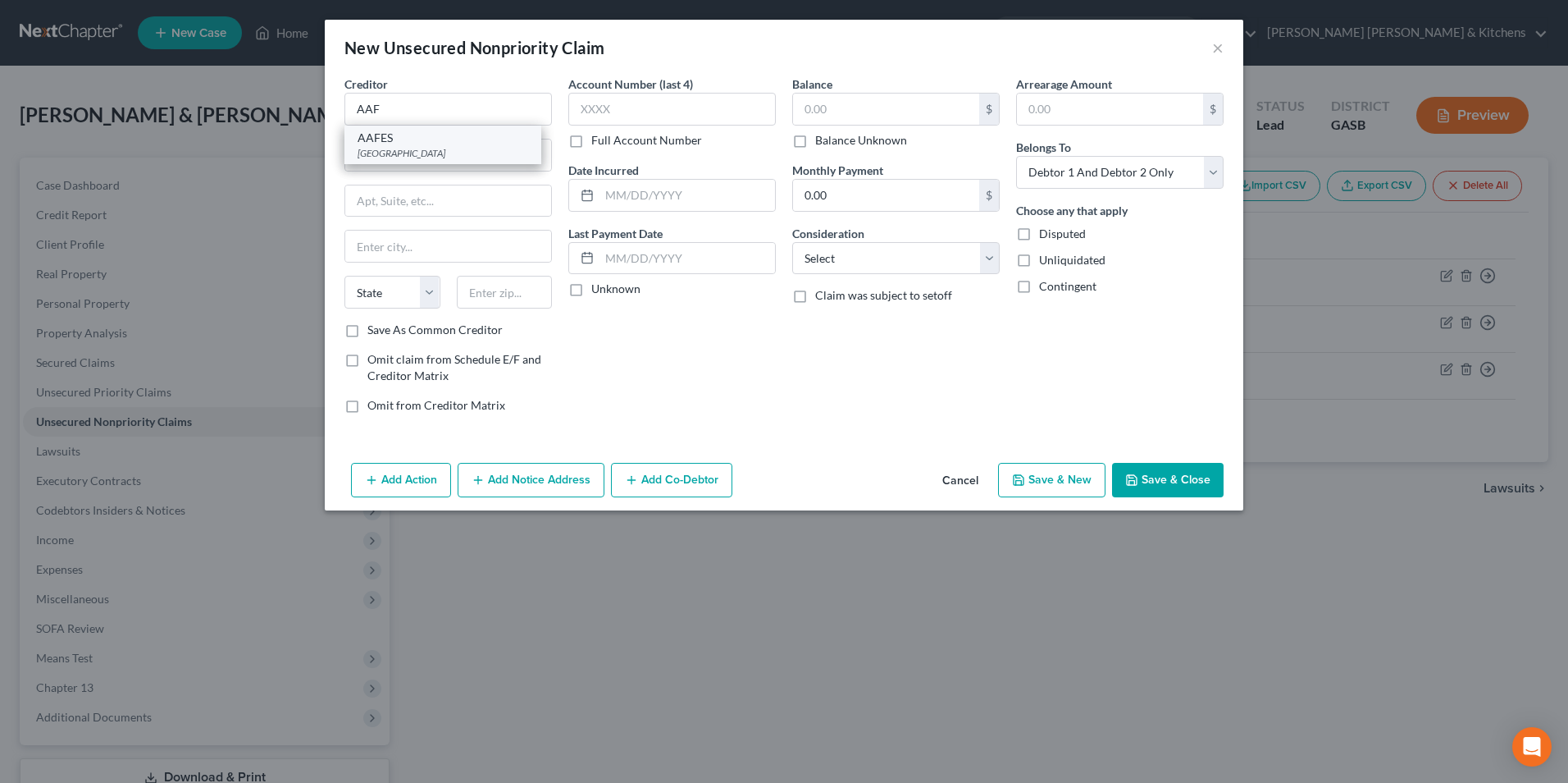
select select "45"
type input "75265"
click at [616, 196] on input "text" at bounding box center [687, 195] width 176 height 31
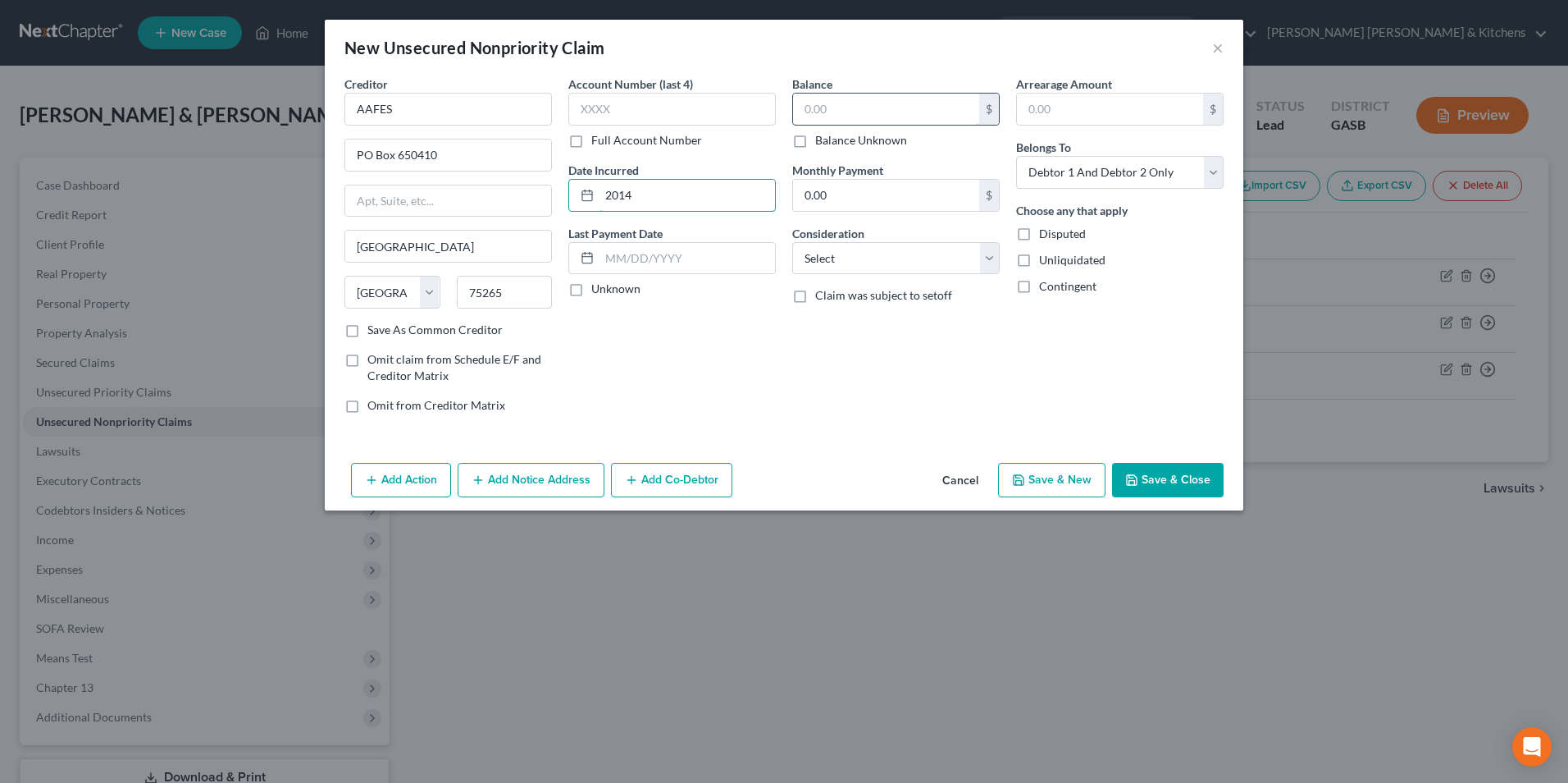
type input "2014"
click at [851, 114] on input "text" at bounding box center [886, 108] width 186 height 31
type input "8,129"
click at [1060, 183] on select "Select Debtor 1 Only Debtor 2 Only Debtor 1 And Debtor 2 Only At Least One Of T…" at bounding box center [1119, 171] width 208 height 33
select select "1"
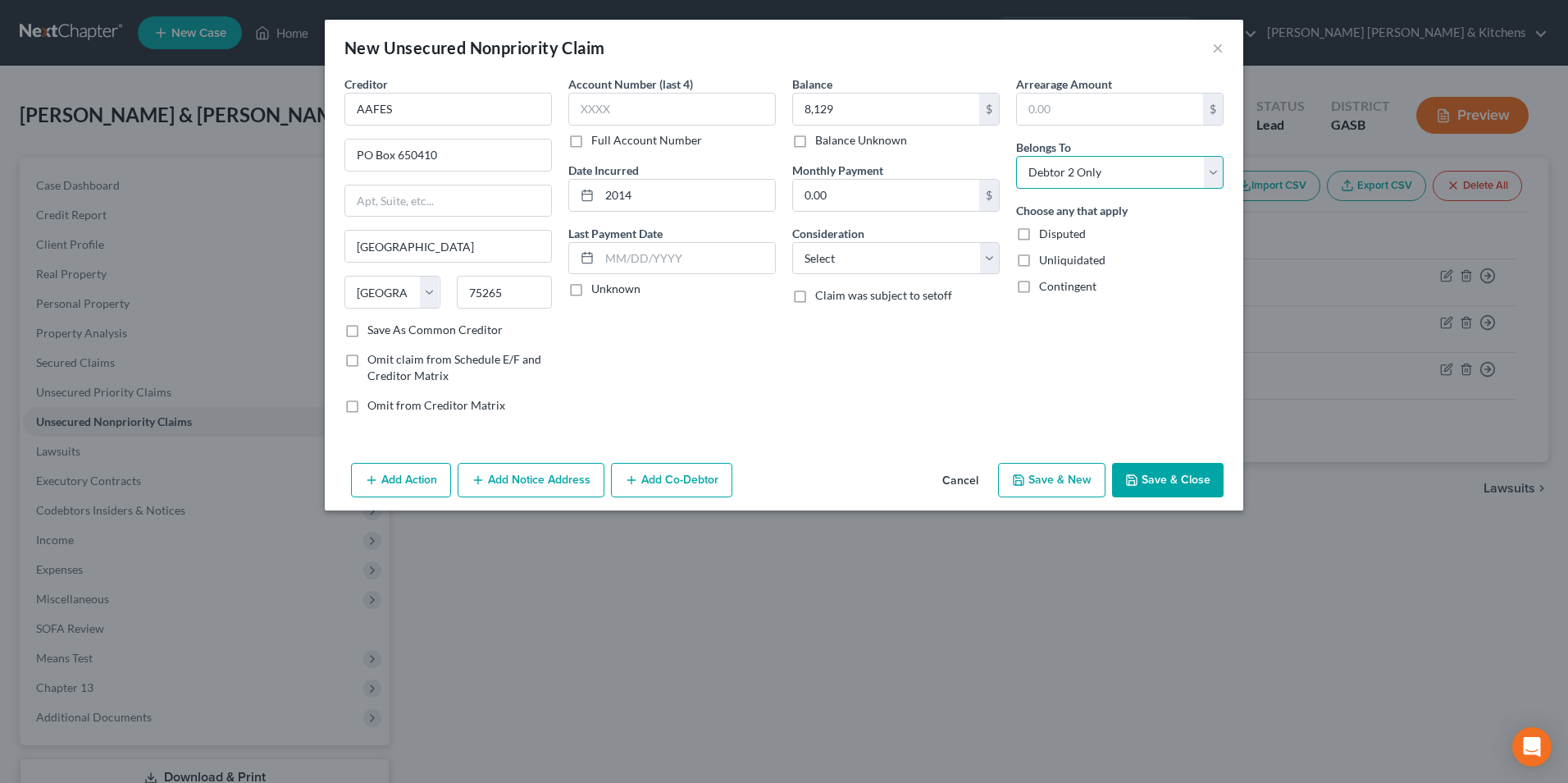
click at [1016, 155] on select "Select Debtor 1 Only Debtor 2 Only Debtor 1 And Debtor 2 Only At Least One Of T…" at bounding box center [1119, 171] width 208 height 33
click at [892, 270] on select "Select Cable / Satellite Services Collection Agency Credit Card Debt Debt Couns…" at bounding box center [895, 258] width 208 height 33
select select "2"
click at [792, 242] on select "Select Cable / Satellite Services Collection Agency Credit Card Debt Debt Couns…" at bounding box center [895, 258] width 208 height 33
click at [1039, 487] on button "Save & New" at bounding box center [1051, 479] width 107 height 34
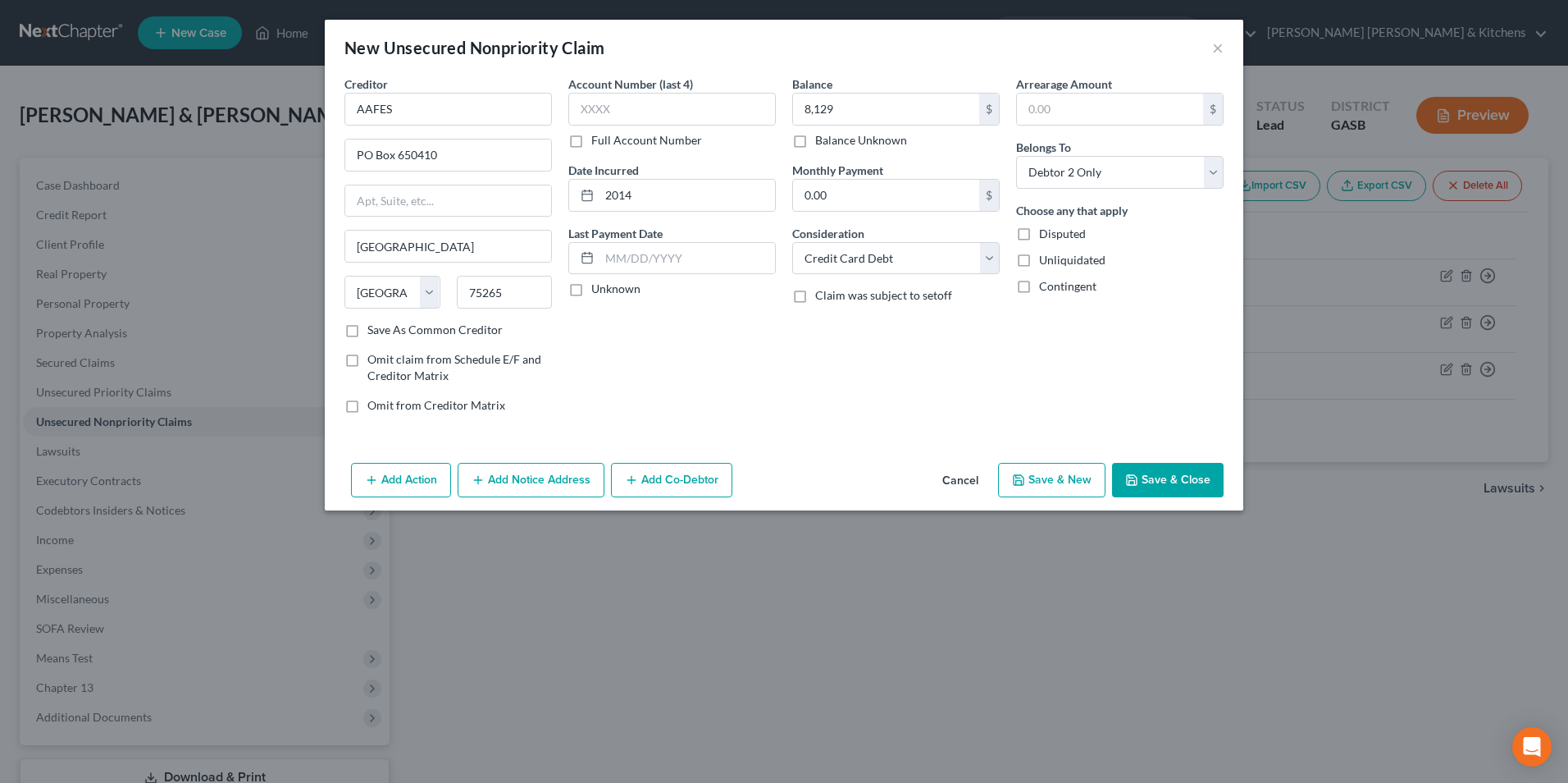
select select "2"
type input "8,129.00"
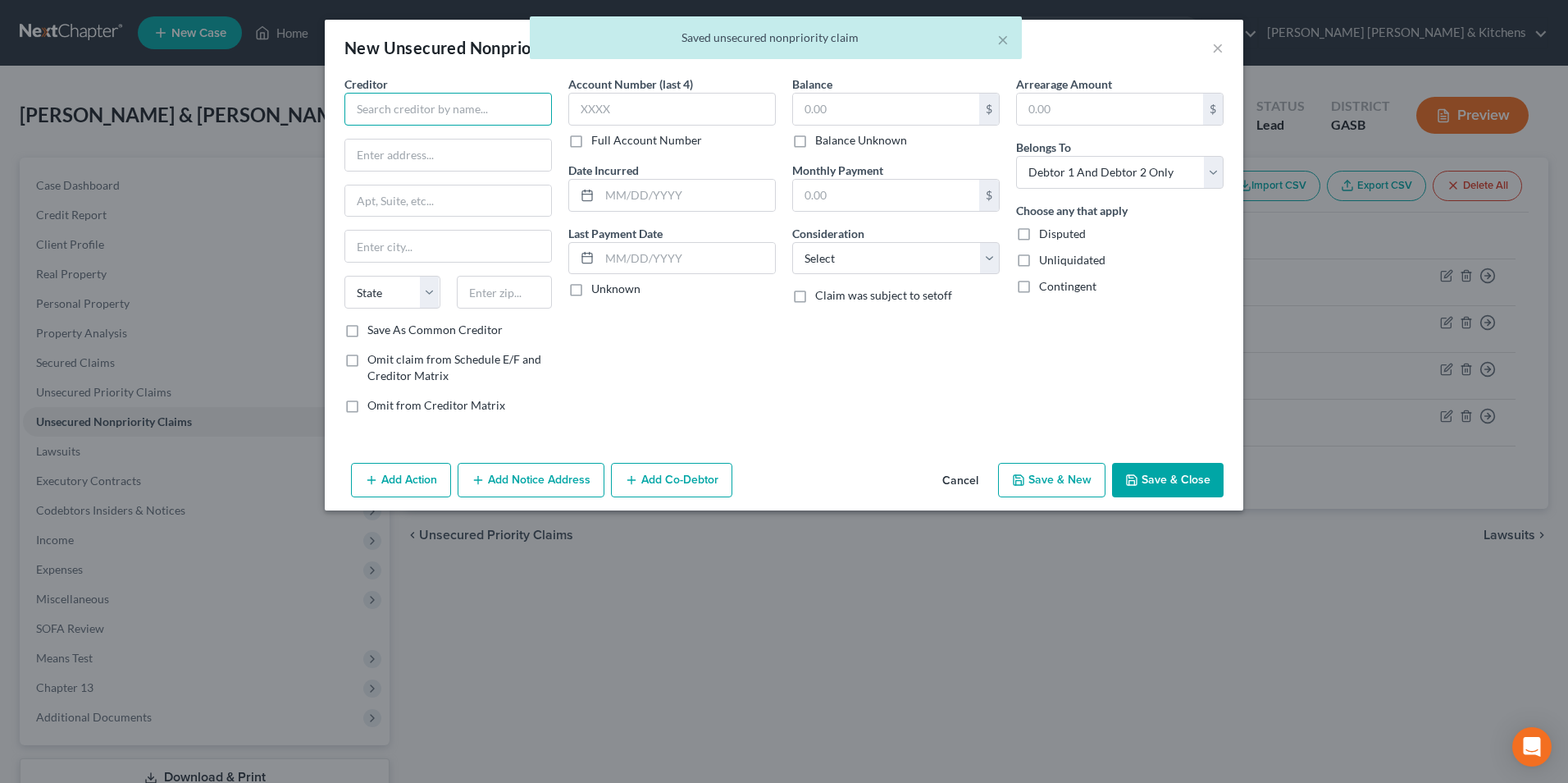
click at [482, 104] on input "text" at bounding box center [448, 109] width 208 height 33
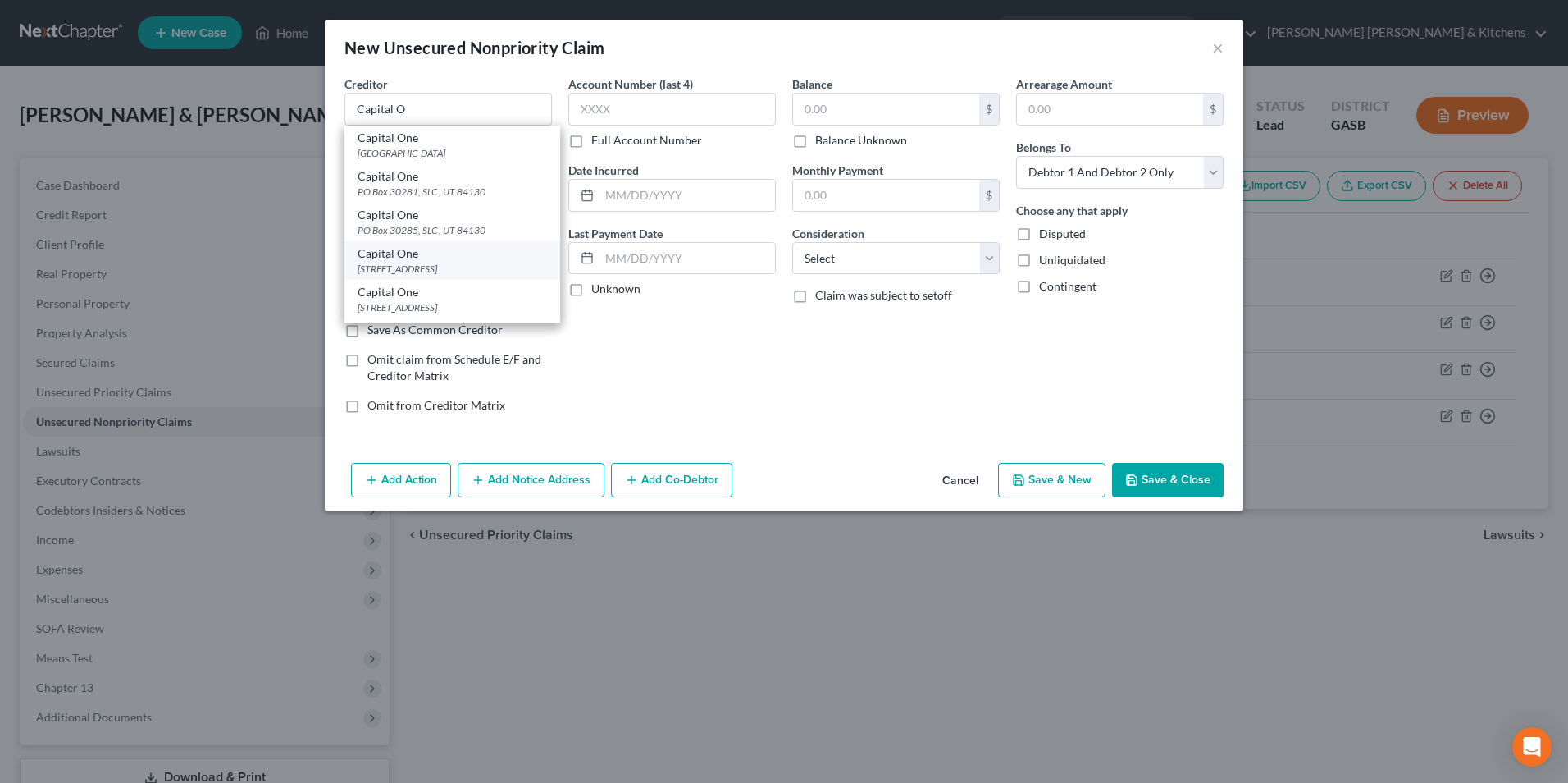
click at [418, 259] on div "Capital One" at bounding box center [452, 253] width 190 height 17
type input "Capital One"
type input "PO Box 31293"
type input "[GEOGRAPHIC_DATA]"
select select "46"
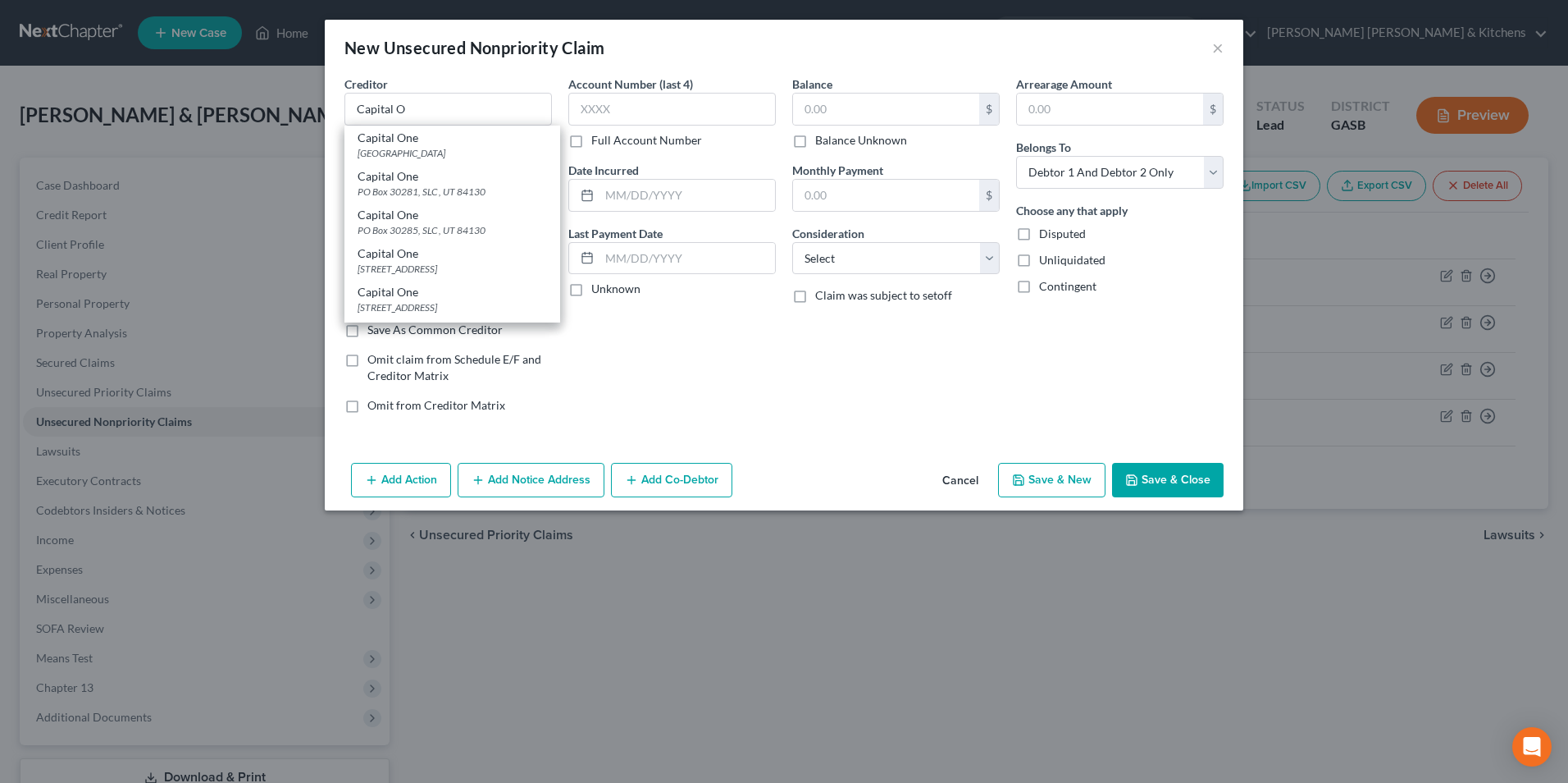
type input "84131"
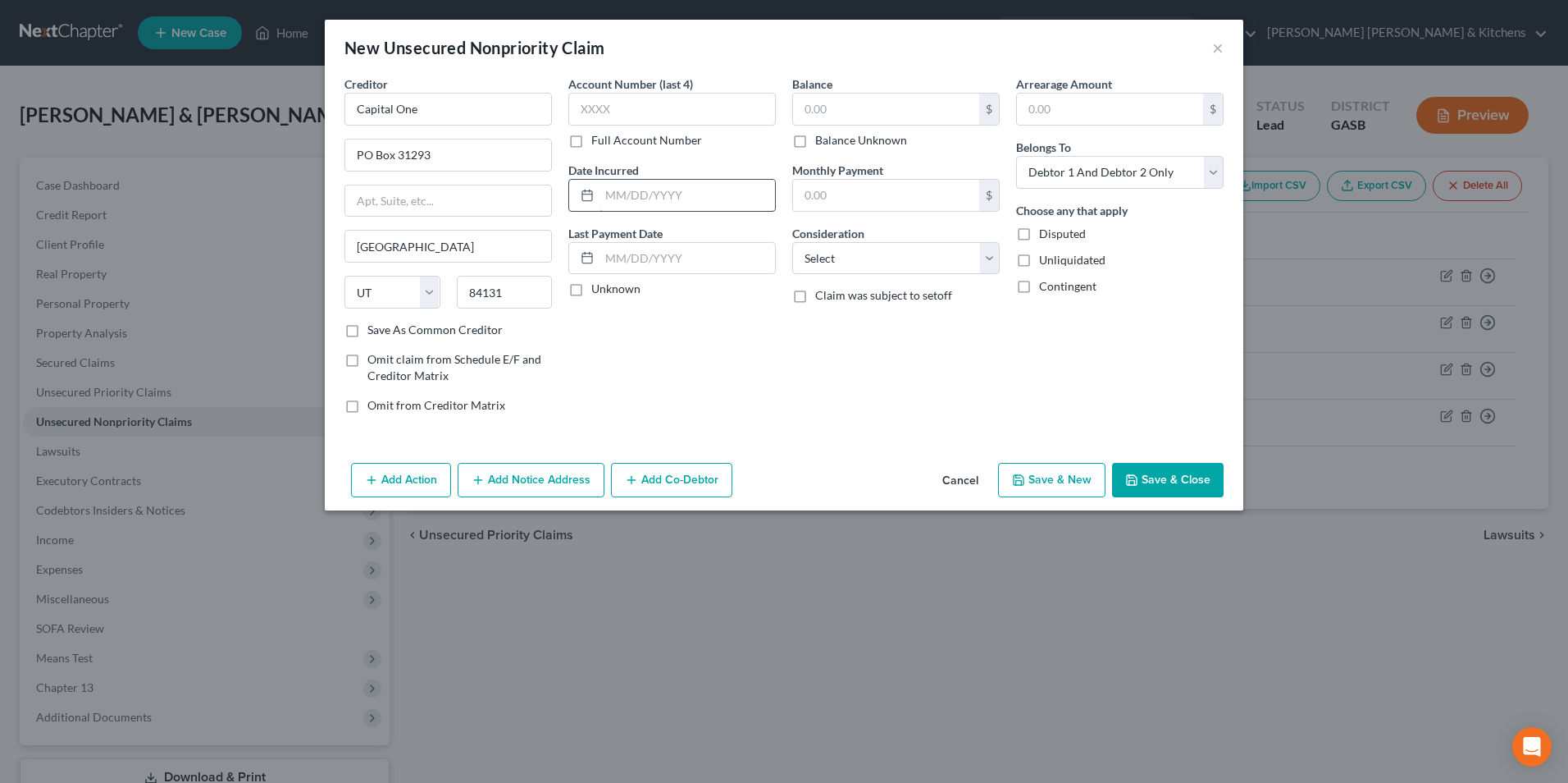
click at [672, 201] on input "text" at bounding box center [687, 195] width 176 height 31
type input "2015"
click at [838, 111] on input "text" at bounding box center [886, 108] width 186 height 31
type input "335"
click at [837, 253] on select "Select Cable / Satellite Services Collection Agency Credit Card Debt Debt Couns…" at bounding box center [895, 258] width 208 height 33
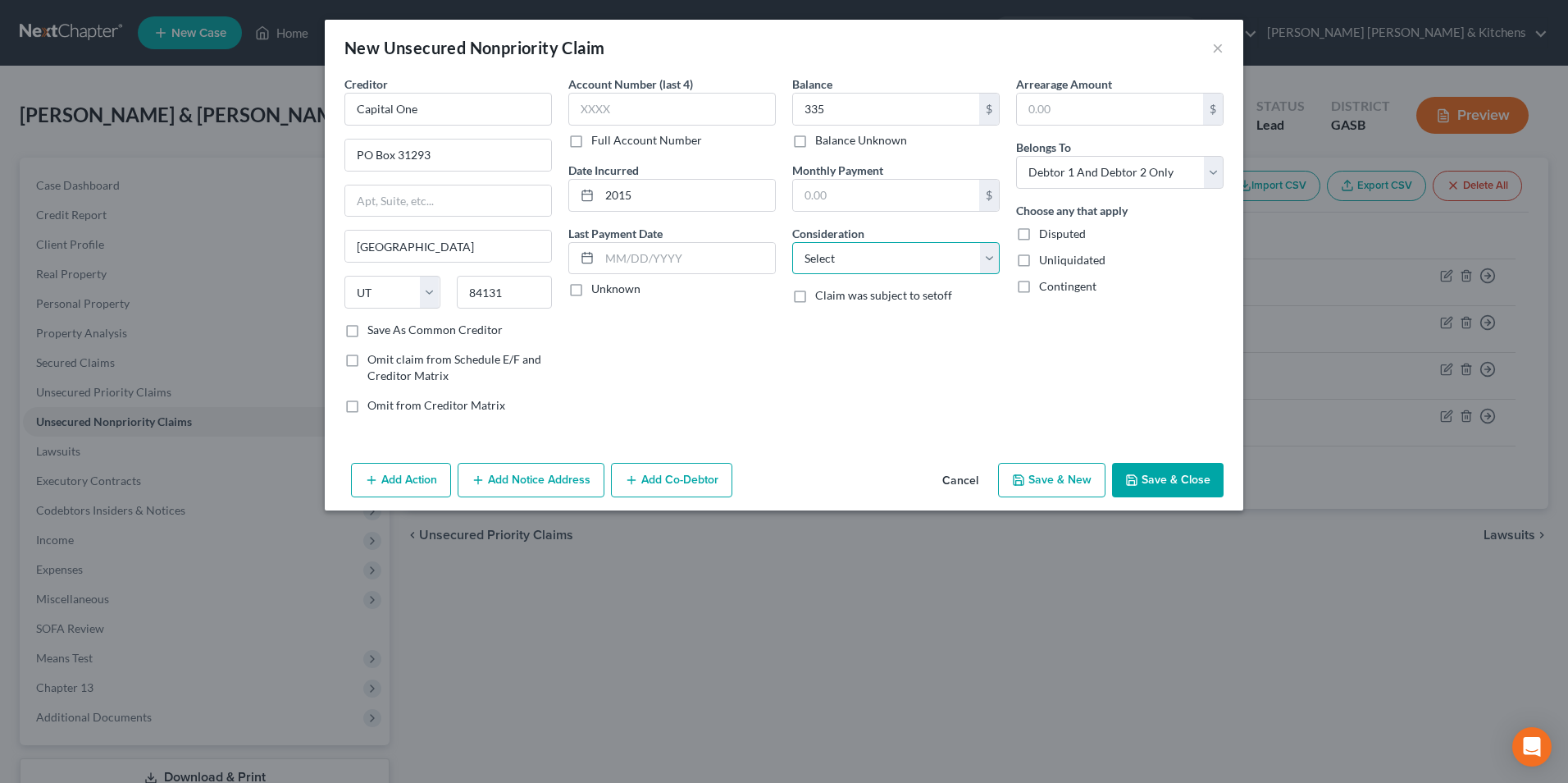
select select "2"
click at [792, 242] on select "Select Cable / Satellite Services Collection Agency Credit Card Debt Debt Couns…" at bounding box center [895, 258] width 208 height 33
click at [1051, 183] on select "Select Debtor 1 Only Debtor 2 Only Debtor 1 And Debtor 2 Only At Least One Of T…" at bounding box center [1119, 171] width 208 height 33
click at [1016, 155] on select "Select Debtor 1 Only Debtor 2 Only Debtor 1 And Debtor 2 Only At Least One Of T…" at bounding box center [1119, 171] width 208 height 33
drag, startPoint x: 1049, startPoint y: 177, endPoint x: 1049, endPoint y: 189, distance: 12.0
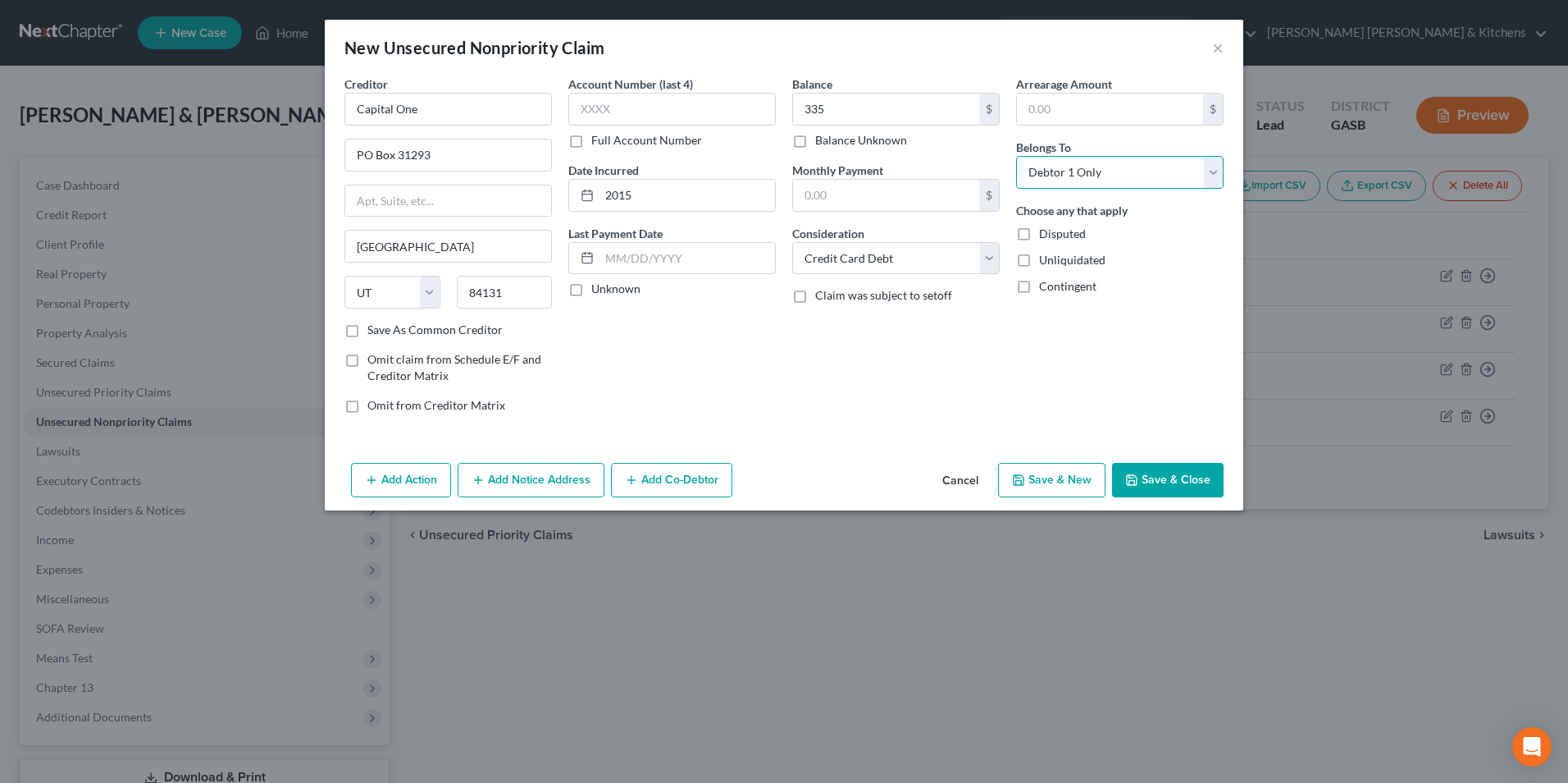
click at [1049, 186] on select "Select Debtor 1 Only Debtor 2 Only Debtor 1 And Debtor 2 Only At Least One Of T…" at bounding box center [1119, 171] width 208 height 33
select select "1"
click at [1016, 155] on select "Select Debtor 1 Only Debtor 2 Only Debtor 1 And Debtor 2 Only At Least One Of T…" at bounding box center [1119, 171] width 208 height 33
click at [1039, 475] on button "Save & New" at bounding box center [1051, 479] width 107 height 34
select select "2"
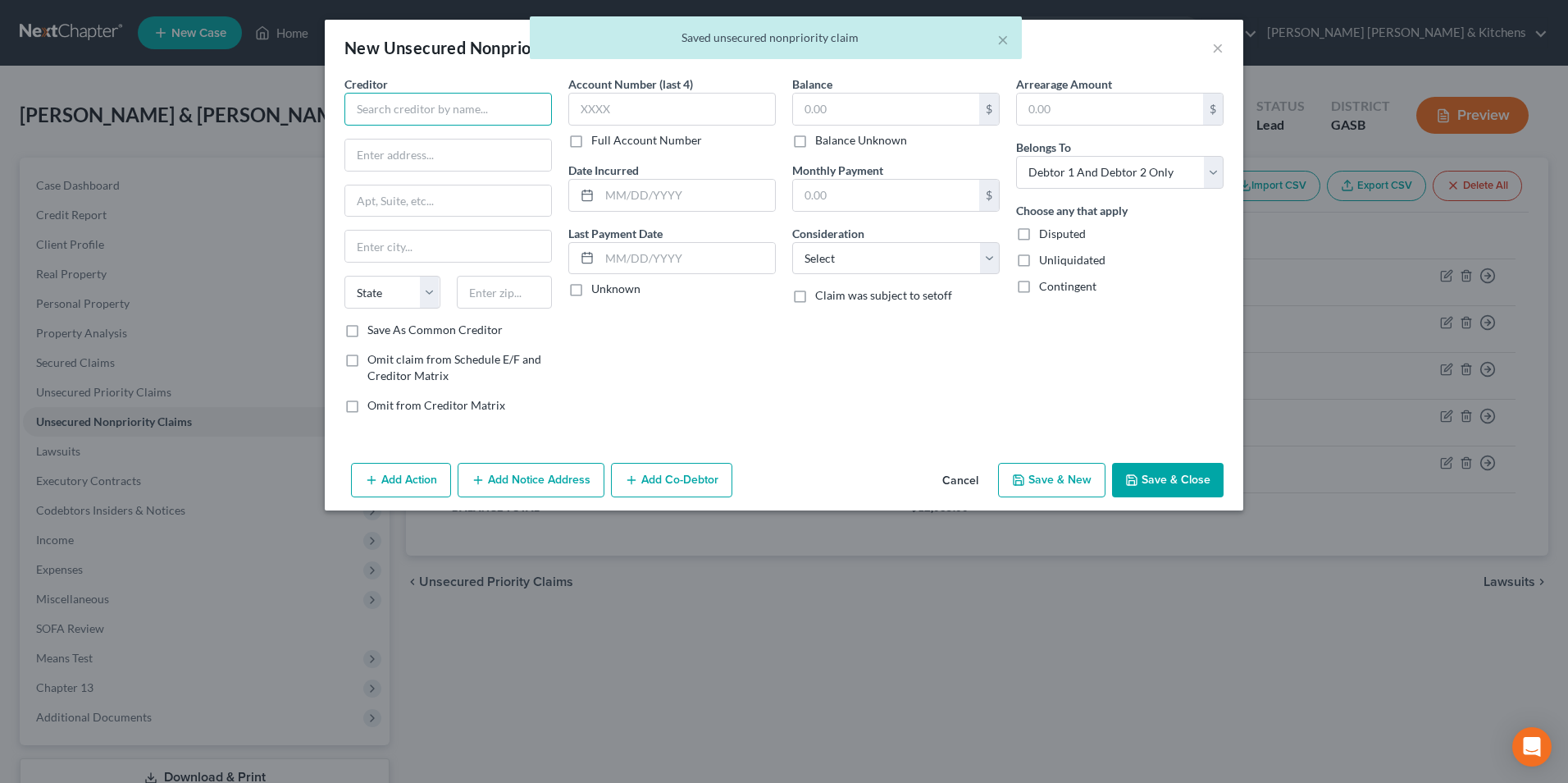
click at [476, 116] on input "text" at bounding box center [448, 109] width 208 height 33
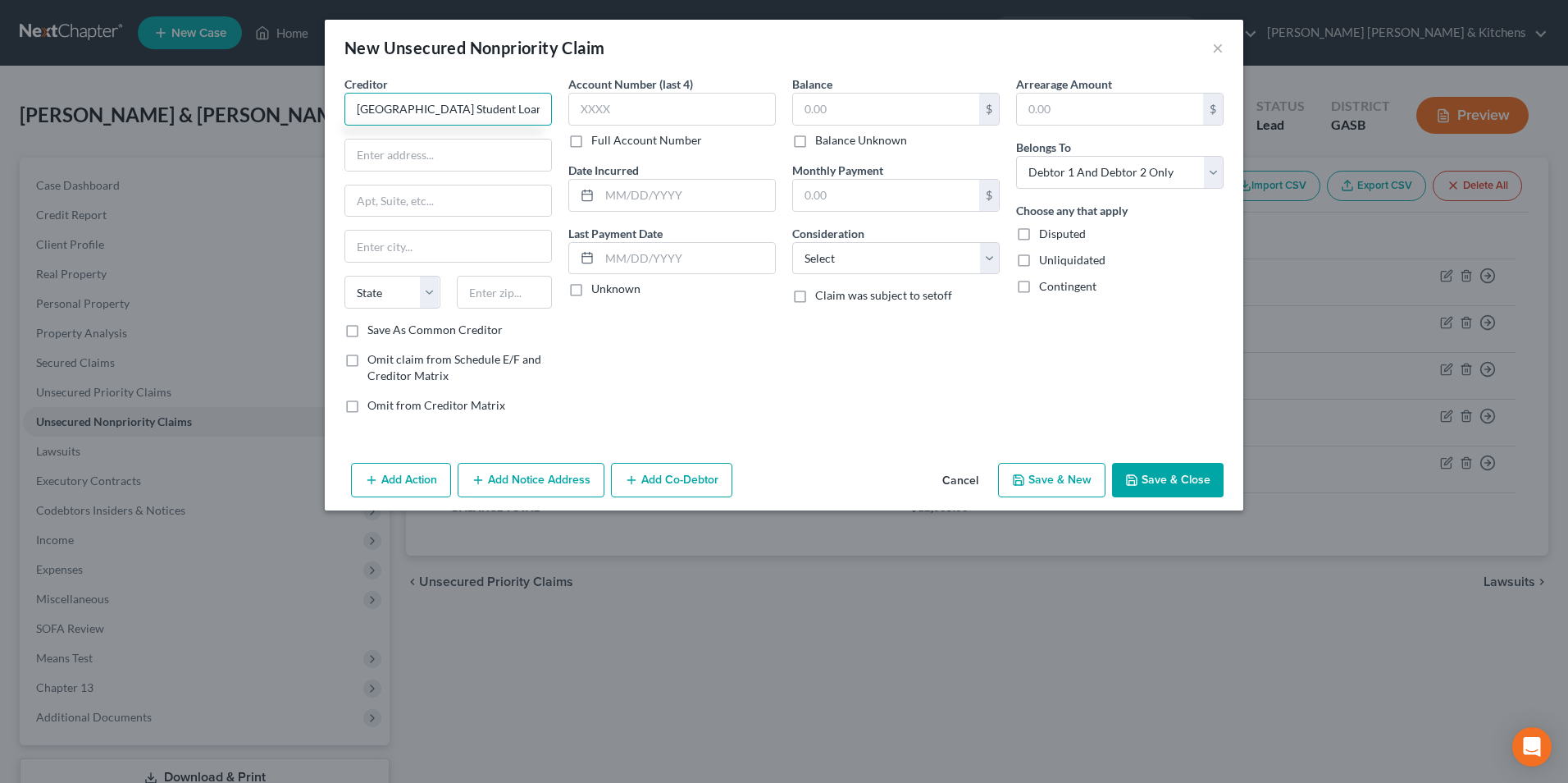
type input "[GEOGRAPHIC_DATA] Student Loan"
type input "[STREET_ADDRESS][PERSON_NAME]"
type input "Ste 700B"
type input "75244"
type input "[GEOGRAPHIC_DATA]"
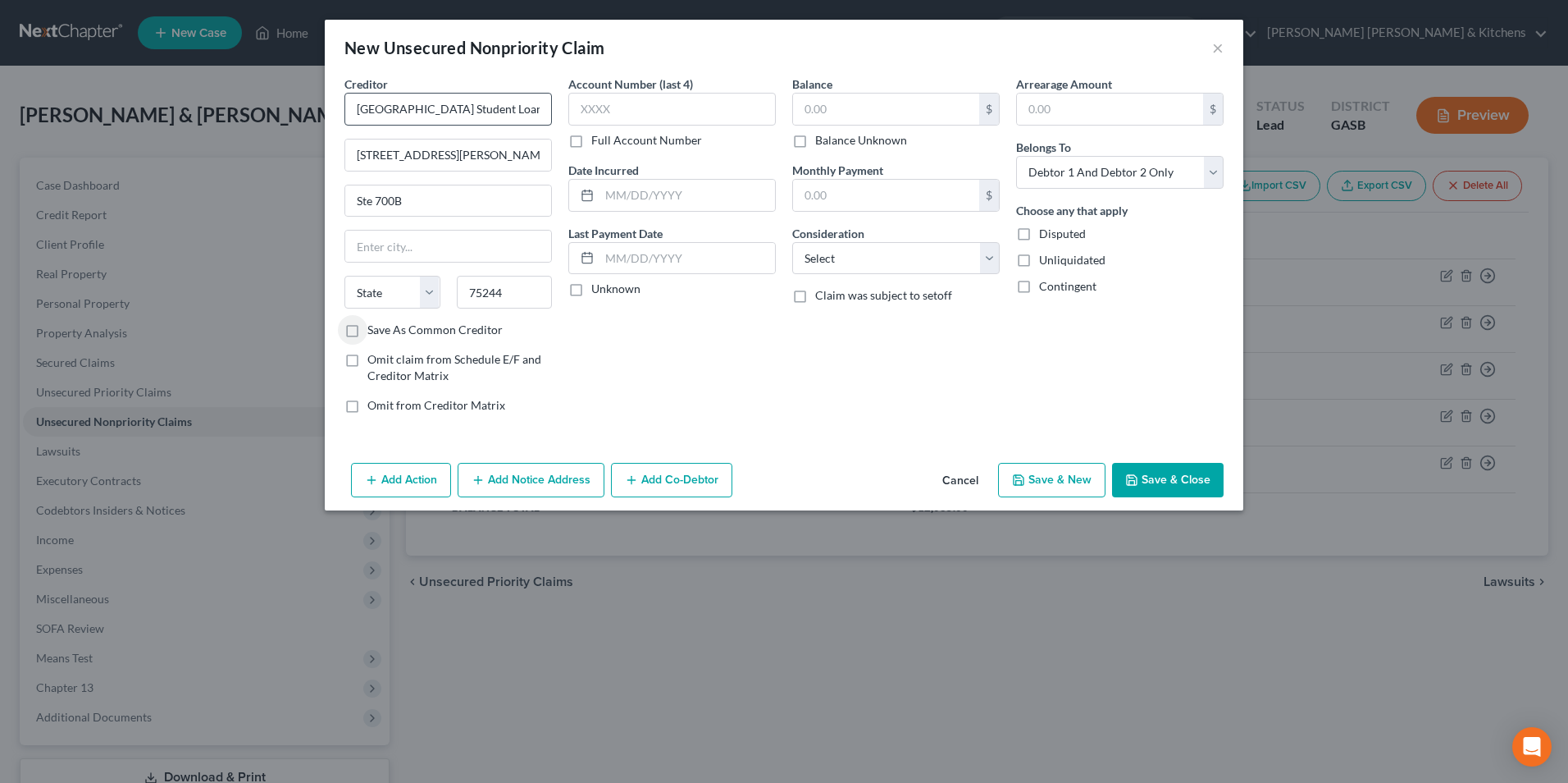
select select "45"
click at [618, 190] on input "text" at bounding box center [687, 195] width 176 height 31
click at [825, 108] on input "text" at bounding box center [886, 108] width 186 height 31
type input "63,650"
click at [866, 245] on select "Select Cable / Satellite Services Collection Agency Credit Card Debt Debt Couns…" at bounding box center [895, 258] width 208 height 33
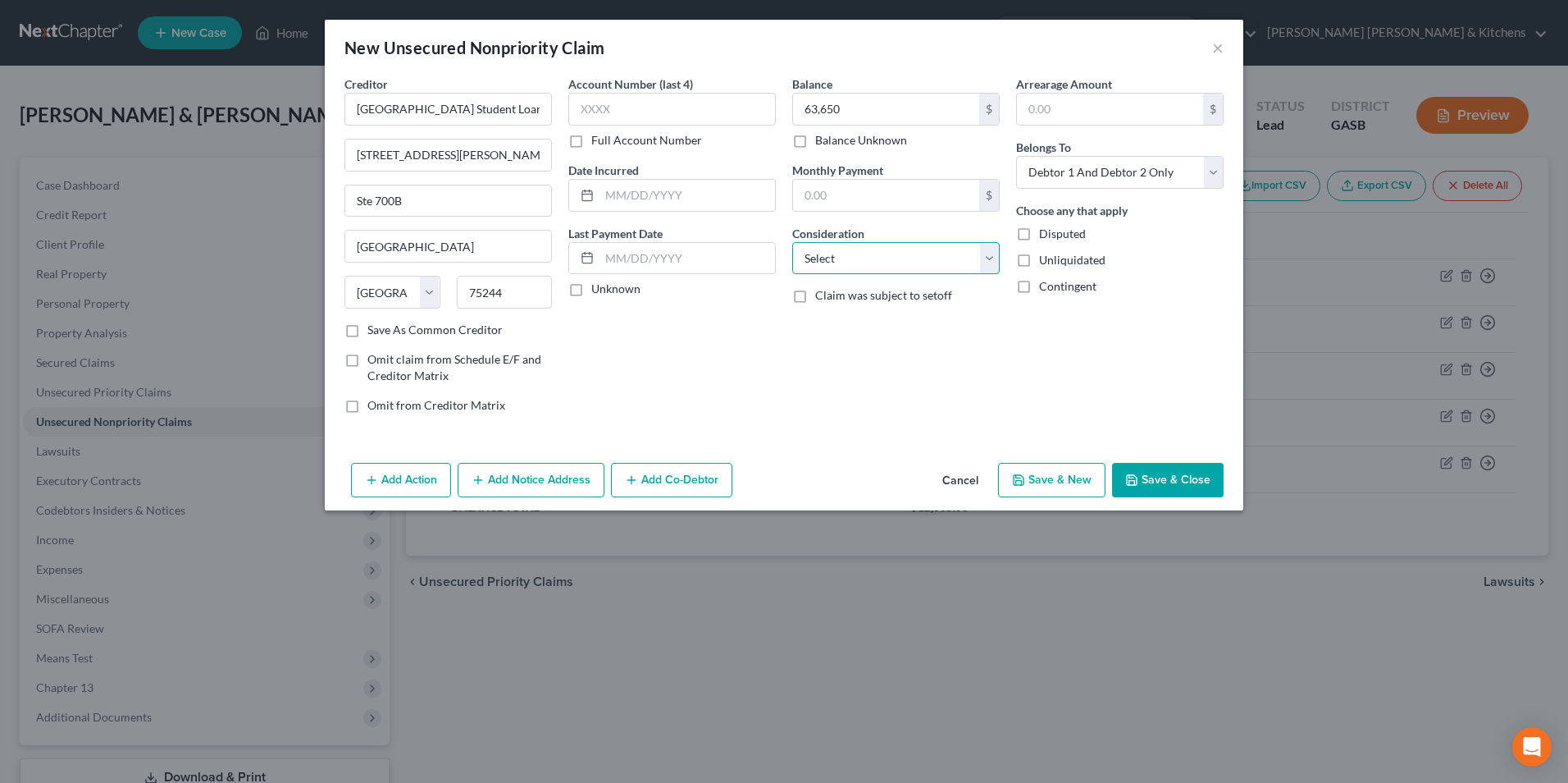
select select "17"
click at [792, 242] on select "Select Cable / Satellite Services Collection Agency Credit Card Debt Debt Couns…" at bounding box center [895, 258] width 208 height 33
drag, startPoint x: 1077, startPoint y: 172, endPoint x: 1078, endPoint y: 190, distance: 18.0
click at [1077, 172] on select "Select Debtor 1 Only Debtor 2 Only Debtor 1 And Debtor 2 Only At Least One Of T…" at bounding box center [1119, 171] width 208 height 33
select select "1"
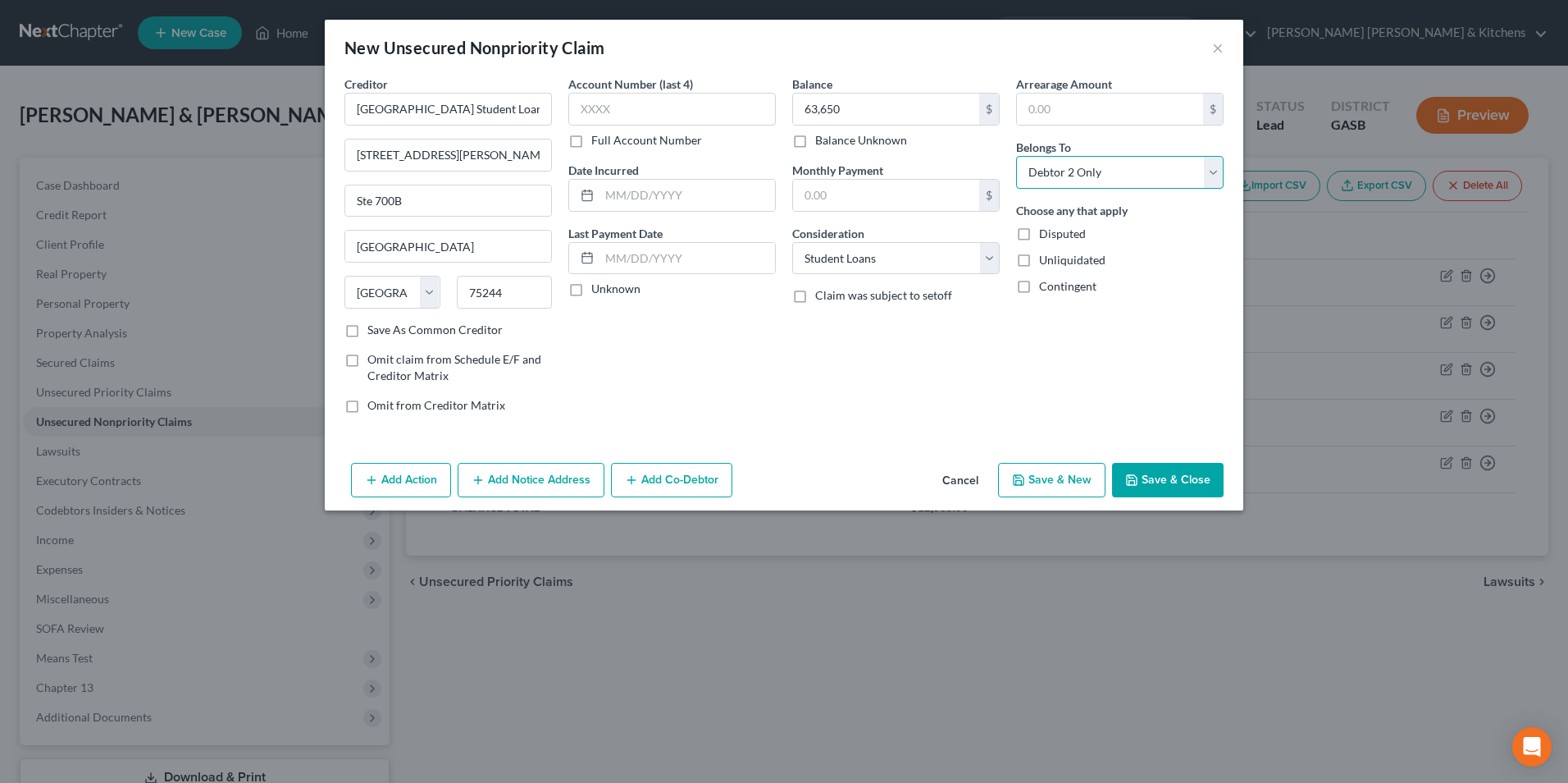
click at [1016, 155] on select "Select Debtor 1 Only Debtor 2 Only Debtor 1 And Debtor 2 Only At Least One Of T…" at bounding box center [1119, 171] width 208 height 33
click at [1064, 479] on button "Save & New" at bounding box center [1051, 479] width 107 height 34
select select "2"
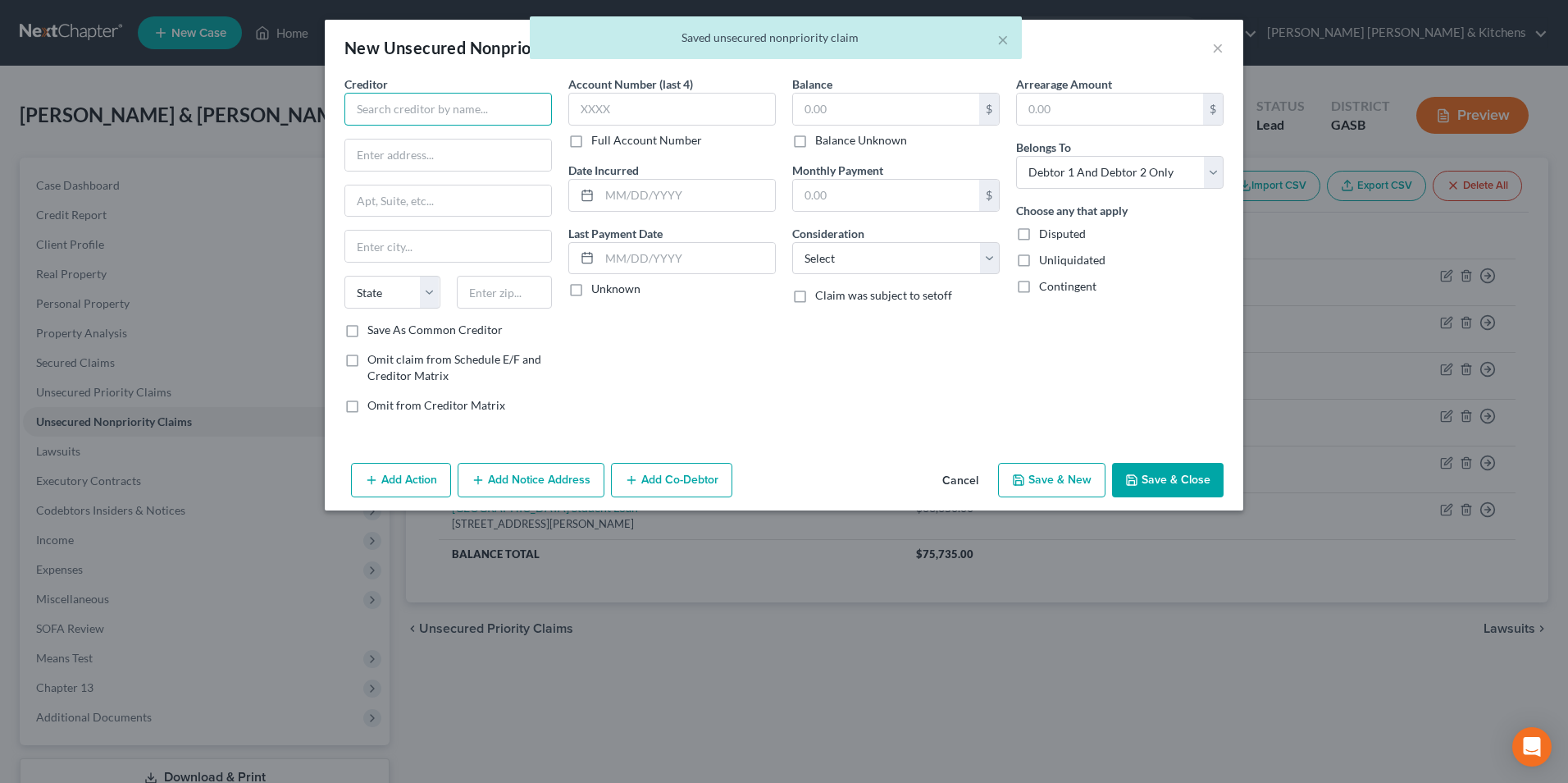
click at [390, 111] on input "text" at bounding box center [448, 109] width 208 height 33
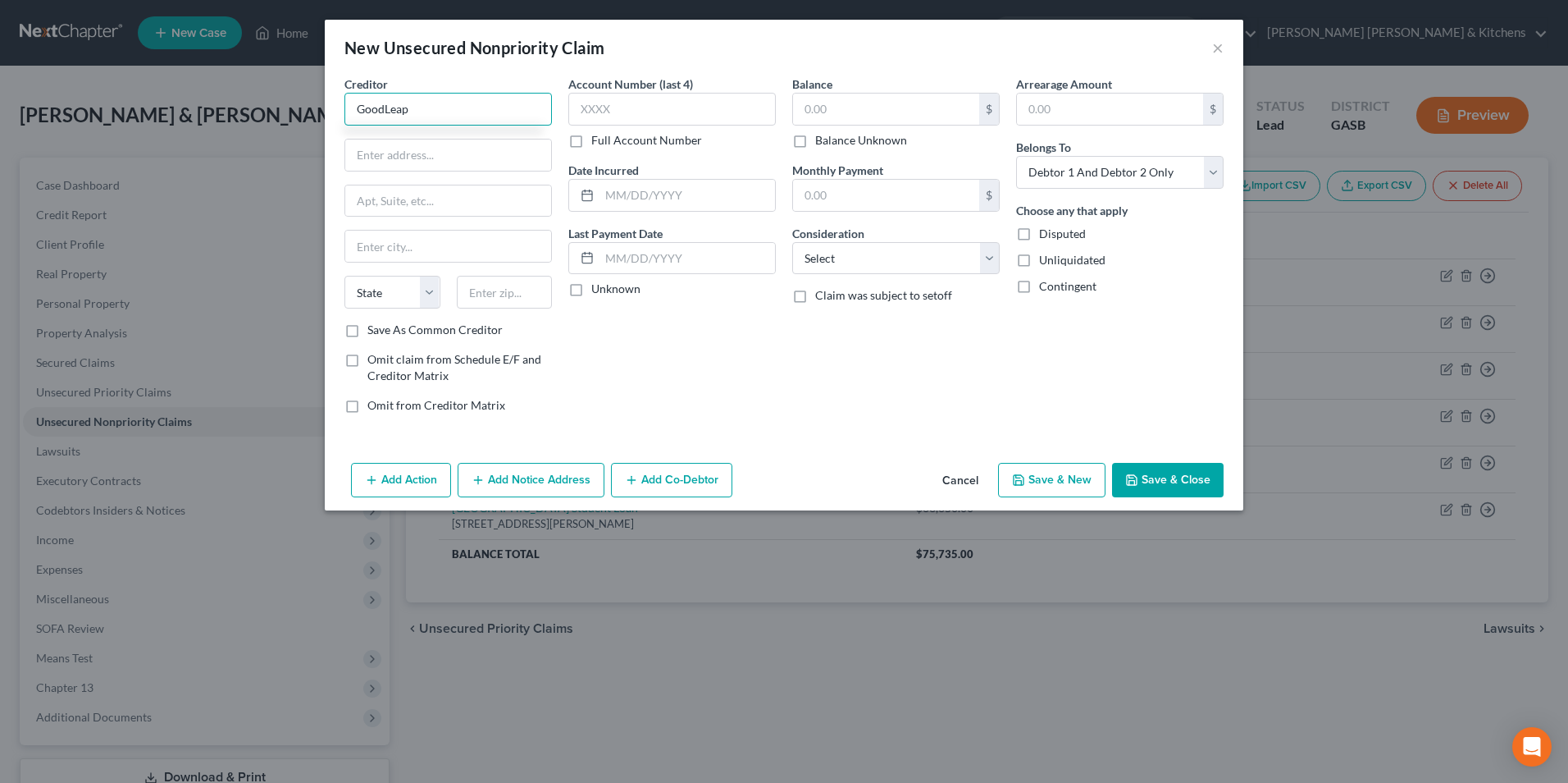
type input "GoodLeap"
type input "[STREET_ADDRESS][PERSON_NAME]"
type input "7th Floor"
type input "97205"
type input "[GEOGRAPHIC_DATA]"
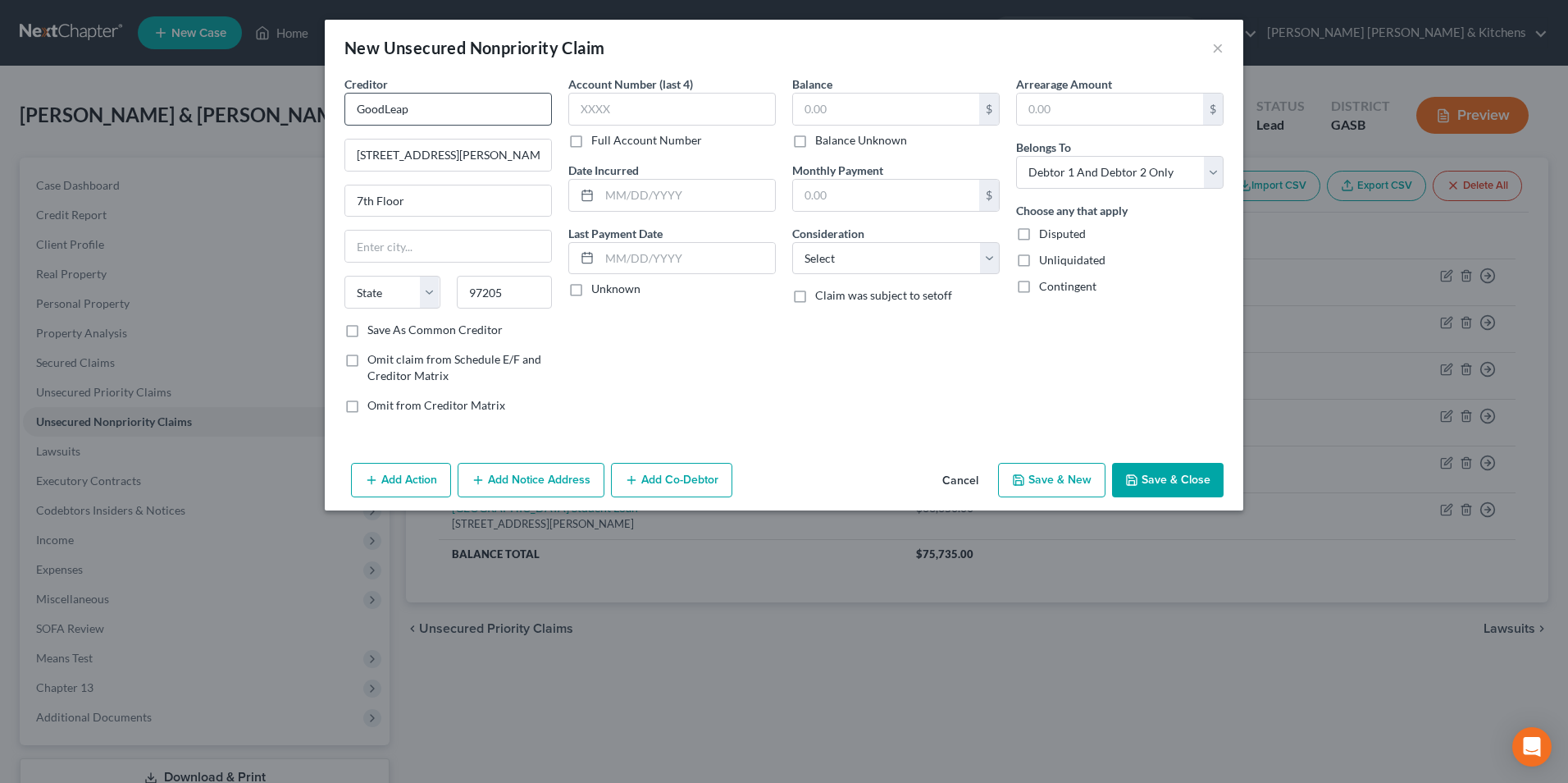
select select "38"
click at [613, 196] on input "text" at bounding box center [687, 195] width 176 height 31
type input "04/2025"
click at [849, 129] on div "$ Balance Unknown" at bounding box center [895, 121] width 208 height 56
click at [843, 107] on input "text" at bounding box center [886, 108] width 186 height 31
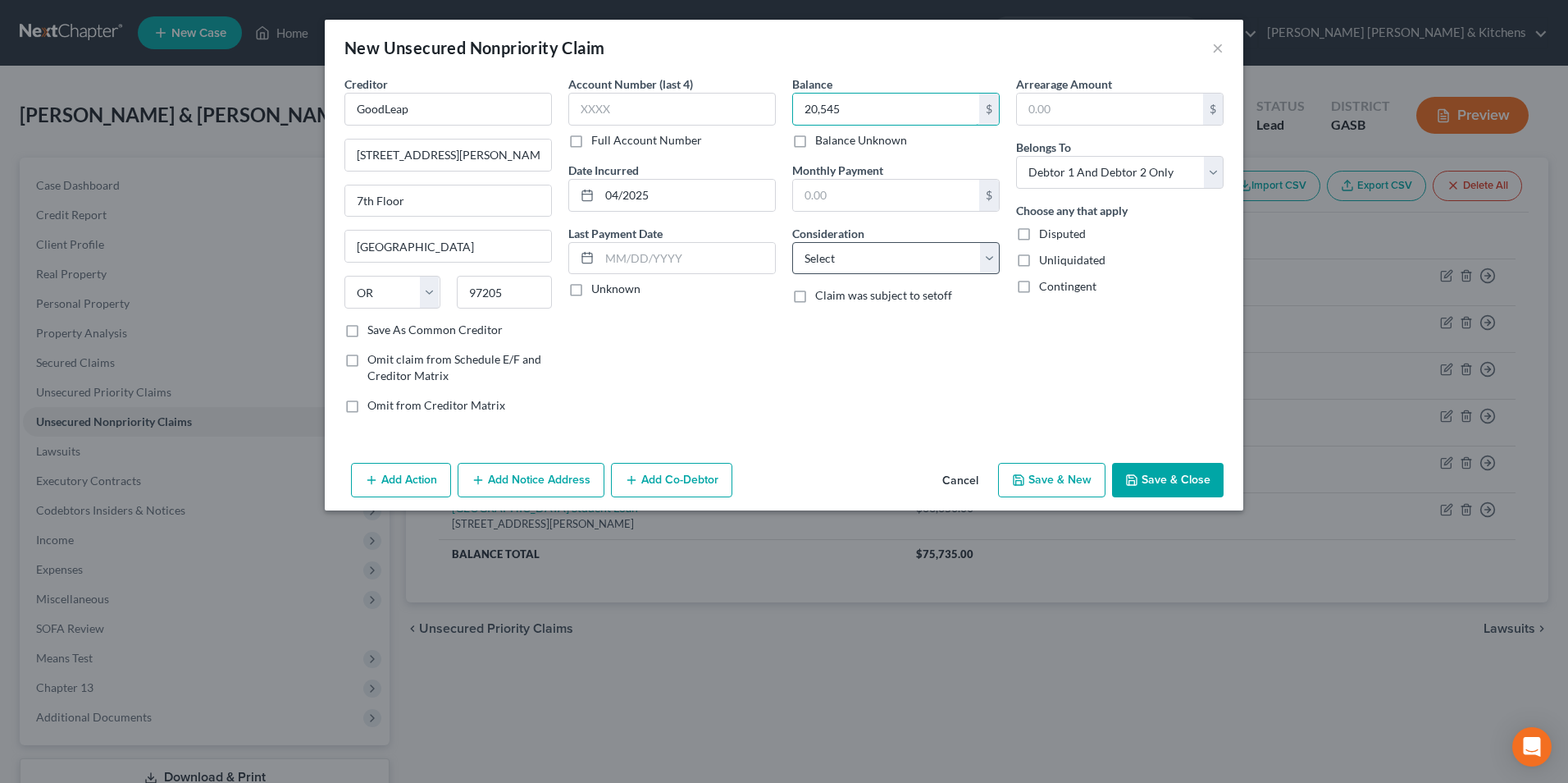
type input "20,545"
click at [867, 250] on select "Select Cable / Satellite Services Collection Agency Credit Card Debt Debt Couns…" at bounding box center [895, 258] width 208 height 33
select select "10"
click at [792, 242] on select "Select Cable / Satellite Services Collection Agency Credit Card Debt Debt Couns…" at bounding box center [895, 258] width 208 height 33
click at [625, 114] on input "text" at bounding box center [672, 109] width 208 height 33
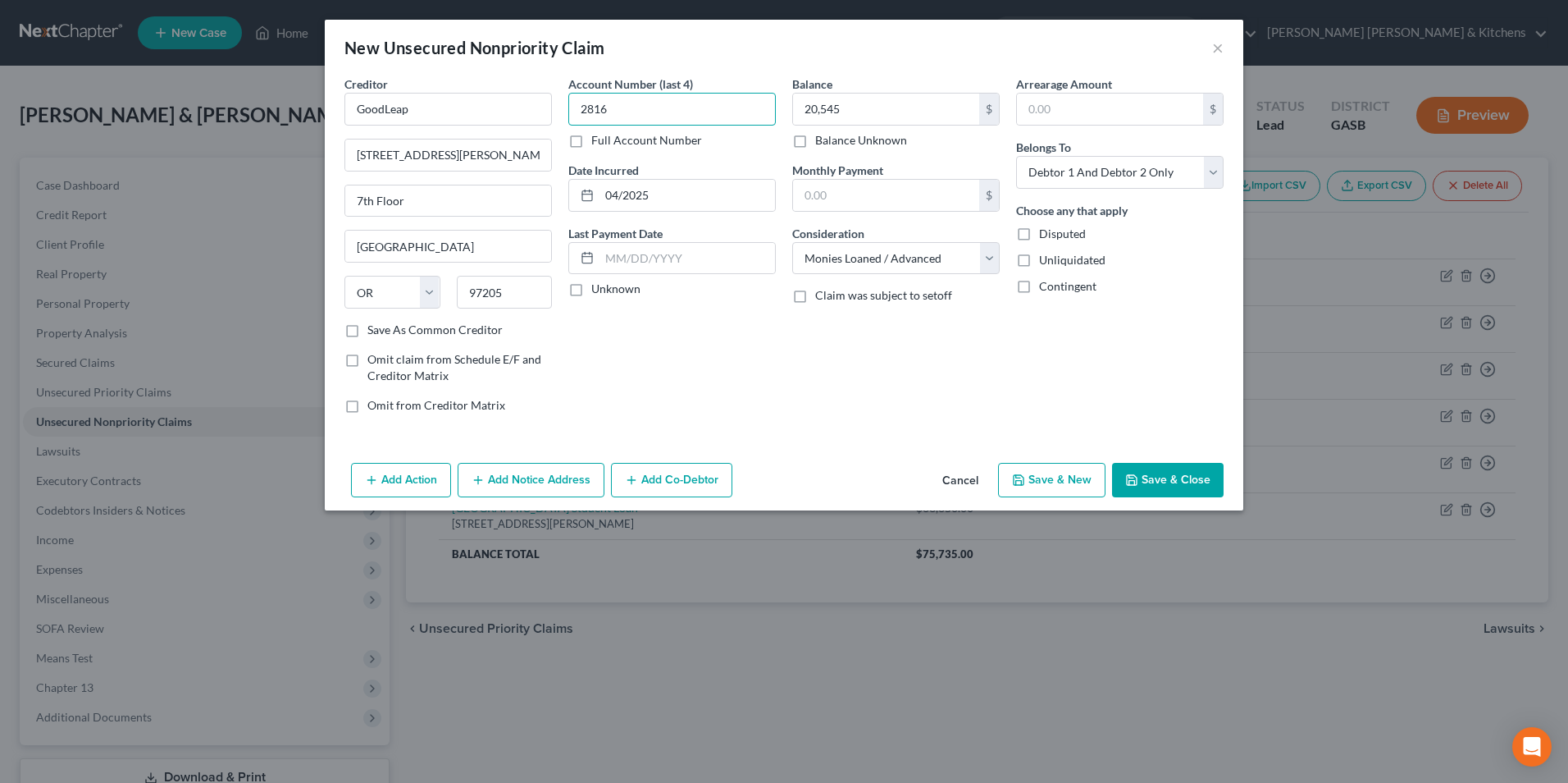
type input "2816"
click at [1213, 486] on button "Save & Close" at bounding box center [1168, 479] width 112 height 34
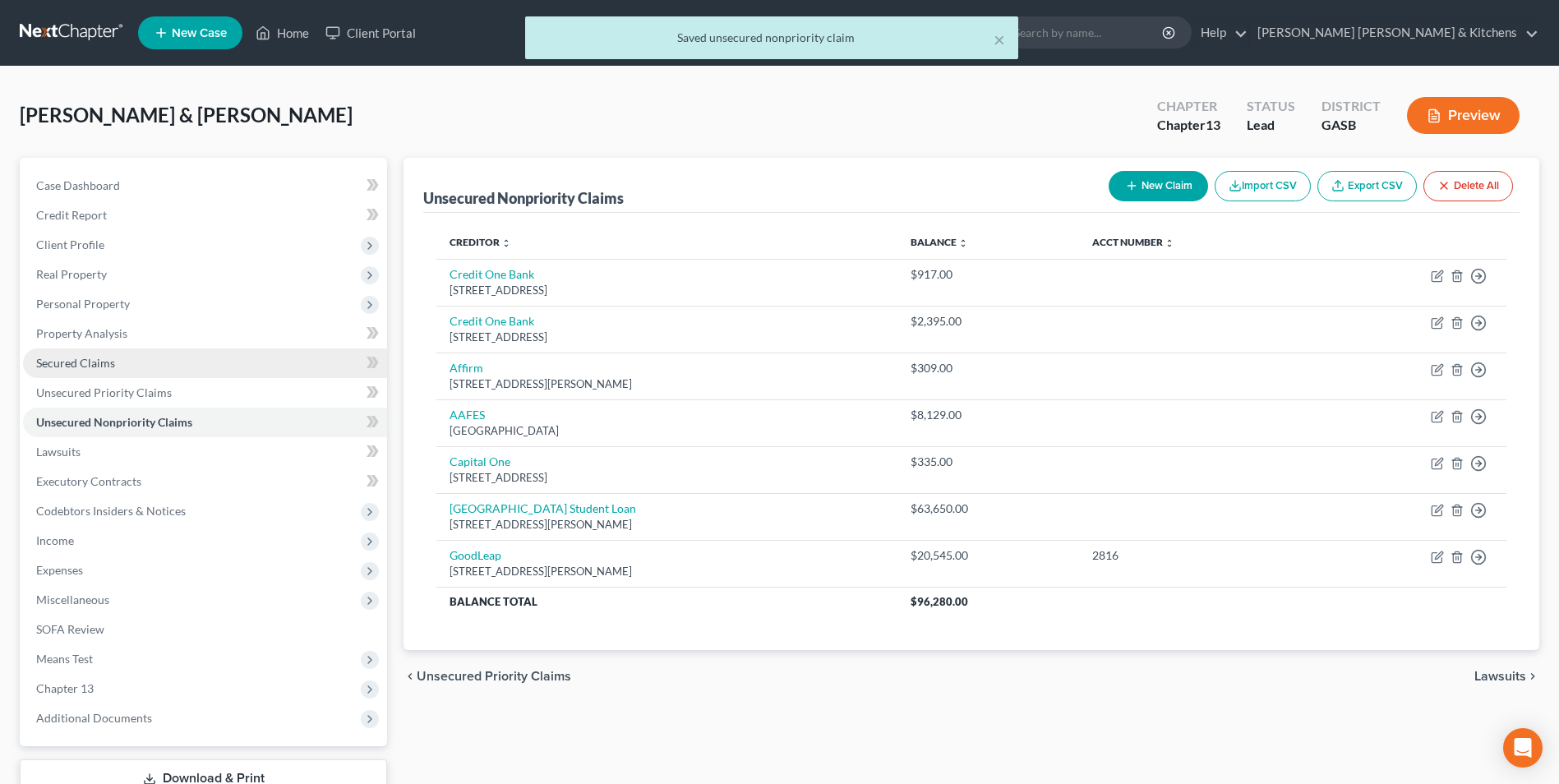
click at [101, 363] on span "Secured Claims" at bounding box center [76, 363] width 79 height 14
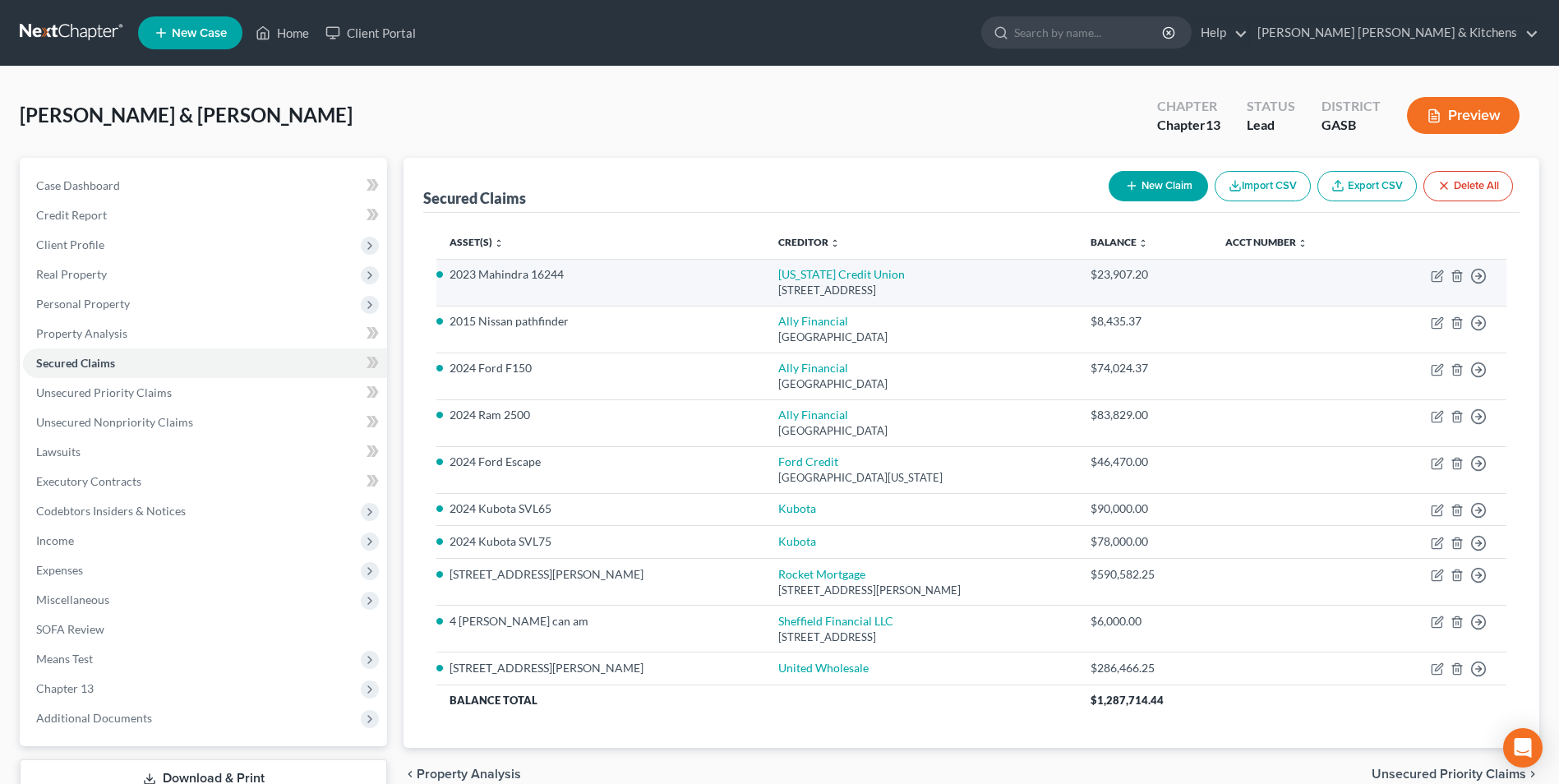
click at [1436, 282] on td "Move to E Move to F Move to G Move to Notice Only" at bounding box center [1440, 282] width 132 height 47
click at [1437, 275] on icon "button" at bounding box center [1437, 276] width 13 height 13
select select "0"
select select "2"
select select "0"
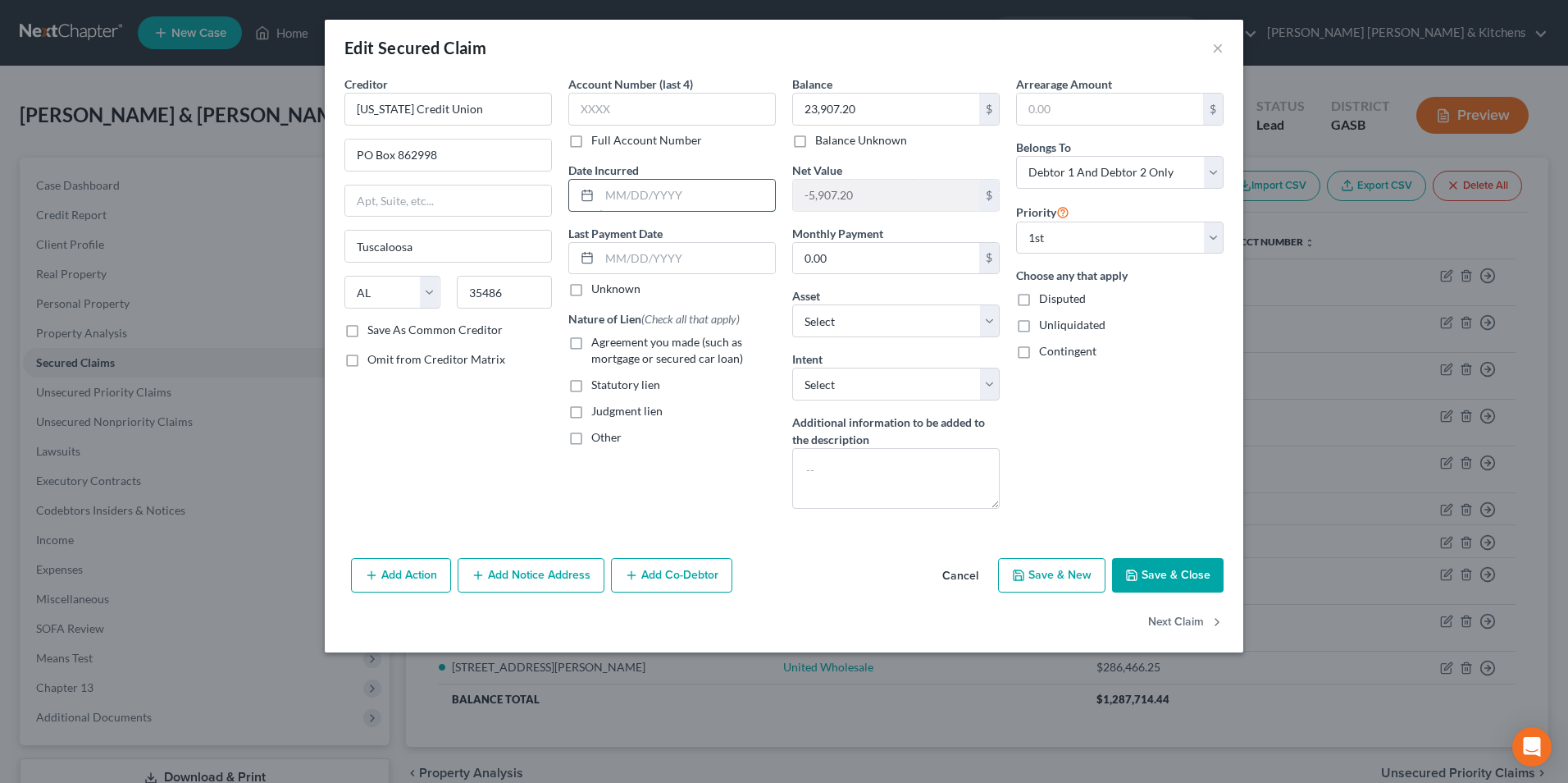
click at [656, 196] on input "text" at bounding box center [687, 195] width 176 height 31
type input "04/2023"
click at [594, 343] on span "Agreement you made (such as mortgage or secured car loan)" at bounding box center [666, 350] width 152 height 31
click at [597, 343] on input "Agreement you made (such as mortgage or secured car loan)" at bounding box center [602, 339] width 10 height 10
checkbox input "true"
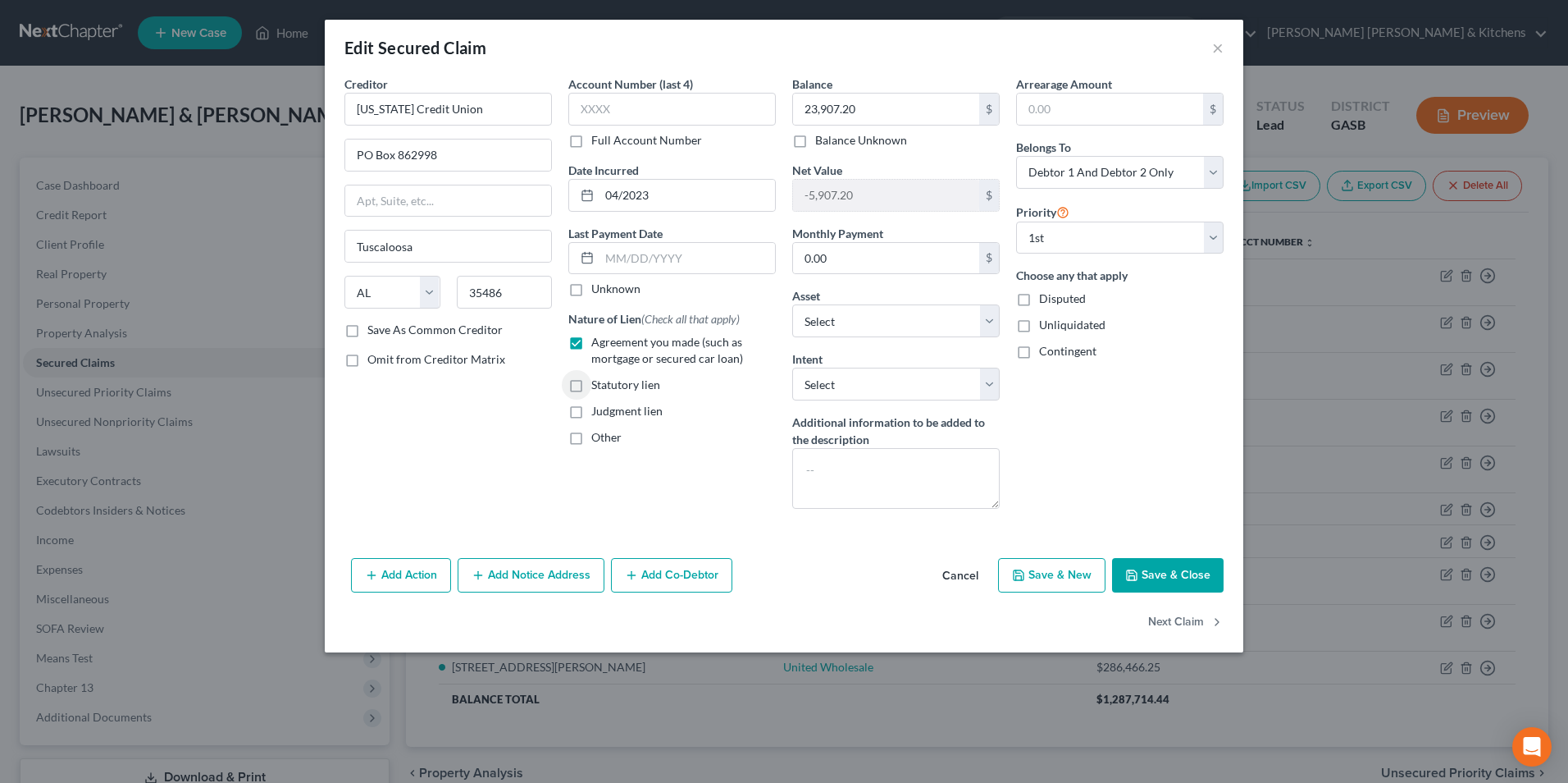
click at [1163, 582] on button "Save & Close" at bounding box center [1168, 574] width 112 height 34
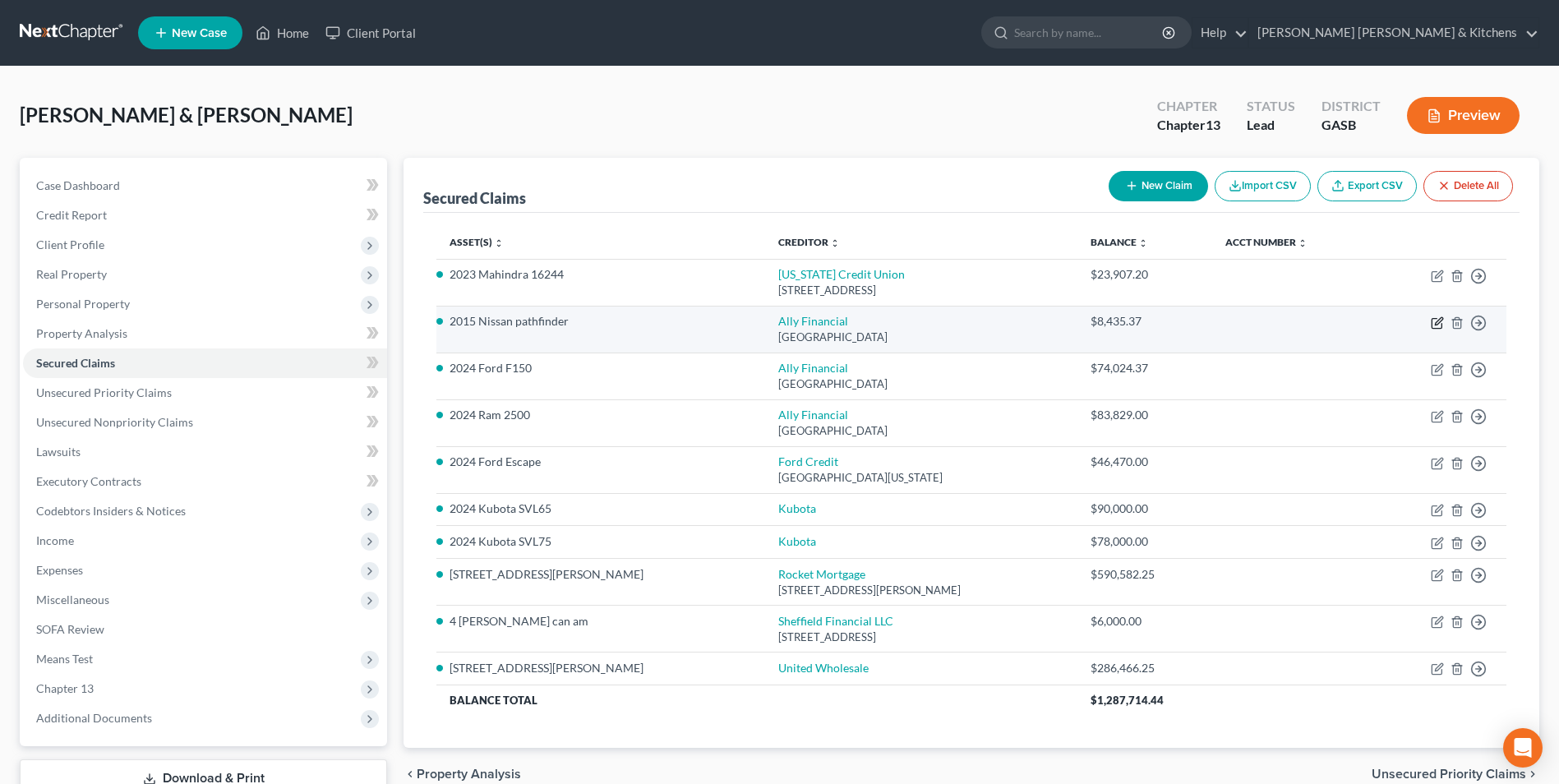
click at [1437, 323] on icon "button" at bounding box center [1439, 321] width 7 height 7
select select "24"
select select "2"
select select "0"
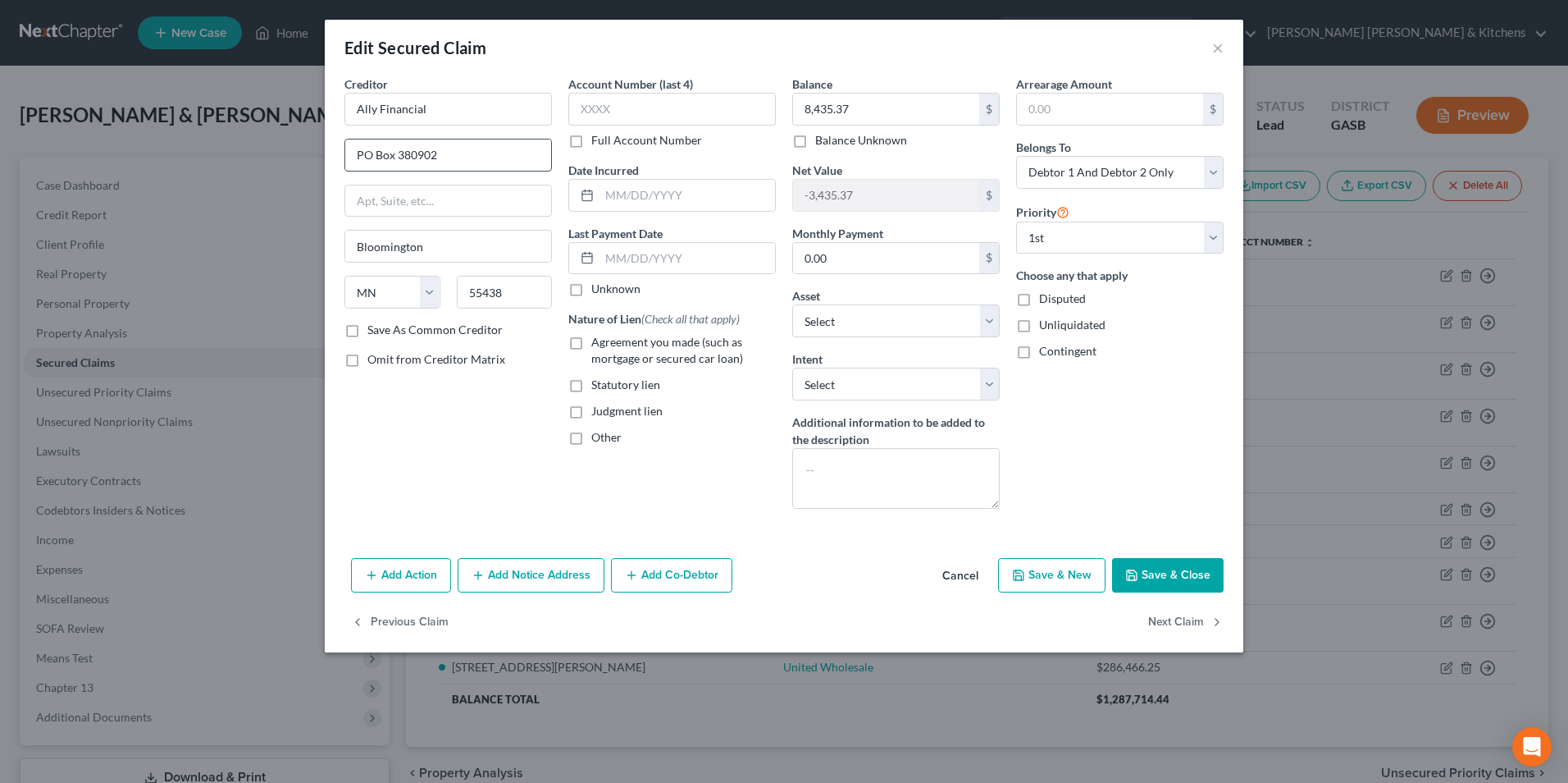
click at [495, 160] on input "PO Box 380902" at bounding box center [448, 155] width 206 height 31
type input "PO Box 380901"
click at [591, 344] on label "Agreement you made (such as mortgage or secured car loan)" at bounding box center [683, 350] width 184 height 33
click at [597, 344] on input "Agreement you made (such as mortgage or secured car loan)" at bounding box center [602, 339] width 10 height 10
checkbox input "true"
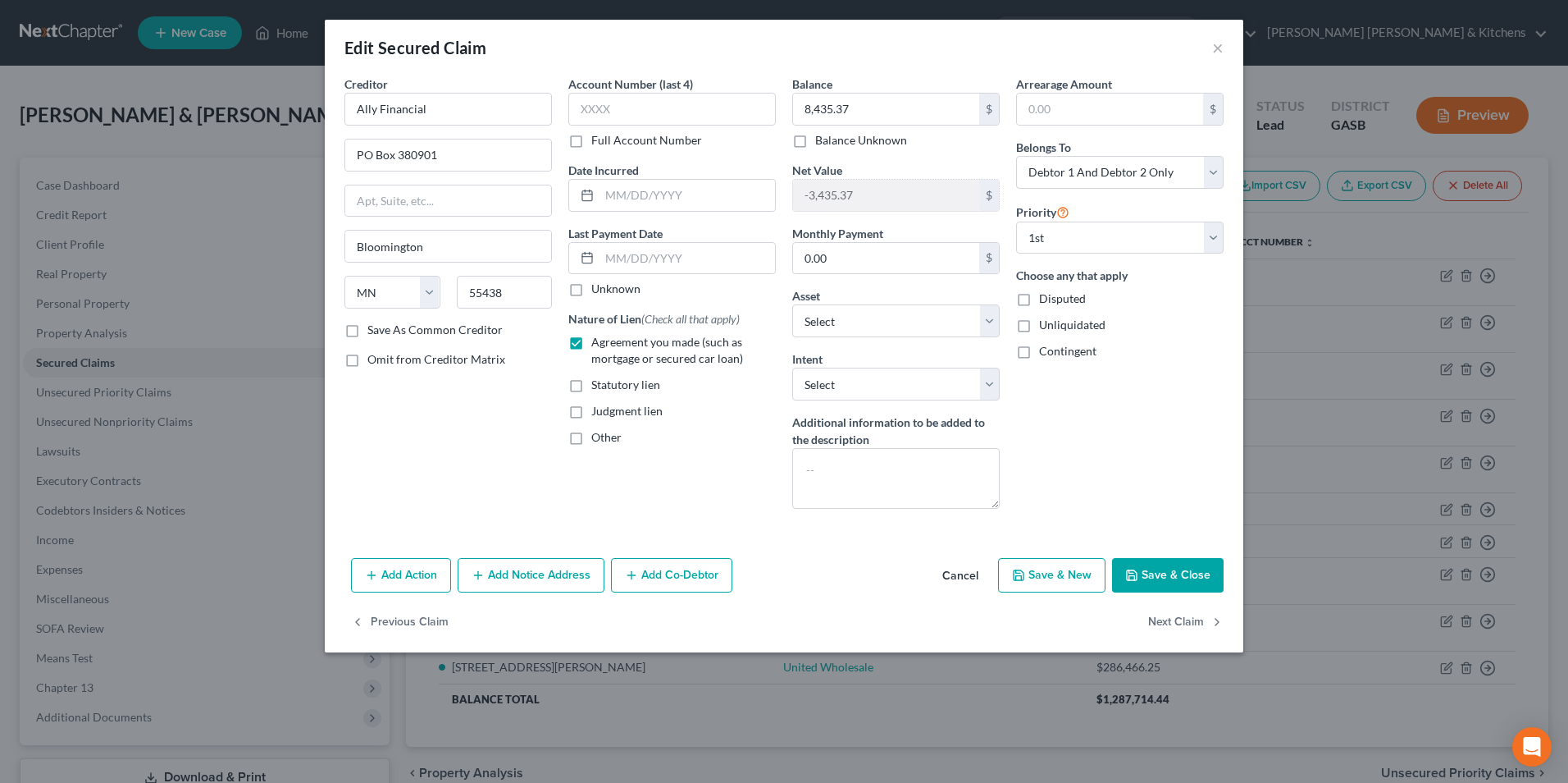
click at [1193, 569] on button "Save & Close" at bounding box center [1168, 574] width 112 height 34
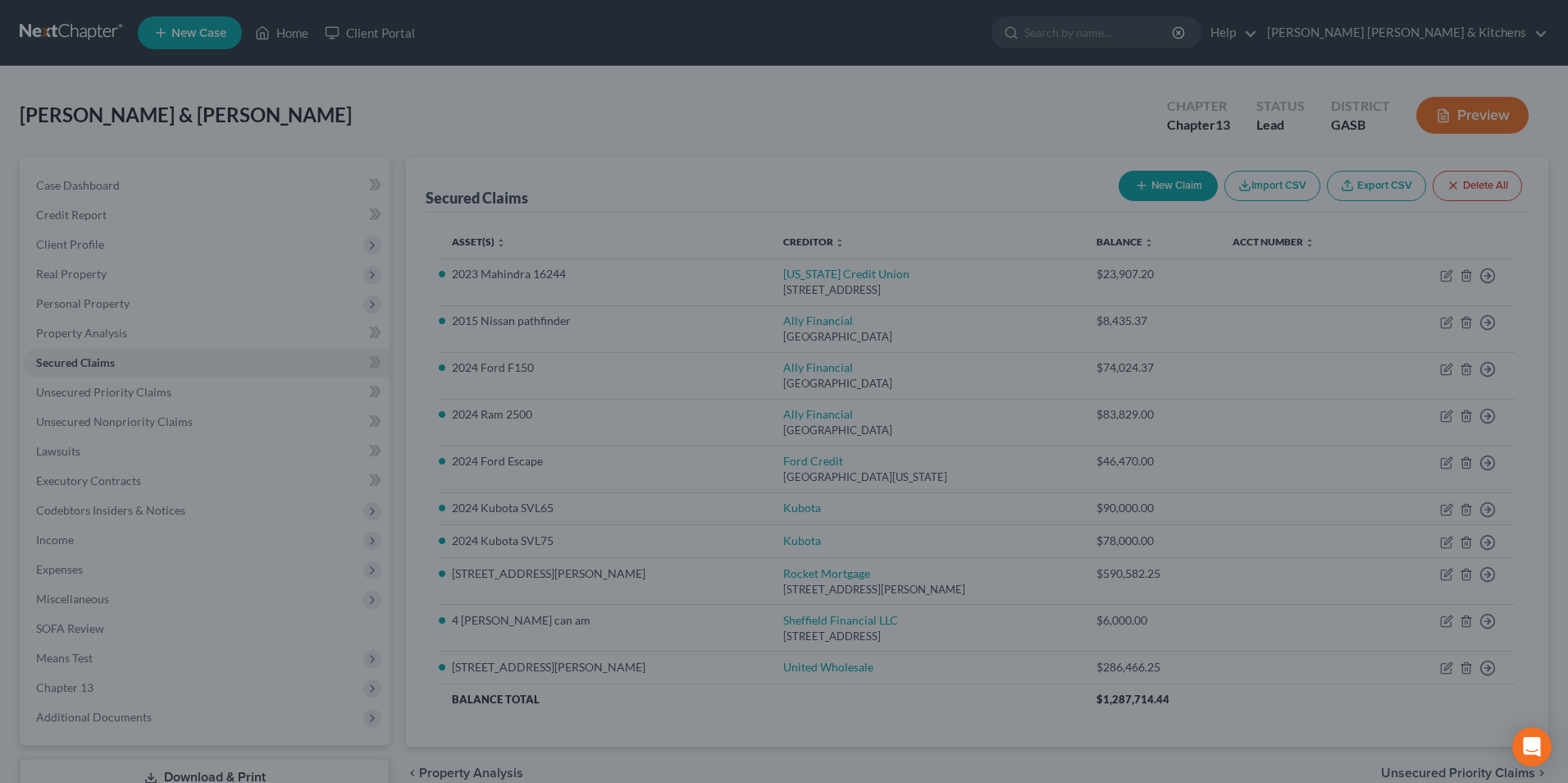
select select "15"
type input "0"
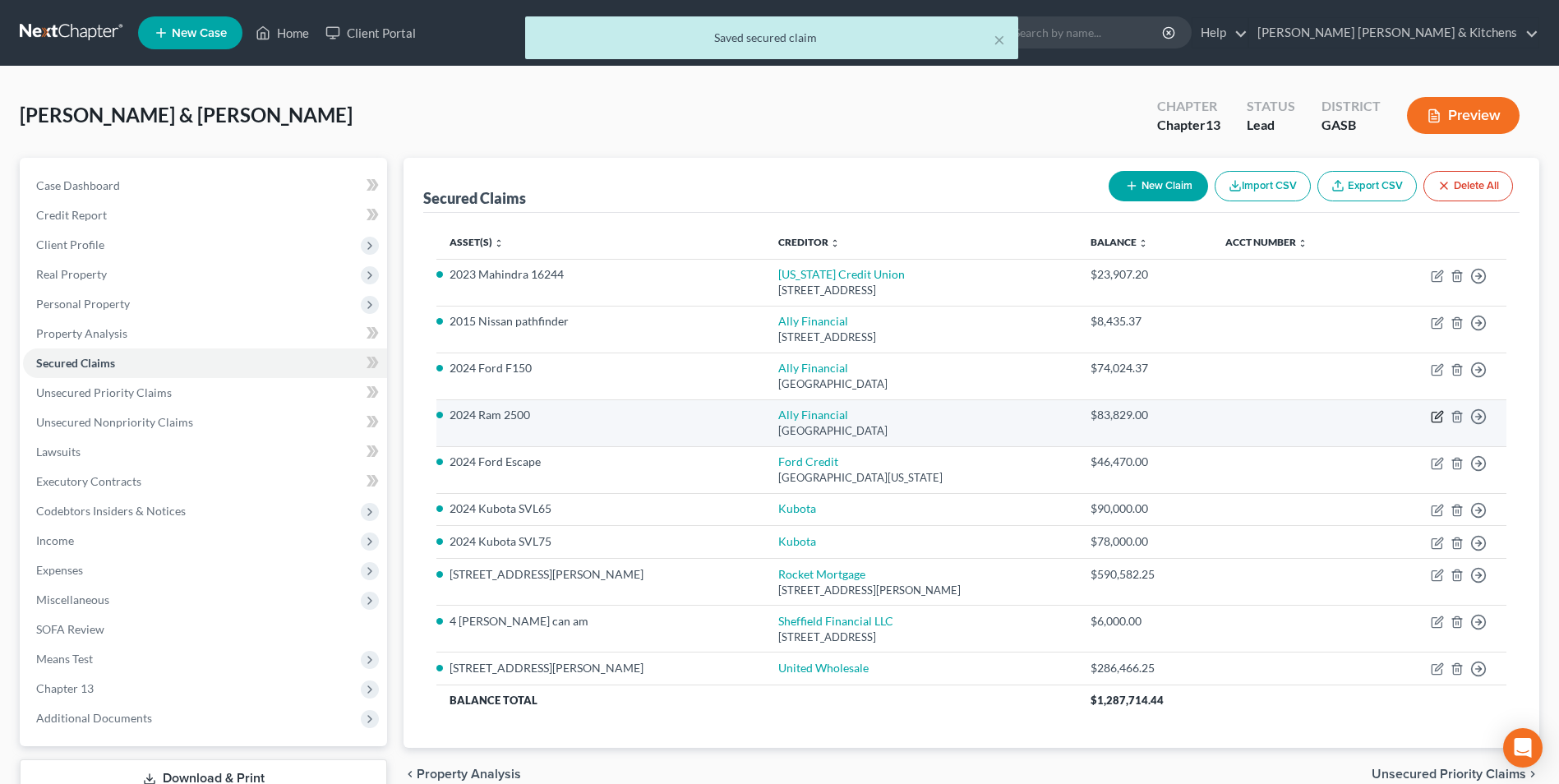
click at [1439, 421] on icon "button" at bounding box center [1436, 417] width 10 height 10
select select "24"
select select "2"
select select "0"
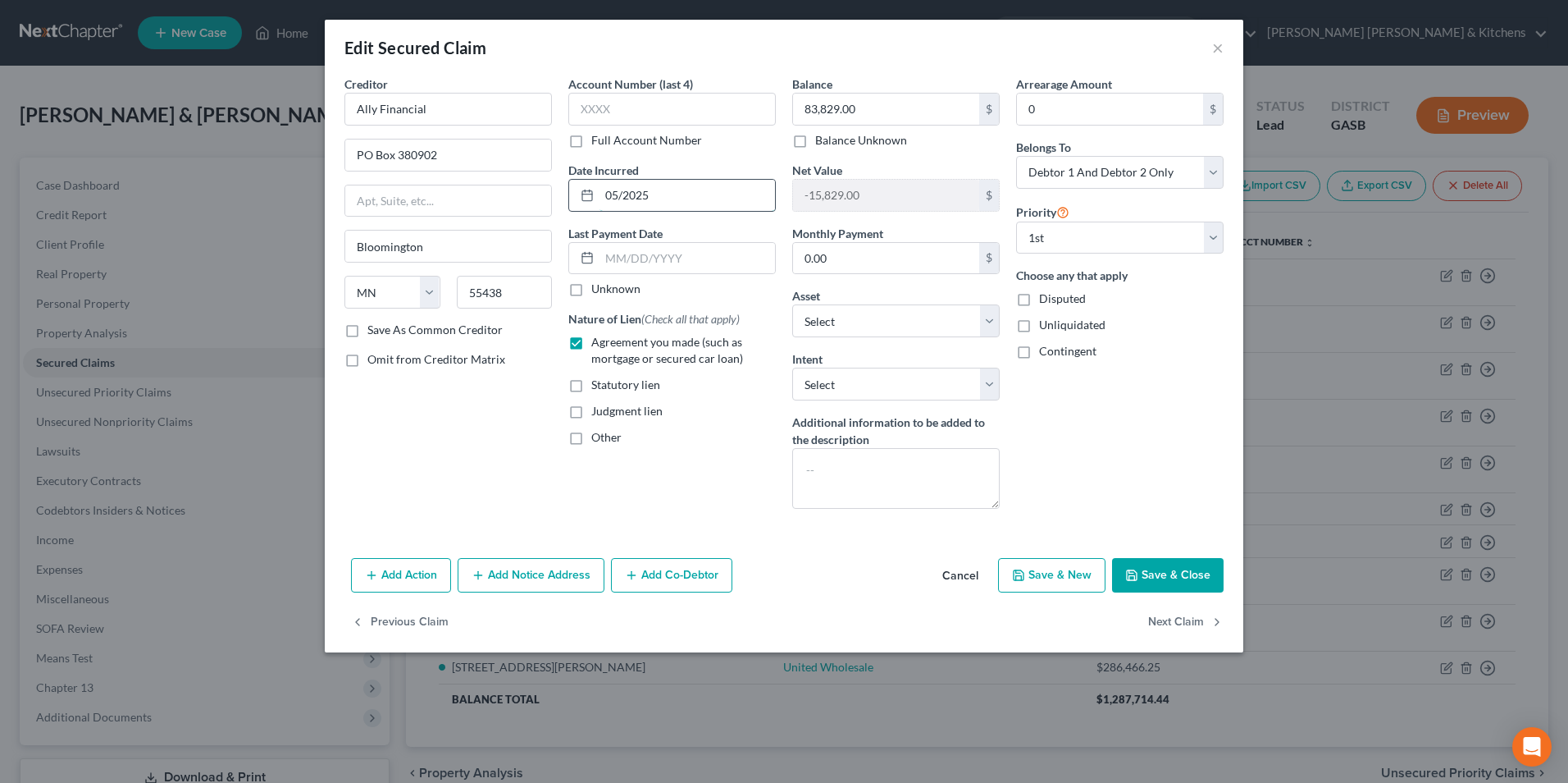
drag, startPoint x: 683, startPoint y: 196, endPoint x: 603, endPoint y: 192, distance: 80.1
click at [604, 192] on input "05/2025" at bounding box center [687, 195] width 176 height 31
type input "[DATE]"
click at [439, 159] on input "PO Box 380902" at bounding box center [448, 155] width 206 height 31
type input "PO Box 380901"
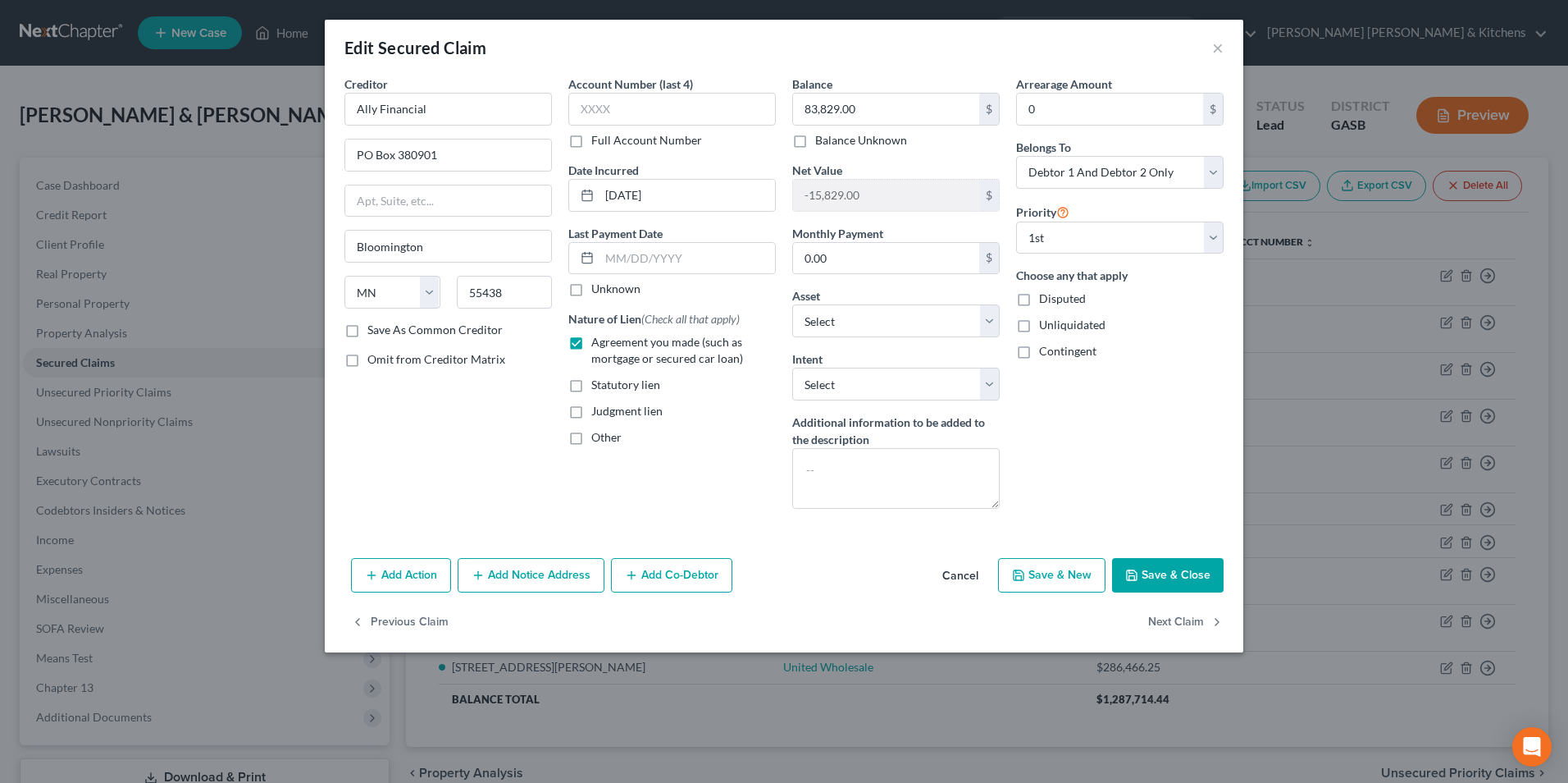
click at [1178, 572] on button "Save & Close" at bounding box center [1168, 574] width 112 height 34
select select "20"
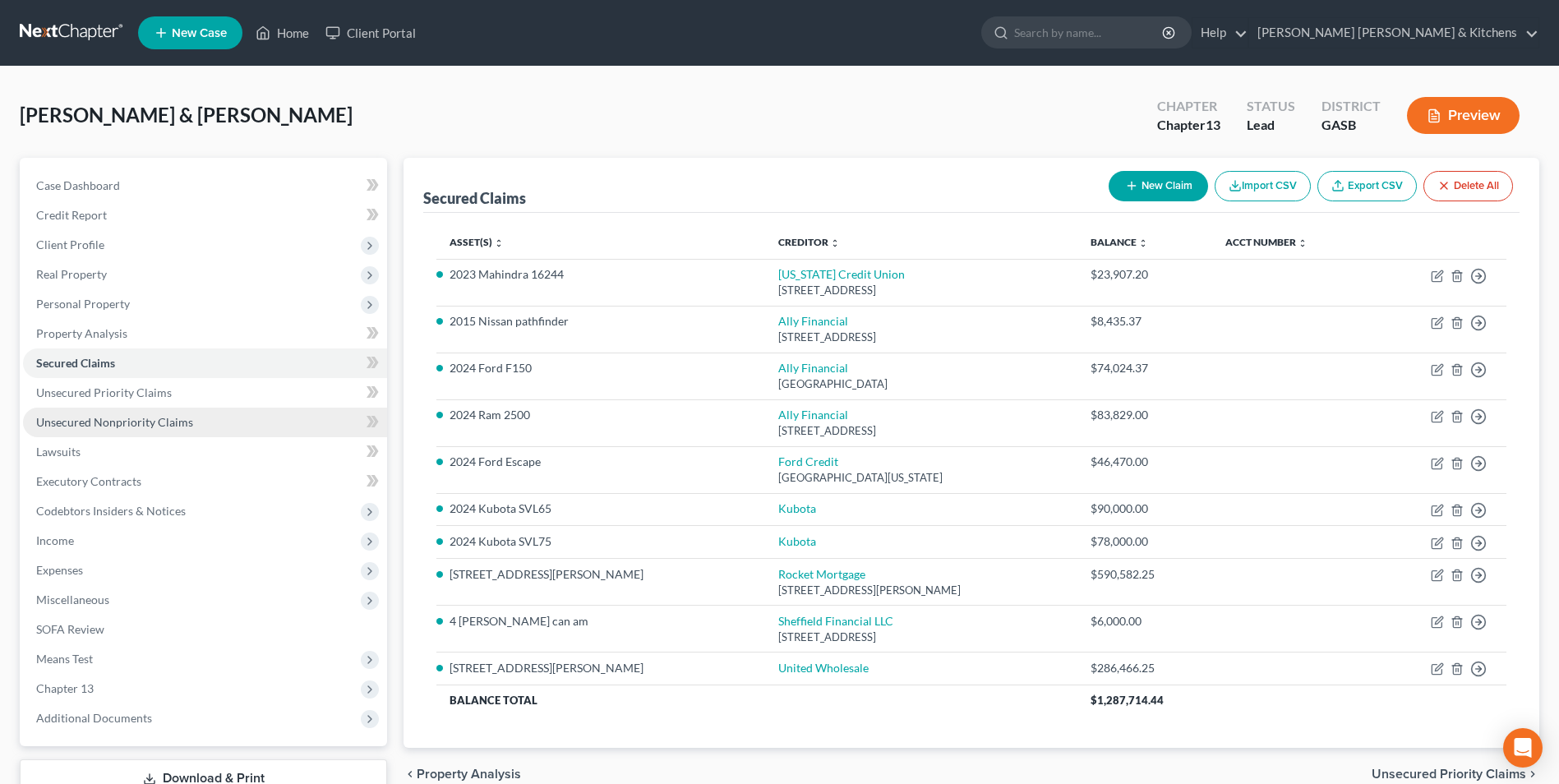
click at [133, 425] on span "Unsecured Nonpriority Claims" at bounding box center [115, 421] width 157 height 14
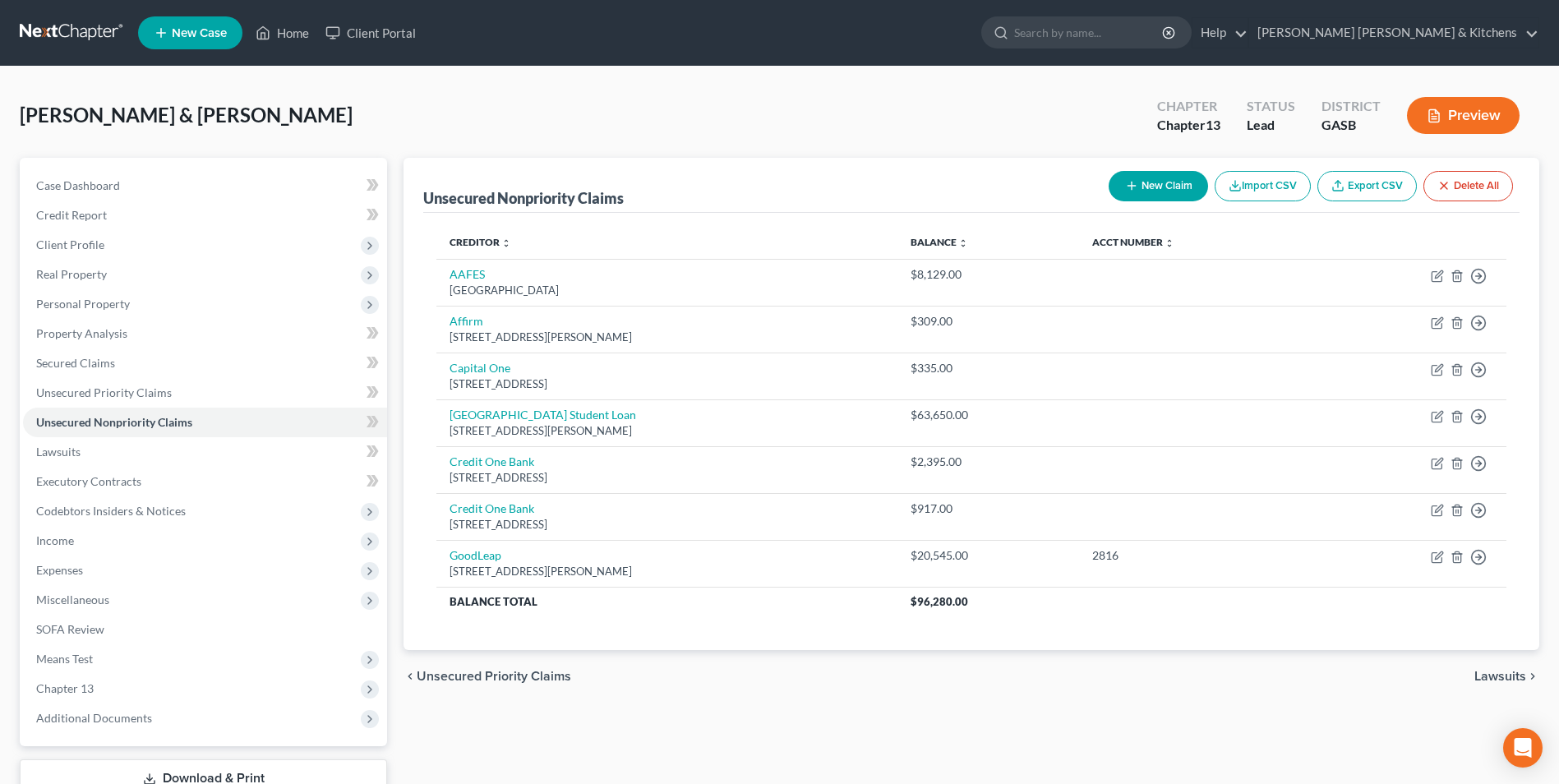
click at [1166, 199] on button "New Claim" at bounding box center [1158, 186] width 100 height 31
select select "2"
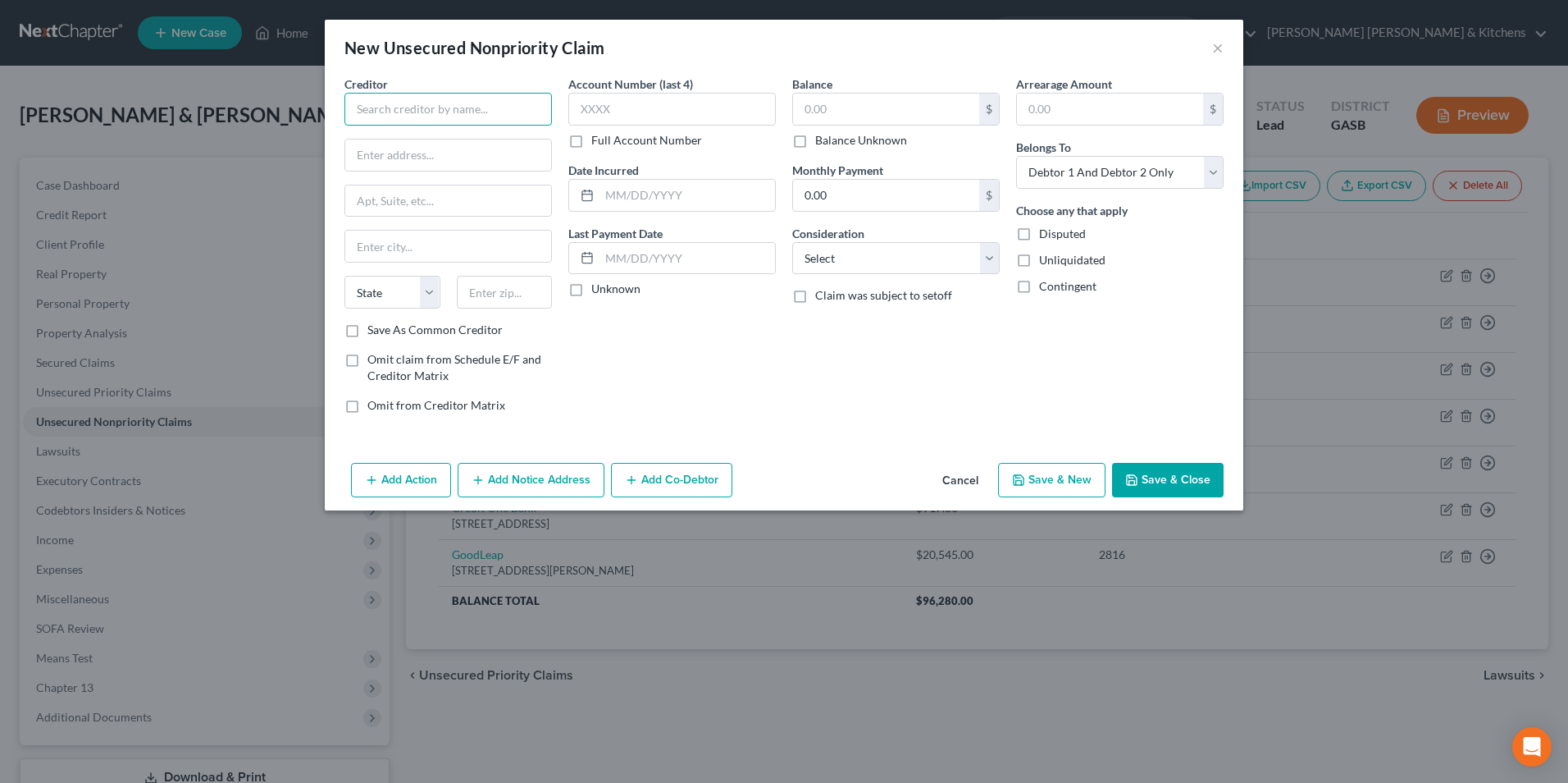
click at [426, 107] on input "text" at bounding box center [448, 109] width 208 height 33
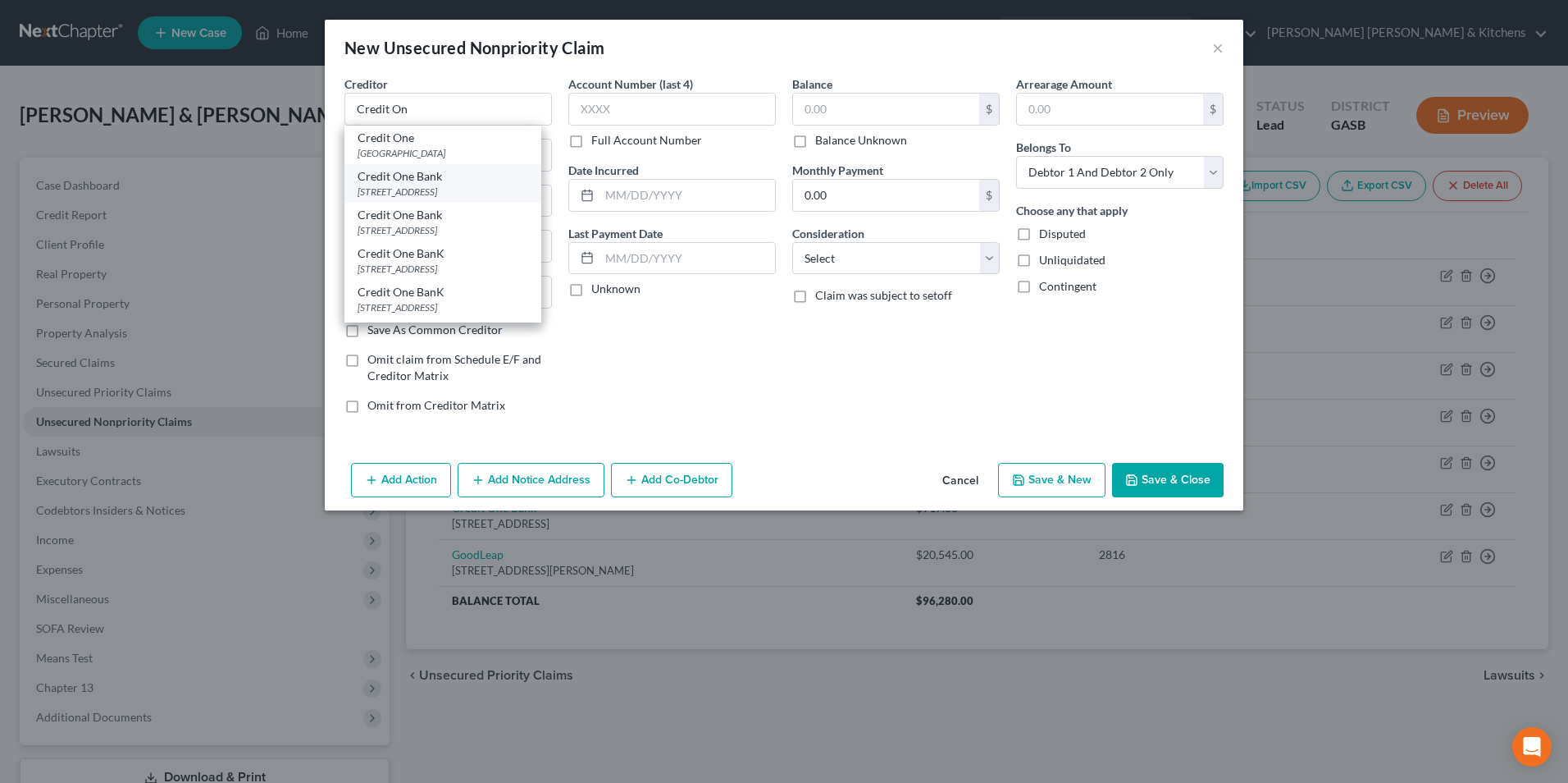
click at [446, 182] on div "Credit One Bank" at bounding box center [442, 177] width 170 height 17
type input "Credit One Bank"
type input "PO Box 98873"
type input "[GEOGRAPHIC_DATA]"
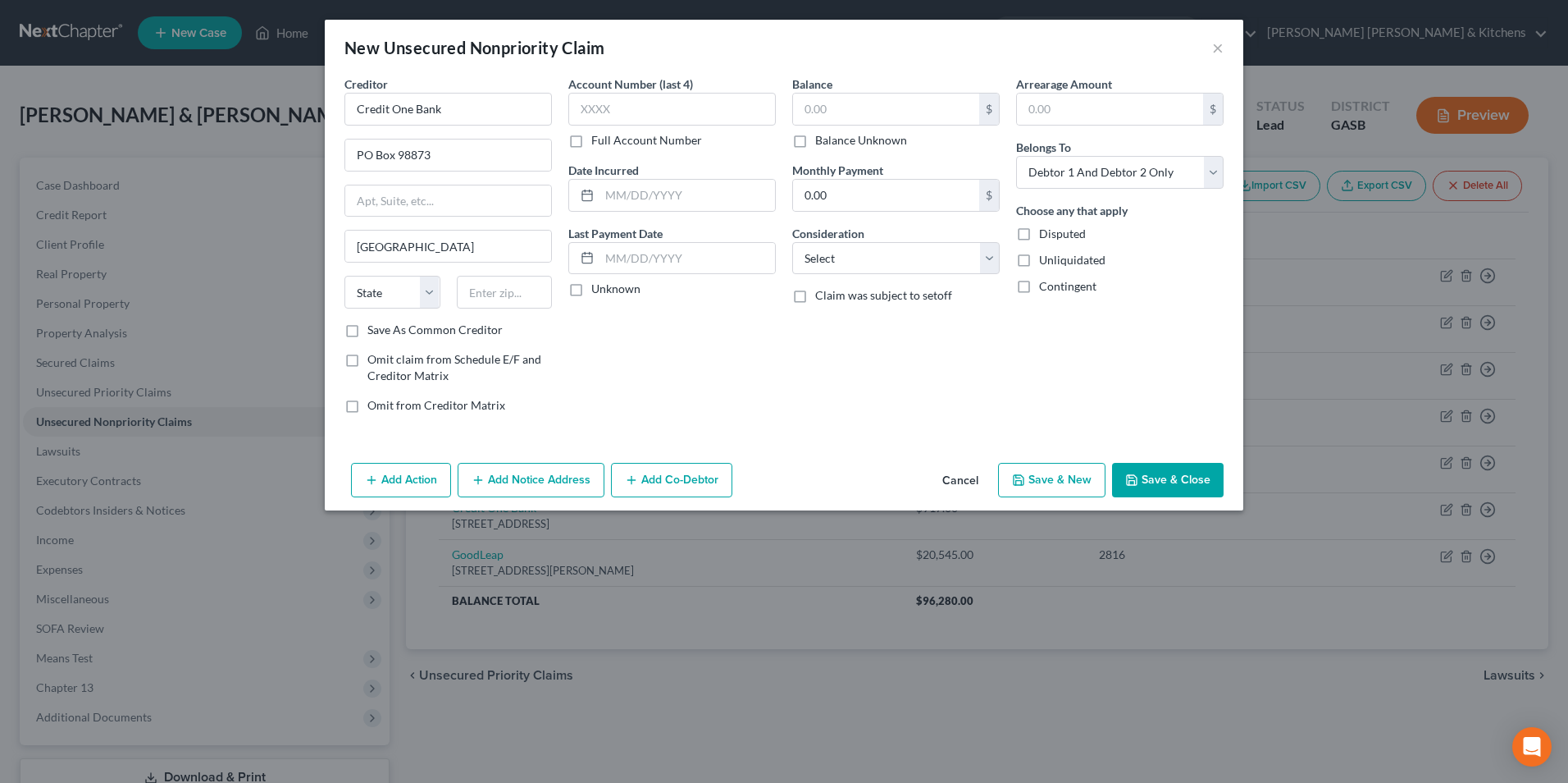
select select "31"
type input "89193"
click at [446, 150] on input "PO Box 98873" at bounding box center [448, 155] width 206 height 31
type input "PO Box 98872"
click at [626, 197] on input "text" at bounding box center [687, 195] width 176 height 31
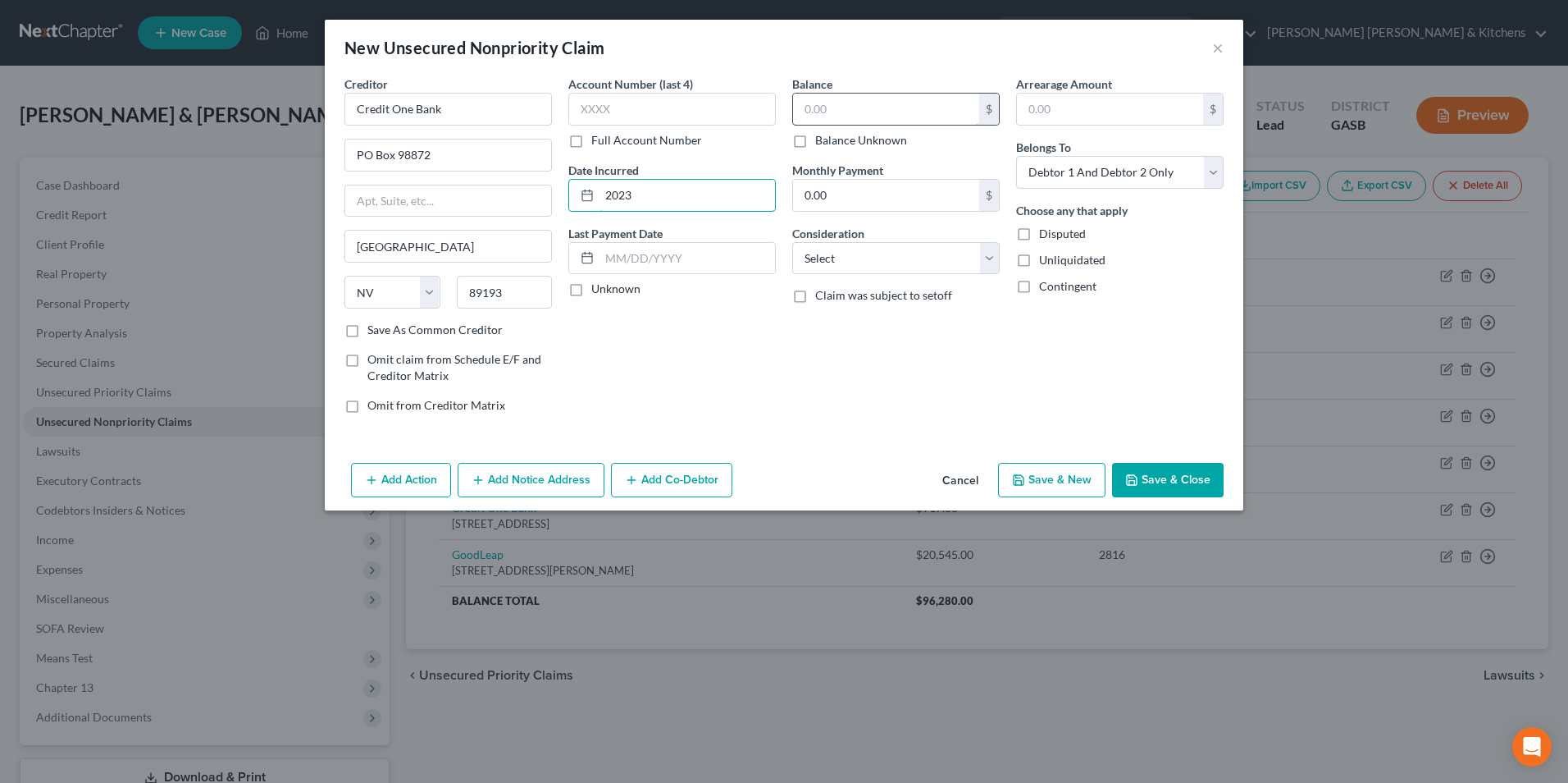
type input "2023"
click at [855, 117] on input "text" at bounding box center [886, 108] width 186 height 31
type input "1,102"
drag, startPoint x: 878, startPoint y: 250, endPoint x: 878, endPoint y: 275, distance: 25.0
click at [878, 250] on select "Select Cable / Satellite Services Collection Agency Credit Card Debt Debt Couns…" at bounding box center [895, 258] width 208 height 33
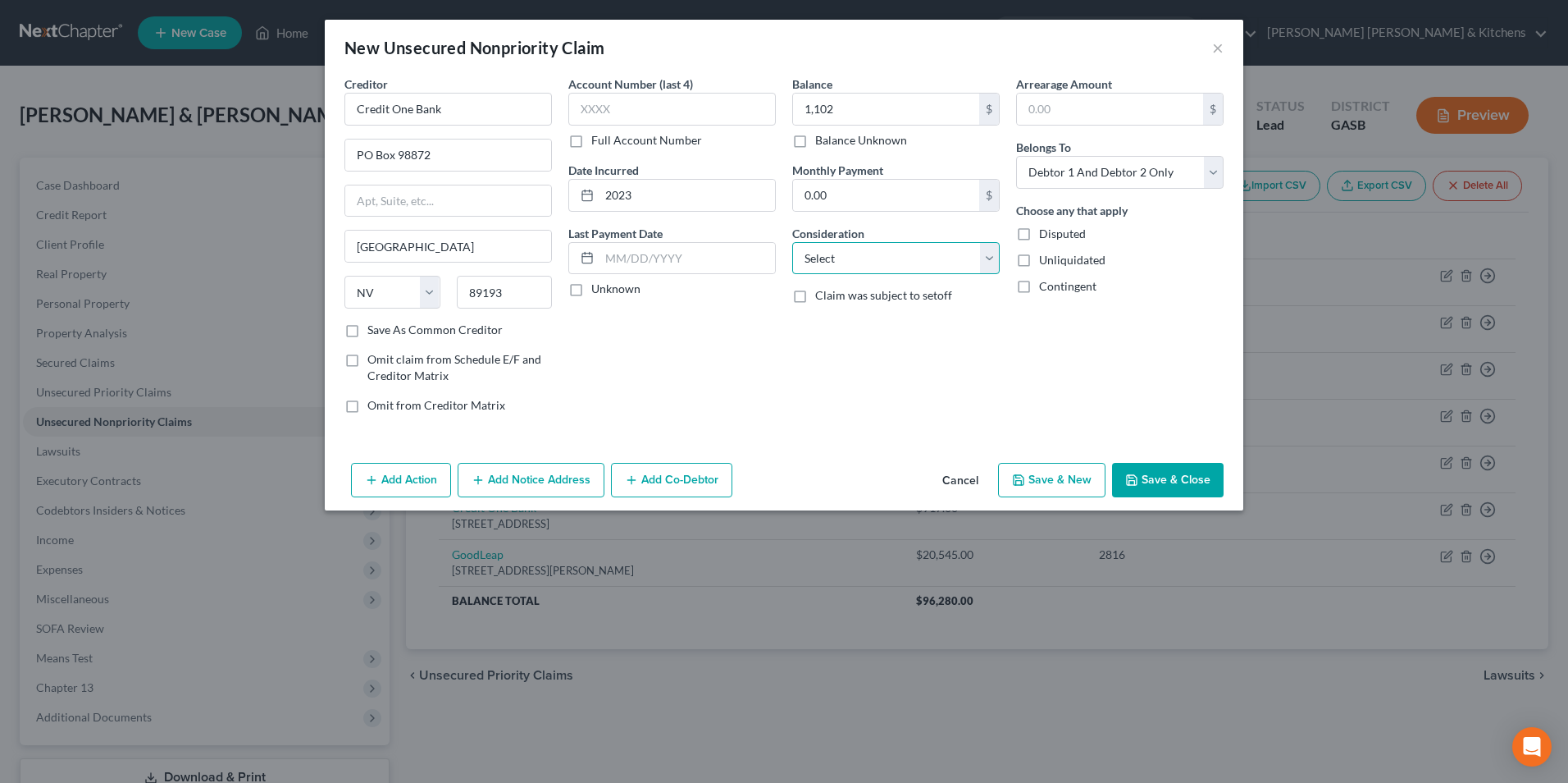
select select "2"
click at [792, 242] on select "Select Cable / Satellite Services Collection Agency Credit Card Debt Debt Couns…" at bounding box center [895, 258] width 208 height 33
click at [1057, 187] on select "Select Debtor 1 Only Debtor 2 Only Debtor 1 And Debtor 2 Only At Least One Of T…" at bounding box center [1119, 171] width 208 height 33
select select "0"
click at [1016, 155] on select "Select Debtor 1 Only Debtor 2 Only Debtor 1 And Debtor 2 Only At Least One Of T…" at bounding box center [1119, 171] width 208 height 33
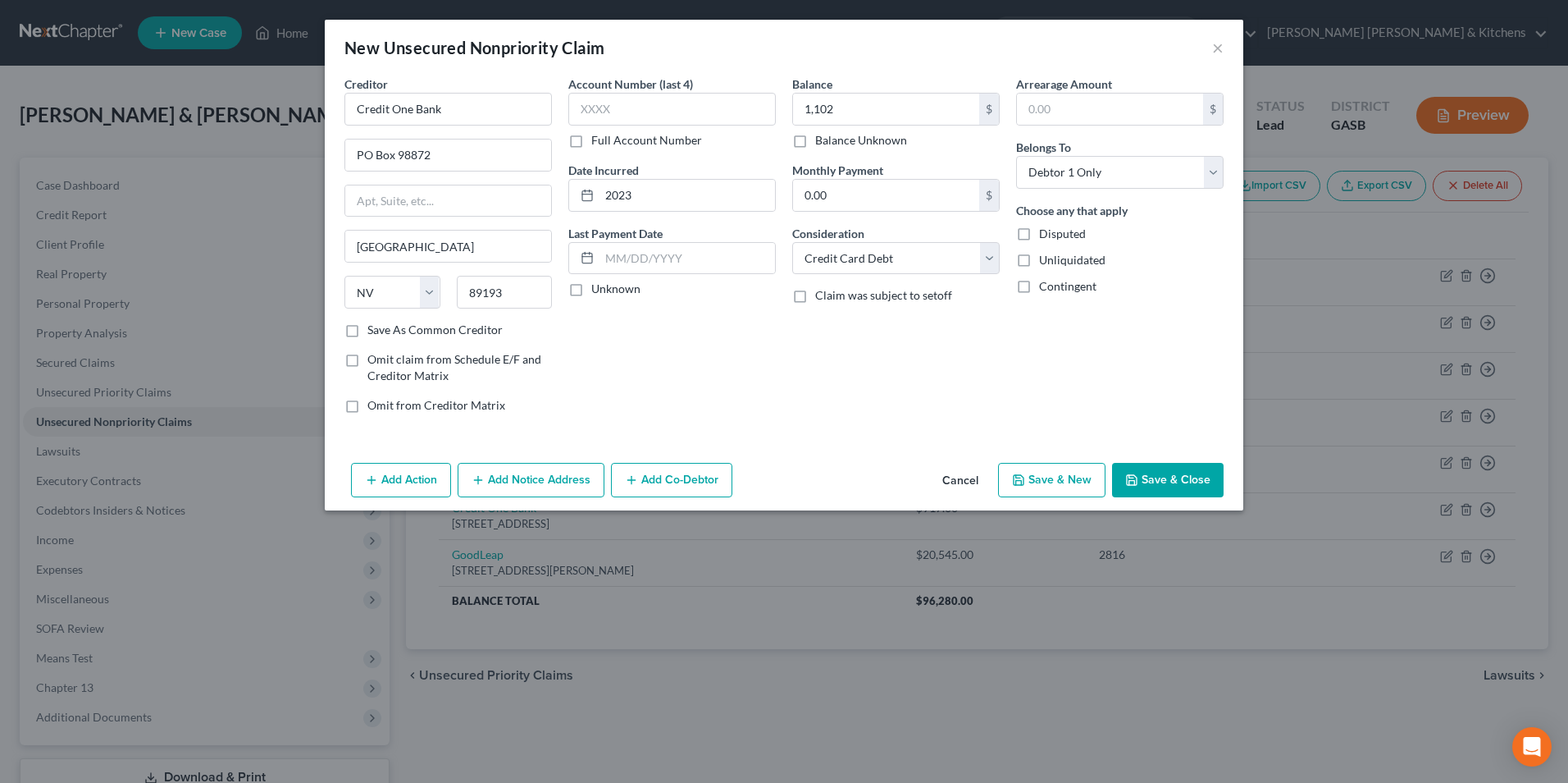
click at [1089, 492] on button "Save & New" at bounding box center [1051, 479] width 107 height 34
select select "2"
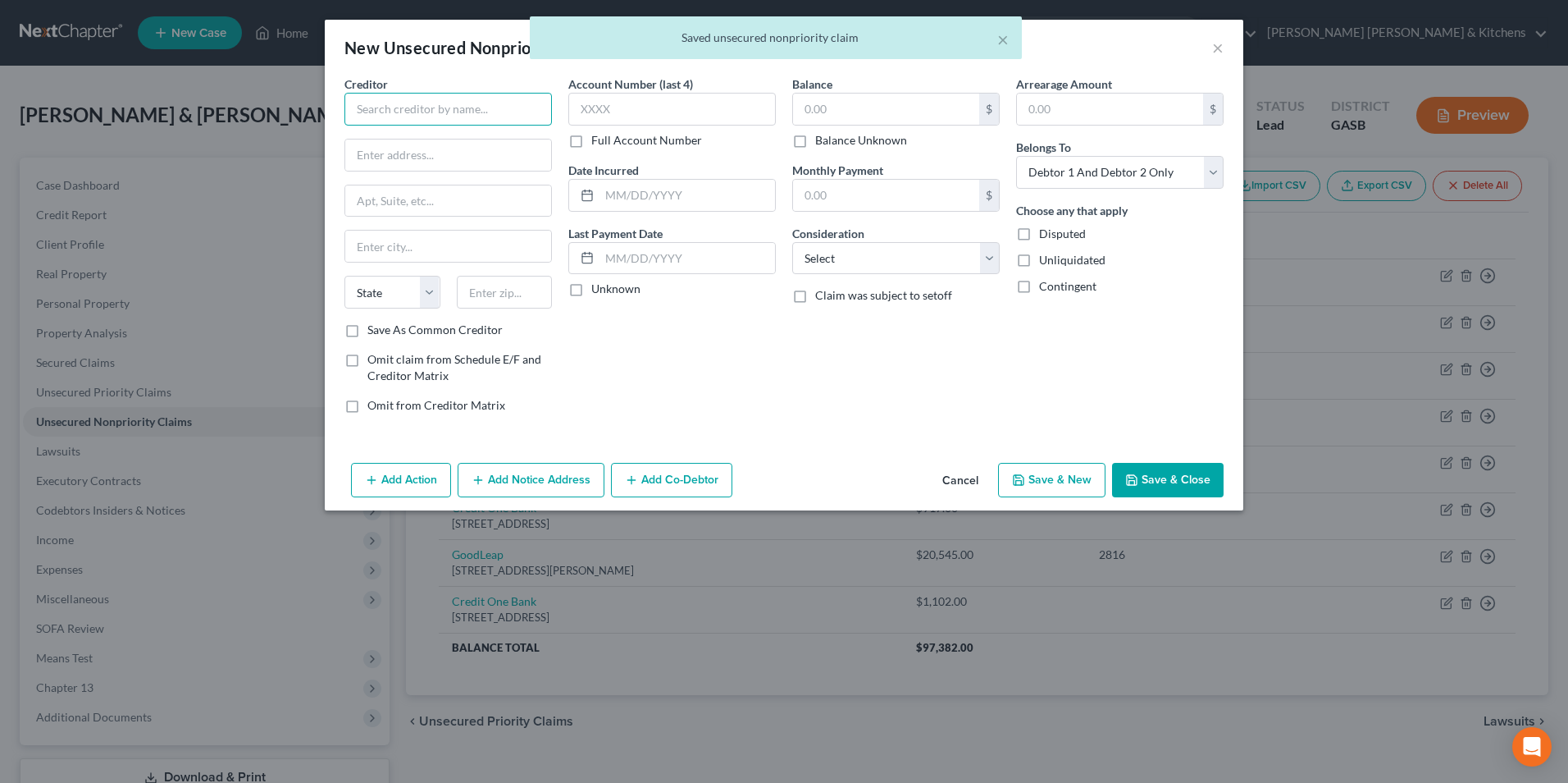
click at [411, 107] on input "text" at bounding box center [448, 109] width 208 height 33
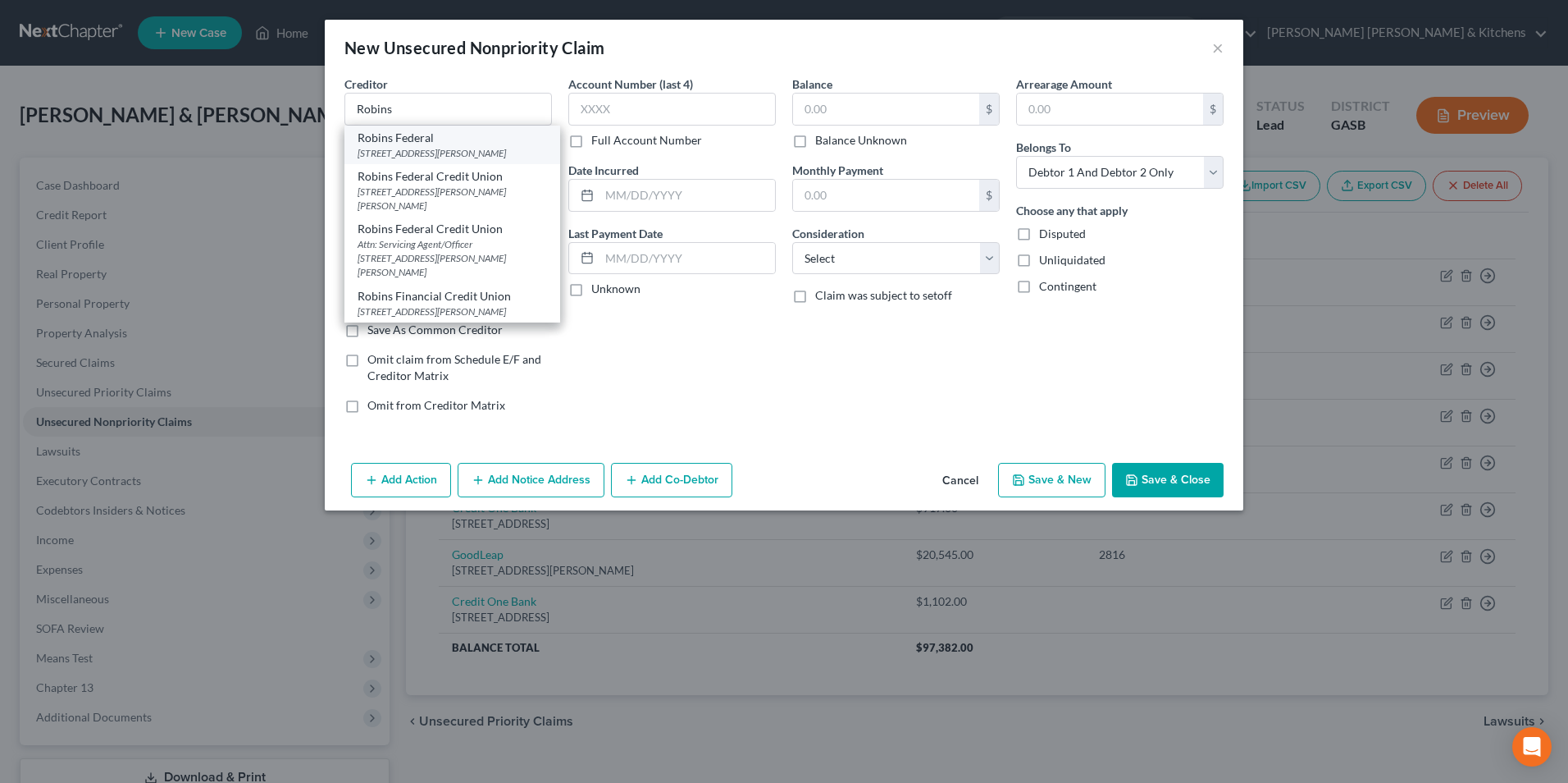
click at [419, 146] on div "[STREET_ADDRESS][PERSON_NAME]" at bounding box center [452, 153] width 190 height 14
type input "Robins Federal"
type input "PO Box 6849"
type input "[PERSON_NAME] [PERSON_NAME]"
select select "10"
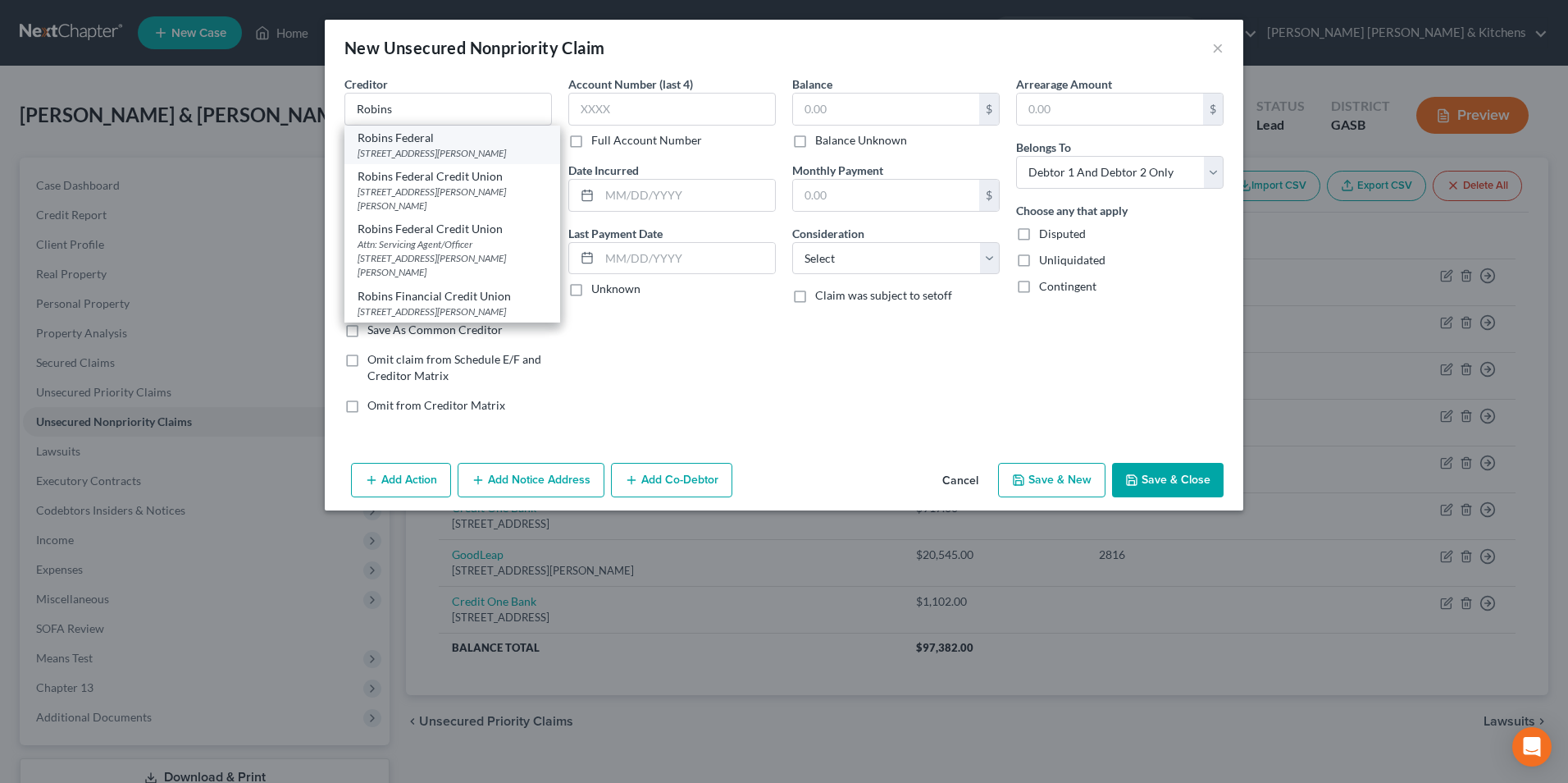
type input "31095"
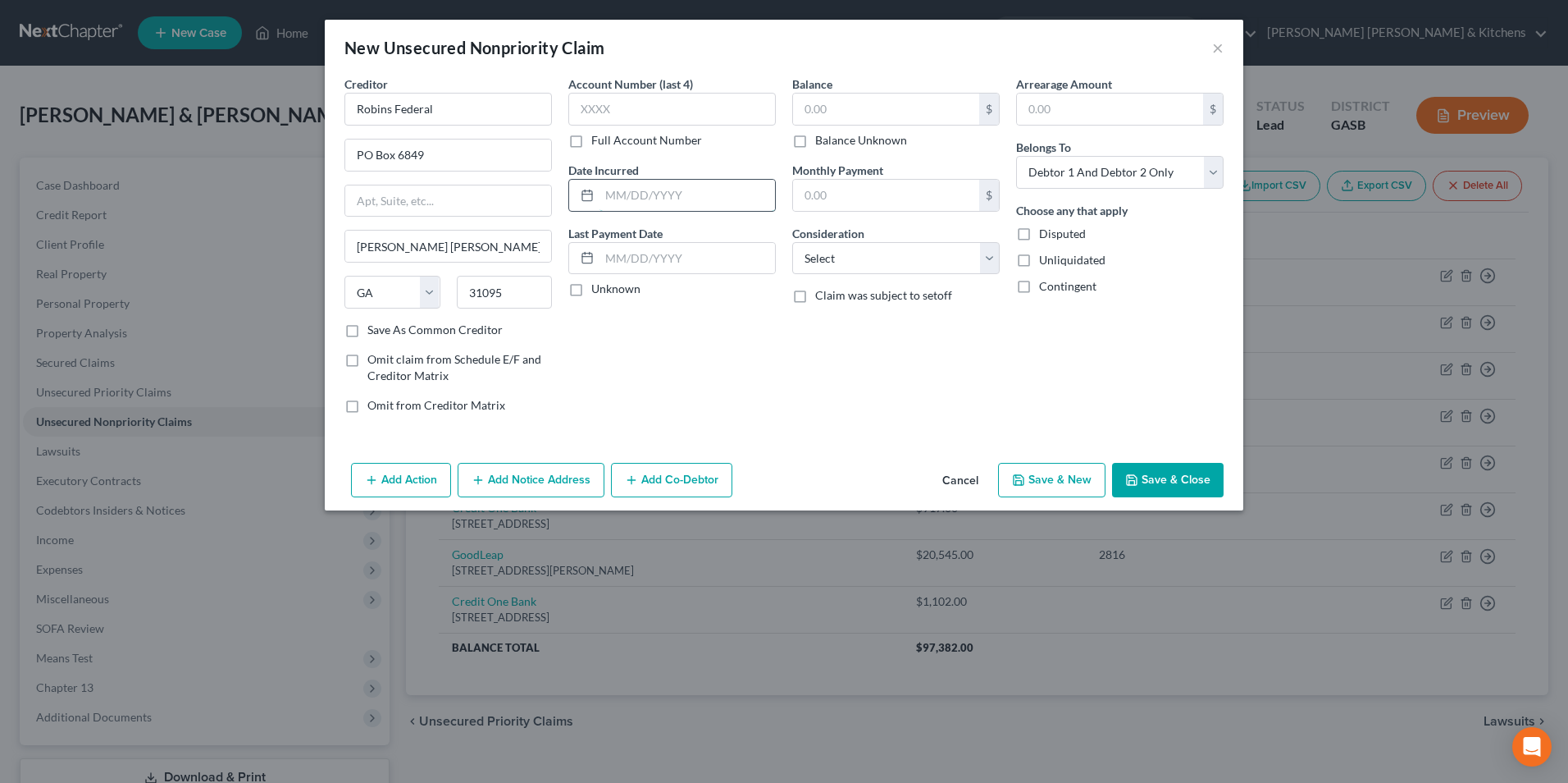
click at [663, 190] on input "text" at bounding box center [687, 195] width 176 height 31
type input "2015"
click at [844, 105] on input "text" at bounding box center [886, 108] width 186 height 31
type input "5,092"
drag, startPoint x: 870, startPoint y: 258, endPoint x: 870, endPoint y: 273, distance: 15.0
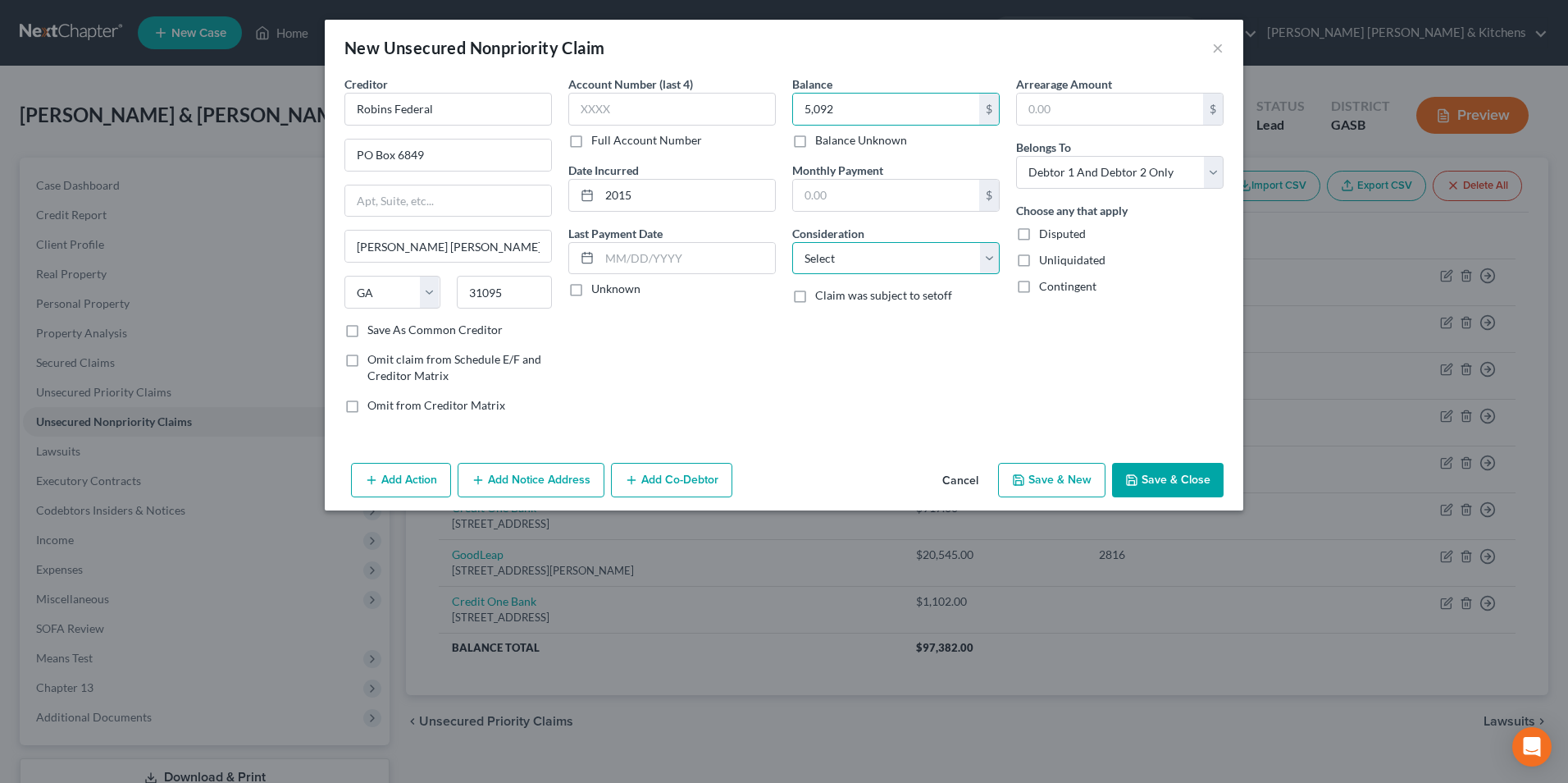
click at [870, 258] on select "Select Cable / Satellite Services Collection Agency Credit Card Debt Debt Couns…" at bounding box center [895, 258] width 208 height 33
select select "2"
click at [792, 242] on select "Select Cable / Satellite Services Collection Agency Credit Card Debt Debt Couns…" at bounding box center [895, 258] width 208 height 33
drag, startPoint x: 1035, startPoint y: 181, endPoint x: 1040, endPoint y: 191, distance: 11.2
click at [1035, 181] on select "Select Debtor 1 Only Debtor 2 Only Debtor 1 And Debtor 2 Only At Least One Of T…" at bounding box center [1119, 171] width 208 height 33
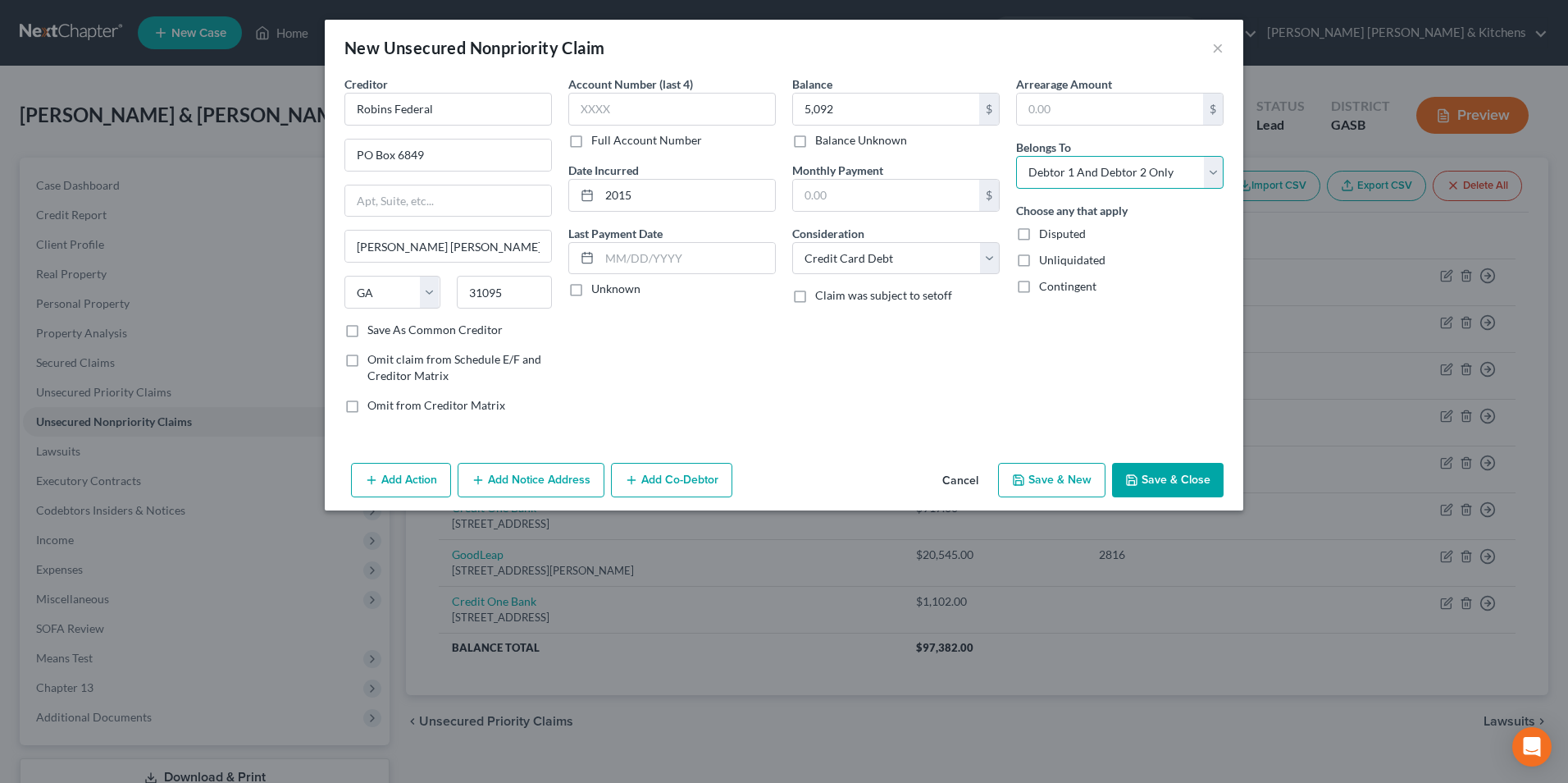
select select "0"
click at [1016, 155] on select "Select Debtor 1 Only Debtor 2 Only Debtor 1 And Debtor 2 Only At Least One Of T…" at bounding box center [1119, 171] width 208 height 33
click at [1186, 486] on button "Save & Close" at bounding box center [1168, 479] width 112 height 34
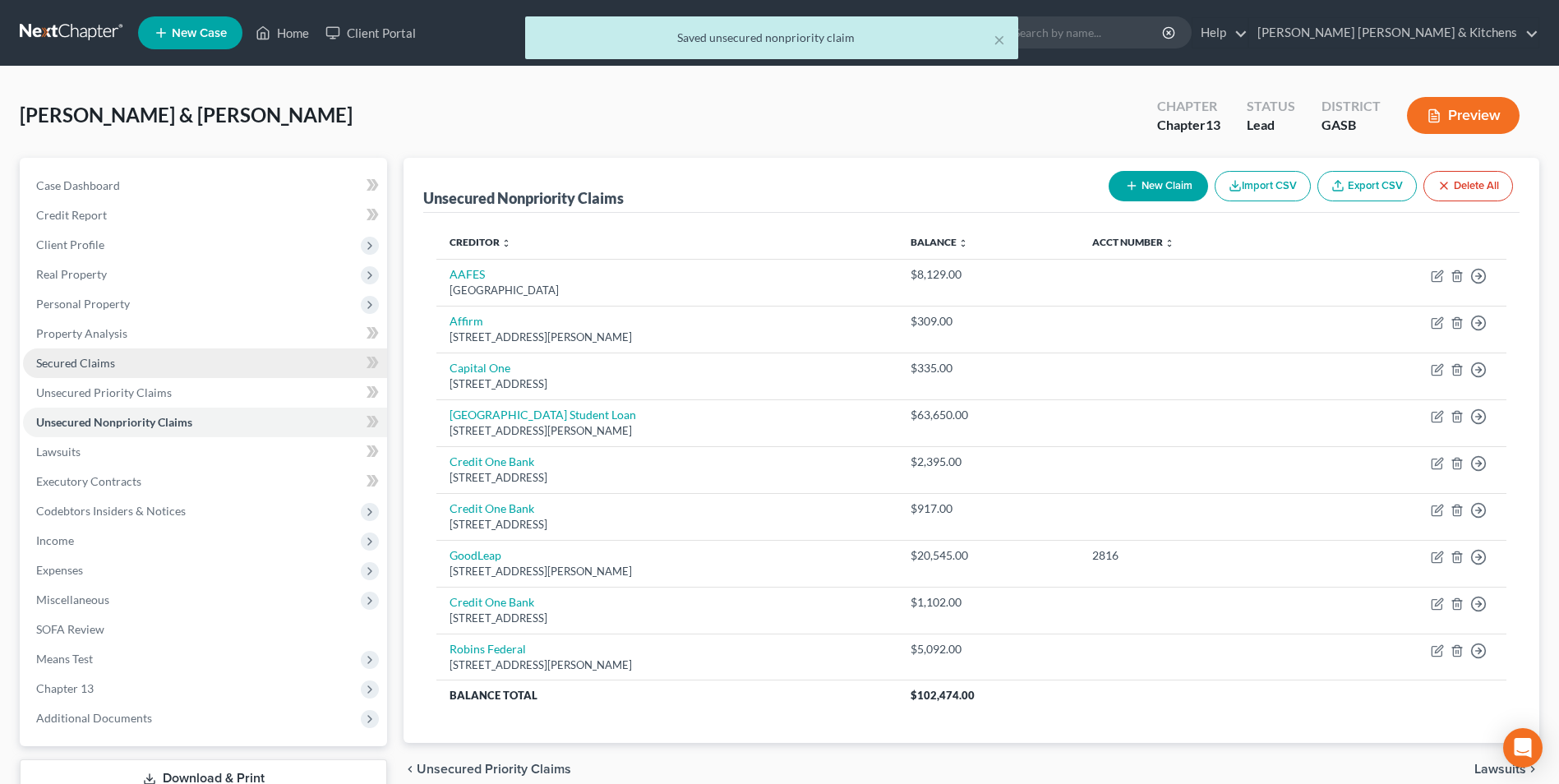
click at [74, 367] on span "Secured Claims" at bounding box center [76, 363] width 79 height 14
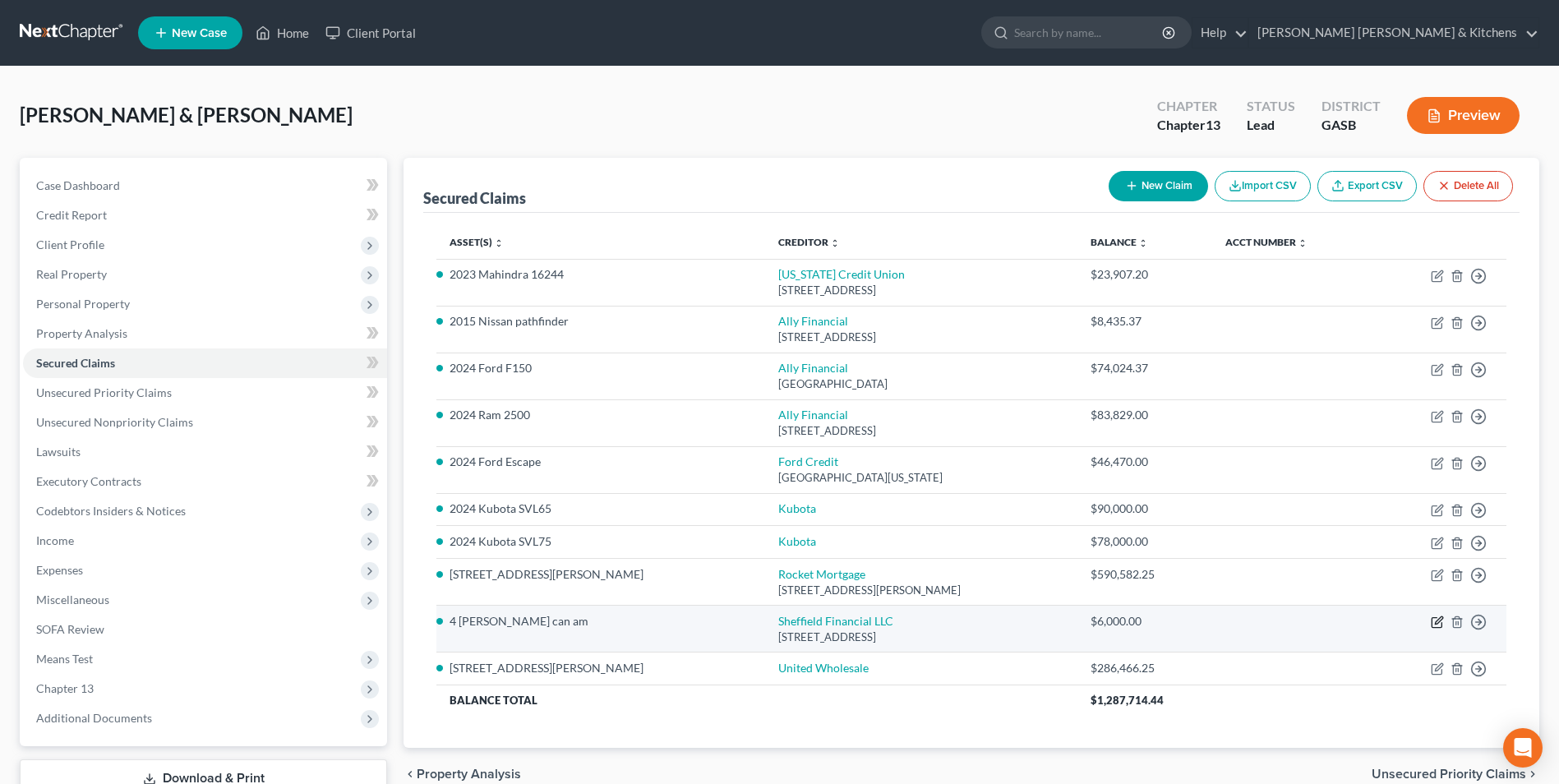
click at [1432, 620] on icon "button" at bounding box center [1436, 623] width 10 height 10
select select "28"
select select "2"
select select "0"
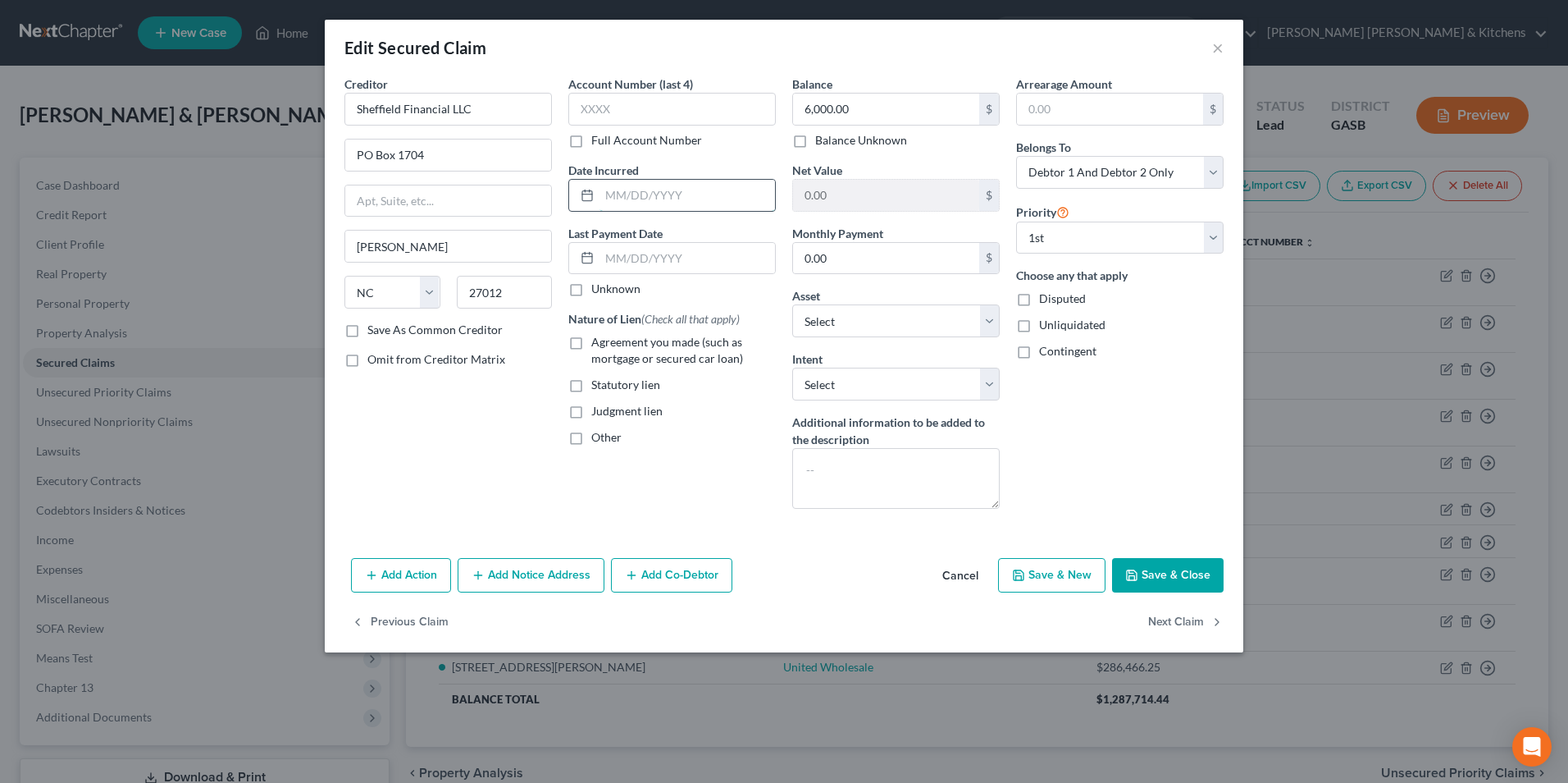
click at [637, 196] on input "text" at bounding box center [687, 195] width 176 height 31
type input "07/2022"
click at [591, 343] on label "Agreement you made (such as mortgage or secured car loan)" at bounding box center [683, 350] width 184 height 33
click at [597, 343] on input "Agreement you made (such as mortgage or secured car loan)" at bounding box center [602, 339] width 10 height 10
checkbox input "true"
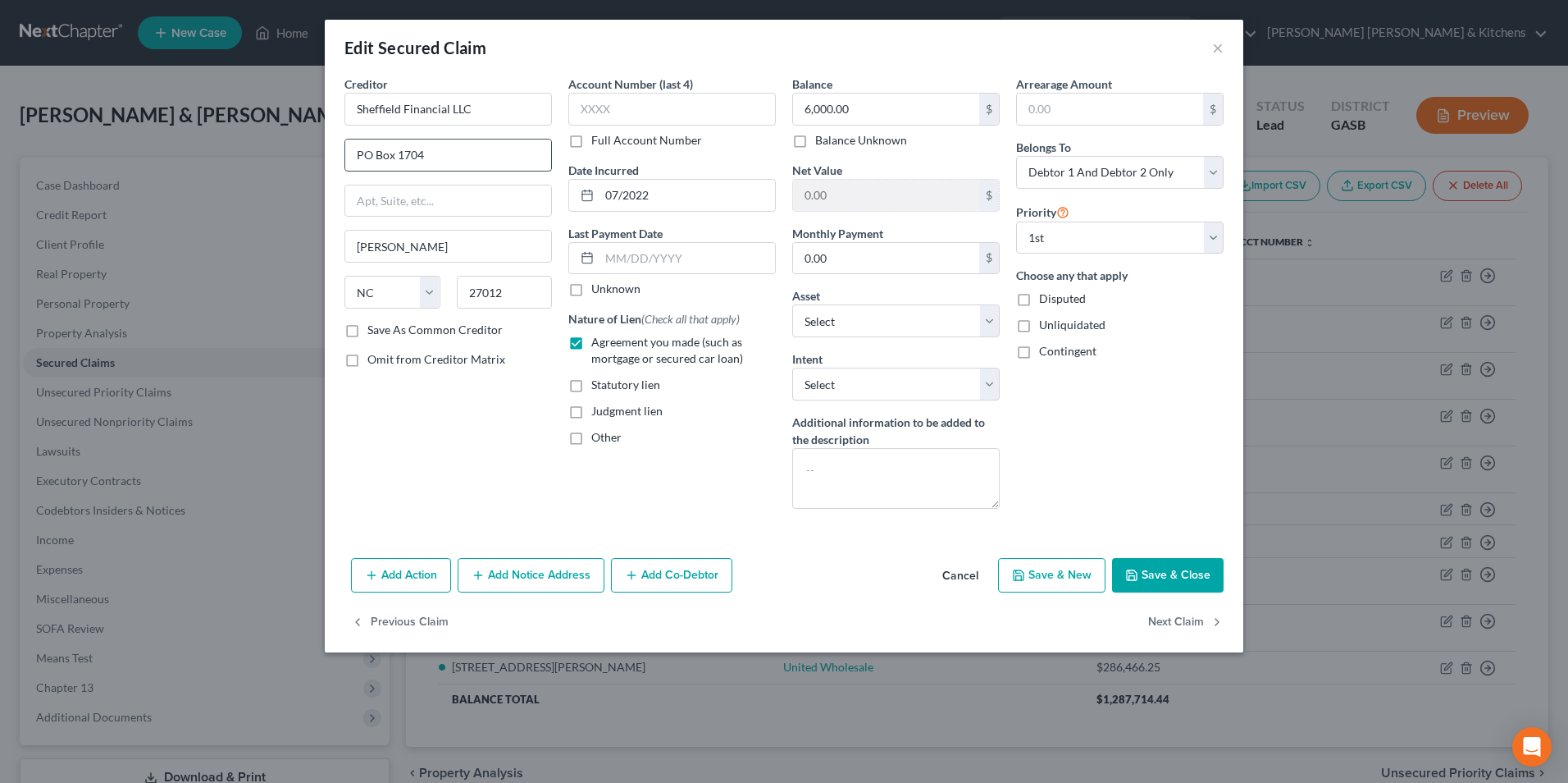
drag, startPoint x: 397, startPoint y: 156, endPoint x: 458, endPoint y: 156, distance: 61.0
click at [457, 156] on input "PO Box 1704" at bounding box center [448, 155] width 206 height 31
type input "PO Box 849"
type input "27894"
type input "[PERSON_NAME]"
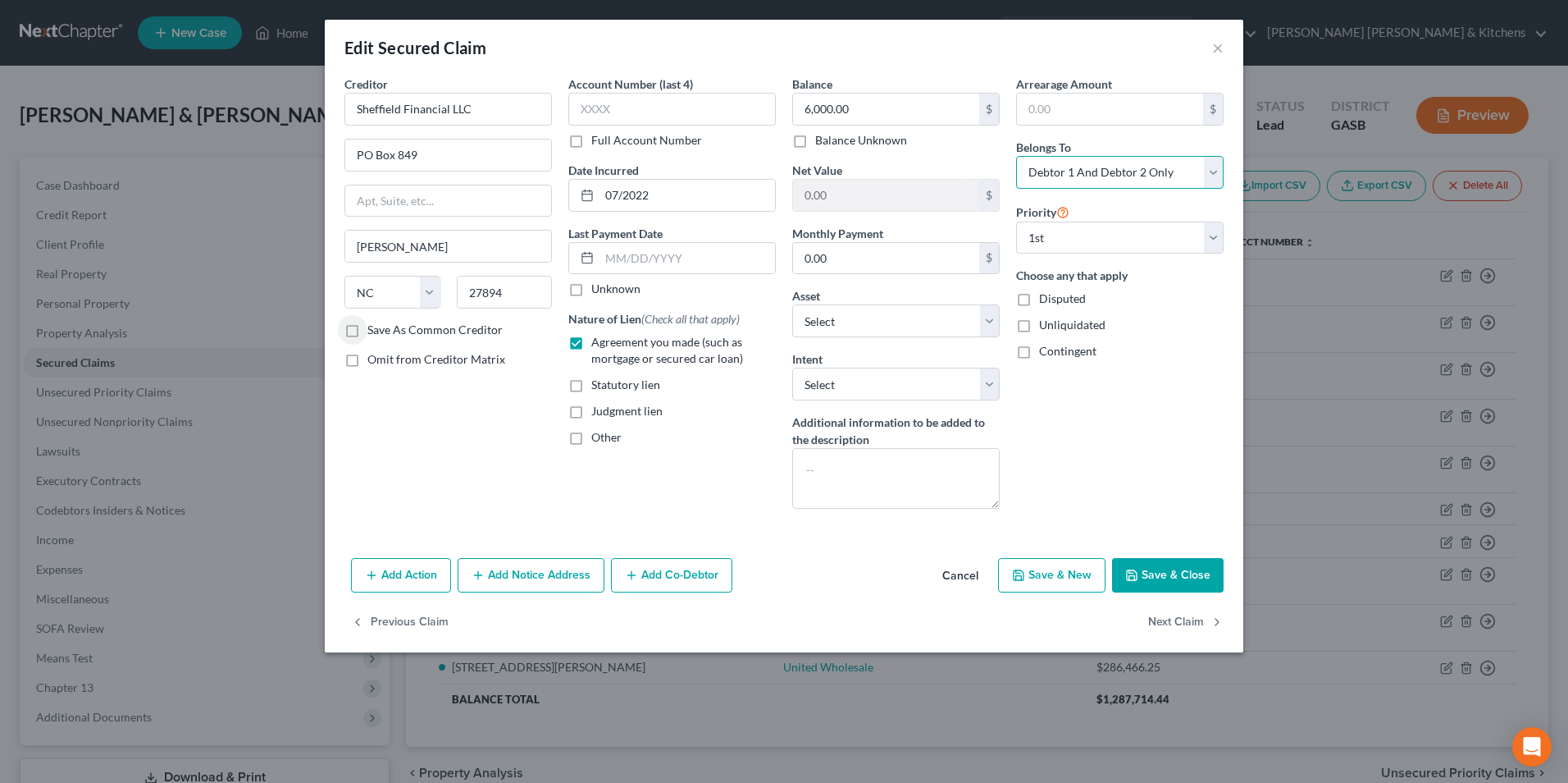
click at [1094, 178] on select "Select Debtor 1 Only Debtor 2 Only Debtor 1 And Debtor 2 Only At Least One Of T…" at bounding box center [1119, 171] width 208 height 33
select select "0"
click at [1016, 155] on select "Select Debtor 1 Only Debtor 2 Only Debtor 1 And Debtor 2 Only At Least One Of T…" at bounding box center [1119, 171] width 208 height 33
click at [1159, 574] on button "Save & Close" at bounding box center [1168, 574] width 112 height 34
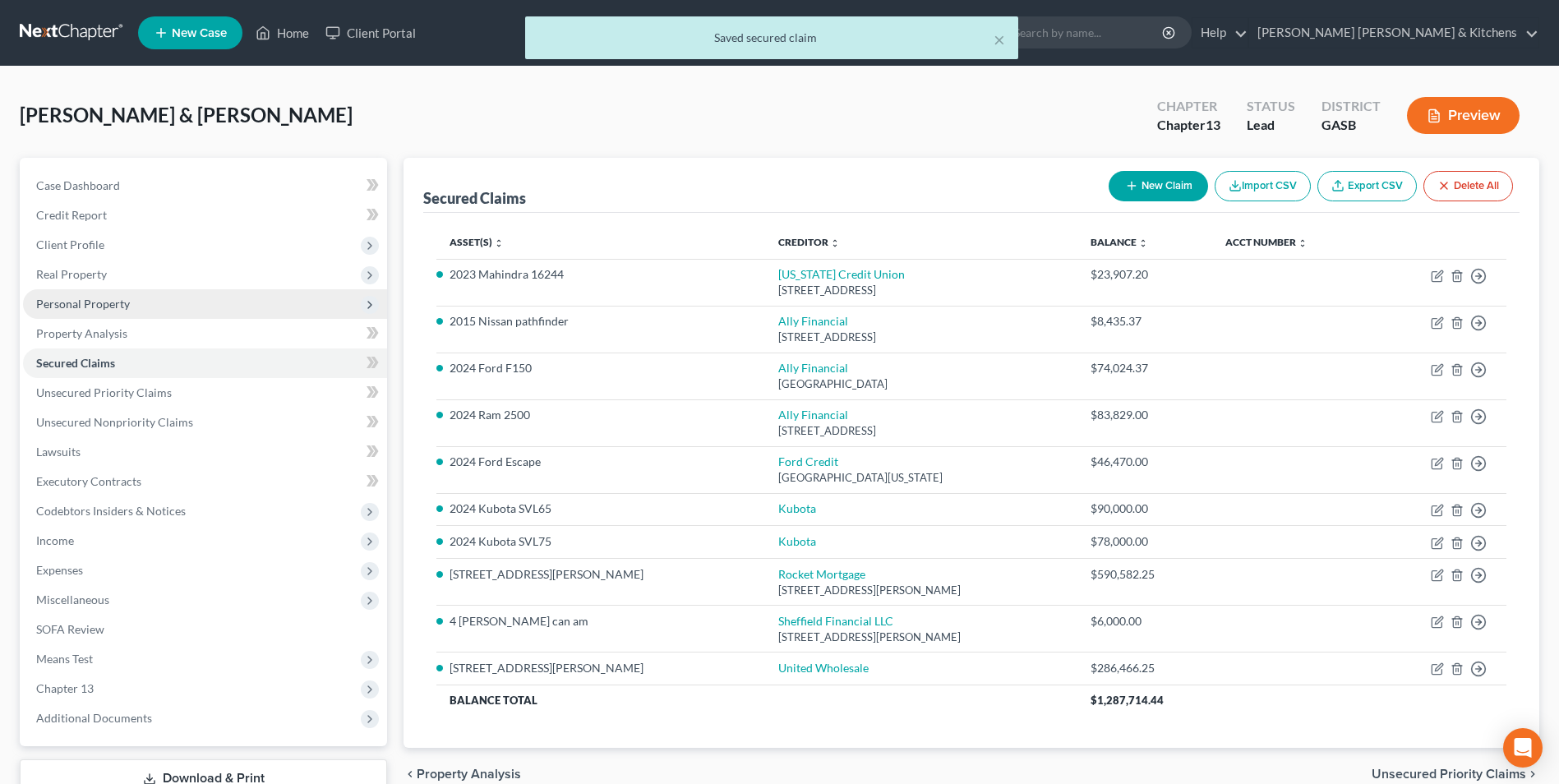
click at [108, 303] on span "Personal Property" at bounding box center [83, 303] width 93 height 14
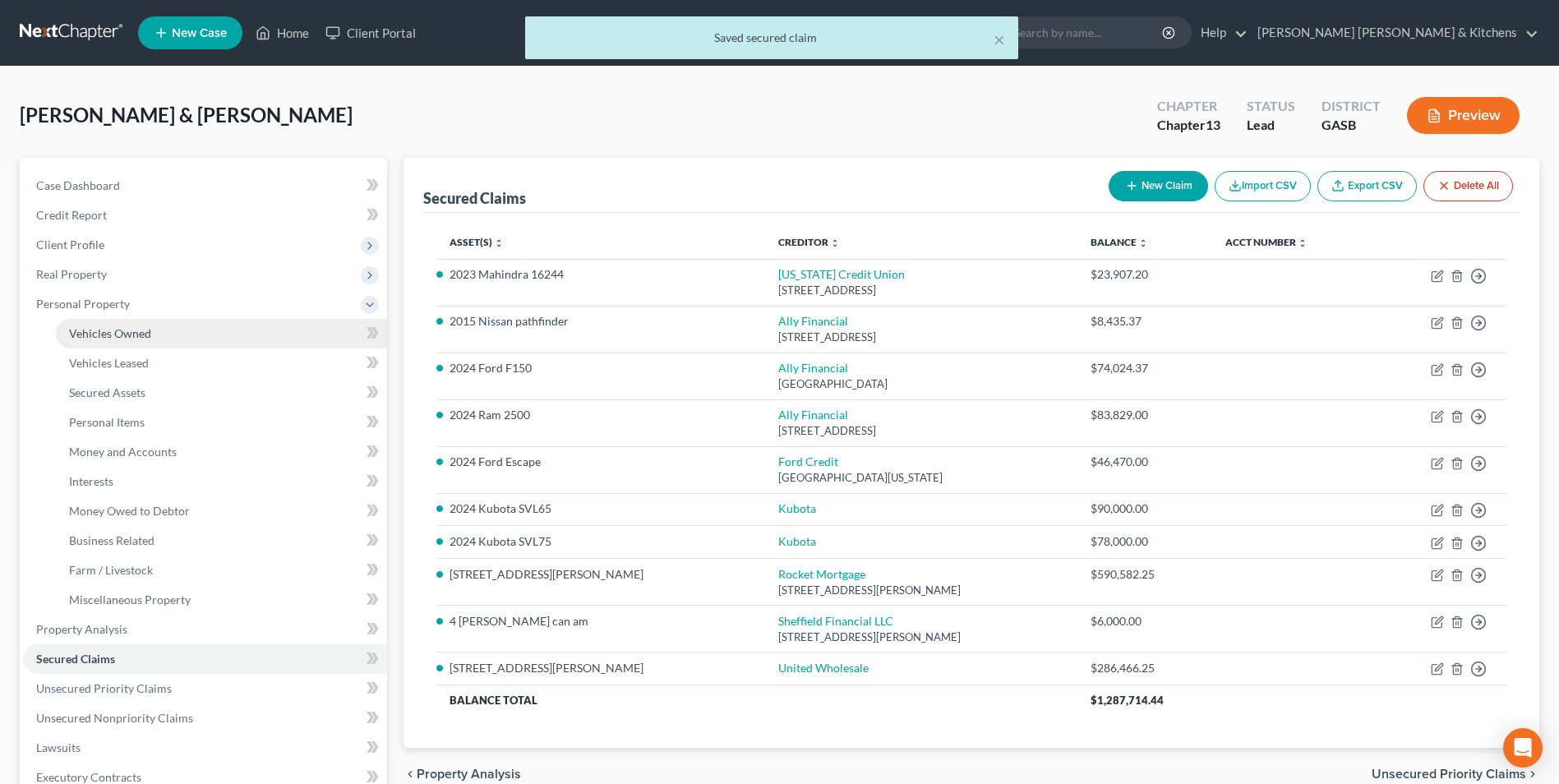
click at [114, 326] on span "Vehicles Owned" at bounding box center [110, 333] width 82 height 14
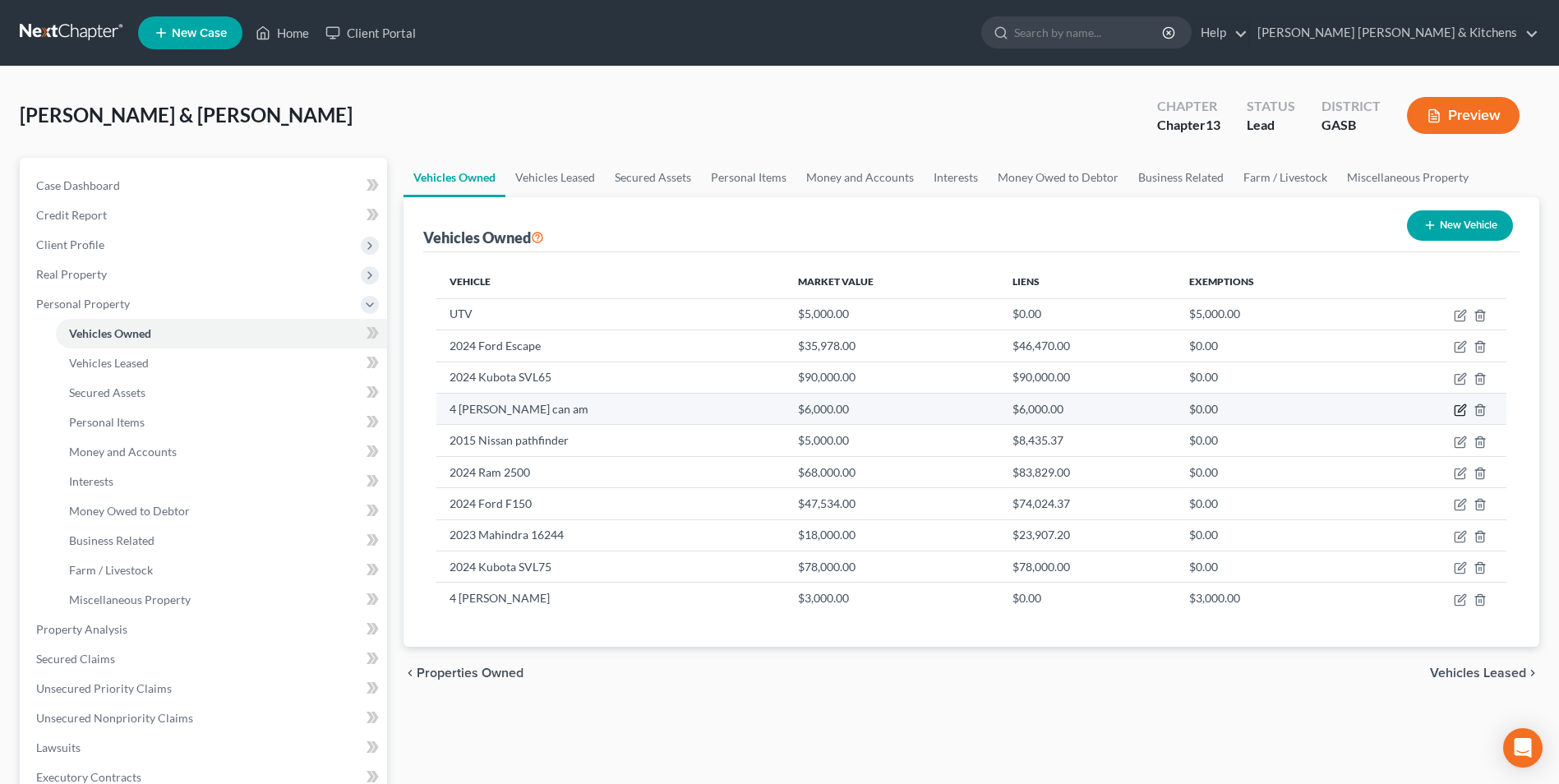
click at [1456, 406] on icon "button" at bounding box center [1460, 410] width 13 height 13
select select "6"
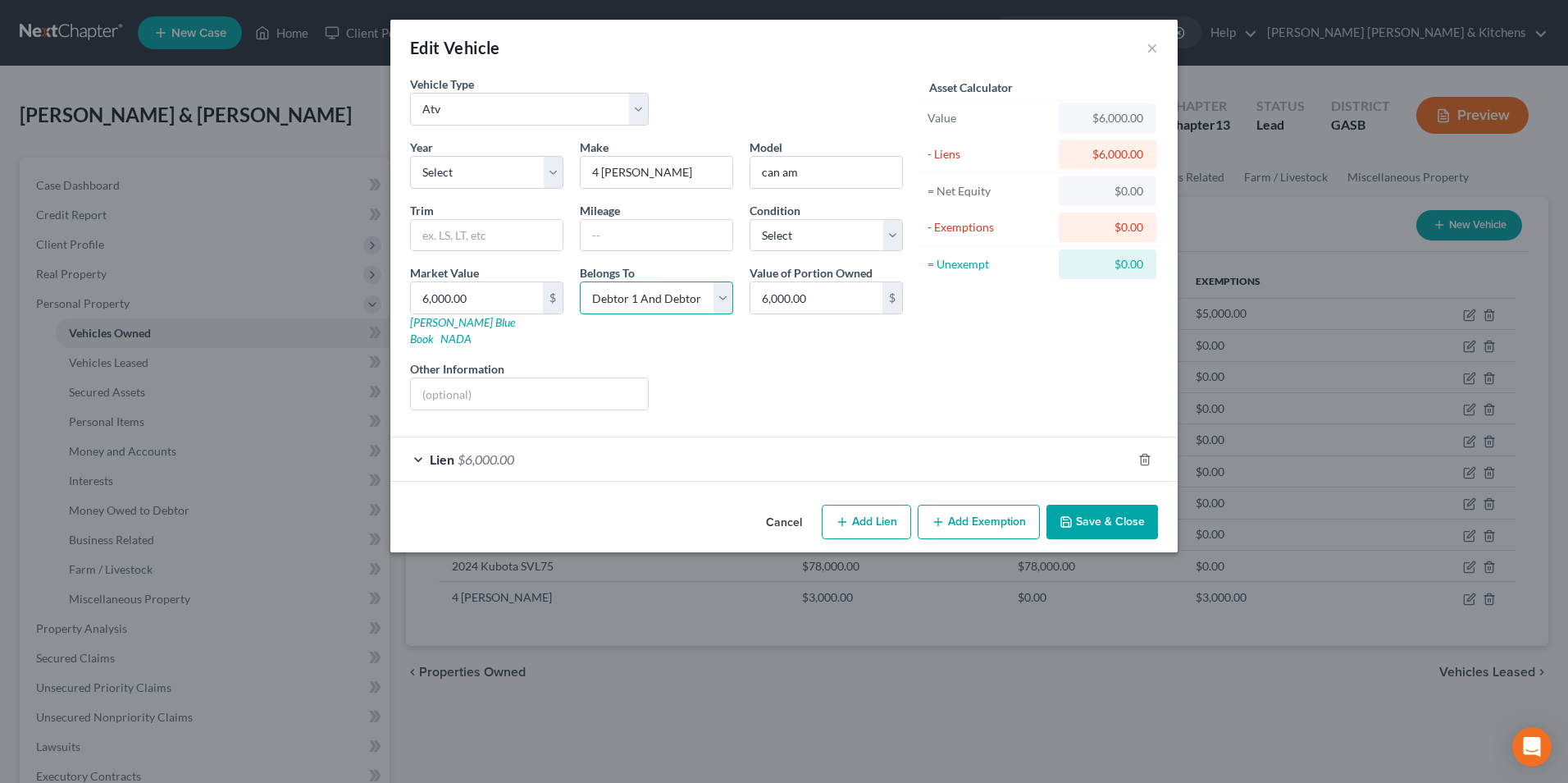
click at [618, 292] on select "Select Debtor 1 Only Debtor 2 Only Debtor 1 And Debtor 2 Only At Least One Of T…" at bounding box center [656, 297] width 154 height 33
select select "0"
click at [580, 281] on select "Select Debtor 1 Only Debtor 2 Only Debtor 1 And Debtor 2 Only At Least One Of T…" at bounding box center [656, 297] width 154 height 33
click at [1087, 516] on button "Save & Close" at bounding box center [1102, 521] width 112 height 34
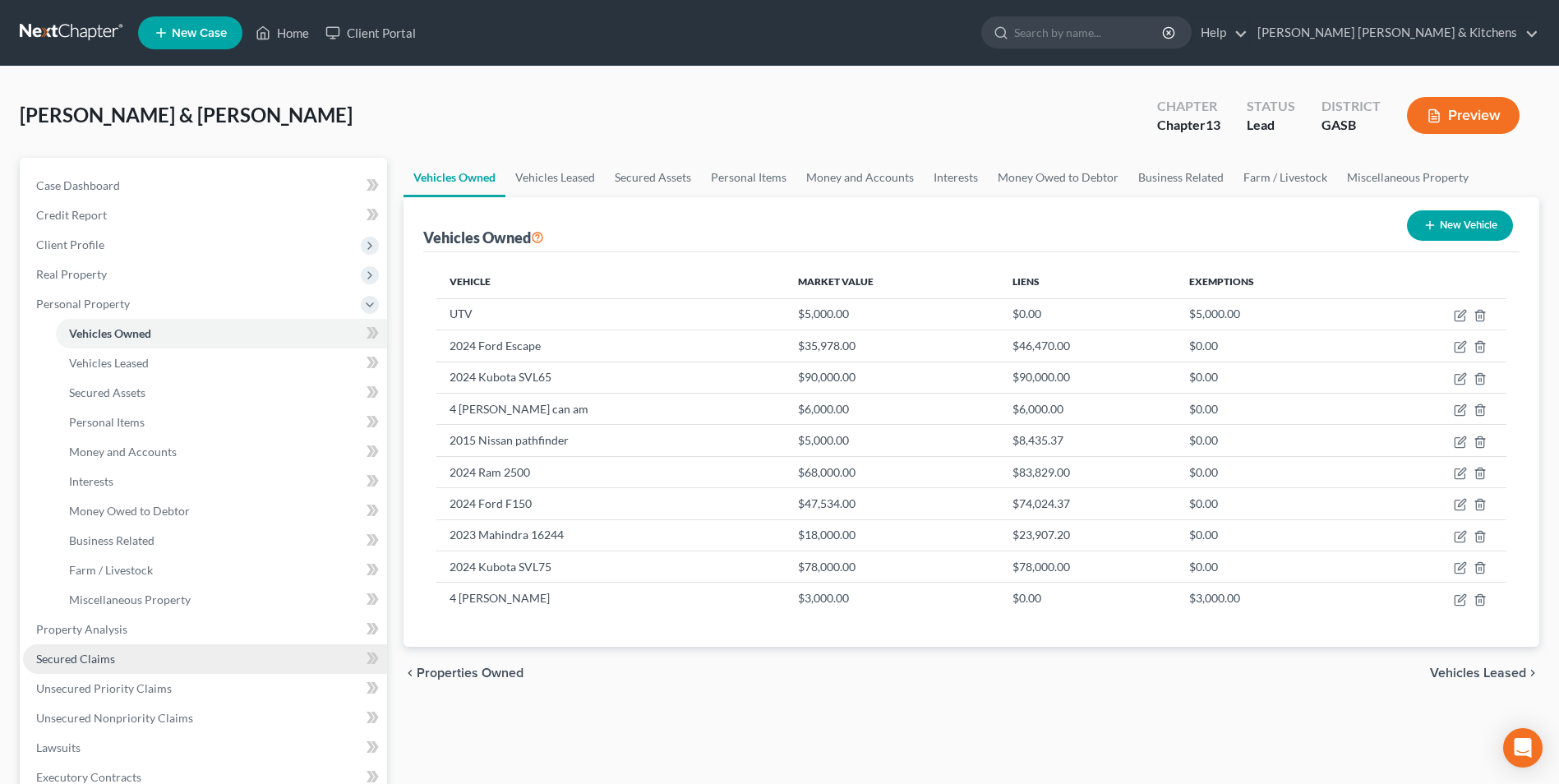
click at [49, 668] on link "Secured Claims" at bounding box center [205, 659] width 364 height 30
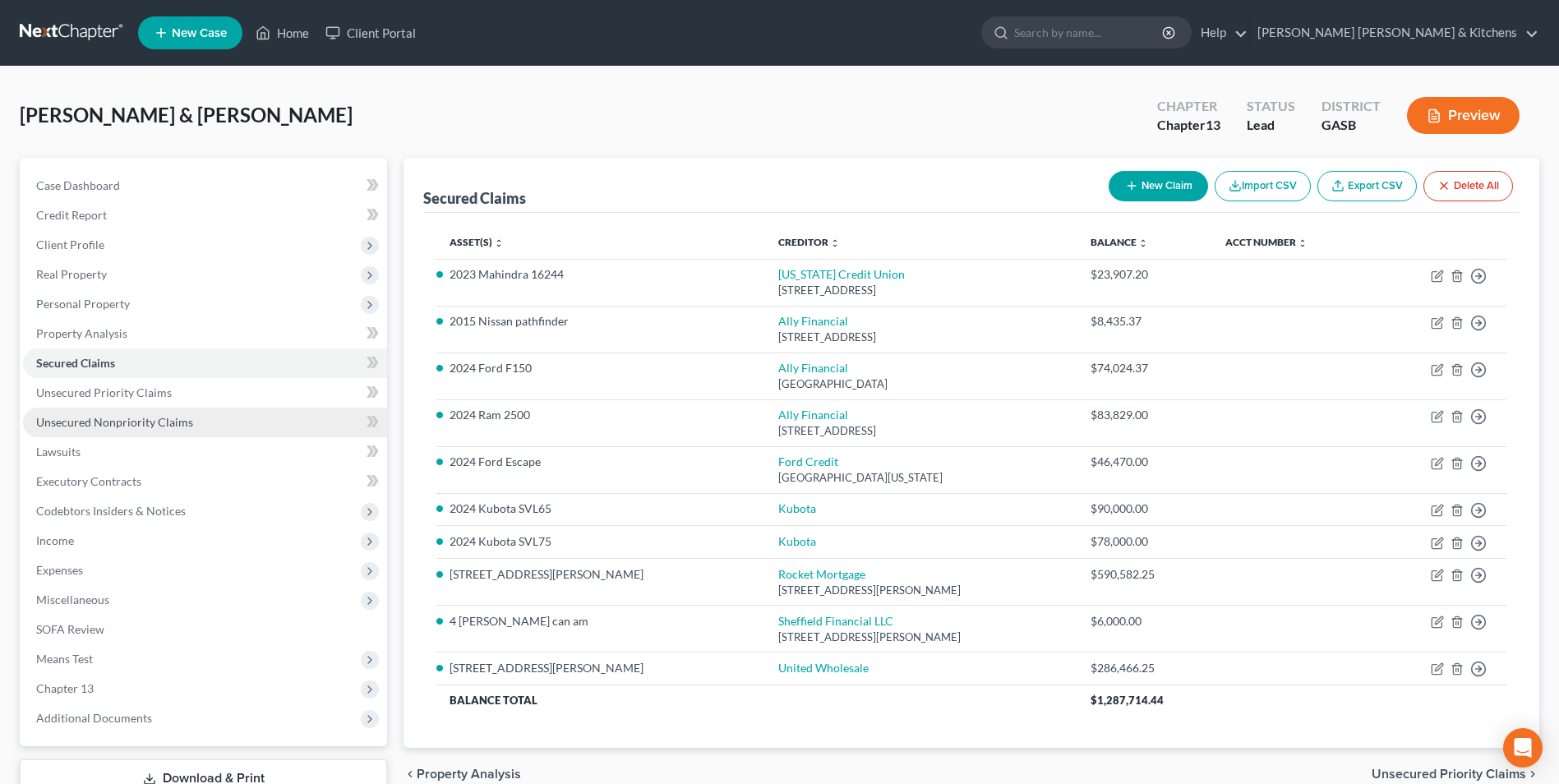
click at [150, 430] on link "Unsecured Nonpriority Claims" at bounding box center [205, 422] width 364 height 30
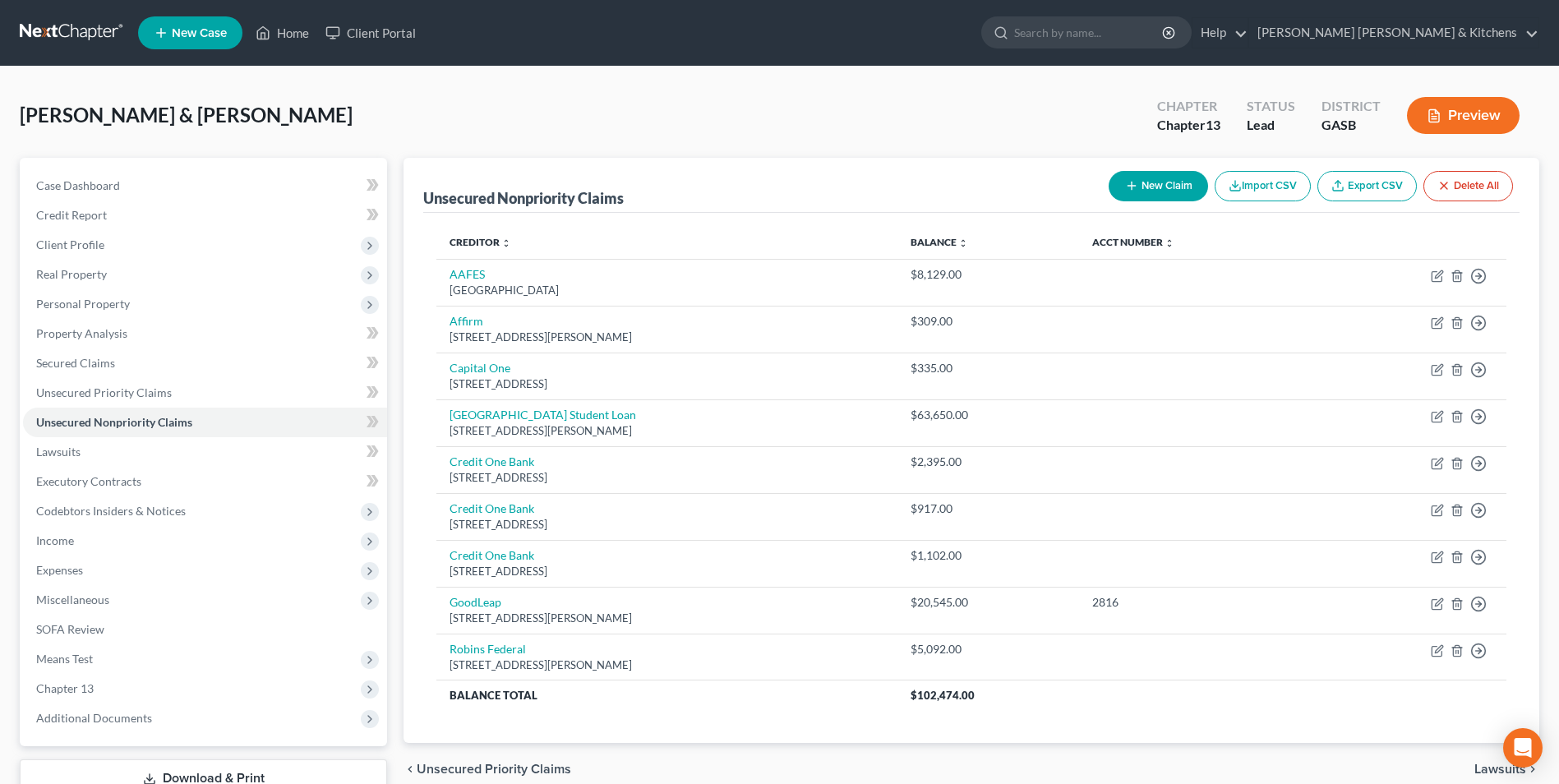
click at [1173, 186] on button "New Claim" at bounding box center [1158, 186] width 100 height 31
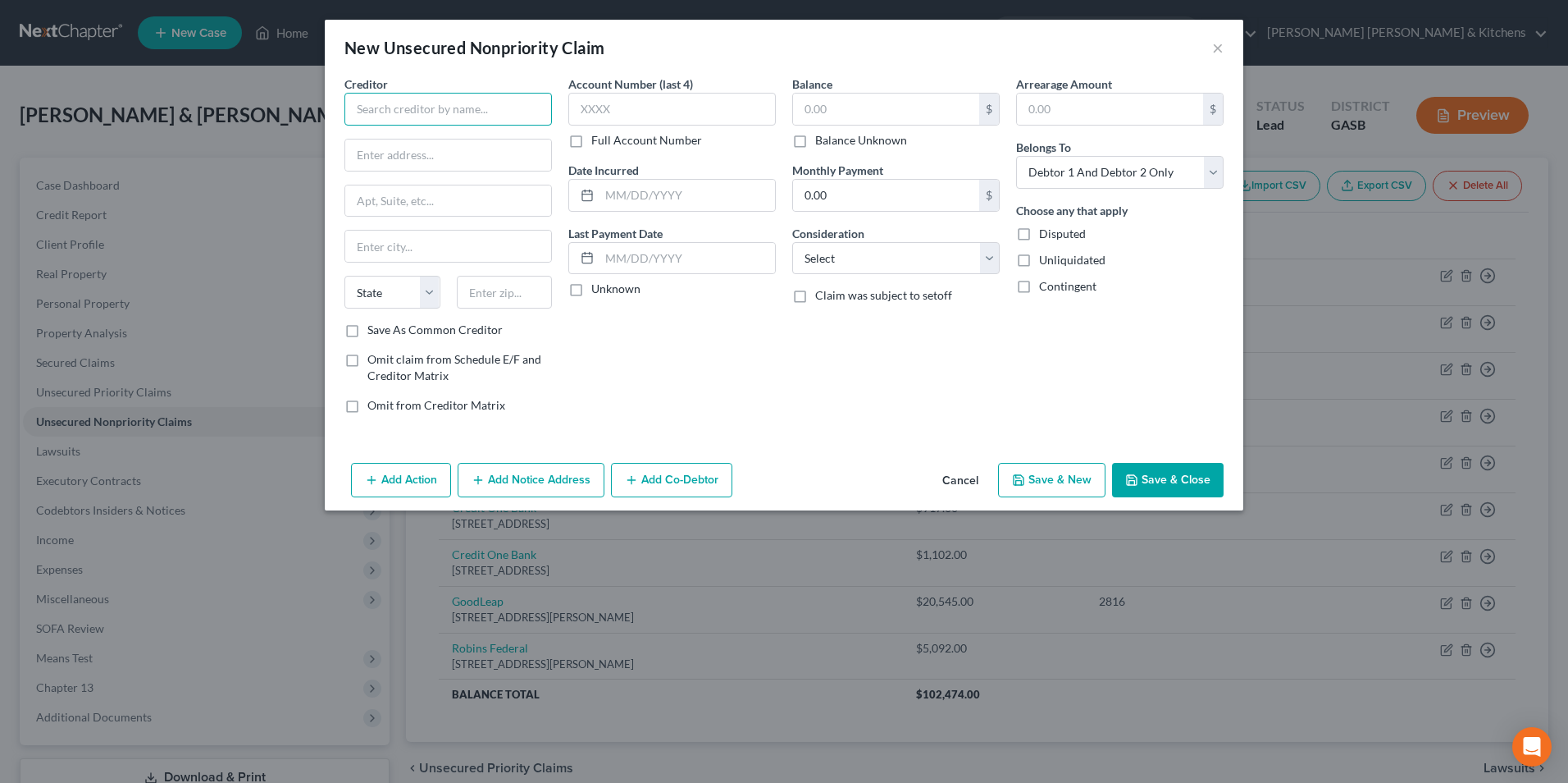
click at [388, 100] on input "text" at bounding box center [448, 109] width 208 height 33
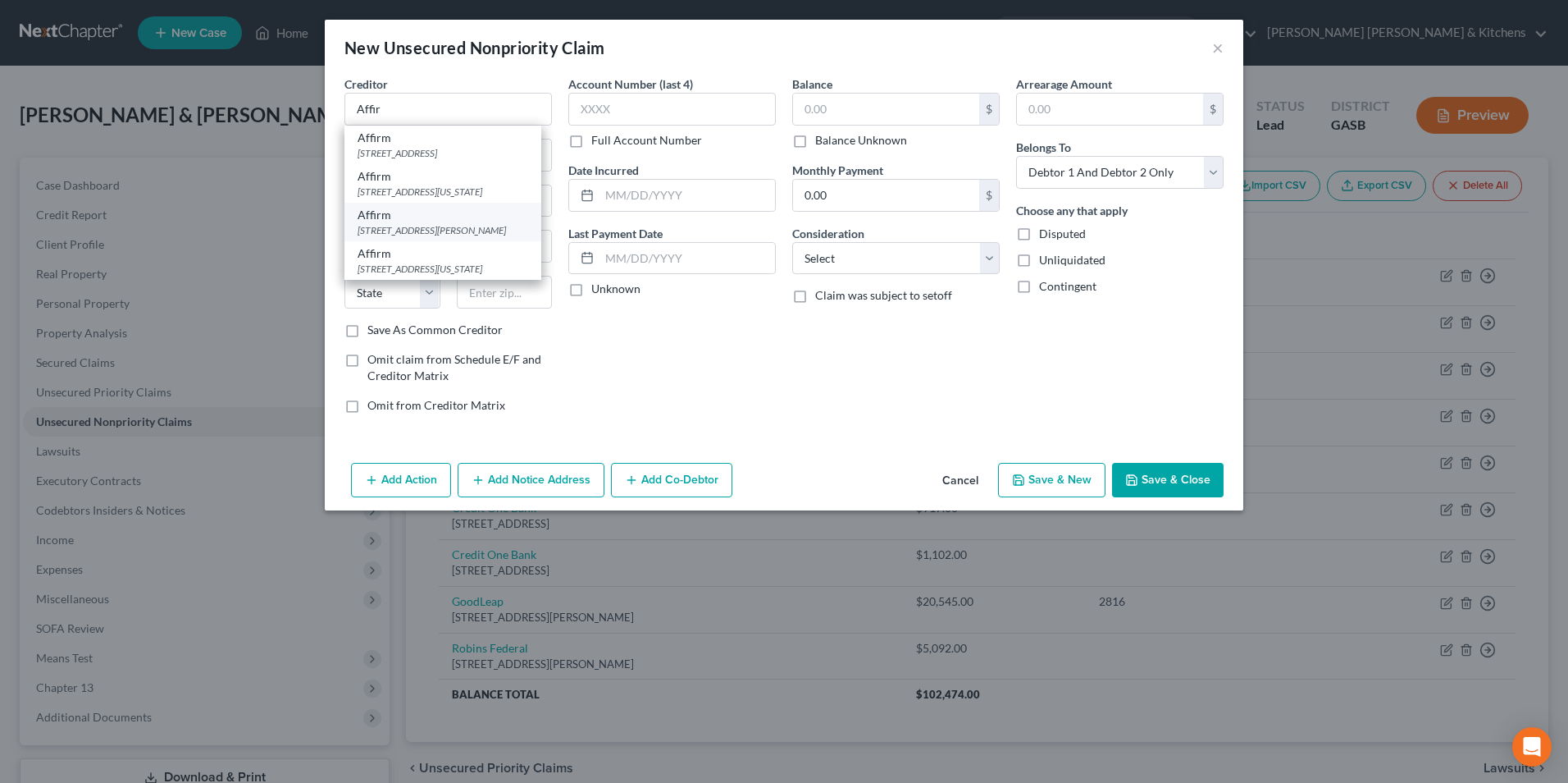
click at [476, 223] on div "Affirm" at bounding box center [442, 215] width 170 height 17
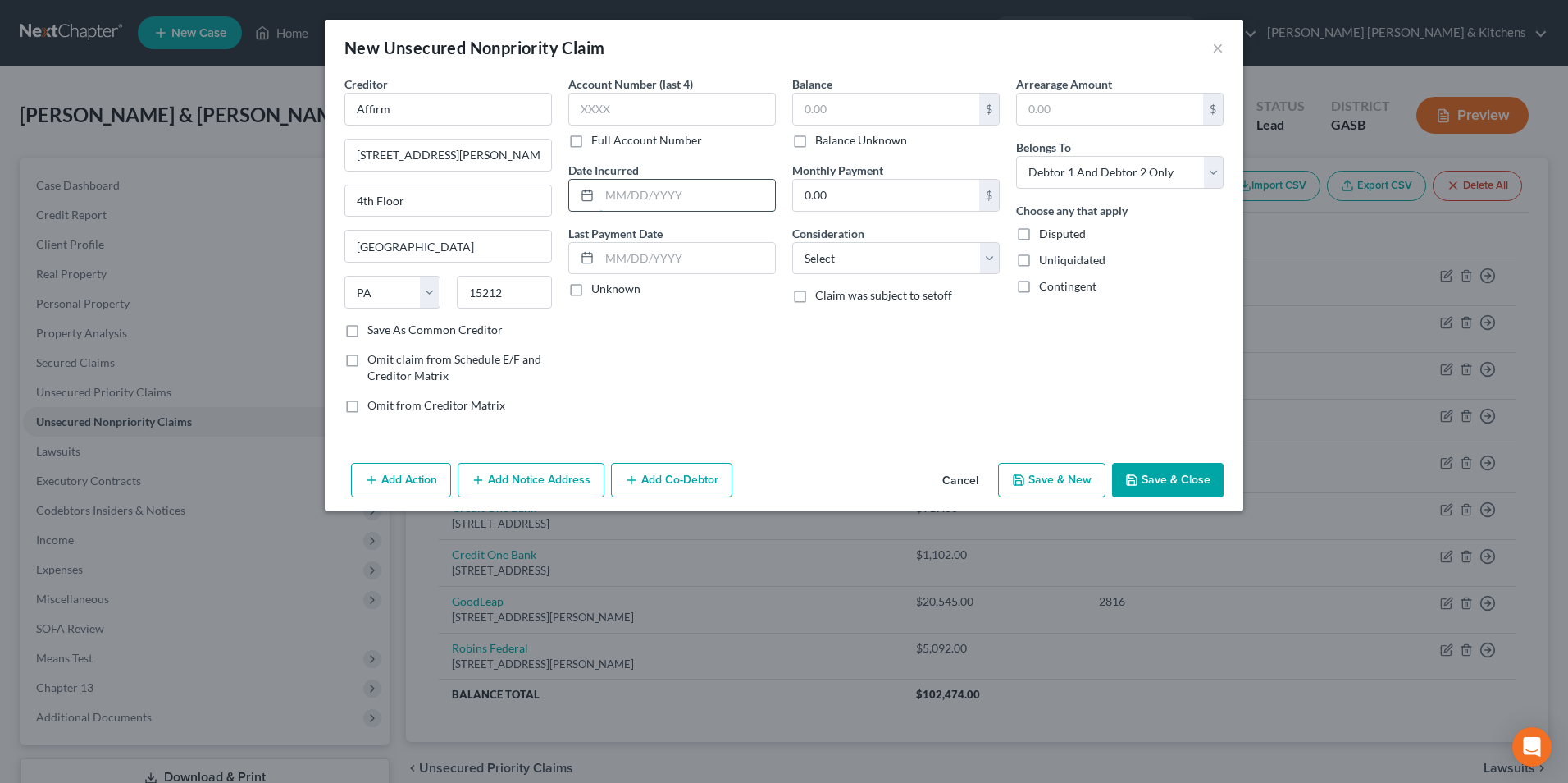
click at [687, 187] on input "text" at bounding box center [687, 195] width 176 height 31
click at [806, 108] on input "text" at bounding box center [886, 108] width 186 height 31
click at [846, 266] on select "Select Cable / Satellite Services Collection Agency Credit Card Debt Debt Couns…" at bounding box center [895, 258] width 208 height 33
click at [792, 242] on select "Select Cable / Satellite Services Collection Agency Credit Card Debt Debt Couns…" at bounding box center [895, 258] width 208 height 33
click at [1052, 186] on select "Select Debtor 1 Only Debtor 2 Only Debtor 1 And Debtor 2 Only At Least One Of T…" at bounding box center [1119, 171] width 208 height 33
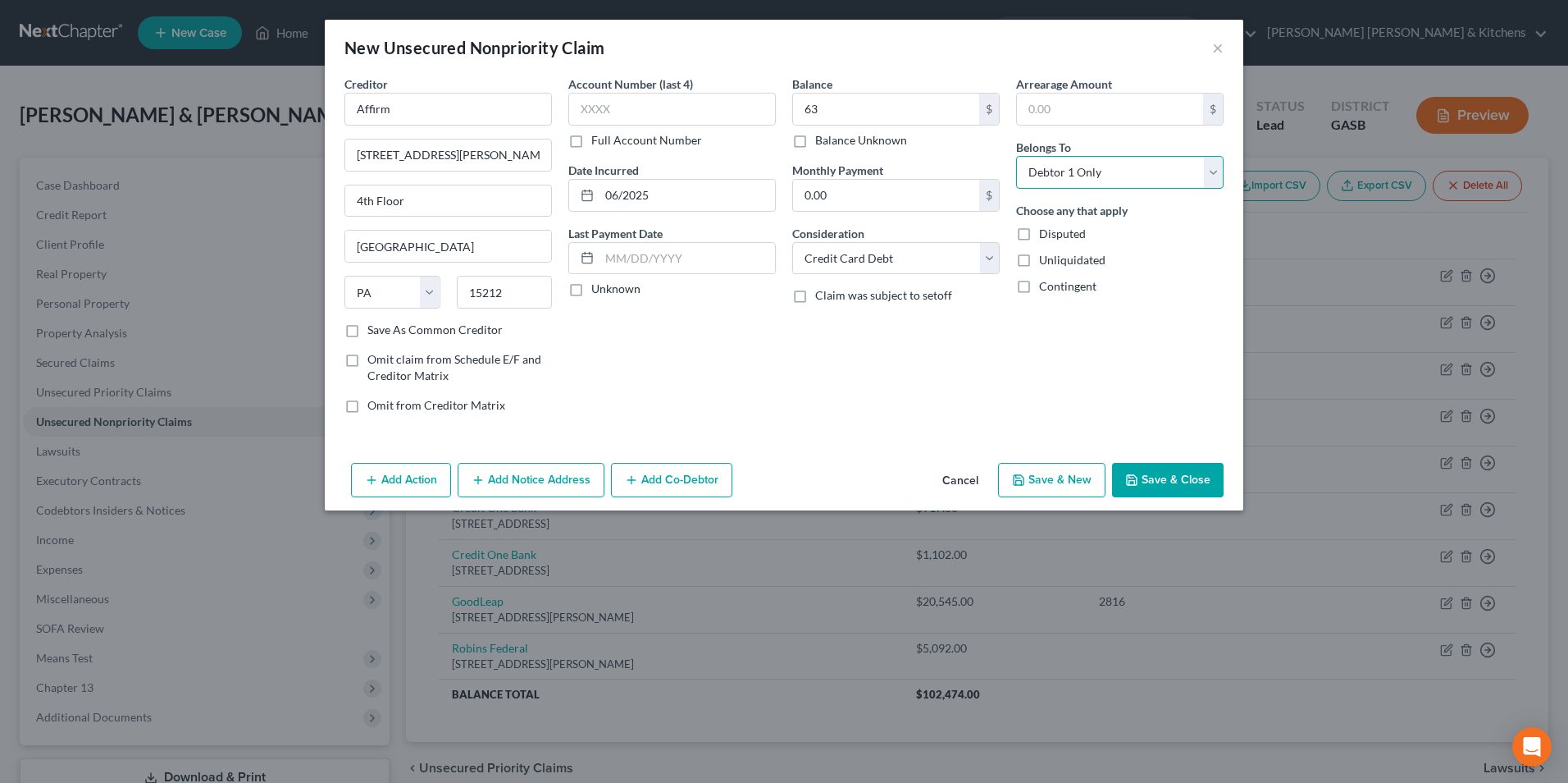
click at [1016, 155] on select "Select Debtor 1 Only Debtor 2 Only Debtor 1 And Debtor 2 Only At Least One Of T…" at bounding box center [1119, 171] width 208 height 33
click at [1208, 479] on button "Save & Close" at bounding box center [1168, 479] width 112 height 34
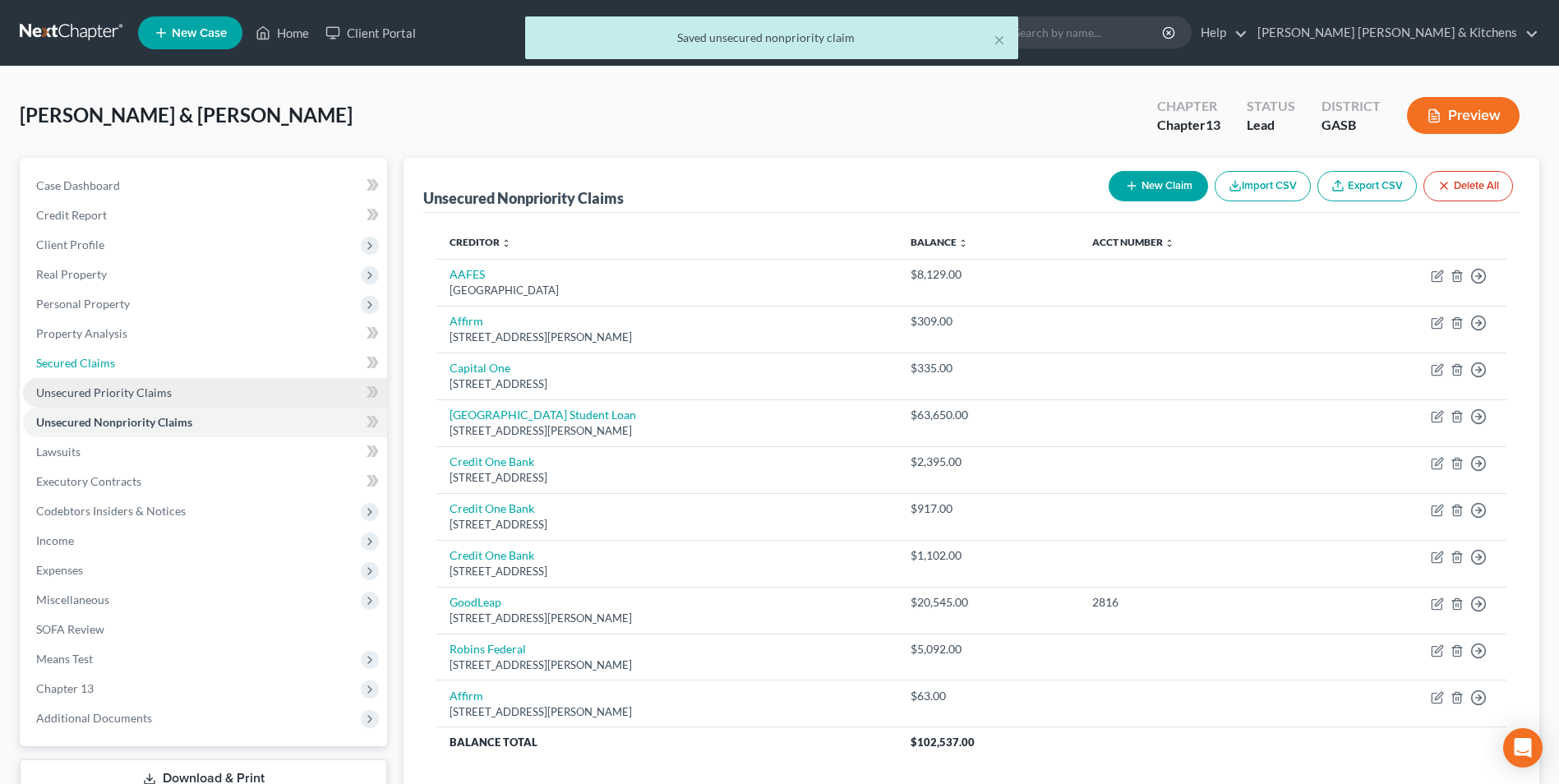
click at [108, 363] on span "Secured Claims" at bounding box center [76, 363] width 79 height 14
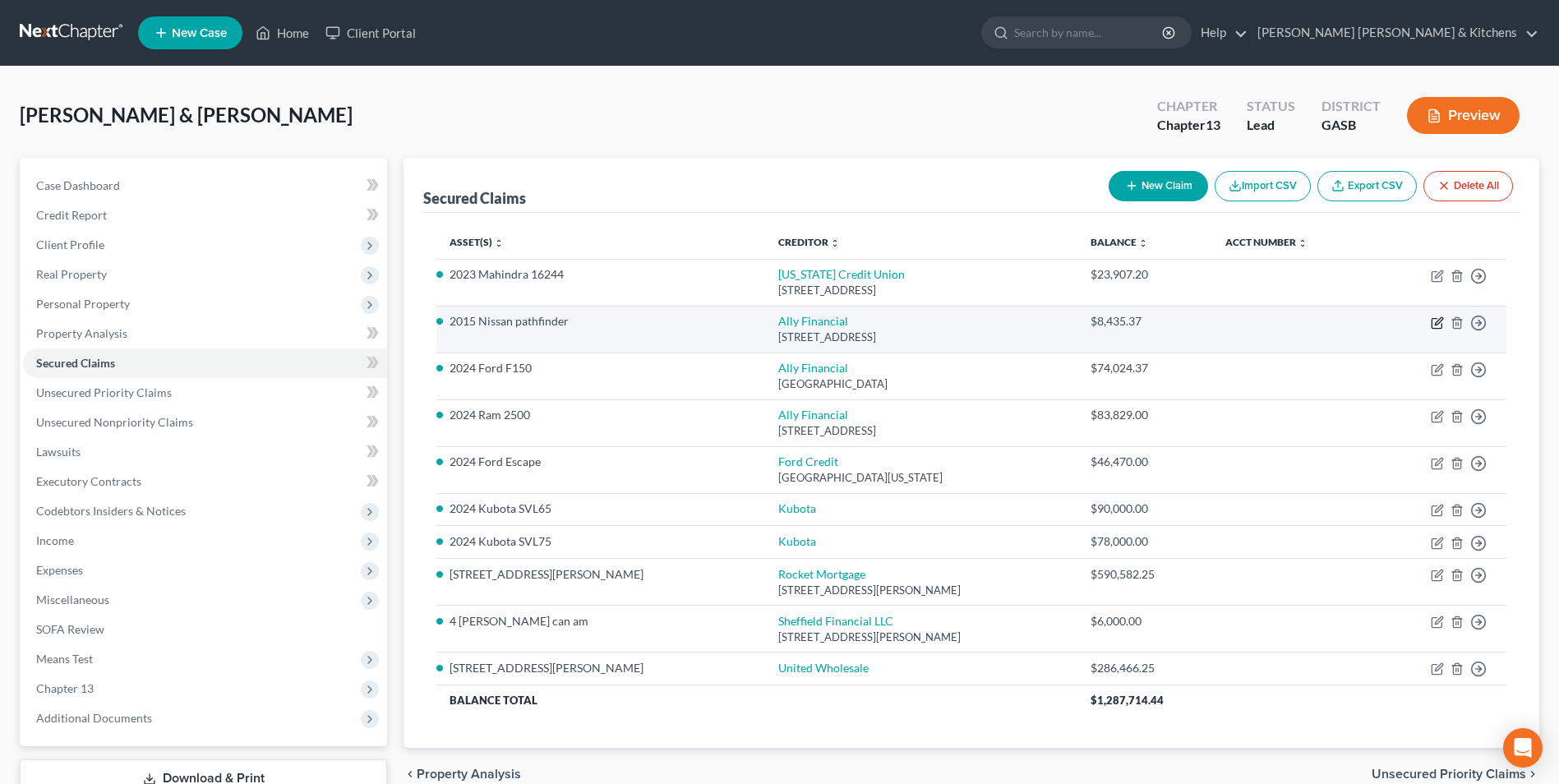
click at [1438, 322] on icon "button" at bounding box center [1437, 323] width 13 height 13
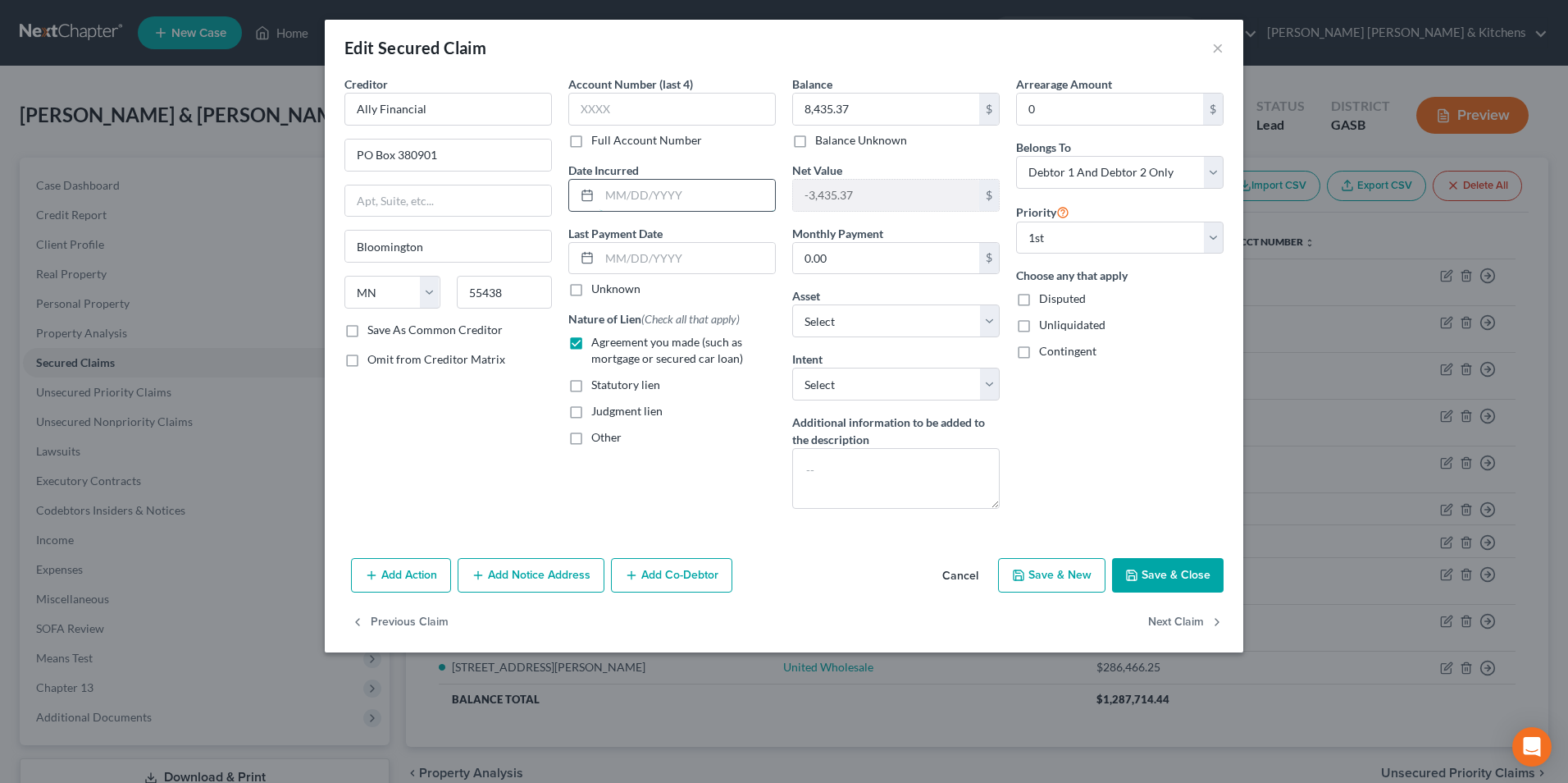
click at [709, 198] on input "text" at bounding box center [687, 195] width 176 height 31
click at [1205, 582] on button "Save & Close" at bounding box center [1168, 574] width 112 height 34
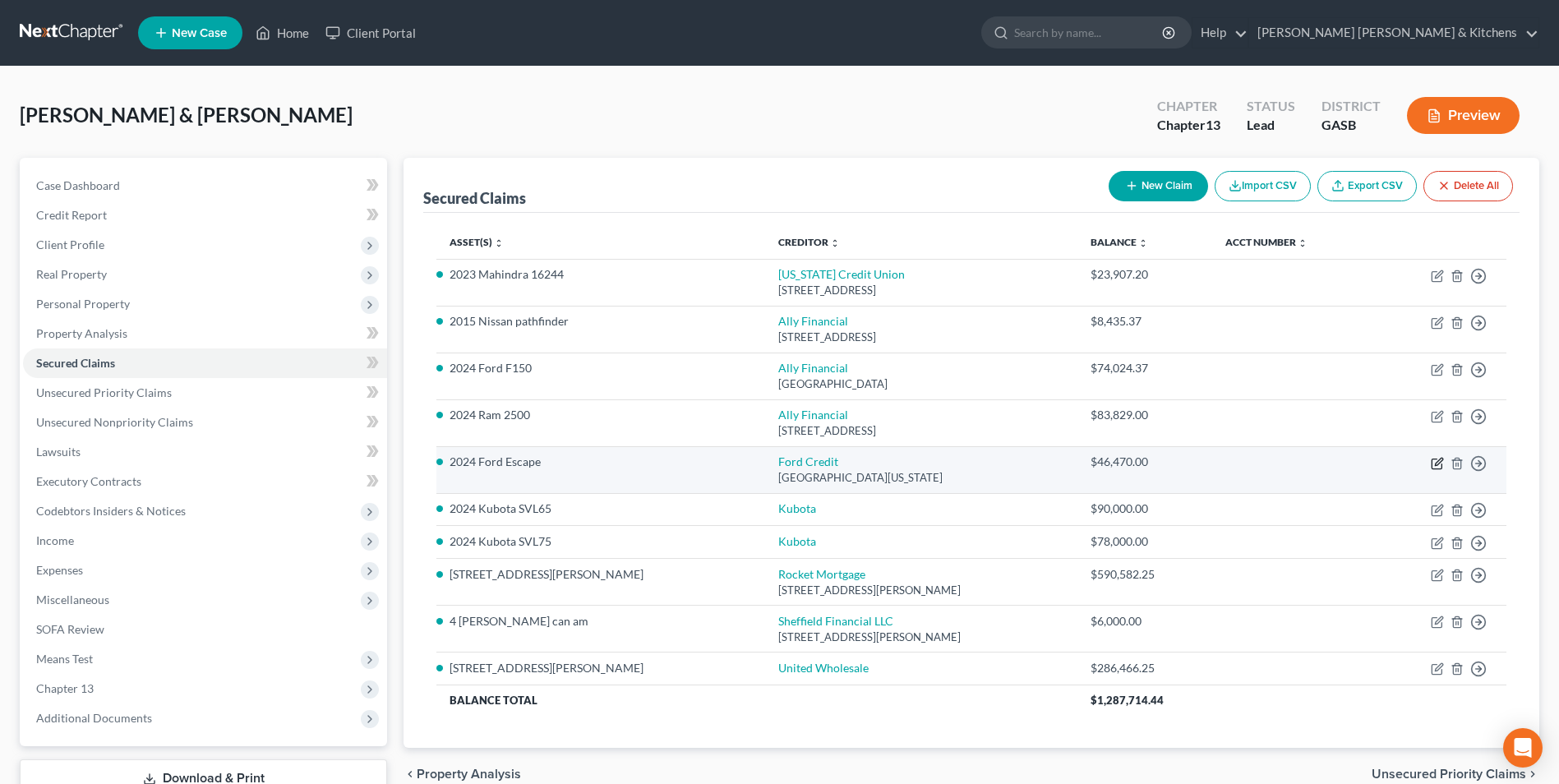
click at [1433, 465] on icon "button" at bounding box center [1437, 463] width 13 height 13
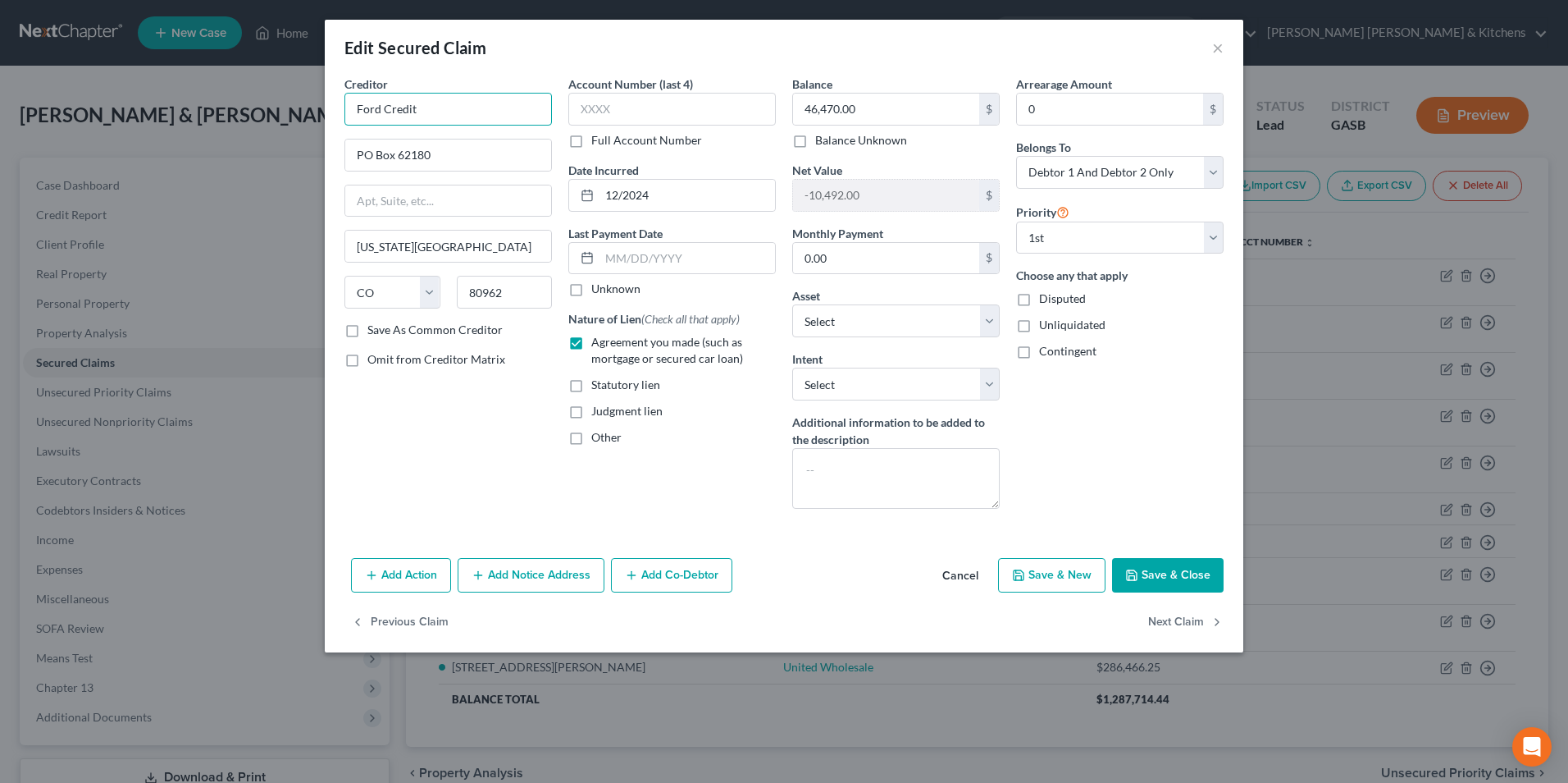
click at [422, 111] on input "Ford Credit" at bounding box center [448, 109] width 208 height 33
drag, startPoint x: 382, startPoint y: 112, endPoint x: 464, endPoint y: 107, distance: 82.2
click at [462, 107] on input "Ford Credit" at bounding box center [448, 109] width 208 height 33
click at [466, 184] on div "Ford Motor Credit" at bounding box center [442, 177] width 170 height 17
drag, startPoint x: 660, startPoint y: 210, endPoint x: 599, endPoint y: 197, distance: 62.4
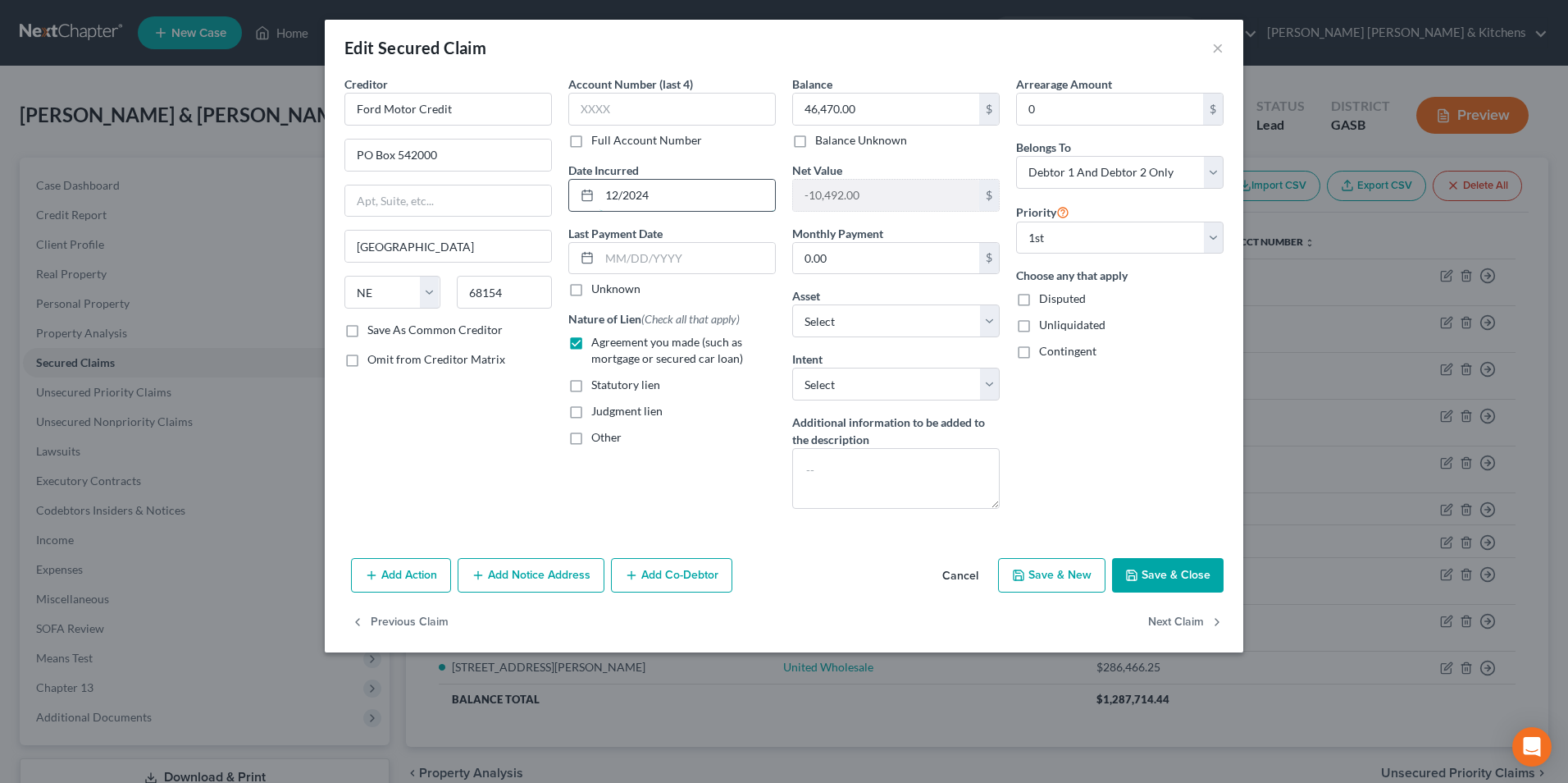
click at [599, 197] on input "12/2024" at bounding box center [687, 195] width 176 height 31
click at [1156, 575] on button "Save & Close" at bounding box center [1168, 574] width 112 height 34
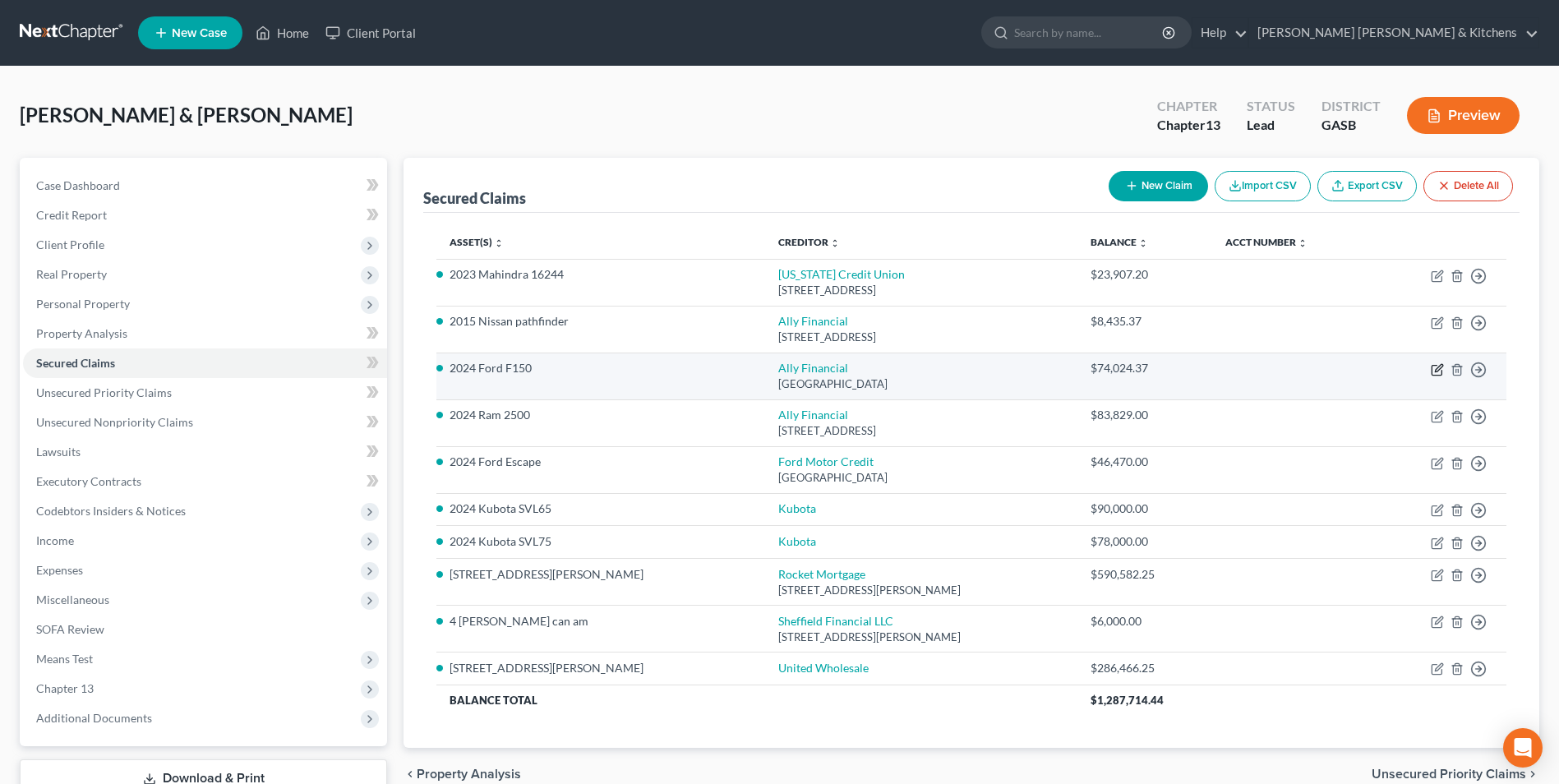
click at [1440, 373] on icon "button" at bounding box center [1437, 370] width 13 height 13
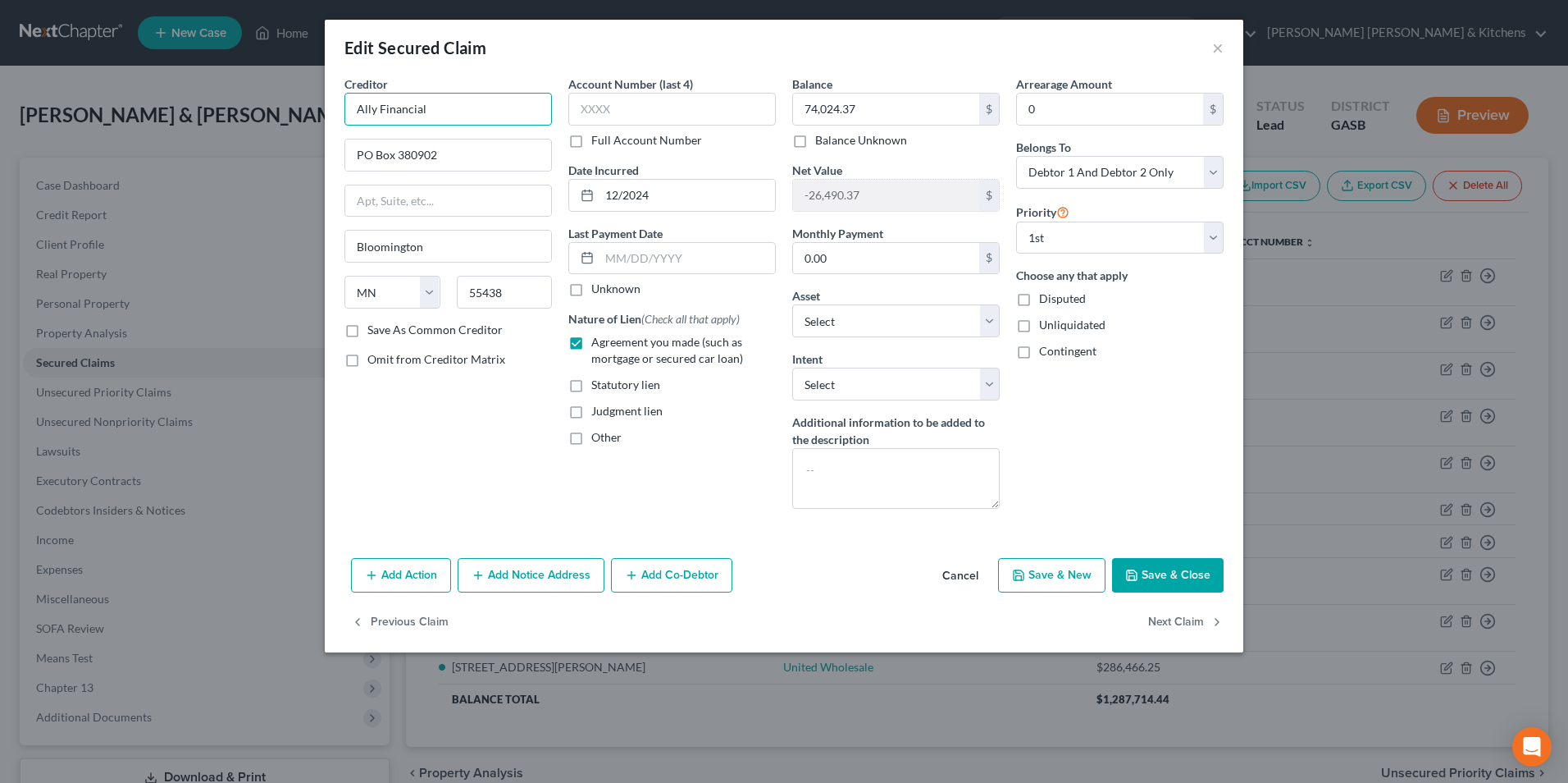
drag, startPoint x: 476, startPoint y: 107, endPoint x: 315, endPoint y: 90, distance: 161.9
click at [315, 90] on div "Edit Secured Claim × Creditor * Ally Financial PO Box 380902 [GEOGRAPHIC_DATA] …" at bounding box center [784, 391] width 1568 height 783
click at [401, 155] on div "[GEOGRAPHIC_DATA]" at bounding box center [442, 153] width 170 height 14
click at [653, 202] on input "12/2024" at bounding box center [687, 195] width 176 height 31
drag, startPoint x: 646, startPoint y: 196, endPoint x: 582, endPoint y: 194, distance: 64.0
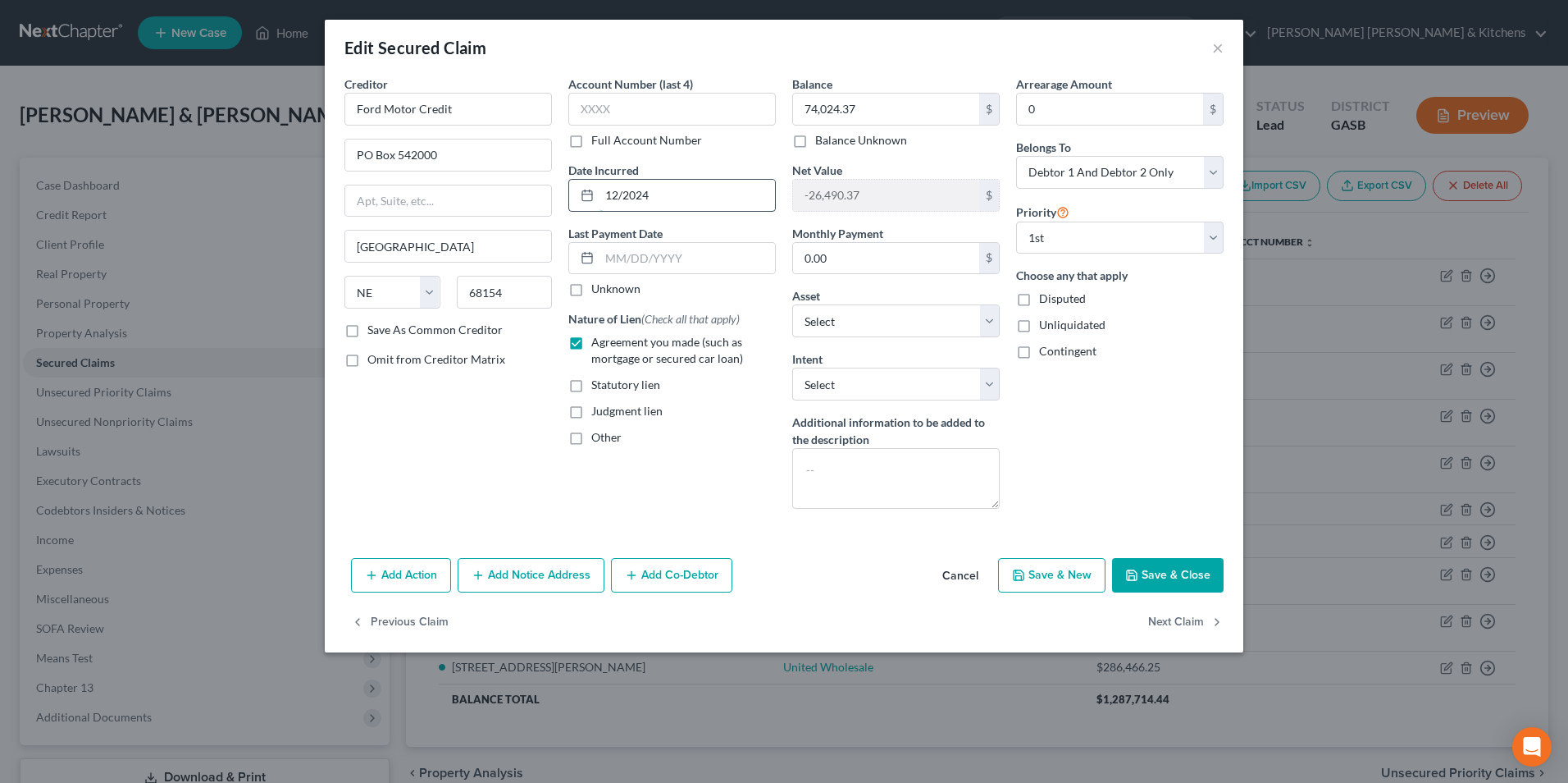
click at [582, 194] on div "12/2024" at bounding box center [672, 195] width 208 height 33
click at [1207, 577] on button "Save & Close" at bounding box center [1168, 574] width 112 height 34
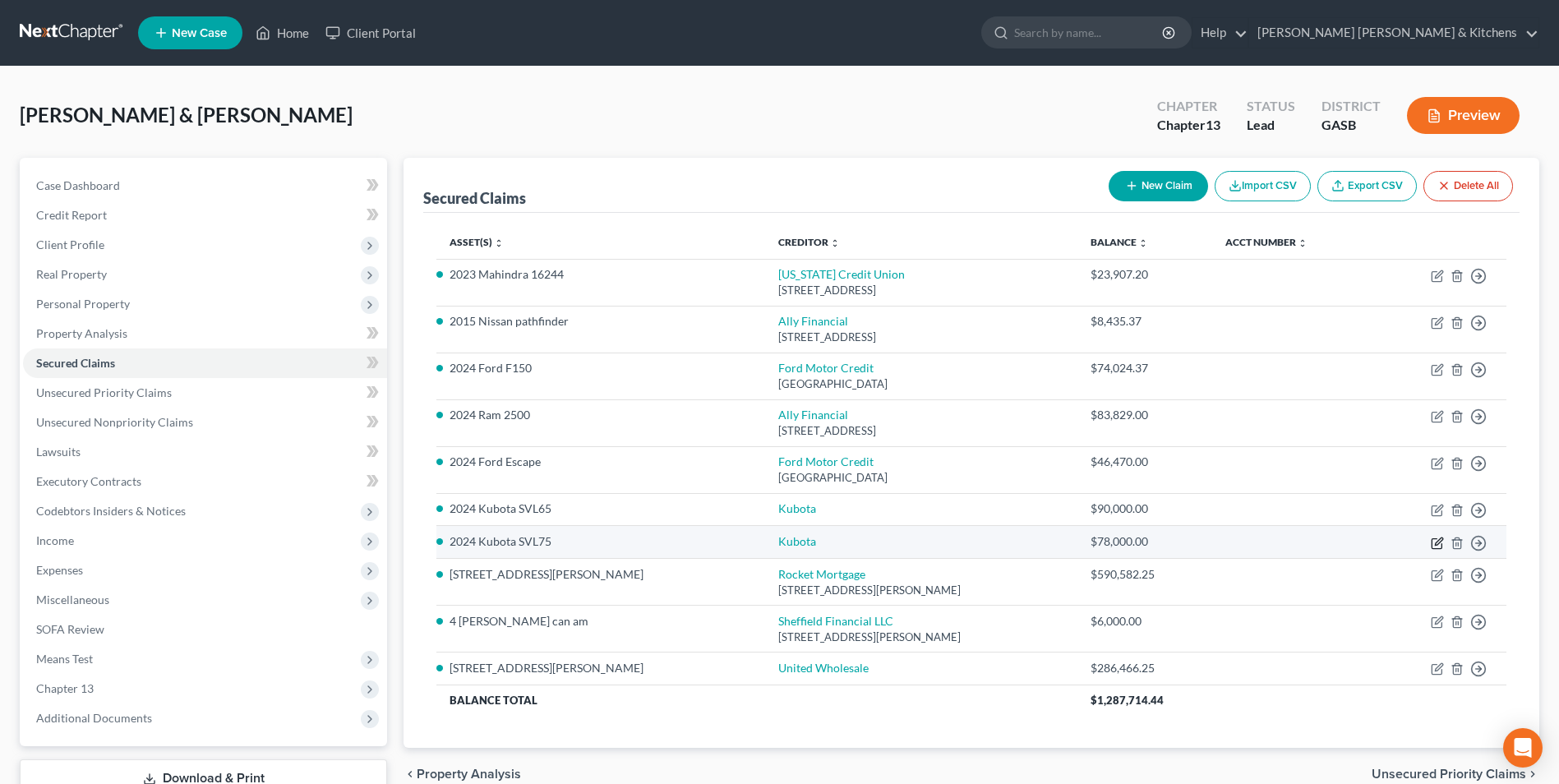
click at [1435, 543] on icon "button" at bounding box center [1437, 543] width 13 height 13
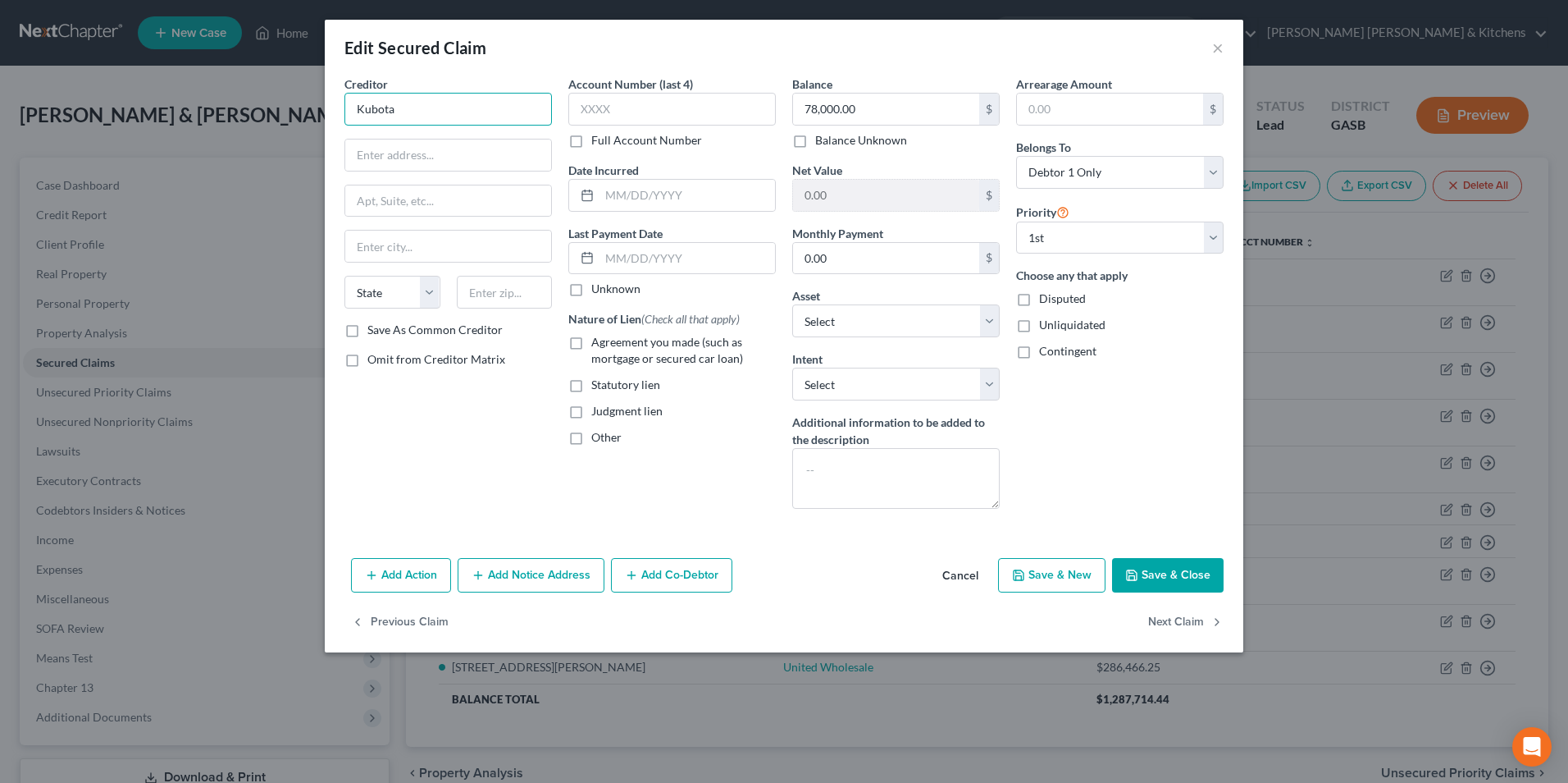
click at [501, 115] on input "Kubota" at bounding box center [448, 109] width 208 height 33
click at [647, 196] on input "text" at bounding box center [687, 195] width 176 height 31
click at [591, 342] on label "Agreement you made (such as mortgage or secured car loan)" at bounding box center [683, 350] width 184 height 33
click at [597, 342] on input "Agreement you made (such as mortgage or secured car loan)" at bounding box center [602, 339] width 10 height 10
click at [368, 332] on label "Save As Common Creditor" at bounding box center [435, 330] width 135 height 17
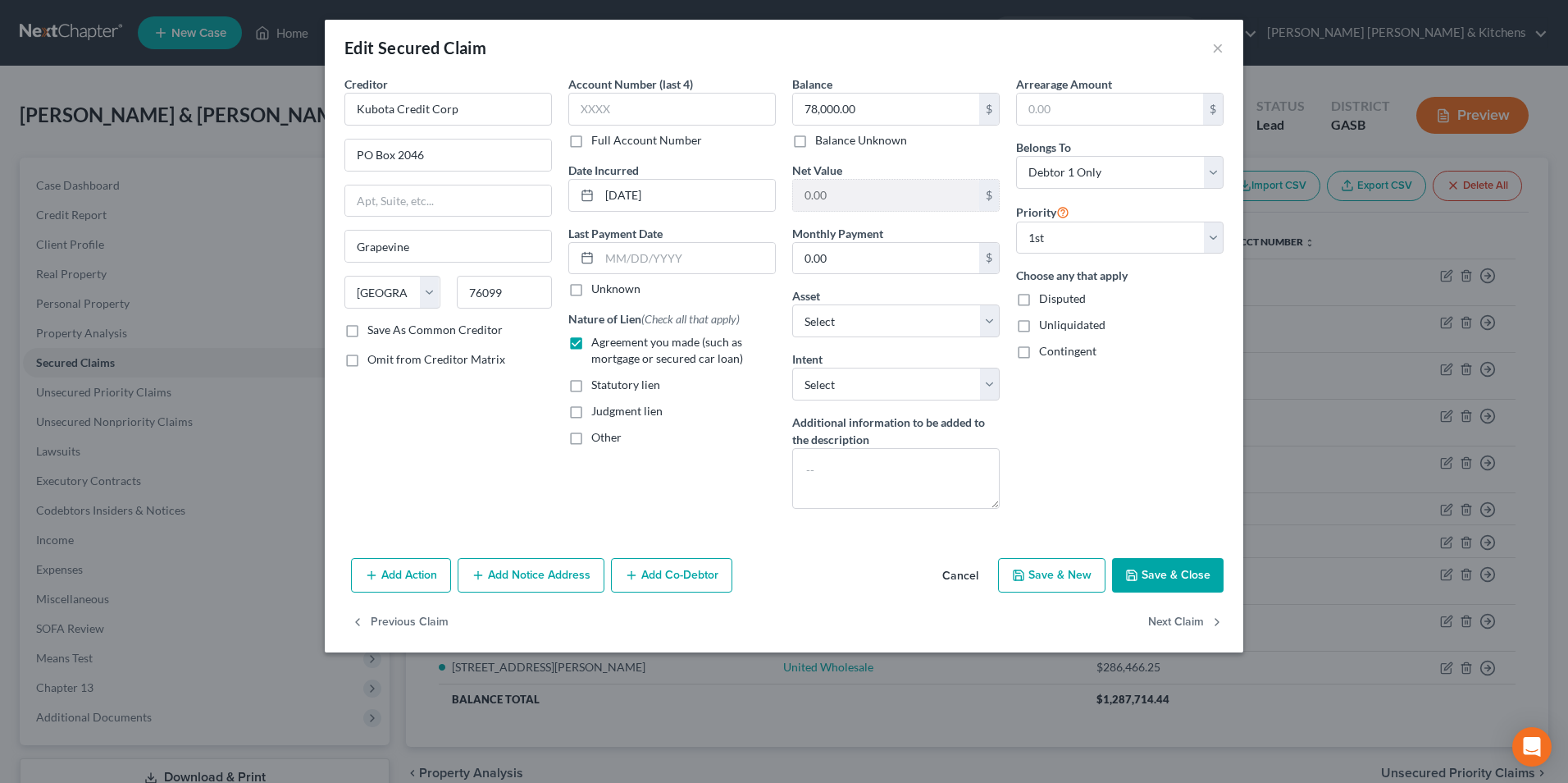
click at [374, 332] on input "Save As Common Creditor" at bounding box center [379, 326] width 10 height 10
click at [1212, 574] on button "Save & Close" at bounding box center [1168, 574] width 112 height 34
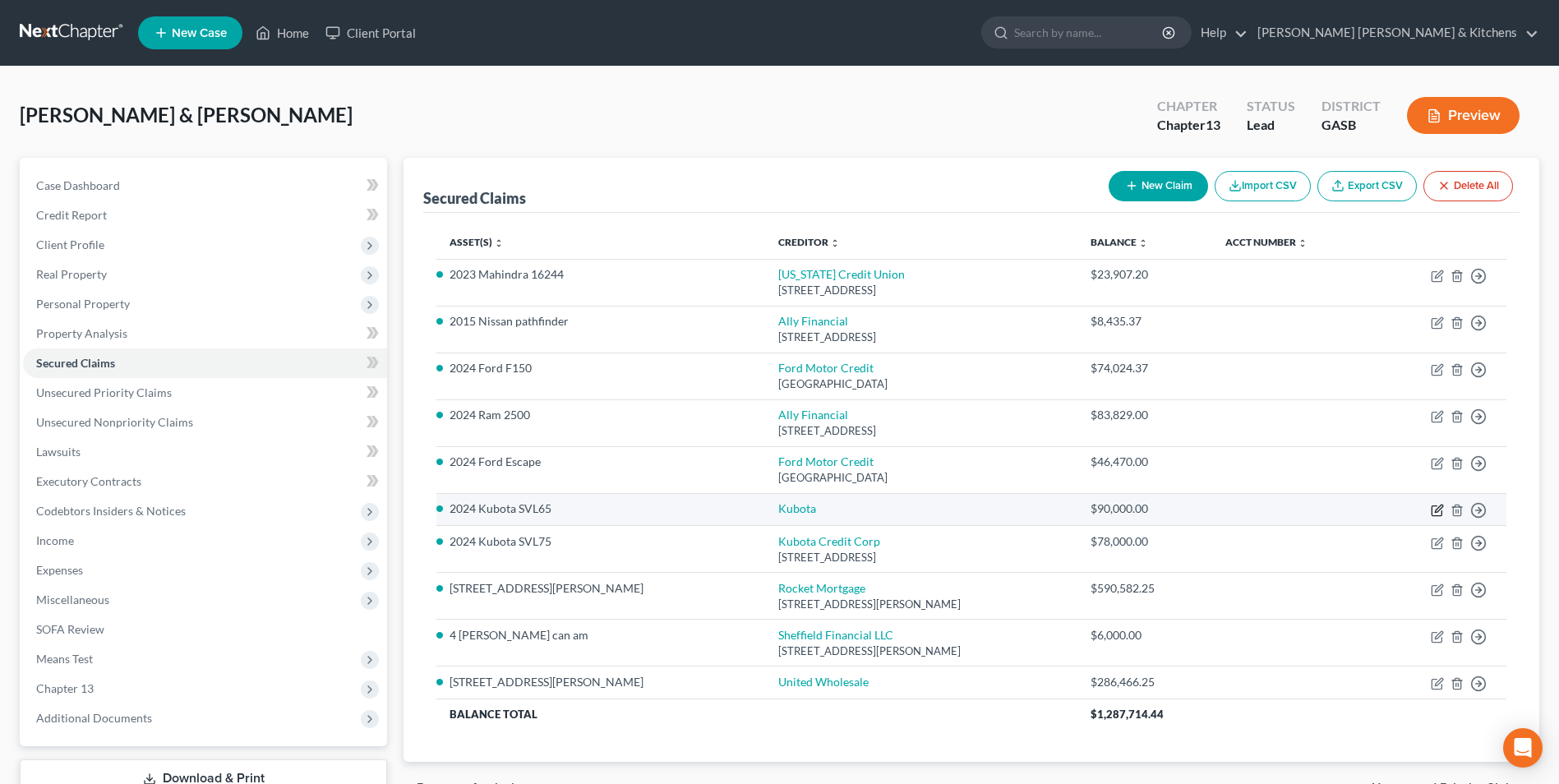
click at [1438, 515] on icon "button" at bounding box center [1437, 510] width 13 height 13
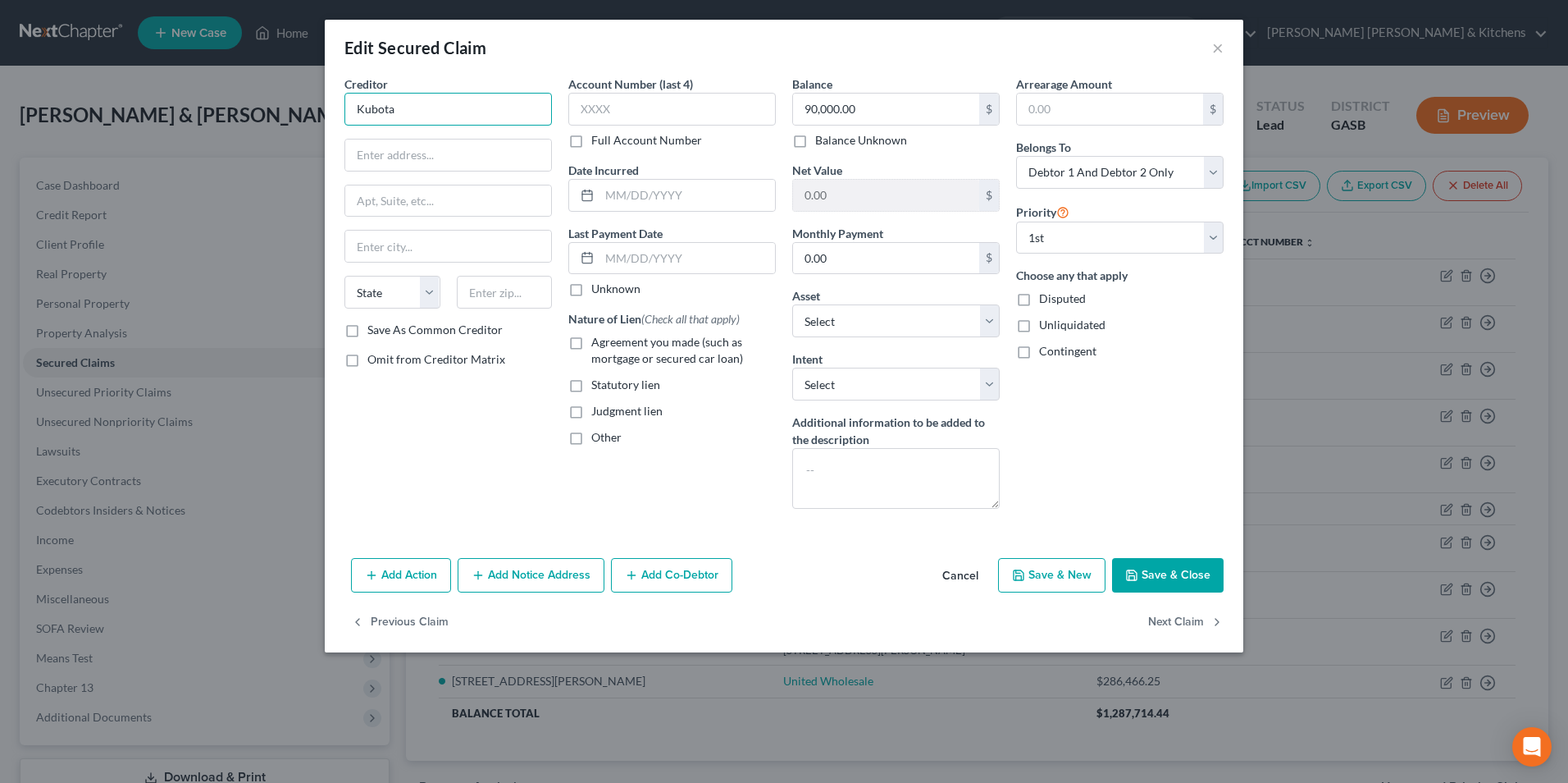
click at [424, 113] on input "Kubota" at bounding box center [448, 109] width 208 height 33
click at [424, 143] on div "Kubota Credit Corp" at bounding box center [442, 138] width 170 height 17
click at [627, 190] on input "text" at bounding box center [687, 195] width 176 height 31
click at [570, 356] on div "Agreement you made (such as mortgage or secured car loan)" at bounding box center [672, 350] width 208 height 33
click at [1080, 183] on select "Select Debtor 1 Only Debtor 2 Only Debtor 1 And Debtor 2 Only At Least One Of T…" at bounding box center [1119, 171] width 208 height 33
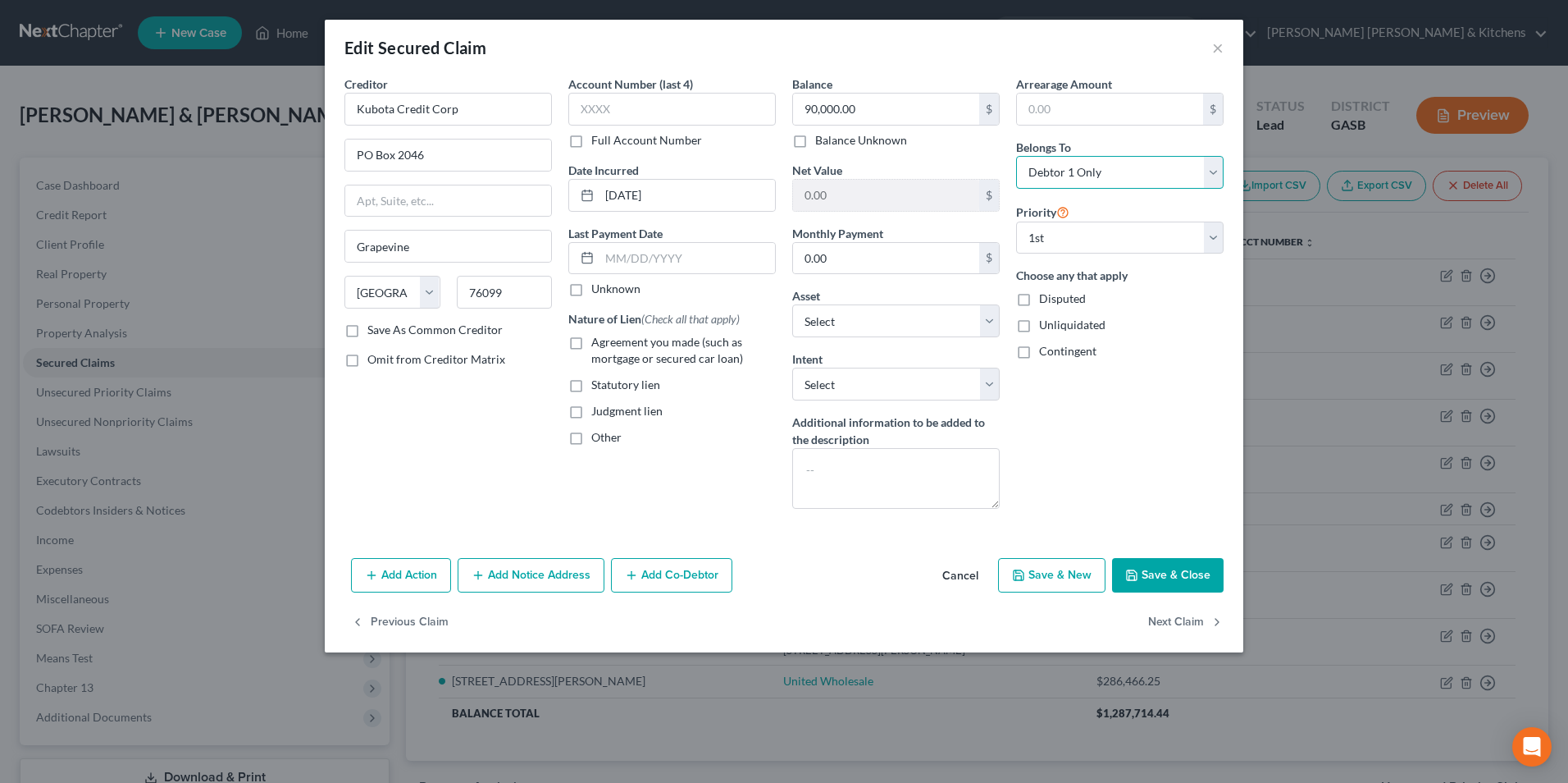
click at [1016, 155] on select "Select Debtor 1 Only Debtor 2 Only Debtor 1 And Debtor 2 Only At Least One Of T…" at bounding box center [1119, 171] width 208 height 33
click at [1129, 577] on icon "button" at bounding box center [1132, 574] width 10 height 10
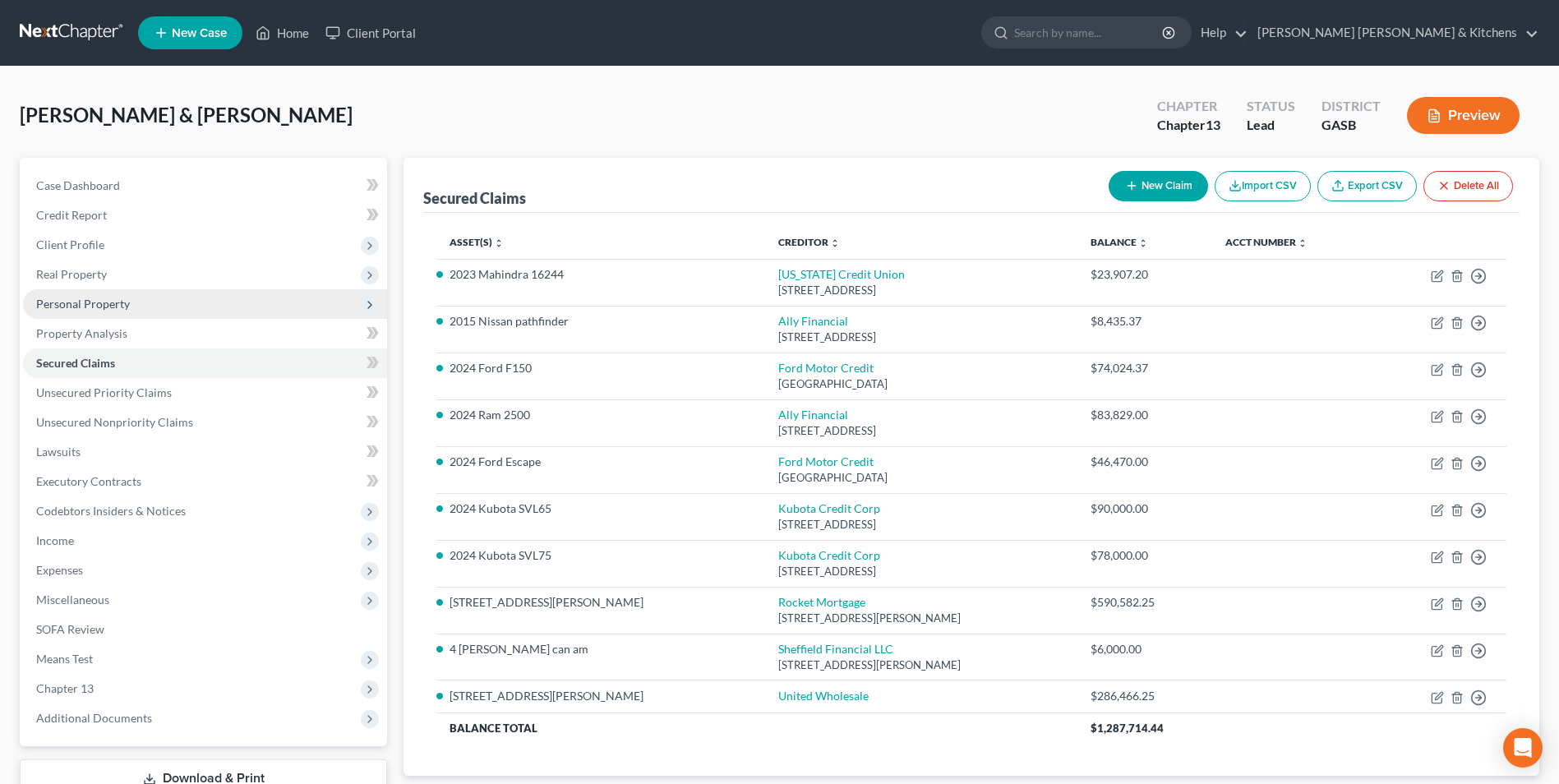
click at [85, 308] on span "Personal Property" at bounding box center [83, 303] width 93 height 14
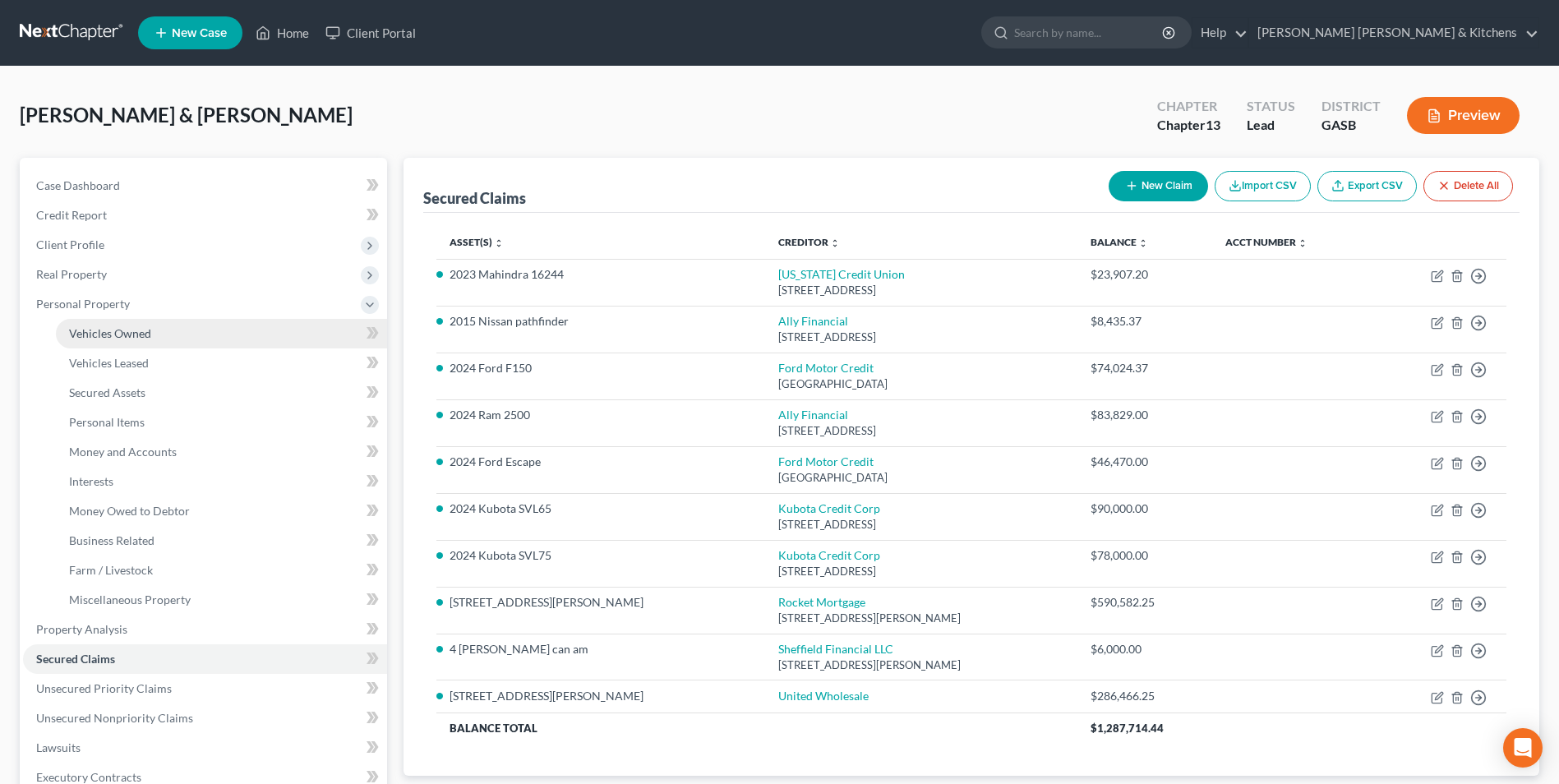
click at [93, 333] on span "Vehicles Owned" at bounding box center [110, 333] width 82 height 14
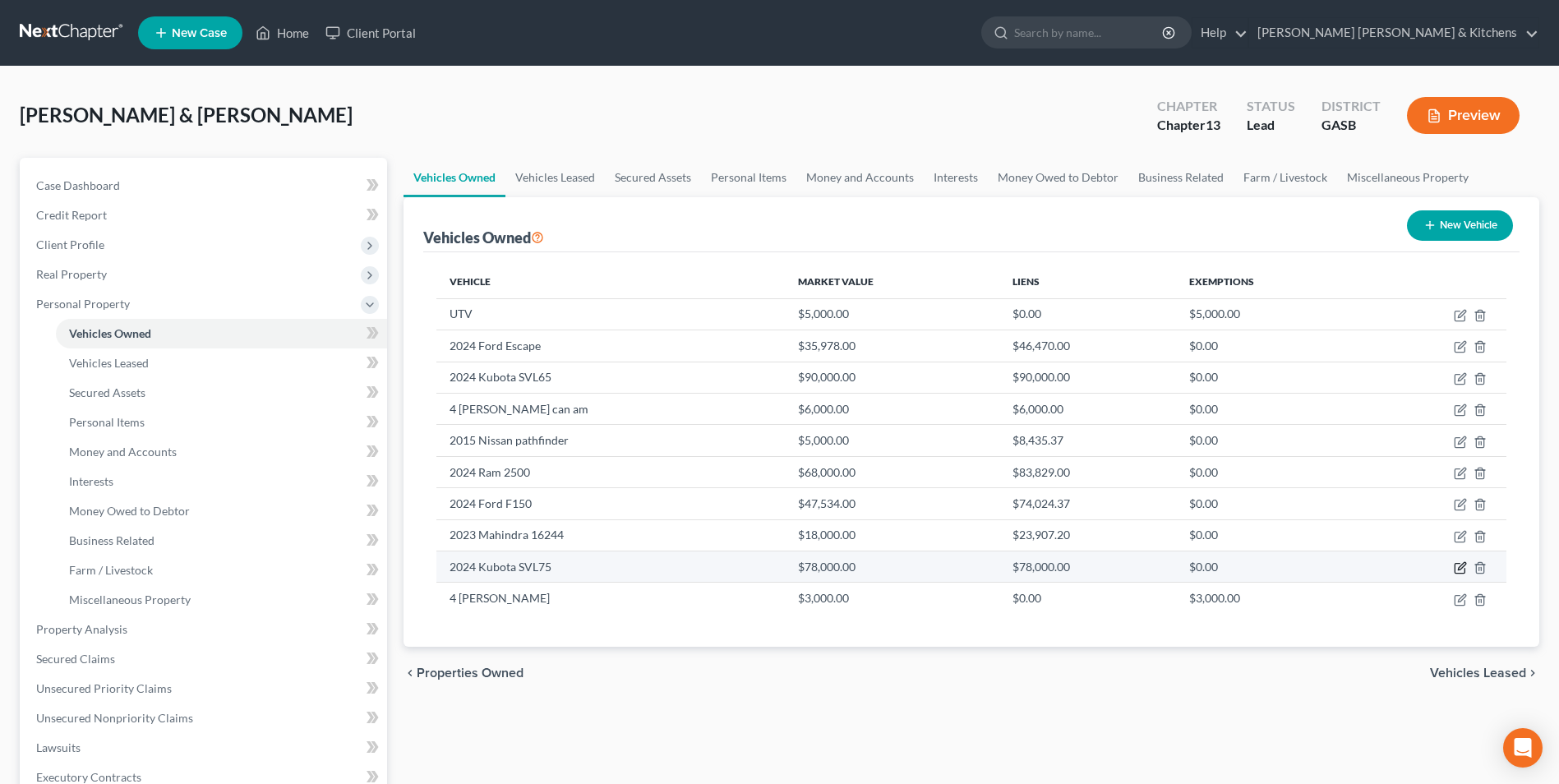
click at [1460, 566] on icon "button" at bounding box center [1461, 566] width 7 height 7
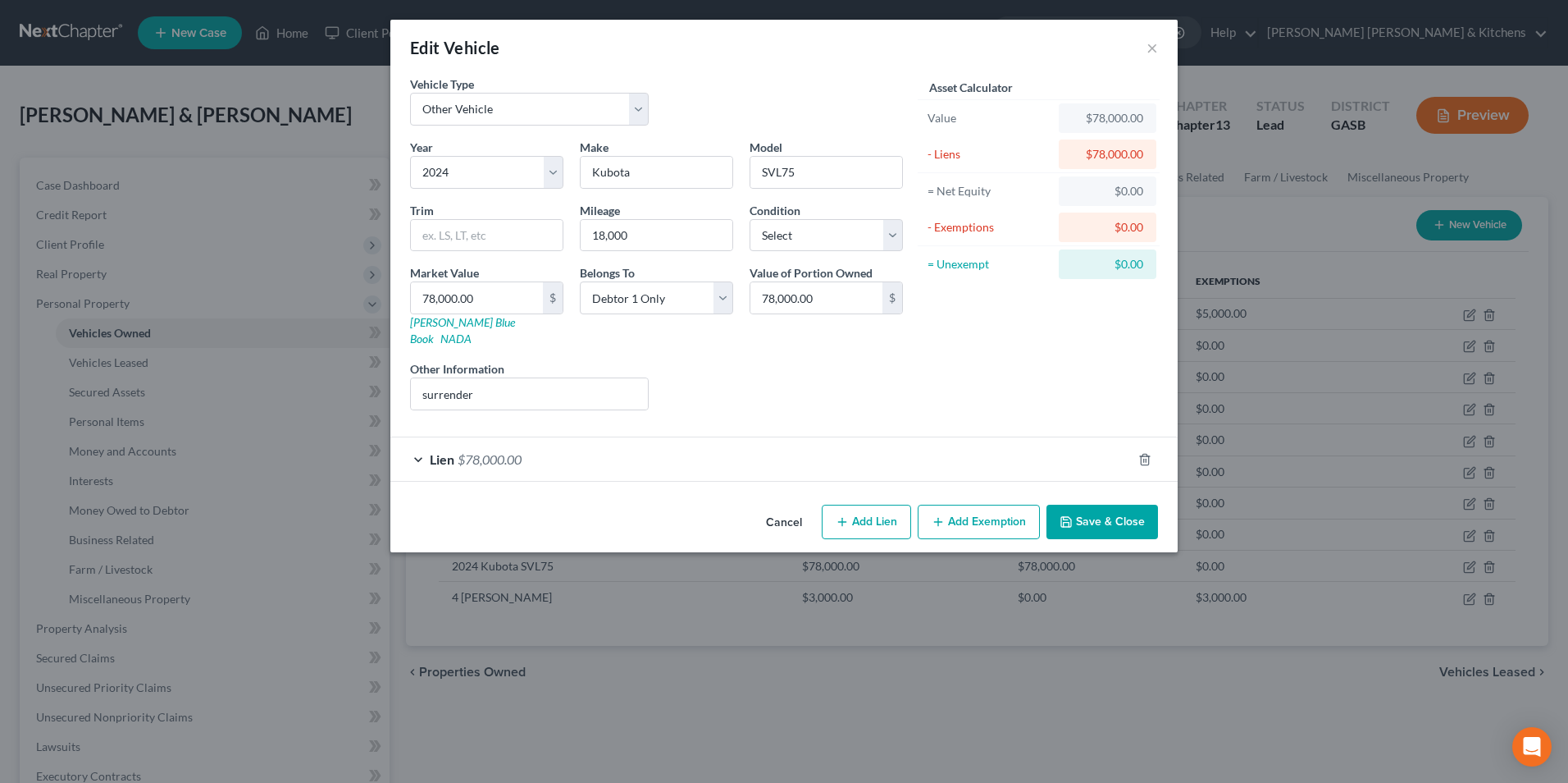
click at [780, 509] on button "Cancel" at bounding box center [784, 522] width 62 height 33
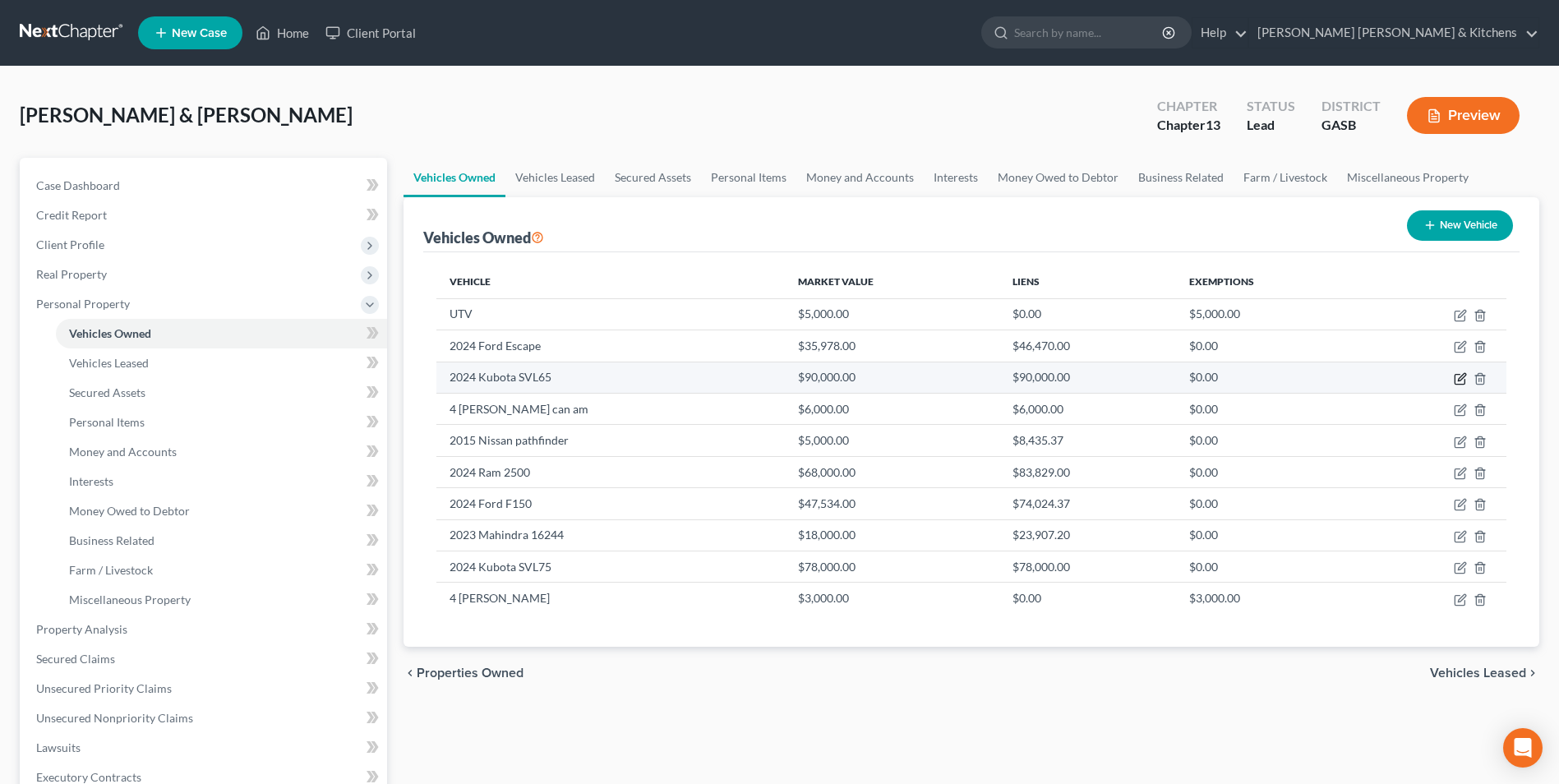
click at [1460, 375] on icon "button" at bounding box center [1460, 378] width 13 height 13
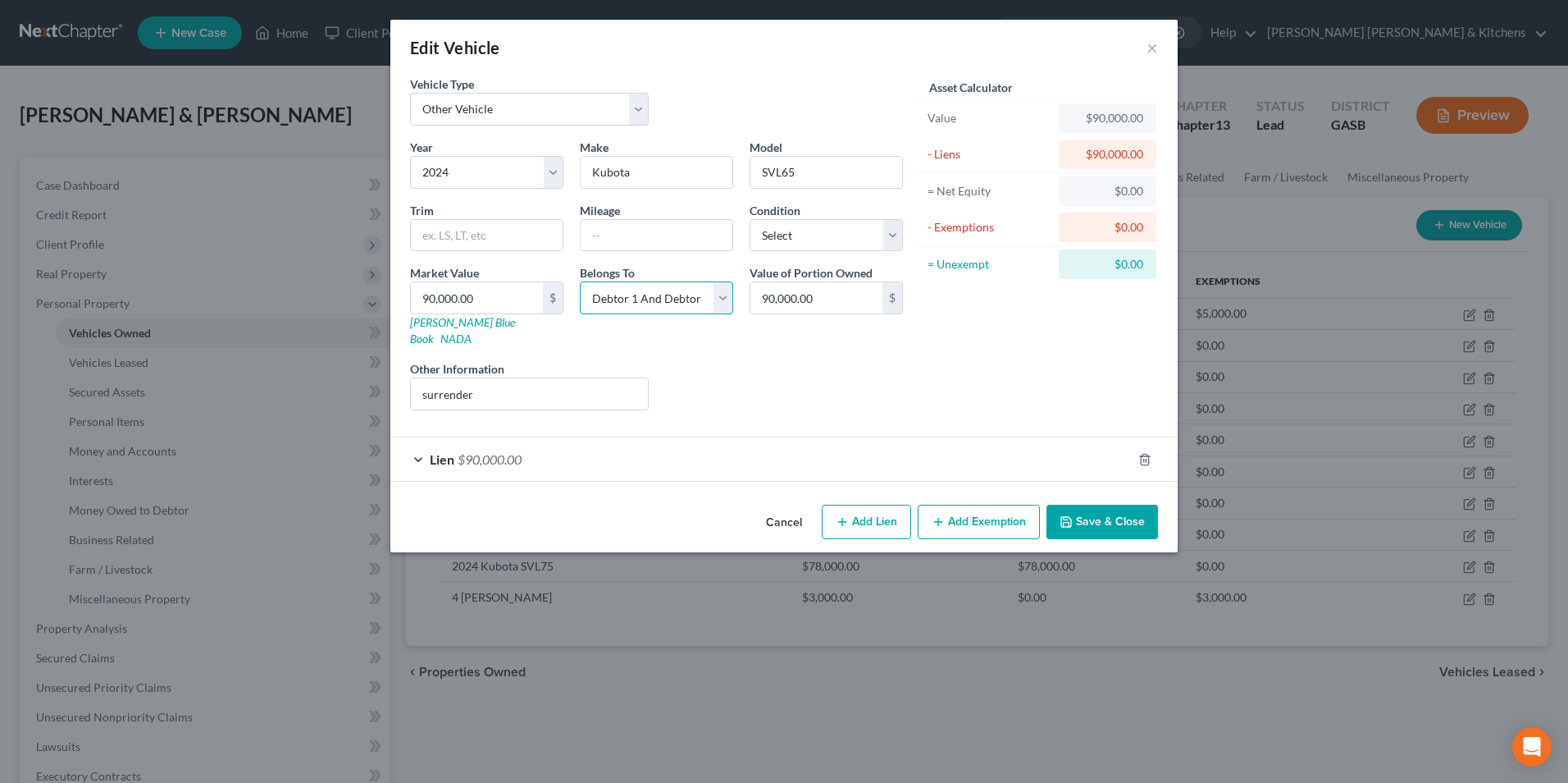
click at [695, 297] on select "Select Debtor 1 Only Debtor 2 Only Debtor 1 And Debtor 2 Only At Least One Of T…" at bounding box center [656, 297] width 154 height 33
click at [580, 281] on select "Select Debtor 1 Only Debtor 2 Only Debtor 1 And Debtor 2 Only At Least One Of T…" at bounding box center [656, 297] width 154 height 33
click at [658, 312] on select "Select Debtor 1 Only Debtor 2 Only Debtor 1 And Debtor 2 Only At Least One Of T…" at bounding box center [656, 297] width 154 height 33
click at [580, 281] on select "Select Debtor 1 Only Debtor 2 Only Debtor 1 And Debtor 2 Only At Least One Of T…" at bounding box center [656, 297] width 154 height 33
click at [1128, 505] on button "Save & Close" at bounding box center [1102, 521] width 112 height 34
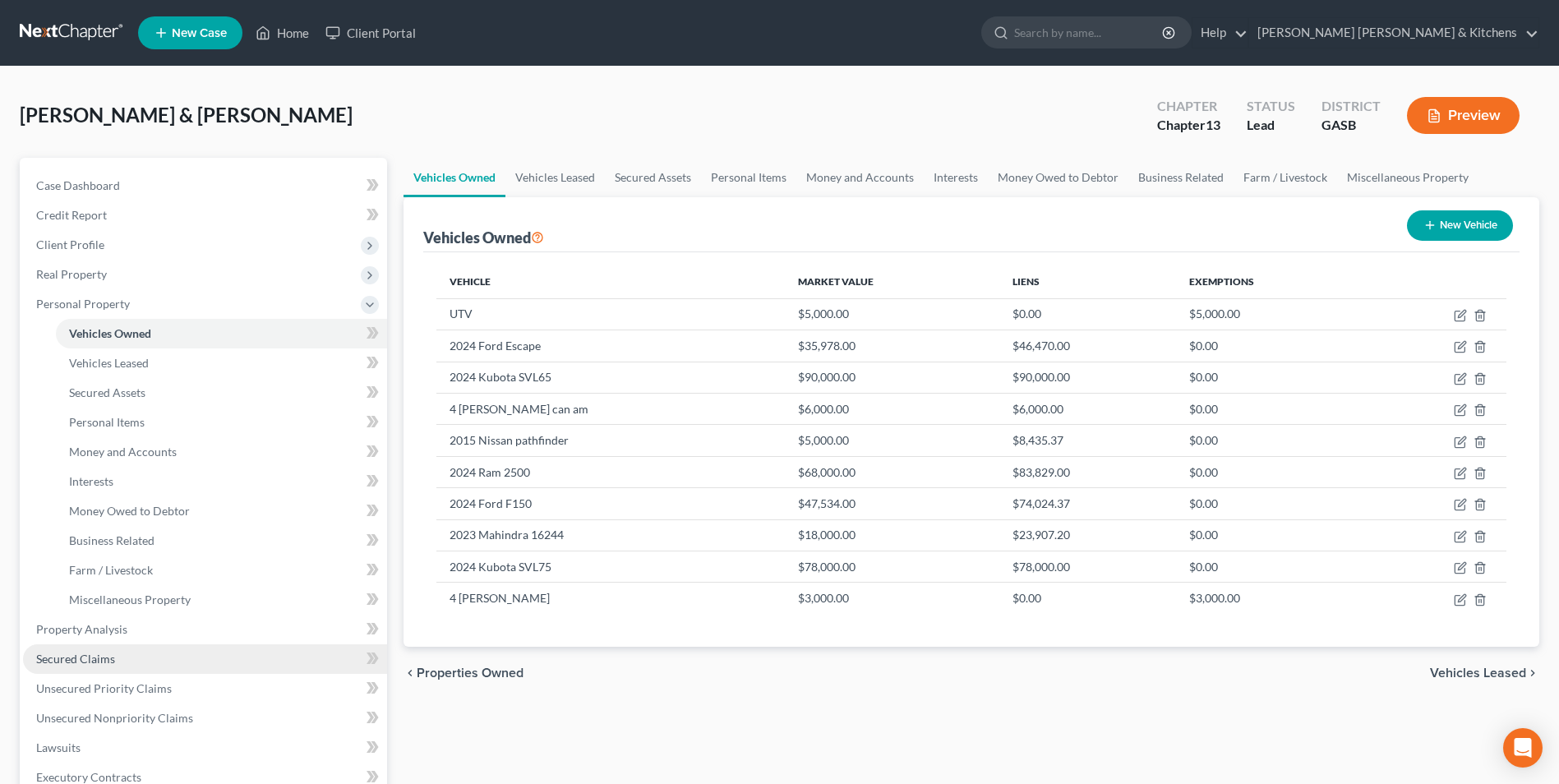
click at [68, 659] on span "Secured Claims" at bounding box center [76, 658] width 79 height 14
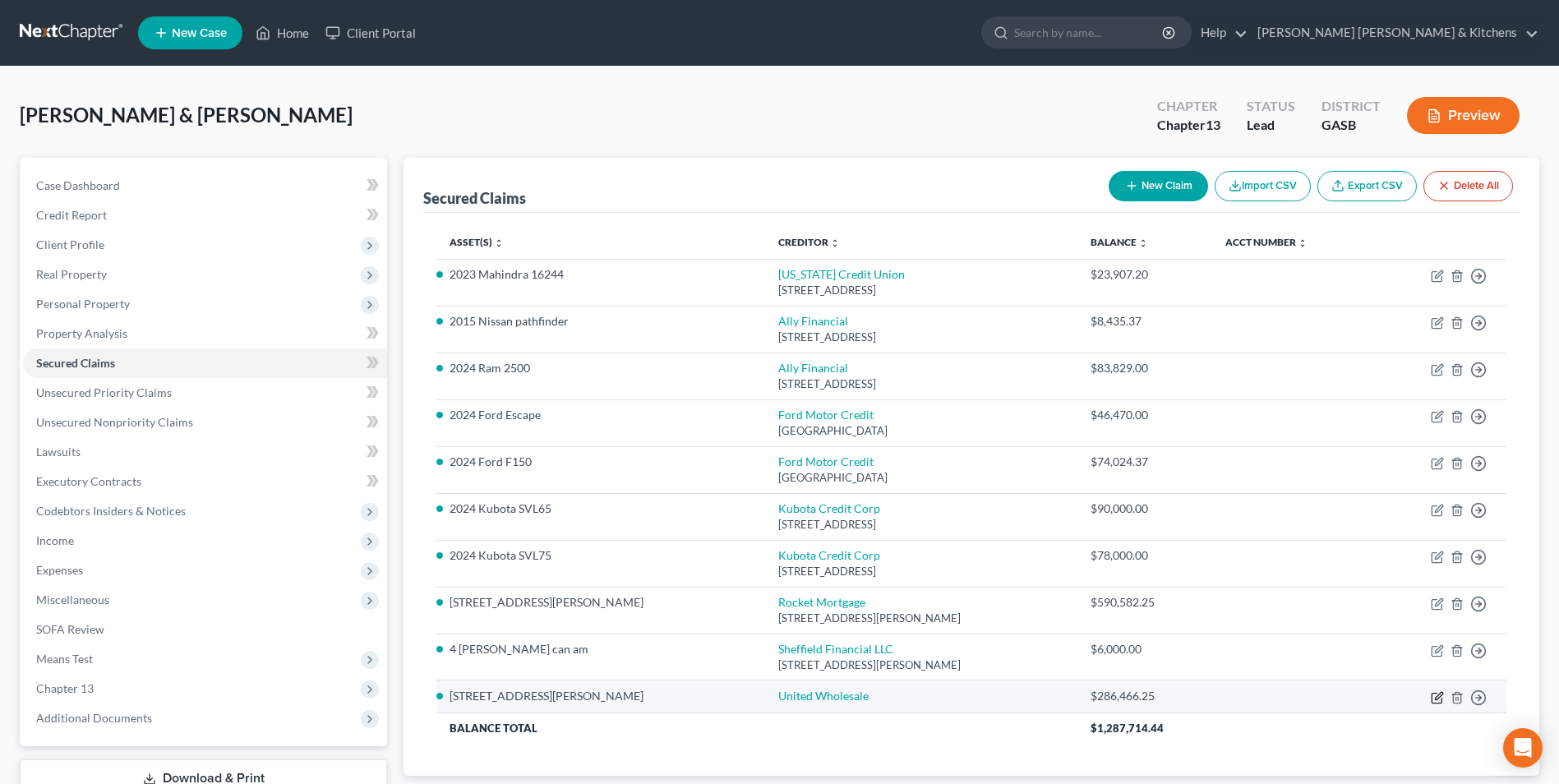
click at [1442, 700] on icon "button" at bounding box center [1436, 697] width 10 height 10
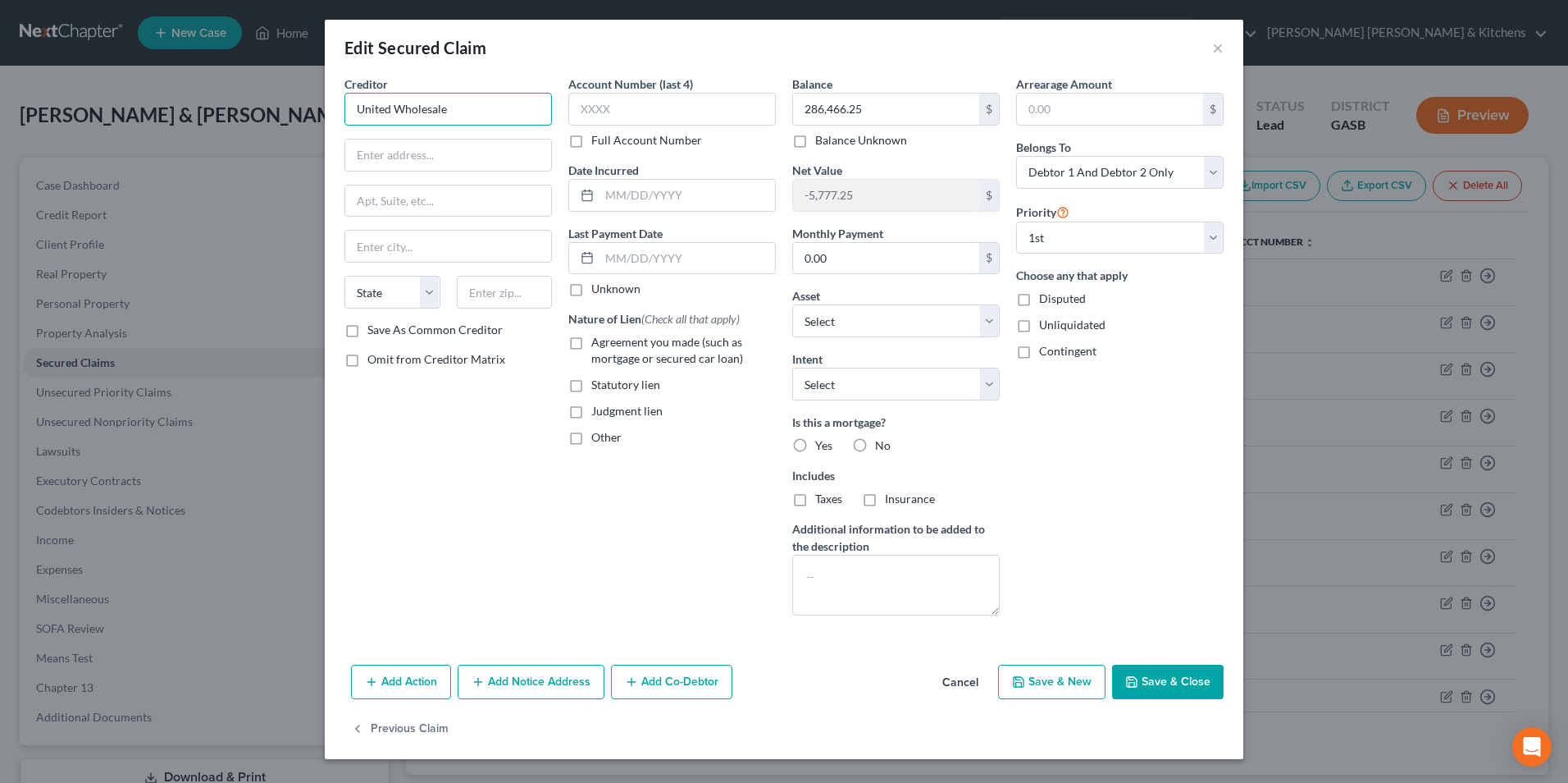
click at [498, 113] on input "United Wholesale" at bounding box center [448, 109] width 208 height 33
click at [360, 113] on input "United Wholesale Mortgage" at bounding box center [448, 109] width 208 height 33
click at [591, 347] on label "Agreement you made (such as mortgage or secured car loan)" at bounding box center [683, 350] width 184 height 33
click at [597, 344] on input "Agreement you made (such as mortgage or secured car loan)" at bounding box center [602, 339] width 10 height 10
click at [620, 198] on input "text" at bounding box center [687, 195] width 176 height 31
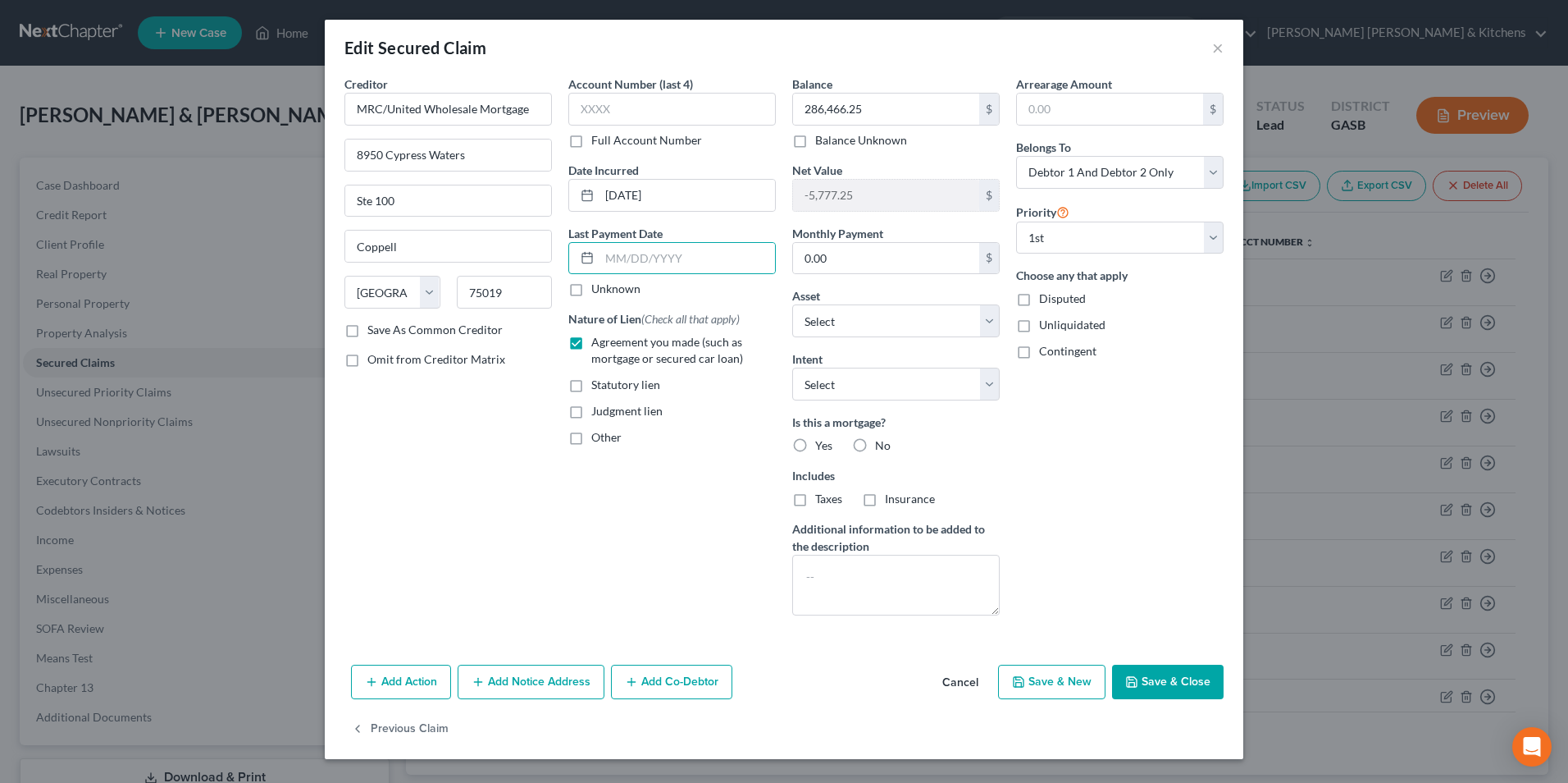
click at [1160, 673] on button "Save & Close" at bounding box center [1168, 682] width 112 height 34
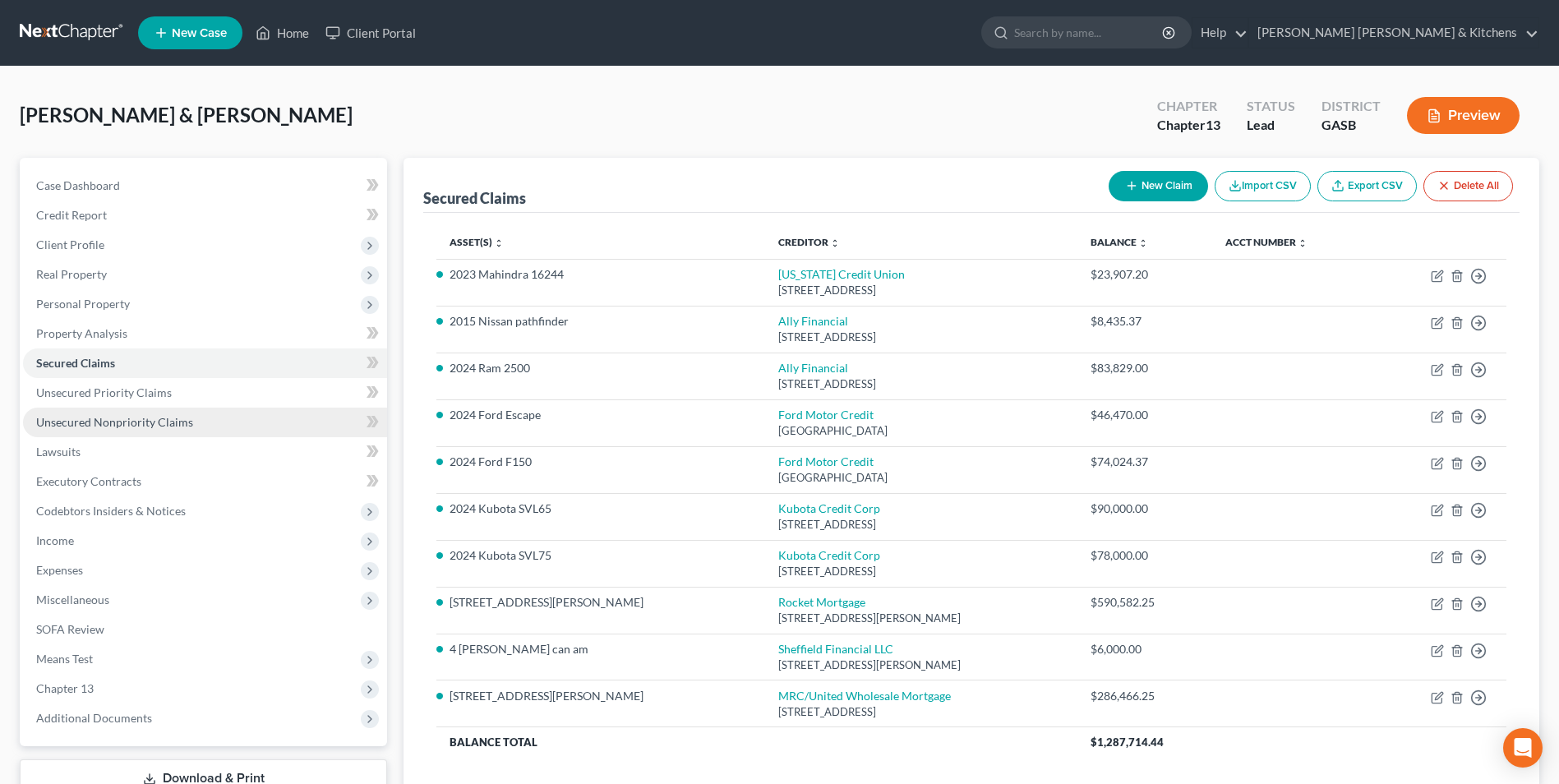
click at [71, 433] on link "Unsecured Nonpriority Claims" at bounding box center [205, 422] width 364 height 30
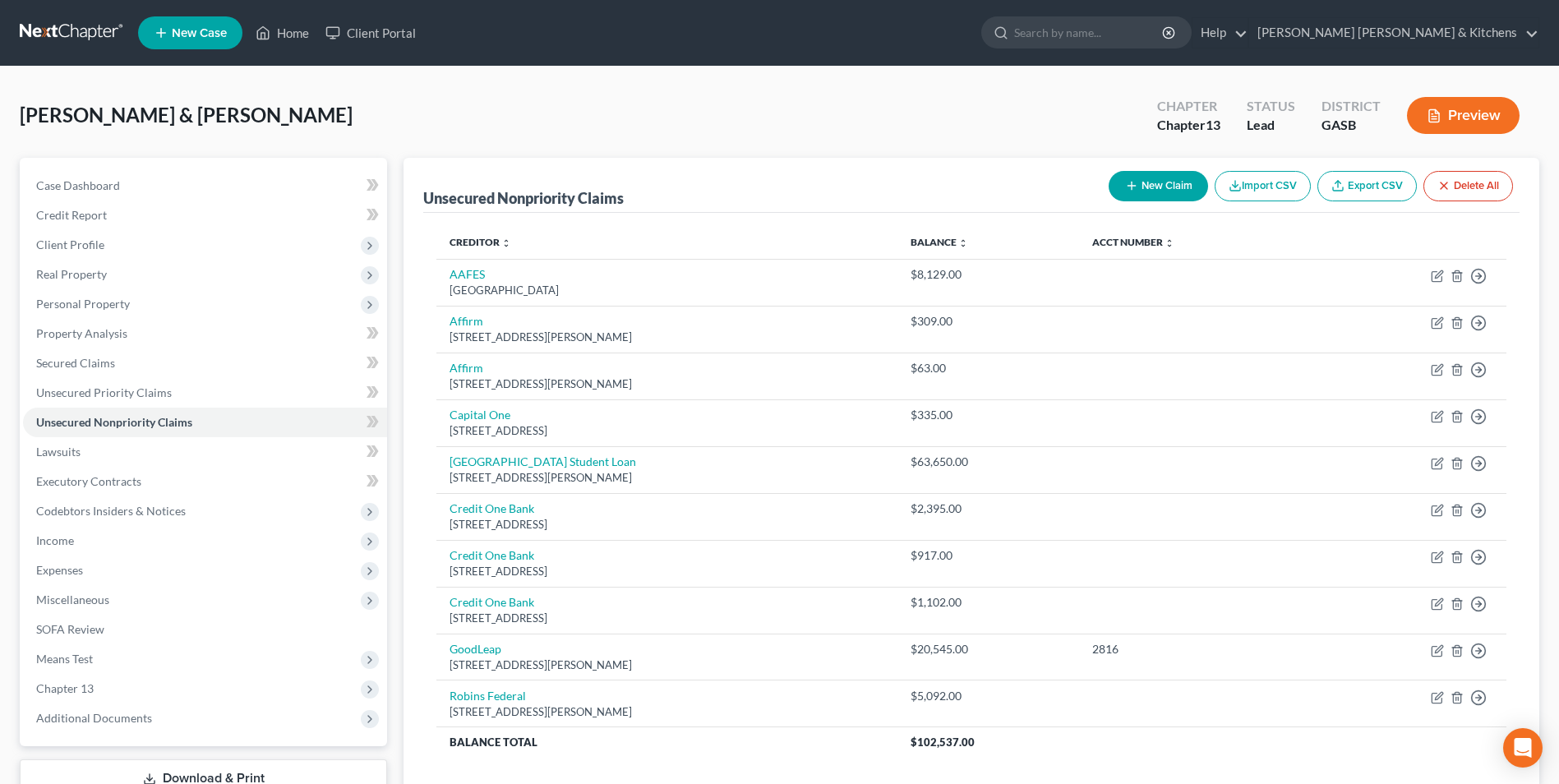
click at [1141, 192] on button "New Claim" at bounding box center [1158, 186] width 100 height 31
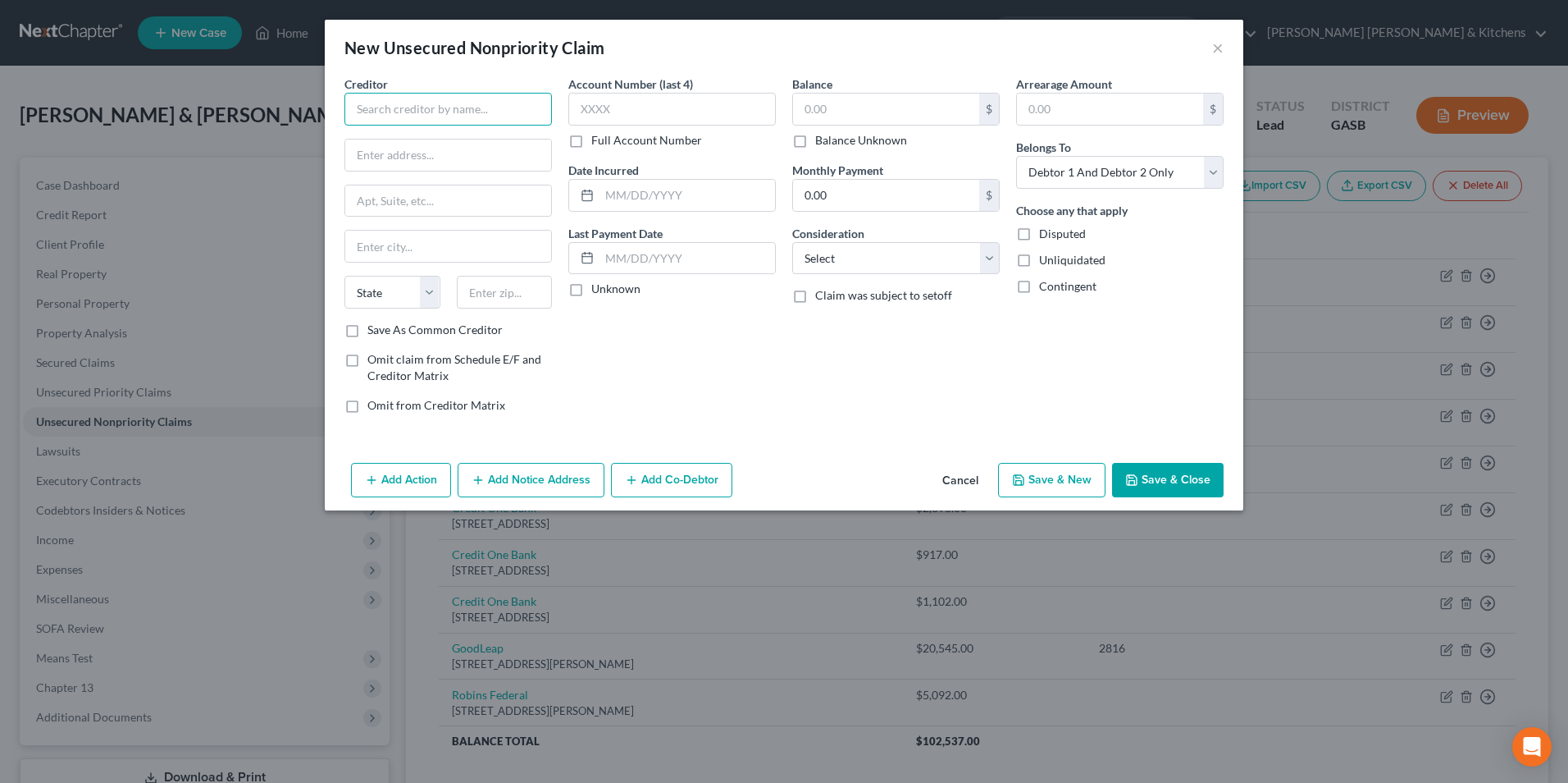
click at [436, 116] on input "text" at bounding box center [448, 109] width 208 height 33
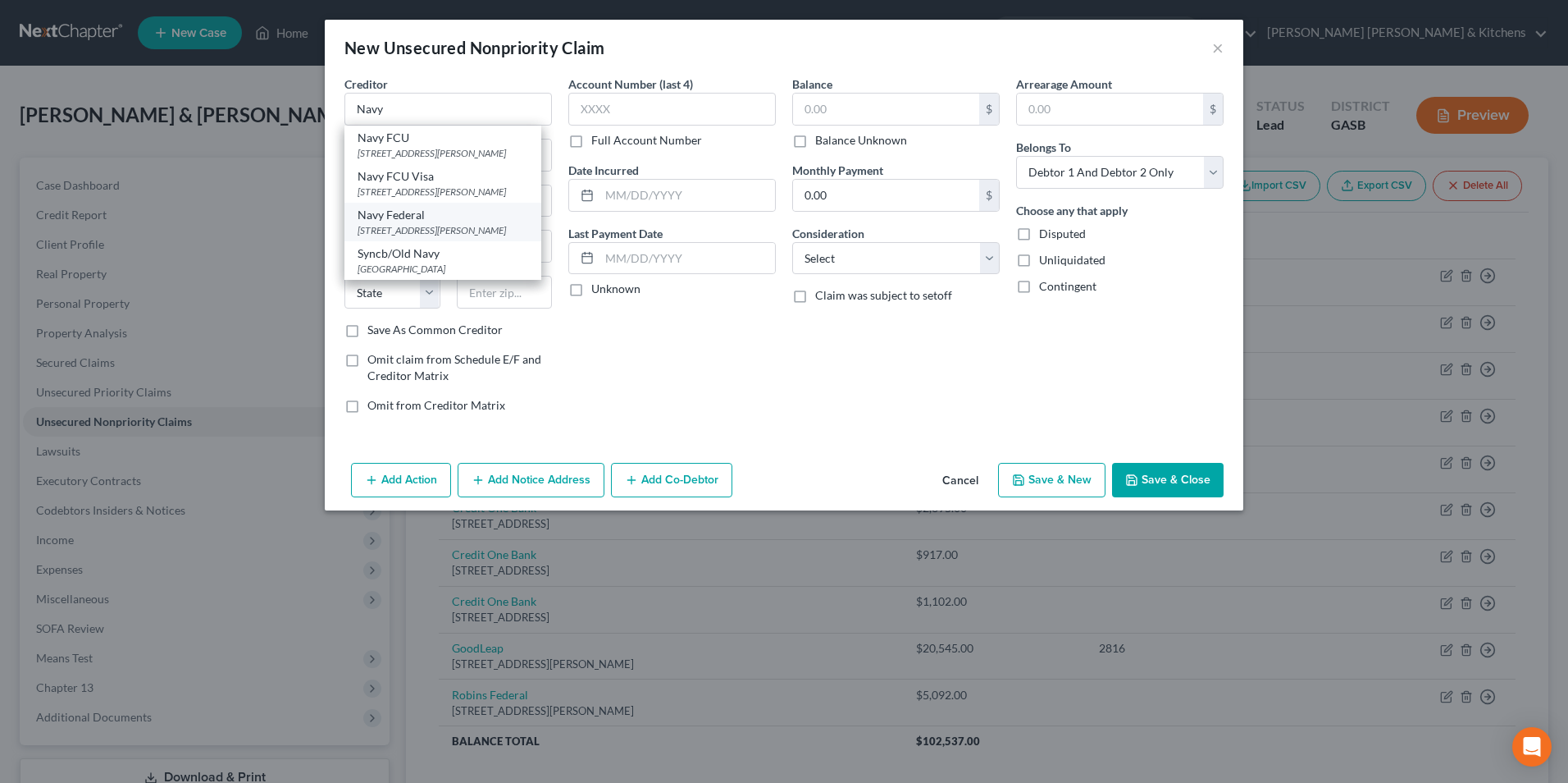
click at [453, 222] on div "Navy Federal" at bounding box center [442, 215] width 170 height 17
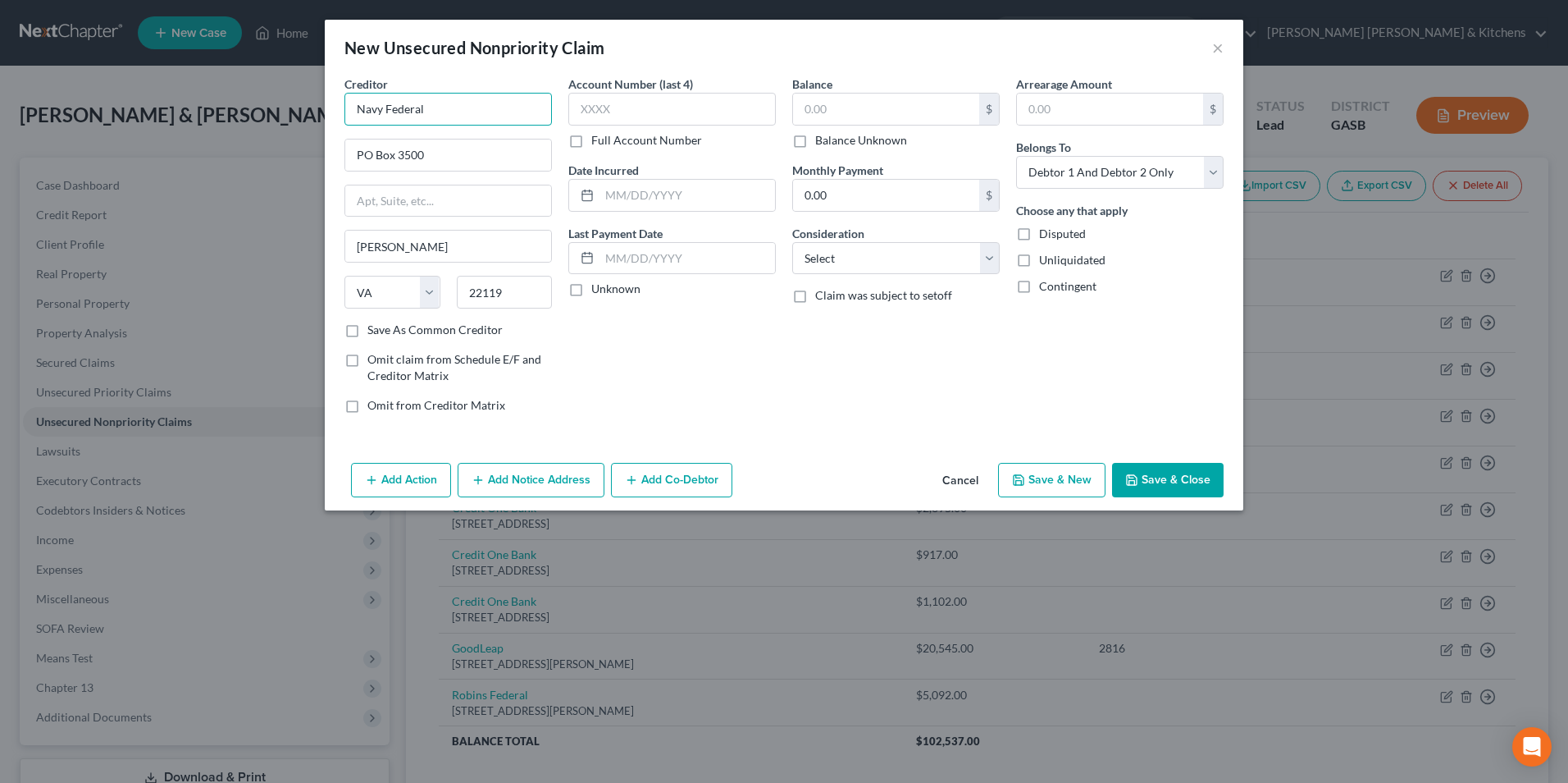
click at [463, 108] on input "Navy Federal" at bounding box center [448, 109] width 208 height 33
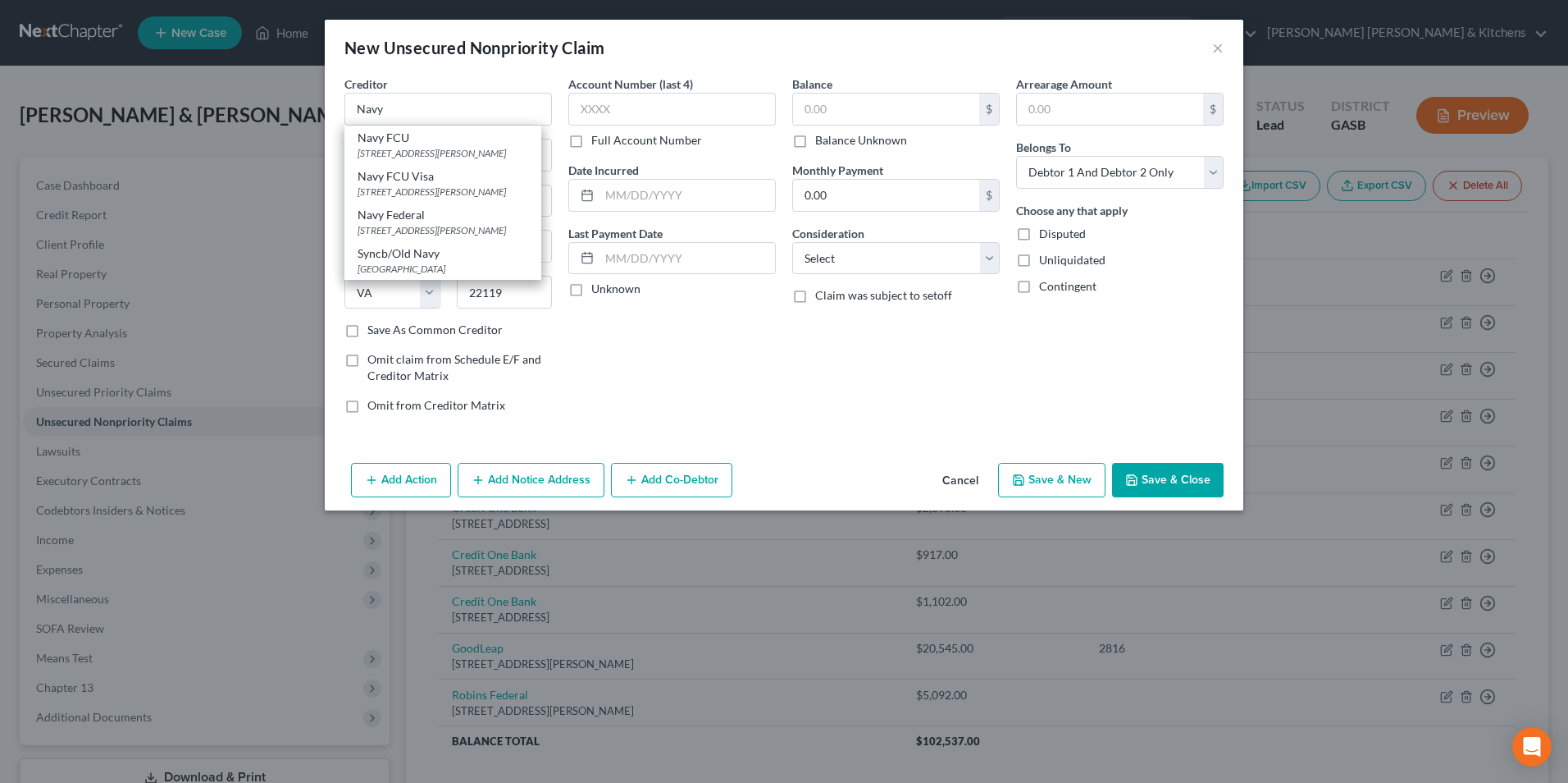
click at [446, 144] on div "Navy FCU" at bounding box center [442, 138] width 170 height 17
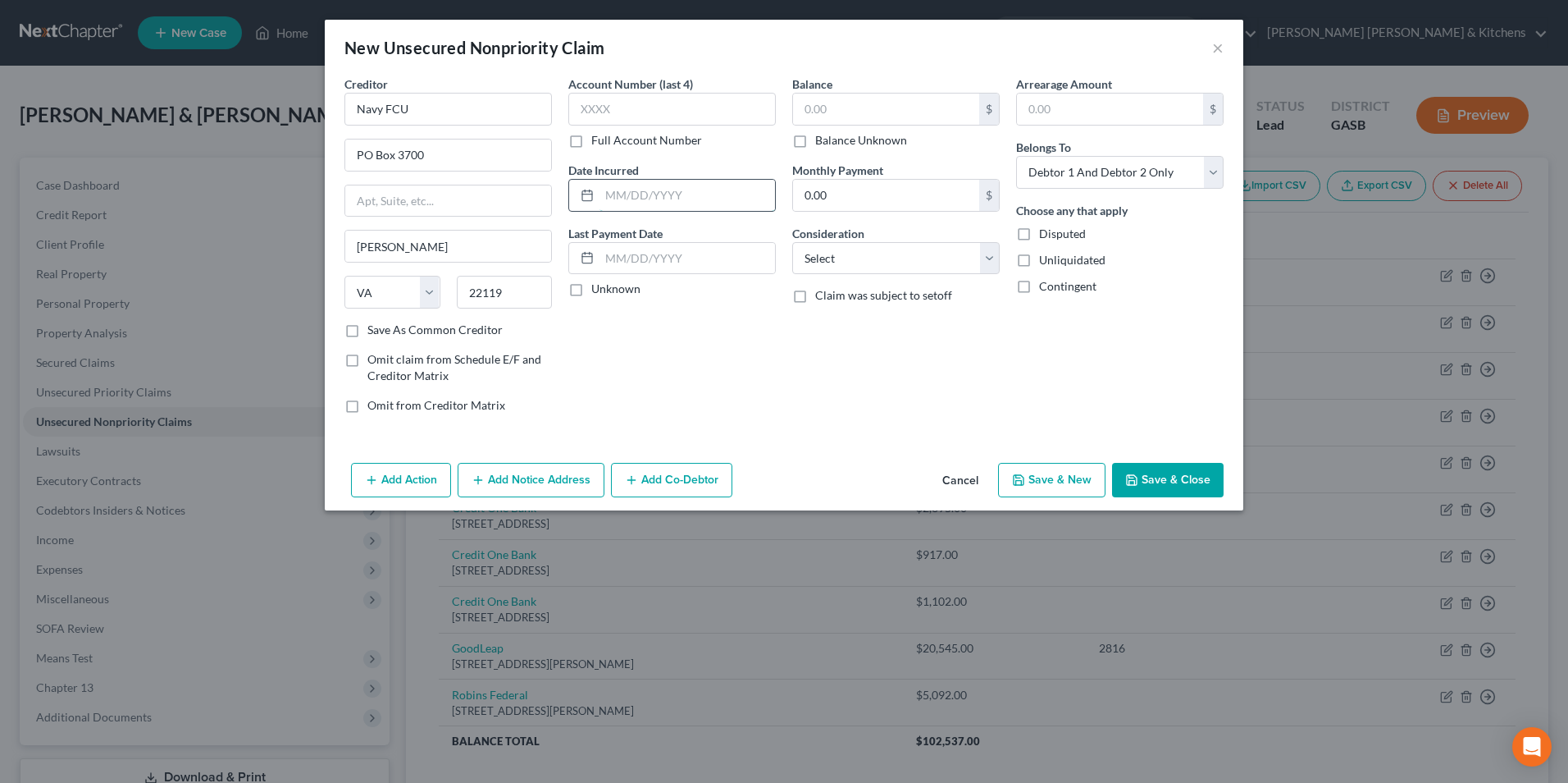
click at [650, 189] on input "text" at bounding box center [687, 195] width 176 height 31
click at [818, 114] on input "text" at bounding box center [886, 108] width 186 height 31
click at [851, 250] on select "Select Cable / Satellite Services Collection Agency Credit Card Debt Debt Couns…" at bounding box center [895, 258] width 208 height 33
click at [792, 242] on select "Select Cable / Satellite Services Collection Agency Credit Card Debt Debt Couns…" at bounding box center [895, 258] width 208 height 33
click at [1057, 493] on button "Save & New" at bounding box center [1051, 479] width 107 height 34
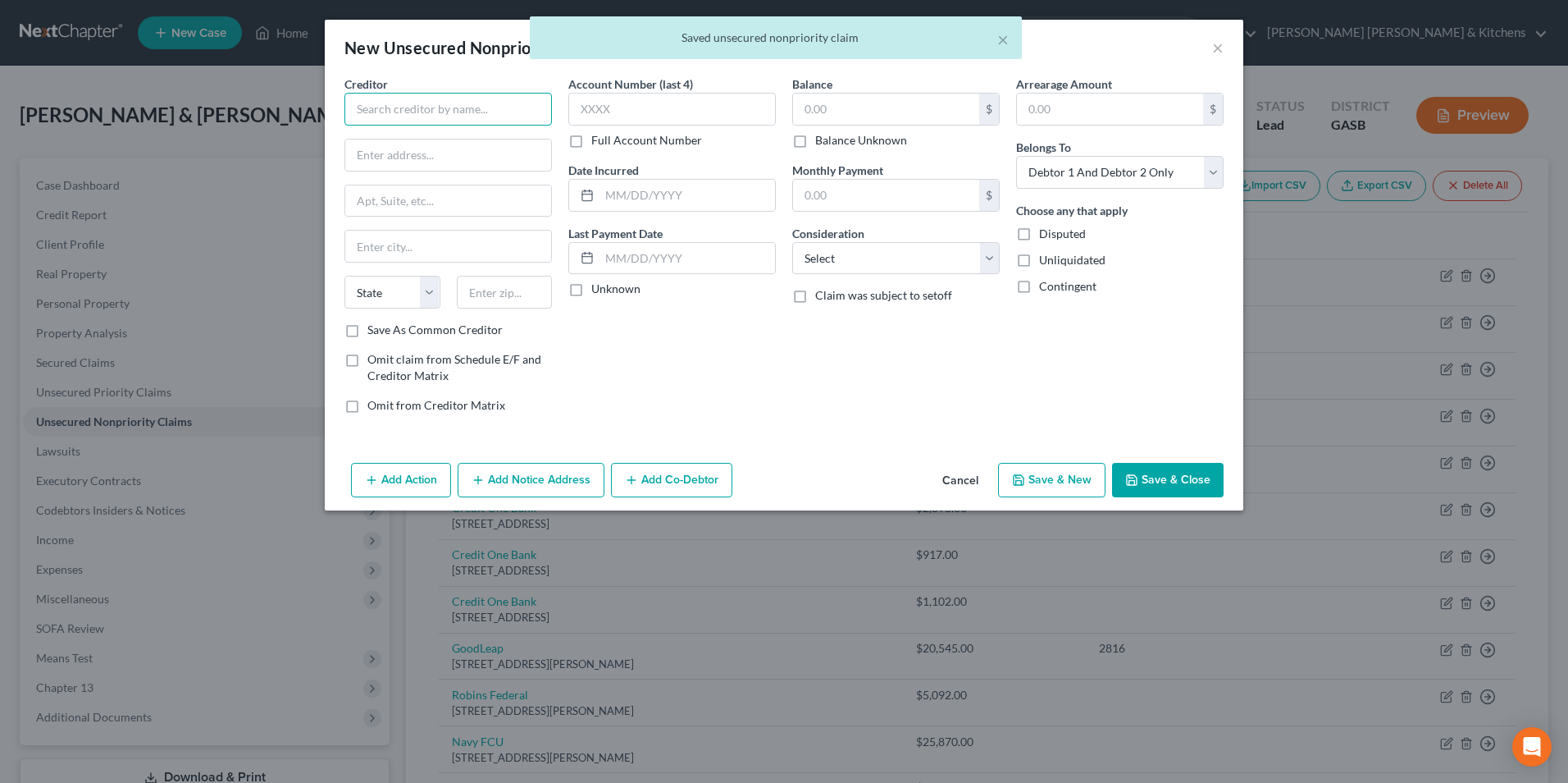
click at [471, 120] on input "text" at bounding box center [448, 109] width 208 height 33
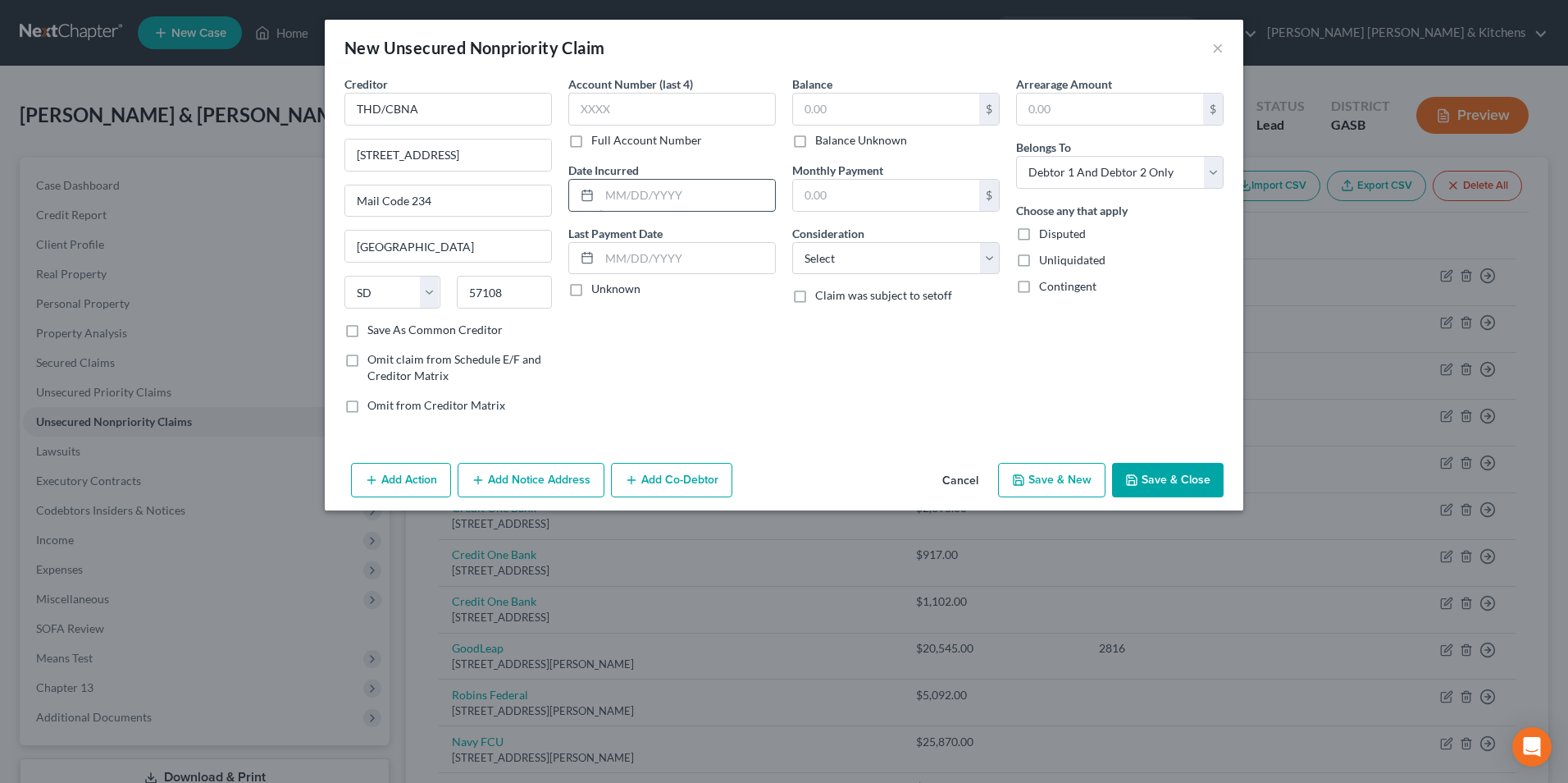
click at [701, 193] on input "text" at bounding box center [687, 195] width 176 height 31
click at [866, 107] on input "text" at bounding box center [886, 108] width 186 height 31
click at [885, 247] on select "Select Cable / Satellite Services Collection Agency Credit Card Debt Debt Couns…" at bounding box center [895, 258] width 208 height 33
click at [792, 242] on select "Select Cable / Satellite Services Collection Agency Credit Card Debt Debt Couns…" at bounding box center [895, 258] width 208 height 33
click at [1087, 186] on select "Select Debtor 1 Only Debtor 2 Only Debtor 1 And Debtor 2 Only At Least One Of T…" at bounding box center [1119, 171] width 208 height 33
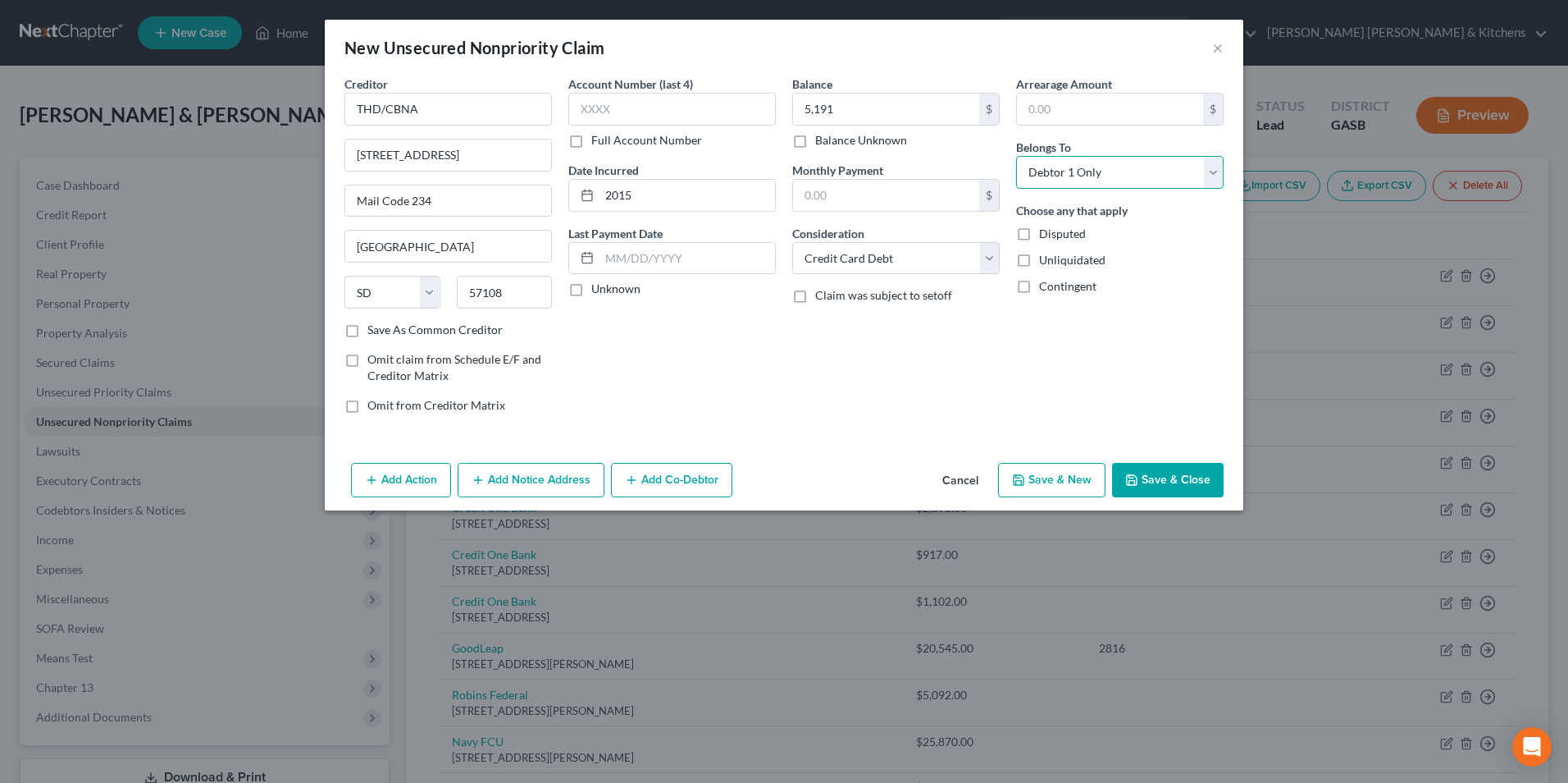
click at [1016, 155] on select "Select Debtor 1 Only Debtor 2 Only Debtor 1 And Debtor 2 Only At Least One Of T…" at bounding box center [1119, 171] width 208 height 33
click at [1075, 487] on button "Save & New" at bounding box center [1051, 479] width 107 height 34
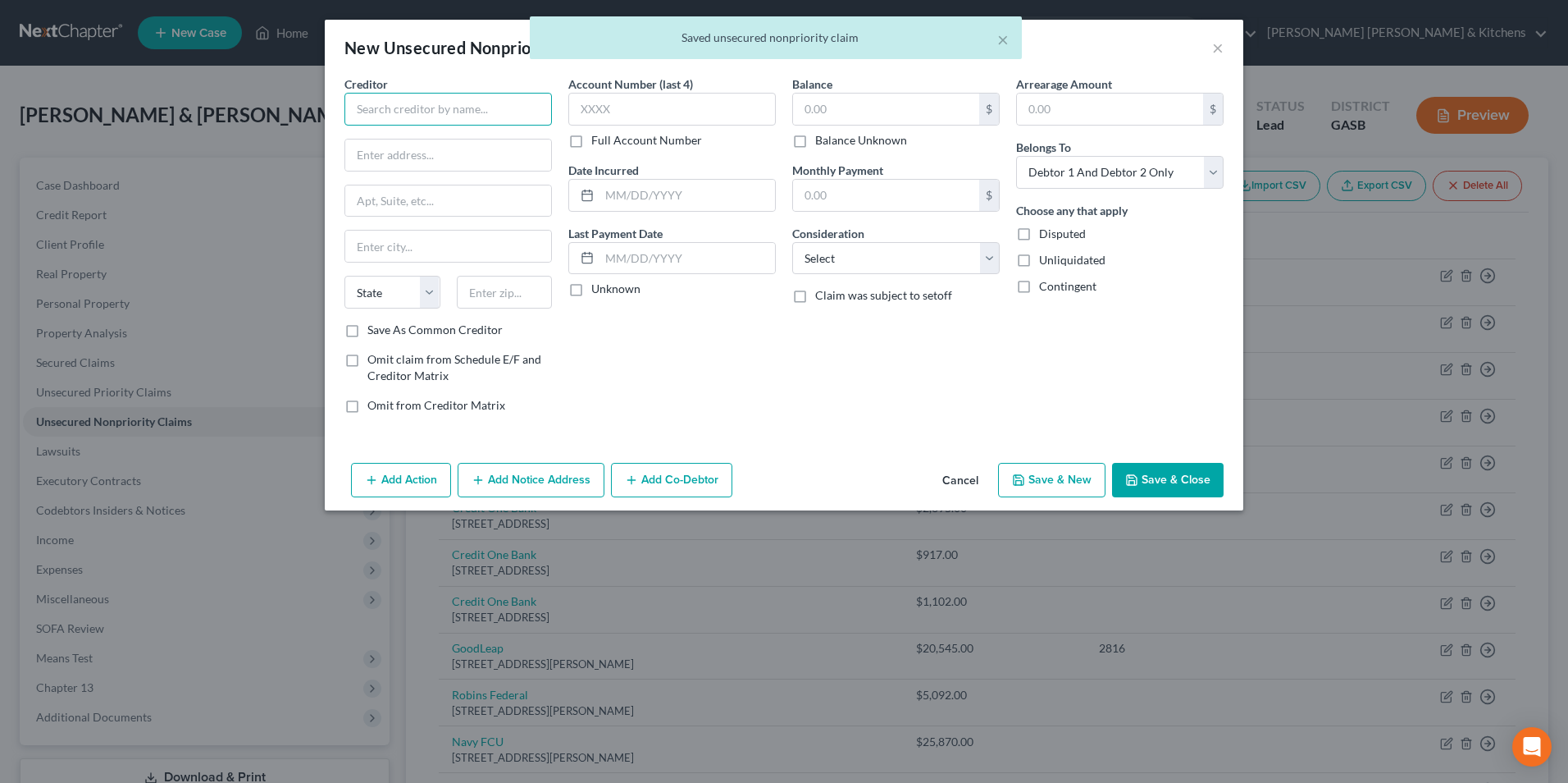
click at [446, 109] on input "text" at bounding box center [448, 109] width 208 height 33
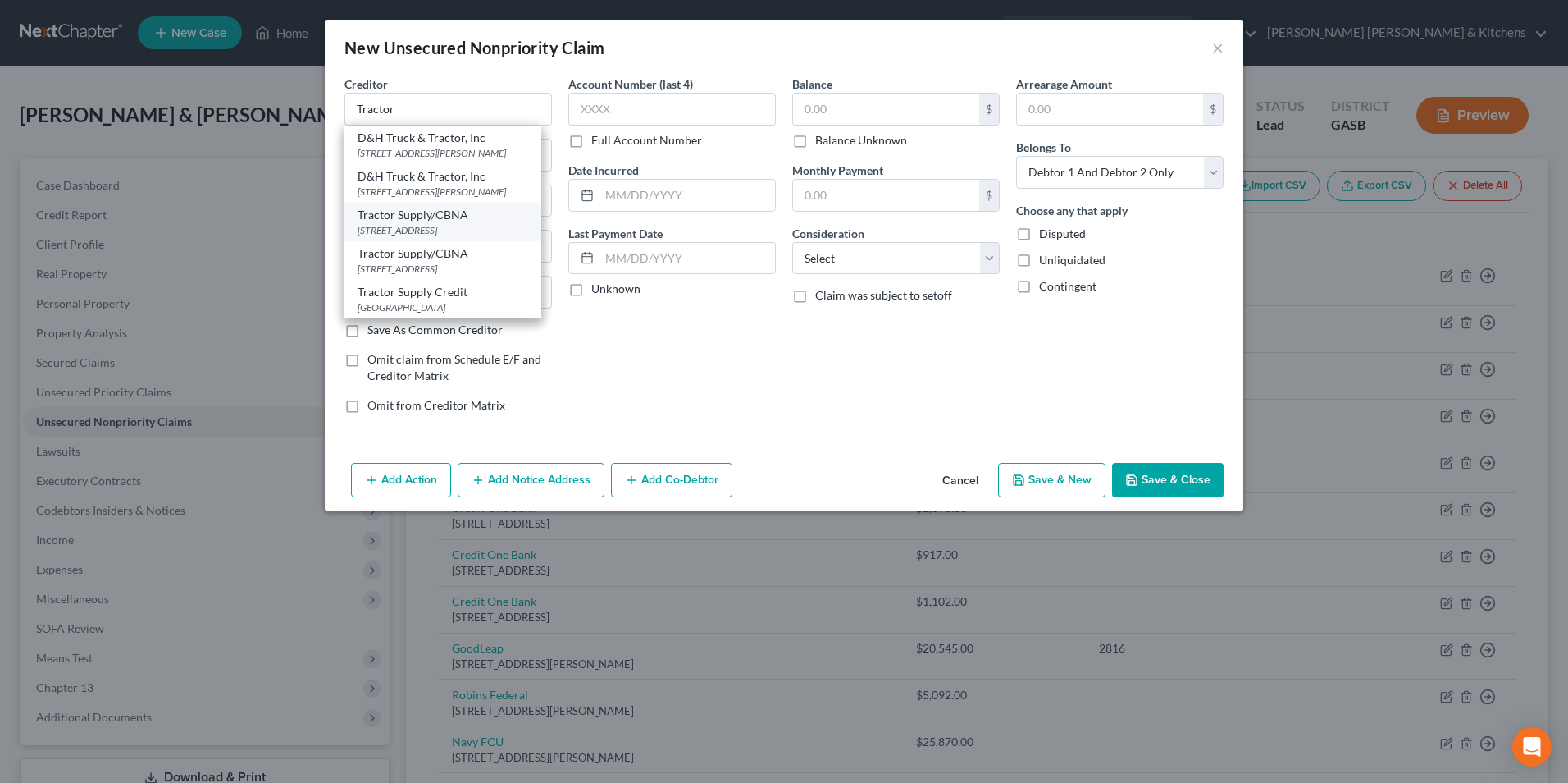
click at [487, 223] on div "Tractor Supply/CBNA" at bounding box center [442, 215] width 170 height 17
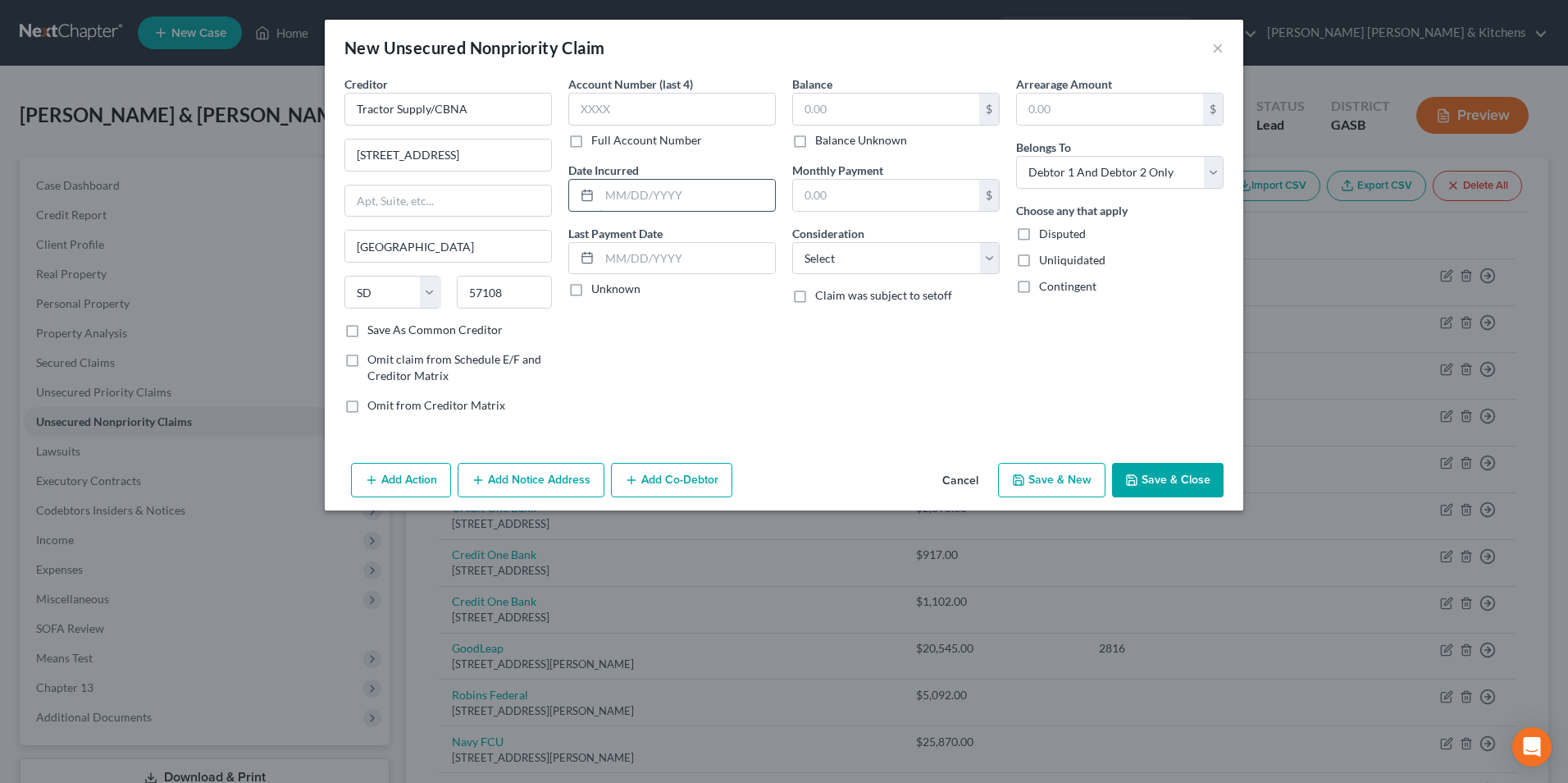
click at [663, 191] on input "text" at bounding box center [687, 195] width 176 height 31
click at [814, 115] on input "text" at bounding box center [886, 108] width 186 height 31
click at [843, 264] on select "Select Cable / Satellite Services Collection Agency Credit Card Debt Debt Couns…" at bounding box center [895, 258] width 208 height 33
click at [792, 242] on select "Select Cable / Satellite Services Collection Agency Credit Card Debt Debt Couns…" at bounding box center [895, 258] width 208 height 33
drag, startPoint x: 1051, startPoint y: 171, endPoint x: 1057, endPoint y: 189, distance: 19.0
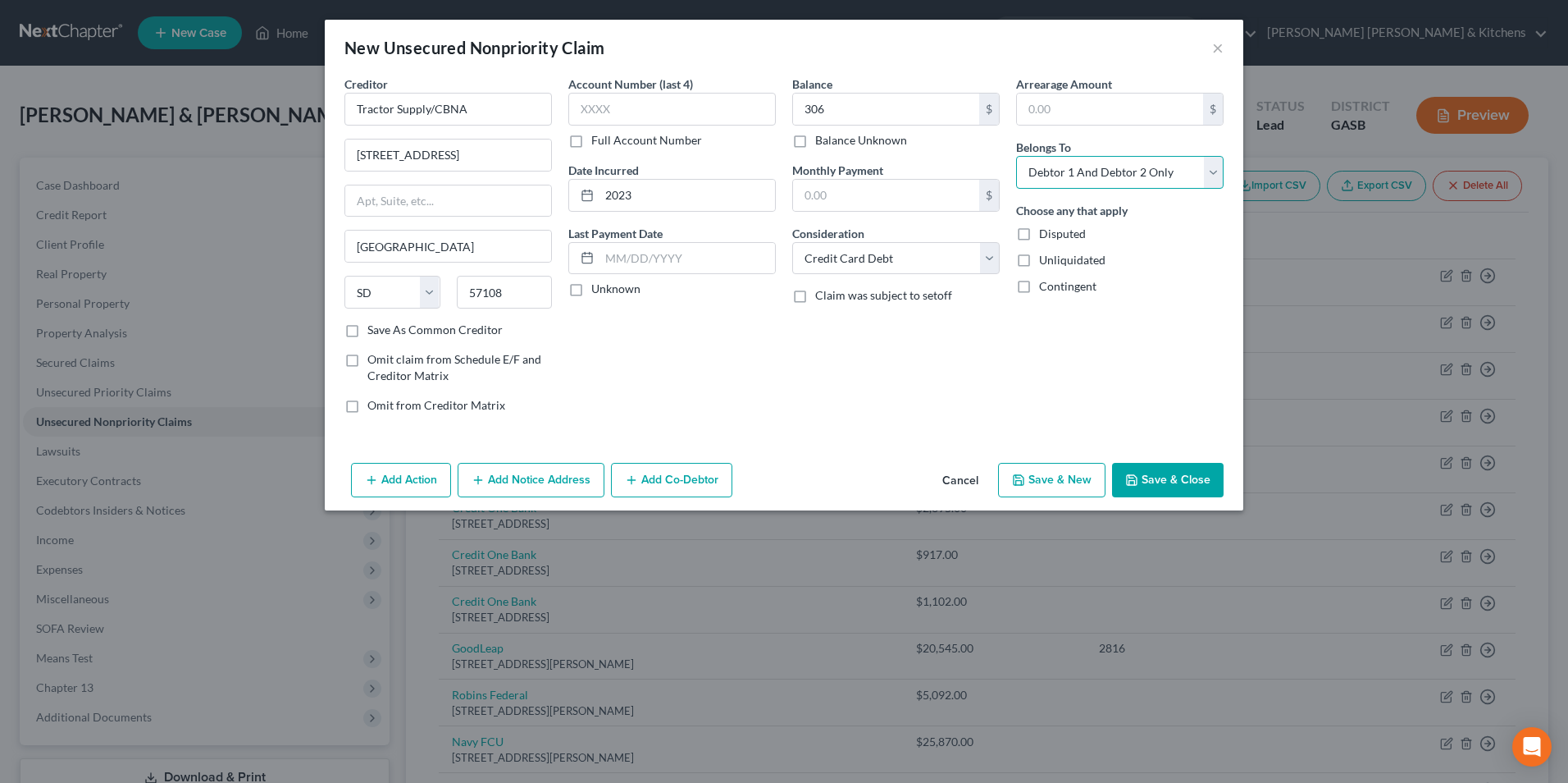
click at [1052, 171] on select "Select Debtor 1 Only Debtor 2 Only Debtor 1 And Debtor 2 Only At Least One Of T…" at bounding box center [1119, 171] width 208 height 33
click at [1016, 155] on select "Select Debtor 1 Only Debtor 2 Only Debtor 1 And Debtor 2 Only At Least One Of T…" at bounding box center [1119, 171] width 208 height 33
click at [1039, 478] on button "Save & New" at bounding box center [1051, 479] width 107 height 34
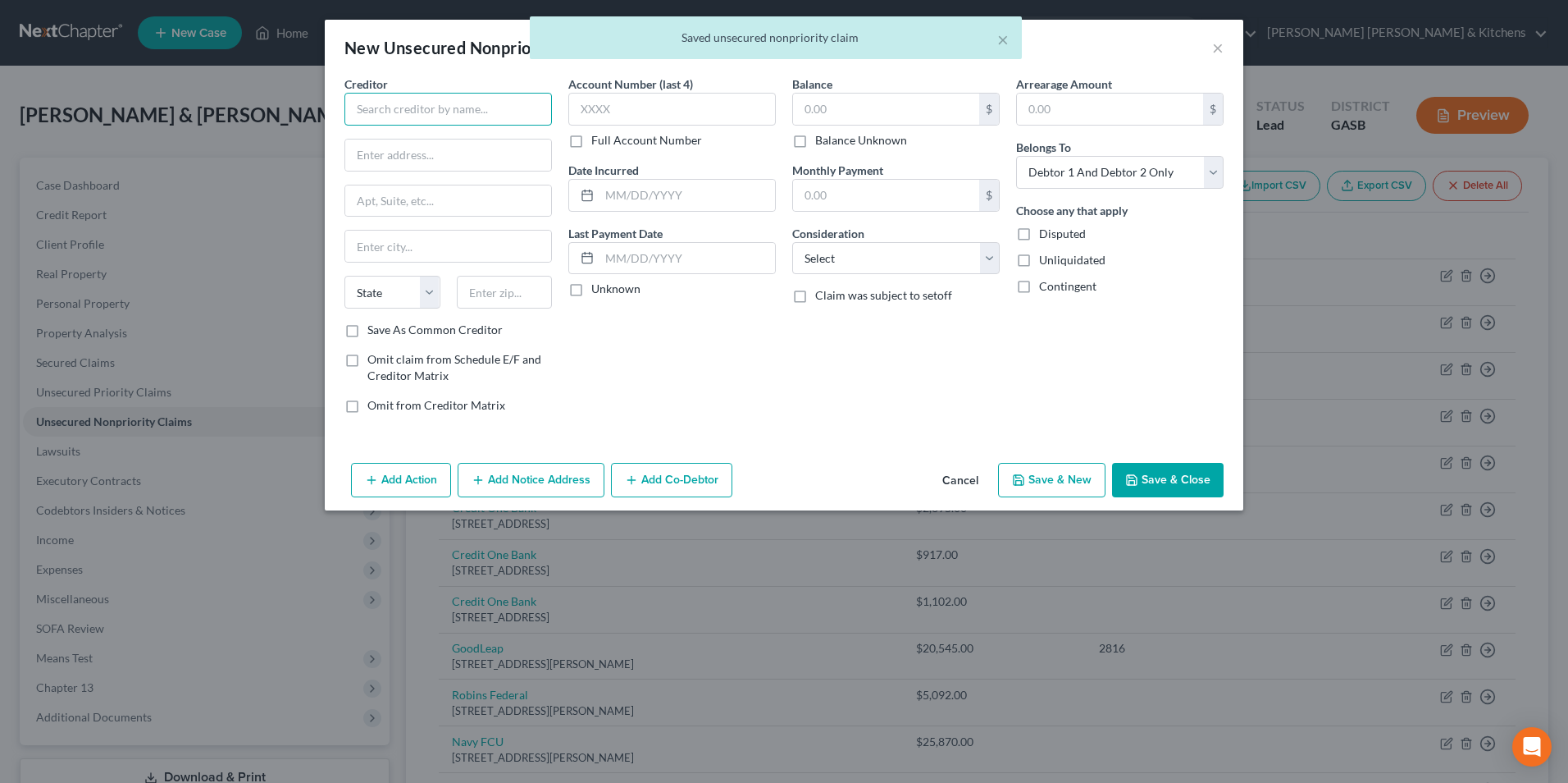
click at [473, 119] on input "text" at bounding box center [448, 109] width 208 height 33
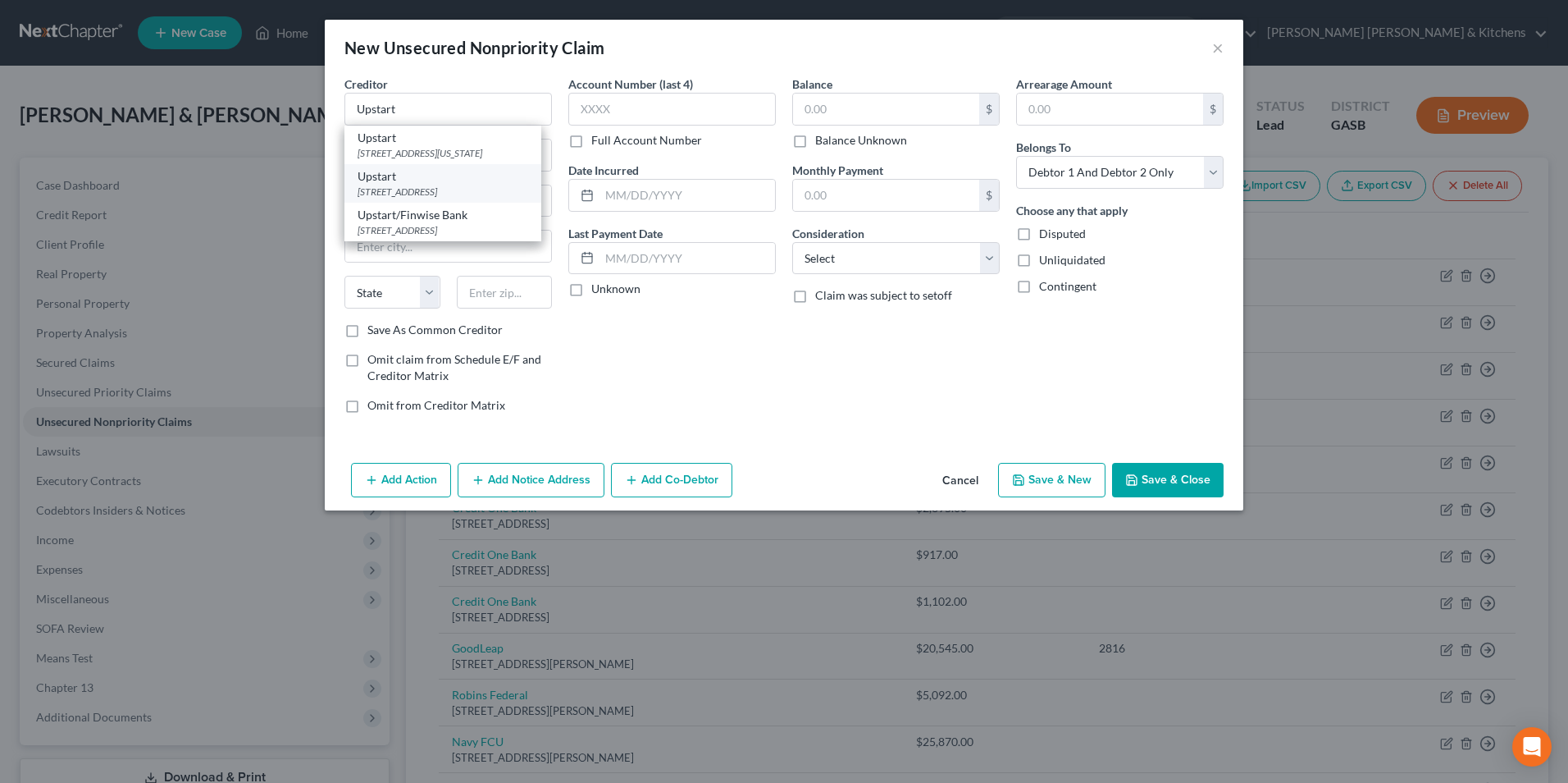
click at [460, 198] on div "[STREET_ADDRESS]" at bounding box center [442, 191] width 170 height 14
click at [658, 192] on input "text" at bounding box center [687, 195] width 176 height 31
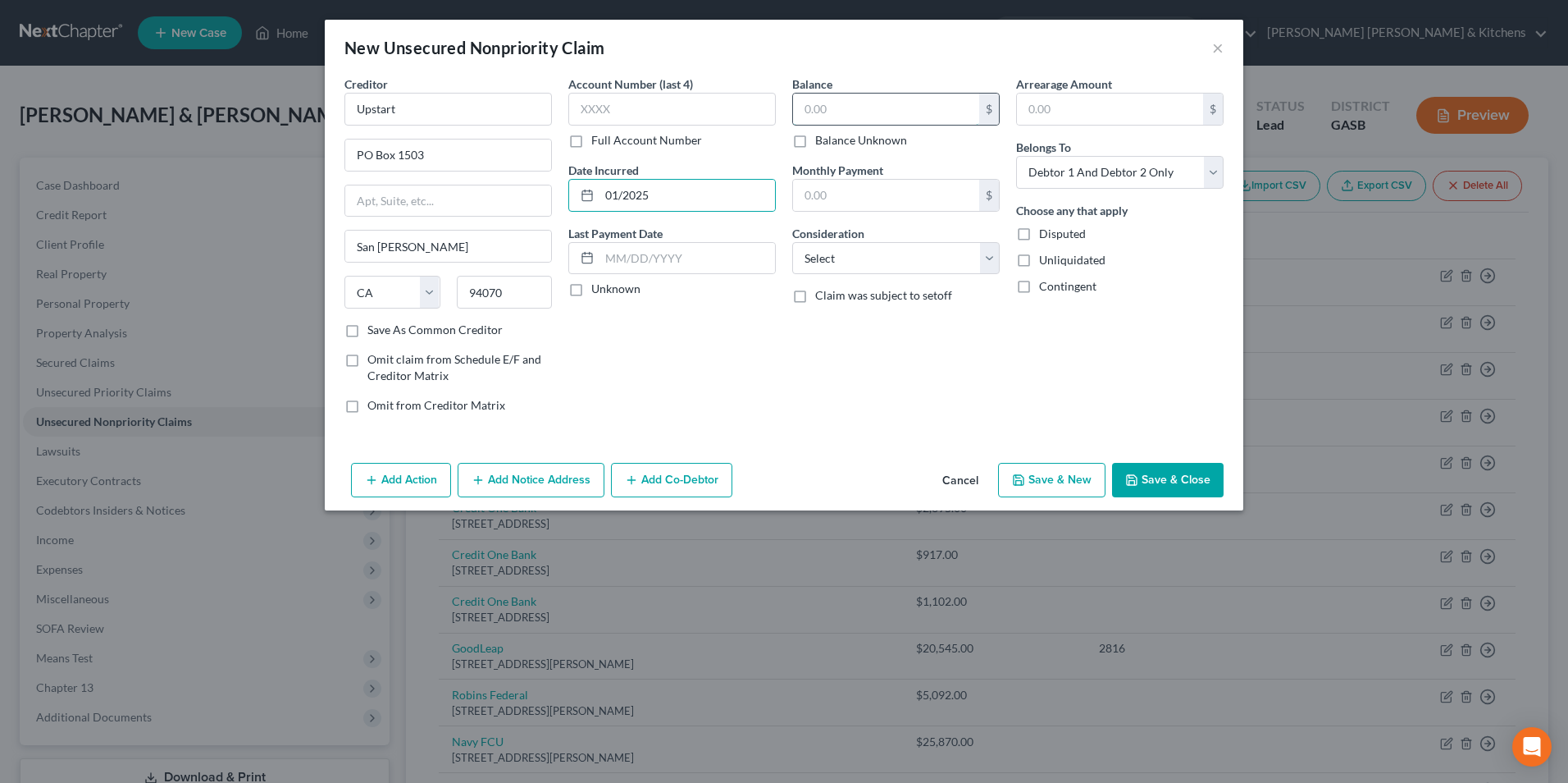
click at [827, 118] on input "text" at bounding box center [886, 108] width 186 height 31
click at [833, 254] on select "Select Cable / Satellite Services Collection Agency Credit Card Debt Debt Couns…" at bounding box center [895, 258] width 208 height 33
click at [792, 242] on select "Select Cable / Satellite Services Collection Agency Credit Card Debt Debt Couns…" at bounding box center [895, 258] width 208 height 33
drag, startPoint x: 1058, startPoint y: 176, endPoint x: 1058, endPoint y: 188, distance: 12.0
click at [1058, 176] on select "Select Debtor 1 Only Debtor 2 Only Debtor 1 And Debtor 2 Only At Least One Of T…" at bounding box center [1119, 171] width 208 height 33
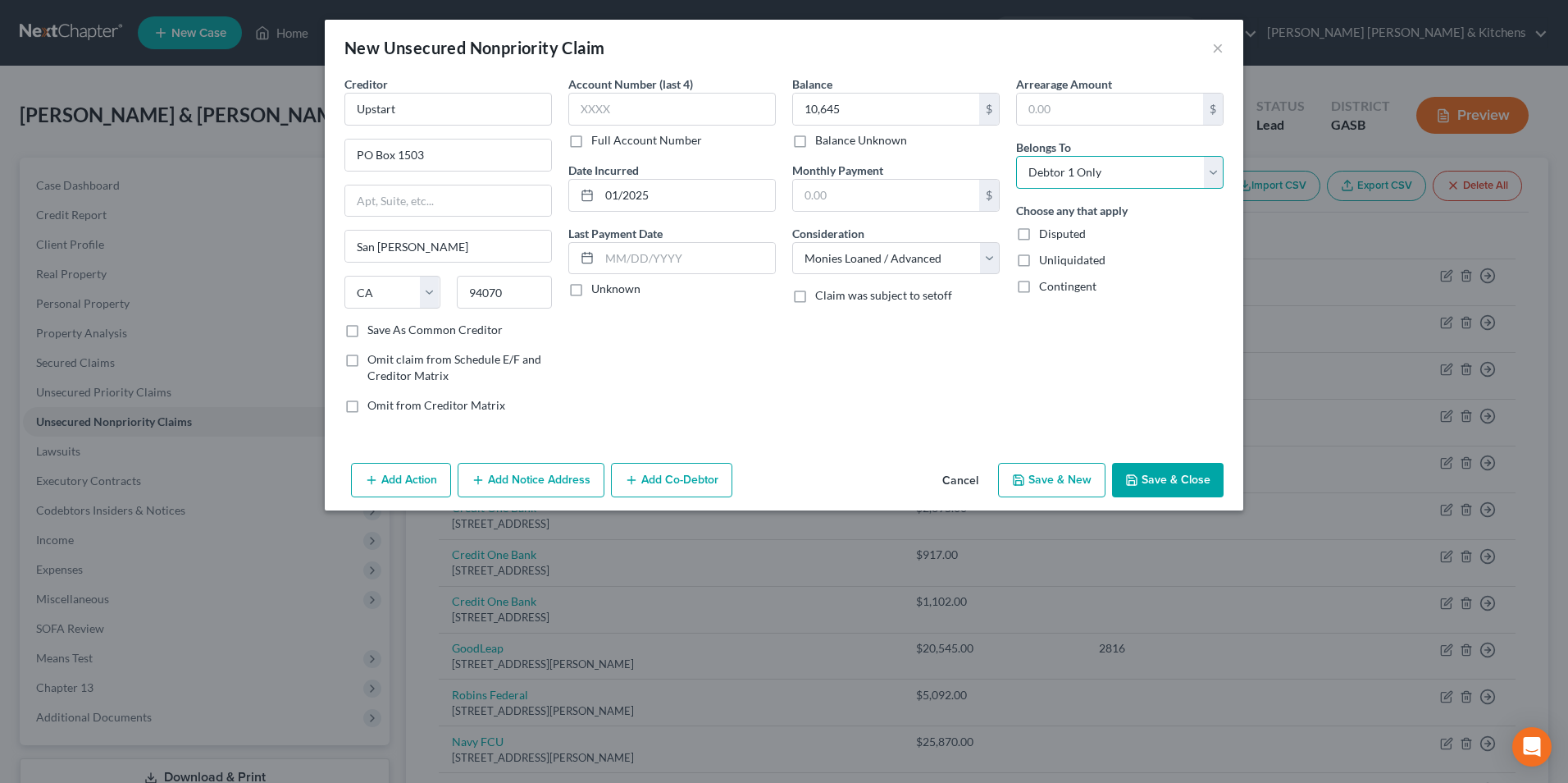
click at [1016, 155] on select "Select Debtor 1 Only Debtor 2 Only Debtor 1 And Debtor 2 Only At Least One Of T…" at bounding box center [1119, 171] width 208 height 33
click at [1048, 474] on button "Save & New" at bounding box center [1051, 479] width 107 height 34
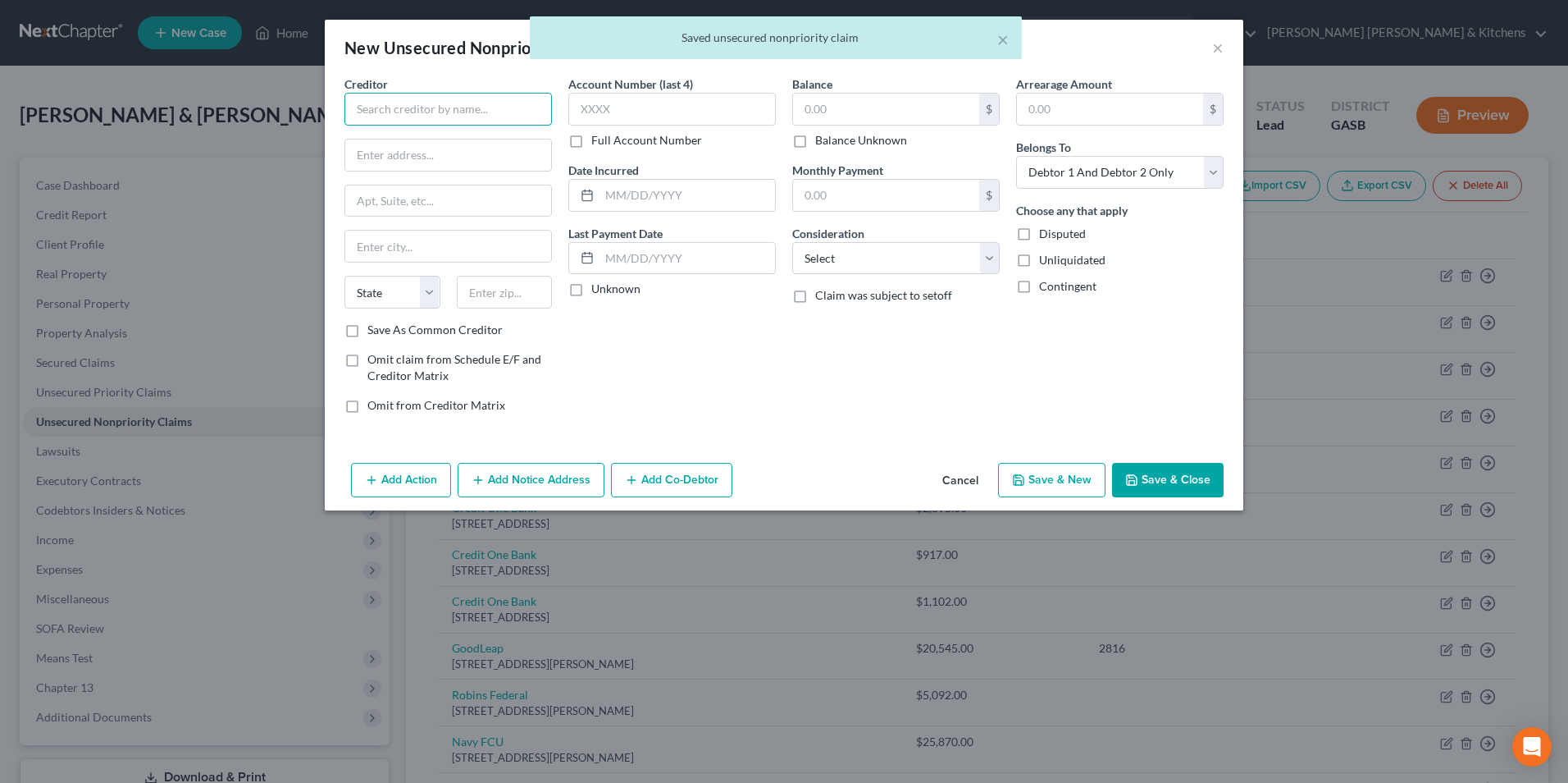
click at [502, 109] on input "text" at bounding box center [448, 109] width 208 height 33
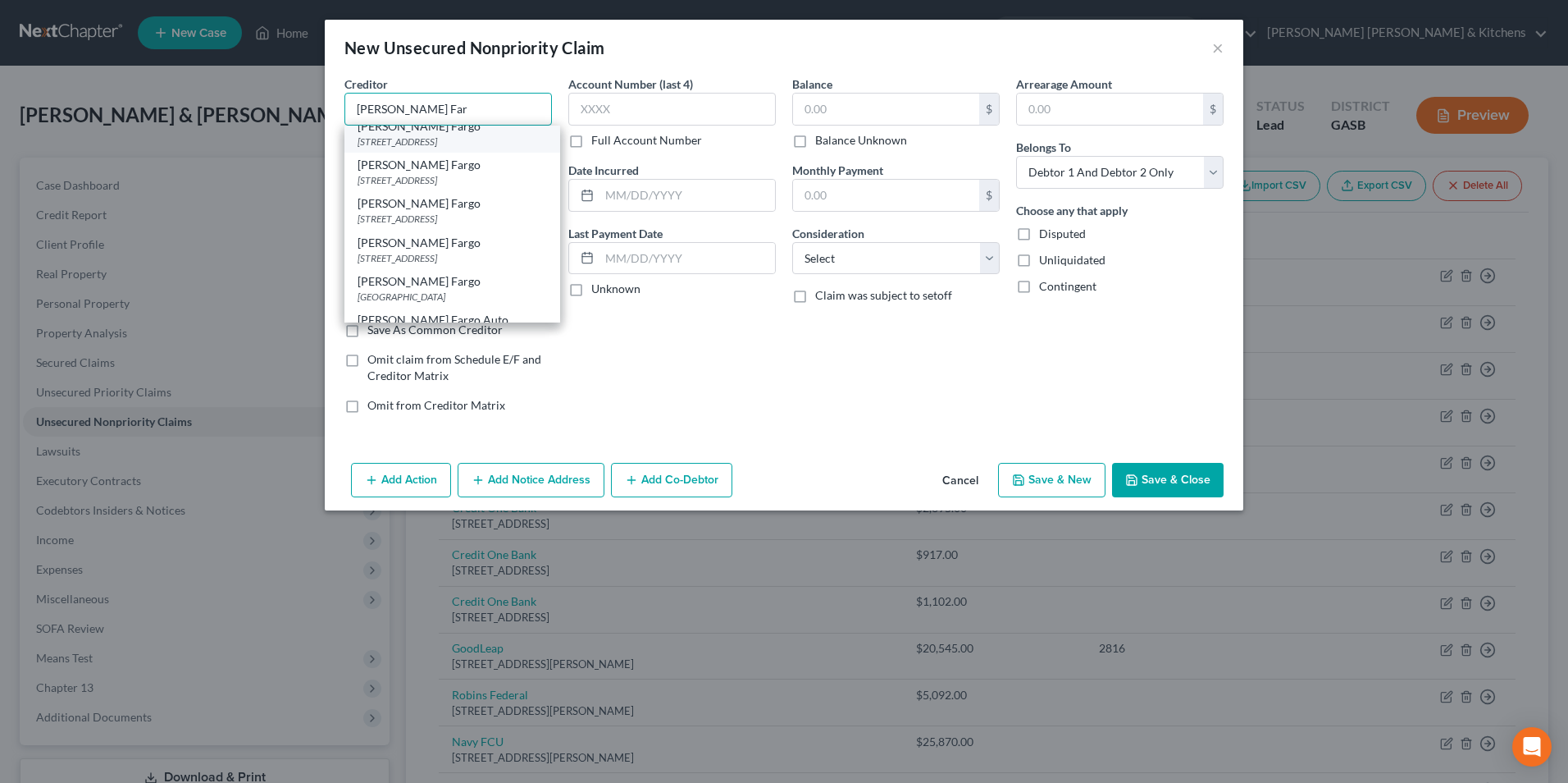
scroll to position [164, 0]
click at [485, 252] on div "[PERSON_NAME] Fargo" at bounding box center [452, 245] width 190 height 17
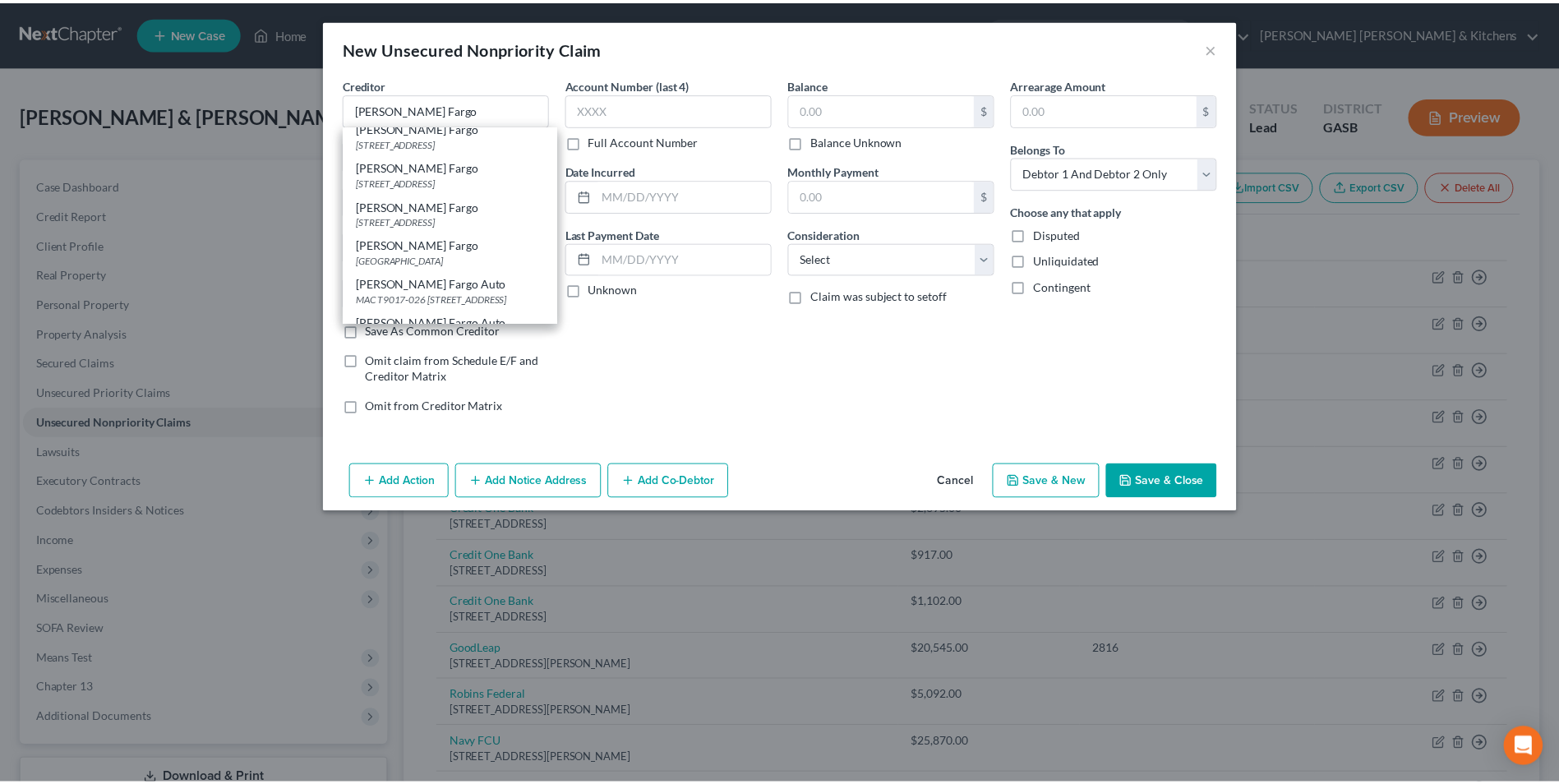
scroll to position [0, 0]
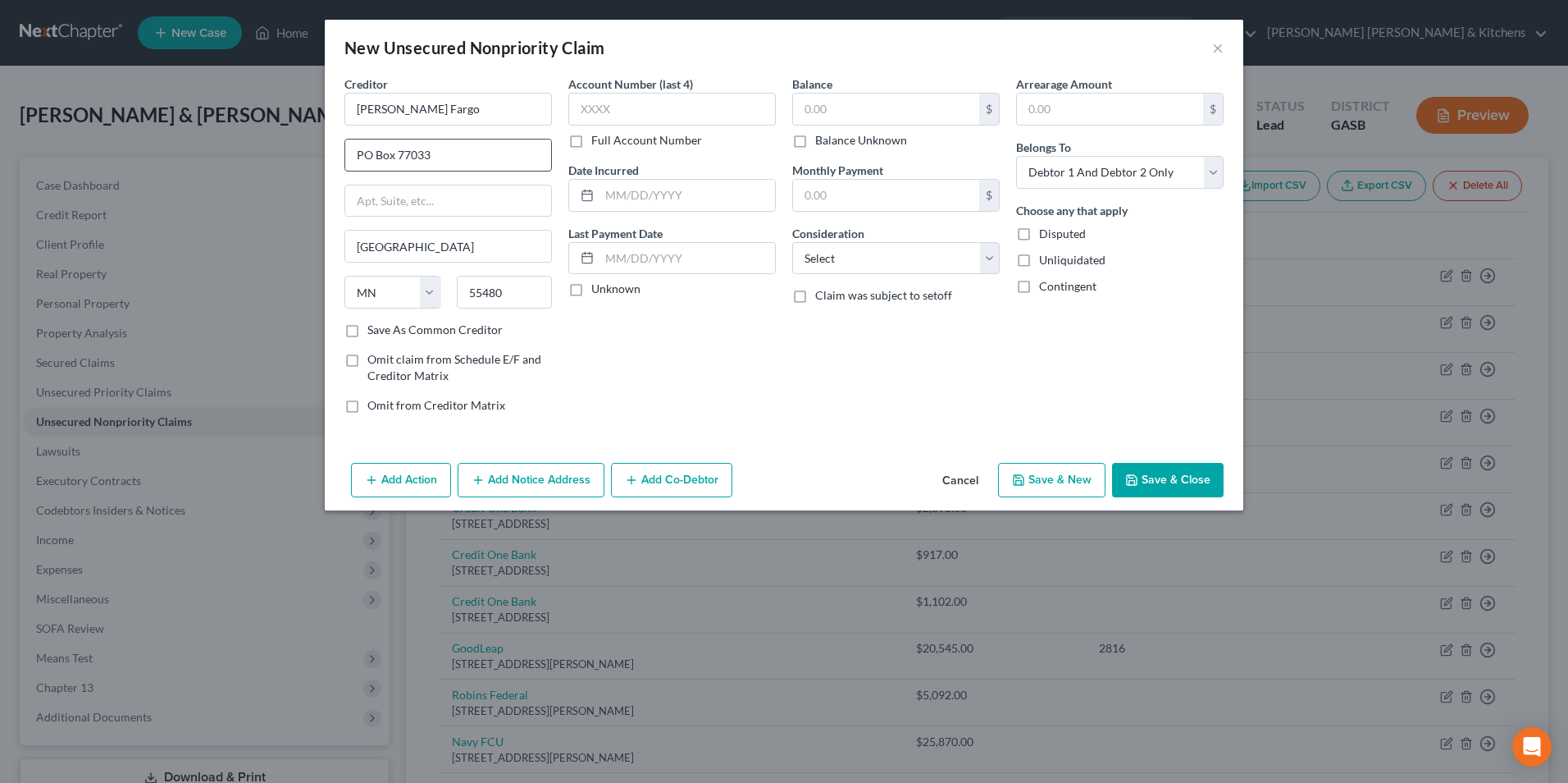
drag, startPoint x: 398, startPoint y: 155, endPoint x: 459, endPoint y: 146, distance: 61.7
click at [457, 147] on input "PO Box 77033" at bounding box center [448, 155] width 206 height 31
click at [619, 189] on input "text" at bounding box center [687, 195] width 176 height 31
click at [825, 113] on input "text" at bounding box center [886, 108] width 186 height 31
click at [824, 250] on select "Select Cable / Satellite Services Collection Agency Credit Card Debt Debt Couns…" at bounding box center [895, 258] width 208 height 33
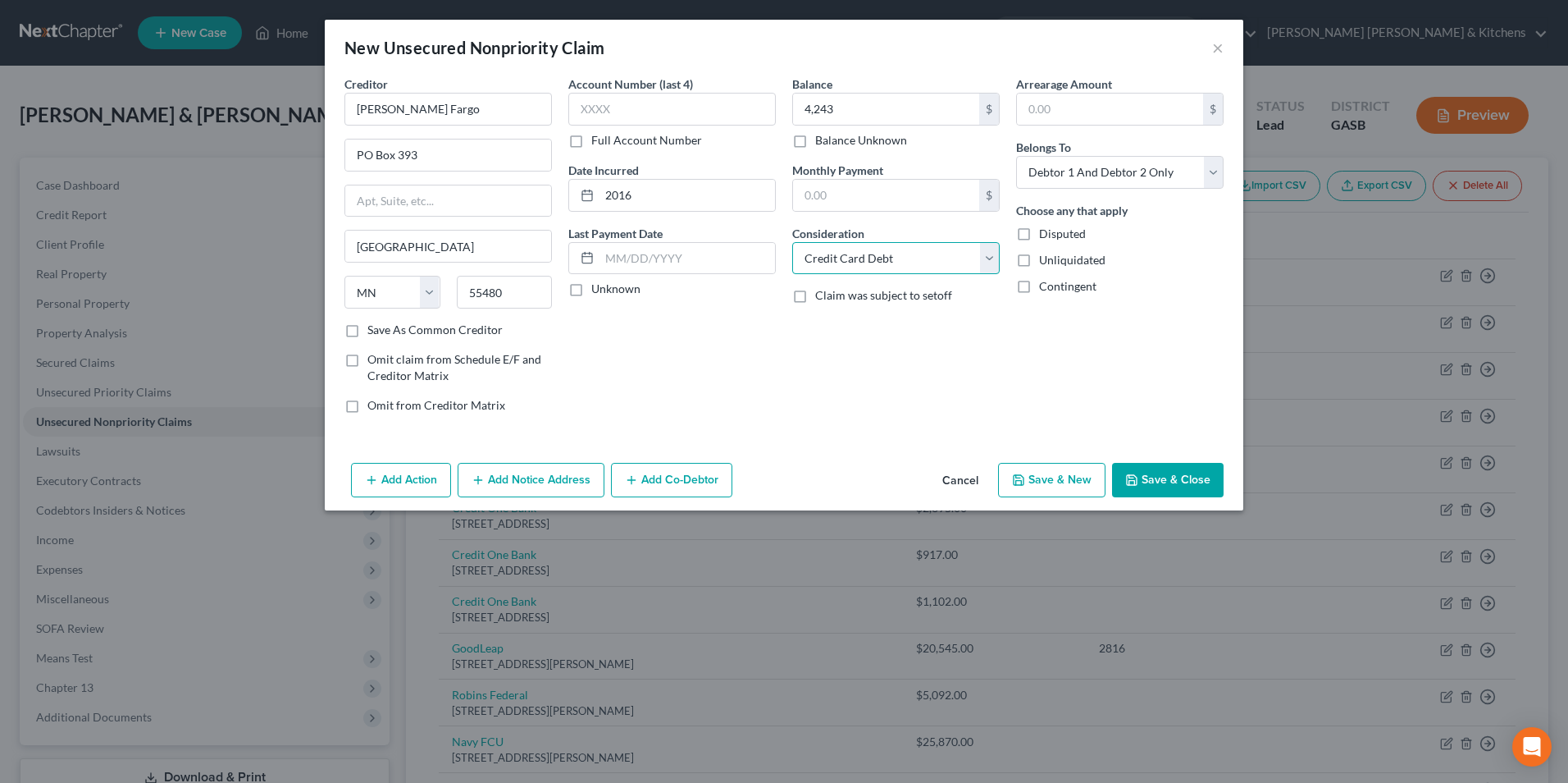
click at [792, 242] on select "Select Cable / Satellite Services Collection Agency Credit Card Debt Debt Couns…" at bounding box center [895, 258] width 208 height 33
click at [1078, 180] on select "Select Debtor 1 Only Debtor 2 Only Debtor 1 And Debtor 2 Only At Least One Of T…" at bounding box center [1119, 171] width 208 height 33
click at [1016, 155] on select "Select Debtor 1 Only Debtor 2 Only Debtor 1 And Debtor 2 Only At Least One Of T…" at bounding box center [1119, 171] width 208 height 33
click at [1163, 477] on button "Save & Close" at bounding box center [1168, 479] width 112 height 34
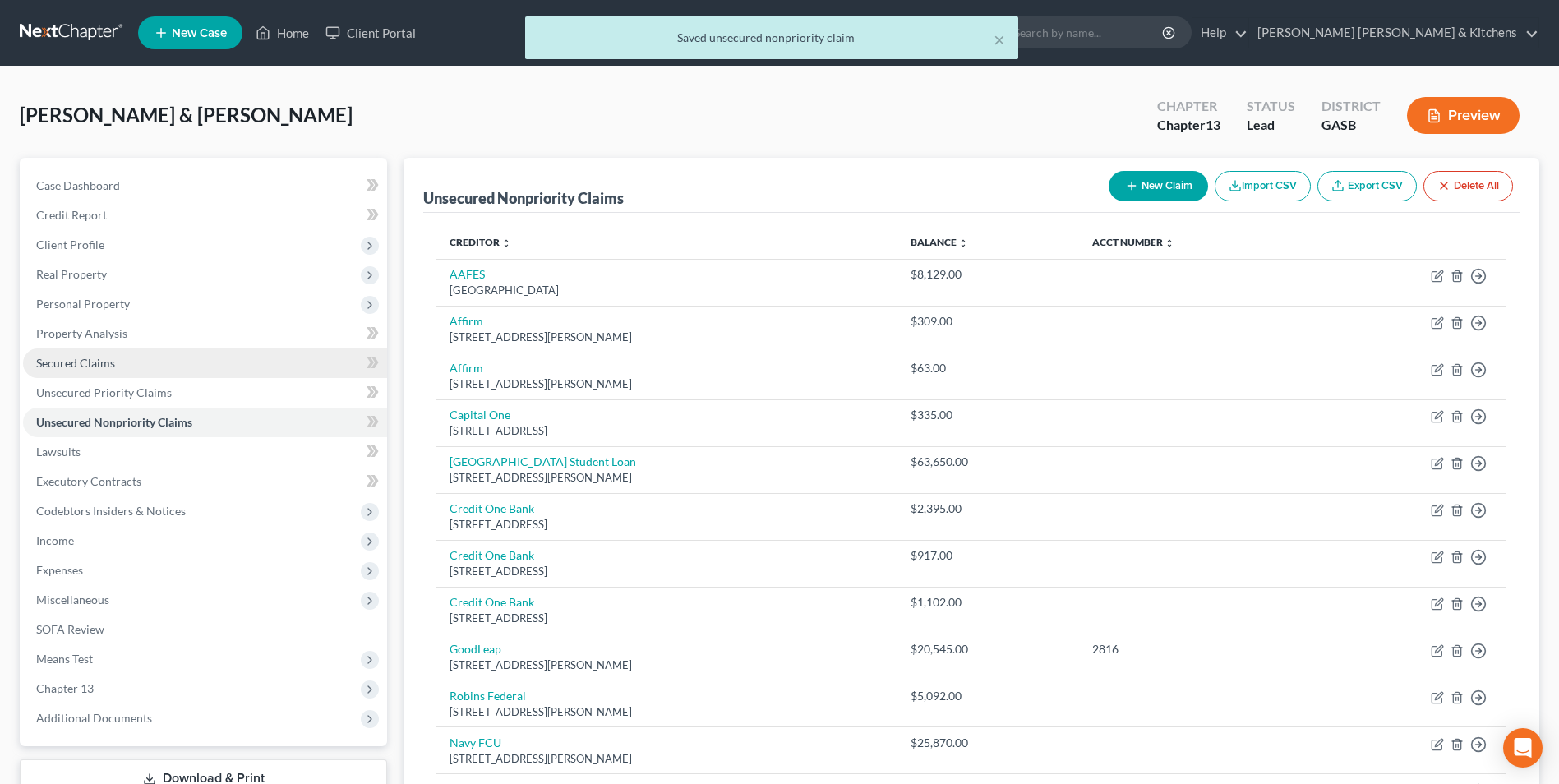
click at [60, 364] on span "Secured Claims" at bounding box center [76, 363] width 79 height 14
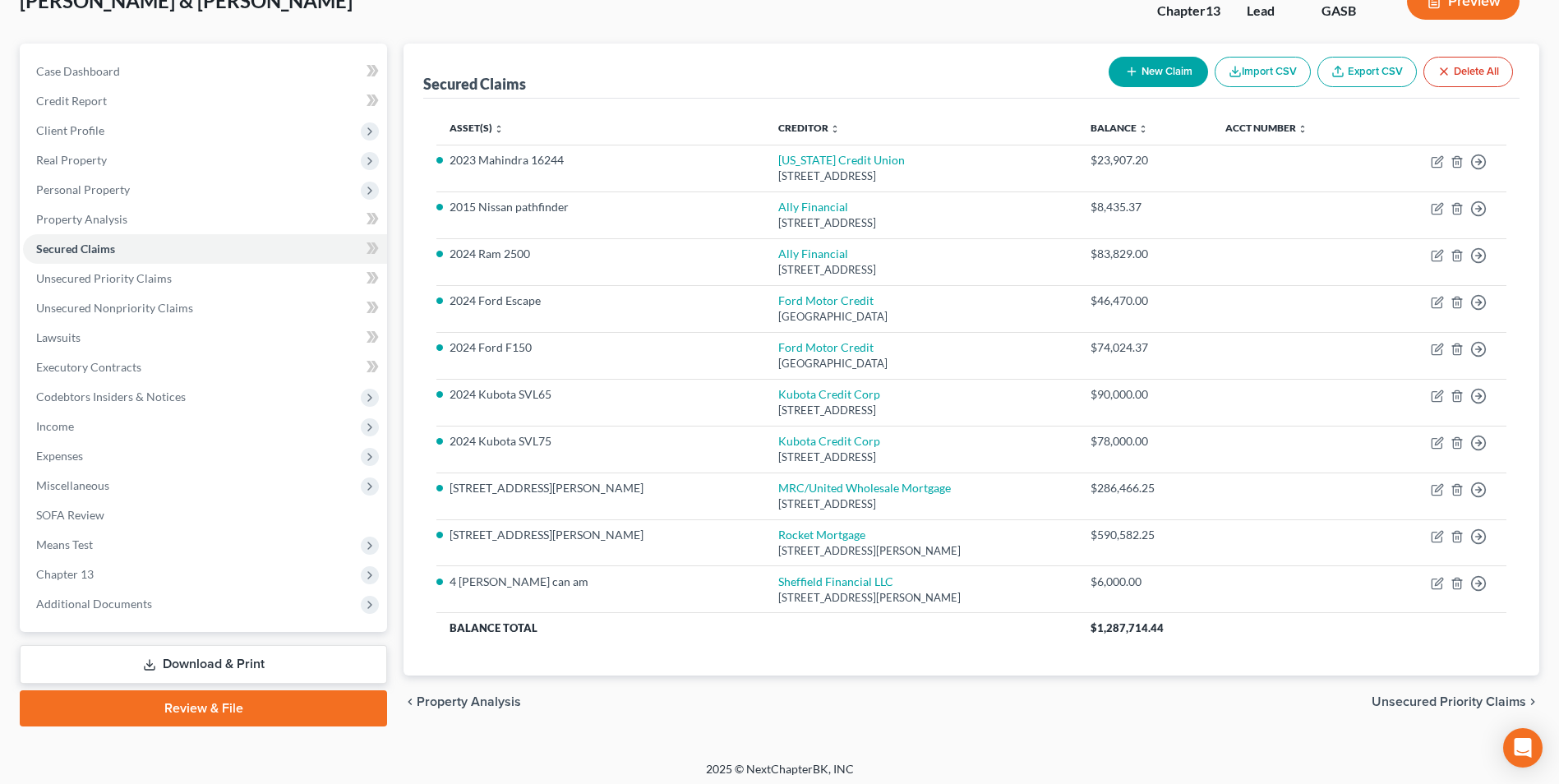
scroll to position [121, 0]
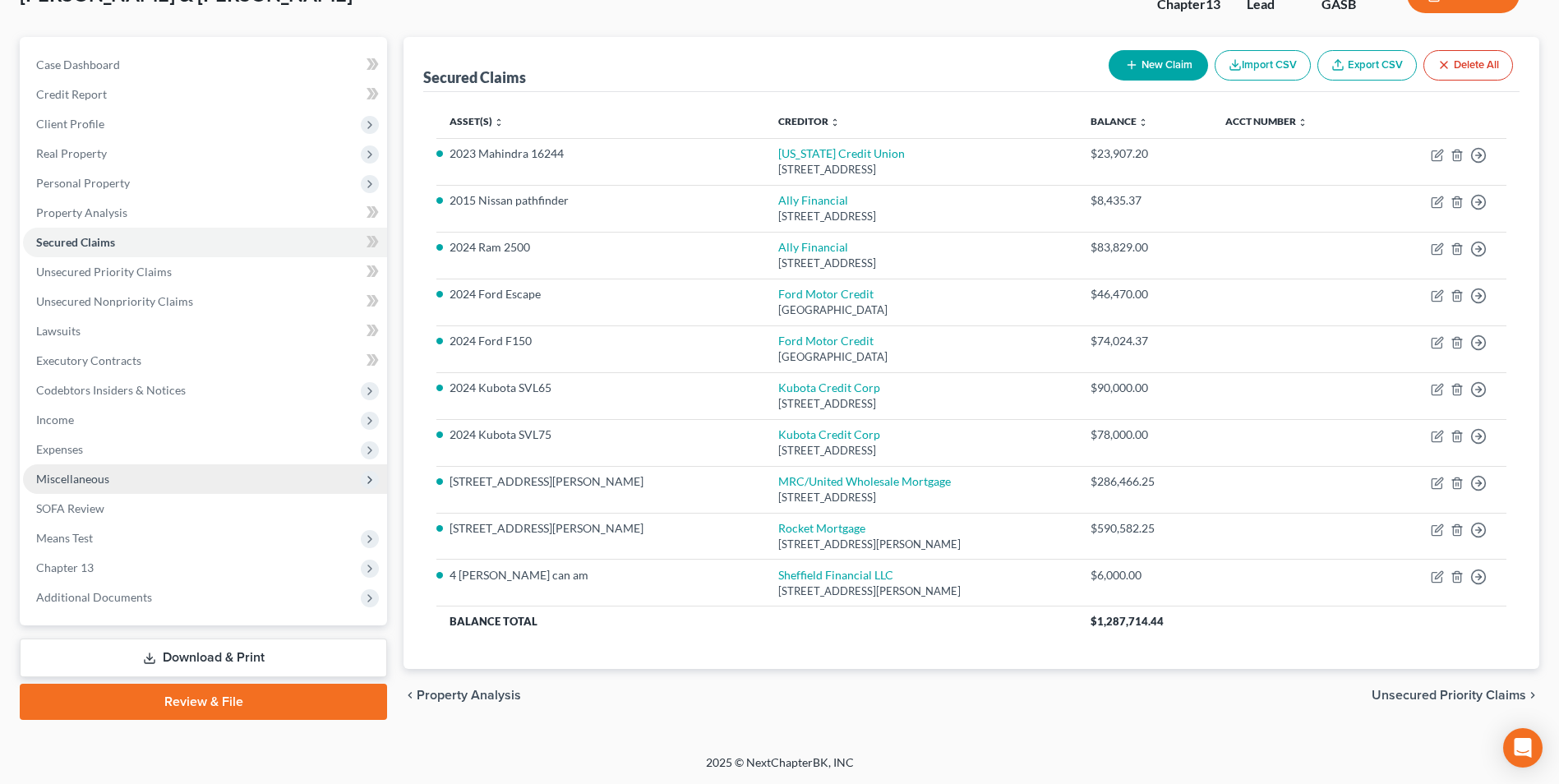
click at [78, 481] on span "Miscellaneous" at bounding box center [73, 478] width 73 height 14
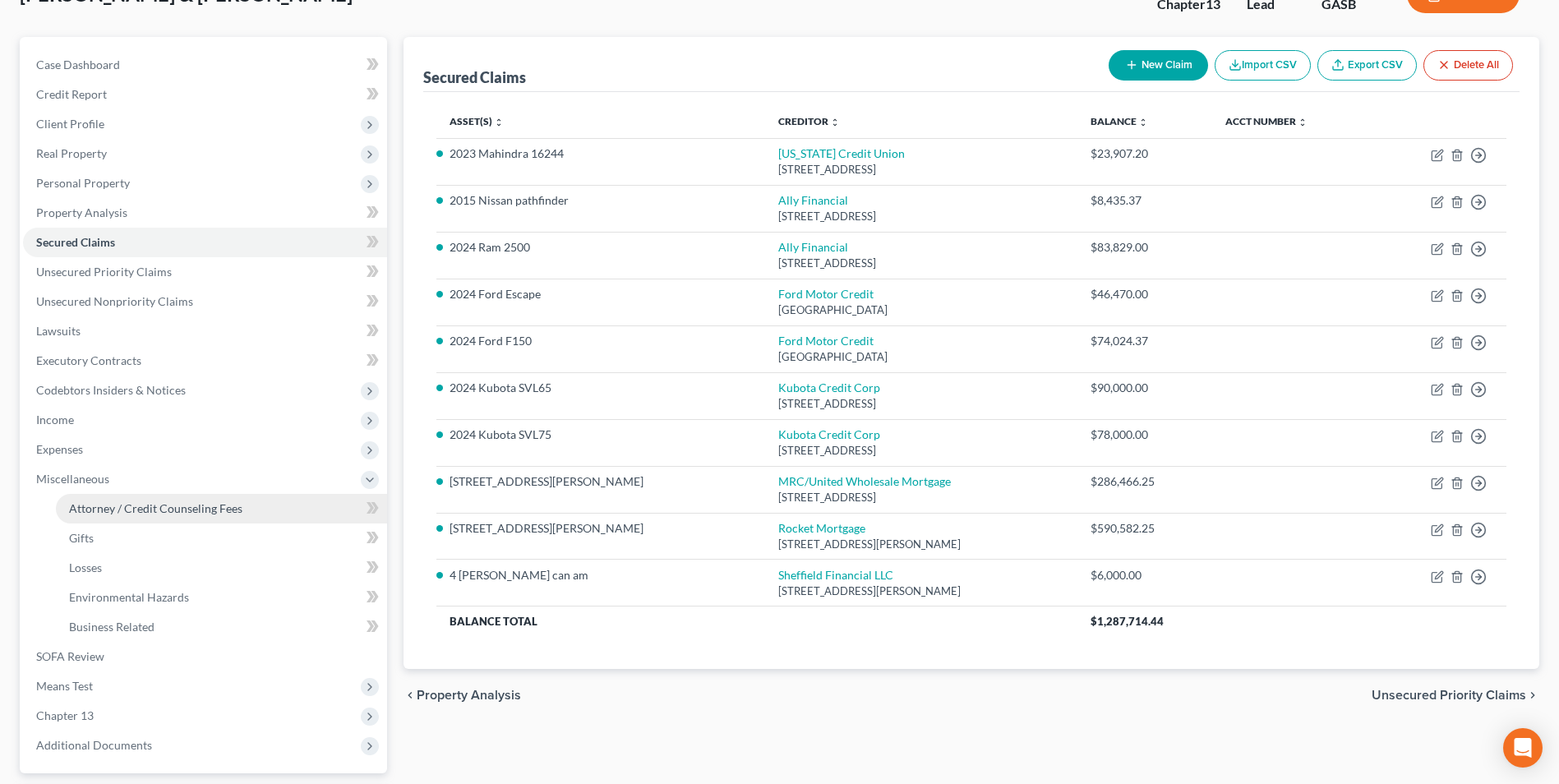
click at [110, 516] on link "Attorney / Credit Counseling Fees" at bounding box center [221, 509] width 331 height 30
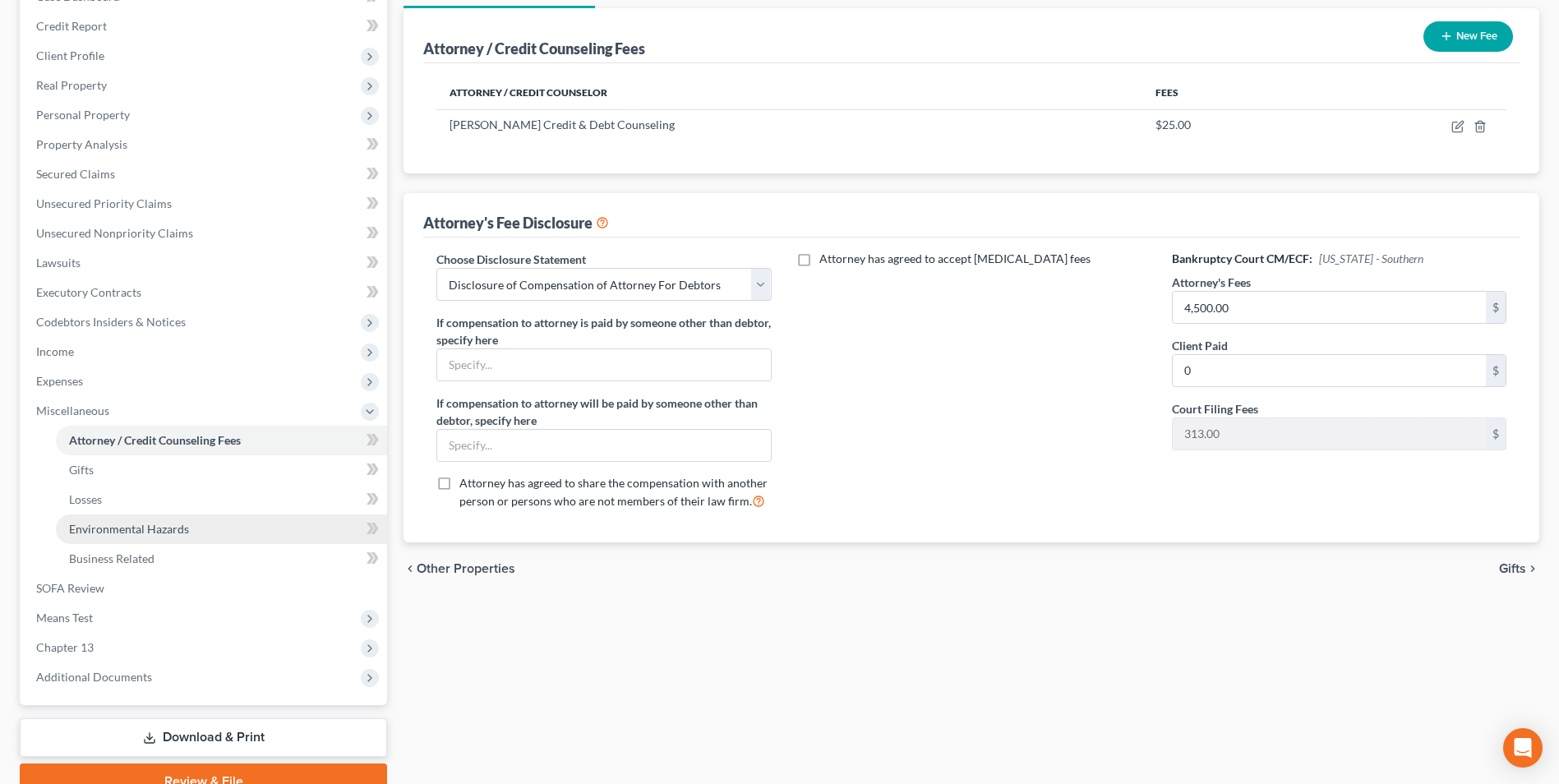
scroll to position [246, 0]
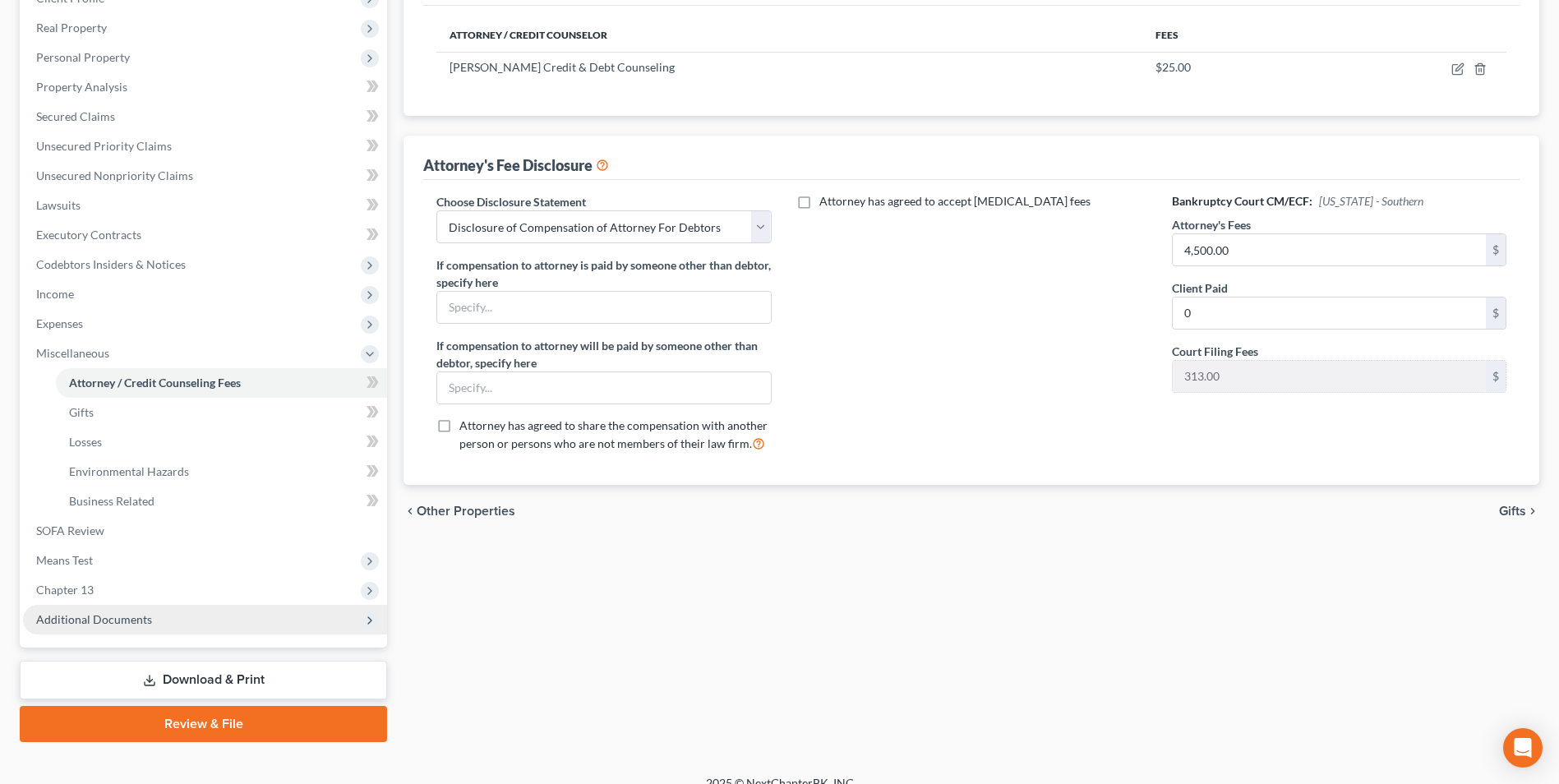
click at [128, 626] on span "Additional Documents" at bounding box center [94, 619] width 116 height 14
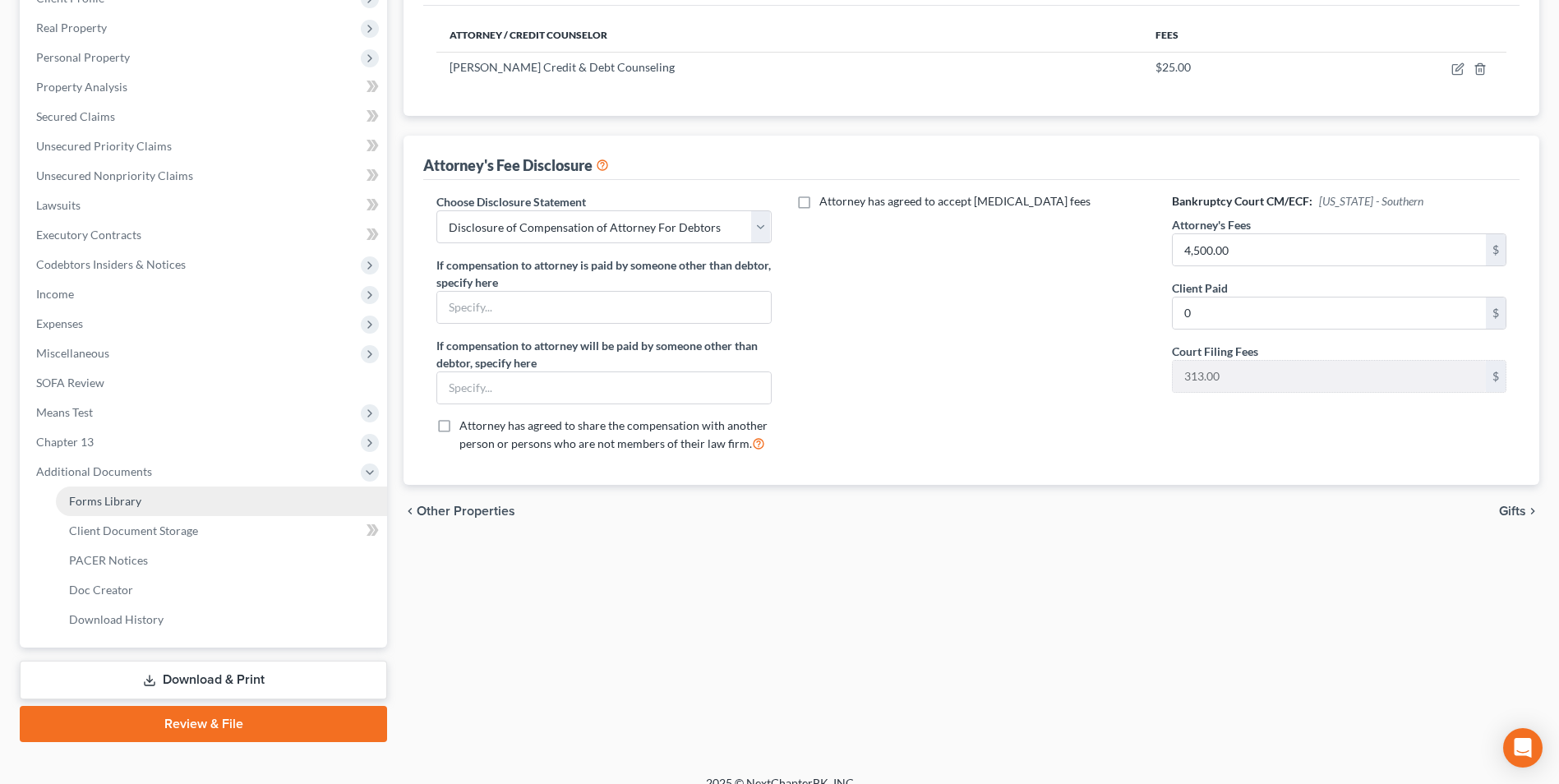
click at [103, 509] on link "Forms Library" at bounding box center [221, 502] width 331 height 30
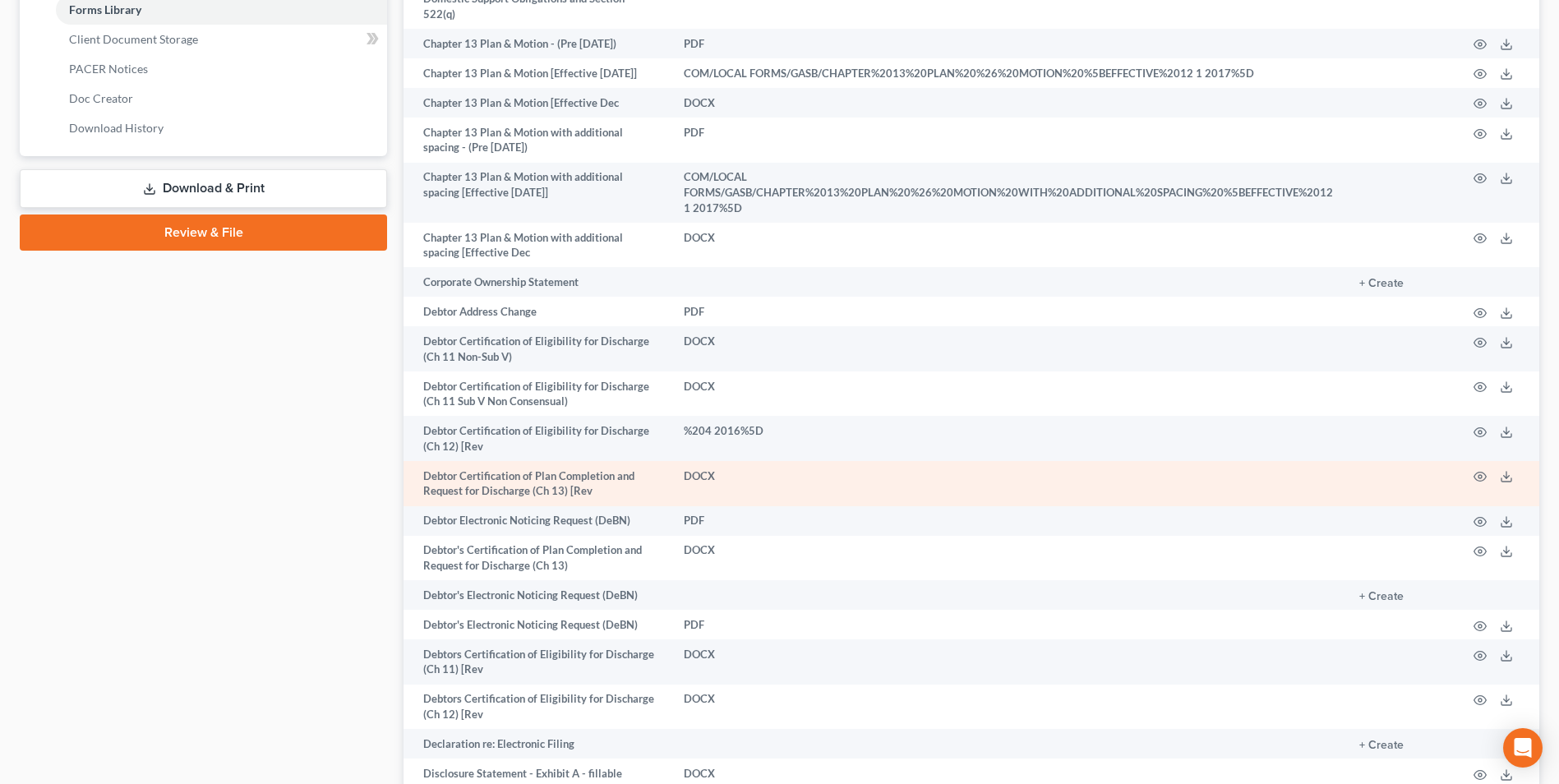
scroll to position [739, 0]
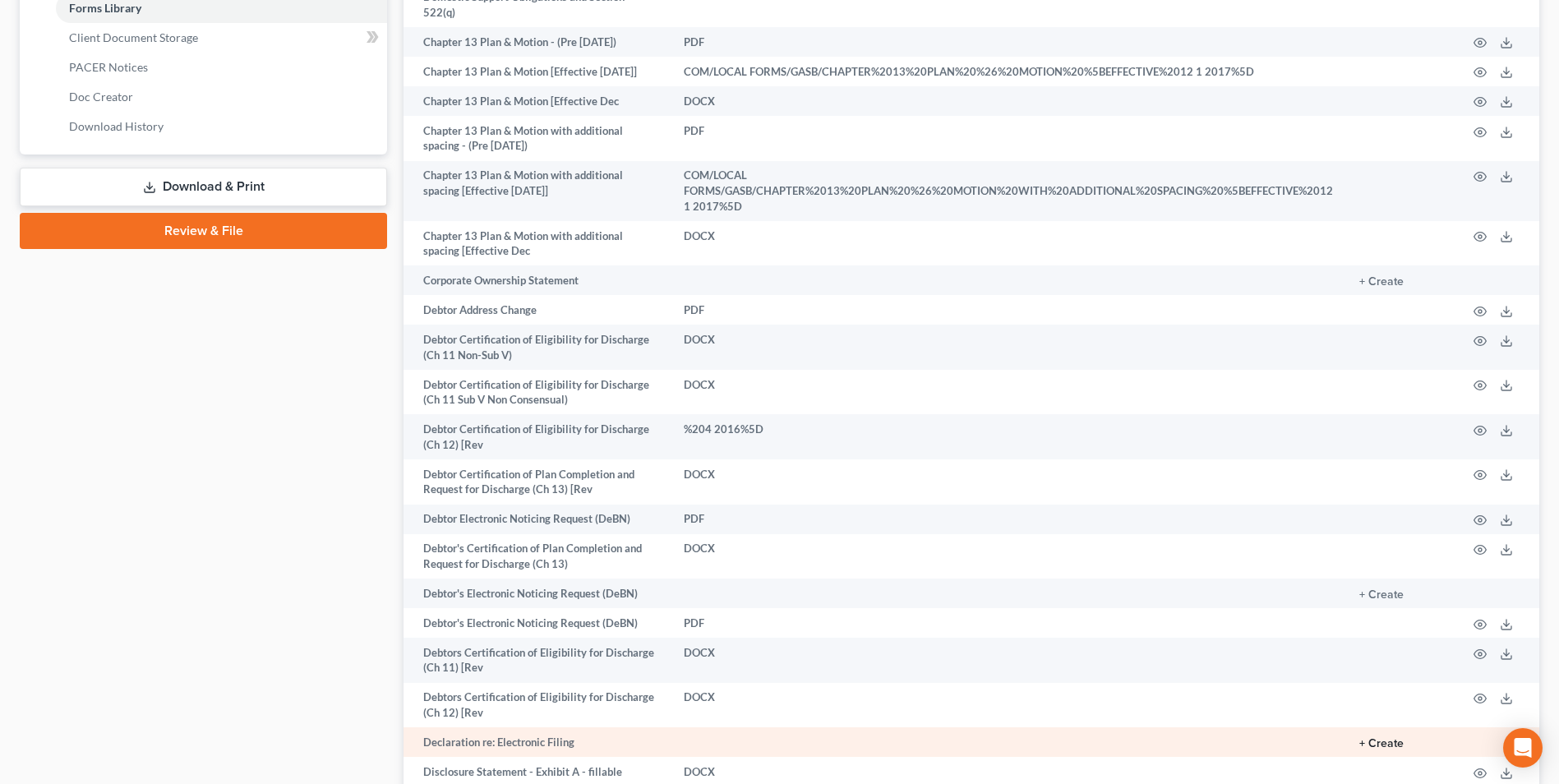
click at [1399, 737] on button "+ Create" at bounding box center [1382, 743] width 45 height 11
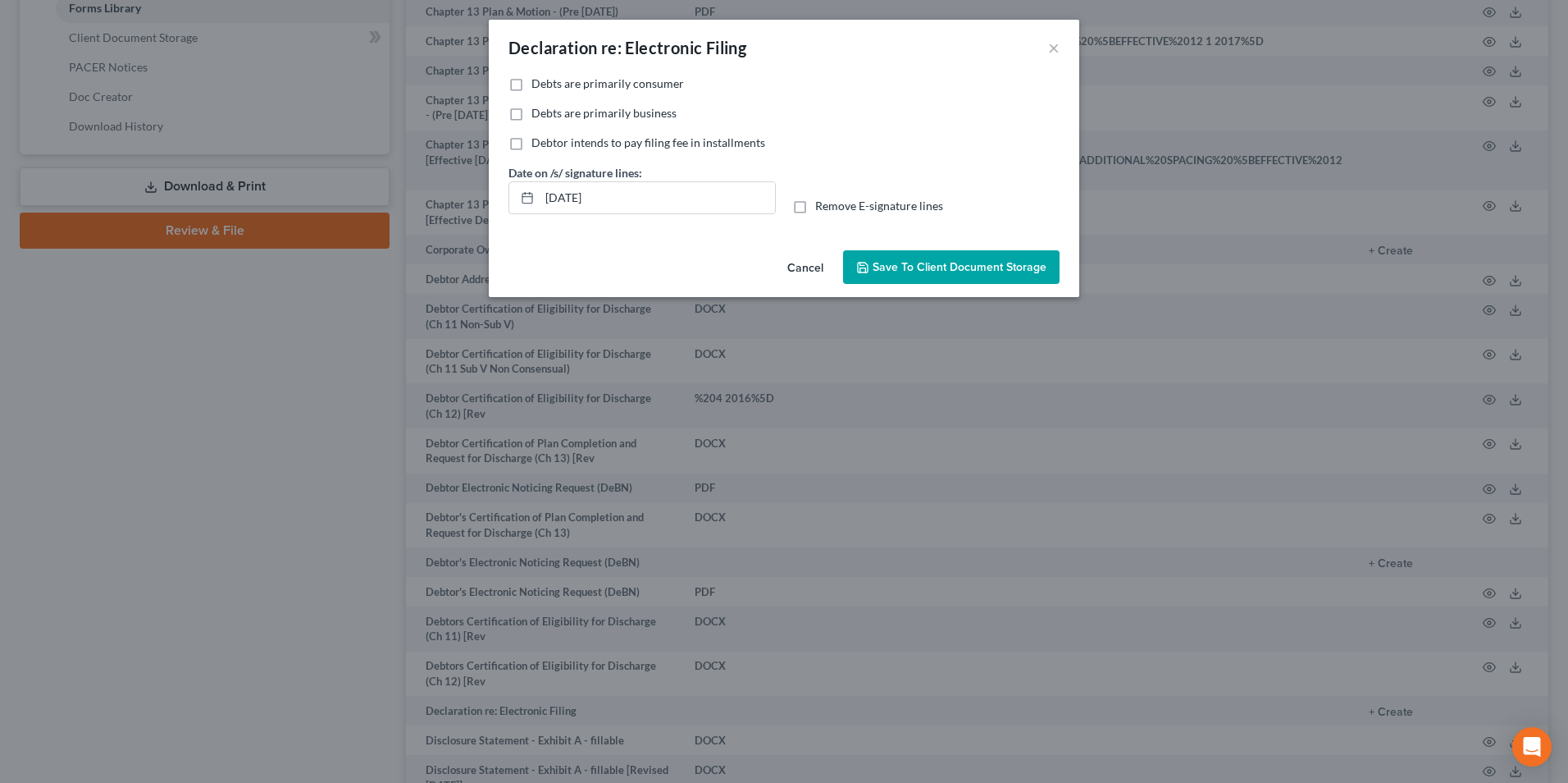
click at [531, 91] on label "Debts are primarily consumer" at bounding box center [608, 84] width 153 height 17
click at [538, 87] on input "Debts are primarily consumer" at bounding box center [543, 80] width 10 height 10
drag, startPoint x: 617, startPoint y: 203, endPoint x: 517, endPoint y: 196, distance: 100.2
click at [520, 196] on div "[DATE]" at bounding box center [641, 197] width 267 height 33
click at [815, 209] on label "Remove E-signature lines" at bounding box center [878, 206] width 127 height 17
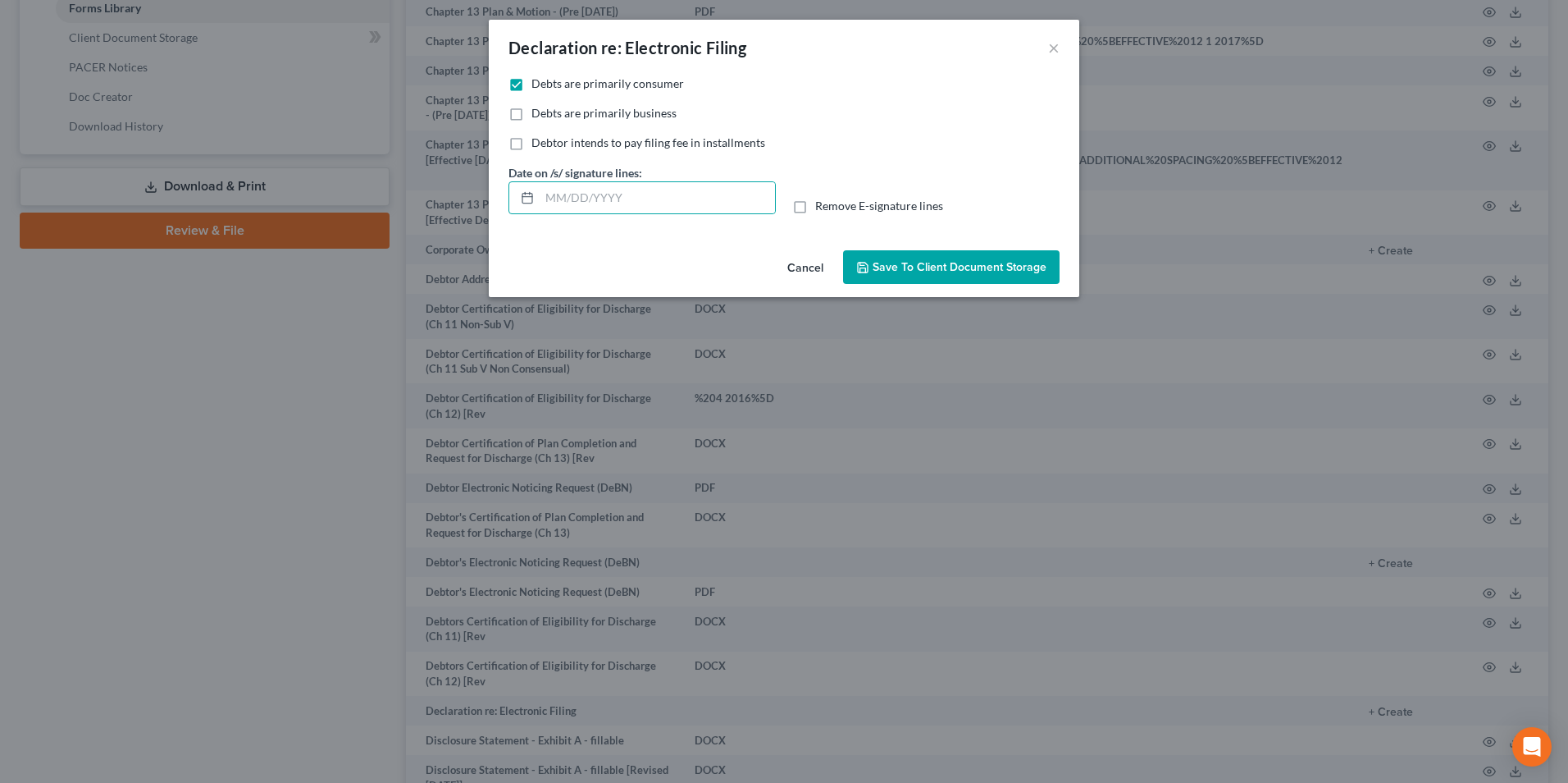
click at [822, 209] on input "Remove E-signature lines" at bounding box center [826, 202] width 10 height 10
drag, startPoint x: 944, startPoint y: 275, endPoint x: 1071, endPoint y: 452, distance: 217.8
click at [948, 287] on div "Cancel Save to Client Document Storage" at bounding box center [784, 271] width 590 height 54
click at [937, 258] on button "Save to Client Document Storage" at bounding box center [951, 267] width 217 height 34
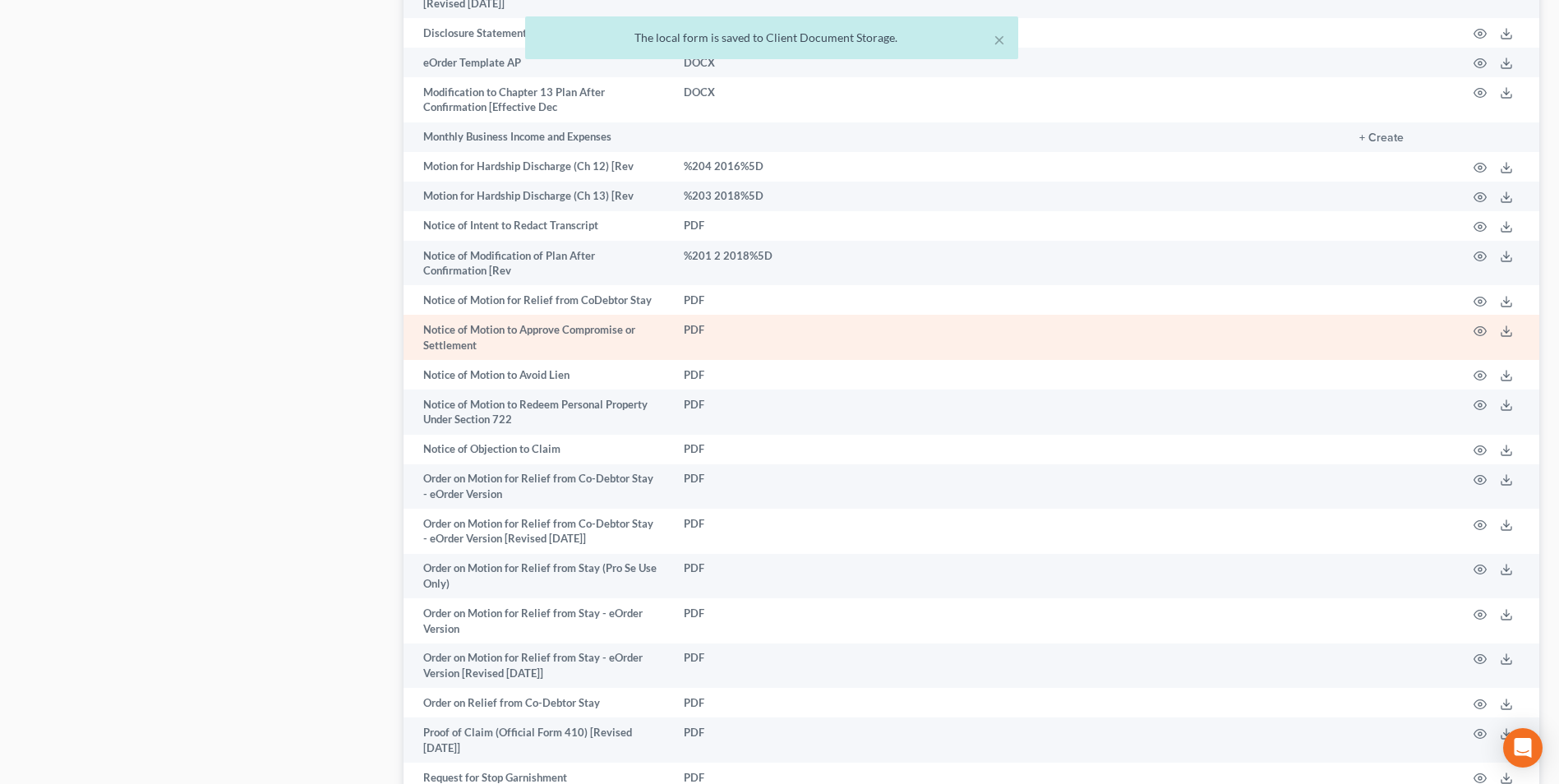
scroll to position [1643, 0]
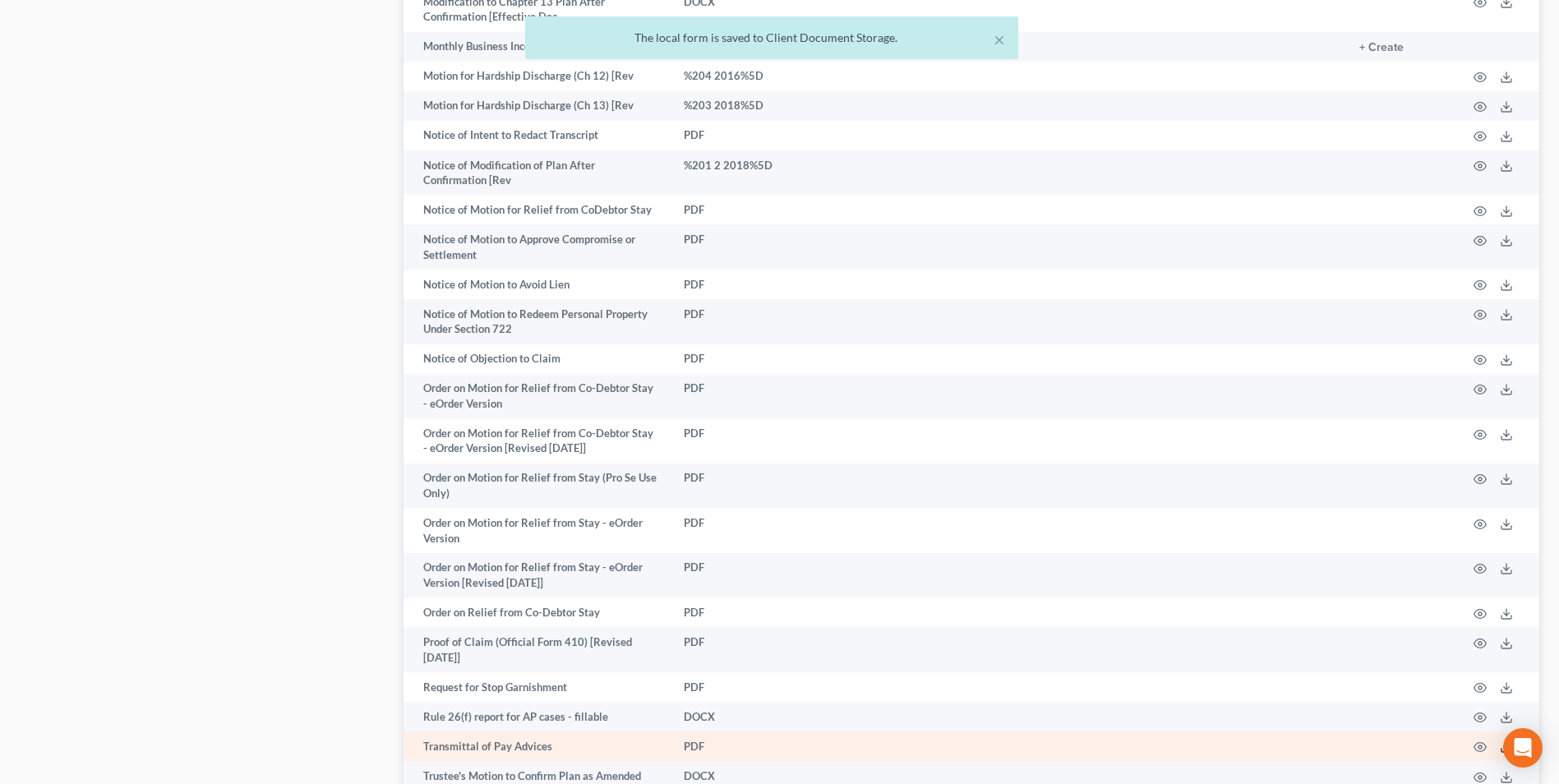
click at [1504, 746] on polyline at bounding box center [1507, 747] width 6 height 3
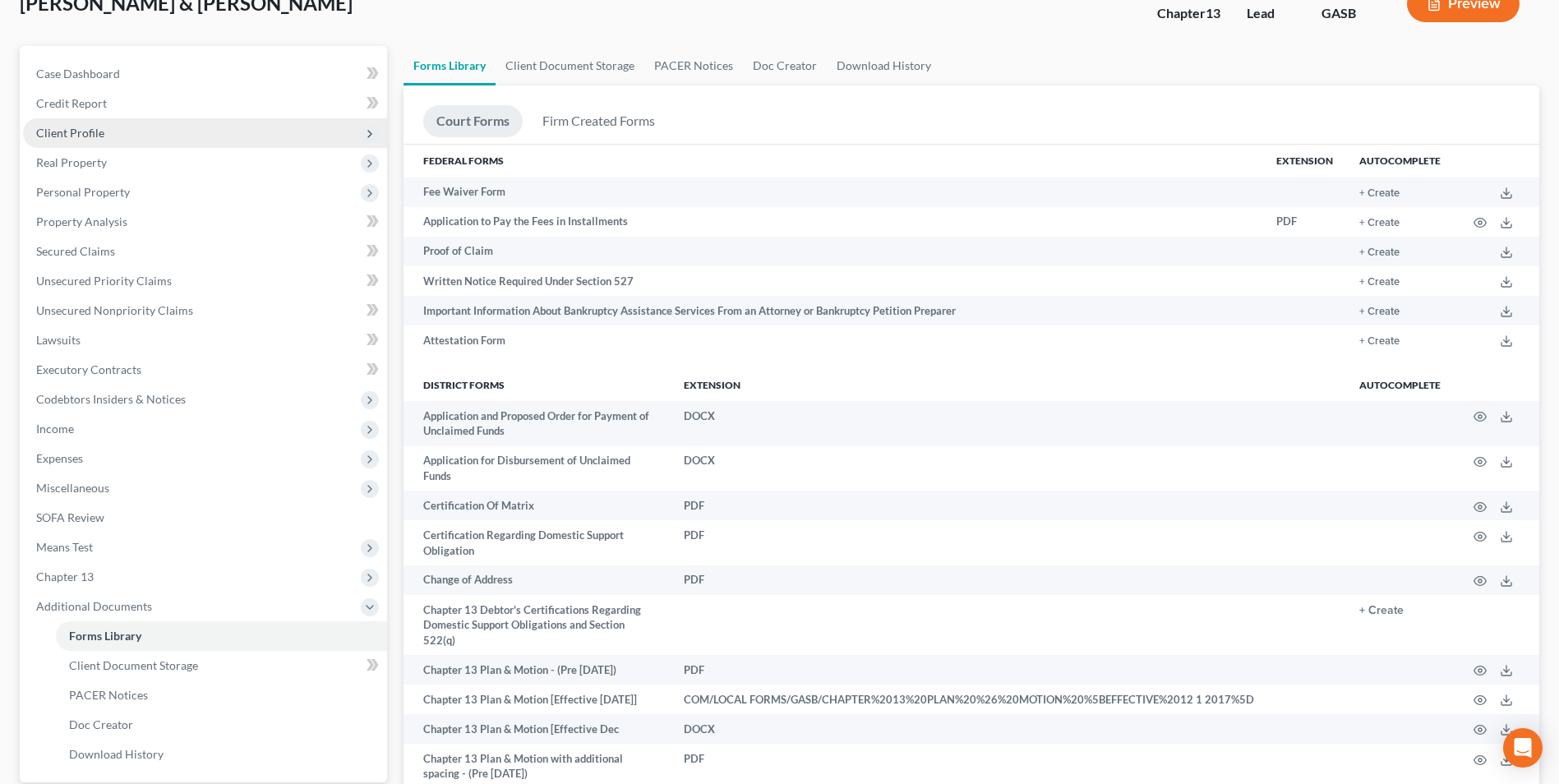
scroll to position [82, 0]
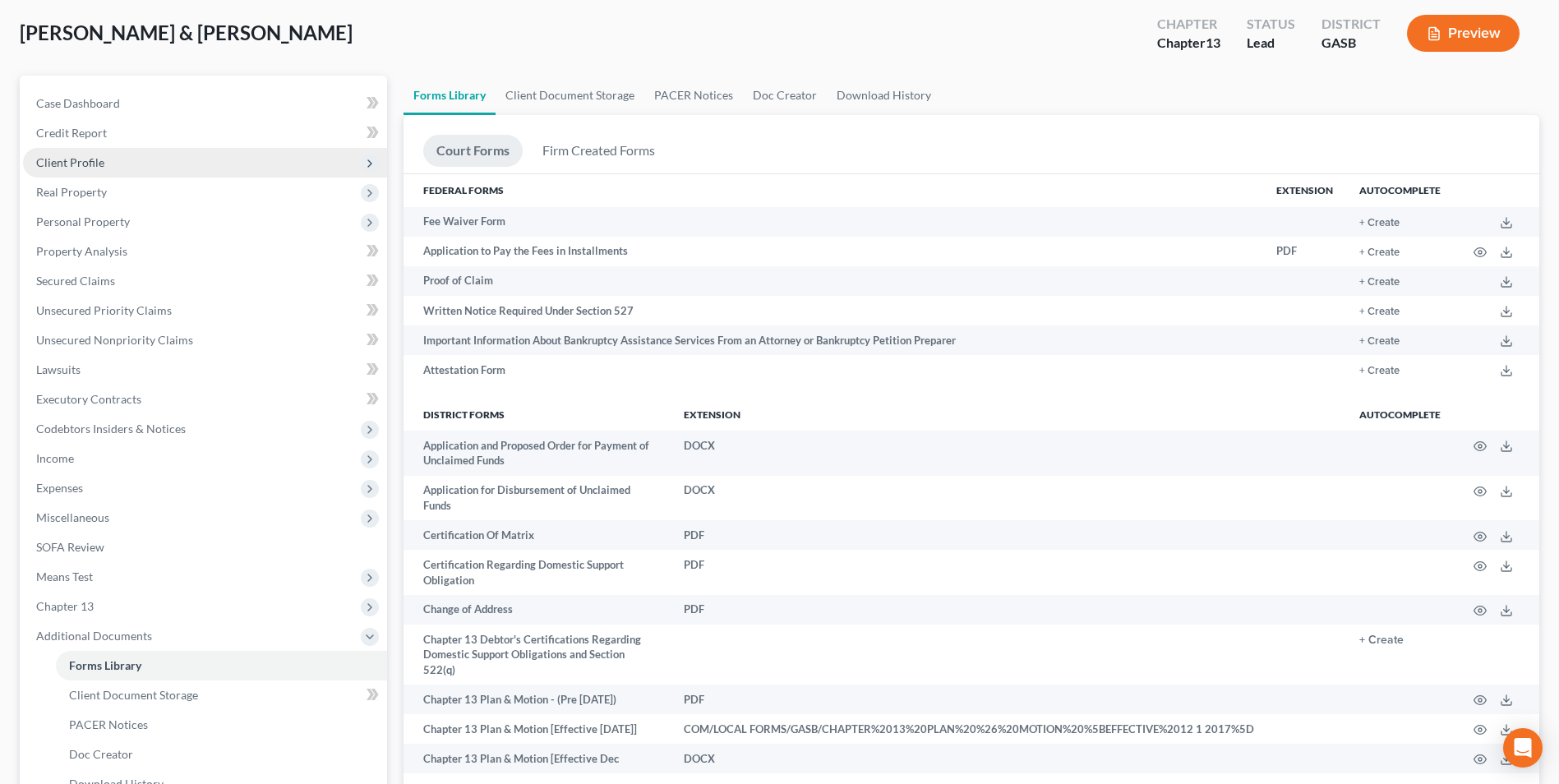
click at [63, 159] on span "Client Profile" at bounding box center [70, 162] width 68 height 14
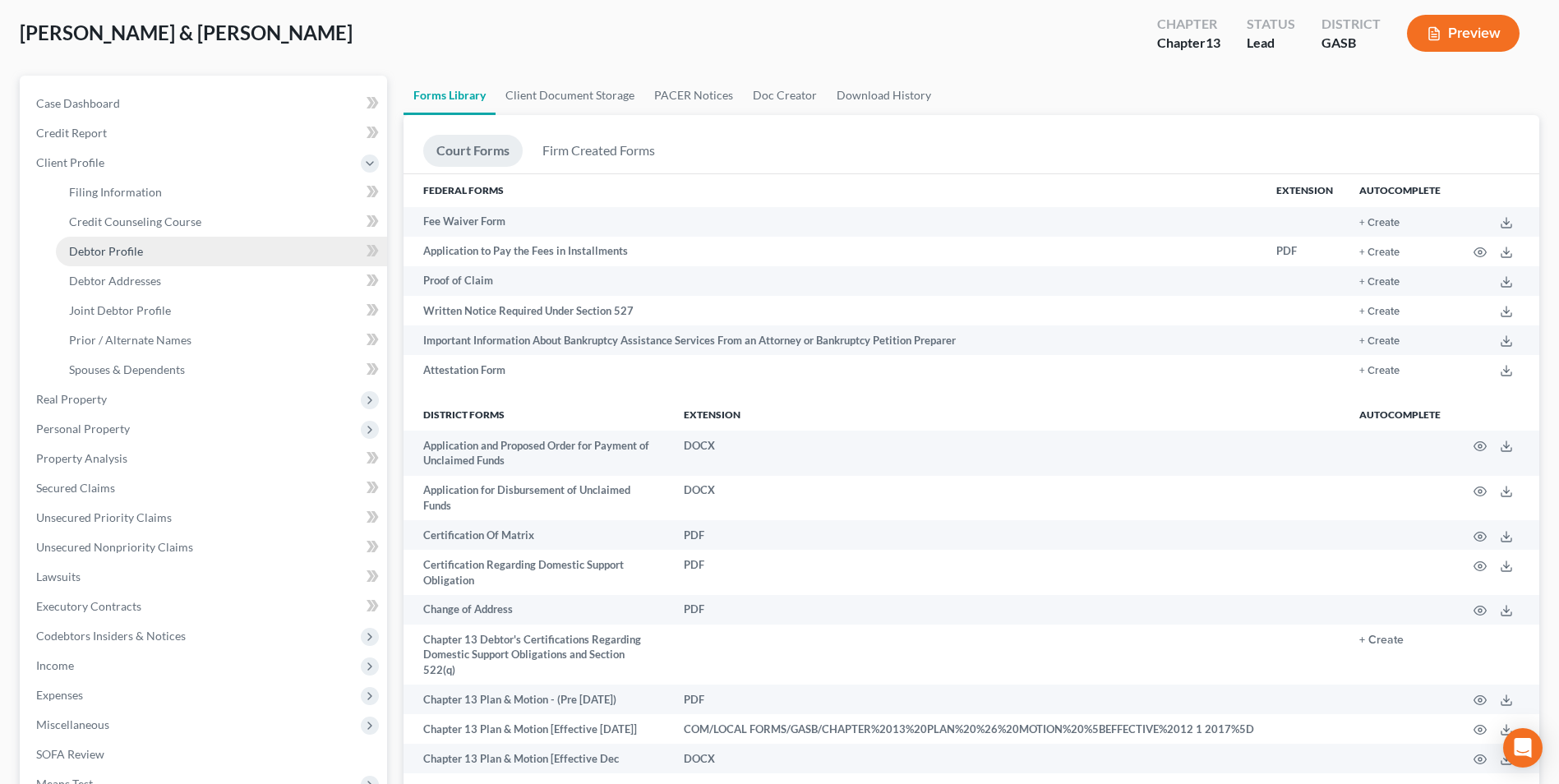
click at [84, 250] on span "Debtor Profile" at bounding box center [105, 251] width 74 height 14
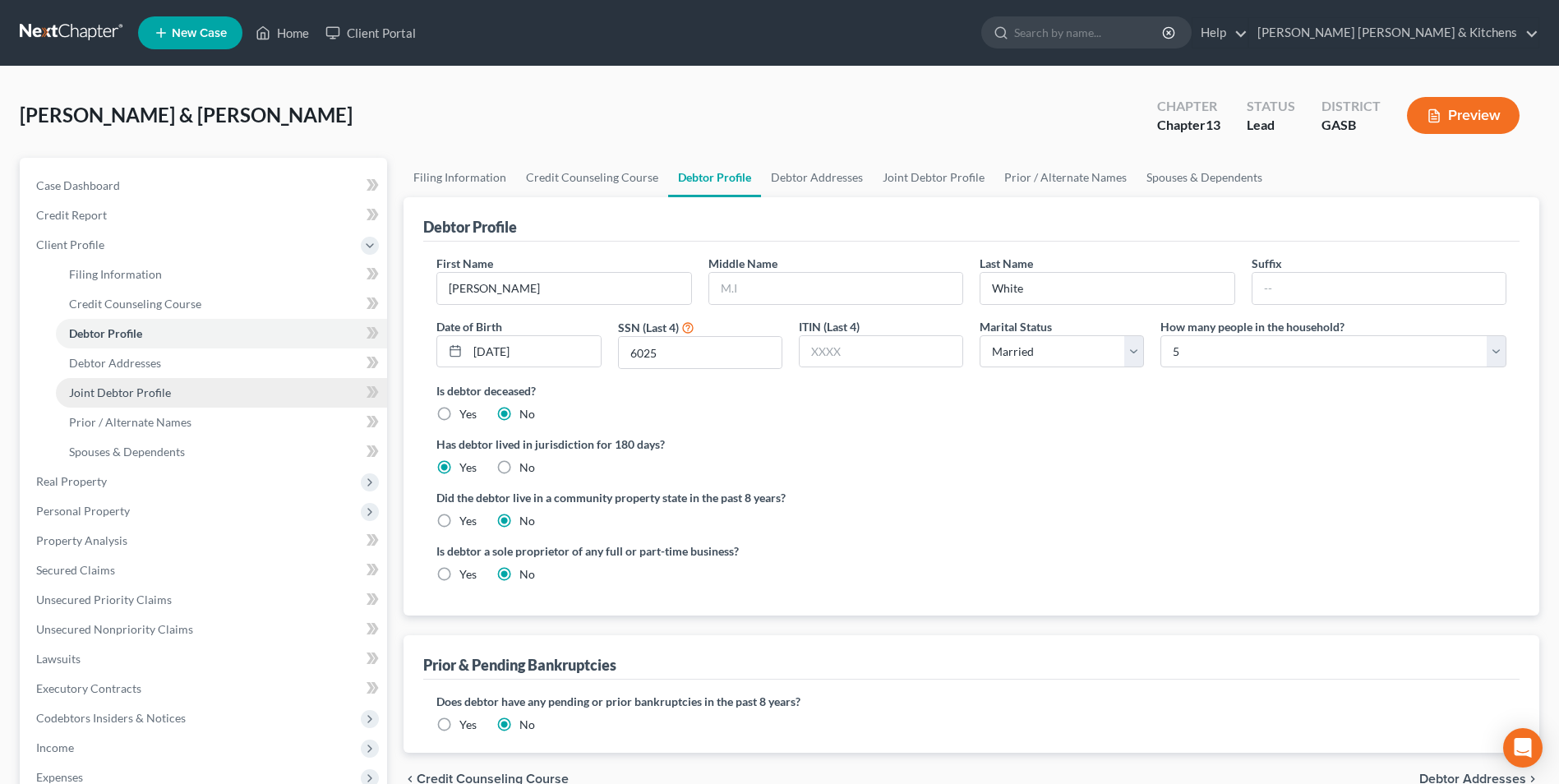
click at [96, 392] on span "Joint Debtor Profile" at bounding box center [119, 392] width 102 height 14
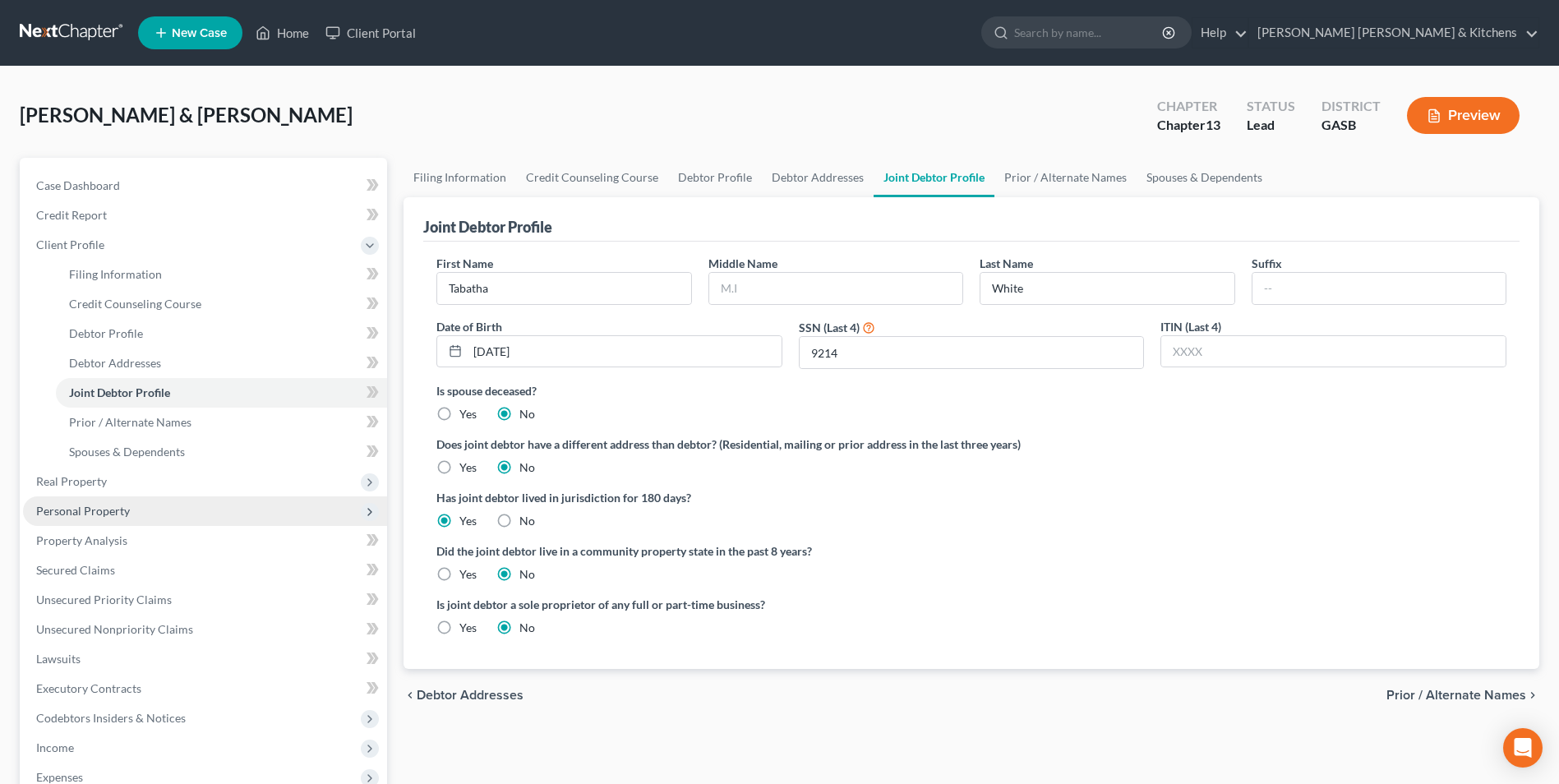
click at [99, 507] on span "Personal Property" at bounding box center [83, 510] width 93 height 14
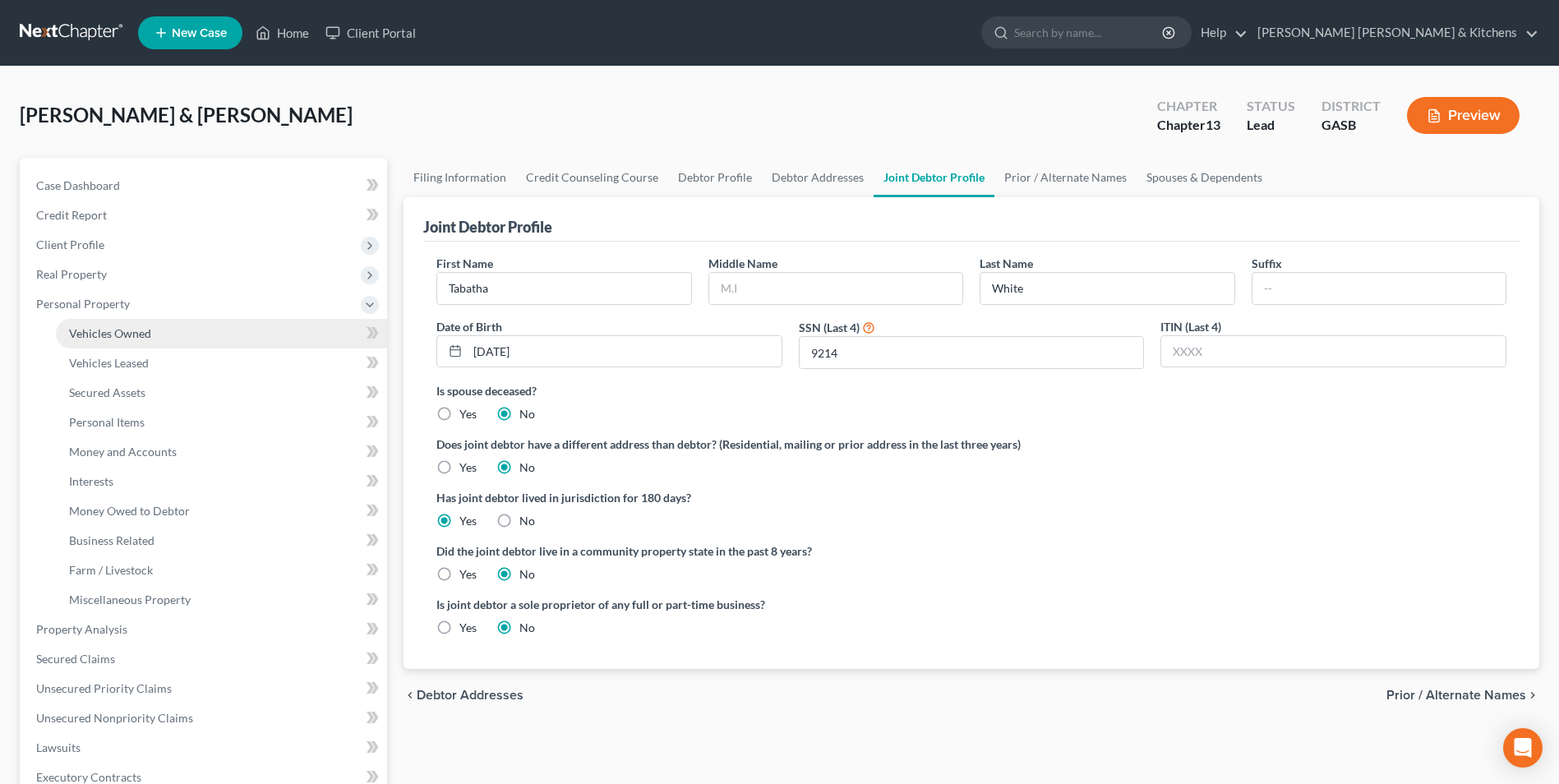
click at [98, 336] on span "Vehicles Owned" at bounding box center [110, 333] width 82 height 14
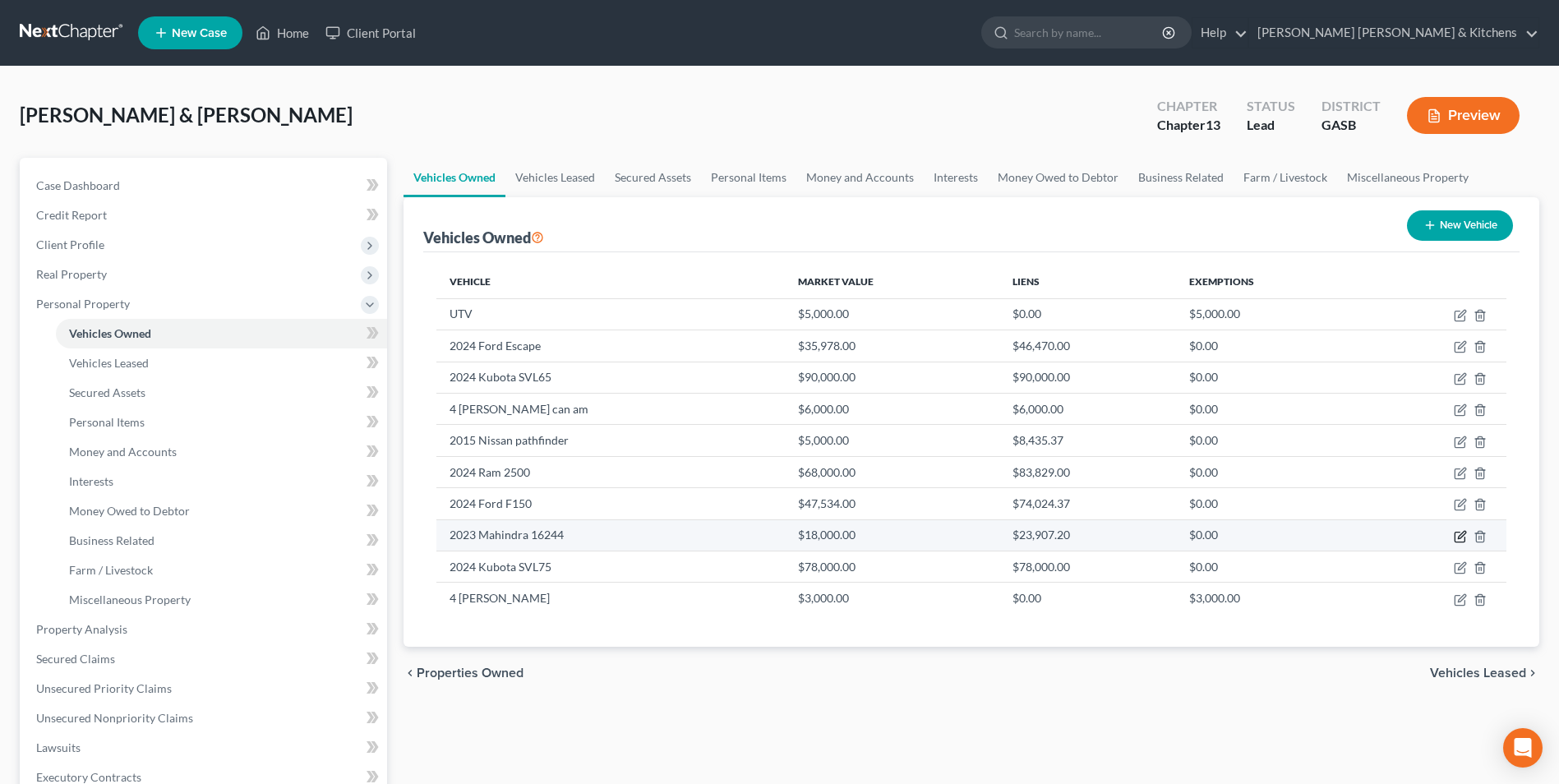
click at [1463, 535] on icon "button" at bounding box center [1461, 534] width 7 height 7
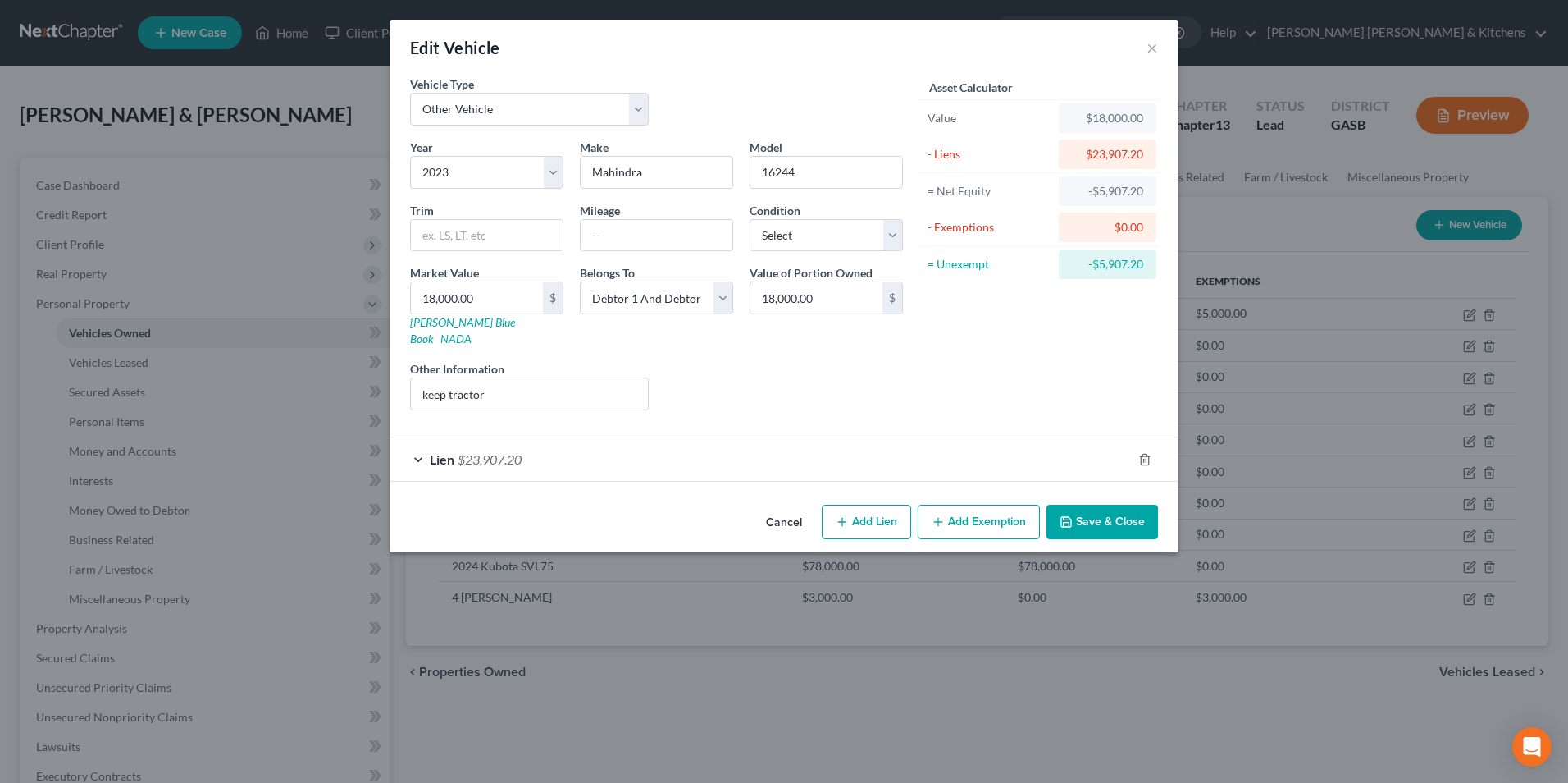
click at [800, 510] on button "Cancel" at bounding box center [784, 522] width 62 height 33
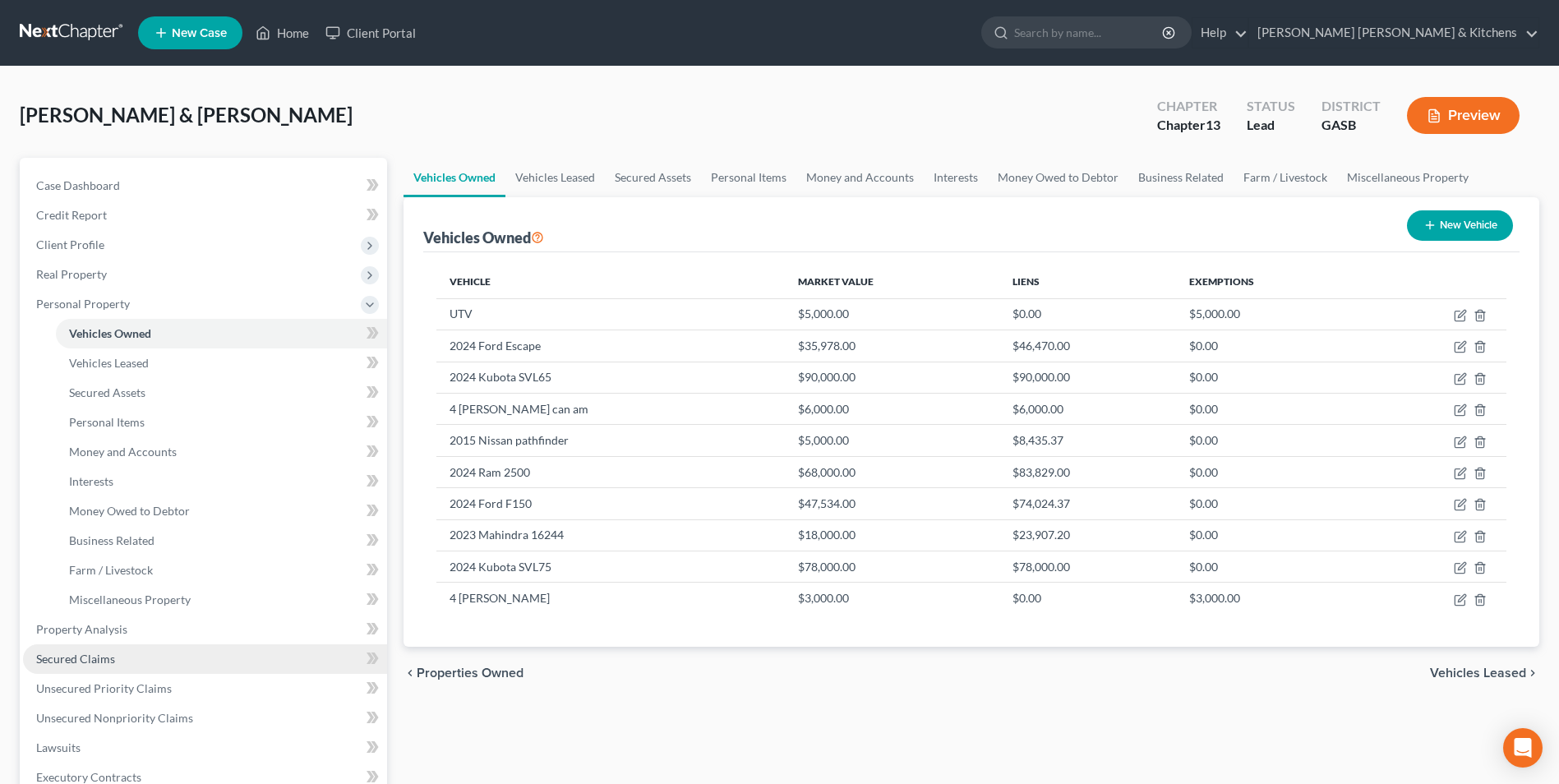
click at [70, 656] on span "Secured Claims" at bounding box center [76, 658] width 79 height 14
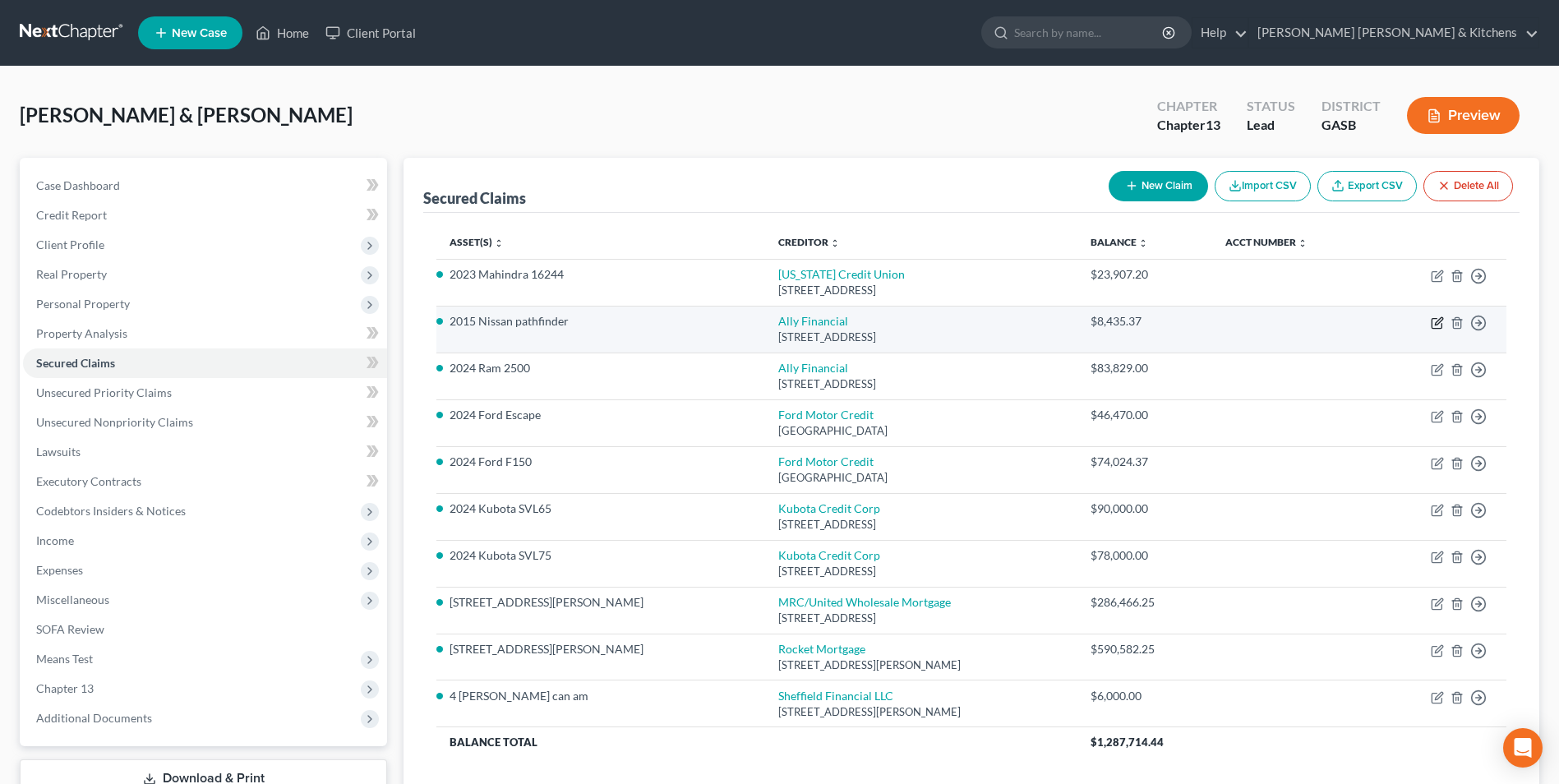
click at [1441, 324] on icon "button" at bounding box center [1437, 323] width 13 height 13
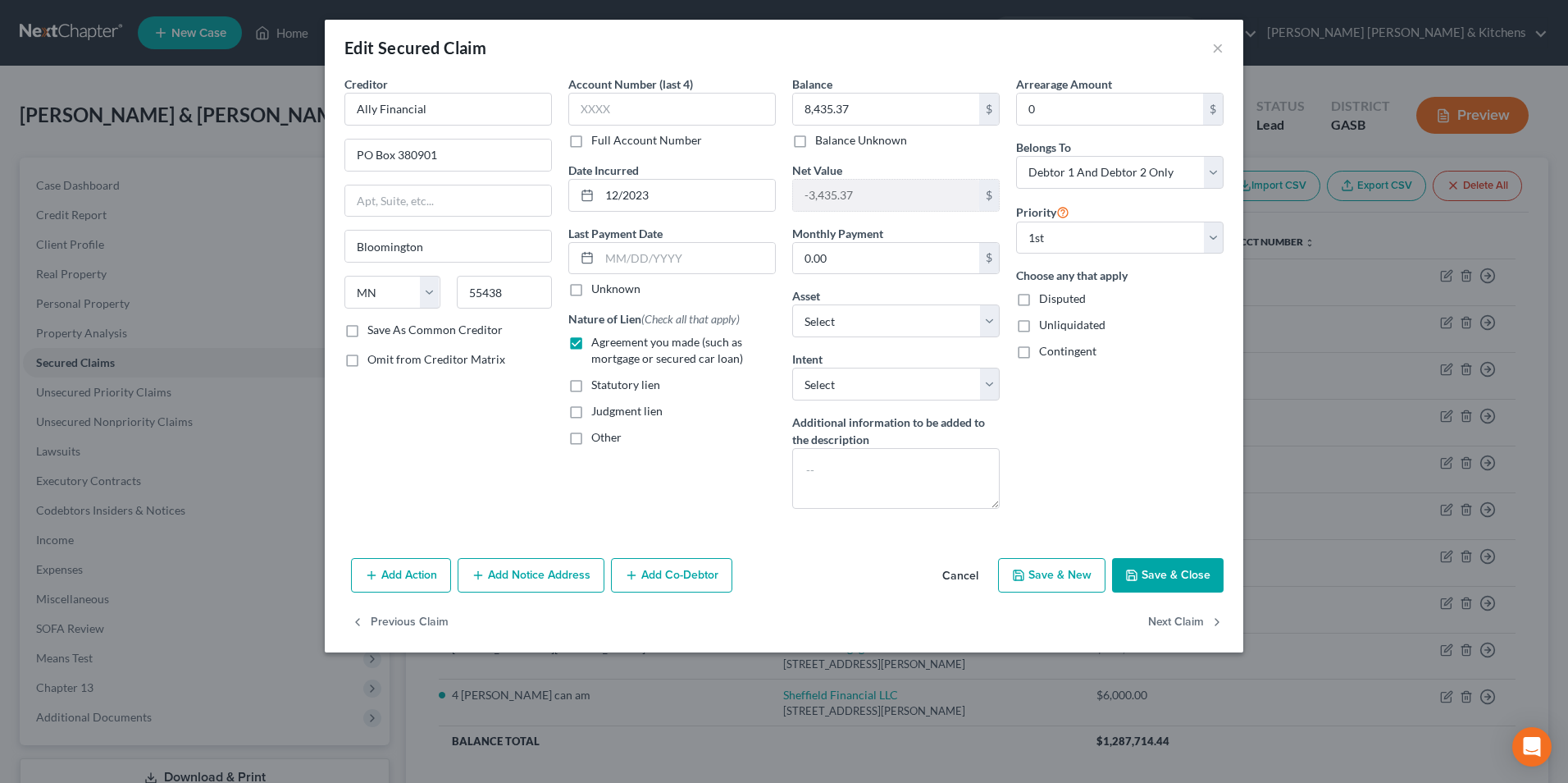
click at [960, 570] on button "Cancel" at bounding box center [959, 575] width 62 height 33
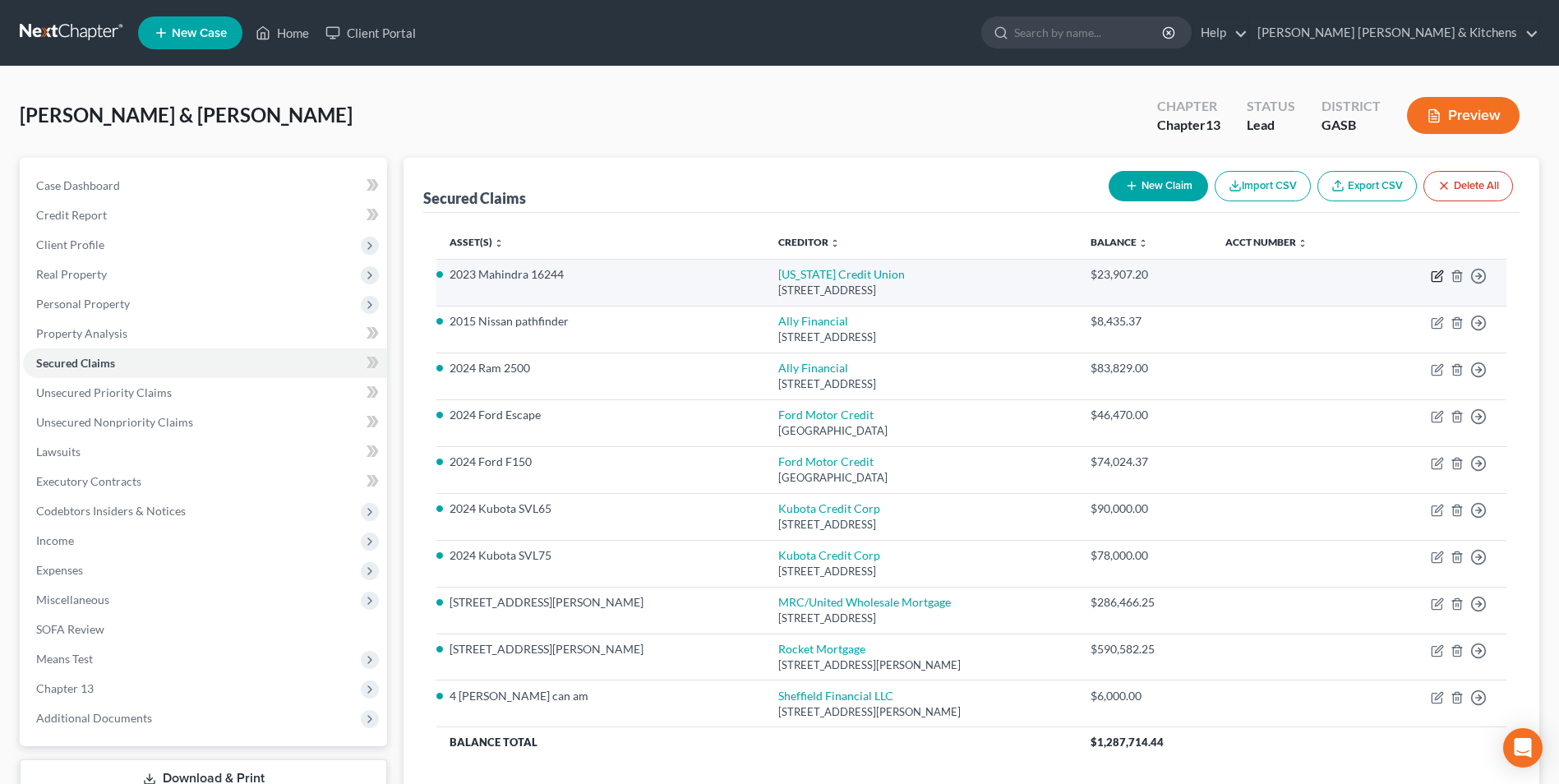
click at [1442, 279] on icon "button" at bounding box center [1436, 277] width 10 height 10
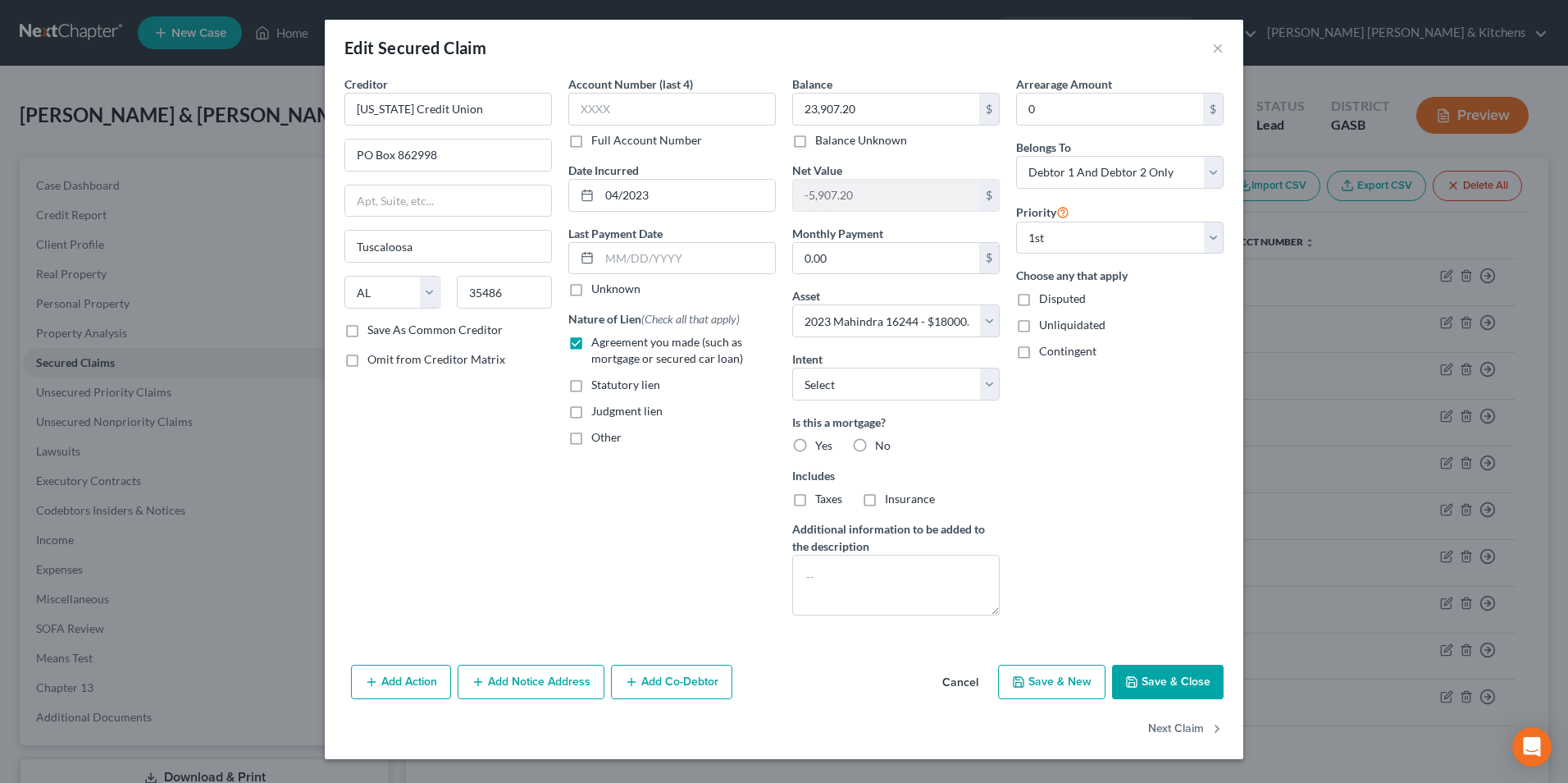
click at [967, 683] on button "Cancel" at bounding box center [959, 682] width 62 height 33
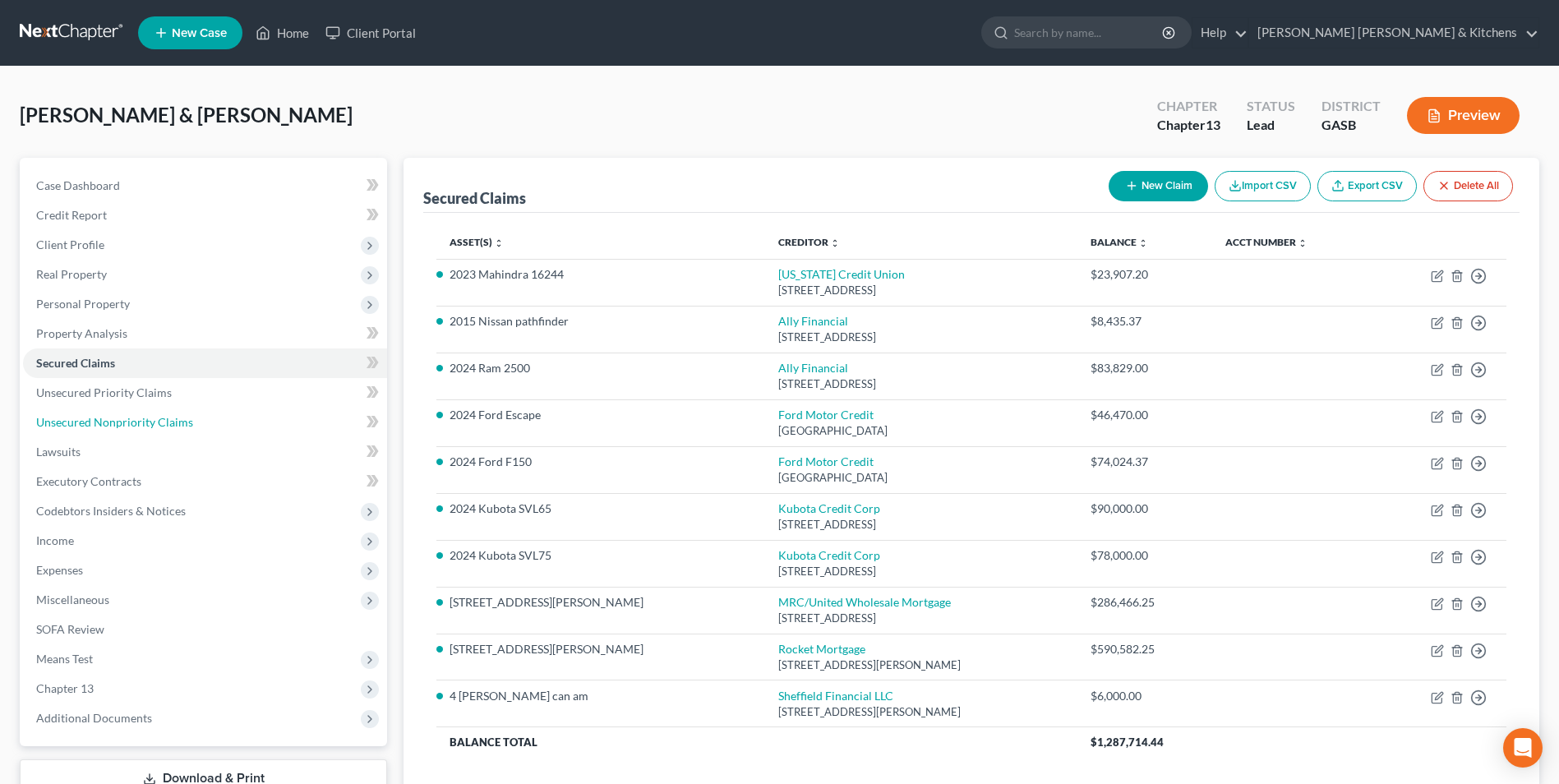
drag, startPoint x: 142, startPoint y: 421, endPoint x: 685, endPoint y: 558, distance: 560.0
click at [142, 421] on span "Unsecured Nonpriority Claims" at bounding box center [115, 421] width 157 height 14
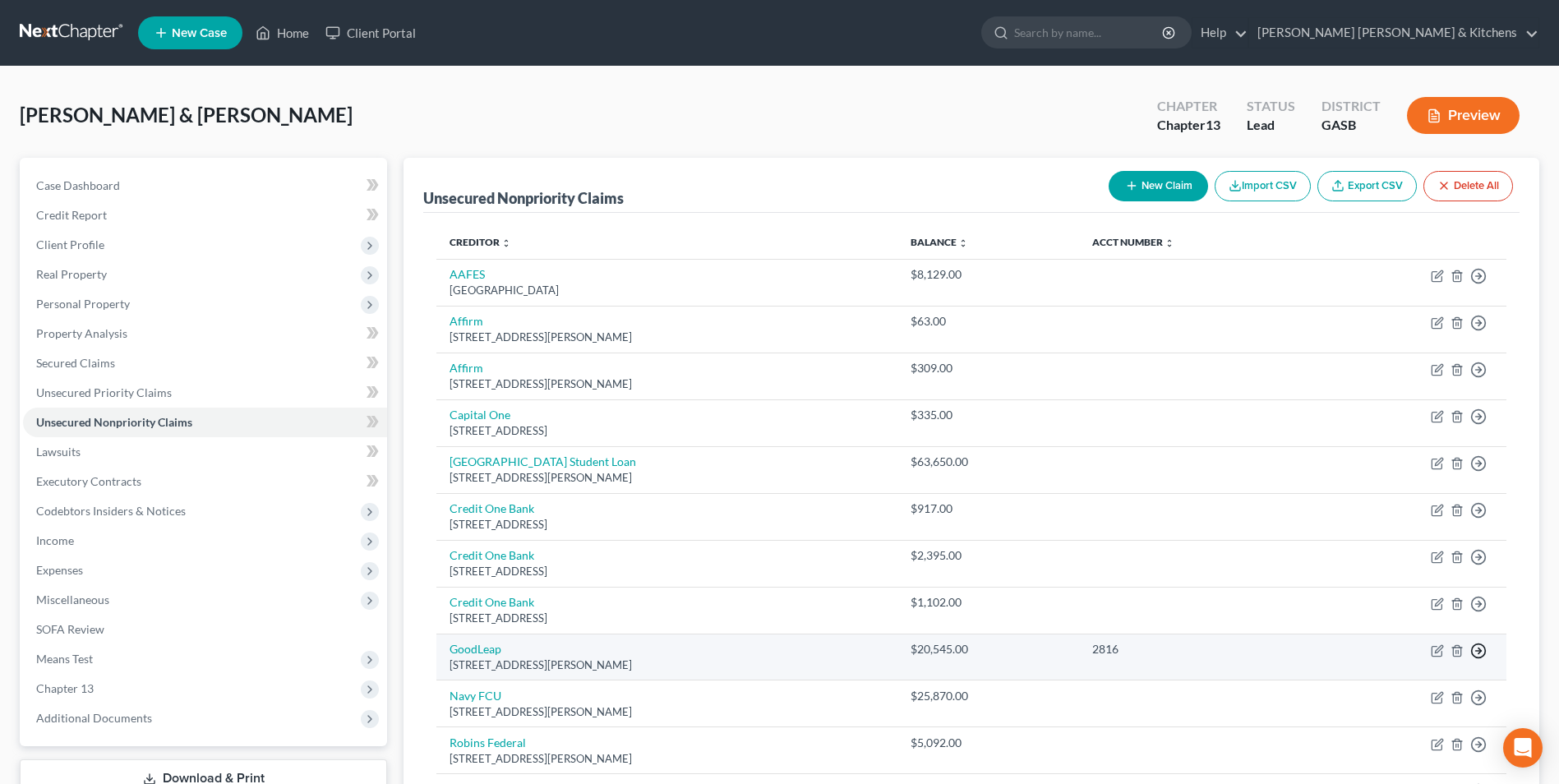
click at [1477, 651] on line "button" at bounding box center [1479, 651] width 6 height 0
click at [1400, 665] on link "Move to D" at bounding box center [1402, 662] width 137 height 28
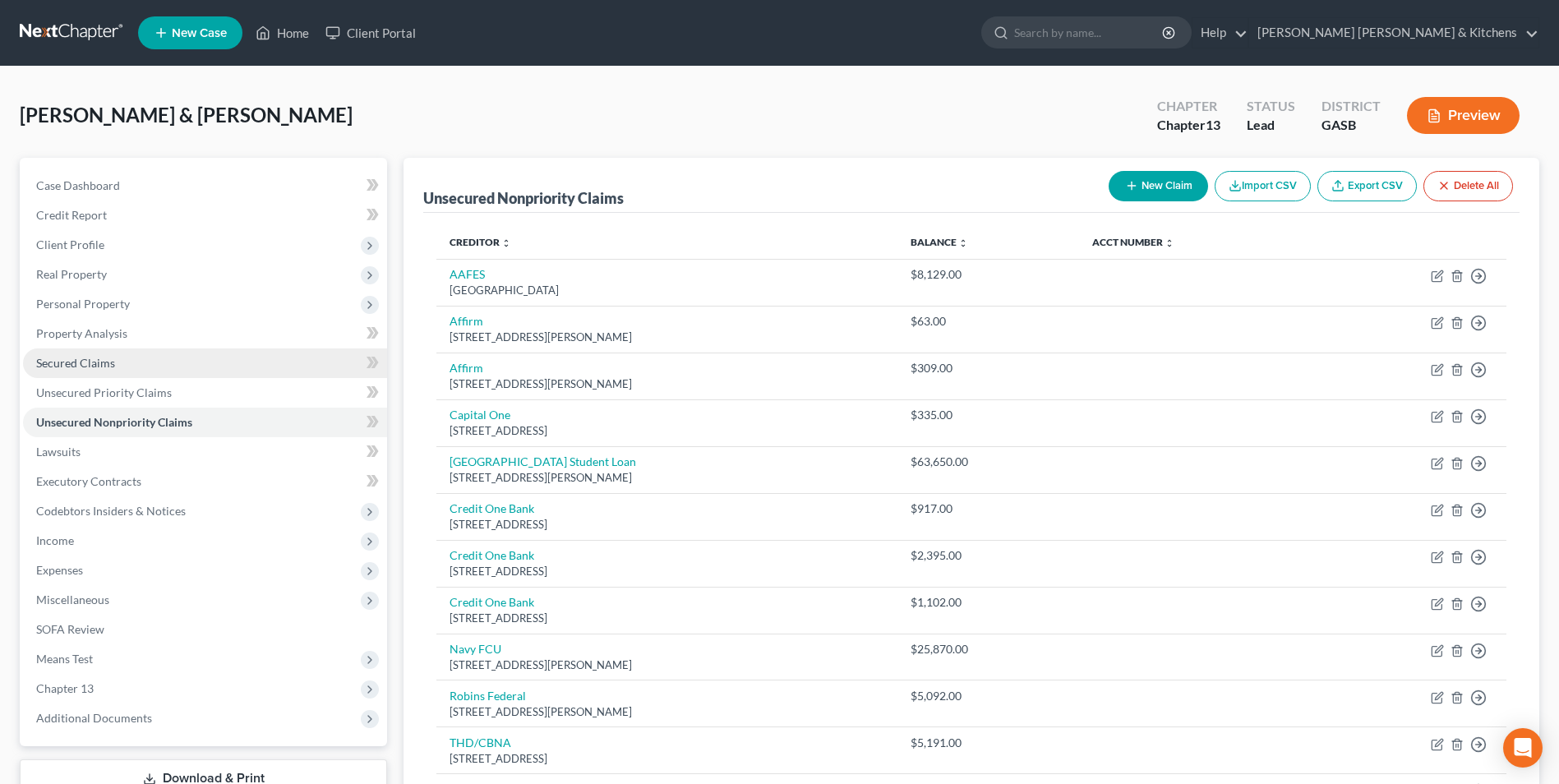
click at [58, 353] on link "Secured Claims" at bounding box center [205, 364] width 364 height 30
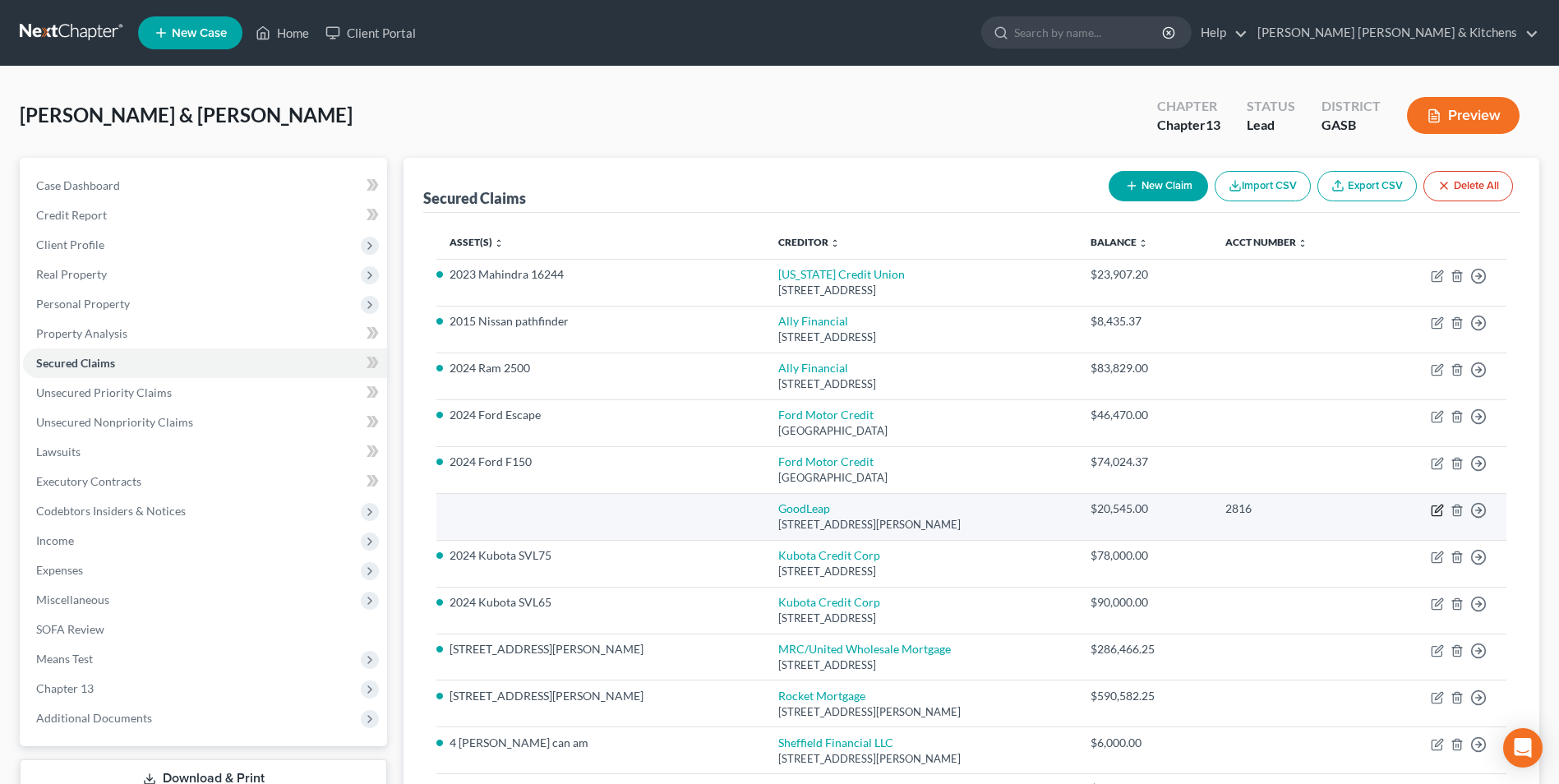
click at [1439, 513] on icon "button" at bounding box center [1437, 510] width 13 height 13
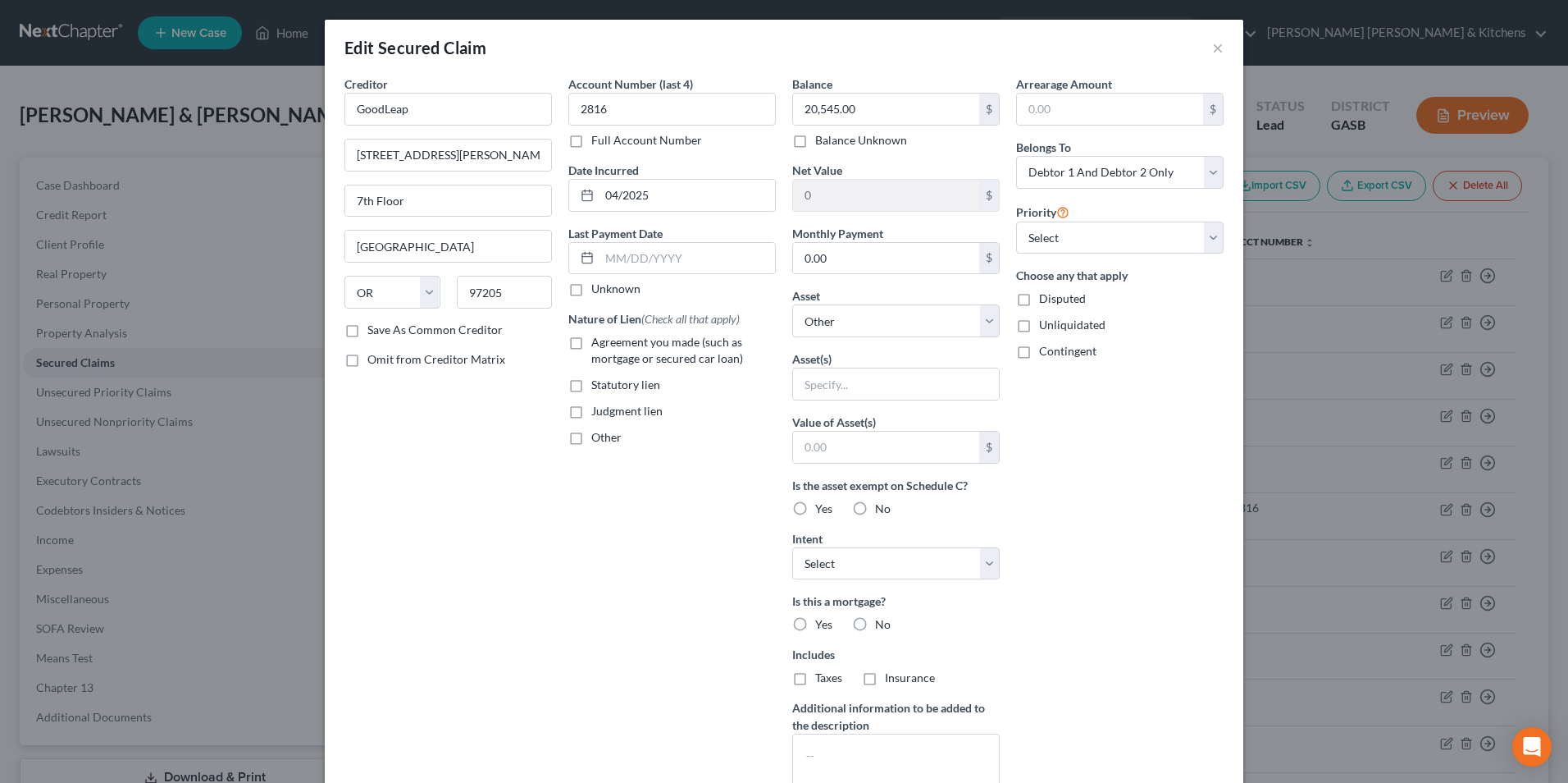
click at [591, 348] on label "Agreement you made (such as mortgage or secured car loan)" at bounding box center [683, 350] width 184 height 33
click at [597, 344] on input "Agreement you made (such as mortgage or secured car loan)" at bounding box center [602, 339] width 10 height 10
click at [827, 398] on input "text" at bounding box center [895, 384] width 206 height 31
click at [838, 453] on input "text" at bounding box center [886, 447] width 186 height 31
click at [1039, 295] on label "Disputed" at bounding box center [1063, 299] width 47 height 17
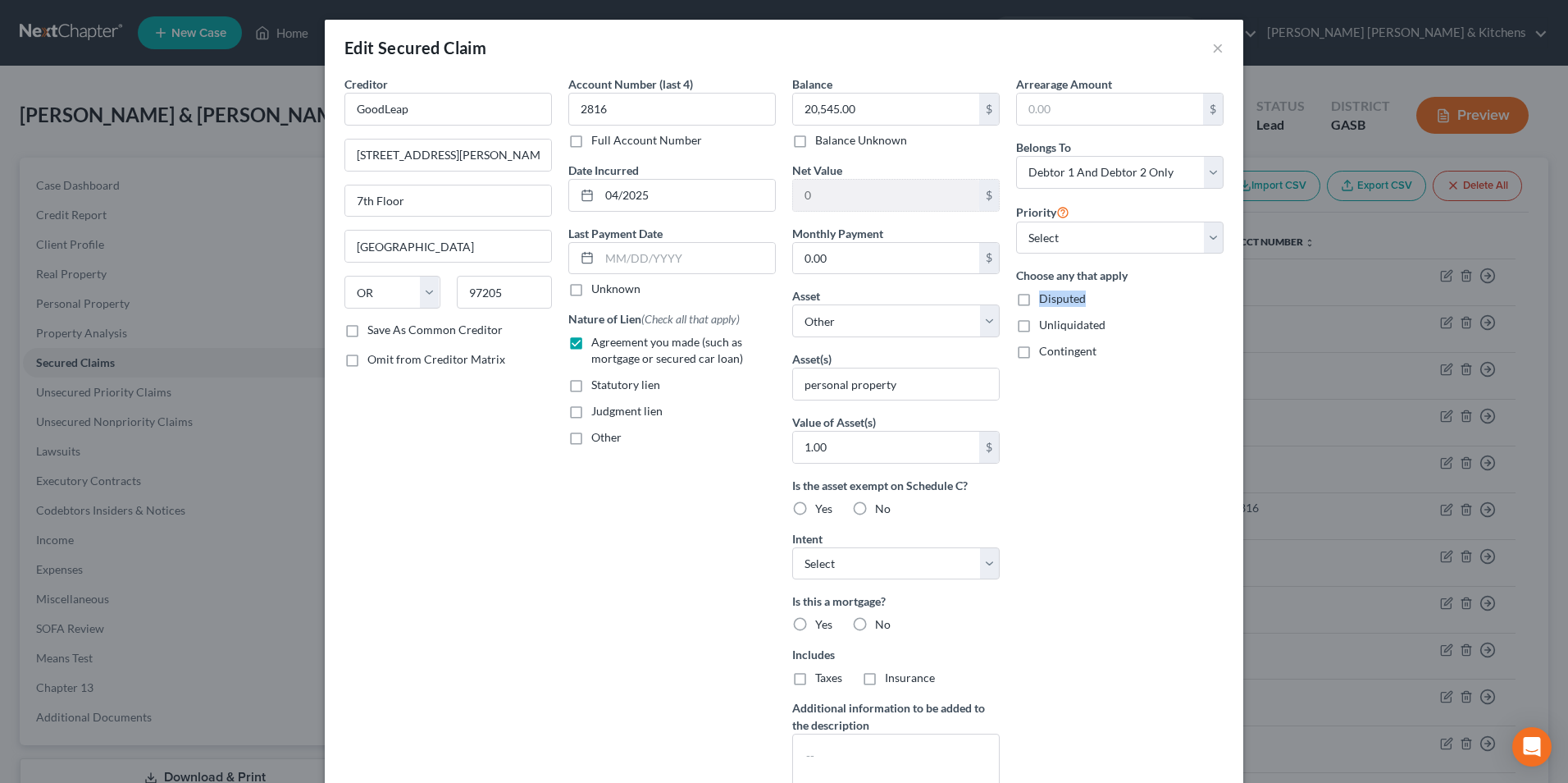
click at [1039, 304] on label "Disputed" at bounding box center [1063, 299] width 47 height 17
click at [1046, 301] on input "Disputed" at bounding box center [1051, 295] width 10 height 10
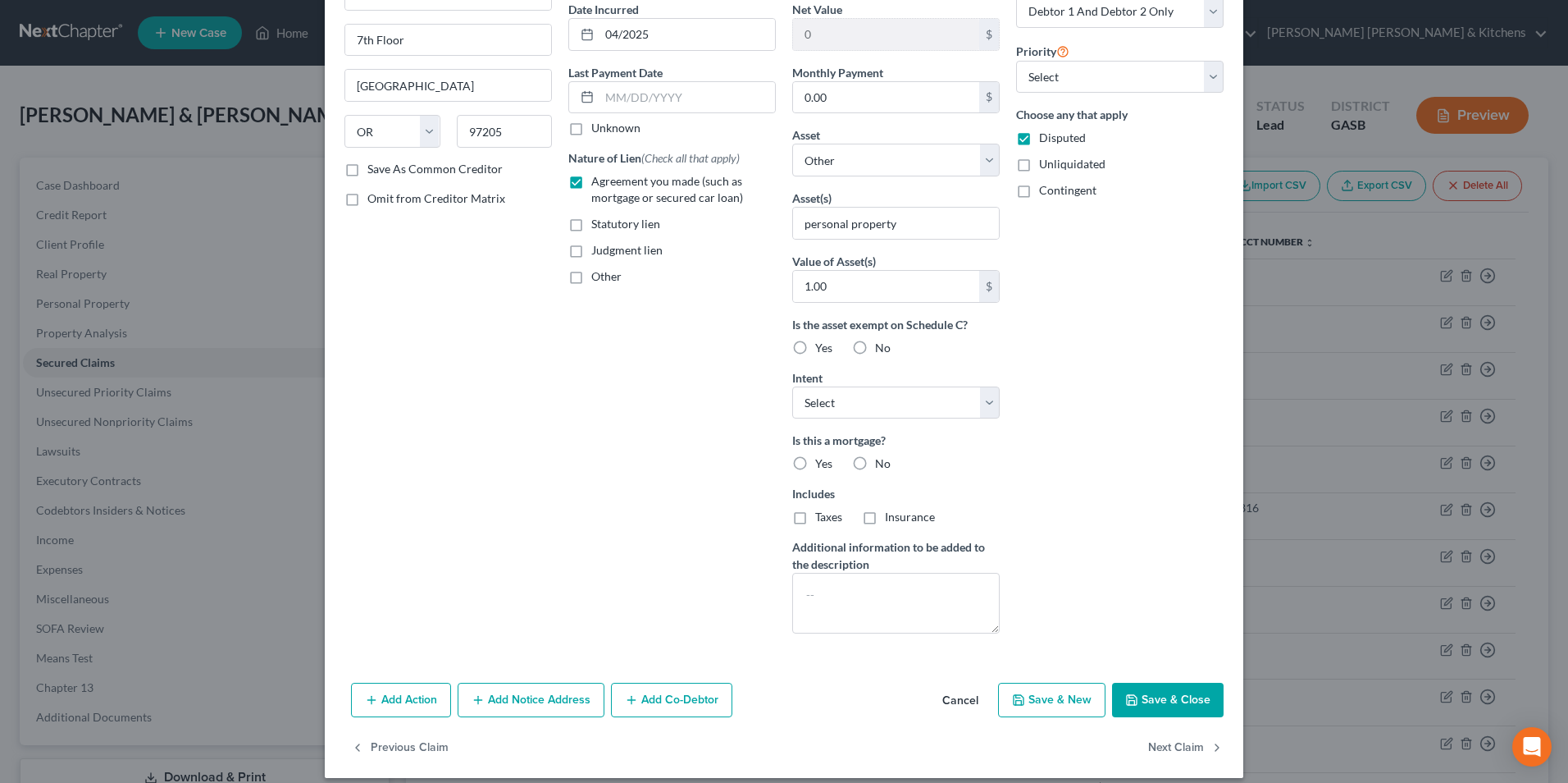
scroll to position [176, 0]
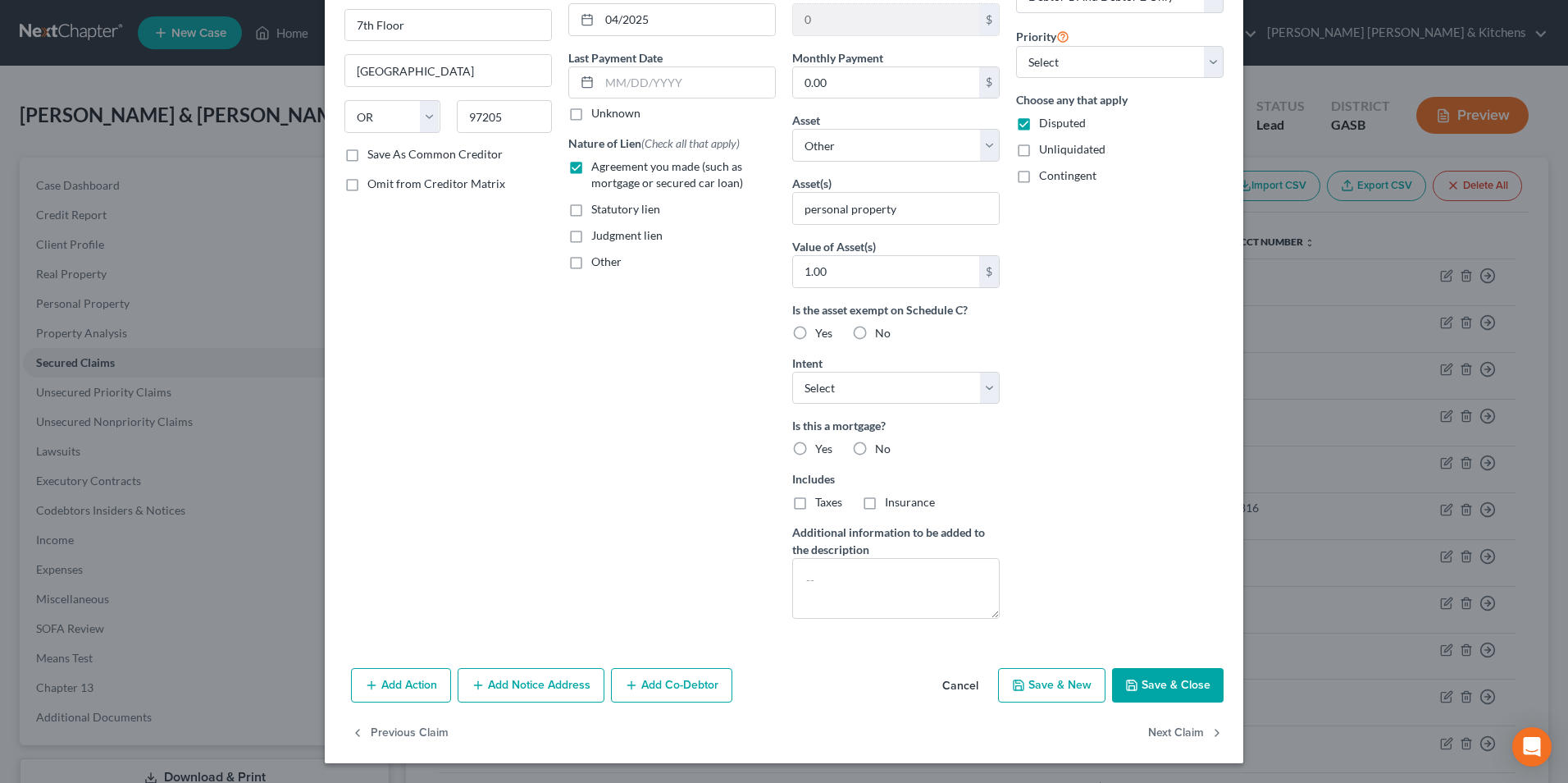
click at [1159, 680] on button "Save & Close" at bounding box center [1168, 684] width 112 height 34
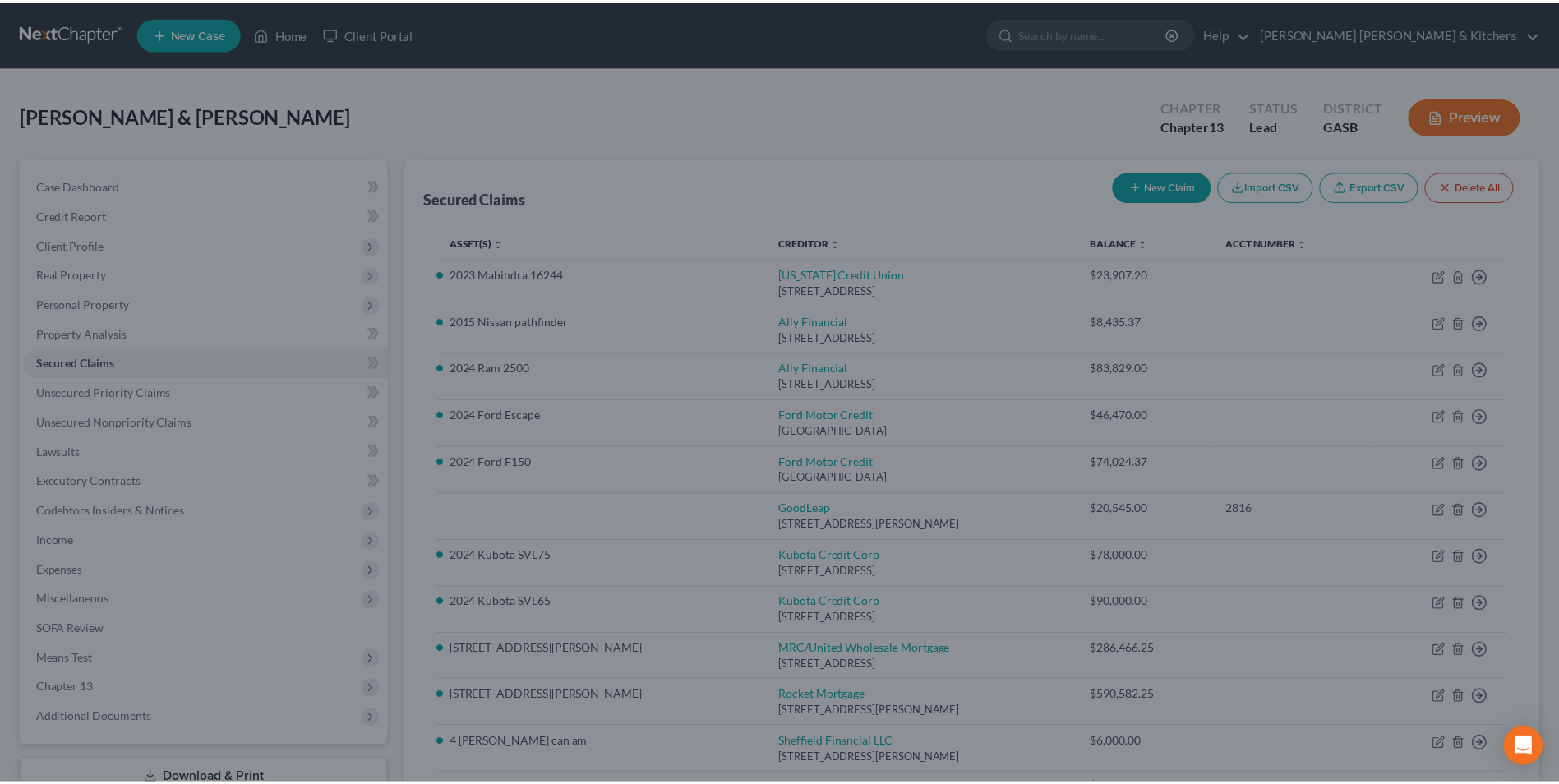
scroll to position [0, 0]
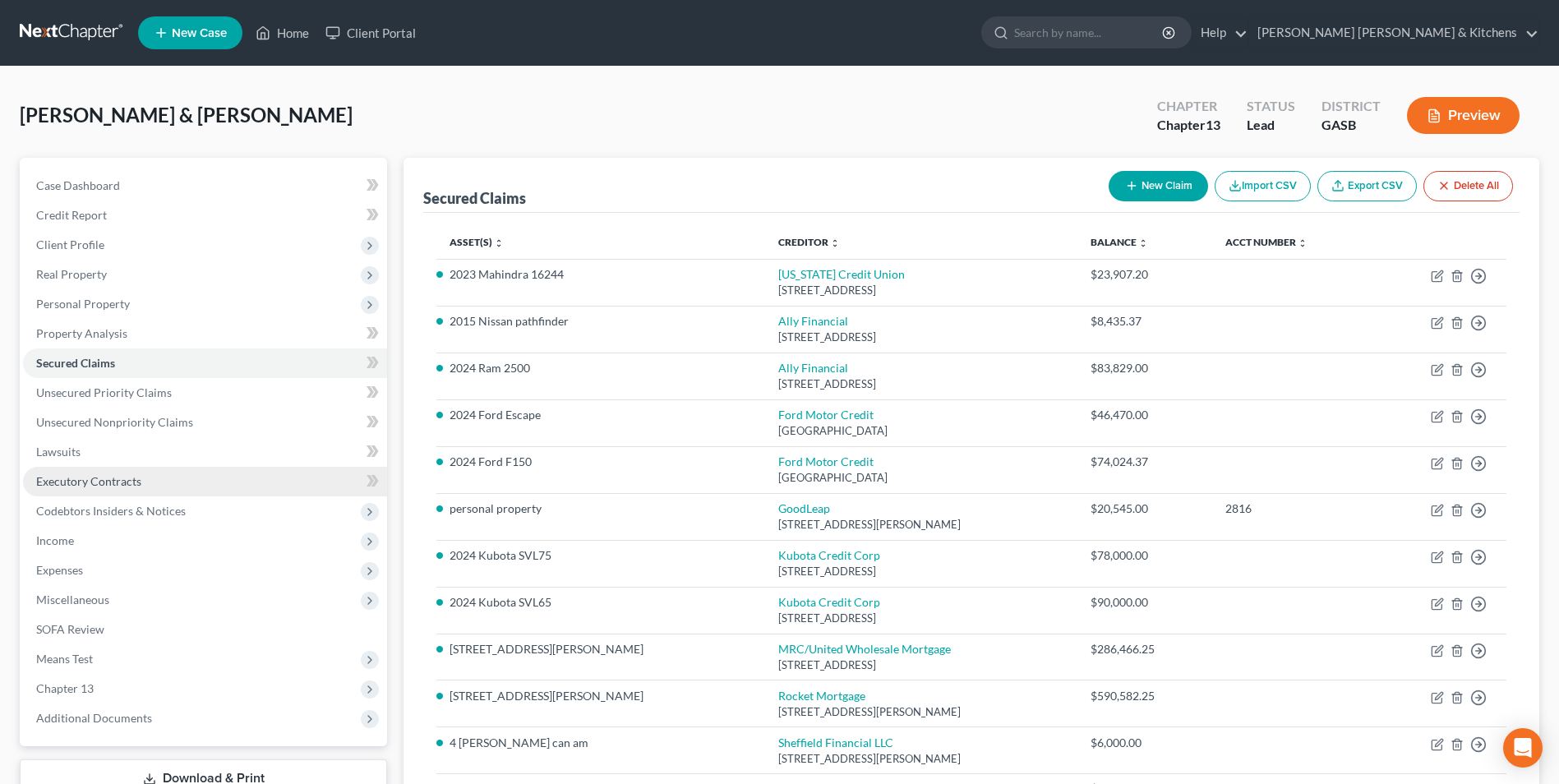
click at [103, 479] on span "Executory Contracts" at bounding box center [89, 480] width 105 height 14
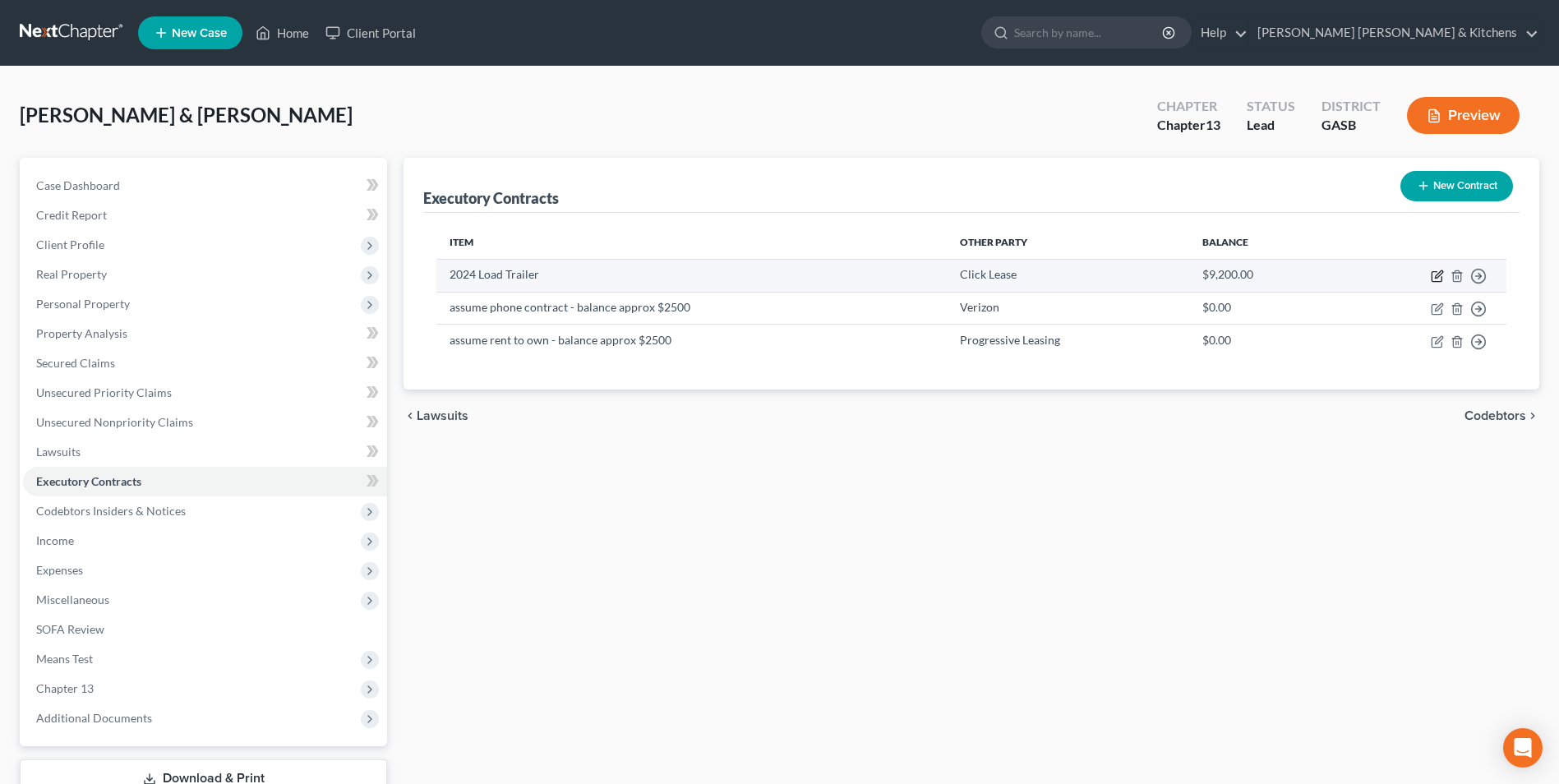
click at [1438, 274] on icon "button" at bounding box center [1437, 276] width 13 height 13
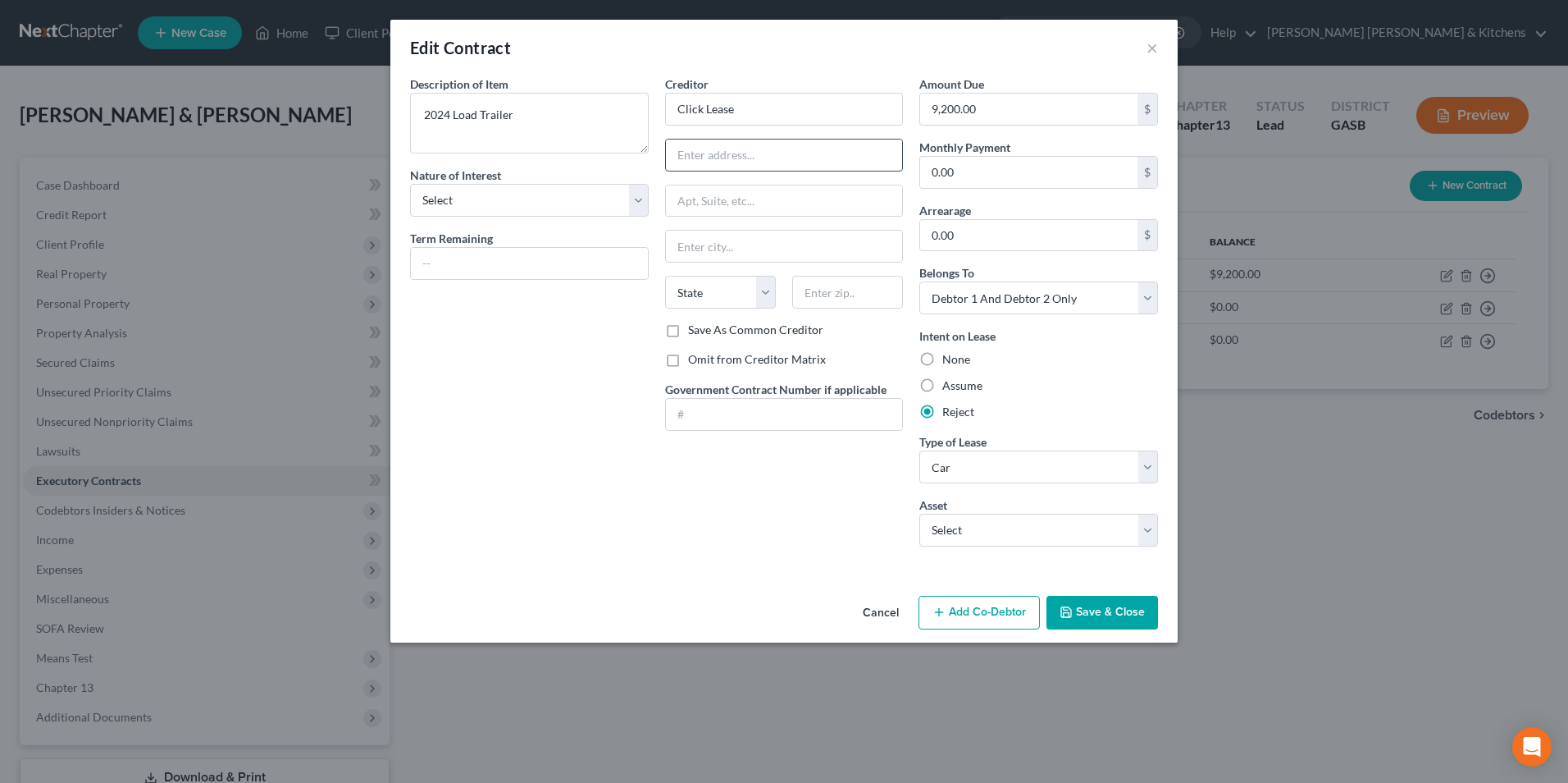
click at [687, 149] on input "text" at bounding box center [784, 155] width 237 height 31
click at [706, 107] on input "Click Lease" at bounding box center [784, 109] width 238 height 33
click at [721, 168] on input "1182" at bounding box center [784, 155] width 237 height 31
click at [1094, 610] on button "Save & Close" at bounding box center [1102, 613] width 112 height 34
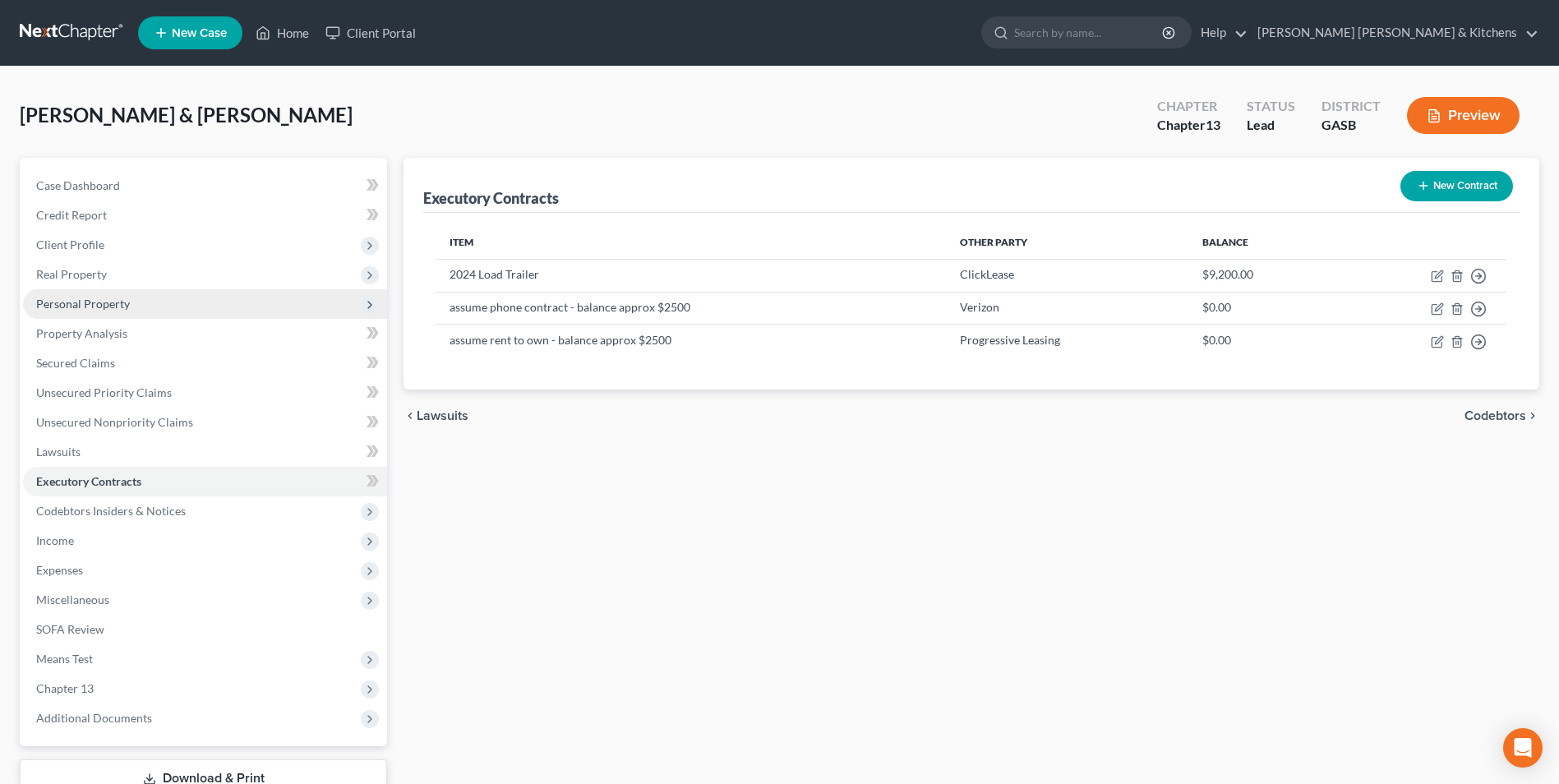
click at [76, 305] on span "Personal Property" at bounding box center [83, 303] width 93 height 14
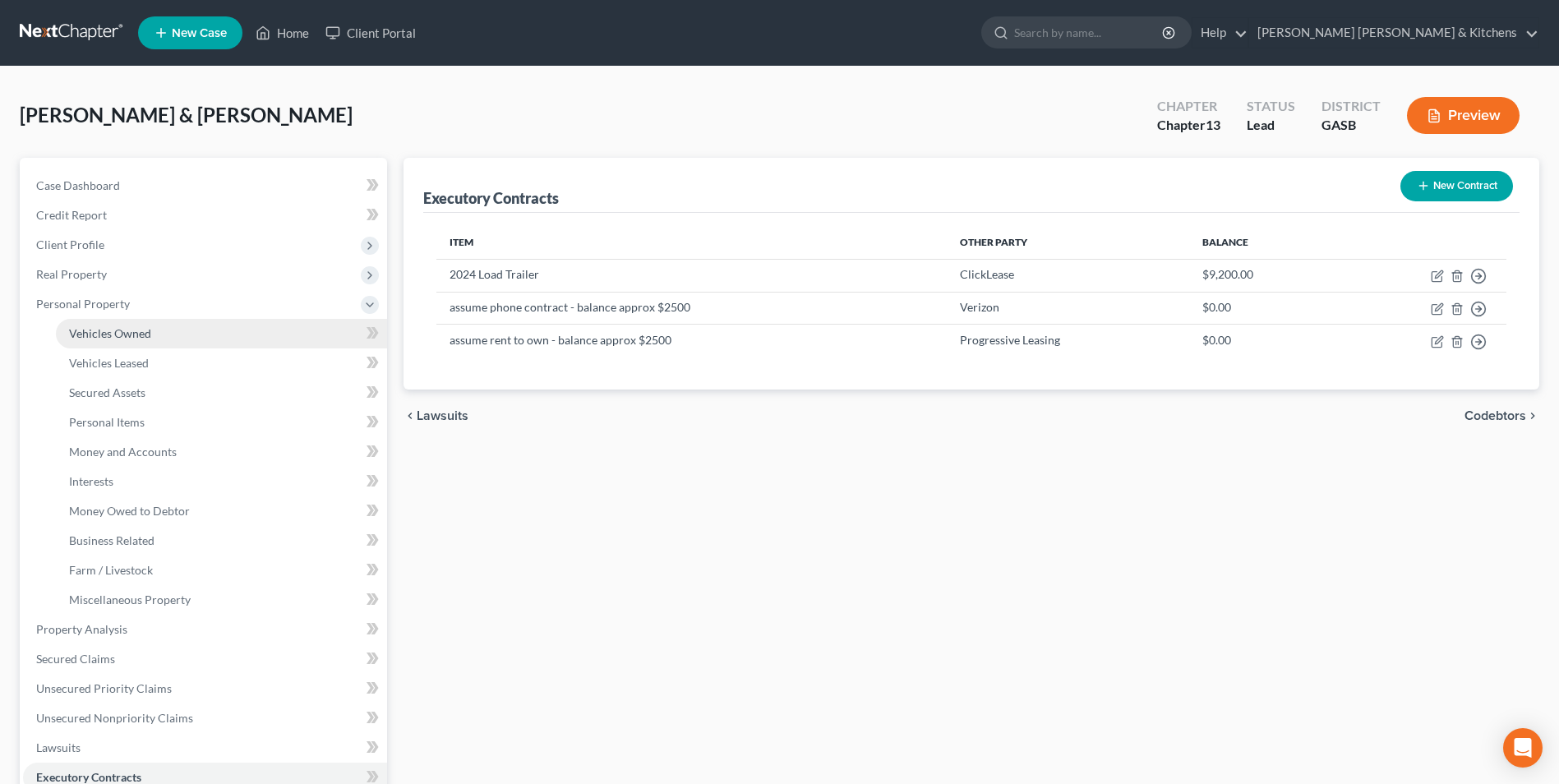
click at [91, 326] on span "Vehicles Owned" at bounding box center [110, 333] width 82 height 14
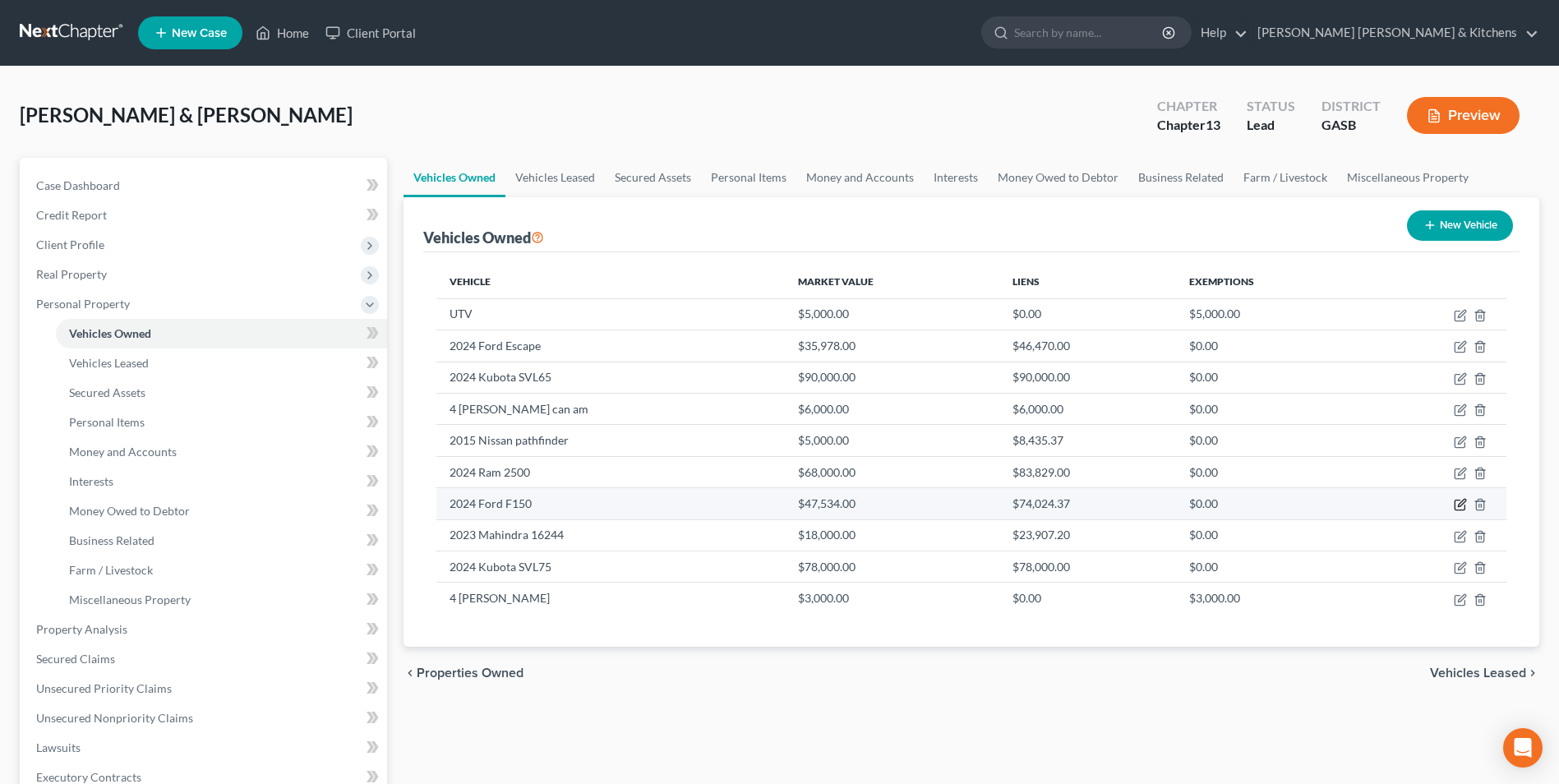
click at [1461, 503] on icon "button" at bounding box center [1460, 504] width 13 height 13
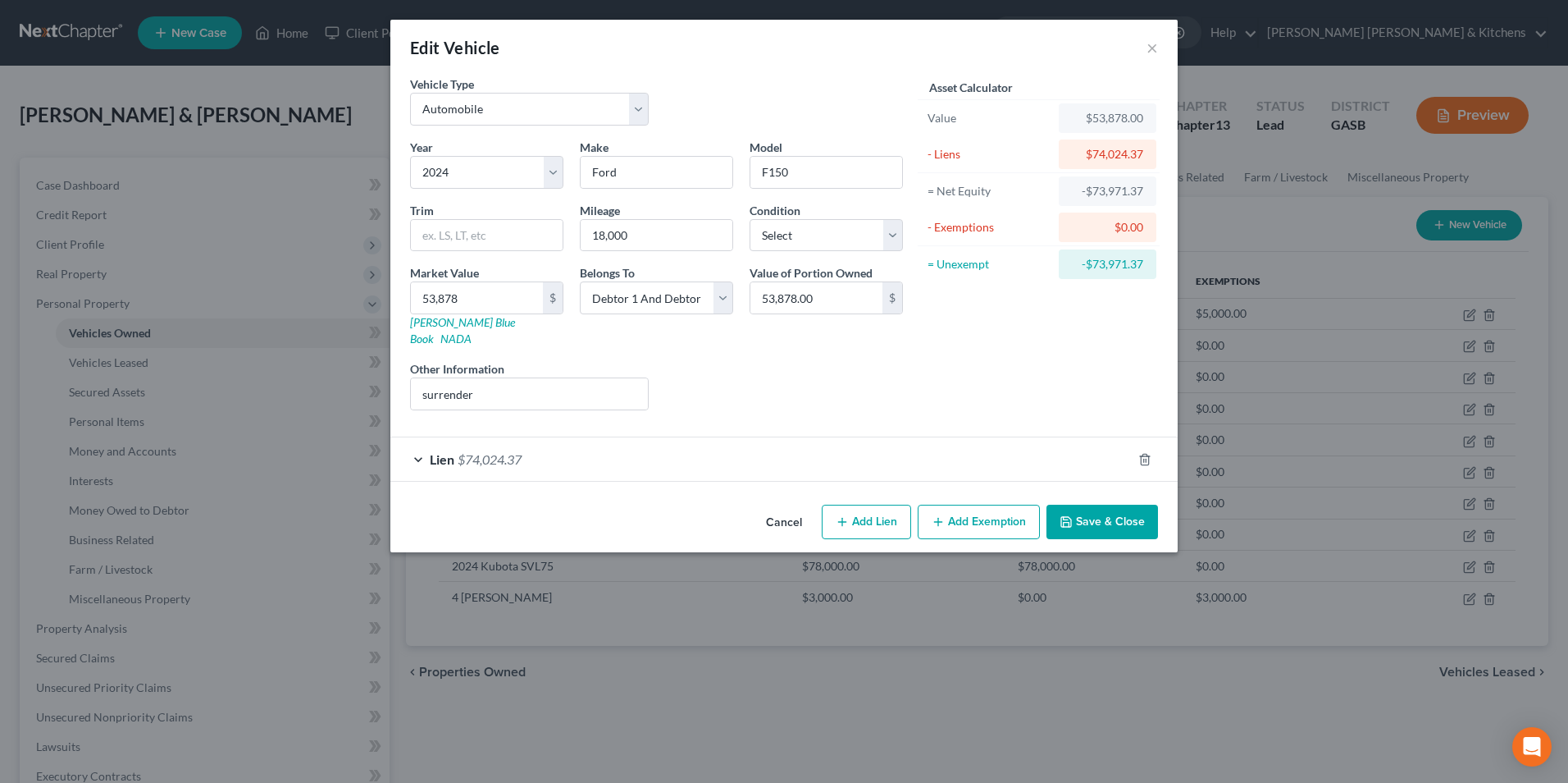
drag, startPoint x: 1131, startPoint y: 496, endPoint x: 1130, endPoint y: 593, distance: 97.0
click at [1131, 505] on button "Save & Close" at bounding box center [1102, 521] width 112 height 34
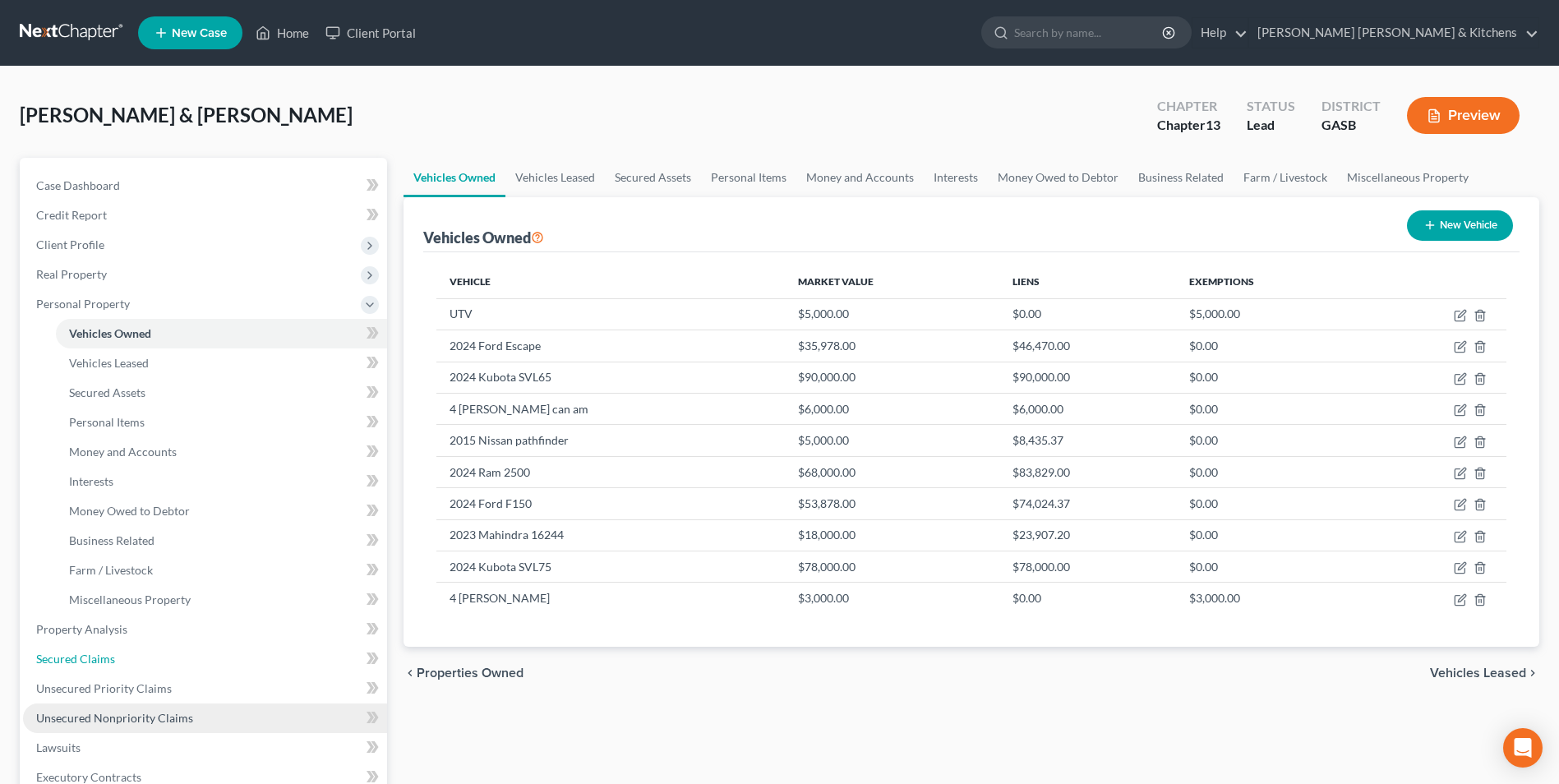
drag, startPoint x: 87, startPoint y: 661, endPoint x: 254, endPoint y: 718, distance: 176.5
click at [87, 661] on span "Secured Claims" at bounding box center [76, 658] width 79 height 14
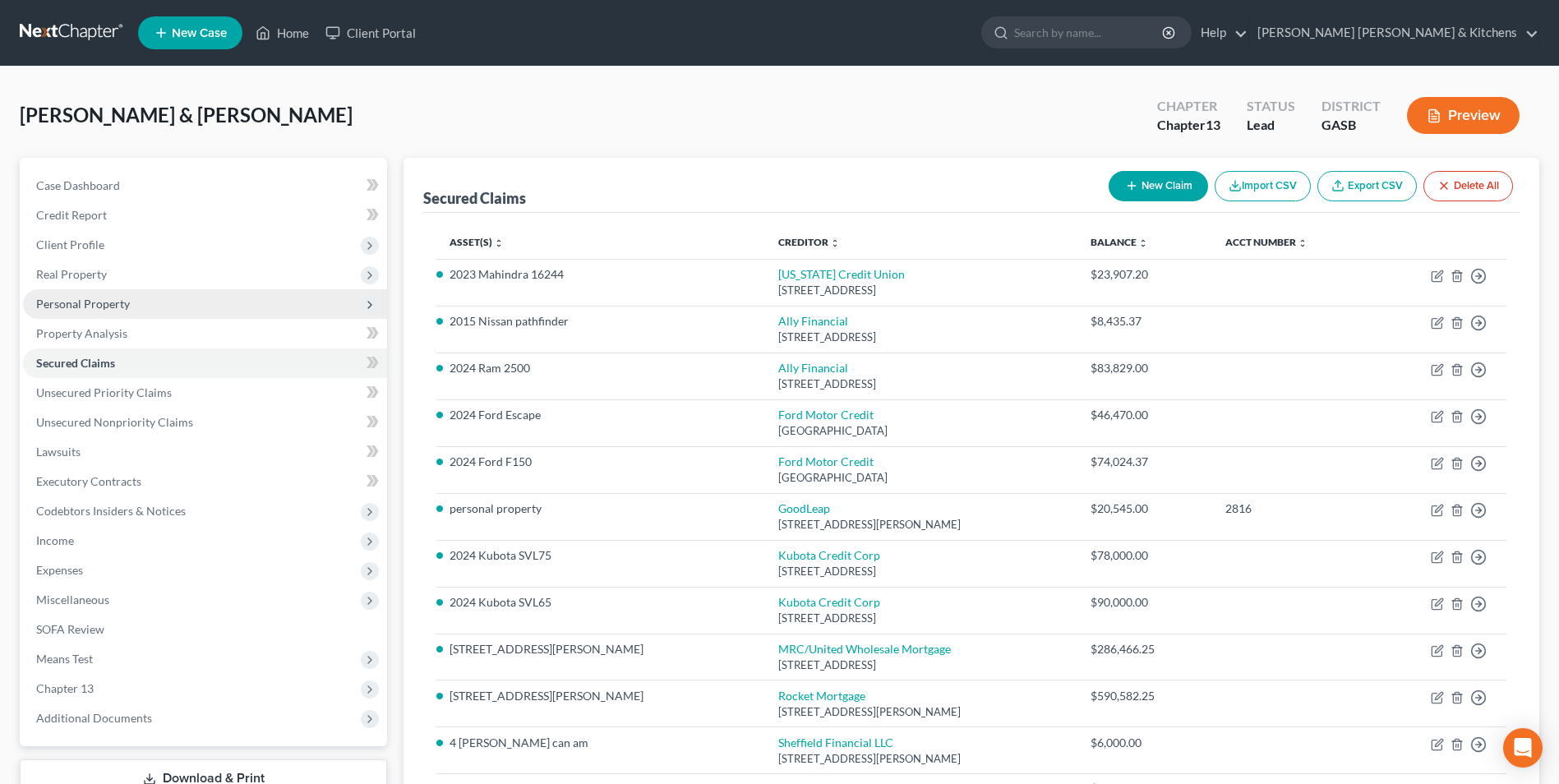
click at [62, 305] on span "Personal Property" at bounding box center [83, 303] width 93 height 14
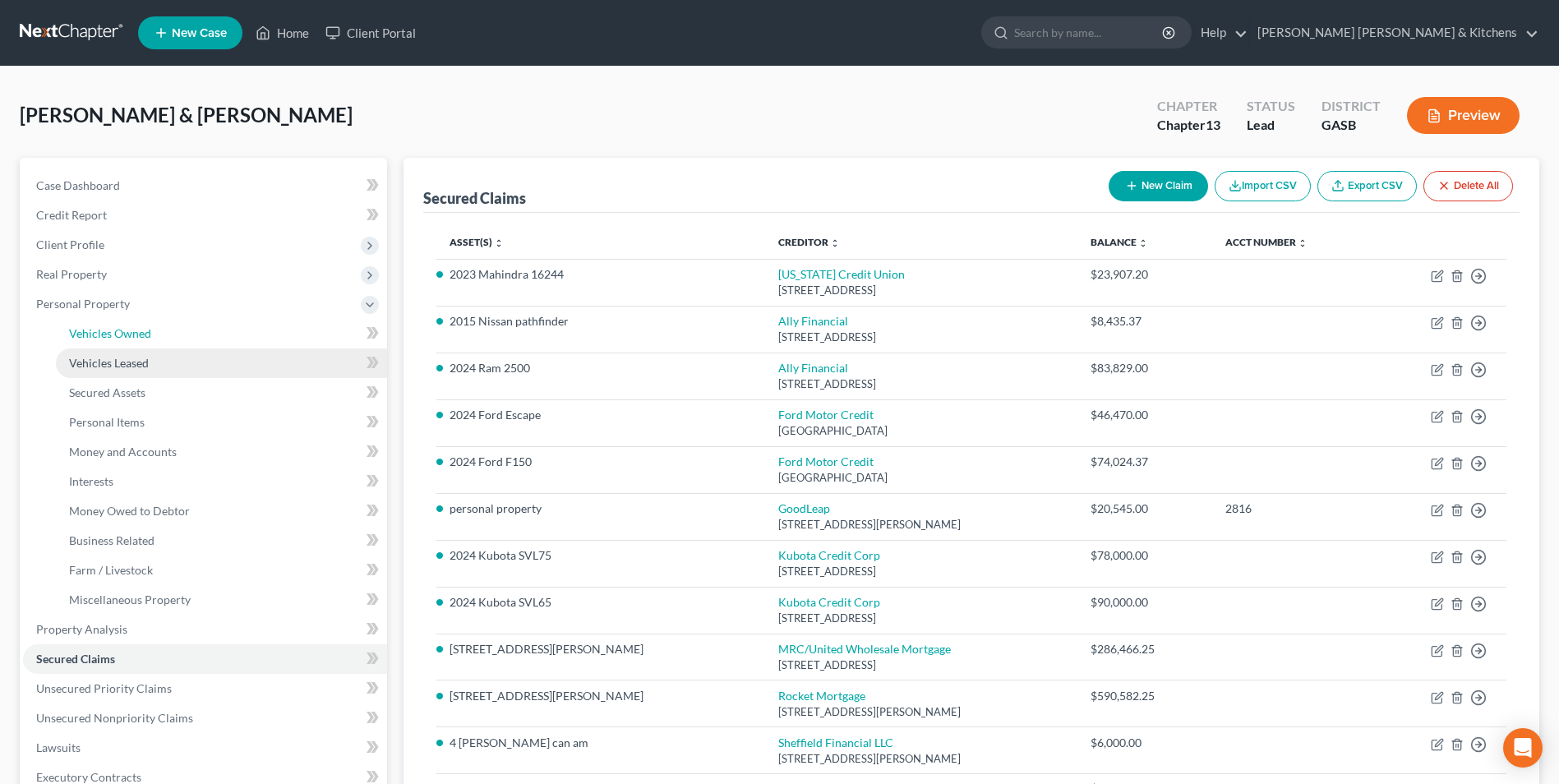
click at [73, 331] on span "Vehicles Owned" at bounding box center [110, 333] width 82 height 14
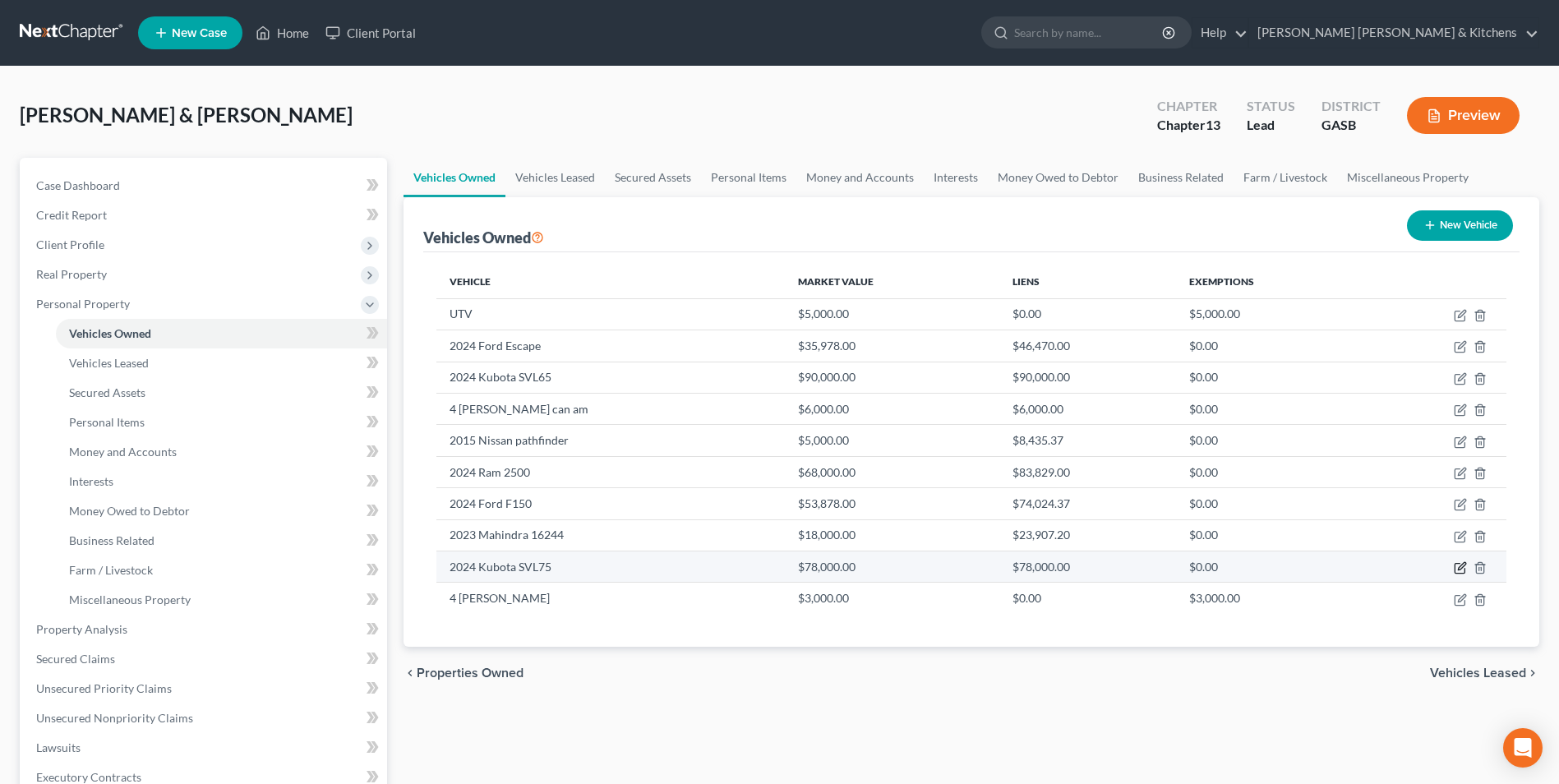
click at [1457, 570] on icon "button" at bounding box center [1461, 566] width 7 height 7
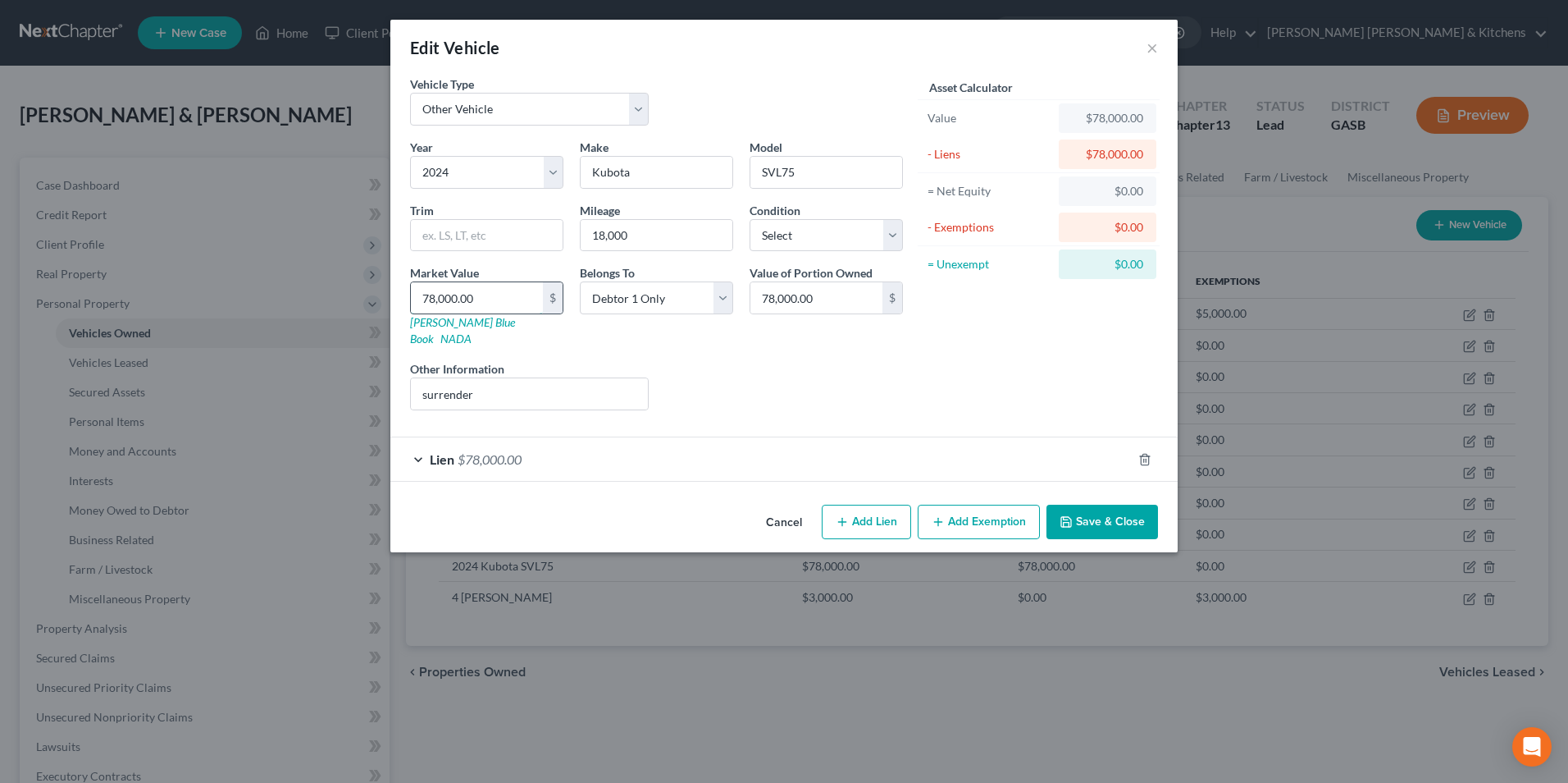
click at [501, 303] on input "78,000.00" at bounding box center [477, 297] width 132 height 31
click at [778, 173] on input "SVL75" at bounding box center [825, 171] width 152 height 31
click at [1092, 516] on button "Save & Close" at bounding box center [1102, 521] width 112 height 34
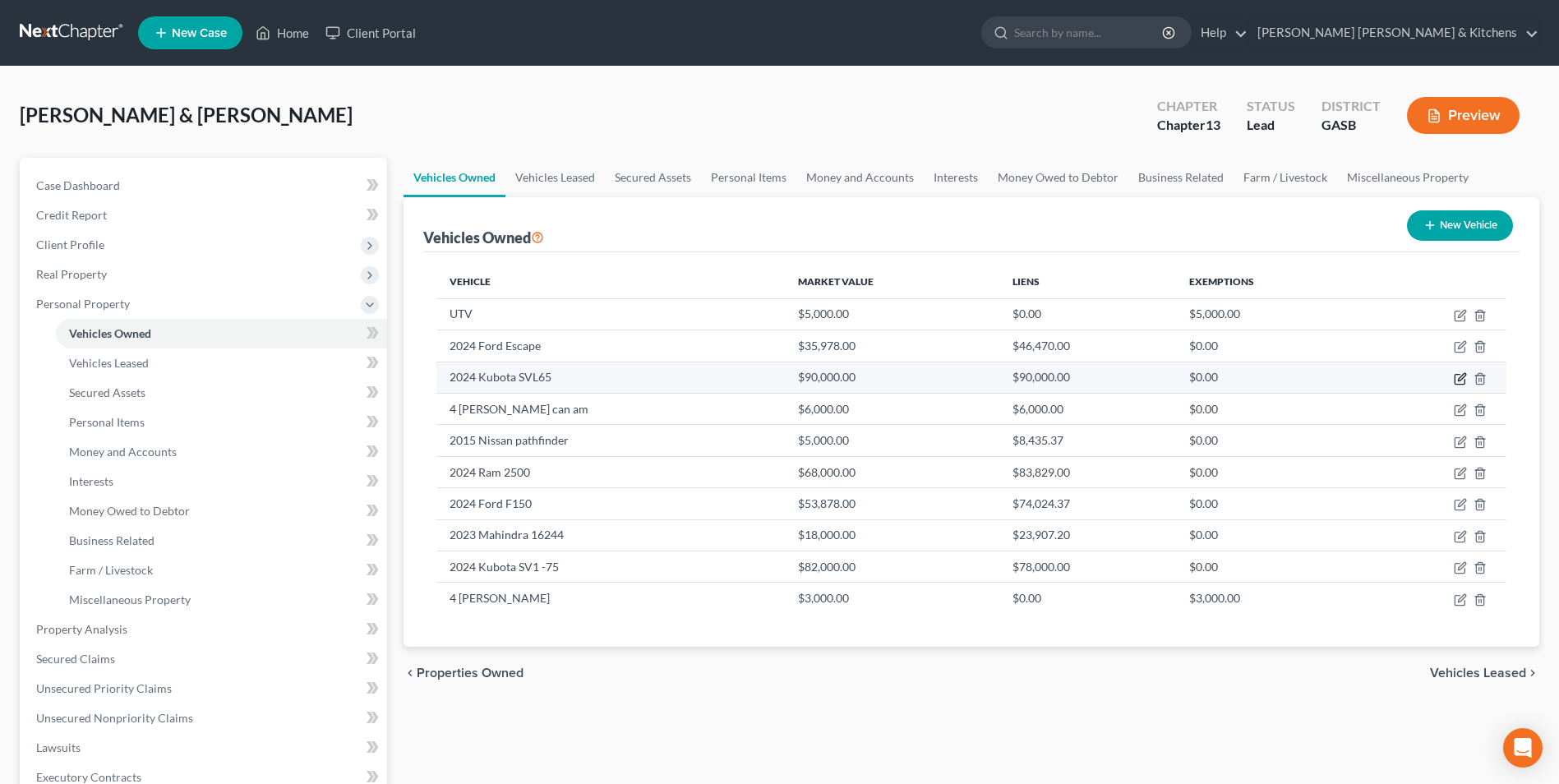
click at [1457, 381] on icon "button" at bounding box center [1460, 378] width 13 height 13
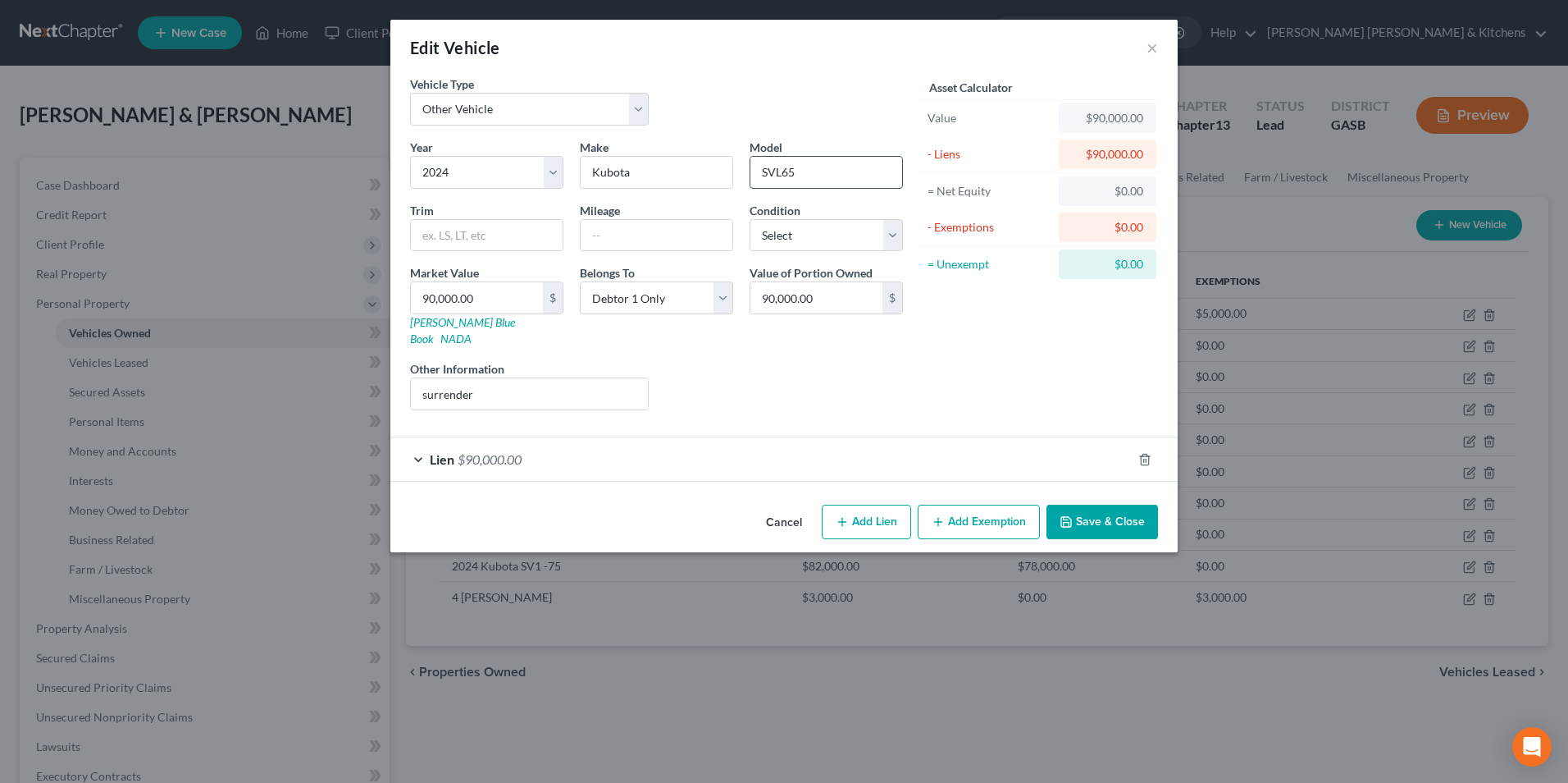
click at [778, 179] on input "SVL65" at bounding box center [825, 171] width 152 height 31
click at [489, 303] on input "90,000.00" at bounding box center [477, 297] width 132 height 31
drag, startPoint x: 1108, startPoint y: 519, endPoint x: 1043, endPoint y: 582, distance: 90.5
click at [1108, 519] on button "Save & Close" at bounding box center [1102, 521] width 112 height 34
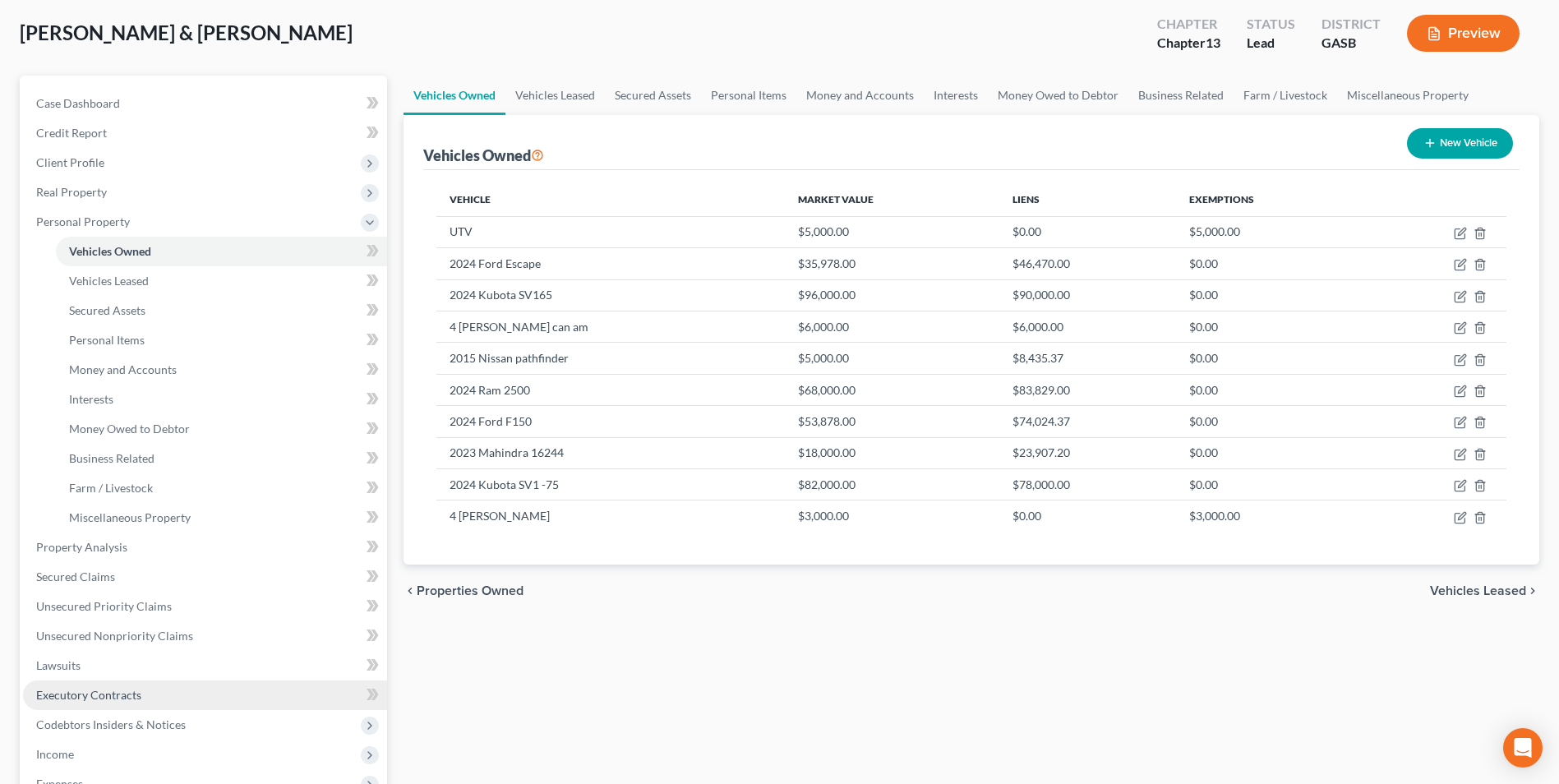
drag, startPoint x: 93, startPoint y: 699, endPoint x: 356, endPoint y: 689, distance: 263.2
click at [93, 699] on span "Executory Contracts" at bounding box center [89, 695] width 105 height 14
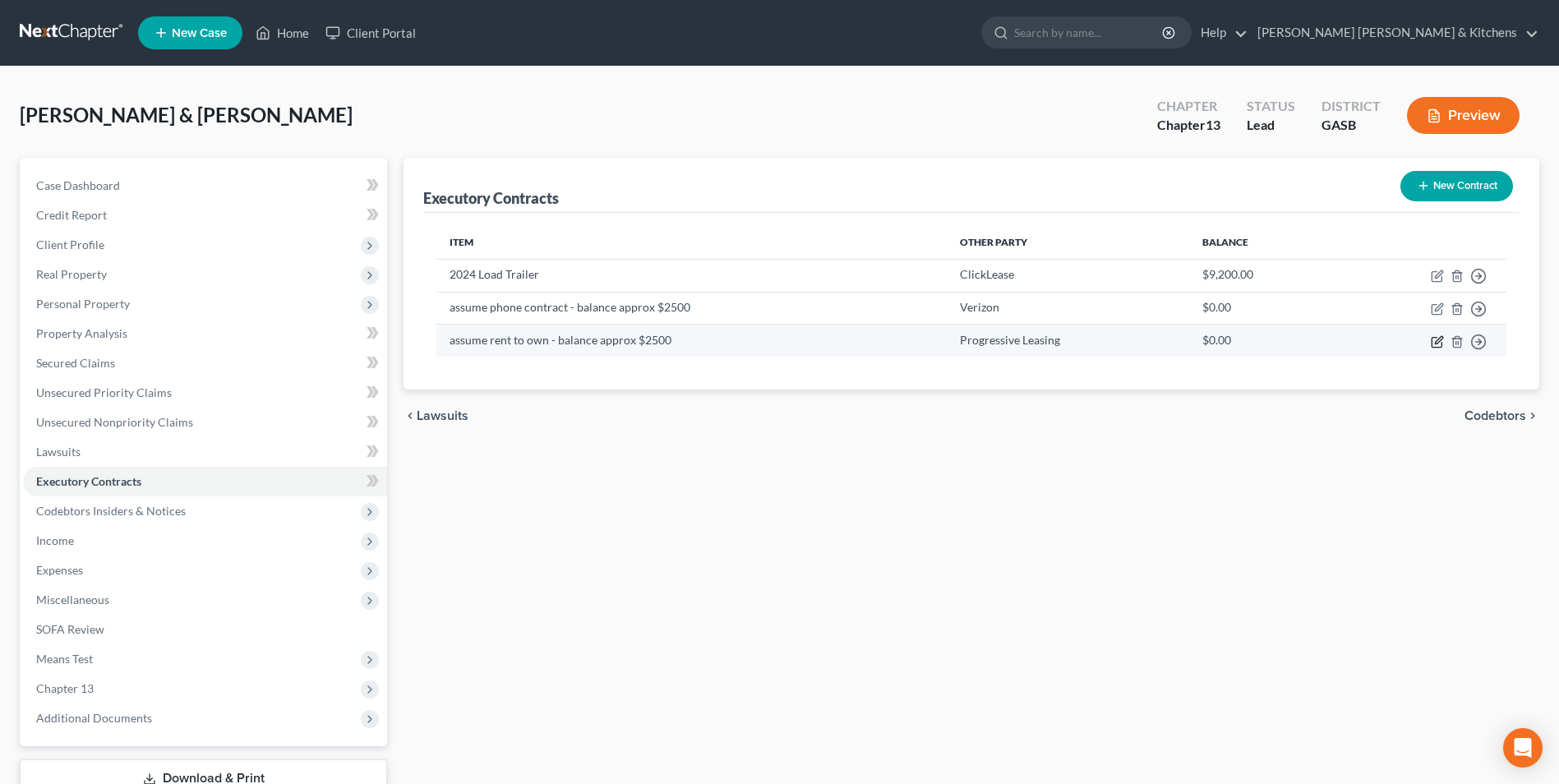
click at [1436, 339] on icon "button" at bounding box center [1437, 342] width 13 height 13
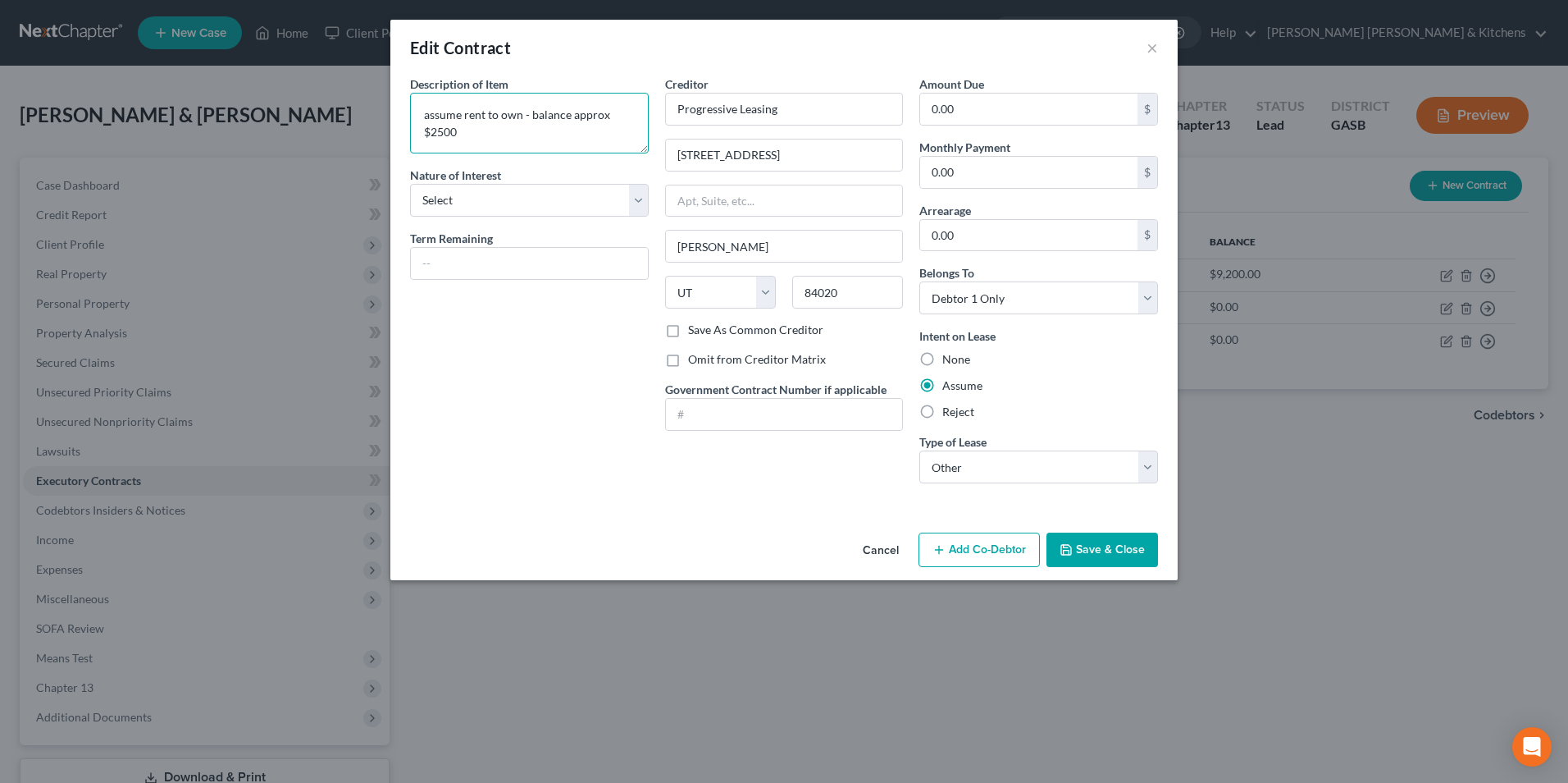
click at [526, 115] on textarea "assume rent to own - balance approx $2500" at bounding box center [529, 123] width 238 height 61
click at [1077, 548] on button "Save & Close" at bounding box center [1102, 549] width 112 height 34
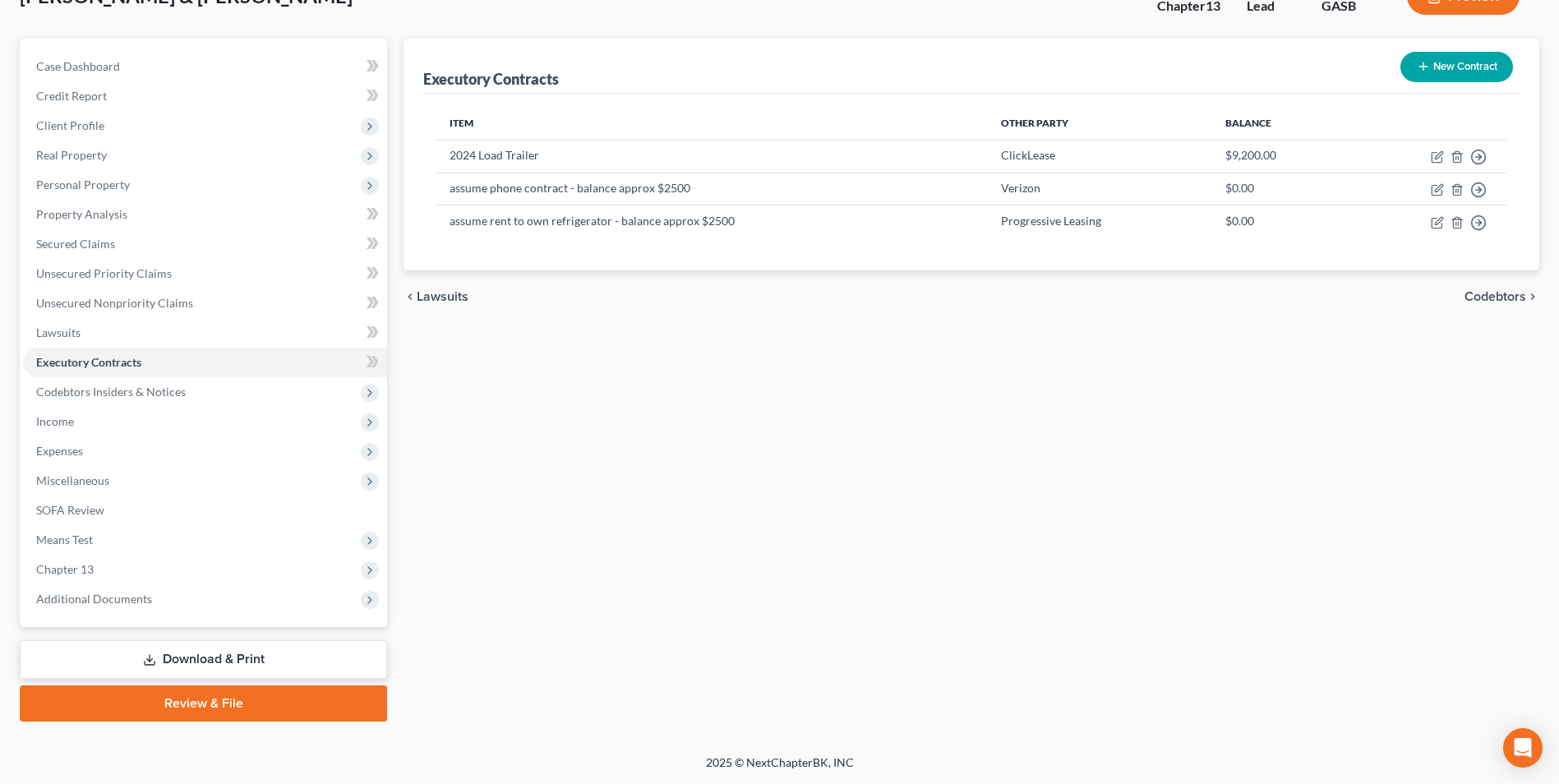
click at [255, 657] on link "Download & Print" at bounding box center [203, 658] width 367 height 38
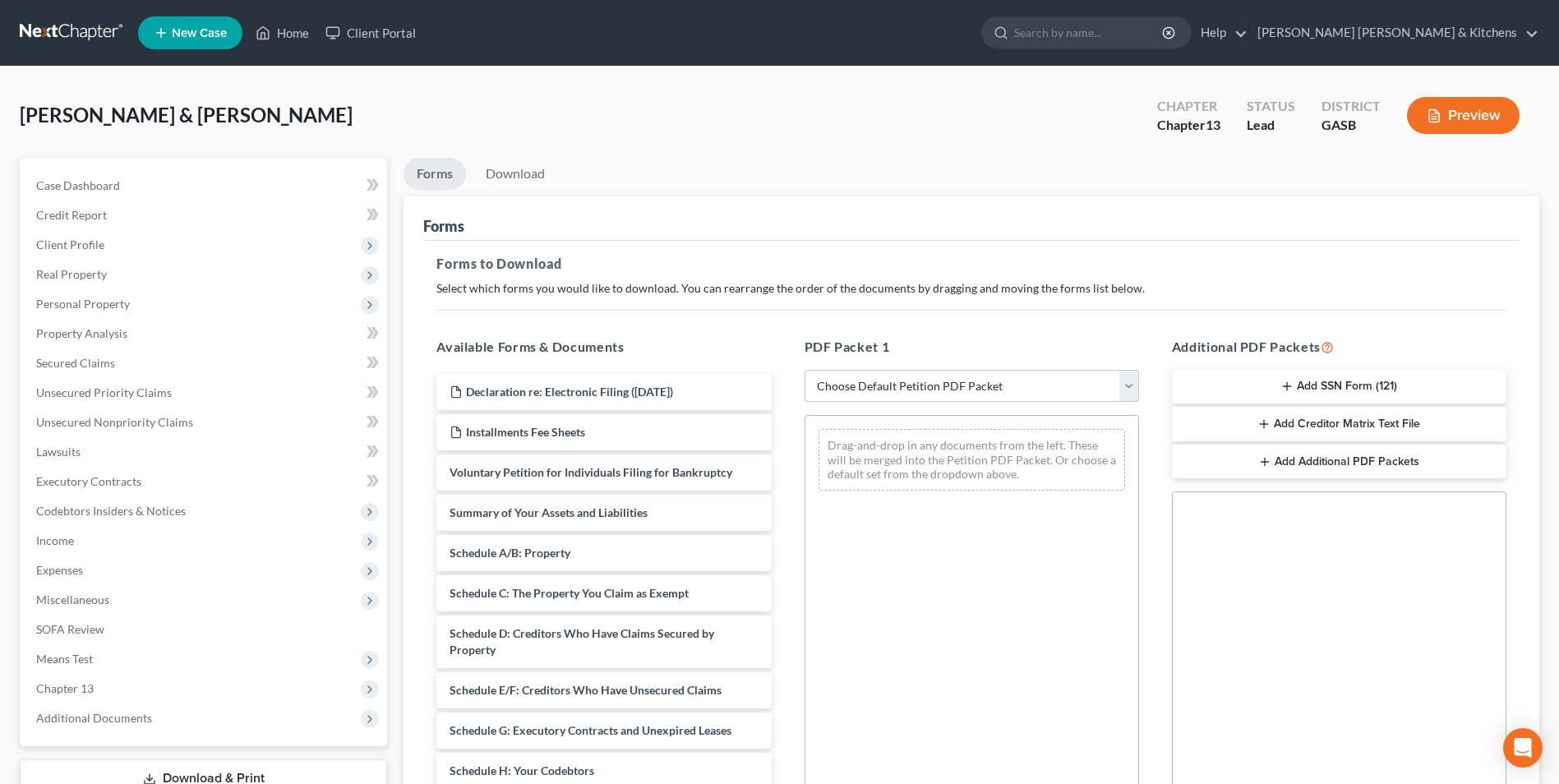
click at [862, 394] on select "Choose Default Petition PDF Packet Complete Bankruptcy Petition (all forms and …" at bounding box center [972, 386] width 335 height 33
click at [805, 370] on select "Choose Default Petition PDF Packet Complete Bankruptcy Petition (all forms and …" at bounding box center [972, 386] width 335 height 33
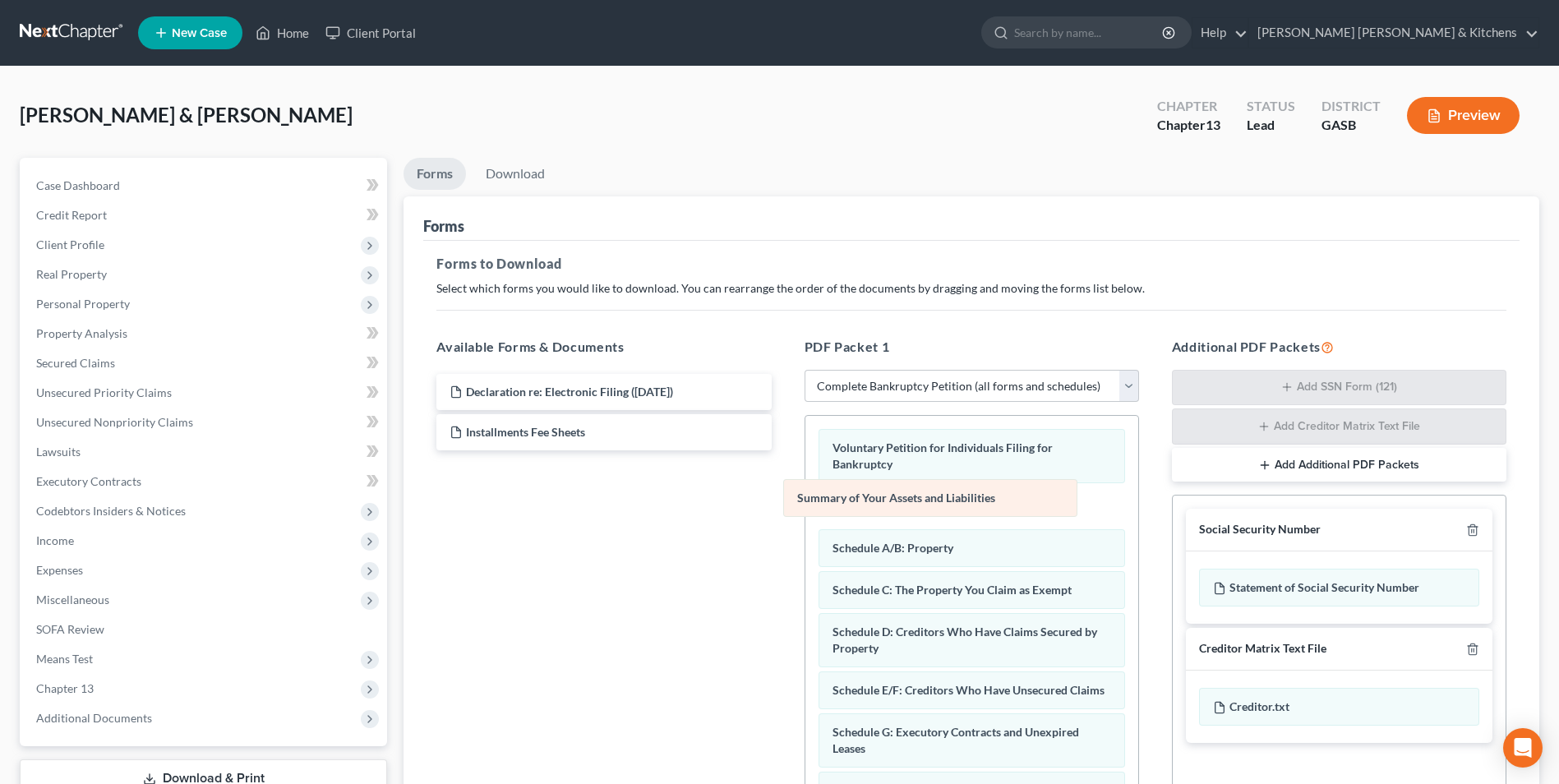
drag, startPoint x: 864, startPoint y: 515, endPoint x: 426, endPoint y: 498, distance: 438.3
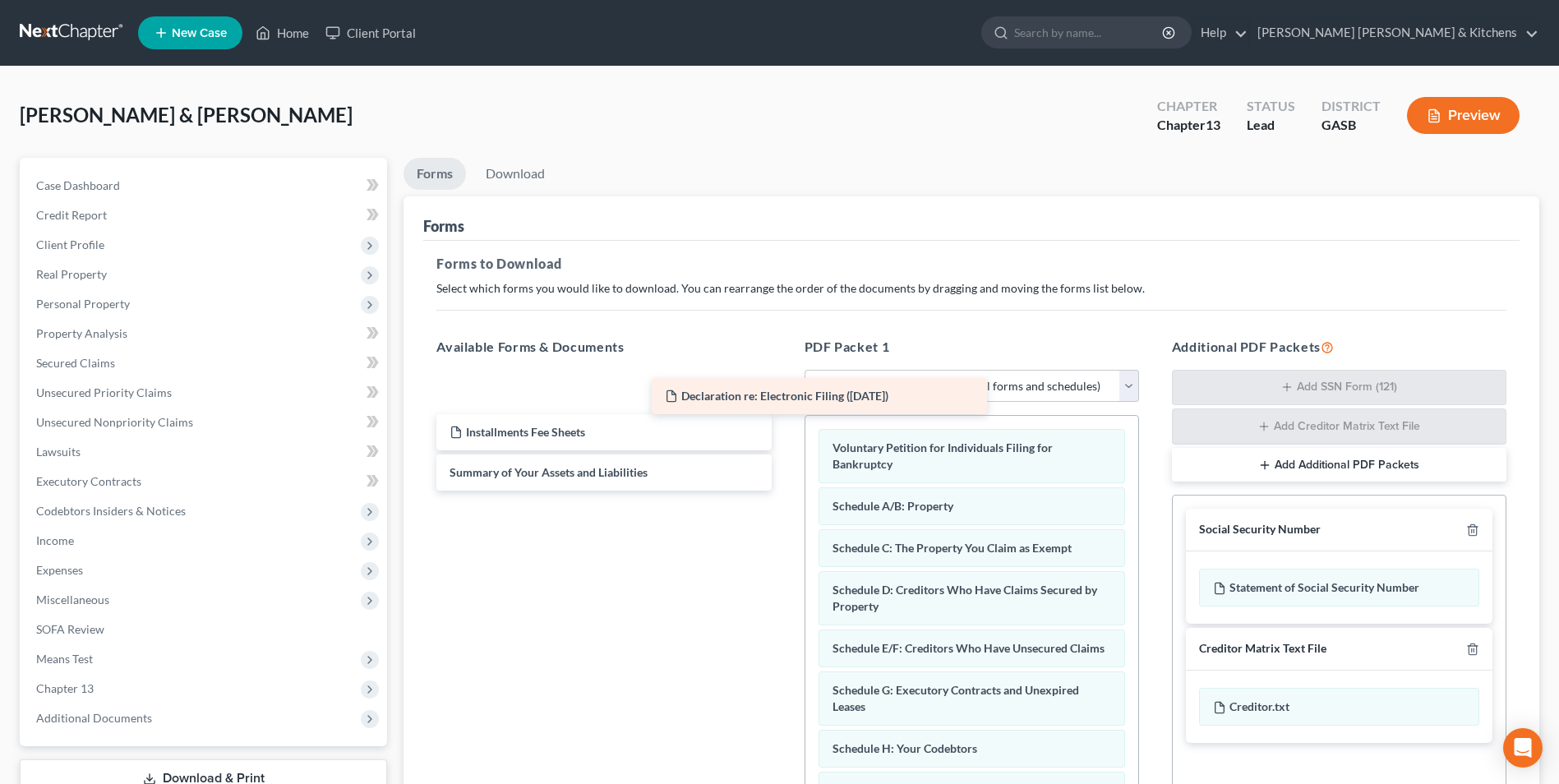
drag, startPoint x: 526, startPoint y: 397, endPoint x: 844, endPoint y: 447, distance: 321.9
click at [784, 447] on div "Declaration re: Electronic Filing ([DATE]) Declaration re: Electronic Filing ([…" at bounding box center [603, 432] width 361 height 117
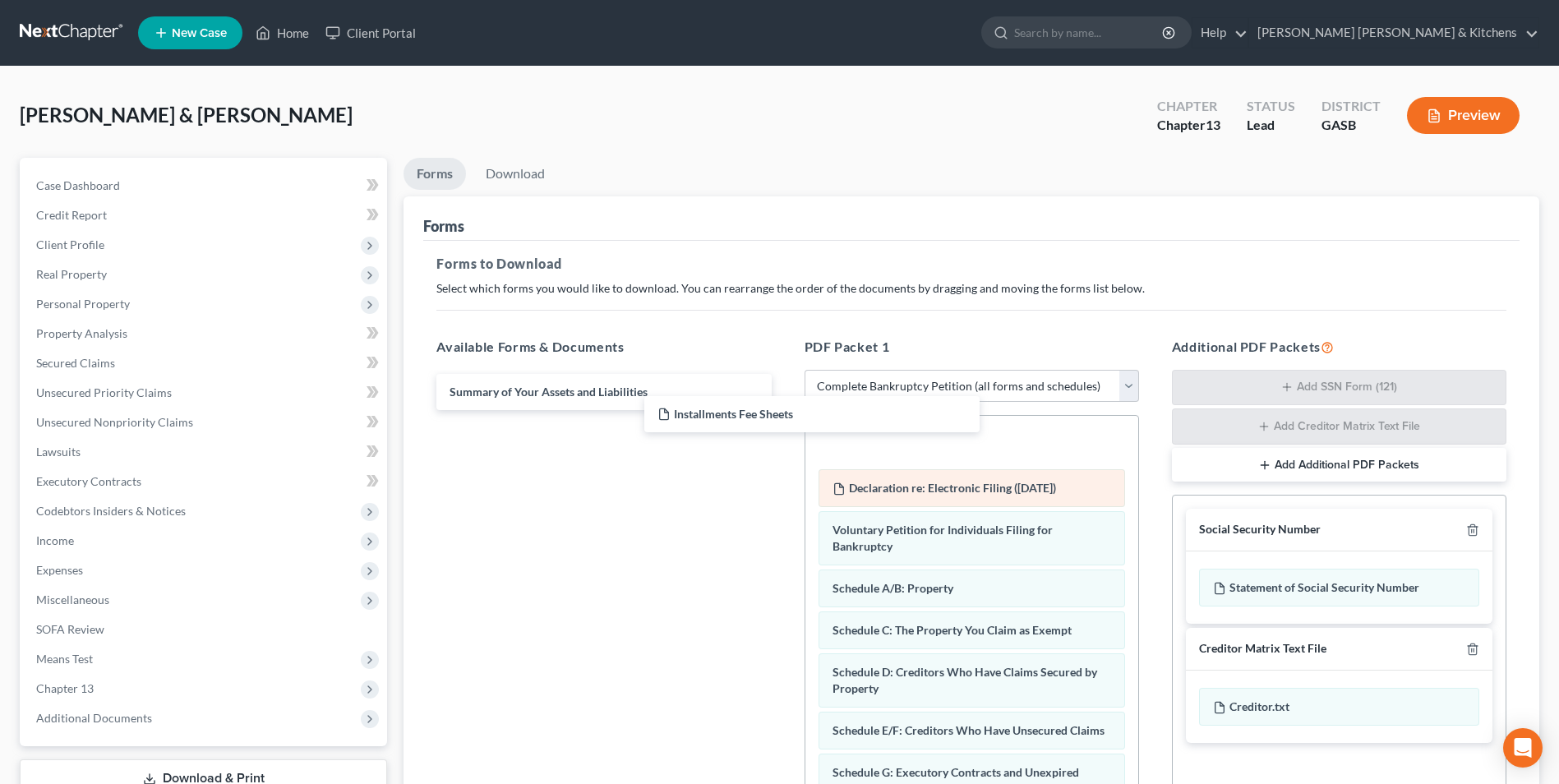
drag, startPoint x: 640, startPoint y: 401, endPoint x: 1005, endPoint y: 478, distance: 373.0
click at [784, 410] on div "Installments Fee Sheets Installments Fee Sheets Summary of Your Assets and Liab…" at bounding box center [603, 392] width 361 height 36
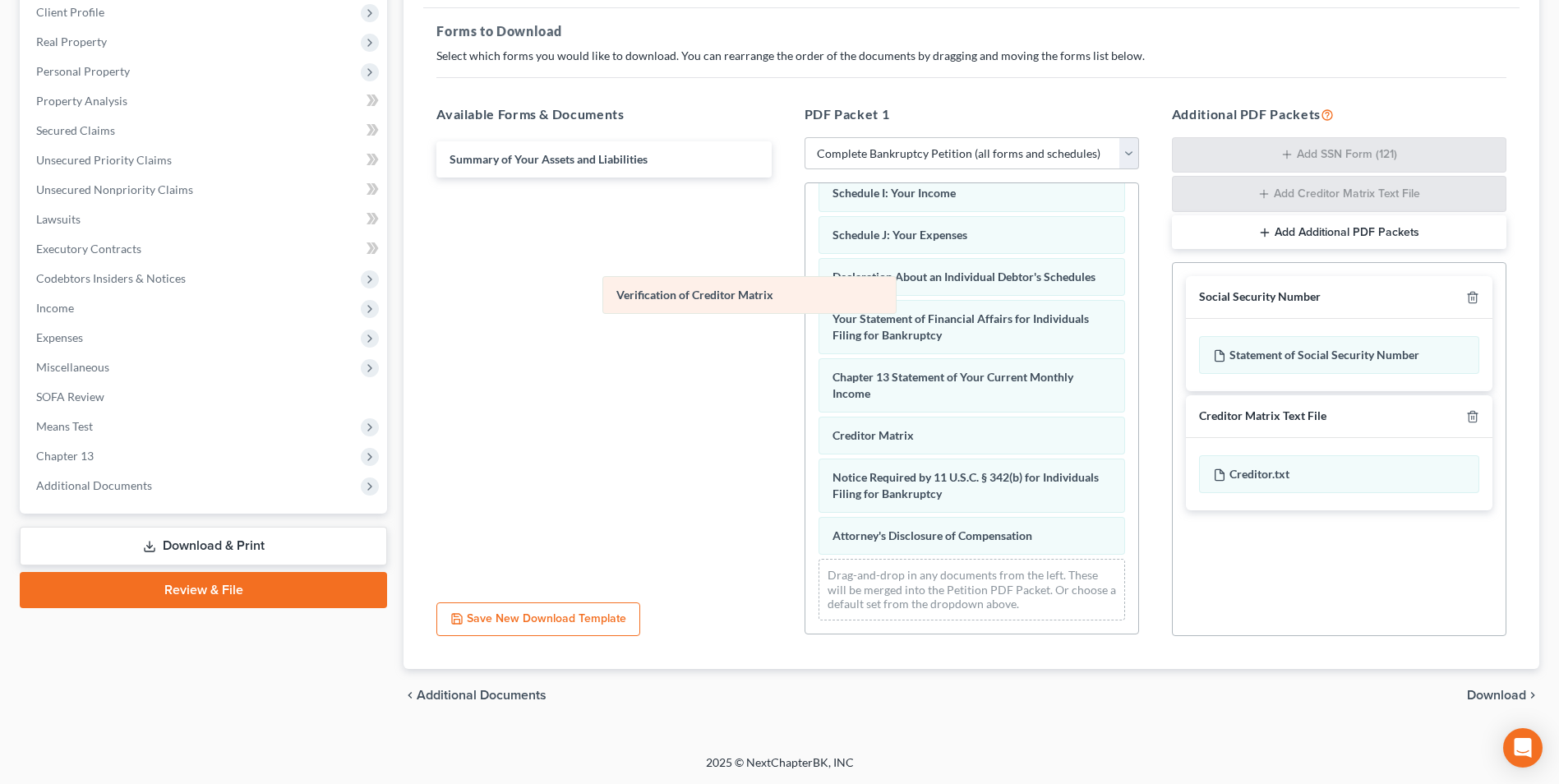
scroll to position [465, 0]
drag, startPoint x: 905, startPoint y: 438, endPoint x: 652, endPoint y: 276, distance: 300.4
click at [806, 285] on div "Verification of Creditor Matrix Installments Fee Sheets Declaration re: Electro…" at bounding box center [972, 184] width 333 height 899
click at [1500, 692] on span "Download" at bounding box center [1496, 695] width 59 height 13
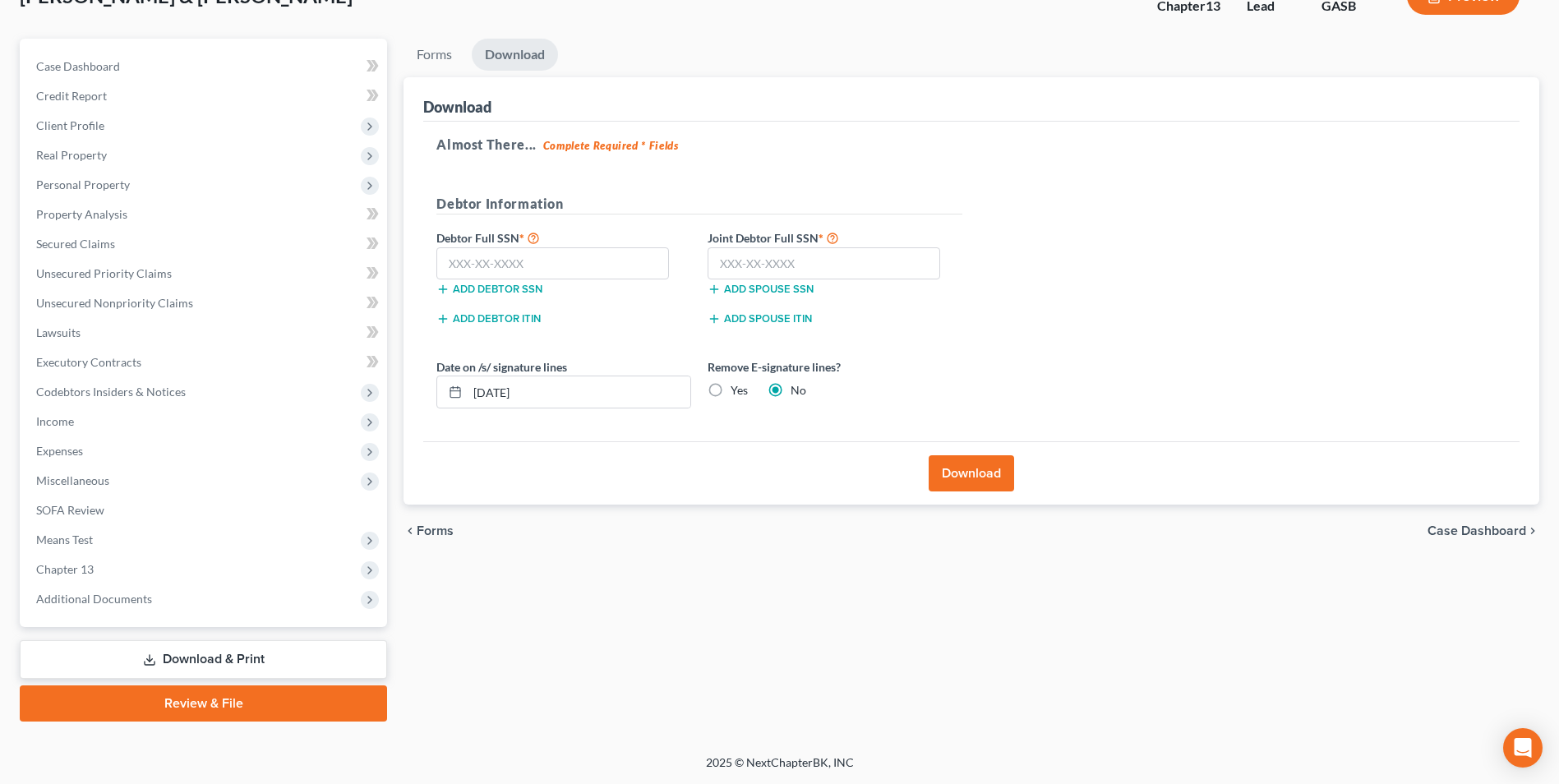
scroll to position [119, 0]
click at [550, 259] on input "text" at bounding box center [552, 263] width 232 height 33
click at [743, 271] on input "text" at bounding box center [823, 263] width 232 height 33
drag, startPoint x: 567, startPoint y: 396, endPoint x: 343, endPoint y: 377, distance: 224.8
click at [352, 377] on div "Petition Navigation Case Dashboard Payments Invoices Payments Payments Credit R…" at bounding box center [779, 379] width 1536 height 682
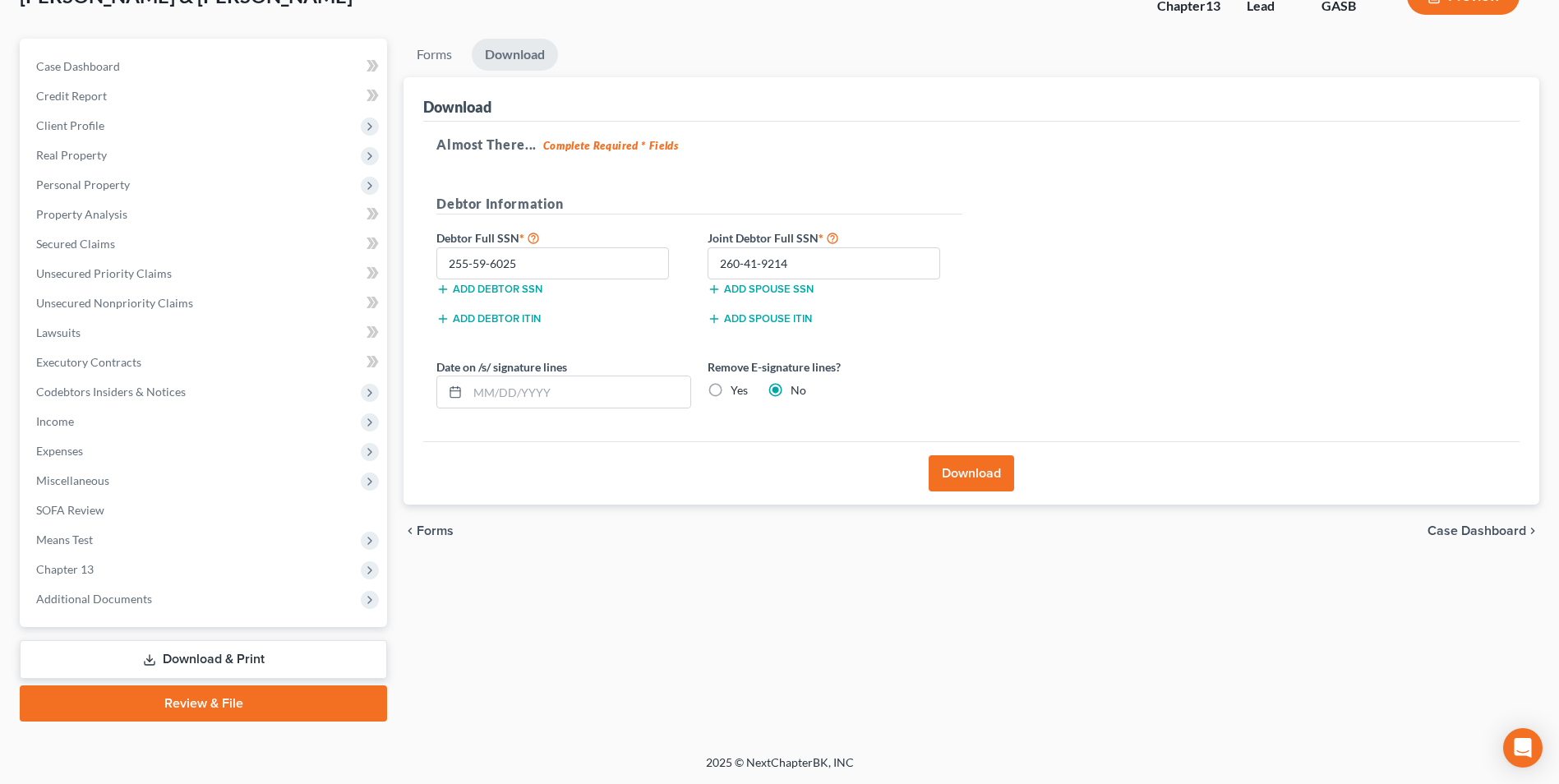
drag, startPoint x: 714, startPoint y: 391, endPoint x: 864, endPoint y: 447, distance: 160.1
click at [730, 391] on label "Yes" at bounding box center [738, 391] width 18 height 17
click at [737, 391] on input "Yes" at bounding box center [741, 387] width 10 height 10
click at [965, 470] on button "Download" at bounding box center [972, 473] width 86 height 36
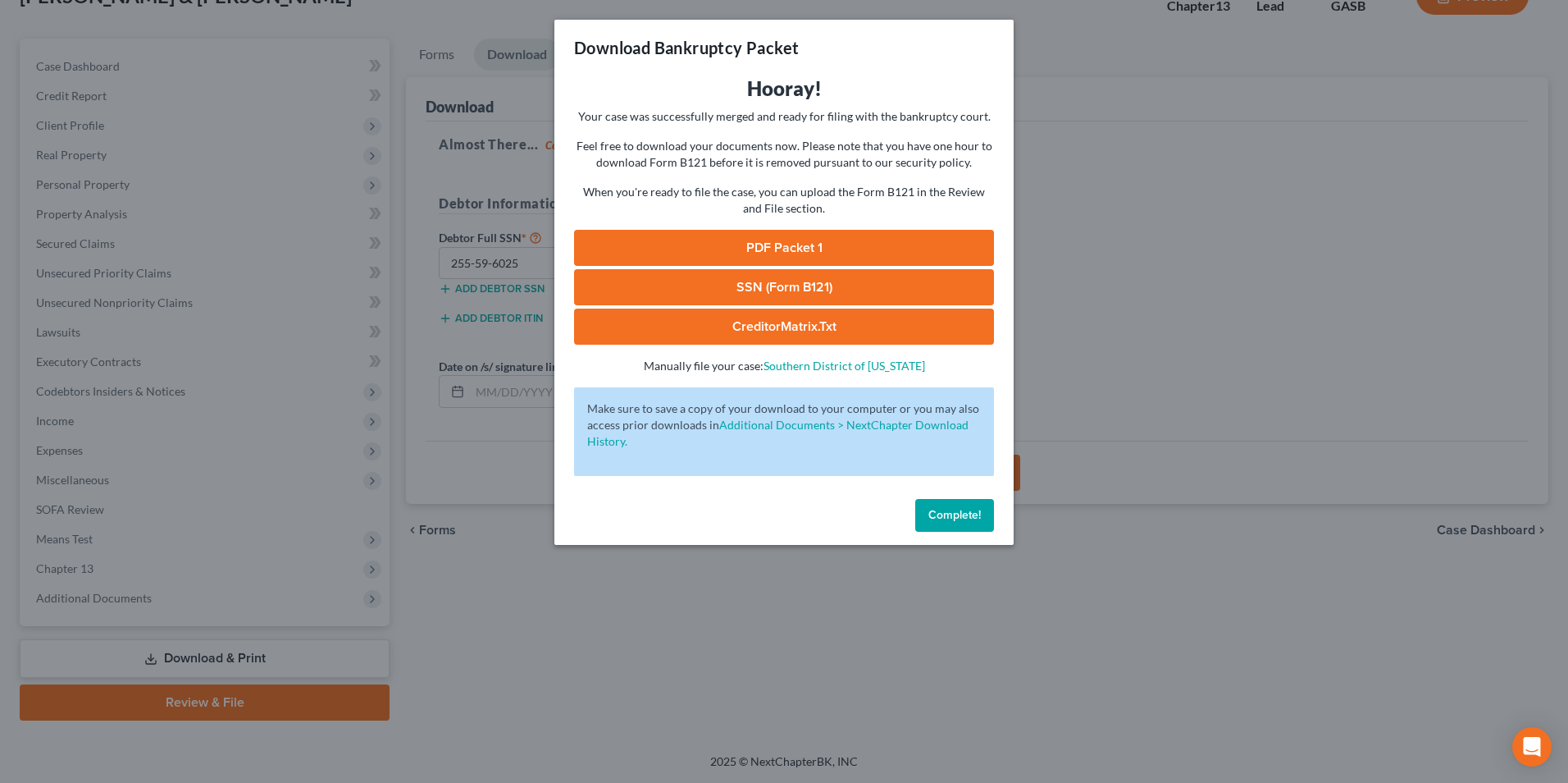
click at [834, 285] on link "SSN (Form B121)" at bounding box center [784, 287] width 420 height 36
drag, startPoint x: 792, startPoint y: 258, endPoint x: 875, endPoint y: 275, distance: 84.7
click at [792, 258] on link "PDF Packet 1" at bounding box center [784, 248] width 420 height 36
click at [607, 608] on div "Download Bankruptcy Packet Hooray! Your case was successfully merged and ready …" at bounding box center [784, 391] width 1568 height 783
